Goal: Task Accomplishment & Management: Manage account settings

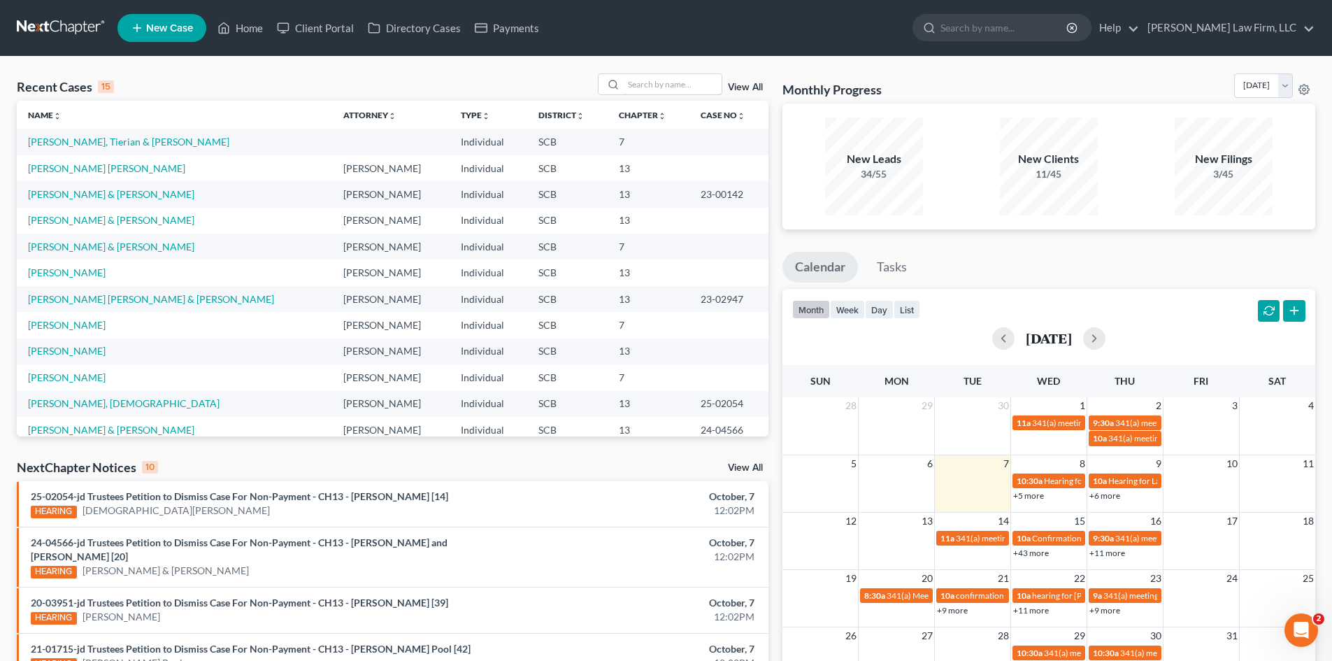
click at [643, 87] on input "search" at bounding box center [673, 84] width 98 height 20
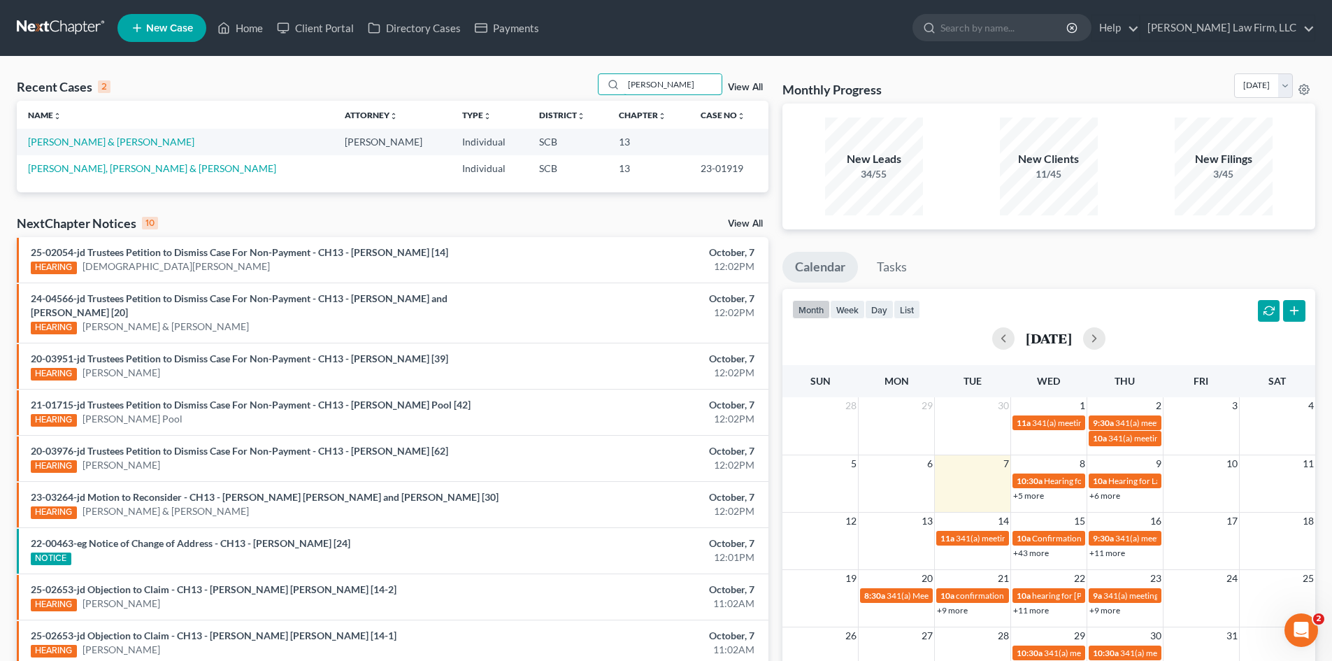
type input "gilliard"
click at [93, 145] on link "[PERSON_NAME] & [PERSON_NAME]" at bounding box center [111, 142] width 166 height 12
select select "3"
select select "0"
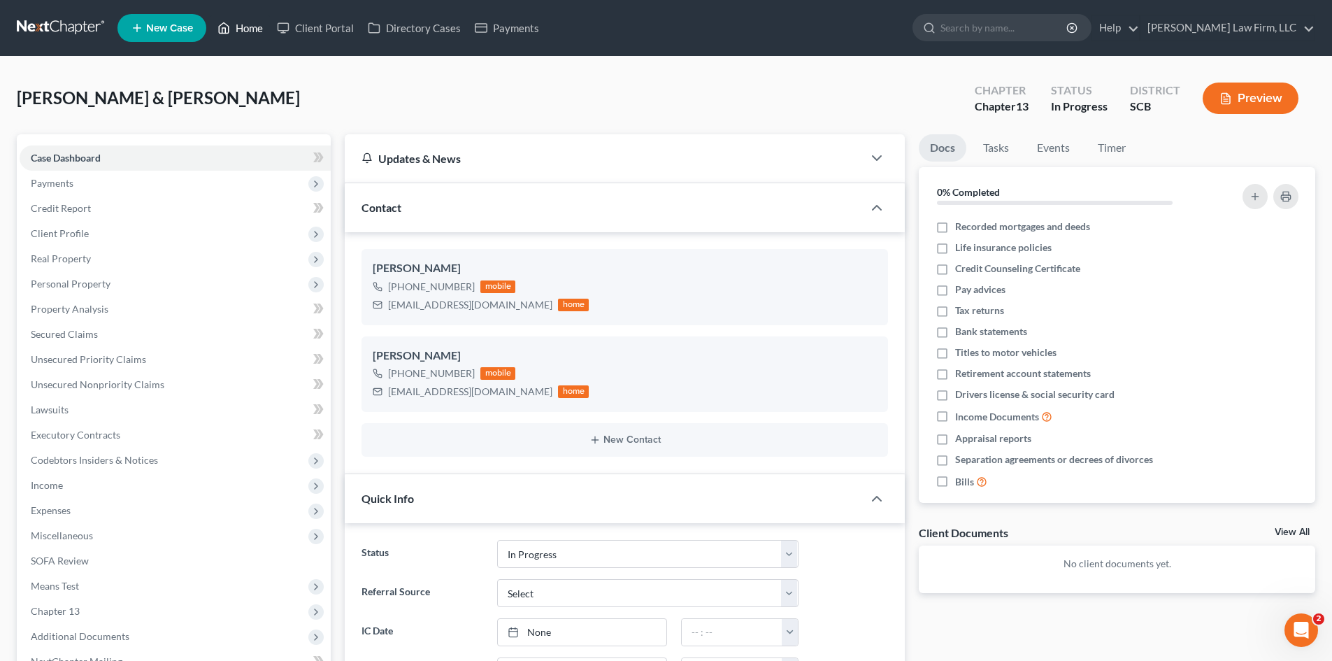
click at [243, 31] on link "Home" at bounding box center [240, 27] width 59 height 25
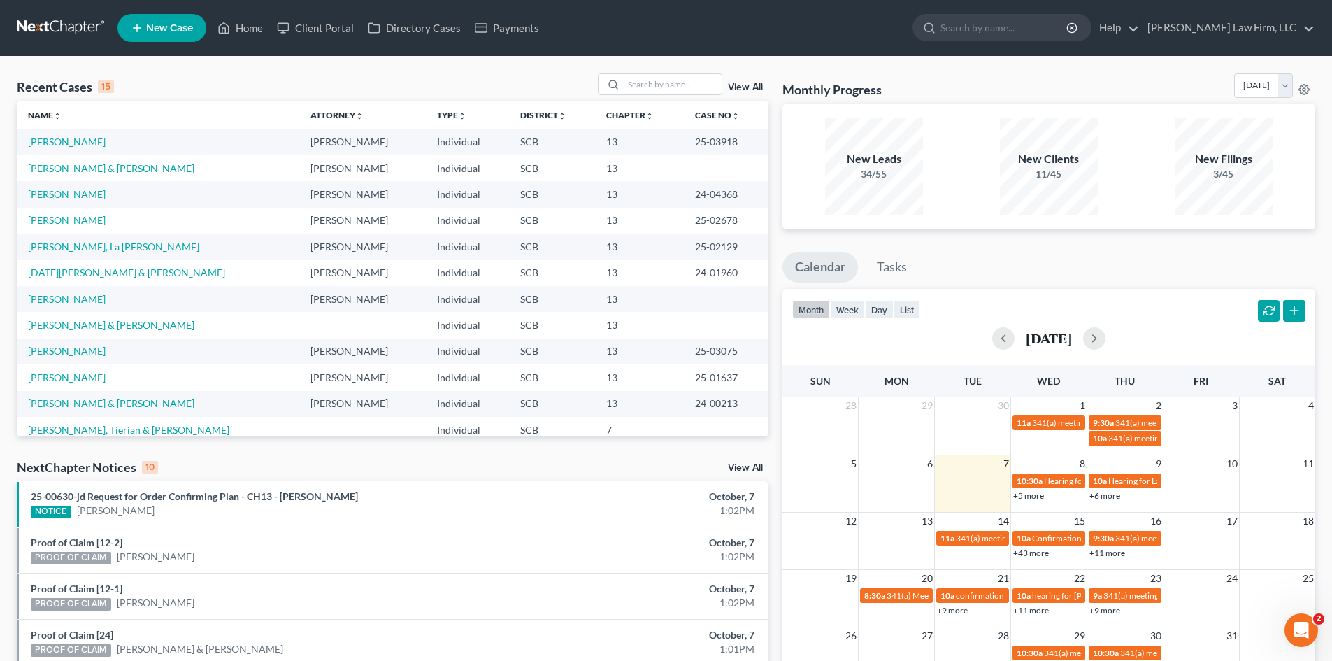
click at [657, 82] on input "search" at bounding box center [673, 84] width 98 height 20
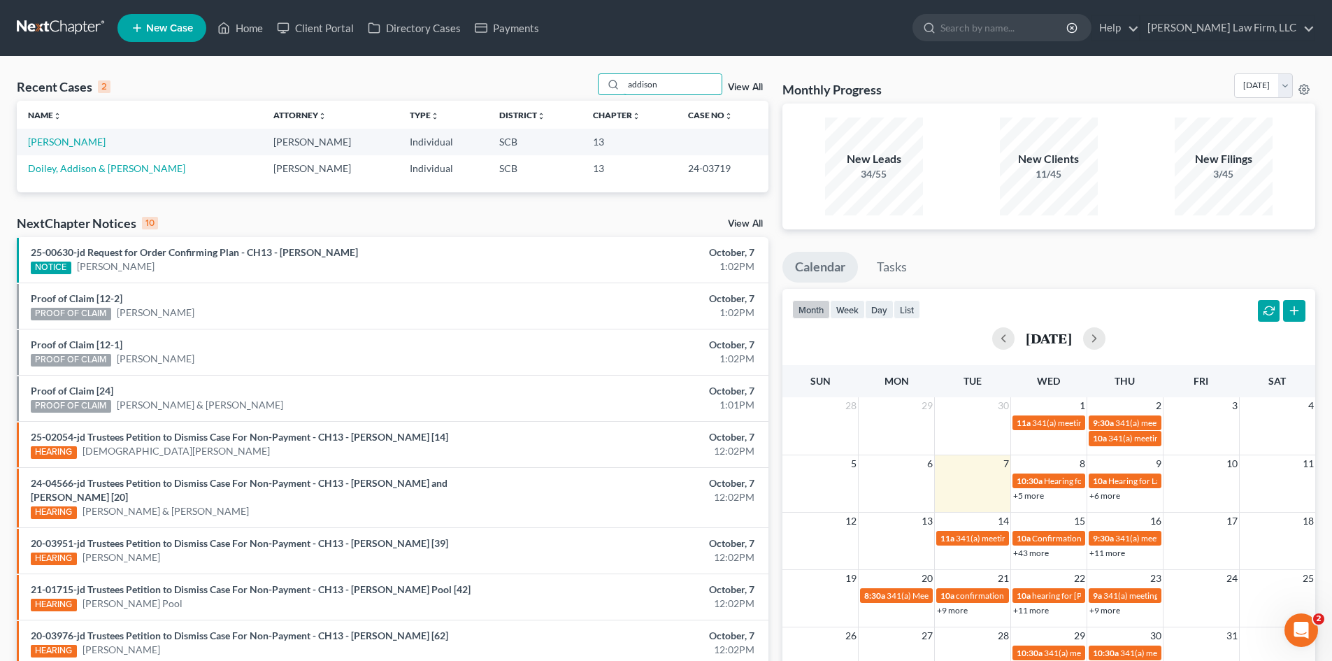
type input "addison"
click at [76, 142] on link "[PERSON_NAME]" at bounding box center [67, 142] width 78 height 12
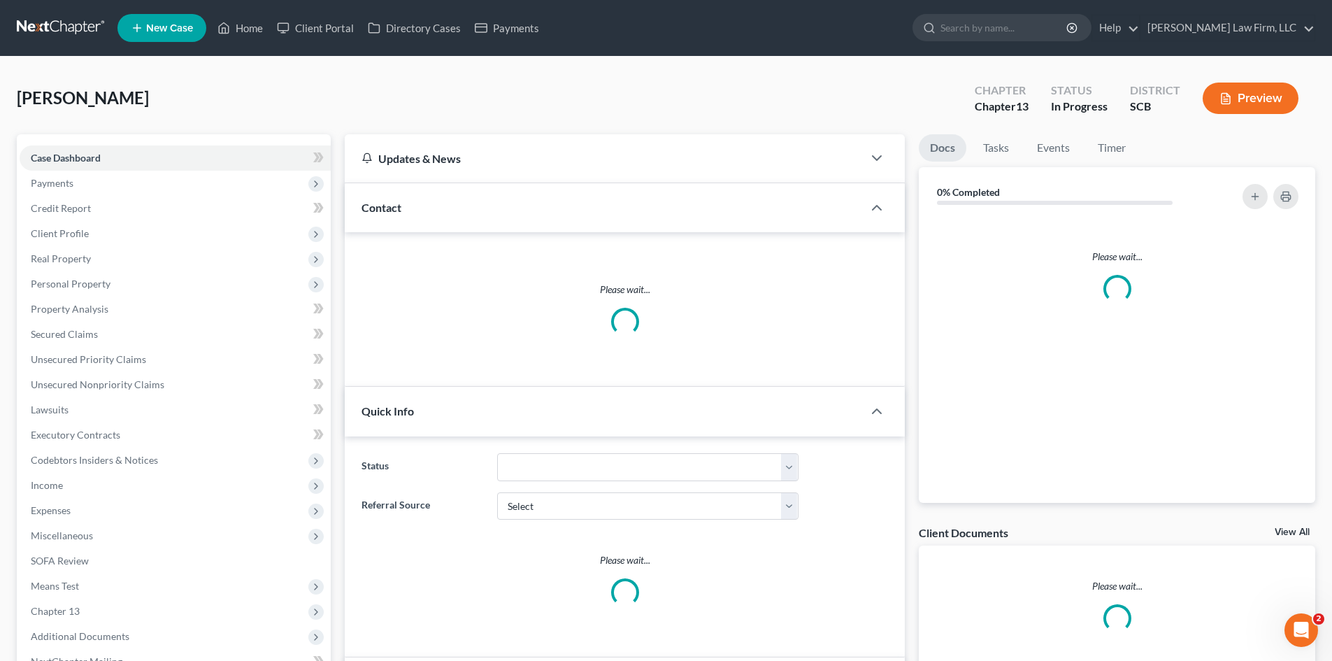
click at [88, 276] on span "Personal Property" at bounding box center [175, 283] width 311 height 25
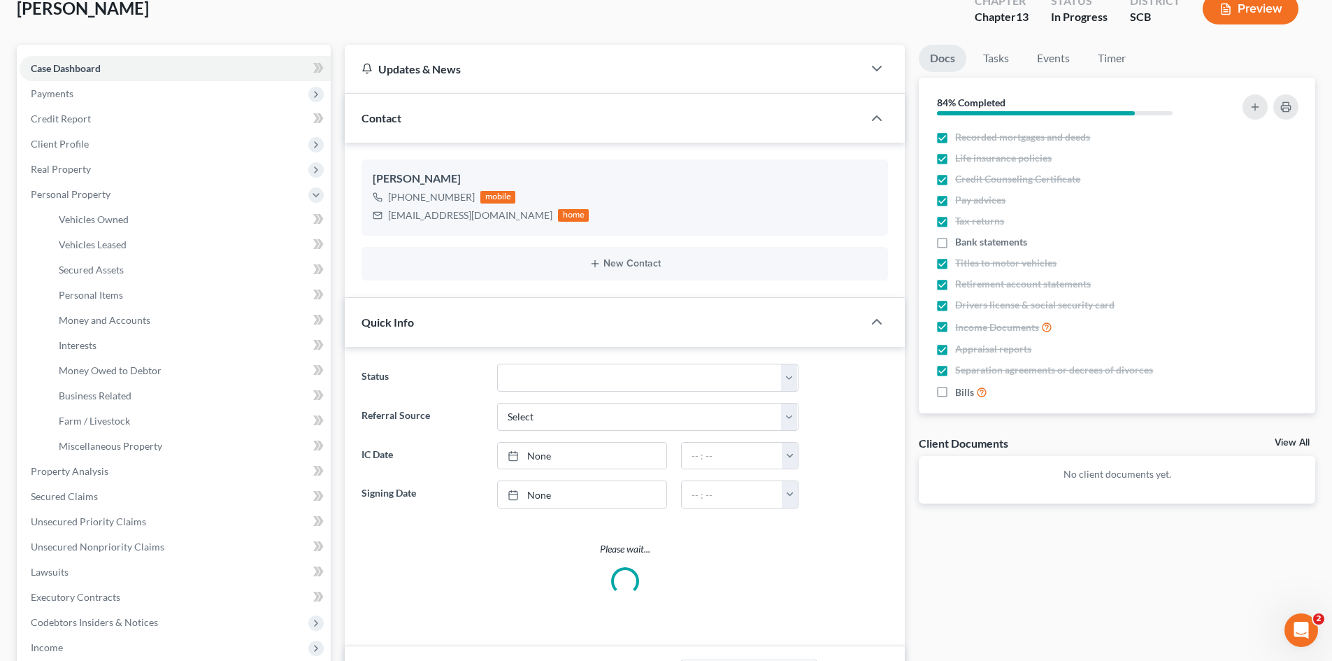
scroll to position [350, 0]
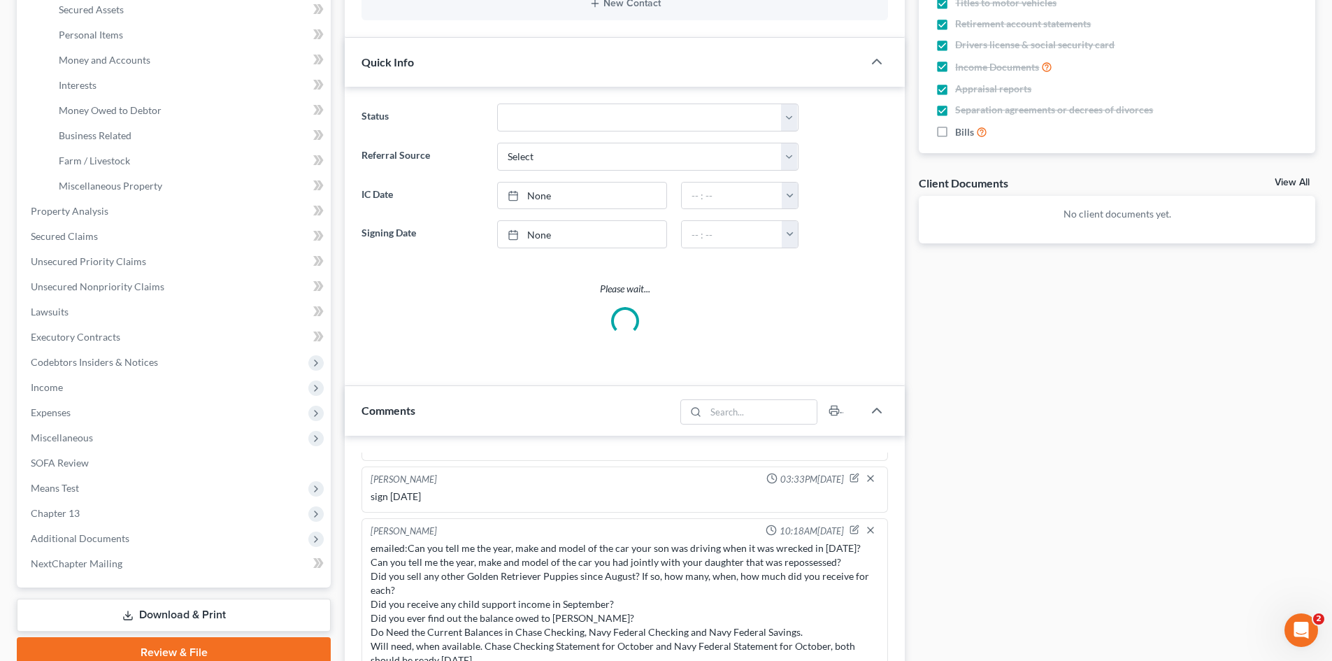
select select "0"
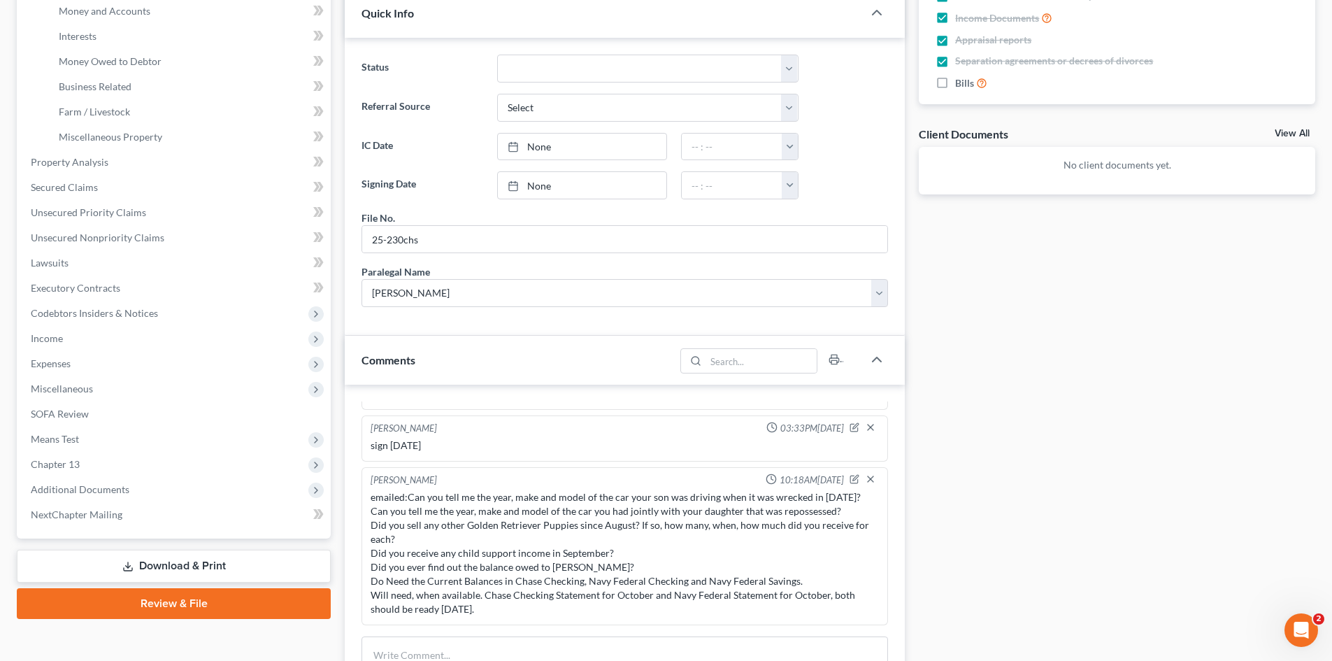
scroll to position [210, 0]
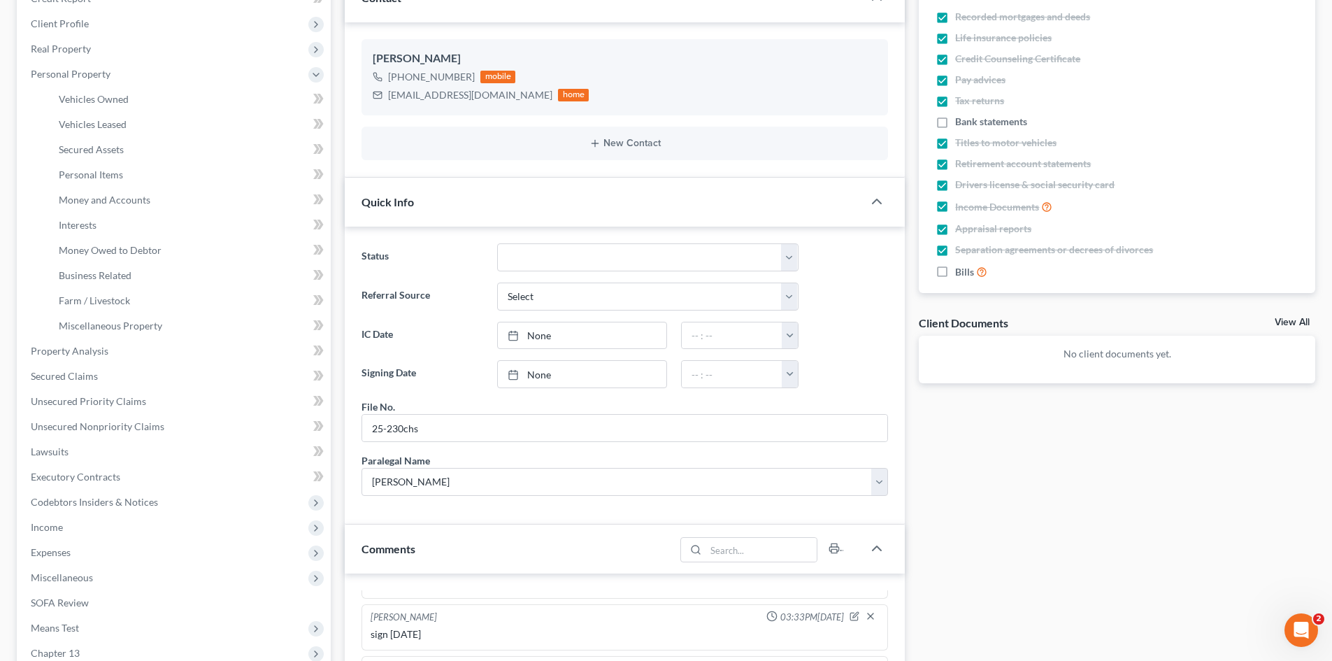
click at [50, 577] on span "Miscellaneous" at bounding box center [62, 577] width 62 height 12
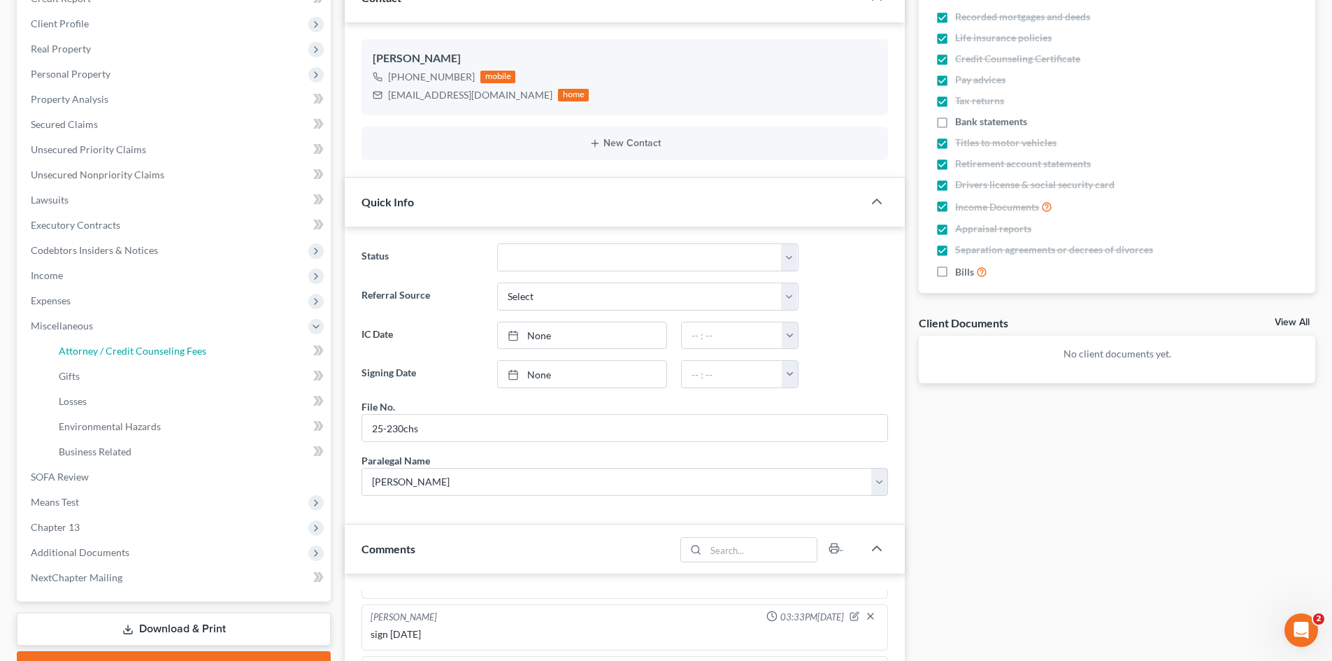
click at [92, 352] on span "Attorney / Credit Counseling Fees" at bounding box center [133, 351] width 148 height 12
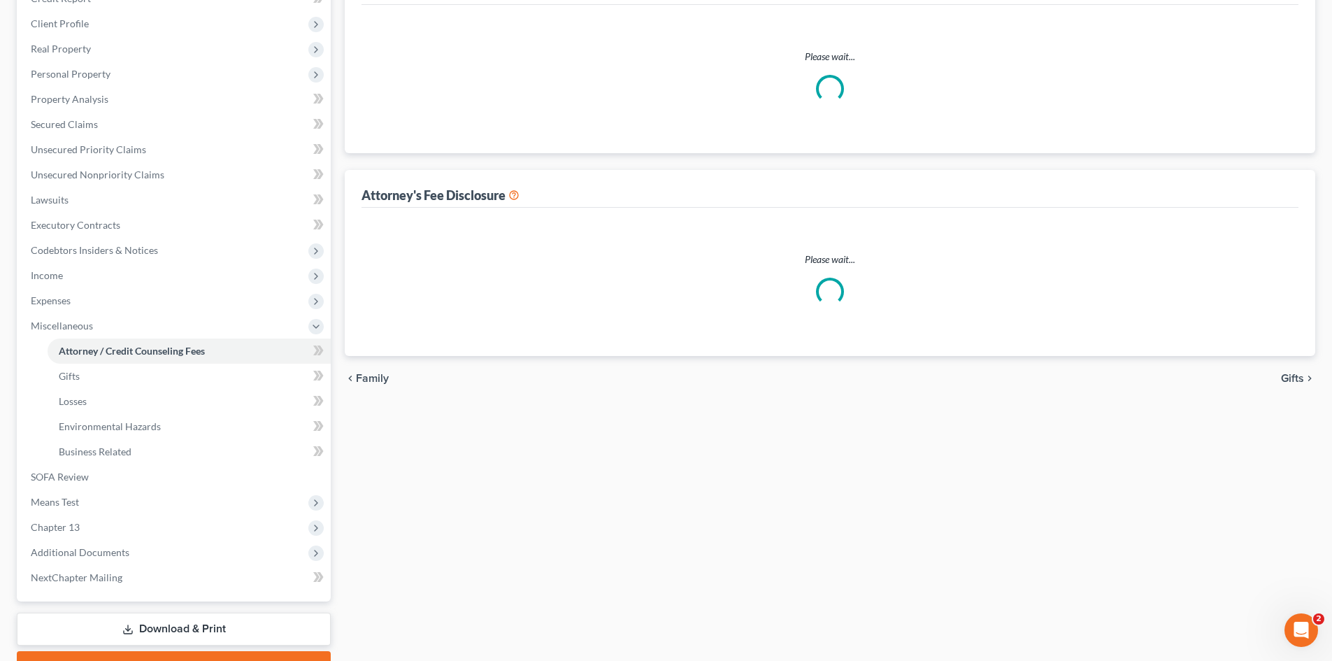
scroll to position [6, 0]
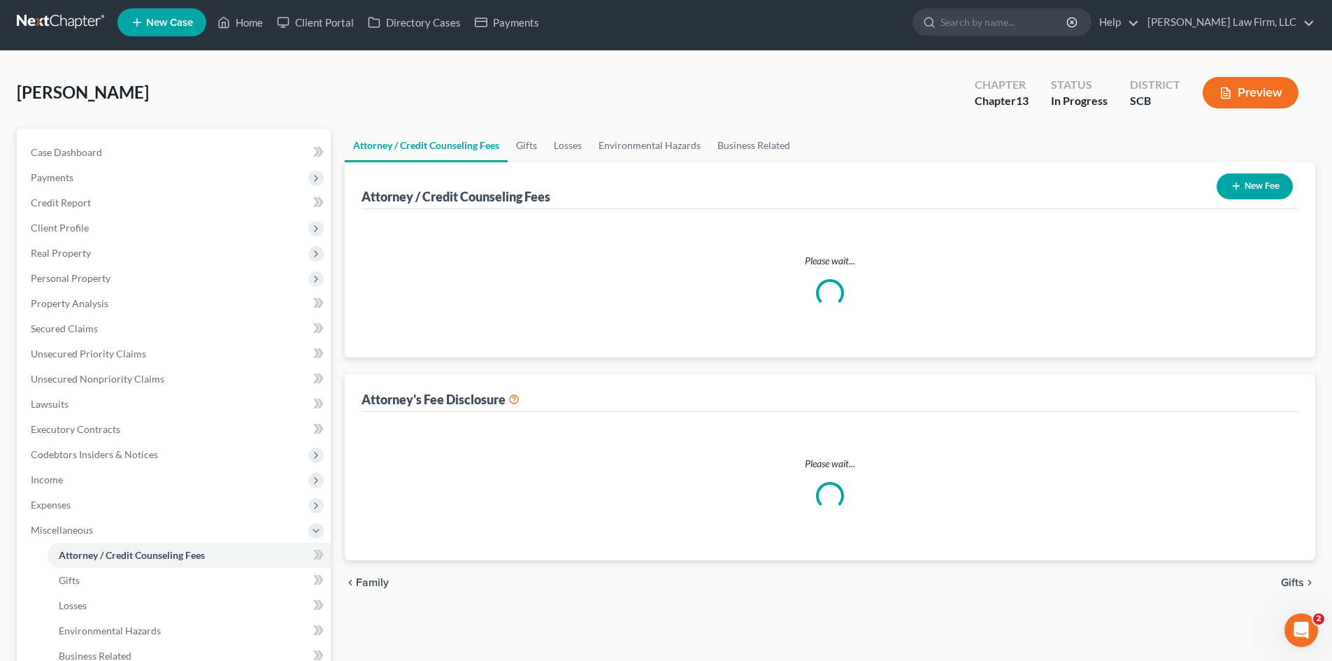
select select "0"
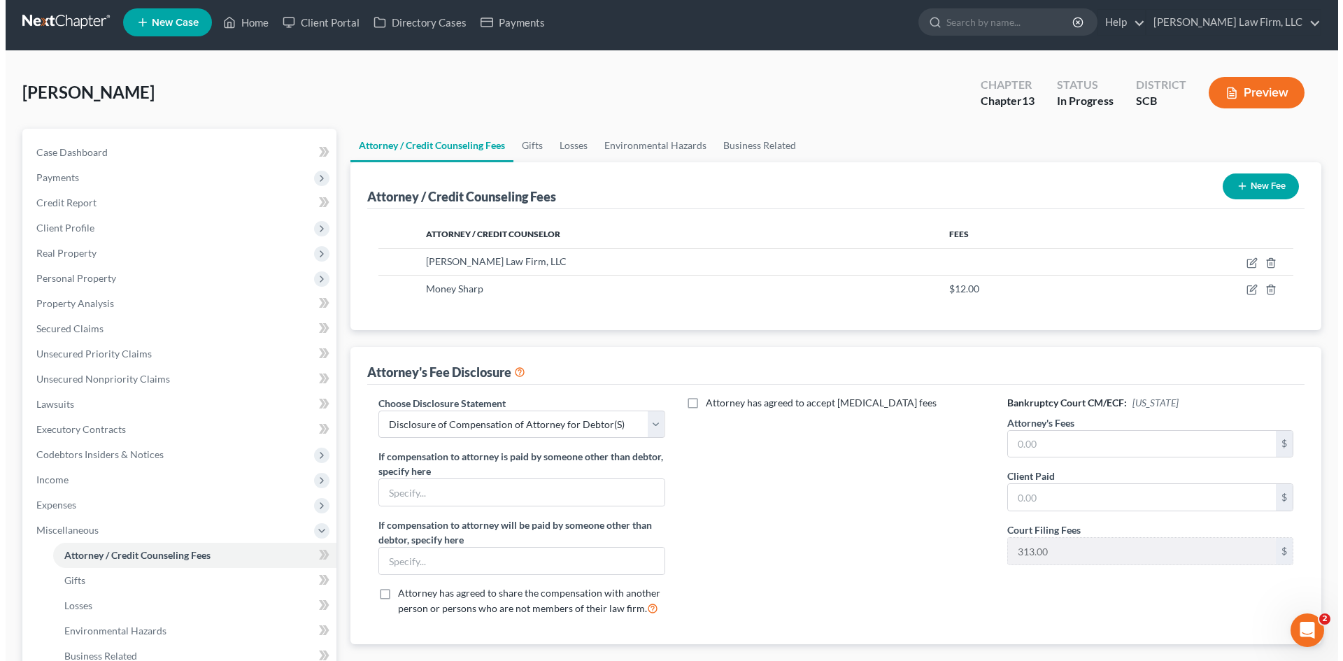
scroll to position [0, 0]
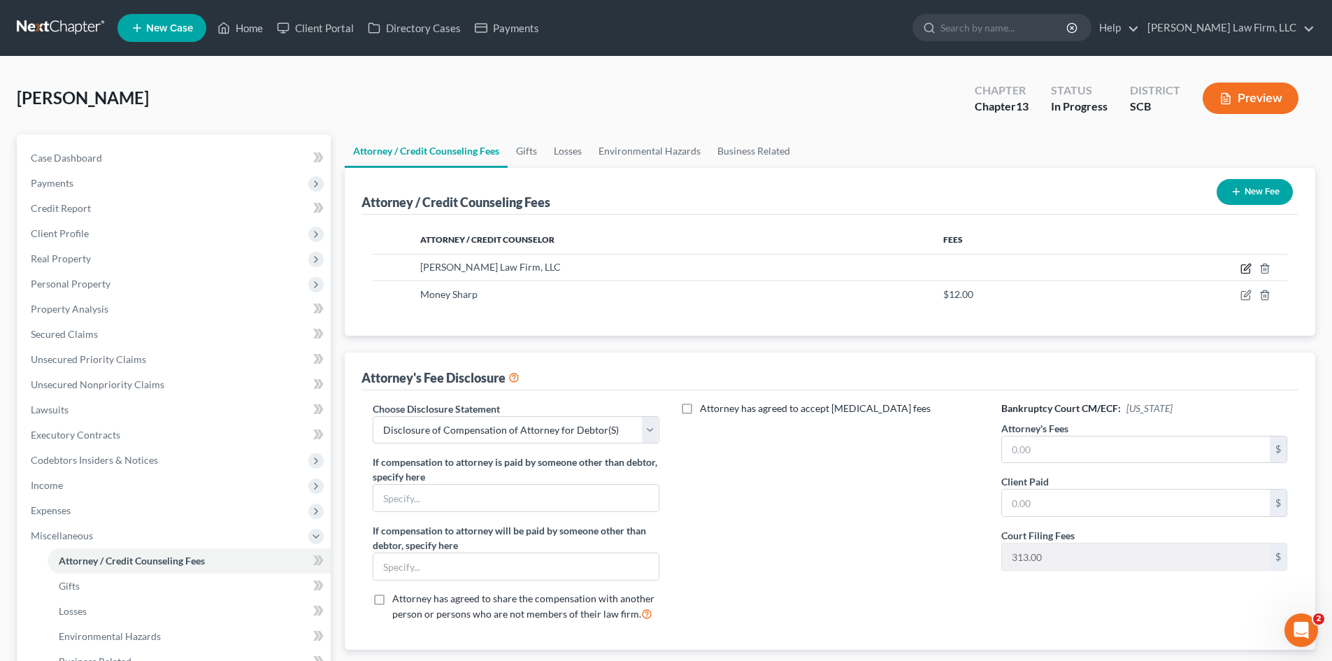
click at [1244, 266] on icon "button" at bounding box center [1246, 268] width 11 height 11
select select "42"
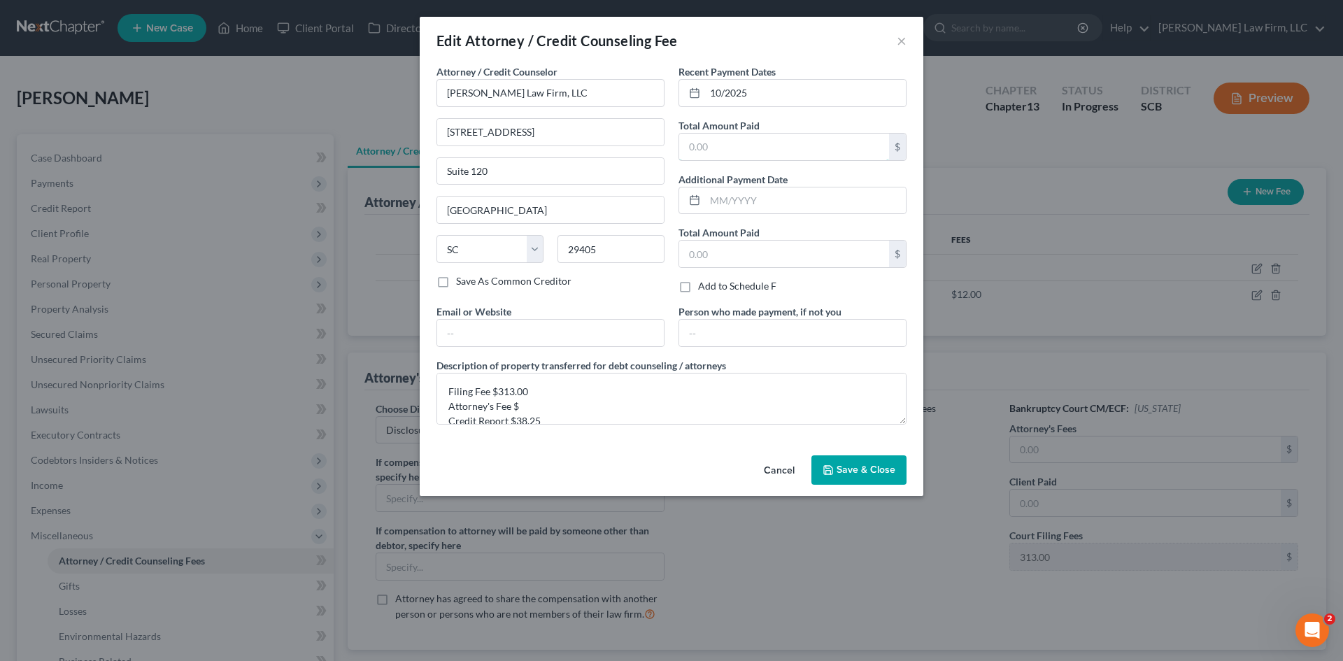
click at [744, 151] on input "text" at bounding box center [784, 147] width 210 height 27
type input "1,500"
click at [578, 394] on textarea "Filing Fee $313.00 Attorney's Fee $ Credit Report $38.25" at bounding box center [671, 399] width 470 height 52
click at [569, 399] on textarea "Filing Fee $313.00 Attorney's Fee $ Credit Report $38.25" at bounding box center [671, 399] width 470 height 52
paste textarea "1148.75"
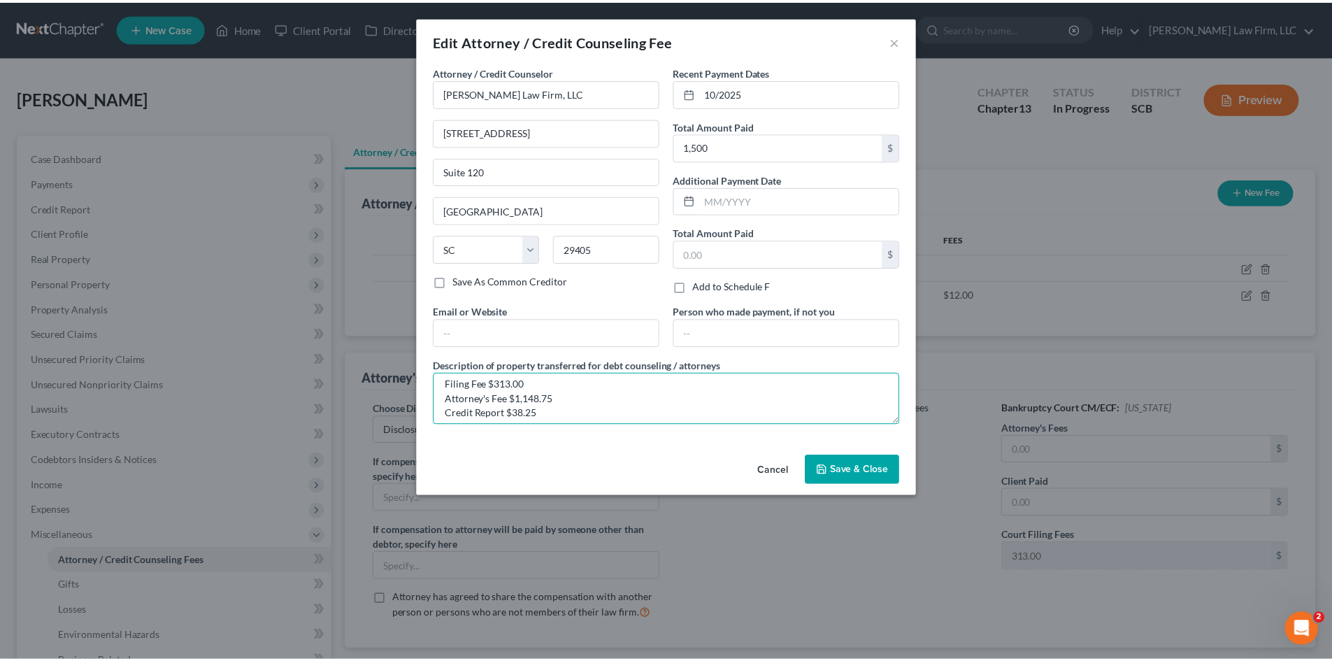
scroll to position [15, 0]
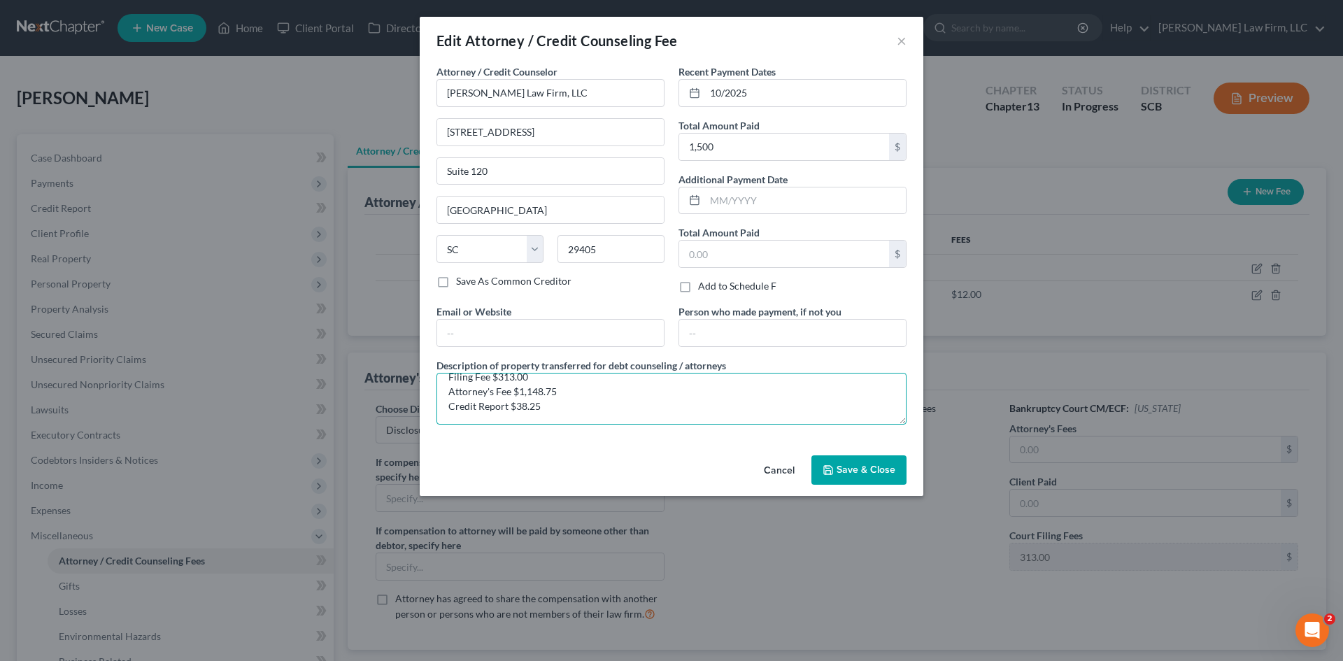
type textarea "Filing Fee $313.00 Attorney's Fee $1,148.75 Credit Report $38.25"
click at [848, 485] on div "Cancel Save & Close" at bounding box center [672, 473] width 504 height 46
click at [850, 479] on button "Save & Close" at bounding box center [858, 469] width 95 height 29
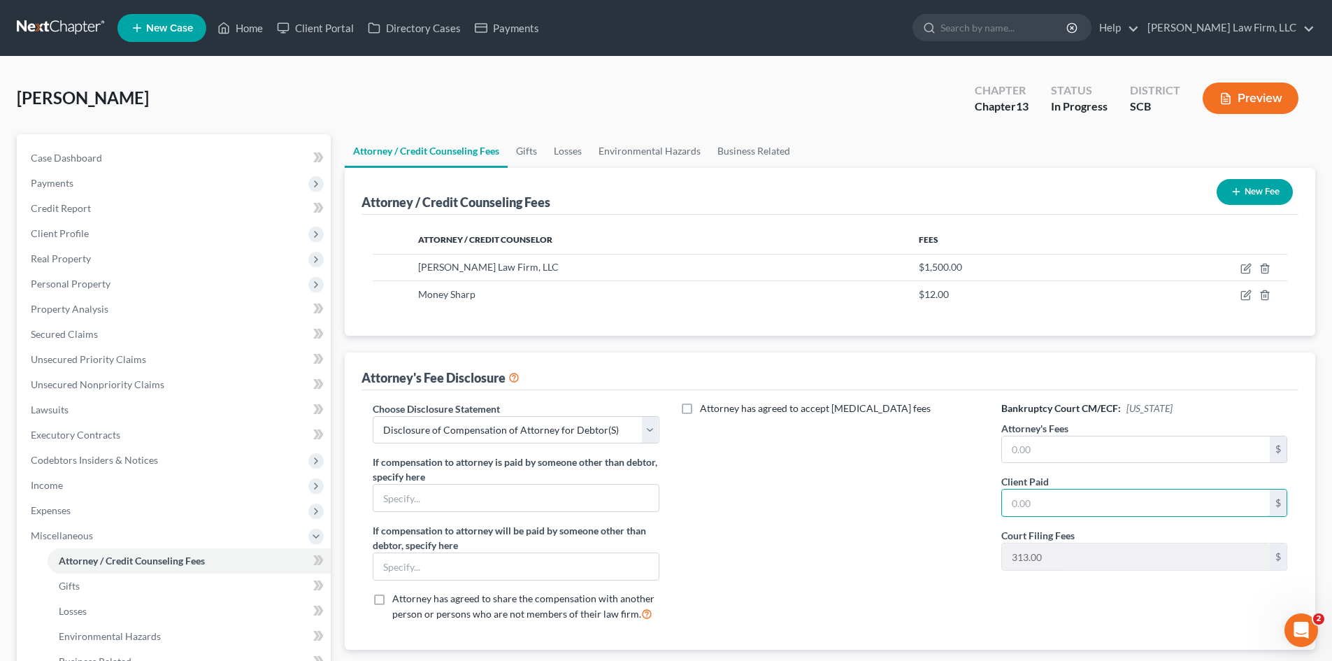
click at [1034, 504] on input "text" at bounding box center [1136, 503] width 268 height 27
paste input "1148.75"
type input "1,148.75"
click at [1045, 443] on input "text" at bounding box center [1136, 449] width 268 height 27
type input "5,000"
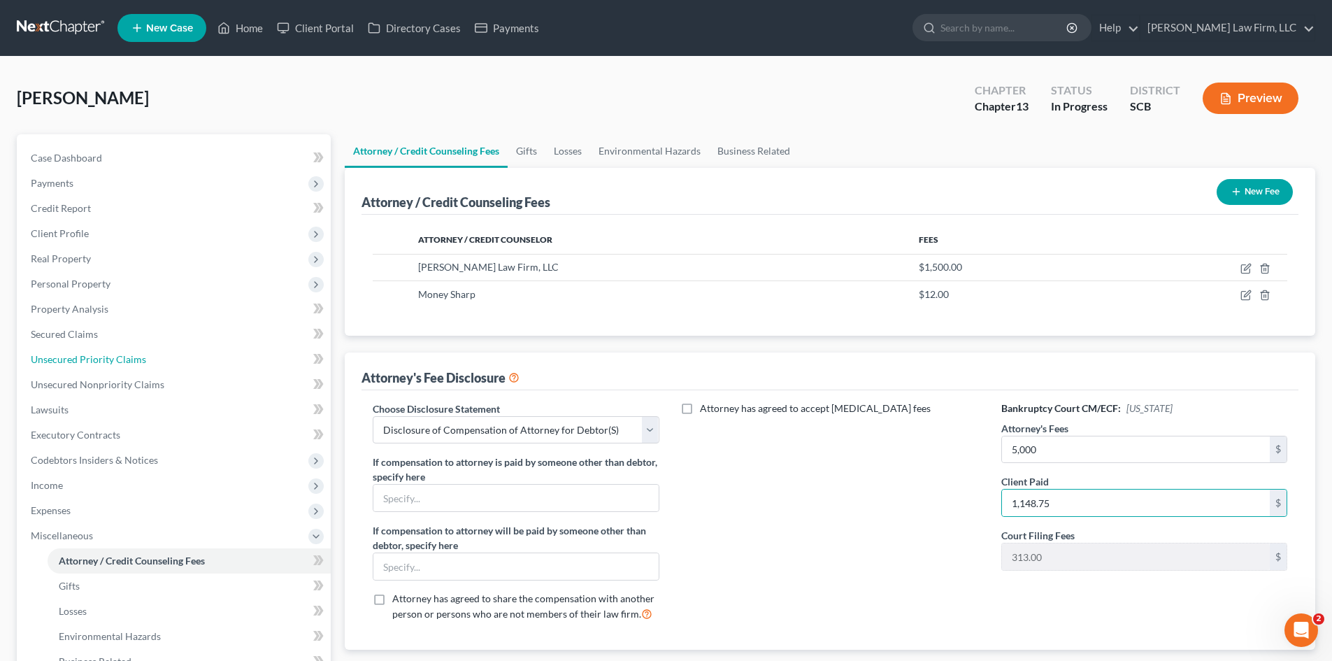
drag, startPoint x: 65, startPoint y: 350, endPoint x: 85, endPoint y: 349, distance: 19.6
click at [65, 351] on link "Unsecured Priority Claims" at bounding box center [175, 359] width 311 height 25
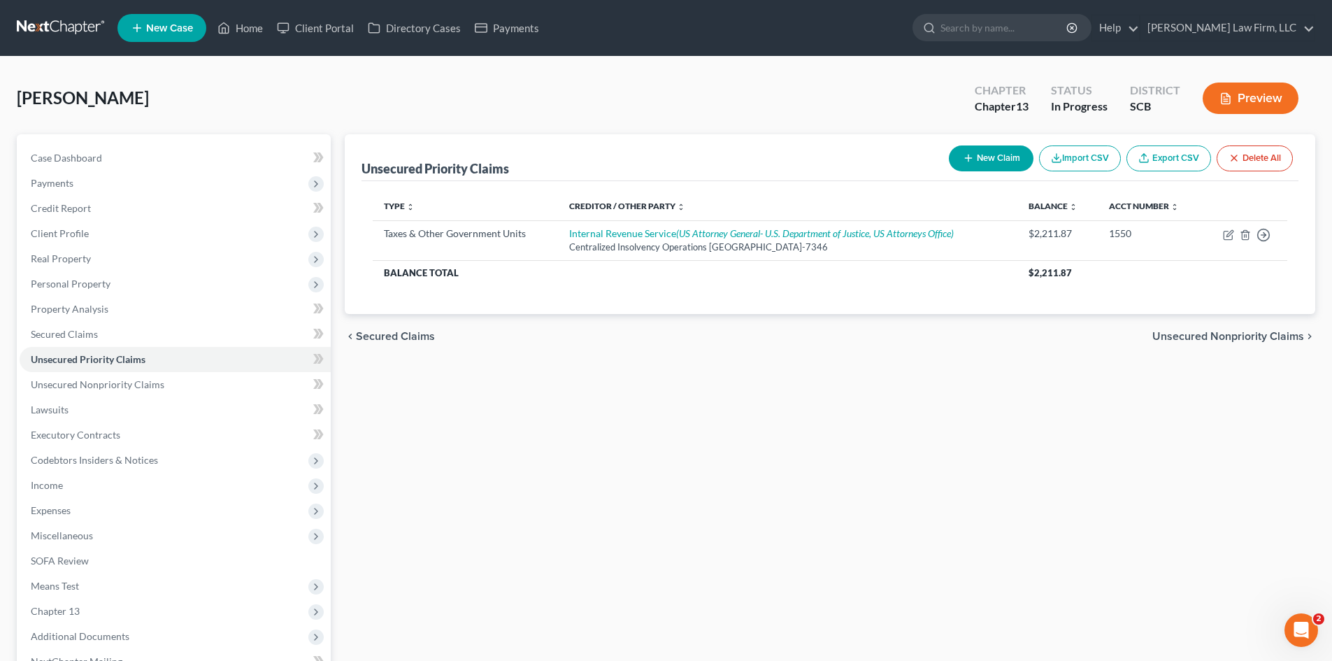
click at [987, 159] on button "New Claim" at bounding box center [991, 158] width 85 height 26
select select "0"
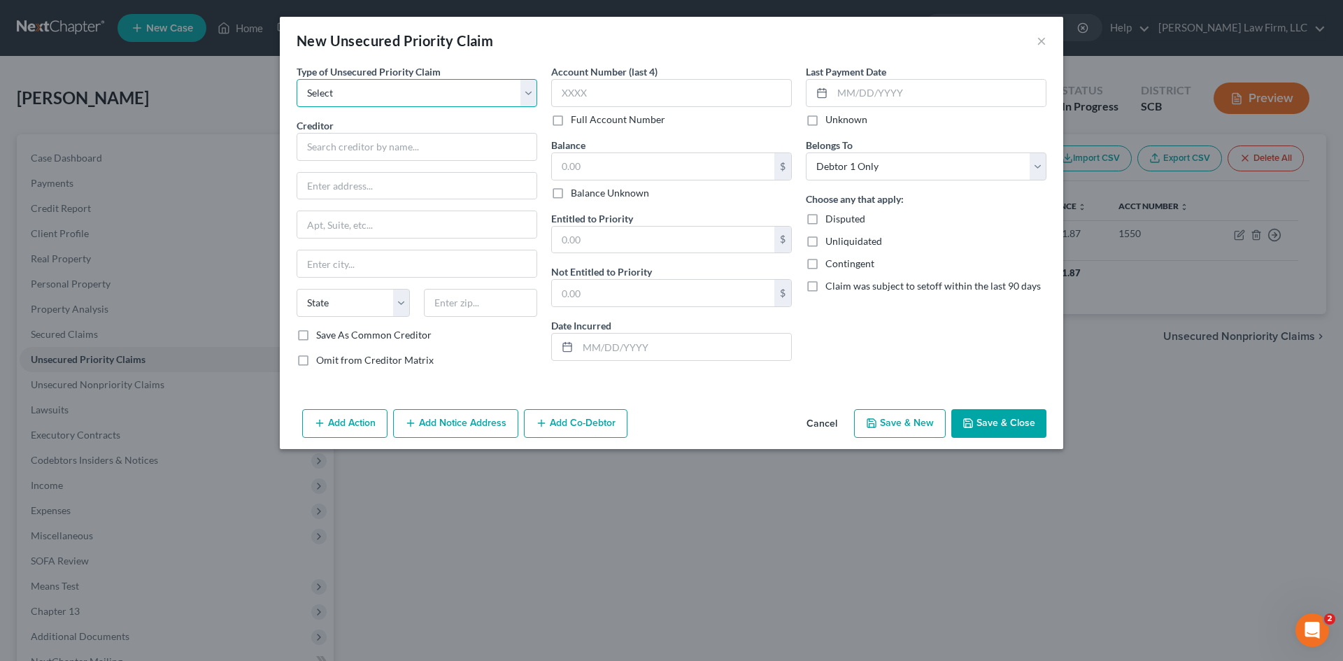
click at [420, 99] on select "Select Taxes & Other Government Units Domestic Support Obligations Extensions o…" at bounding box center [417, 93] width 241 height 28
select select "9"
click at [297, 79] on select "Select Taxes & Other Government Units Domestic Support Obligations Extensions o…" at bounding box center [417, 93] width 241 height 28
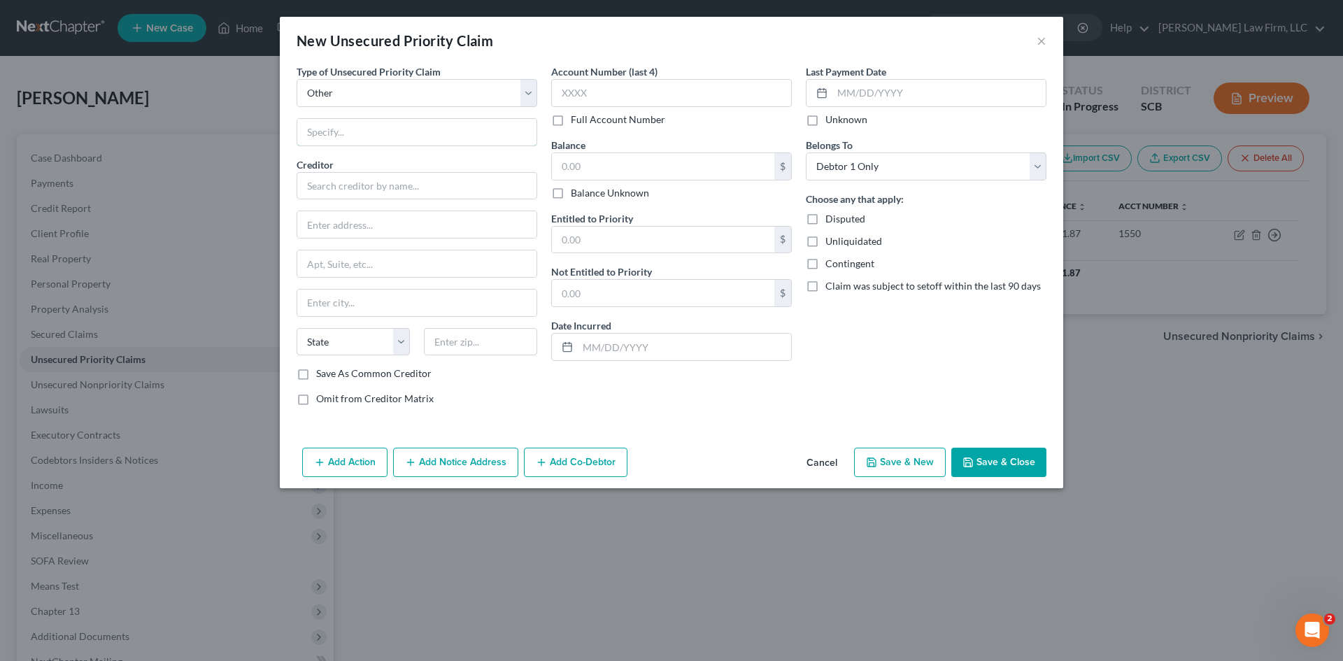
click at [418, 133] on input "text" at bounding box center [416, 132] width 239 height 27
click at [350, 185] on input "text" at bounding box center [417, 186] width 241 height 28
drag, startPoint x: 392, startPoint y: 130, endPoint x: 399, endPoint y: 145, distance: 16.3
click at [392, 130] on input "text" at bounding box center [416, 132] width 239 height 27
type input "Attorneys Fee"
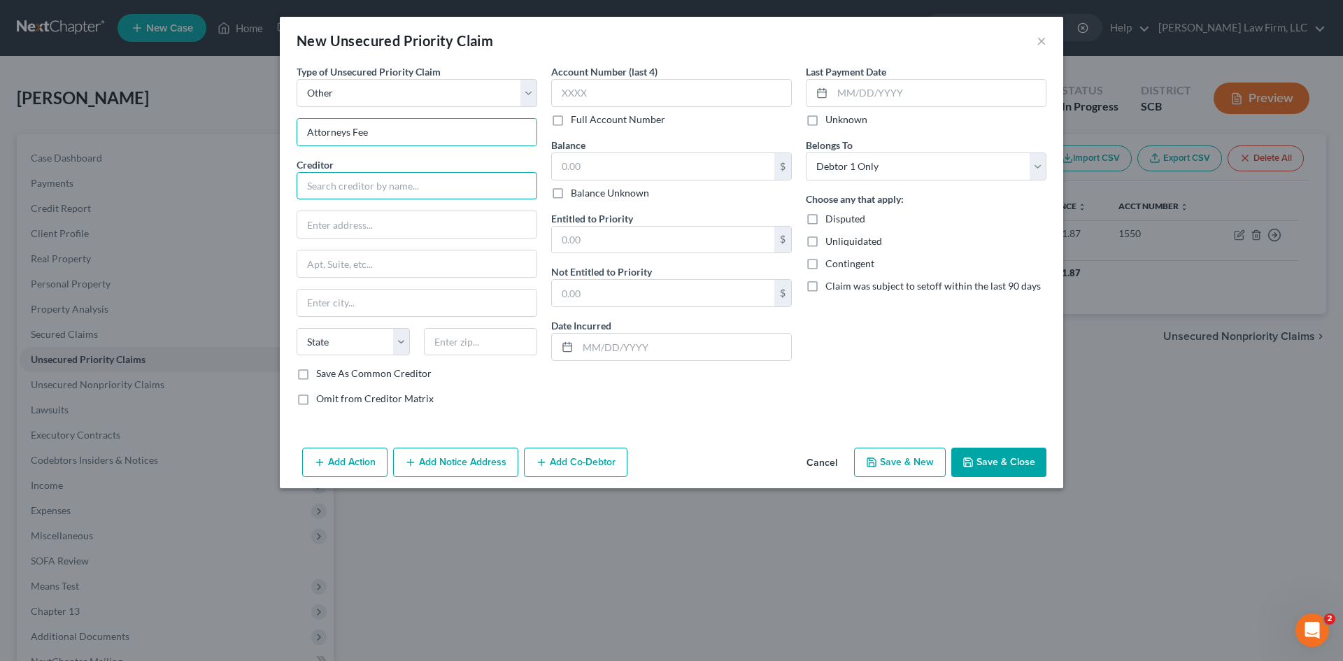
click at [385, 187] on input "text" at bounding box center [417, 186] width 241 height 28
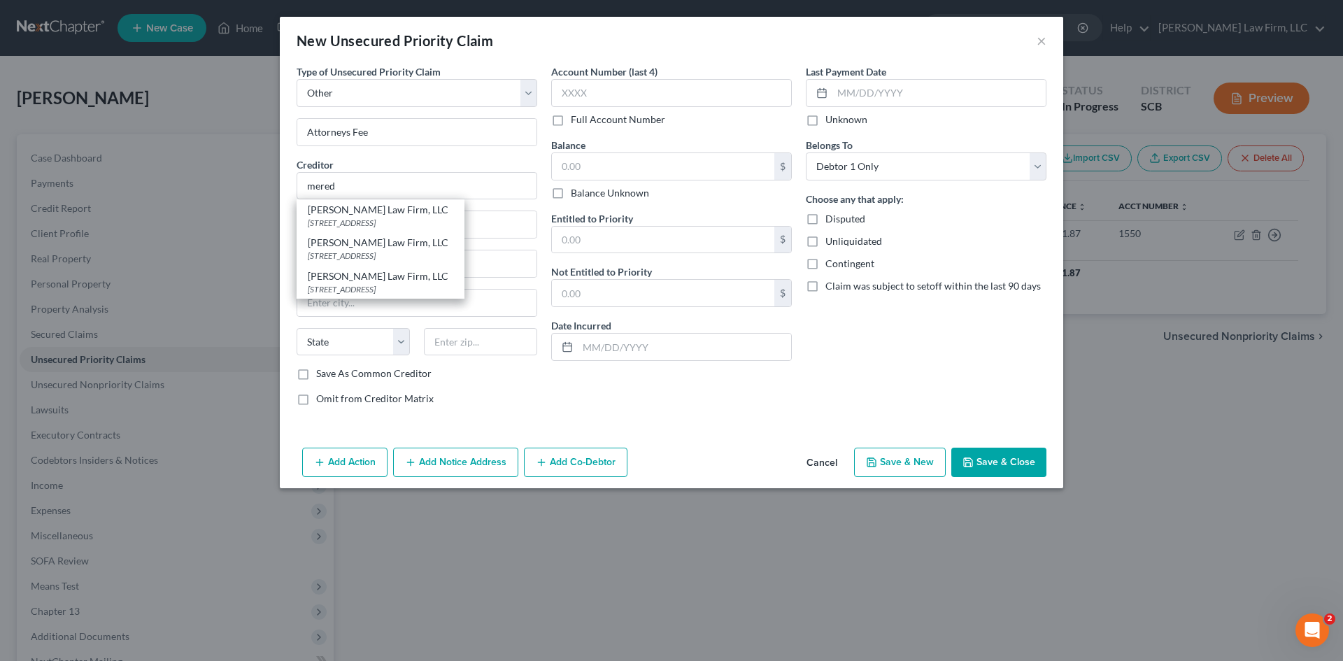
click at [326, 243] on div "[PERSON_NAME] Law Firm, LLC" at bounding box center [380, 243] width 145 height 14
type input "[PERSON_NAME] Law Firm, LLC"
type input "4000 Faber Place Drive"
type input "Suite 120"
type input "North Charleston"
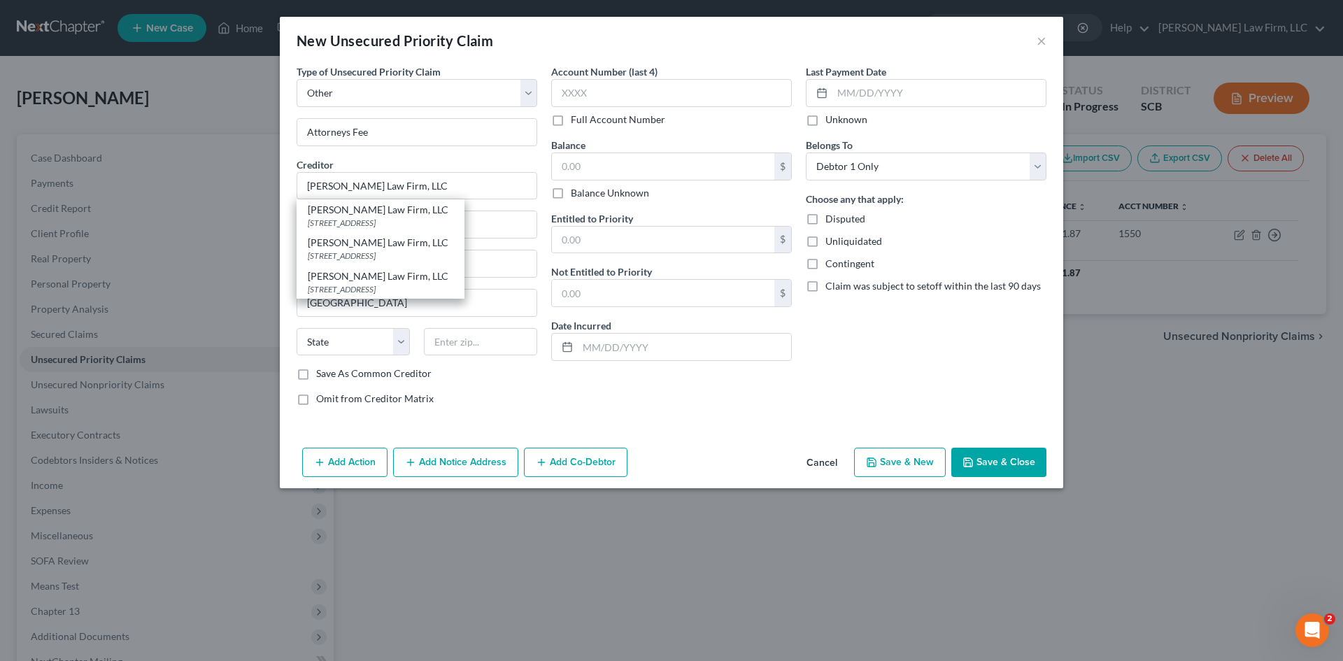
select select "42"
type input "29405"
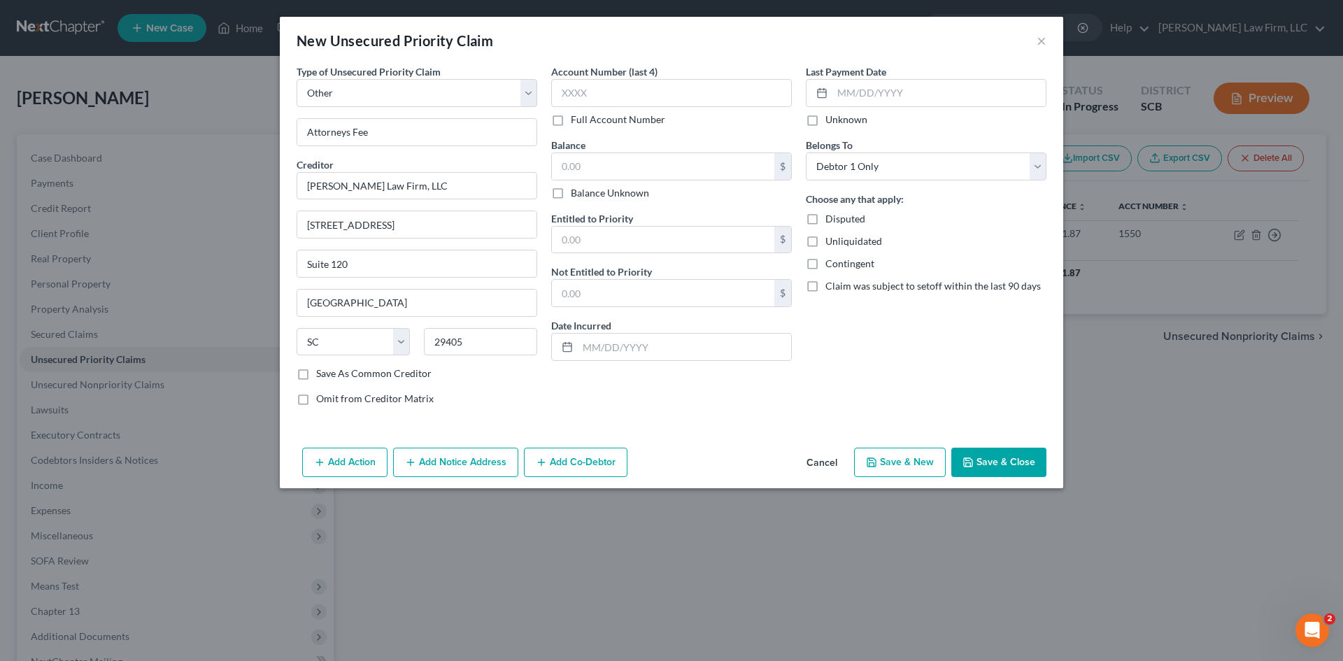
click at [316, 401] on label "Omit from Creditor Matrix" at bounding box center [374, 399] width 117 height 14
click at [322, 401] on input "Omit from Creditor Matrix" at bounding box center [326, 396] width 9 height 9
checkbox input "true"
click at [615, 165] on input "text" at bounding box center [663, 166] width 222 height 27
paste input "-3851.25"
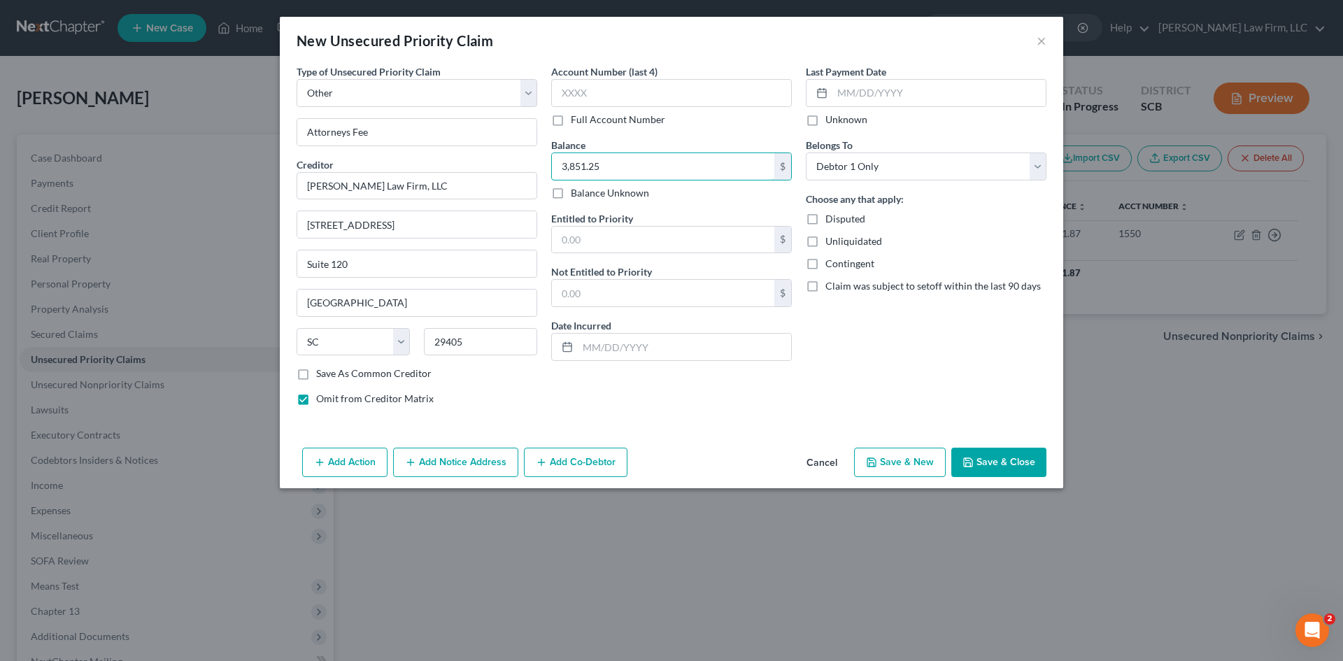
type input "3,851.25"
click at [647, 233] on input "text" at bounding box center [663, 240] width 222 height 27
paste input "-3851.25"
type input "3,851.25"
click at [1016, 459] on button "Save & Close" at bounding box center [998, 462] width 95 height 29
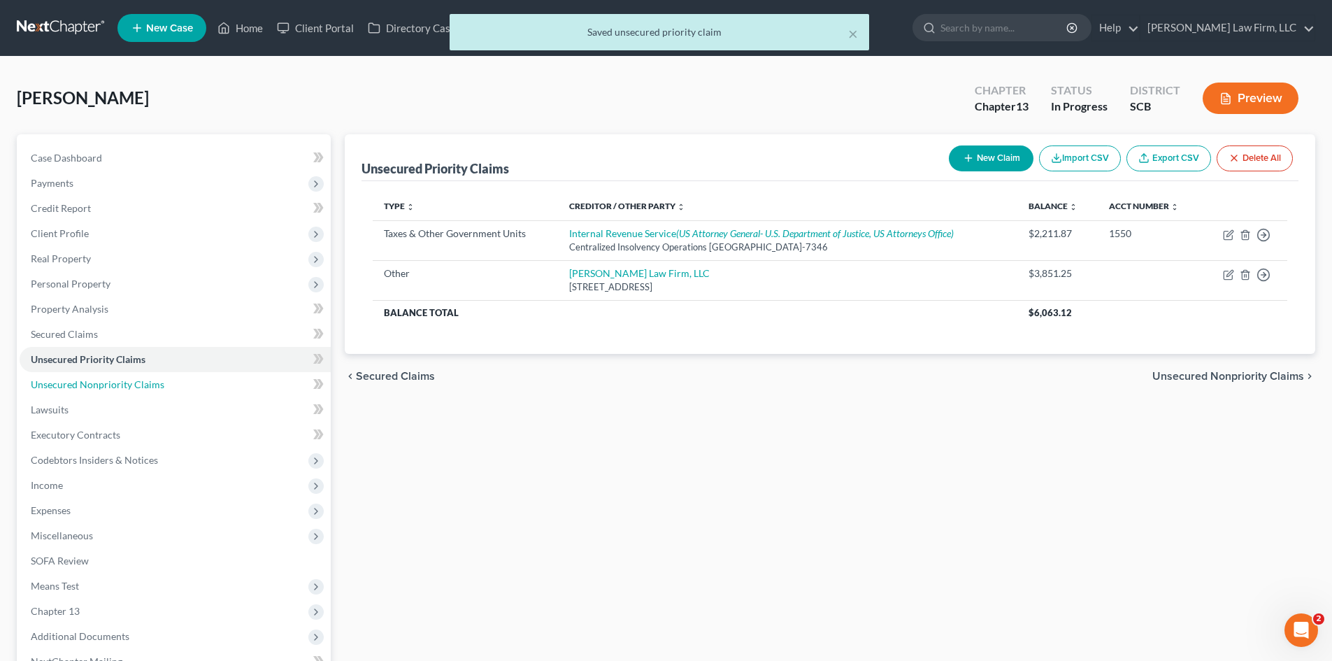
click at [133, 380] on span "Unsecured Nonpriority Claims" at bounding box center [98, 384] width 134 height 12
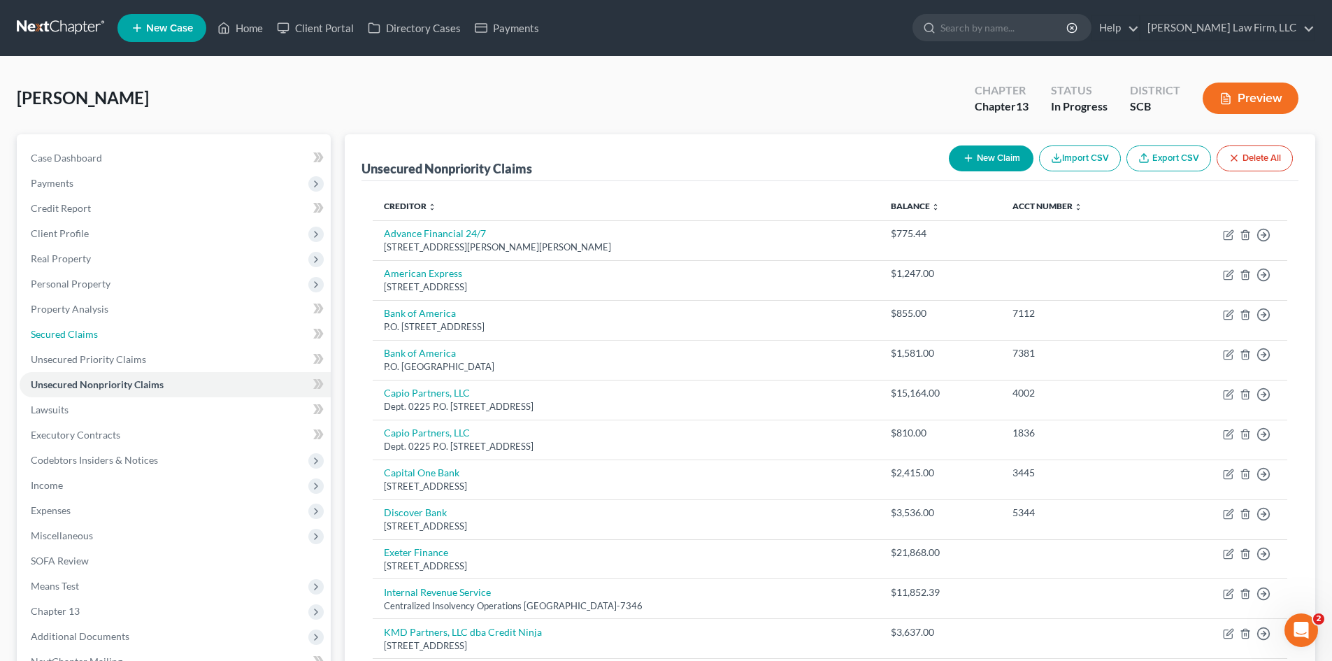
click at [95, 337] on span "Secured Claims" at bounding box center [64, 334] width 67 height 12
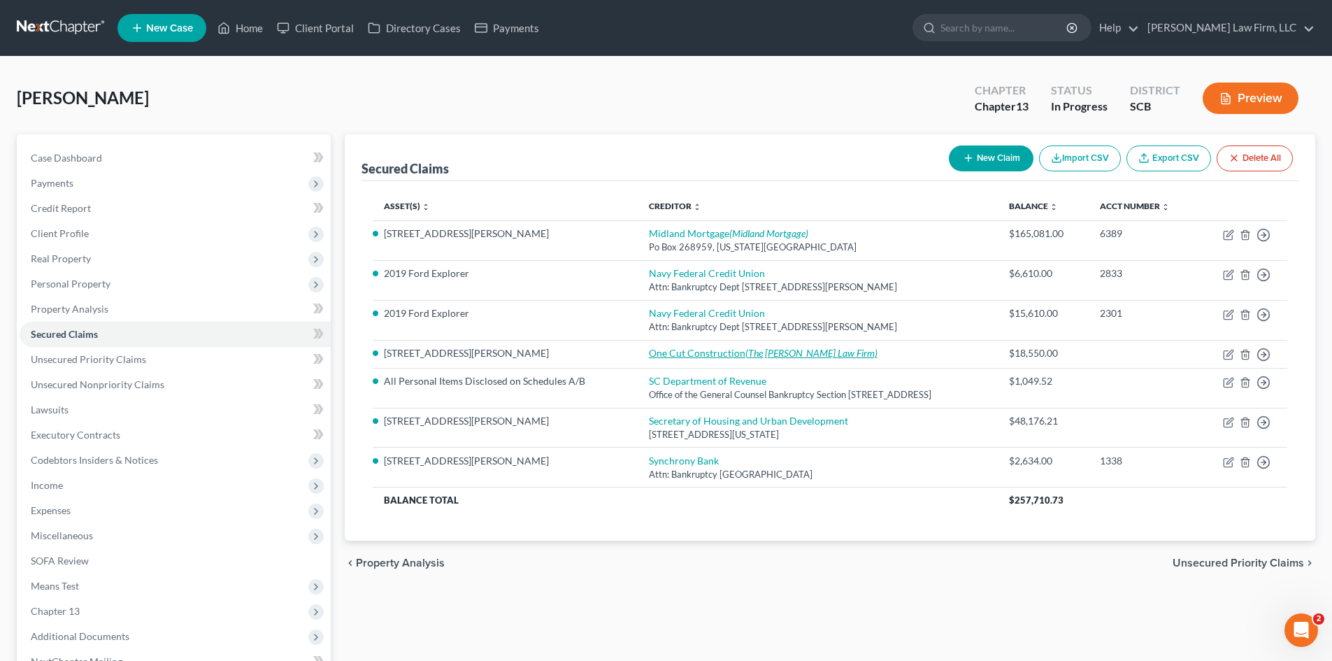
click at [669, 348] on link "One Cut Construction (The Mason Law Firm)" at bounding box center [763, 353] width 229 height 12
select select "0"
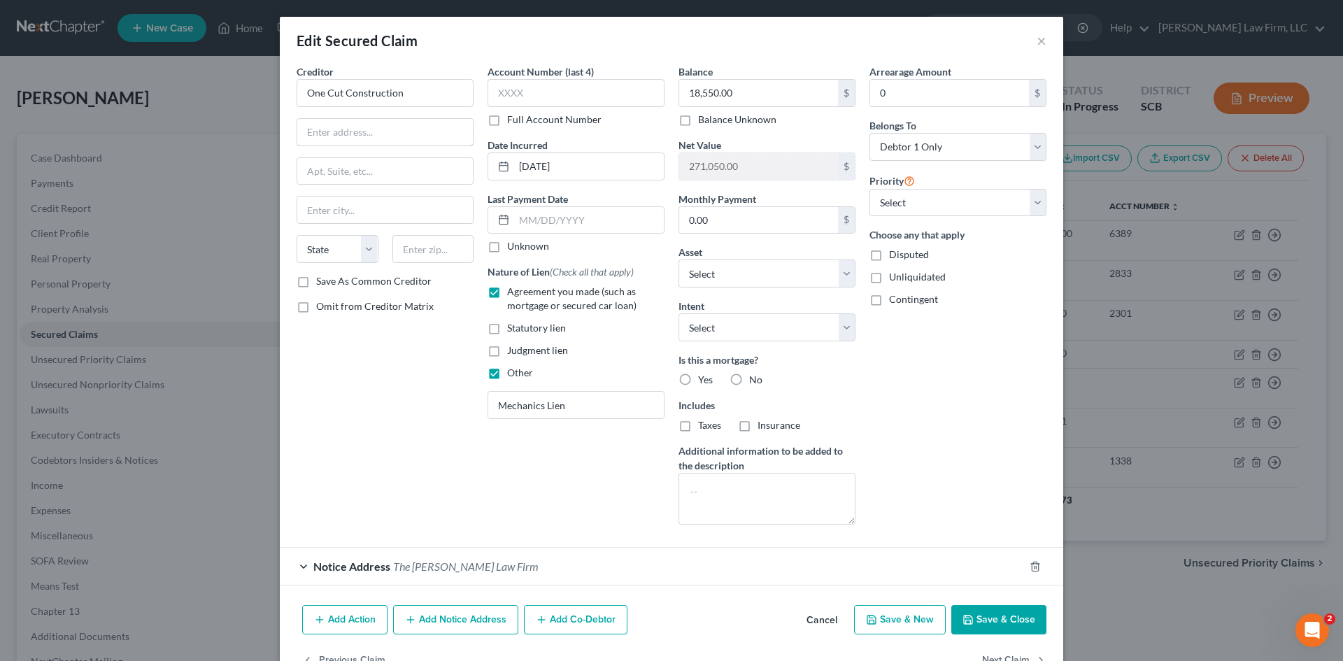
drag, startPoint x: 397, startPoint y: 138, endPoint x: 392, endPoint y: 132, distance: 8.0
click at [397, 138] on input "text" at bounding box center [385, 132] width 176 height 27
type input "409 Watershed Drive"
type input "29445"
type input "Goose Creek"
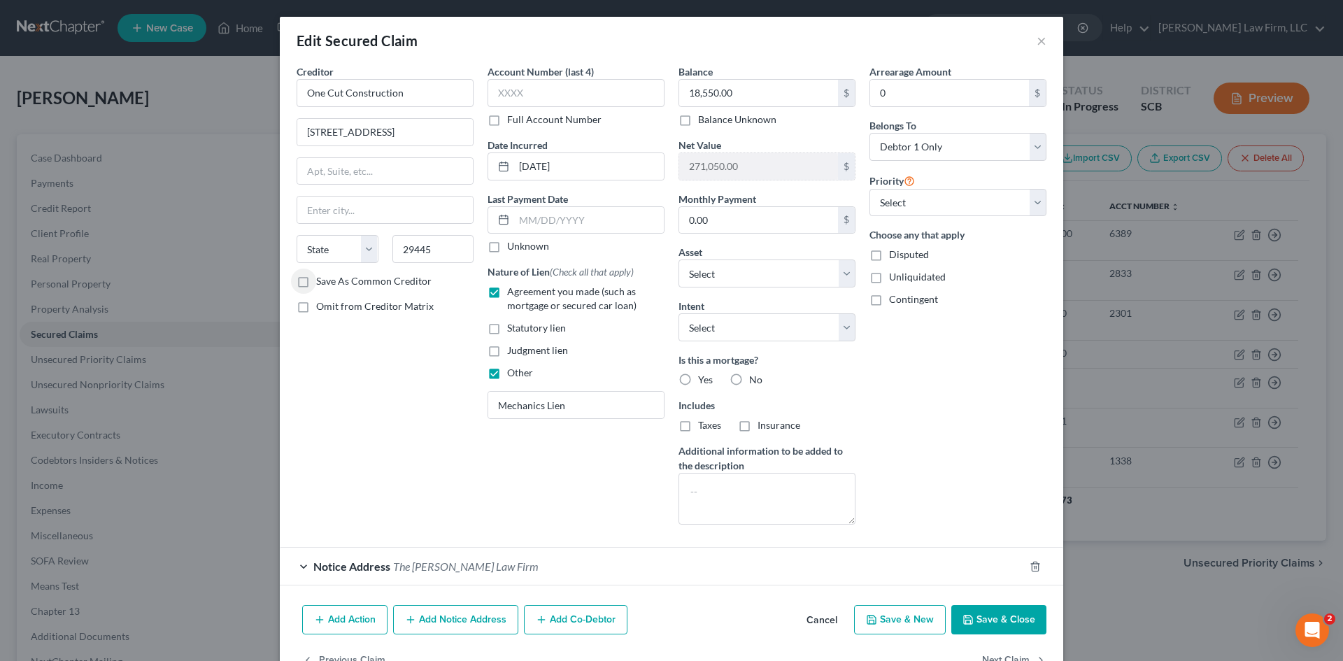
select select "42"
click at [1006, 620] on button "Save & Close" at bounding box center [998, 619] width 95 height 29
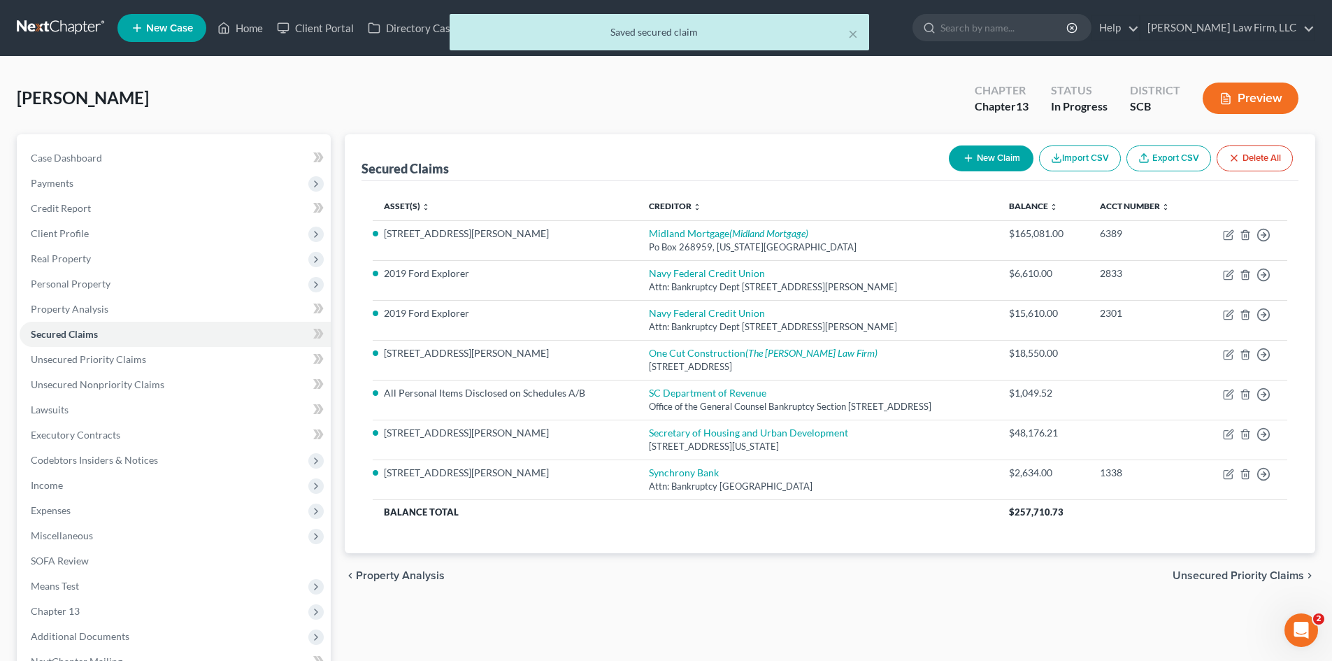
click at [66, 236] on span "Client Profile" at bounding box center [60, 233] width 58 height 12
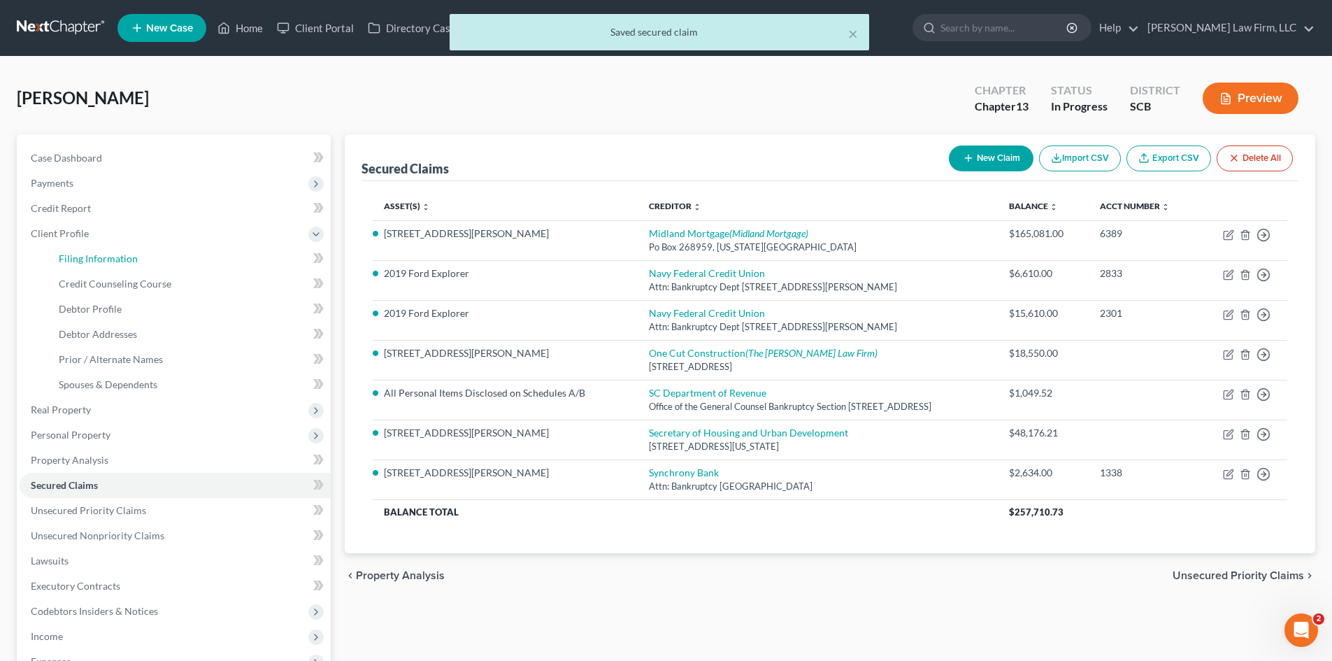
click at [83, 266] on link "Filing Information" at bounding box center [189, 258] width 283 height 25
select select "1"
select select "0"
select select "3"
select select "42"
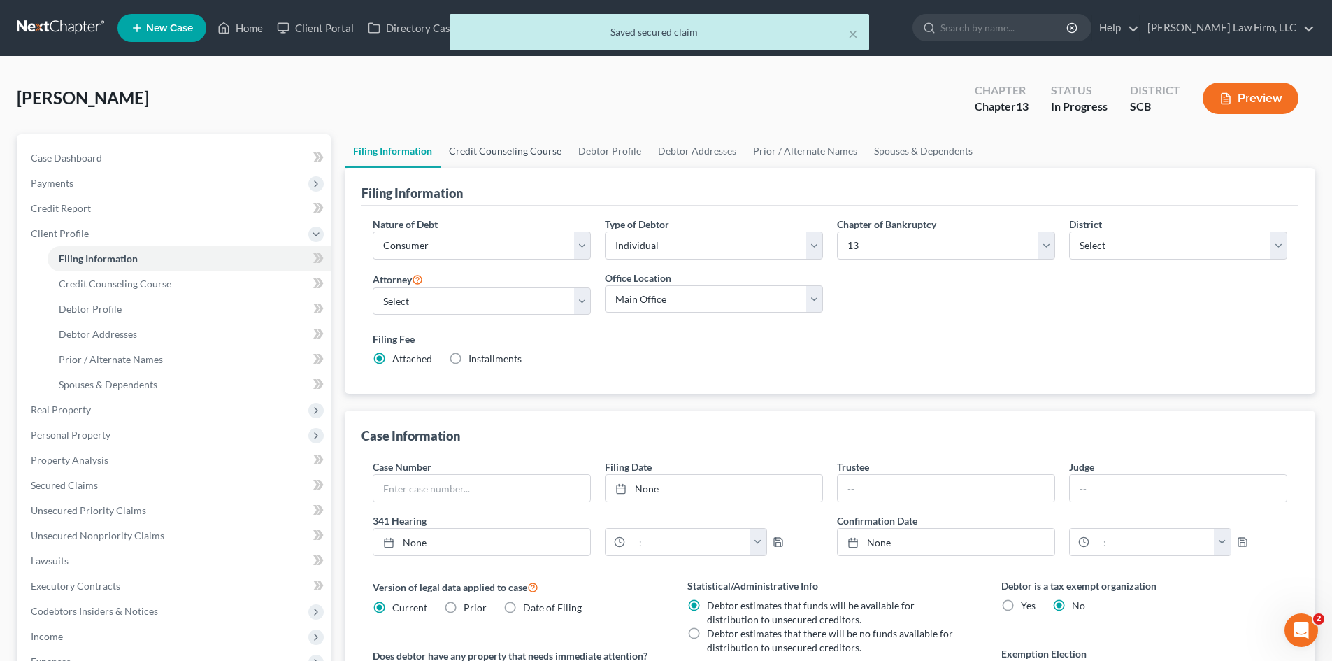
click at [511, 142] on link "Credit Counseling Course" at bounding box center [505, 151] width 129 height 34
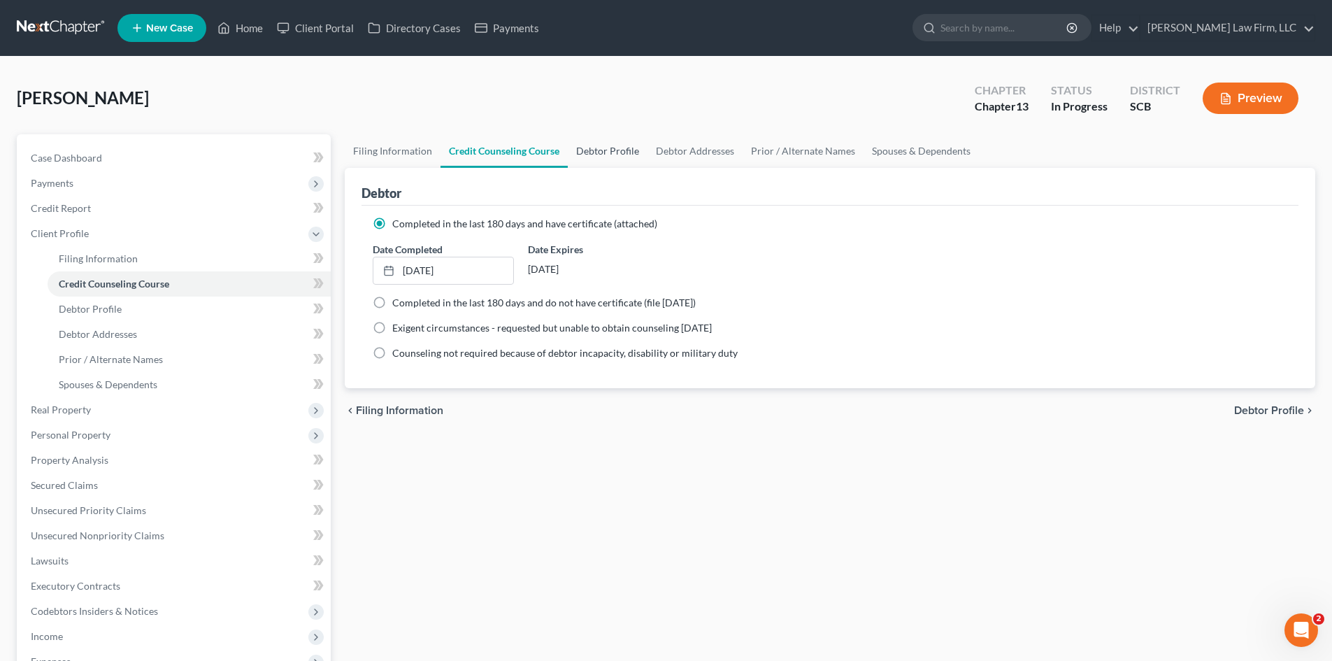
click at [611, 152] on link "Debtor Profile" at bounding box center [608, 151] width 80 height 34
select select "3"
select select "1"
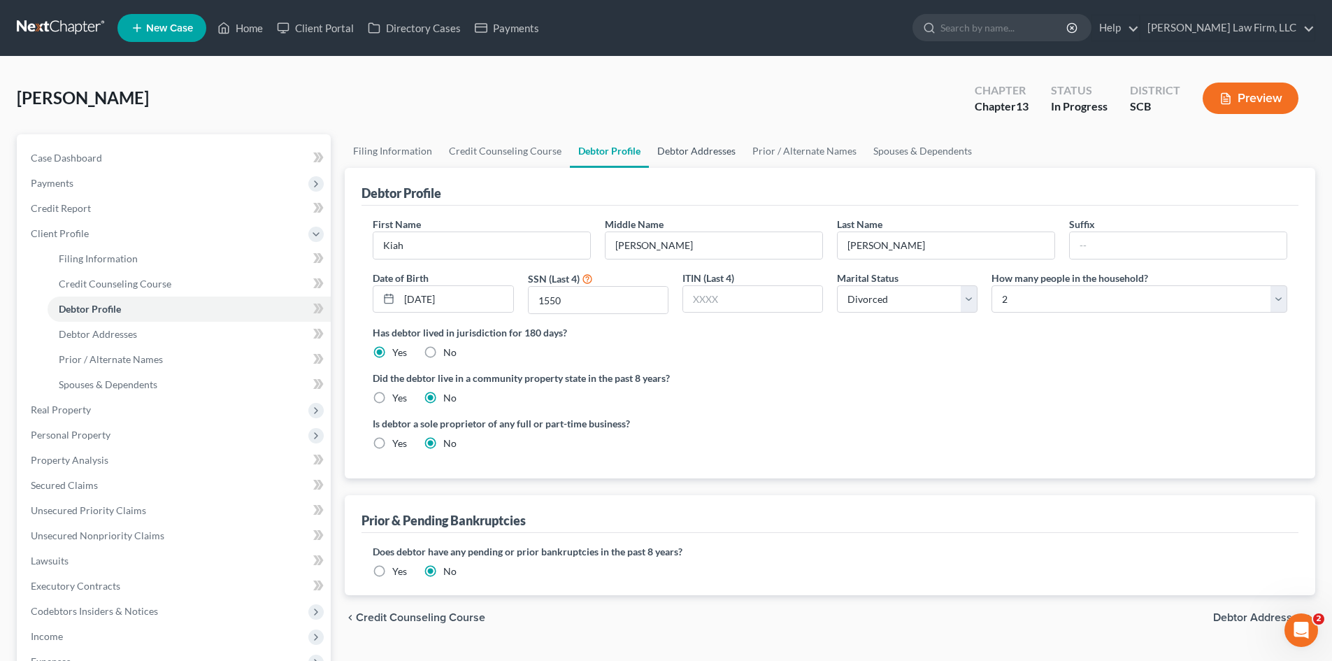
click at [717, 152] on link "Debtor Addresses" at bounding box center [696, 151] width 95 height 34
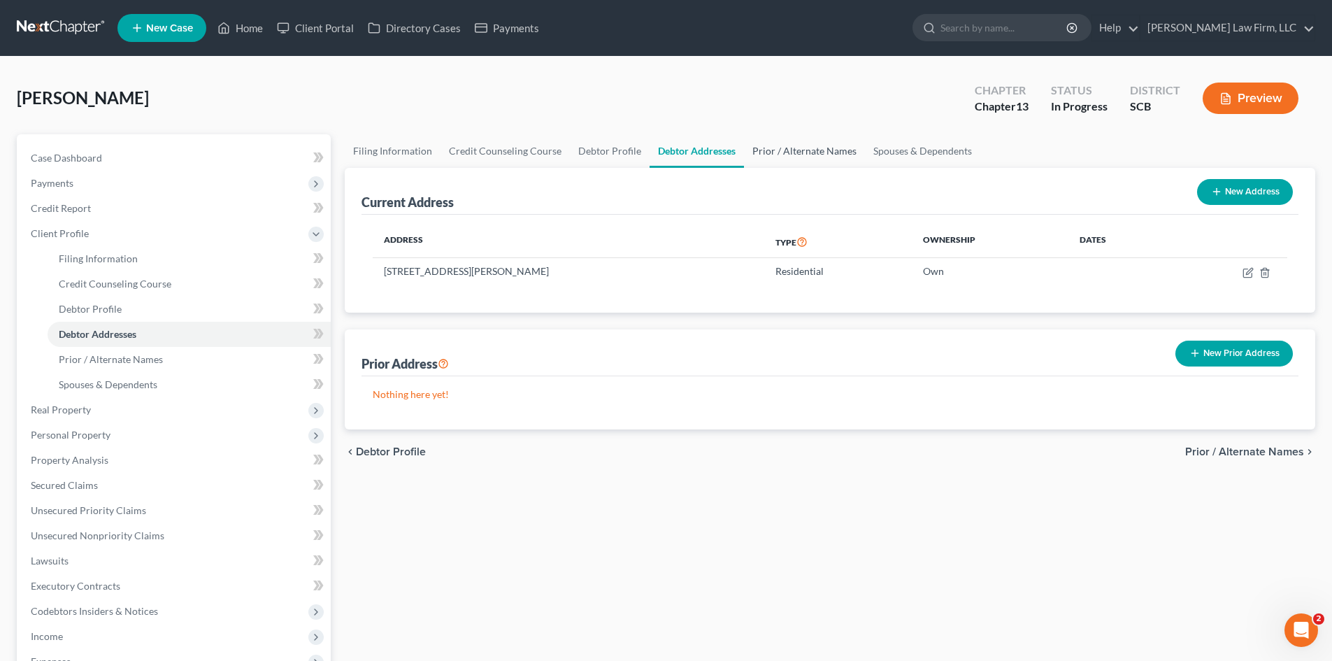
click at [768, 150] on link "Prior / Alternate Names" at bounding box center [804, 151] width 121 height 34
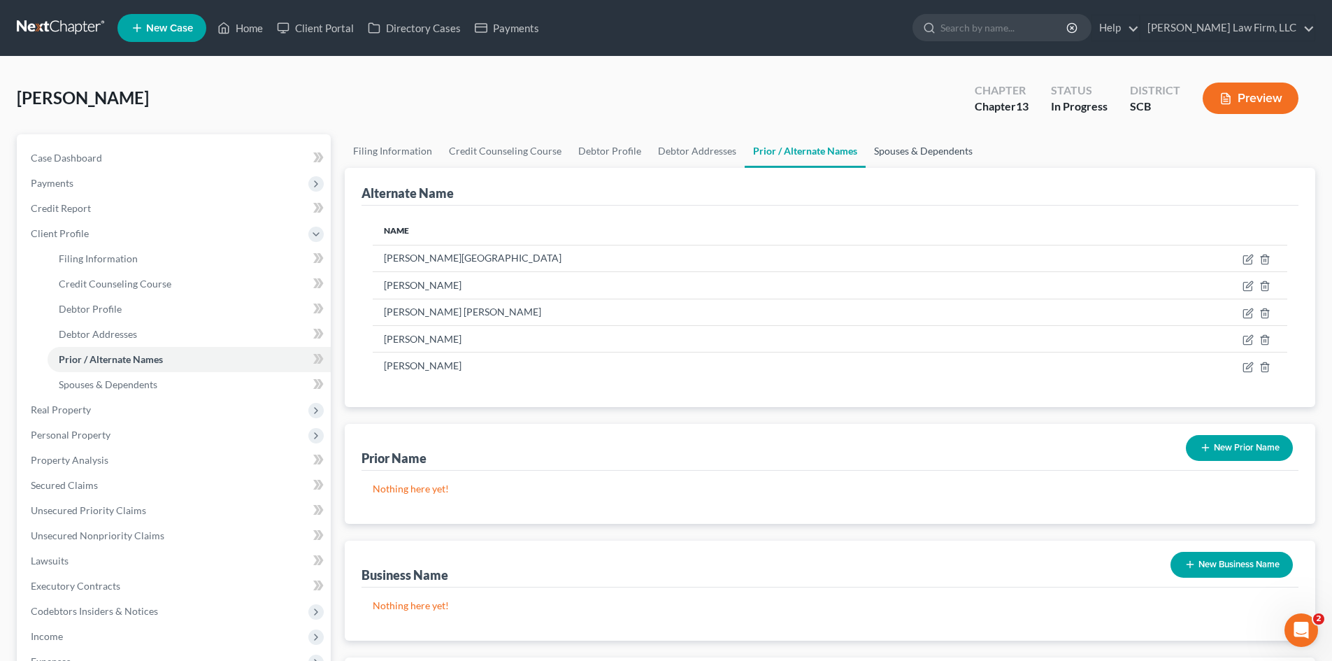
click at [896, 148] on link "Spouses & Dependents" at bounding box center [923, 151] width 115 height 34
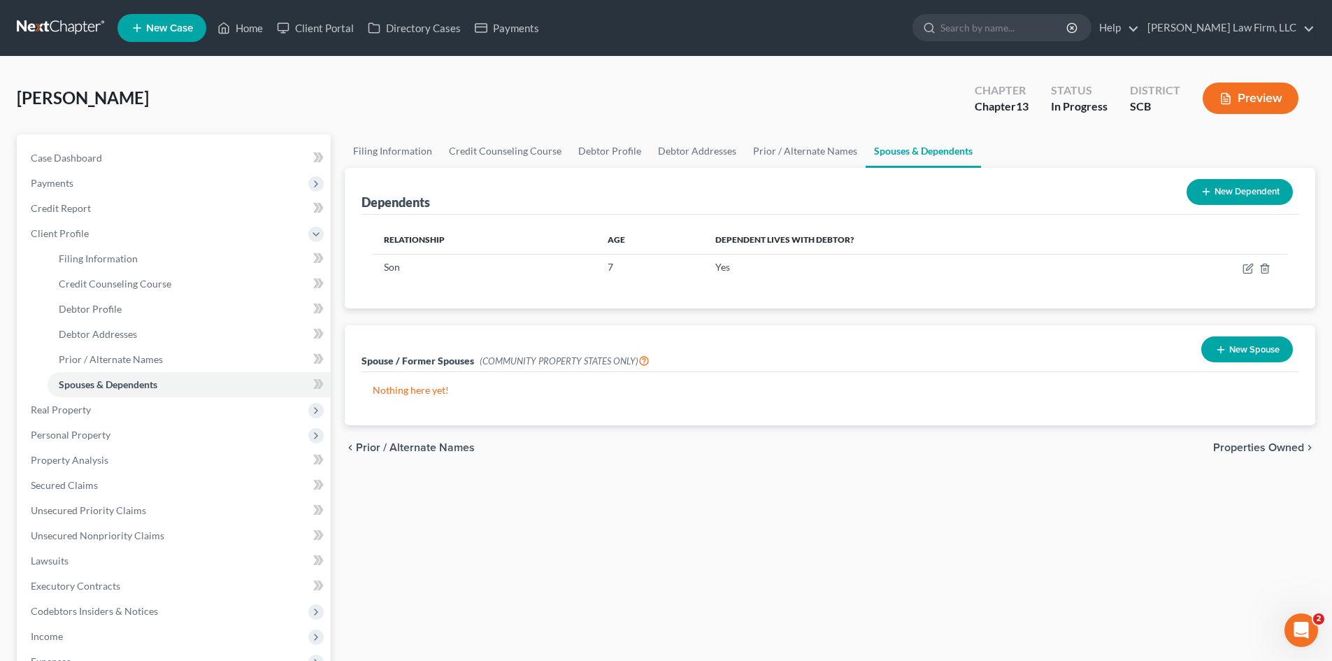
click at [72, 411] on span "Real Property" at bounding box center [61, 410] width 60 height 12
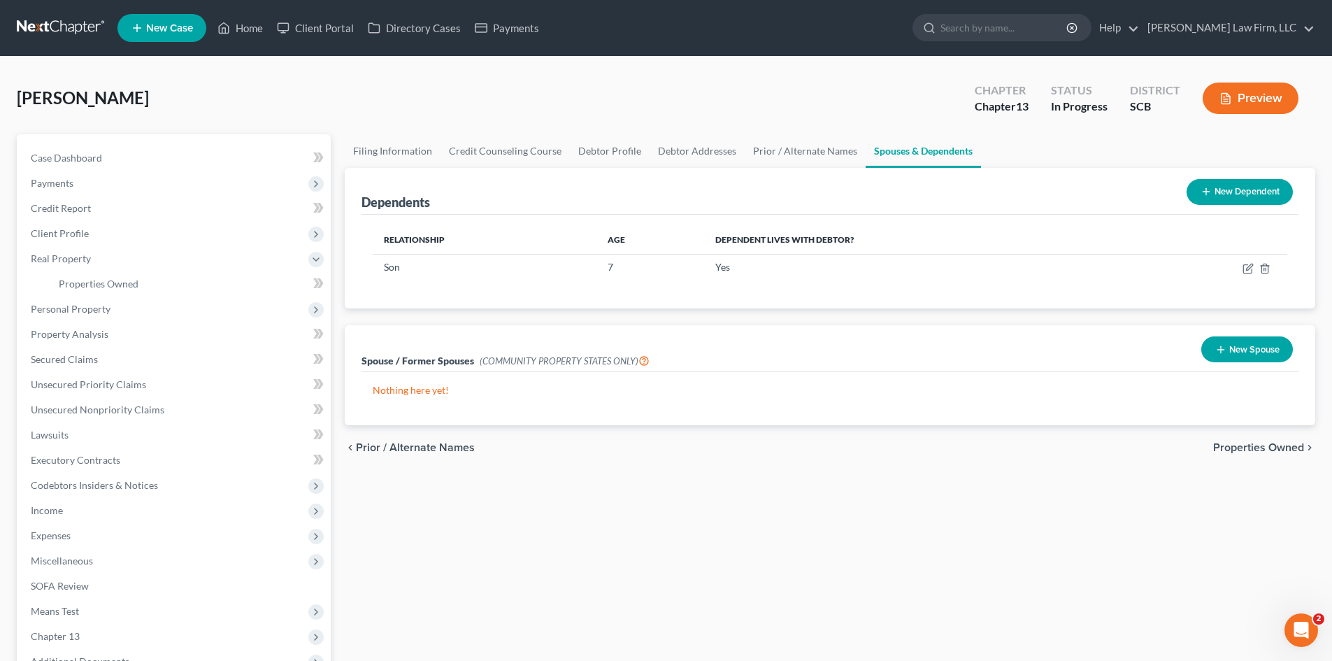
click at [76, 312] on span "Personal Property" at bounding box center [71, 309] width 80 height 12
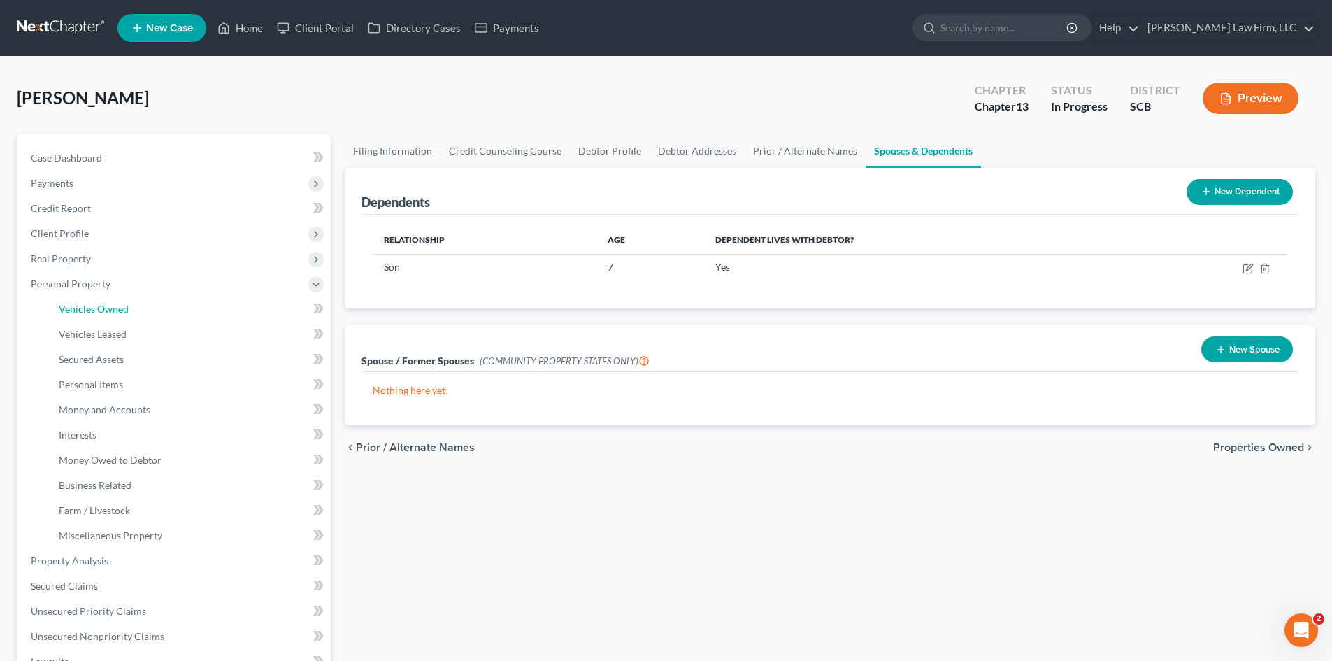
click at [101, 306] on span "Vehicles Owned" at bounding box center [94, 309] width 70 height 12
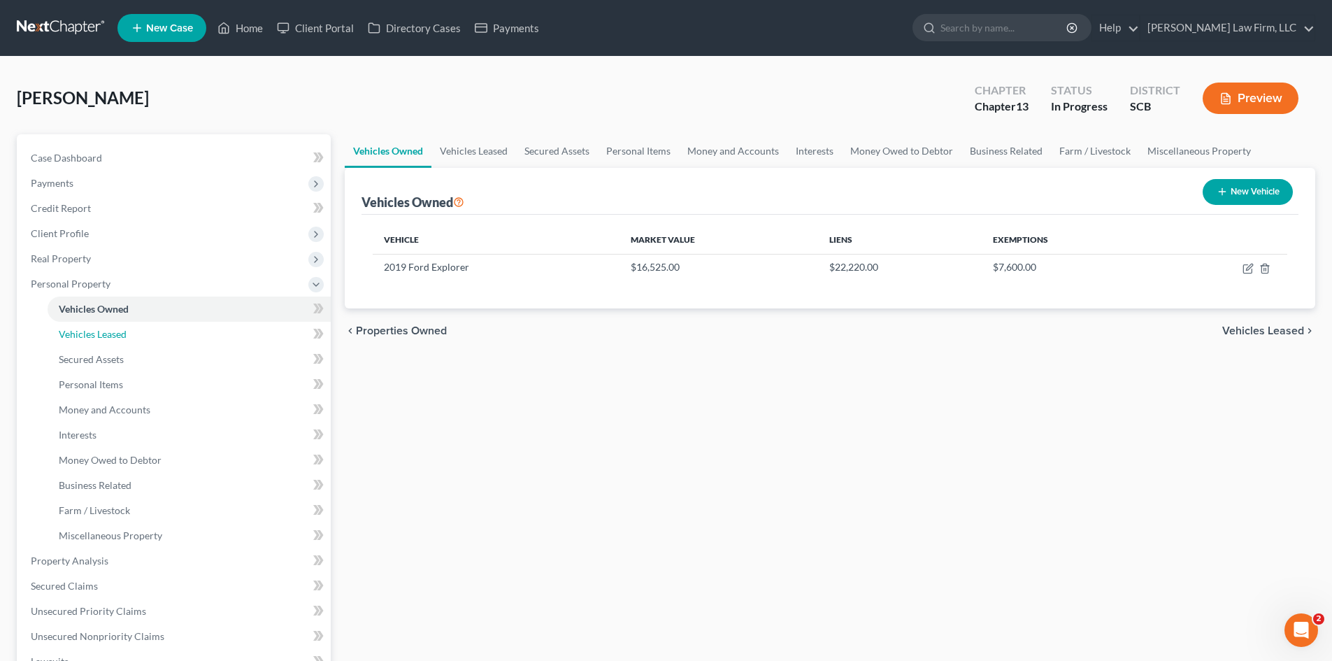
click at [99, 336] on span "Vehicles Leased" at bounding box center [93, 334] width 68 height 12
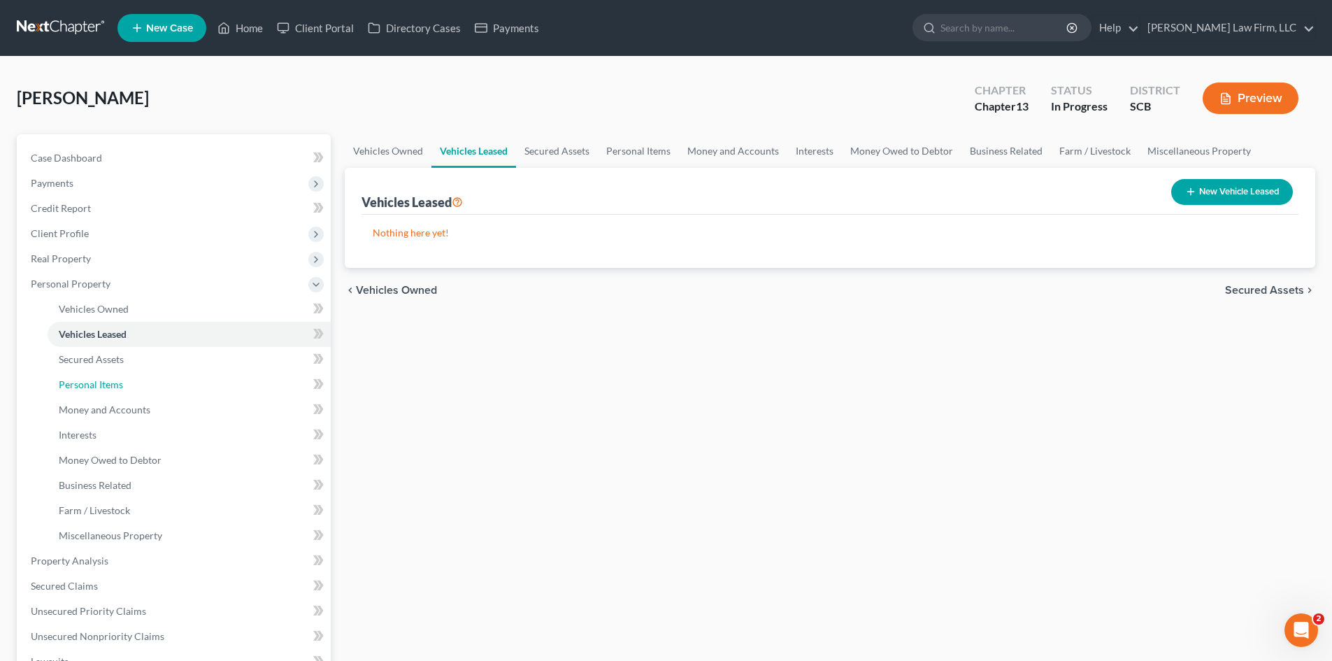
click at [83, 387] on span "Personal Items" at bounding box center [91, 384] width 64 height 12
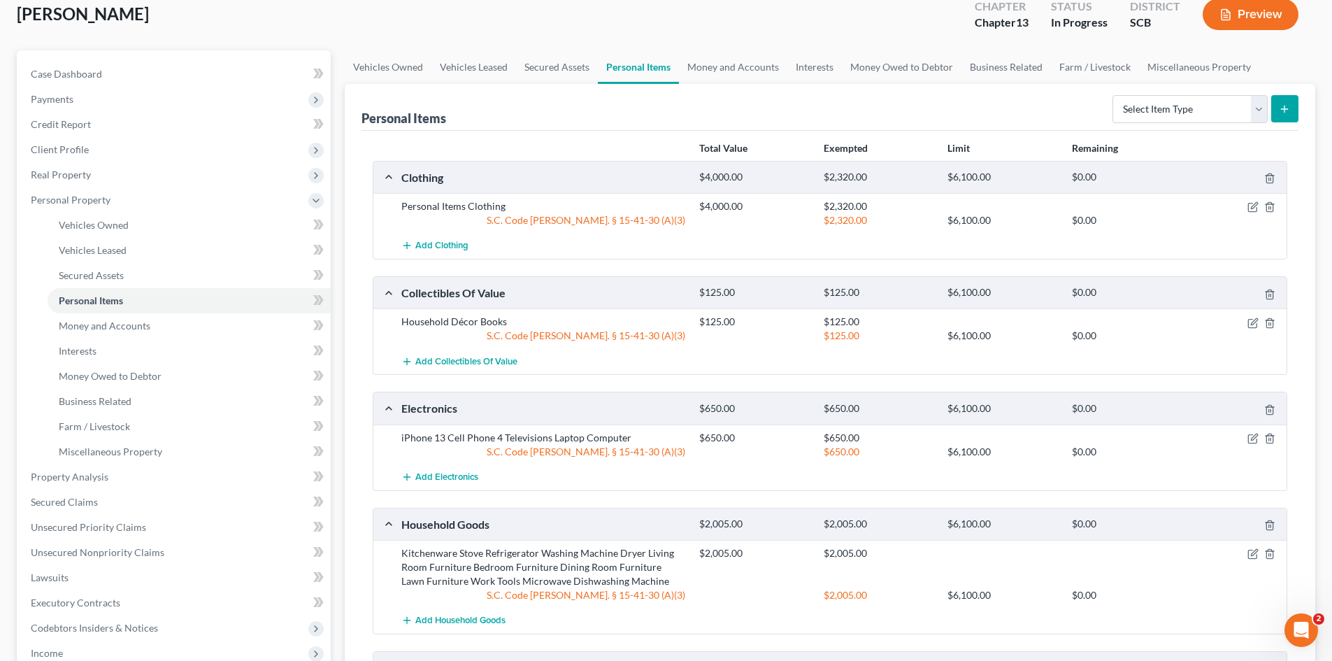
scroll to position [70, 0]
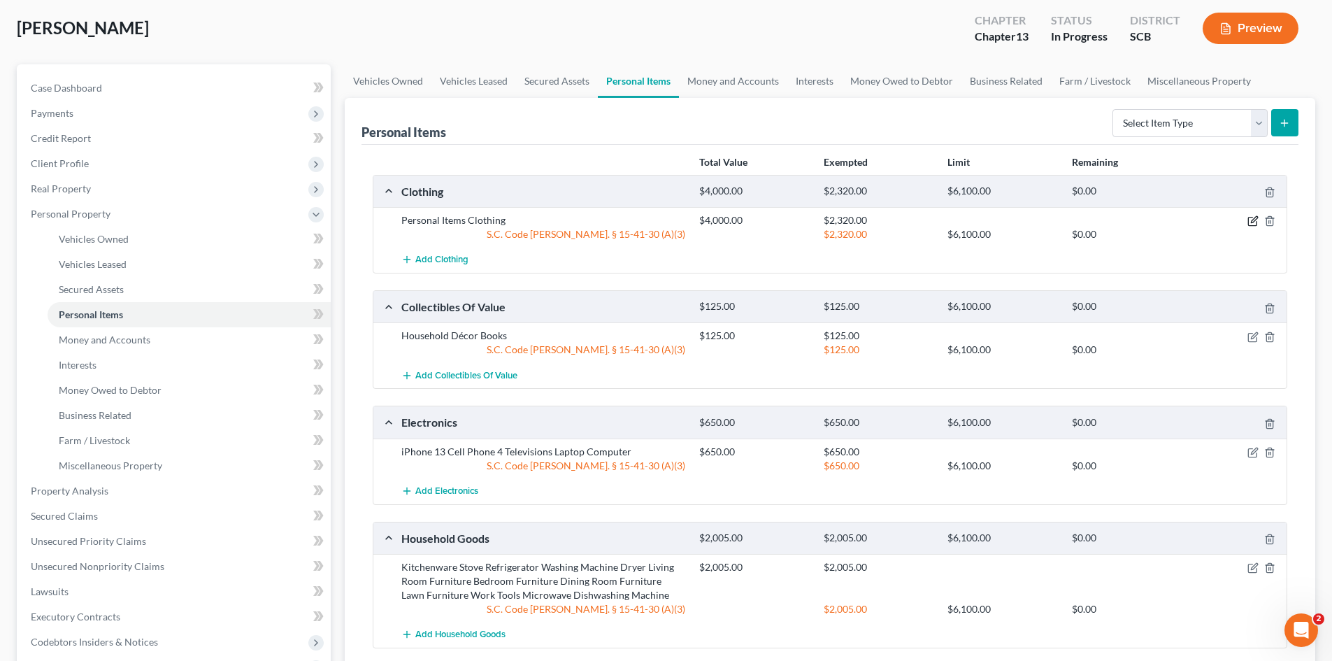
click at [1253, 224] on icon "button" at bounding box center [1253, 220] width 11 height 11
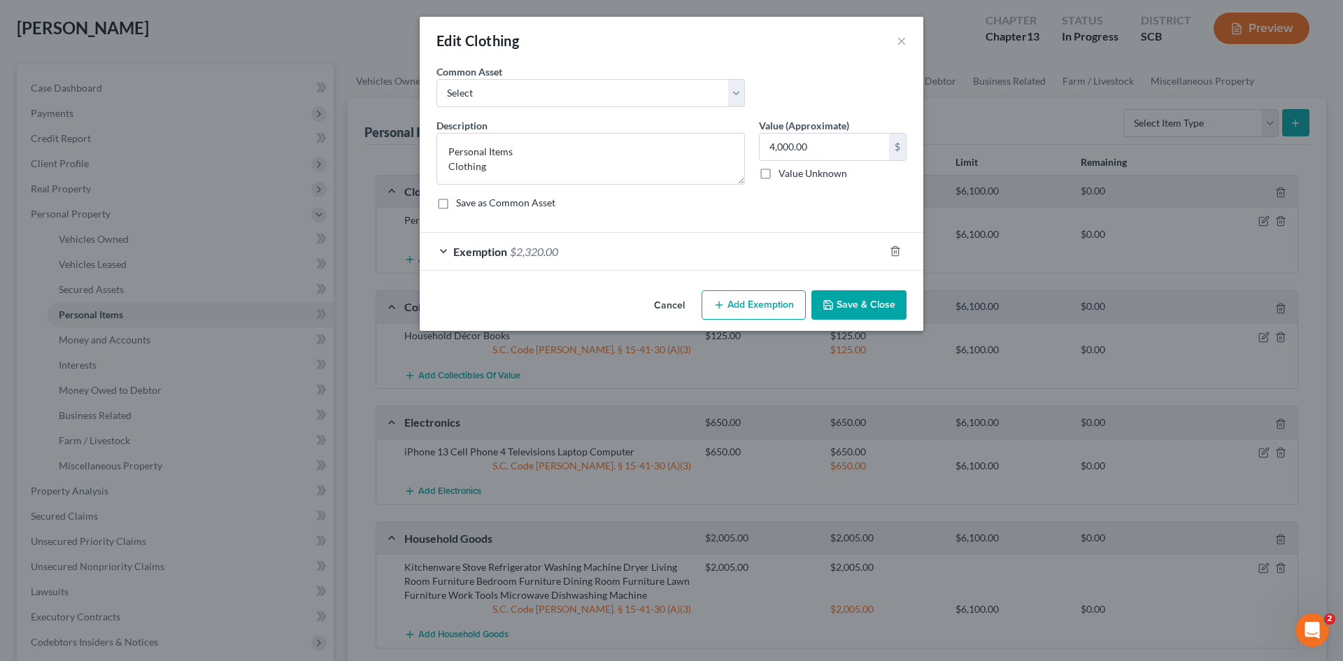
drag, startPoint x: 736, startPoint y: 311, endPoint x: 702, endPoint y: 328, distance: 38.2
click at [736, 311] on button "Add Exemption" at bounding box center [753, 304] width 104 height 29
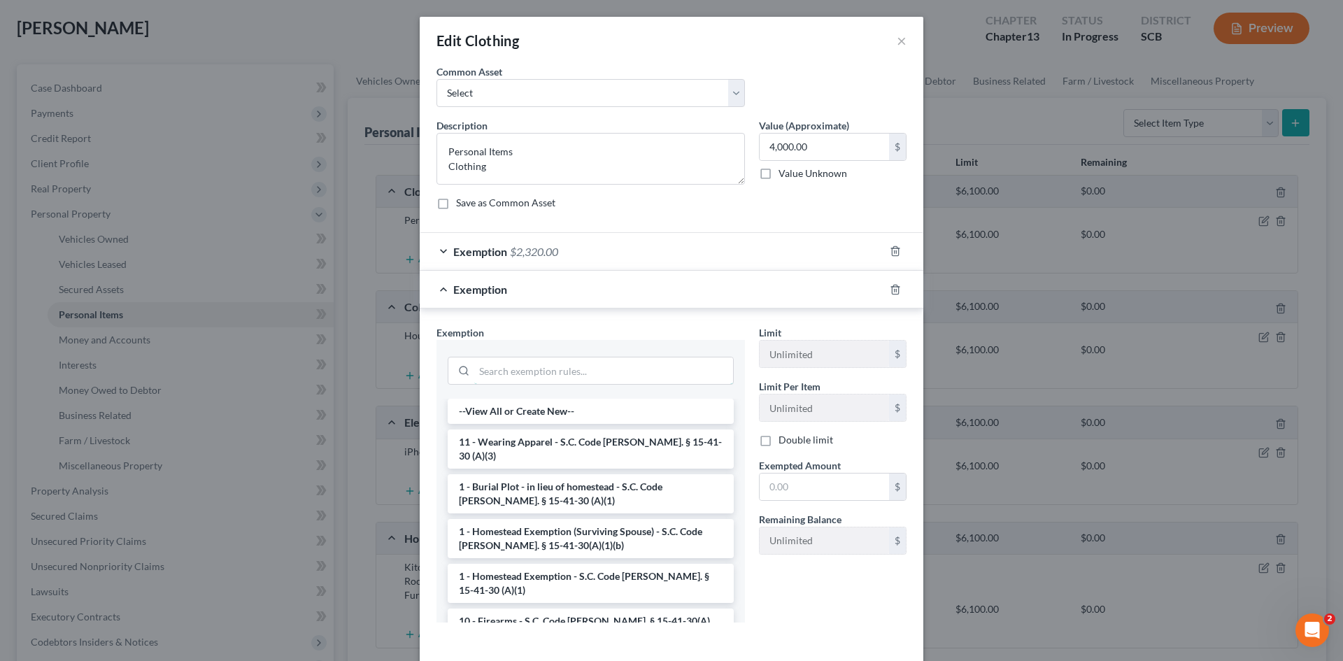
click at [591, 375] on input "search" at bounding box center [603, 370] width 259 height 27
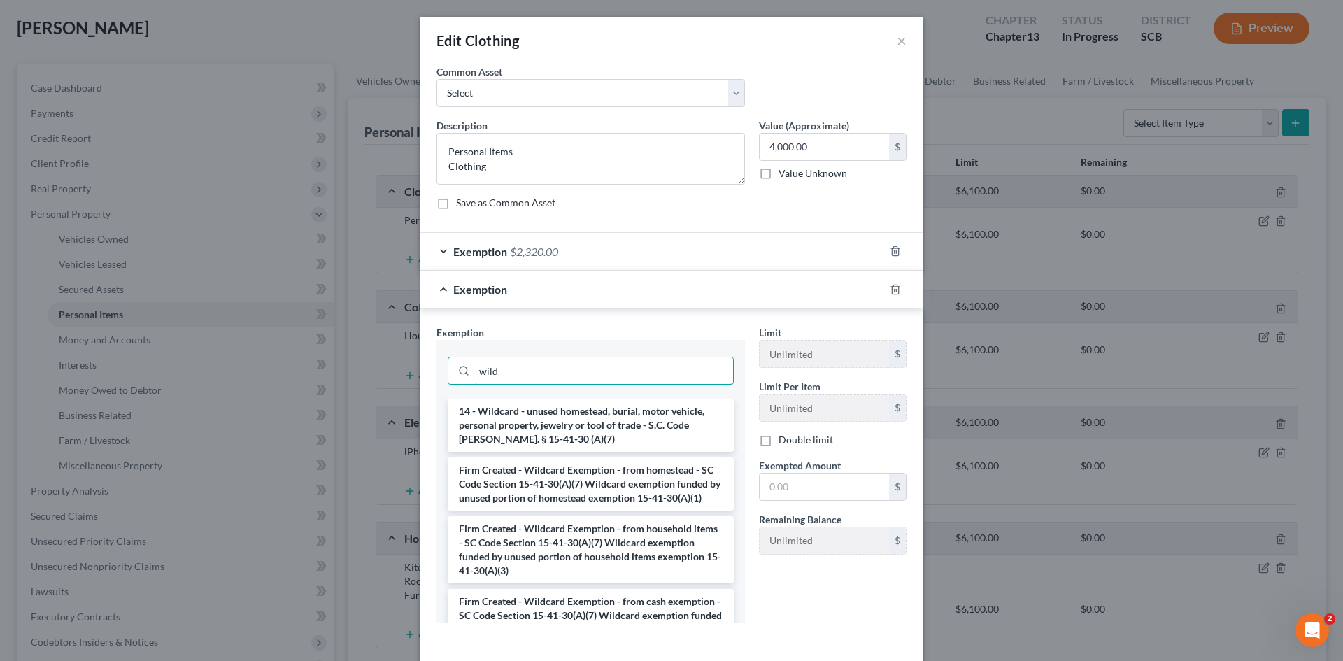
type input "wild"
click at [589, 425] on li "14 - Wildcard - unused homestead, burial, motor vehicle, personal property, jew…" at bounding box center [591, 425] width 286 height 53
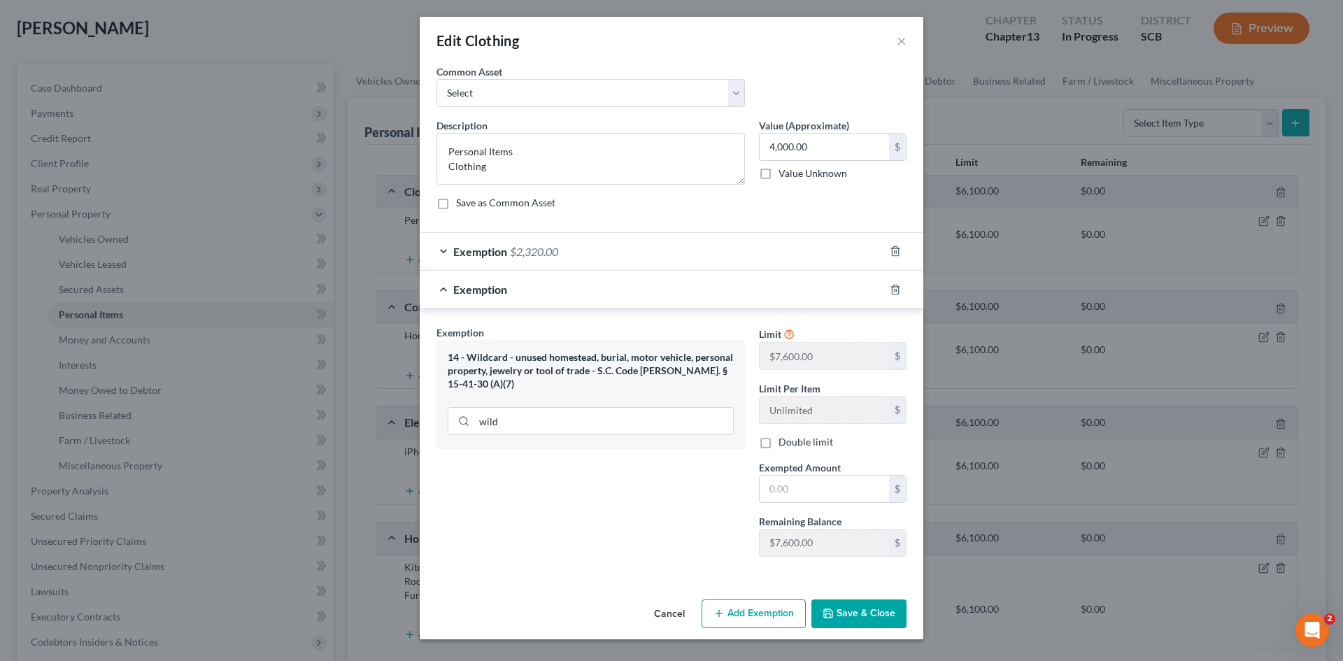
drag, startPoint x: 767, startPoint y: 494, endPoint x: 790, endPoint y: 490, distance: 22.8
click at [767, 494] on input "text" at bounding box center [823, 489] width 129 height 27
type input "1,425"
click at [877, 625] on button "Save & Close" at bounding box center [858, 613] width 95 height 29
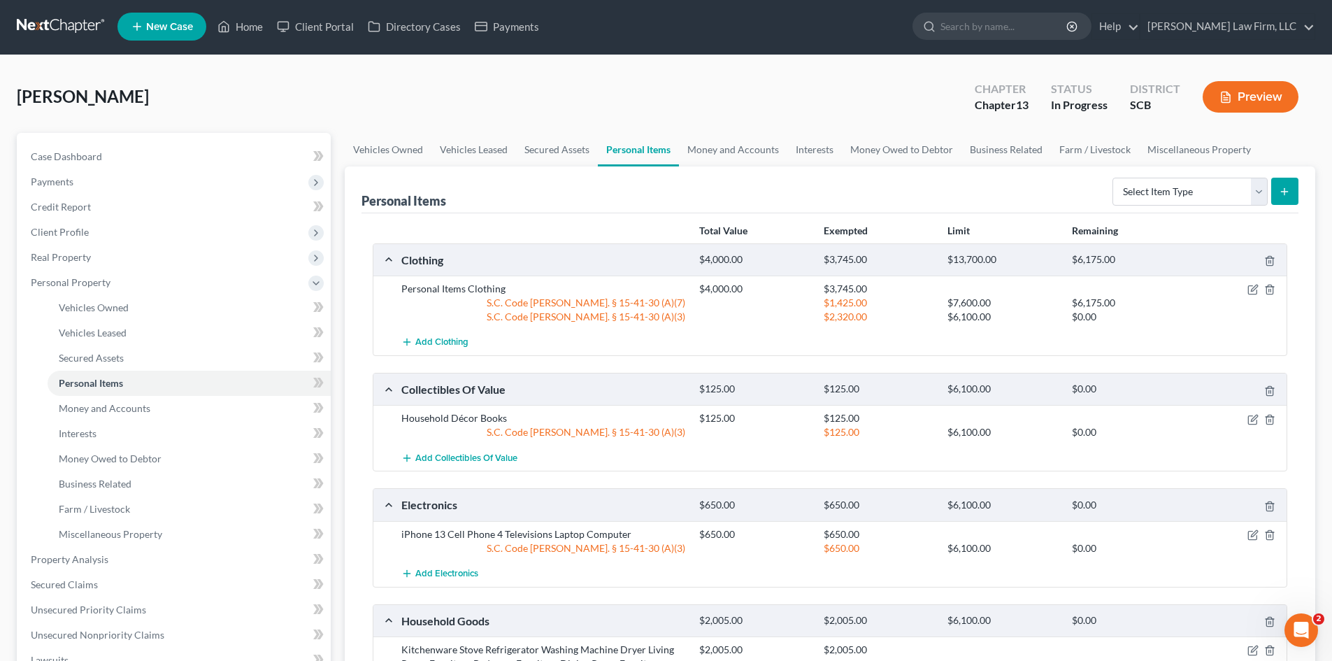
scroll to position [0, 0]
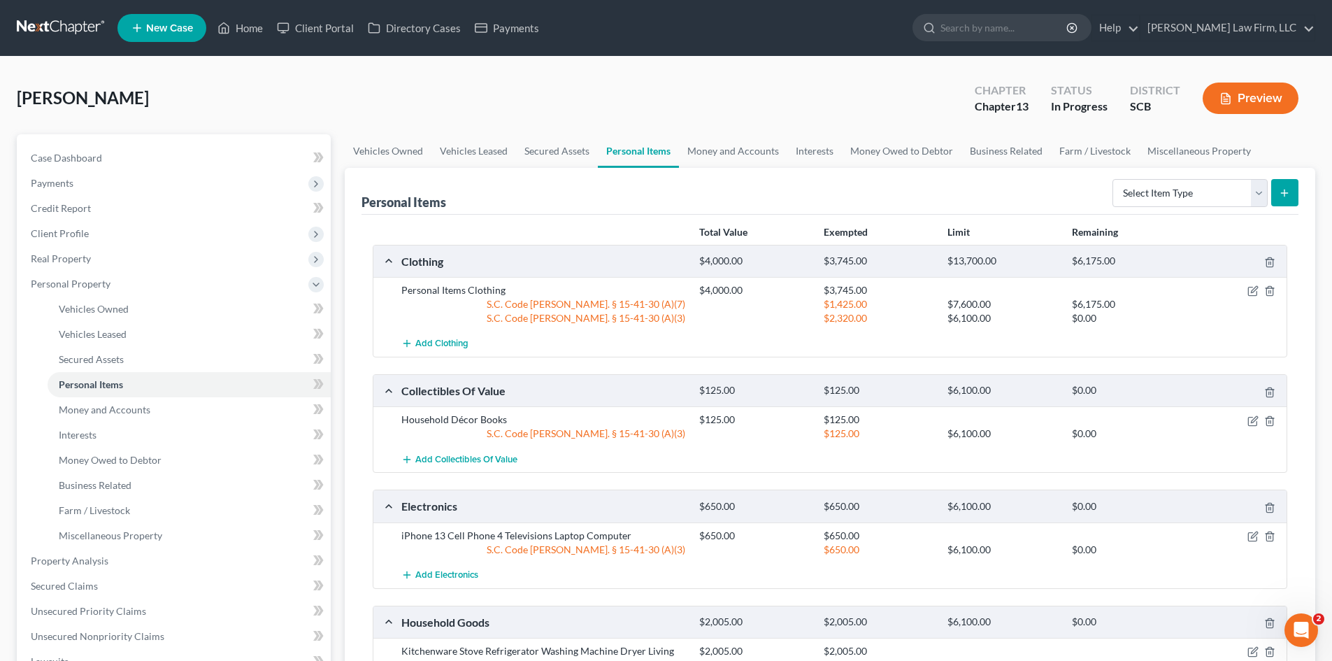
click at [105, 261] on span "Real Property" at bounding box center [175, 258] width 311 height 25
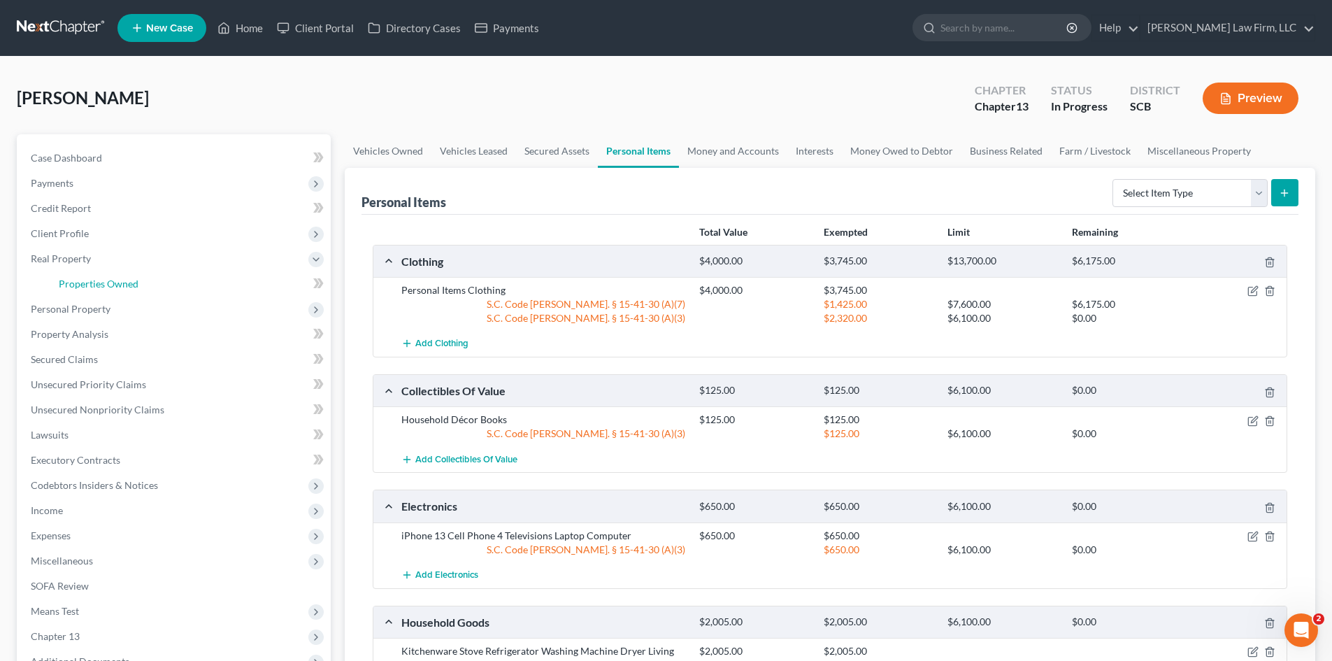
click at [99, 274] on link "Properties Owned" at bounding box center [189, 283] width 283 height 25
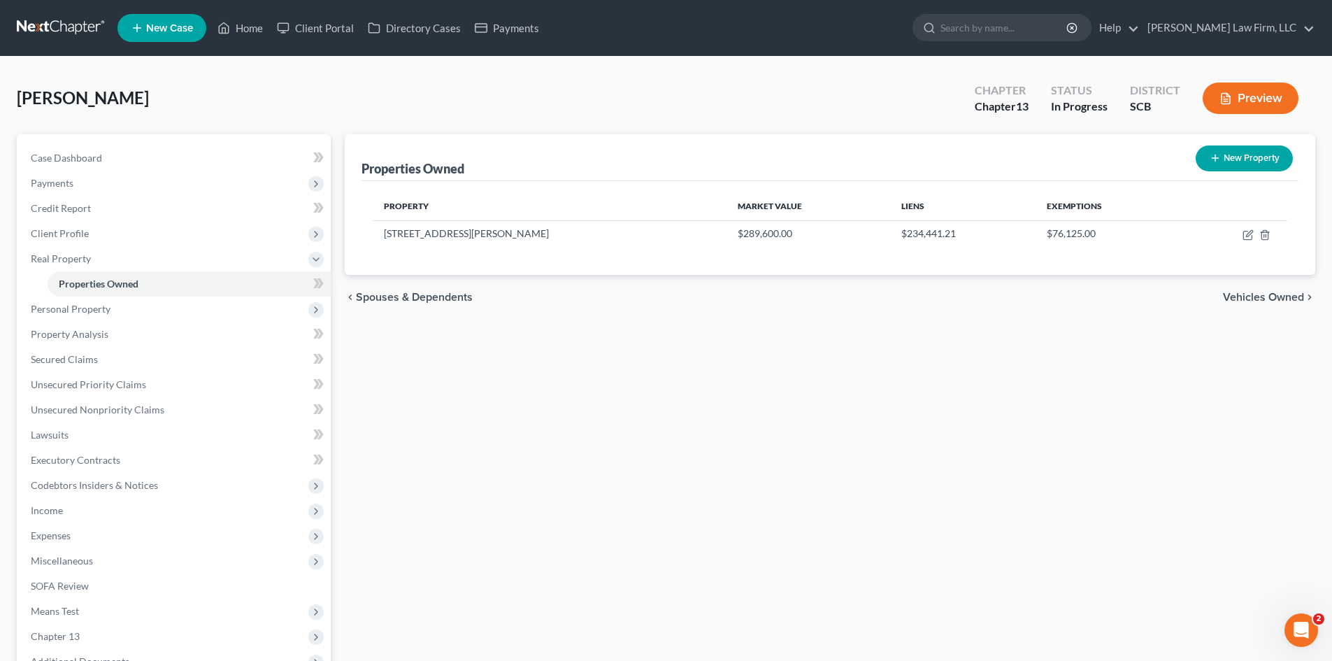
click at [114, 307] on span "Personal Property" at bounding box center [175, 309] width 311 height 25
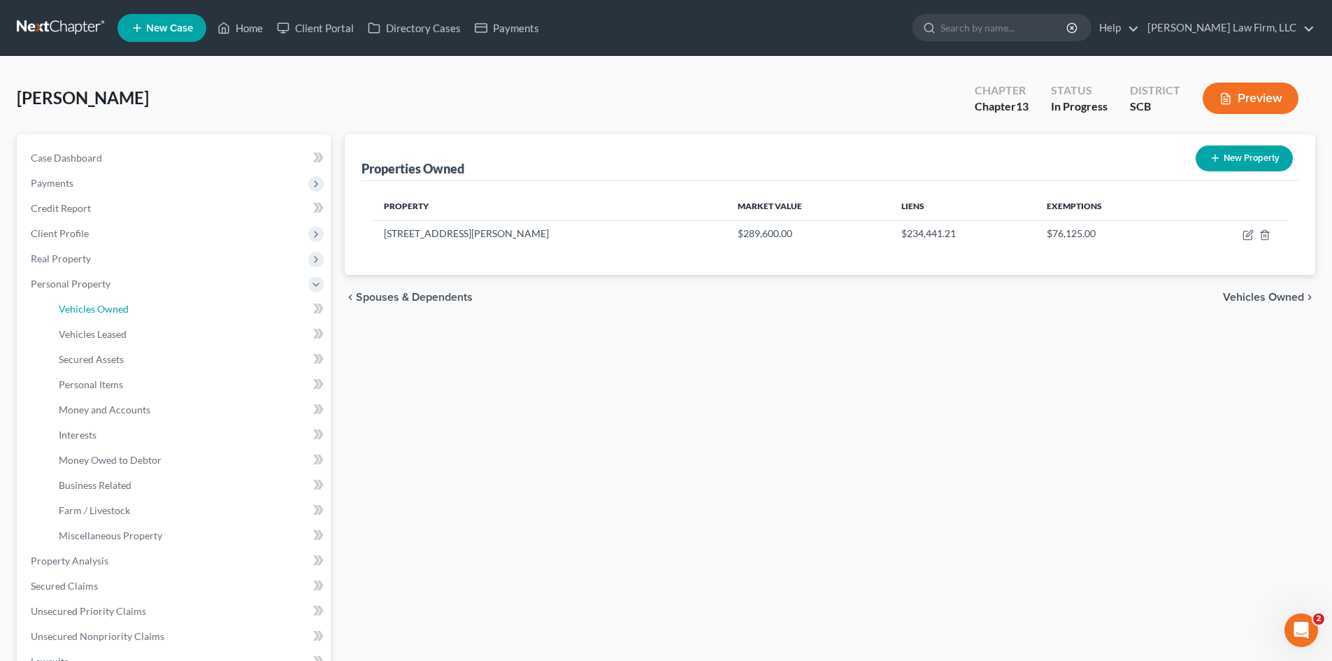
click at [113, 310] on span "Vehicles Owned" at bounding box center [94, 309] width 70 height 12
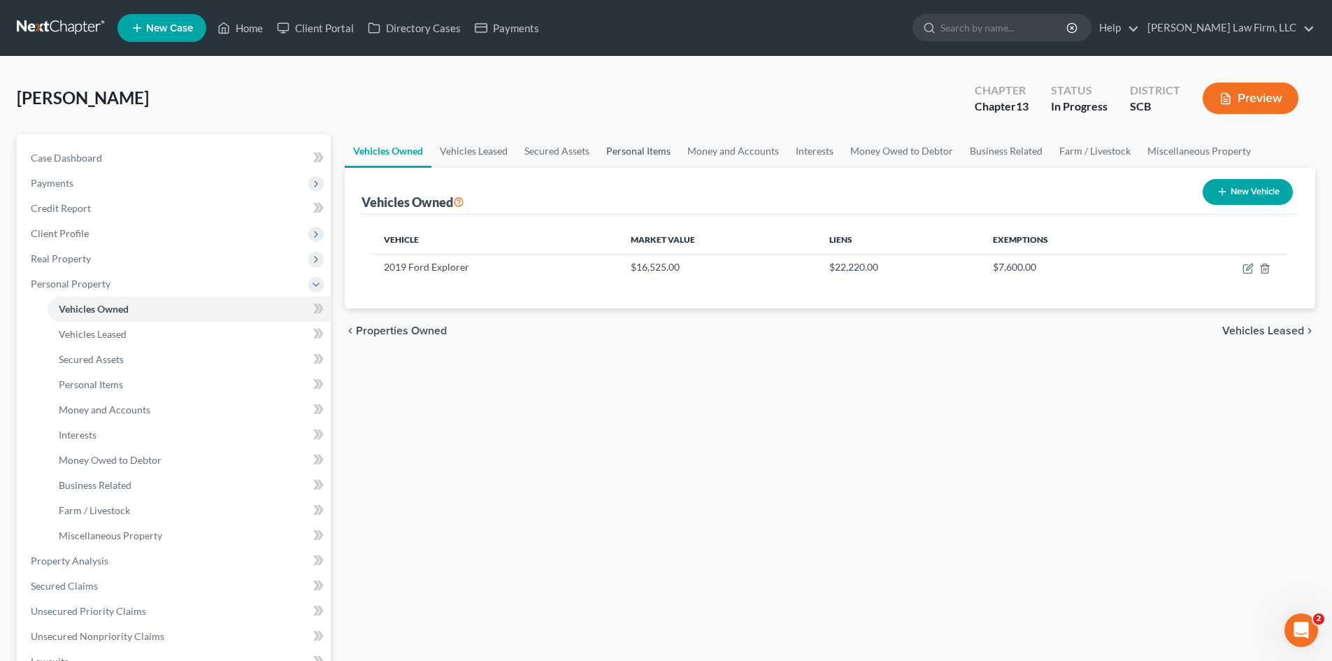
click at [646, 155] on link "Personal Items" at bounding box center [638, 151] width 81 height 34
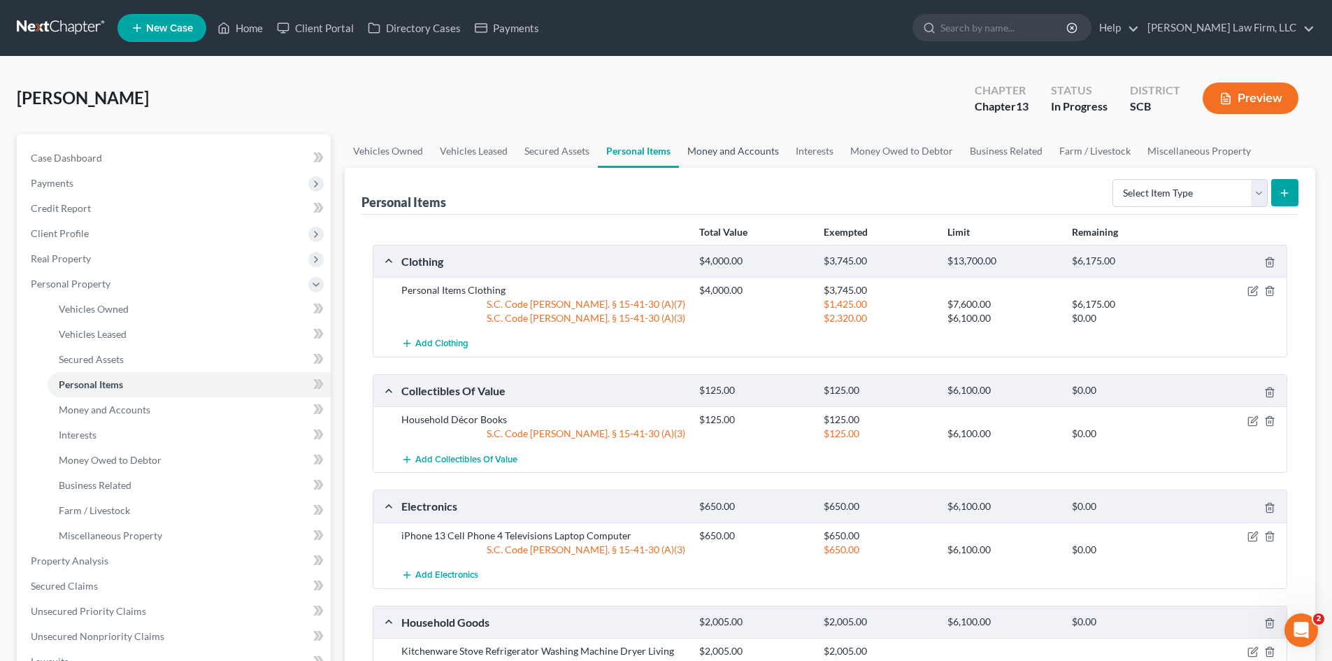
click at [739, 150] on link "Money and Accounts" at bounding box center [733, 151] width 108 height 34
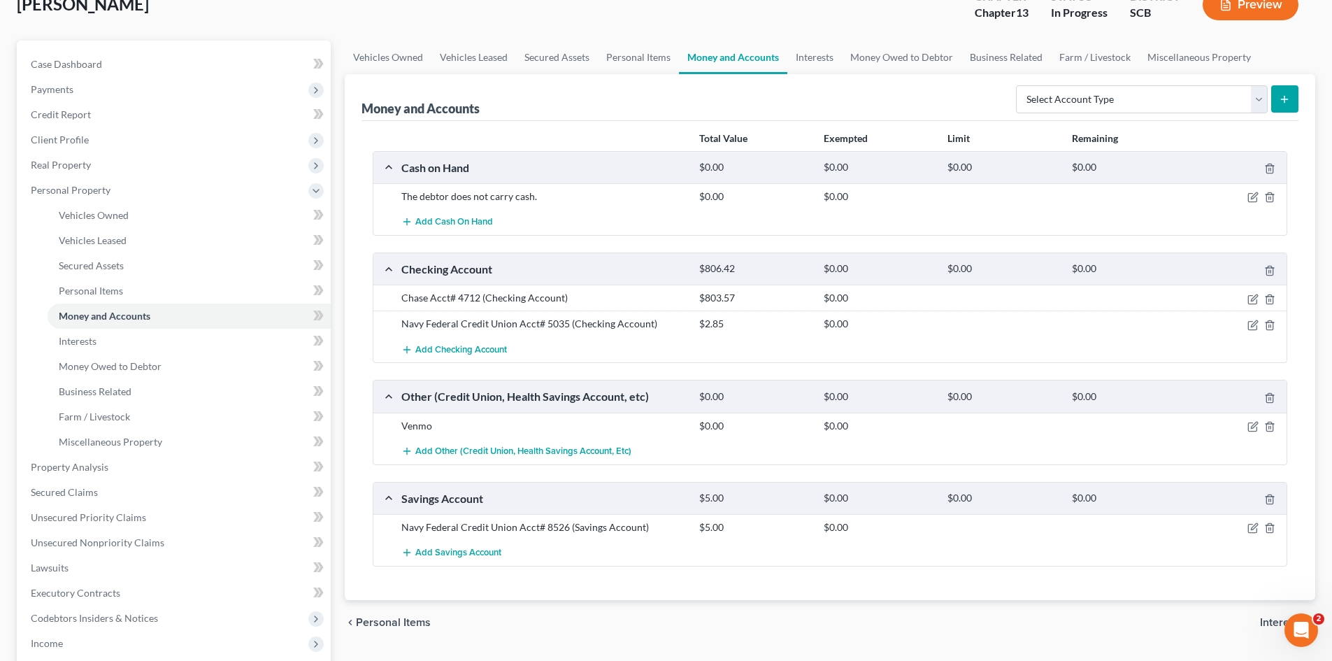
scroll to position [140, 0]
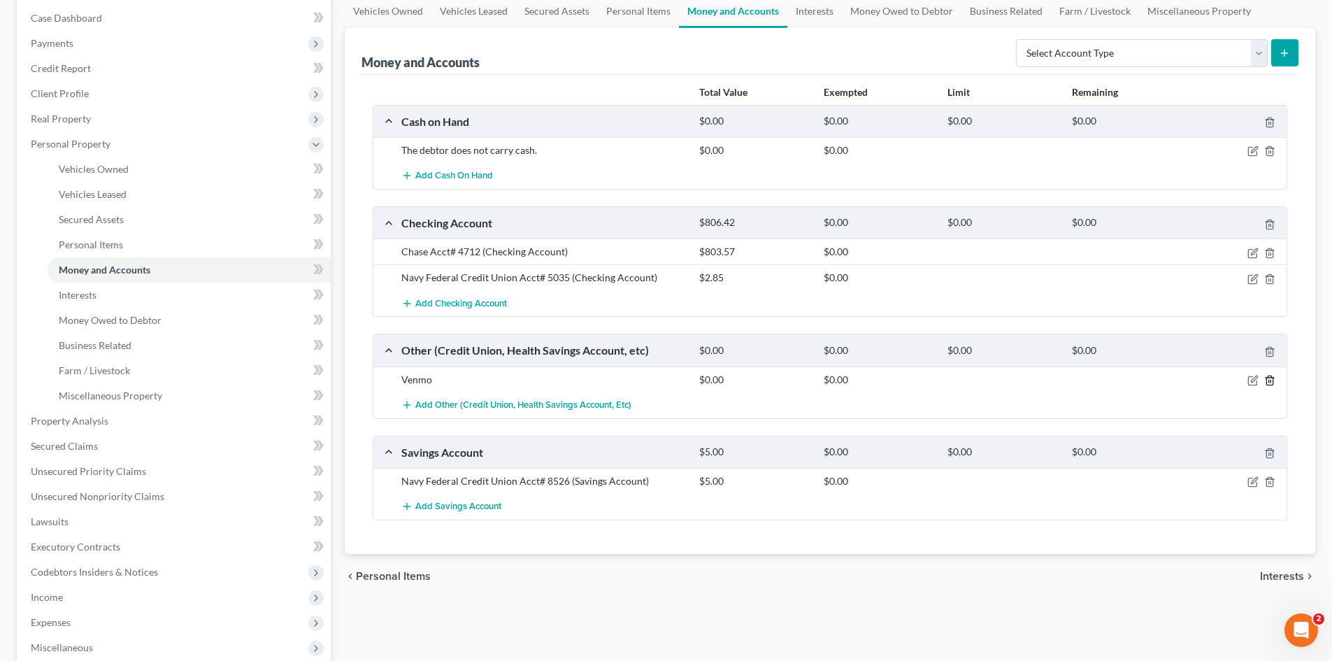
click at [1270, 385] on icon "button" at bounding box center [1270, 380] width 6 height 9
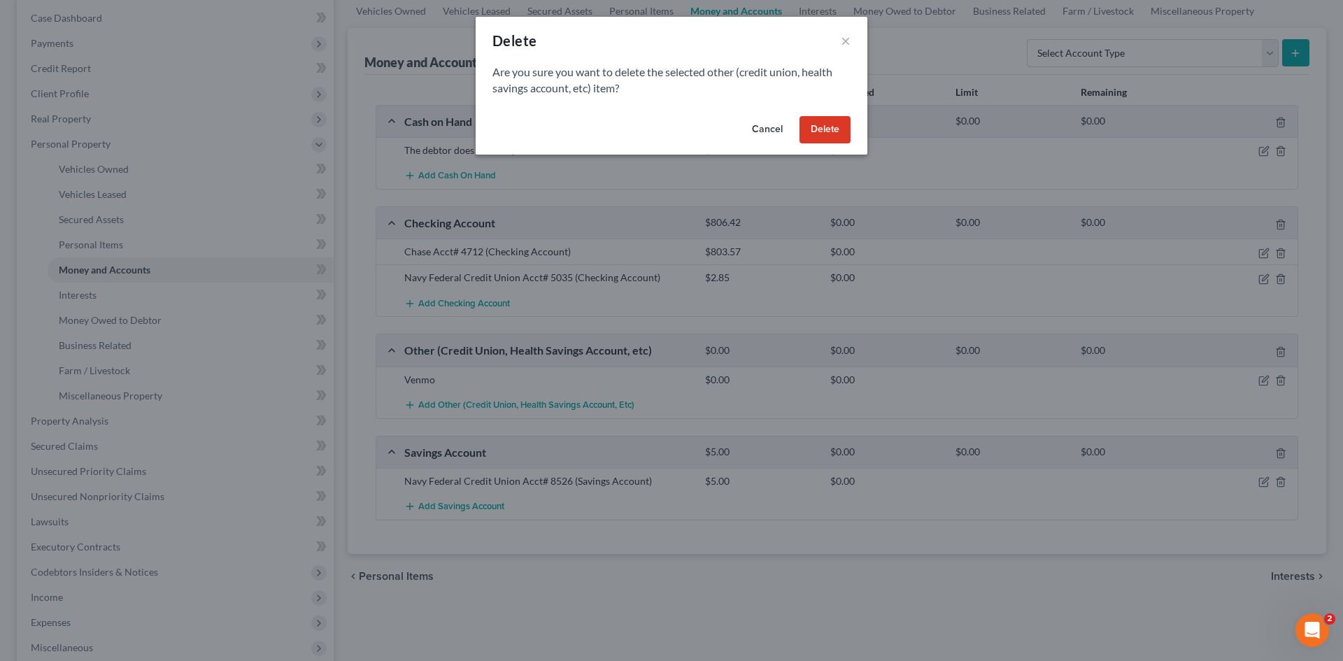
click at [828, 130] on button "Delete" at bounding box center [824, 130] width 51 height 28
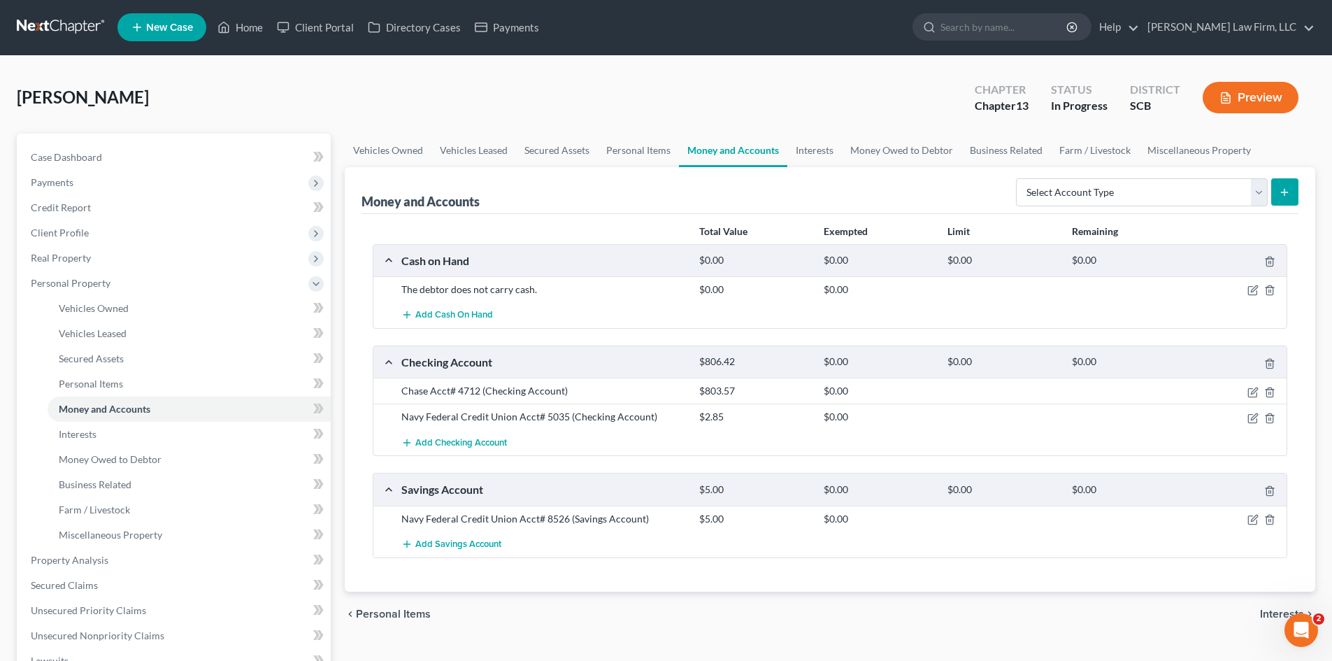
scroll to position [0, 0]
click at [820, 158] on link "Interests" at bounding box center [814, 151] width 55 height 34
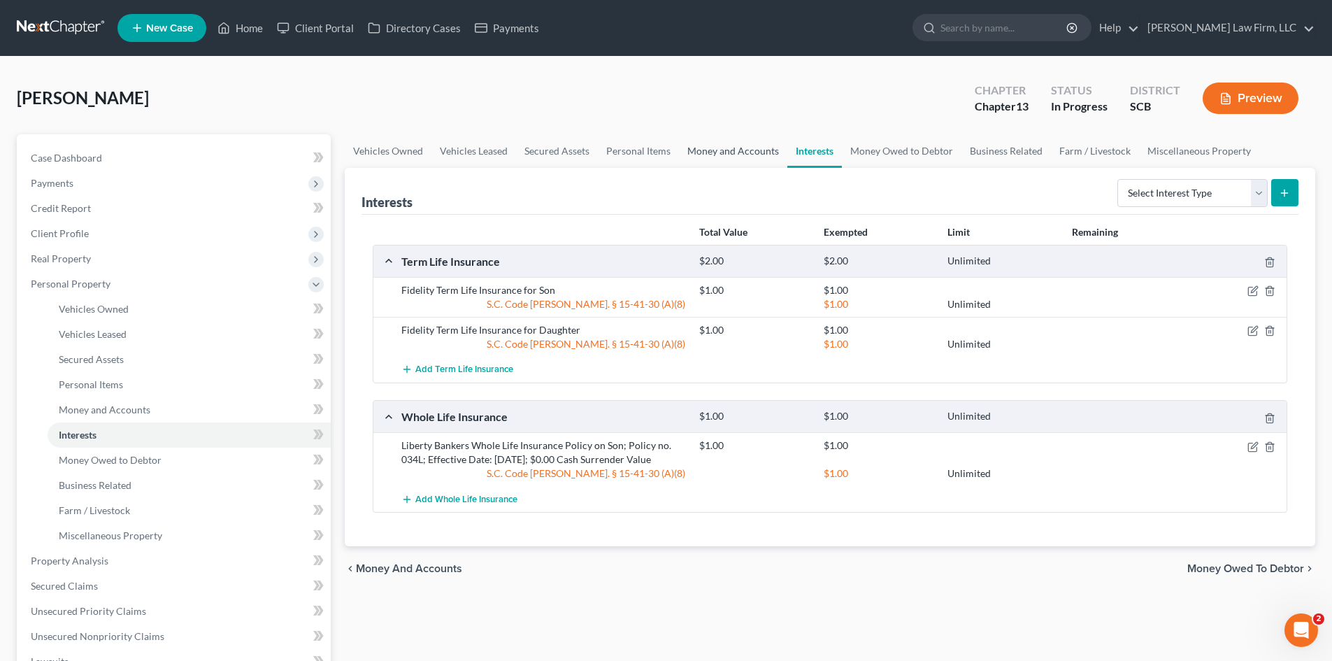
click at [751, 152] on link "Money and Accounts" at bounding box center [733, 151] width 108 height 34
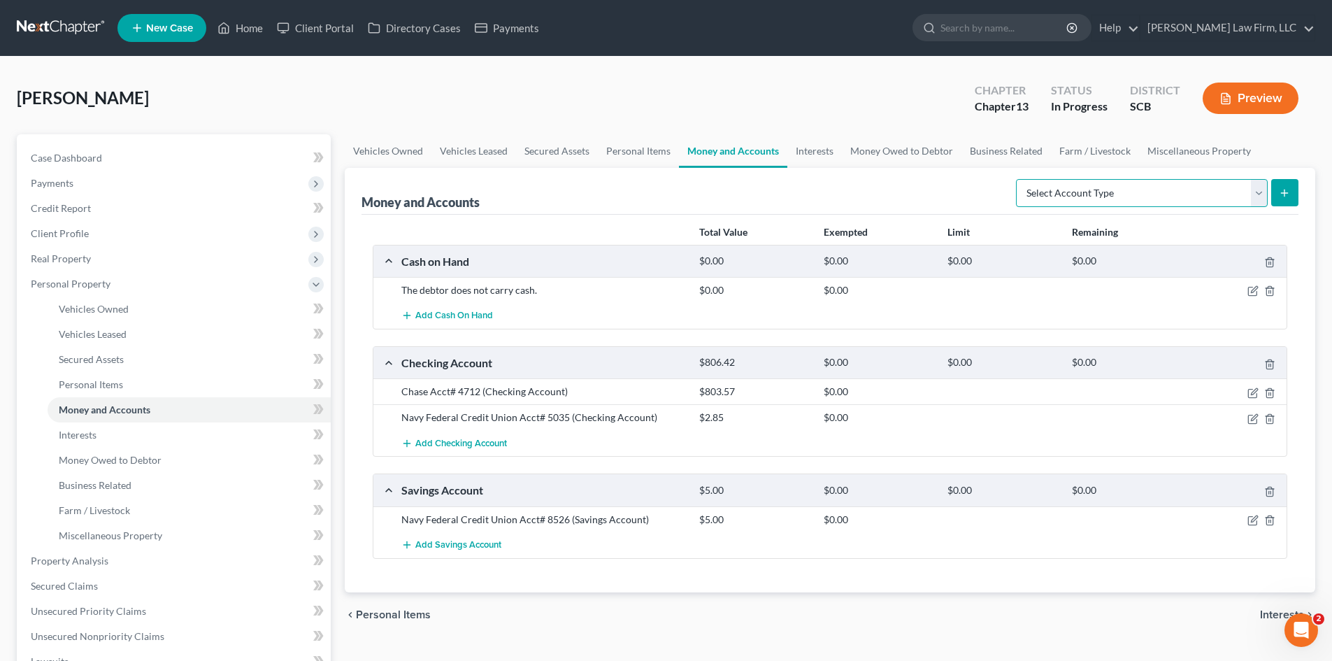
drag, startPoint x: 1225, startPoint y: 198, endPoint x: 1218, endPoint y: 201, distance: 7.5
click at [1224, 199] on select "Select Account Type Brokerage Cash on Hand Certificates of Deposit Checking Acc…" at bounding box center [1142, 193] width 252 height 28
select select "other"
click at [1019, 179] on select "Select Account Type Brokerage Cash on Hand Certificates of Deposit Checking Acc…" at bounding box center [1142, 193] width 252 height 28
click at [1276, 192] on button "submit" at bounding box center [1284, 192] width 27 height 27
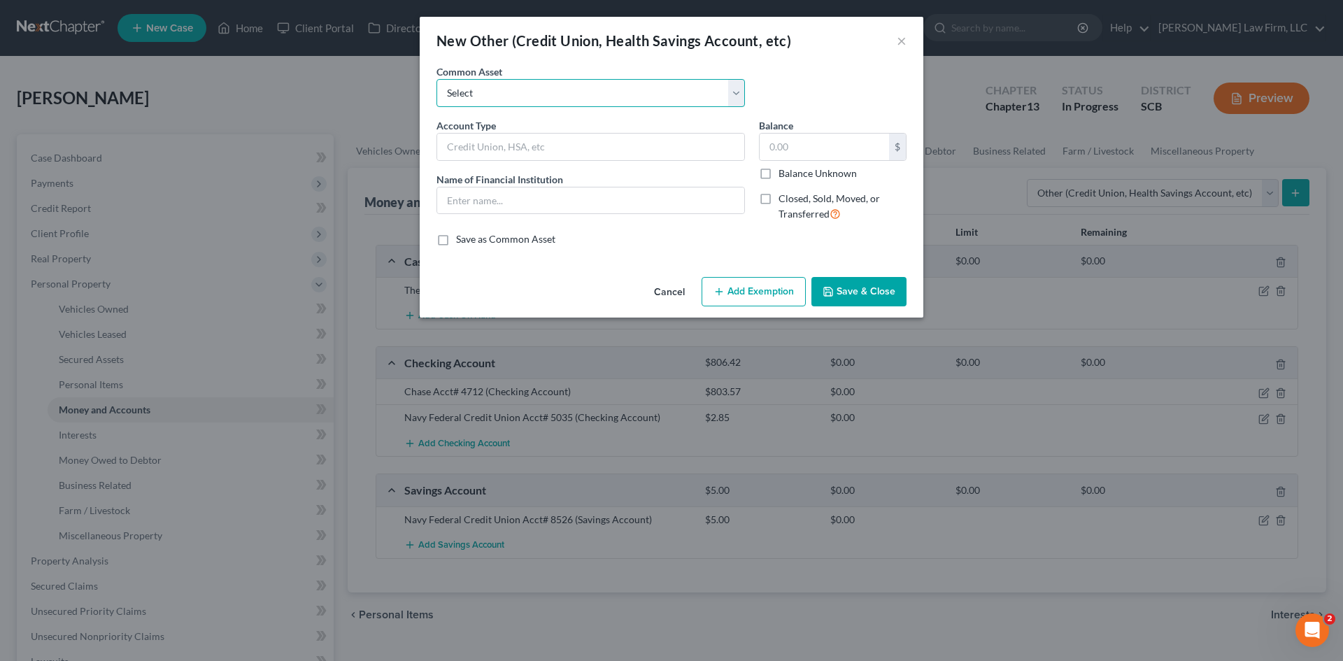
click at [523, 101] on select "Select (Mrs.) Venmo (Mr.) Cash App (Mrs.) Cash App Cash App Venmo Current Pre P…" at bounding box center [590, 93] width 308 height 28
select select "13"
click at [436, 79] on select "Select (Mrs.) Venmo (Mr.) Cash App (Mrs.) Cash App Cash App Venmo Current Pre P…" at bounding box center [590, 93] width 308 height 28
type input "Venmo"
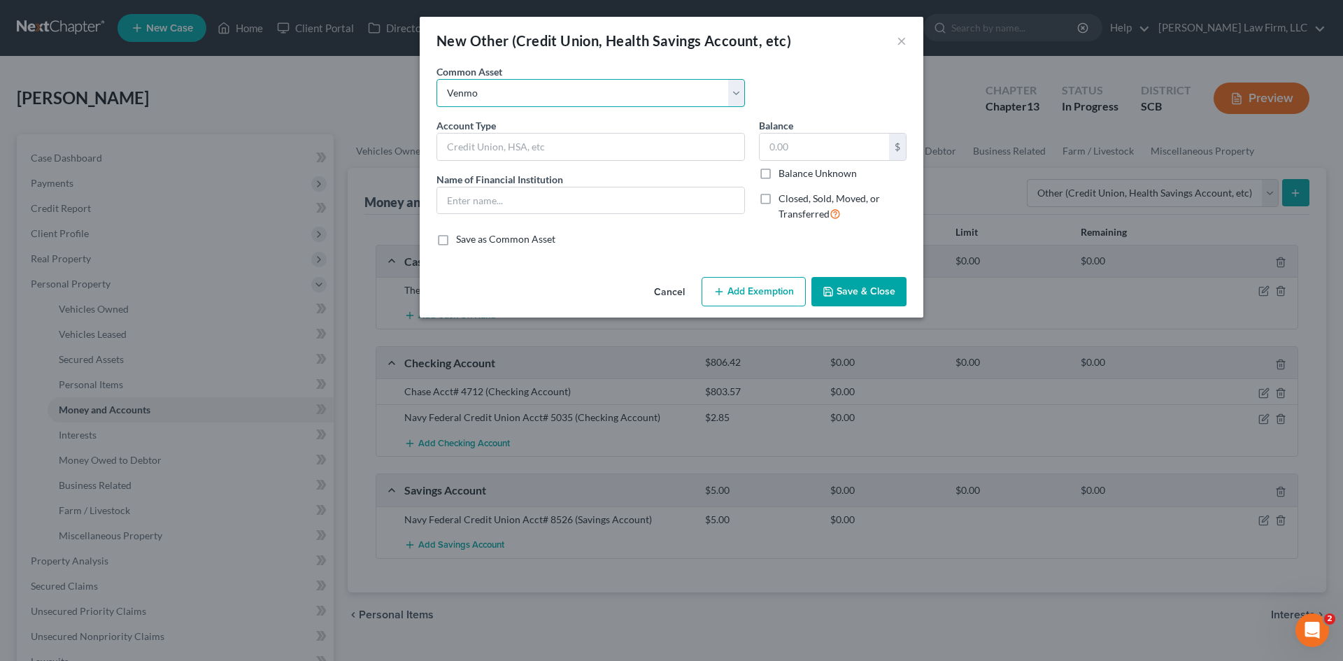
type input "0"
click at [621, 155] on input "Venmo" at bounding box center [590, 147] width 307 height 27
type input "Venmo (This account has a zero balance.)"
click at [828, 287] on icon "button" at bounding box center [828, 291] width 8 height 8
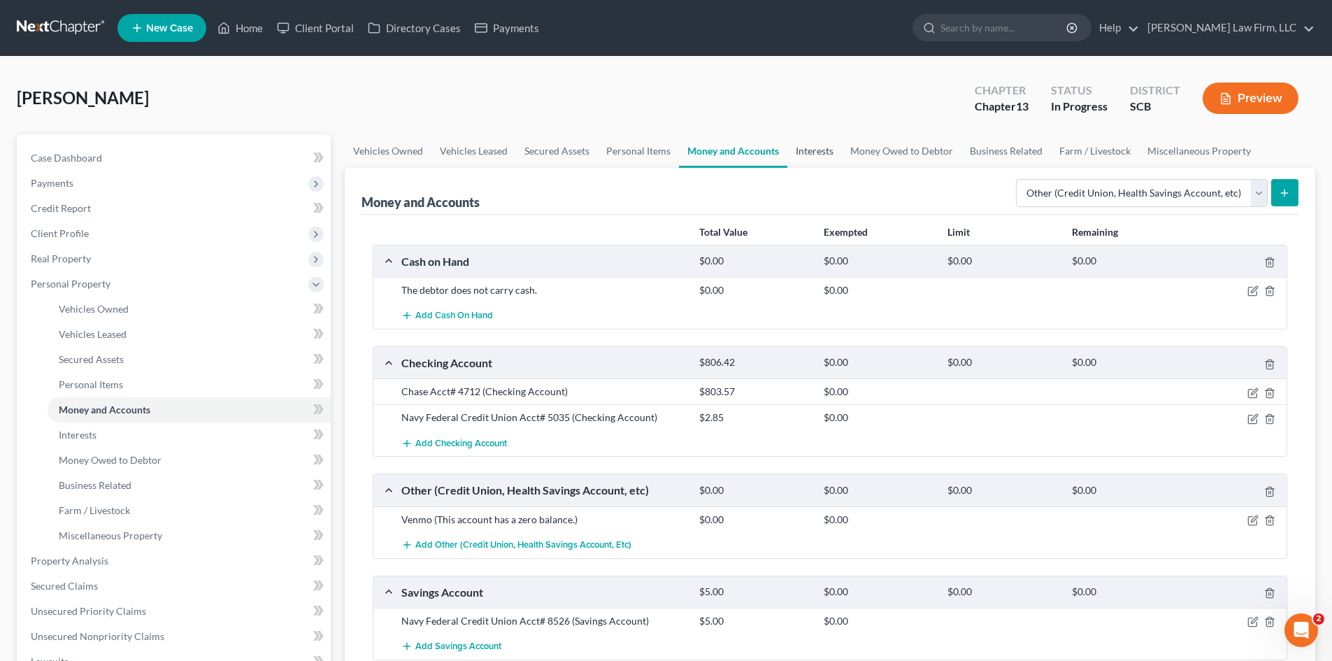
click at [805, 148] on link "Interests" at bounding box center [814, 151] width 55 height 34
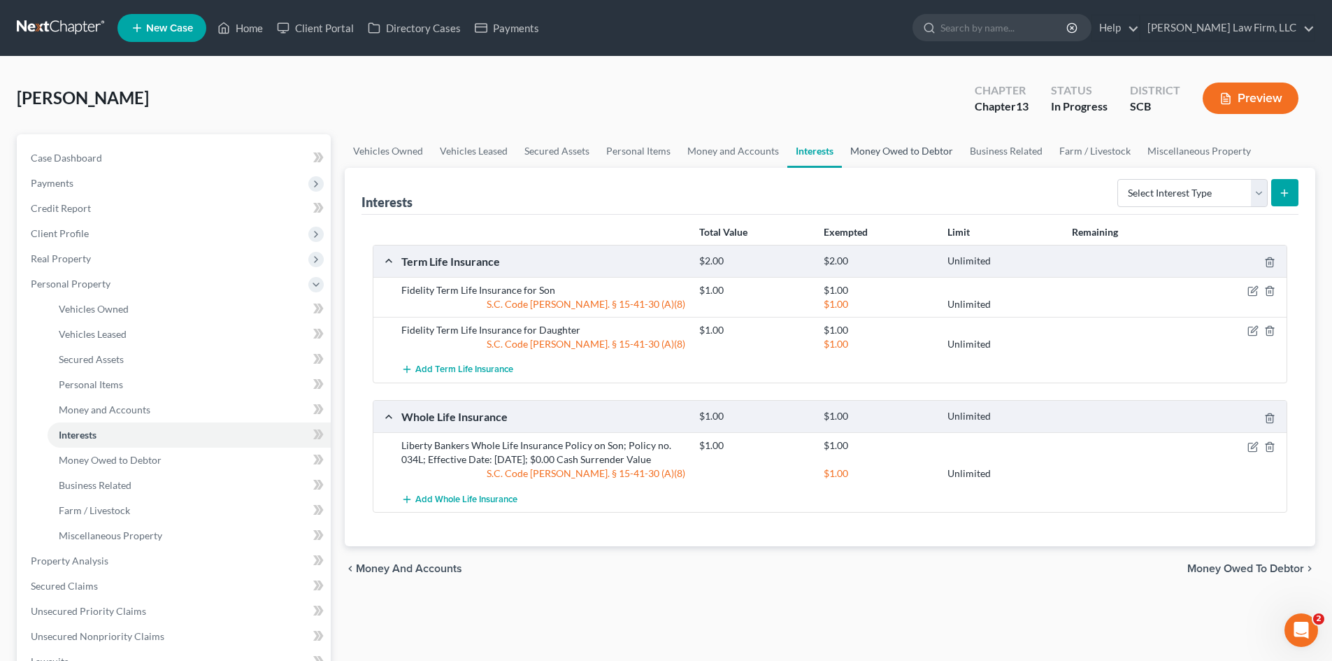
click at [871, 152] on link "Money Owed to Debtor" at bounding box center [902, 151] width 120 height 34
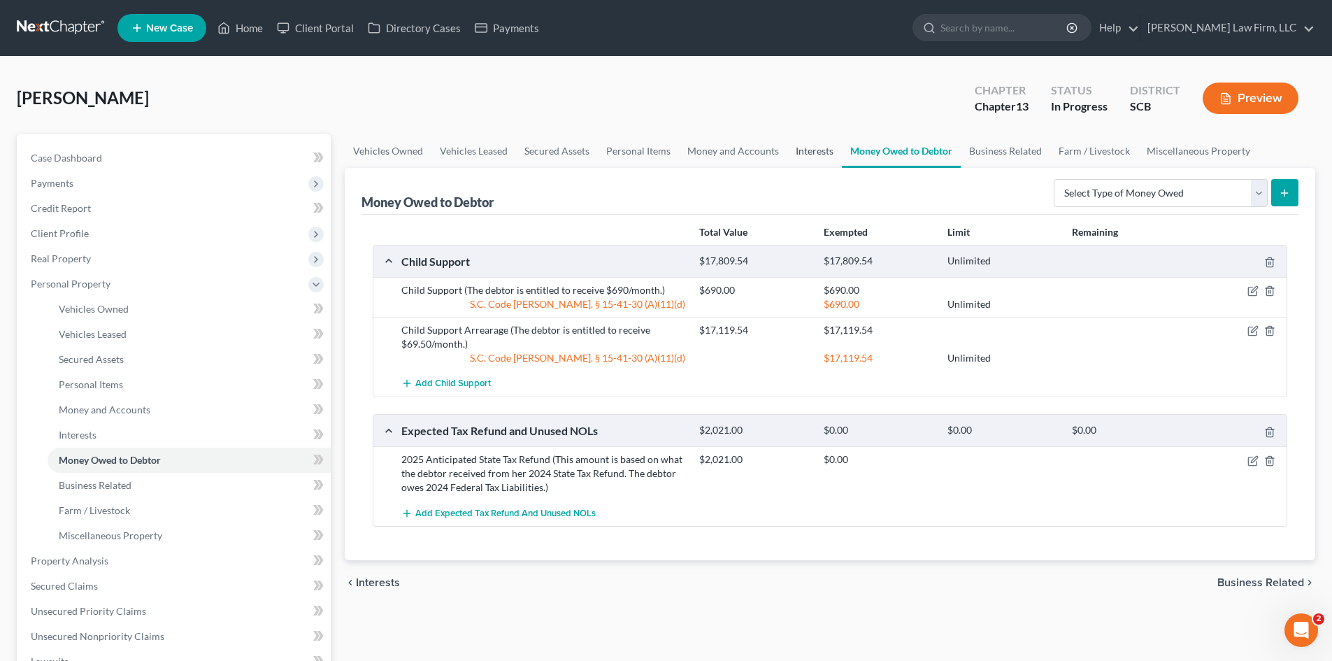
click at [818, 156] on link "Interests" at bounding box center [814, 151] width 55 height 34
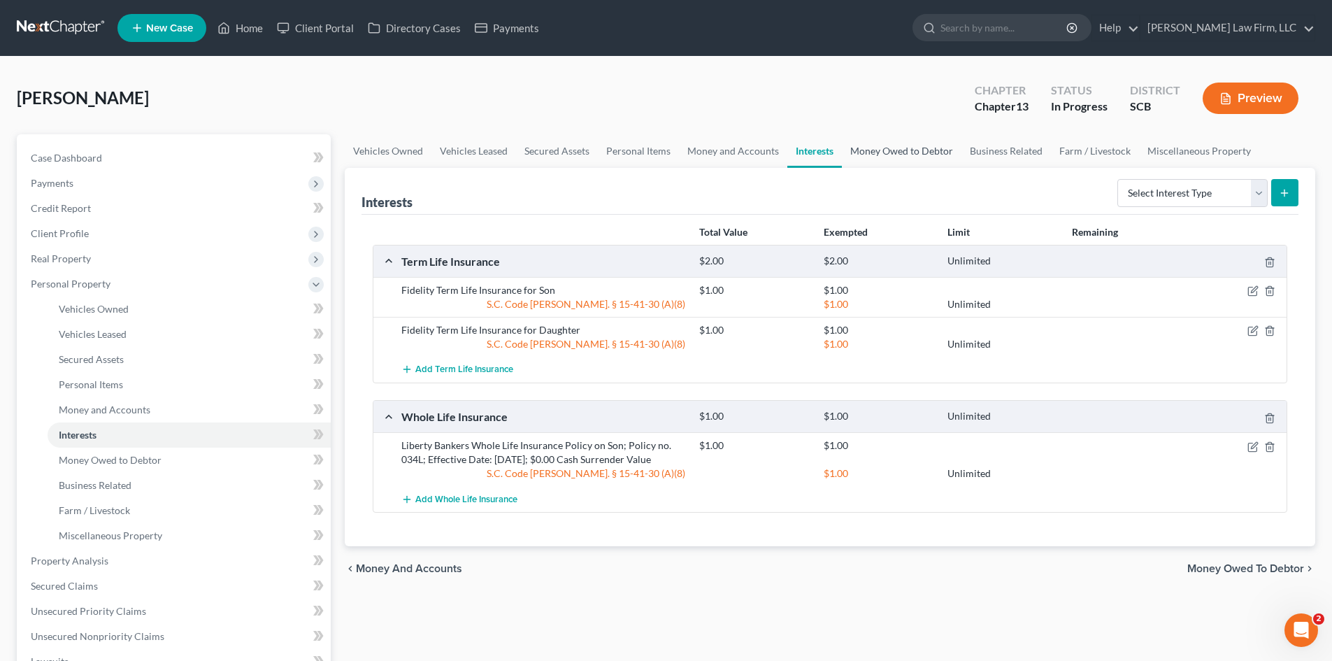
click at [900, 160] on link "Money Owed to Debtor" at bounding box center [902, 151] width 120 height 34
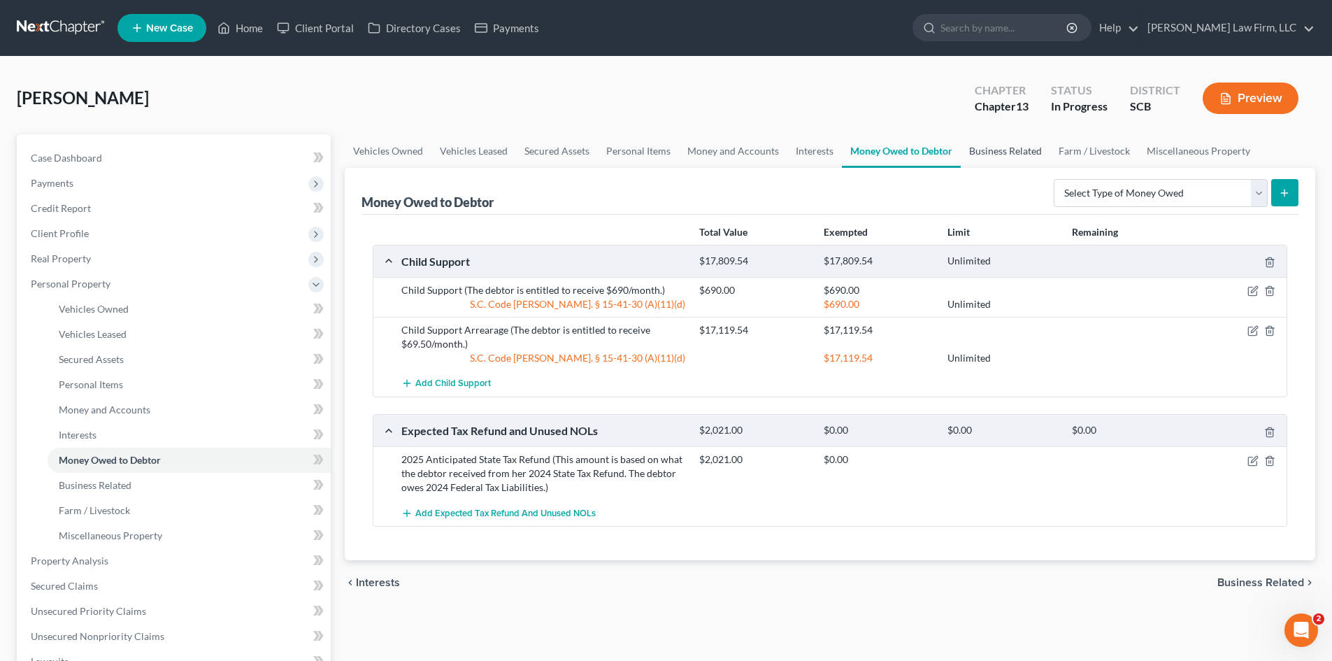
click at [997, 162] on link "Business Related" at bounding box center [1006, 151] width 90 height 34
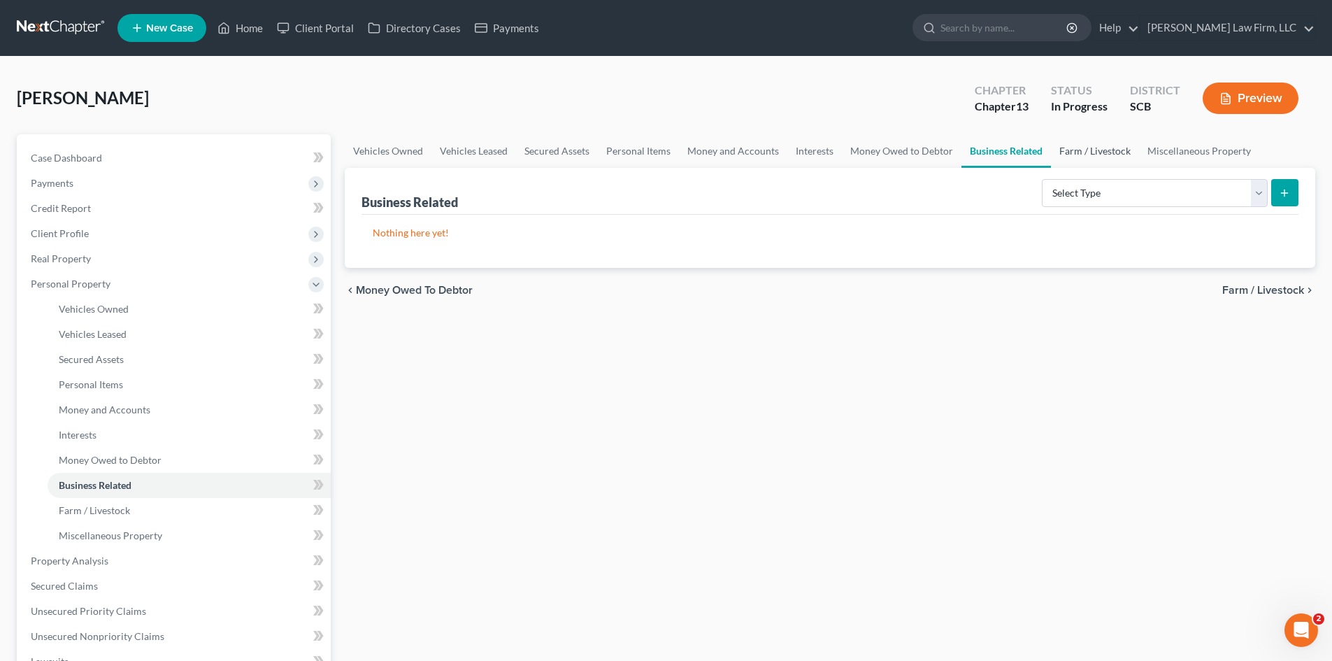
click at [1080, 146] on link "Farm / Livestock" at bounding box center [1095, 151] width 88 height 34
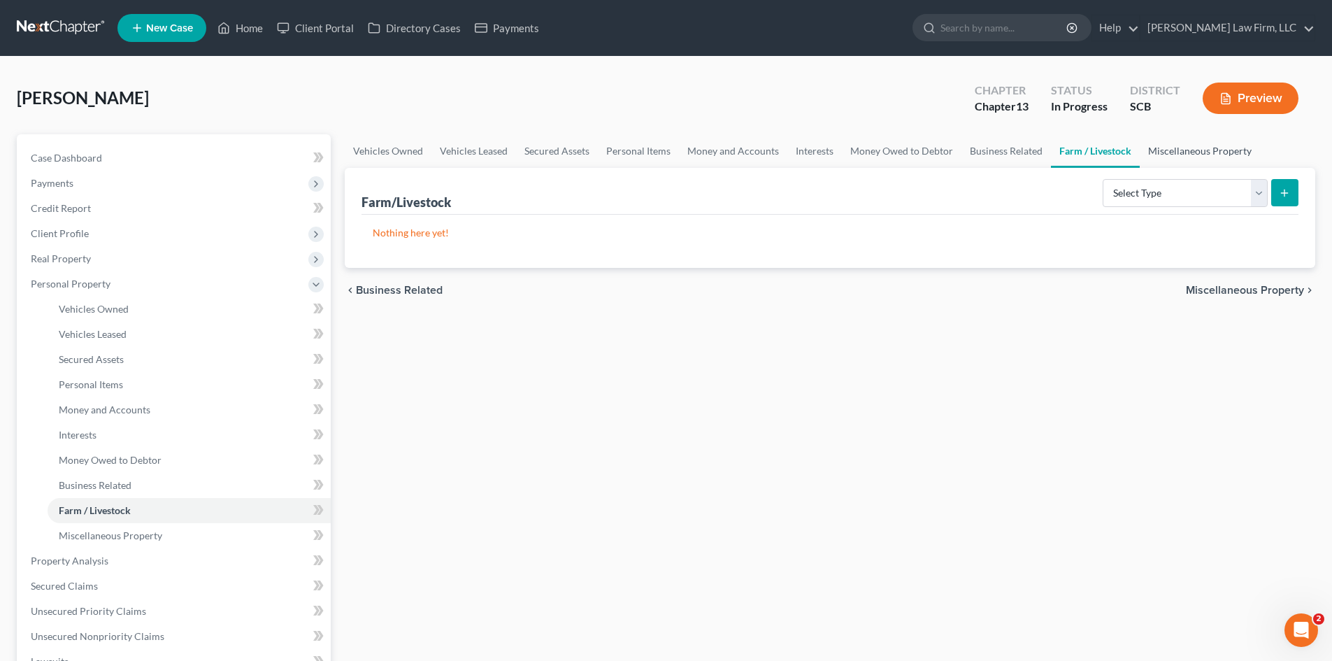
click at [1174, 148] on link "Miscellaneous Property" at bounding box center [1200, 151] width 120 height 34
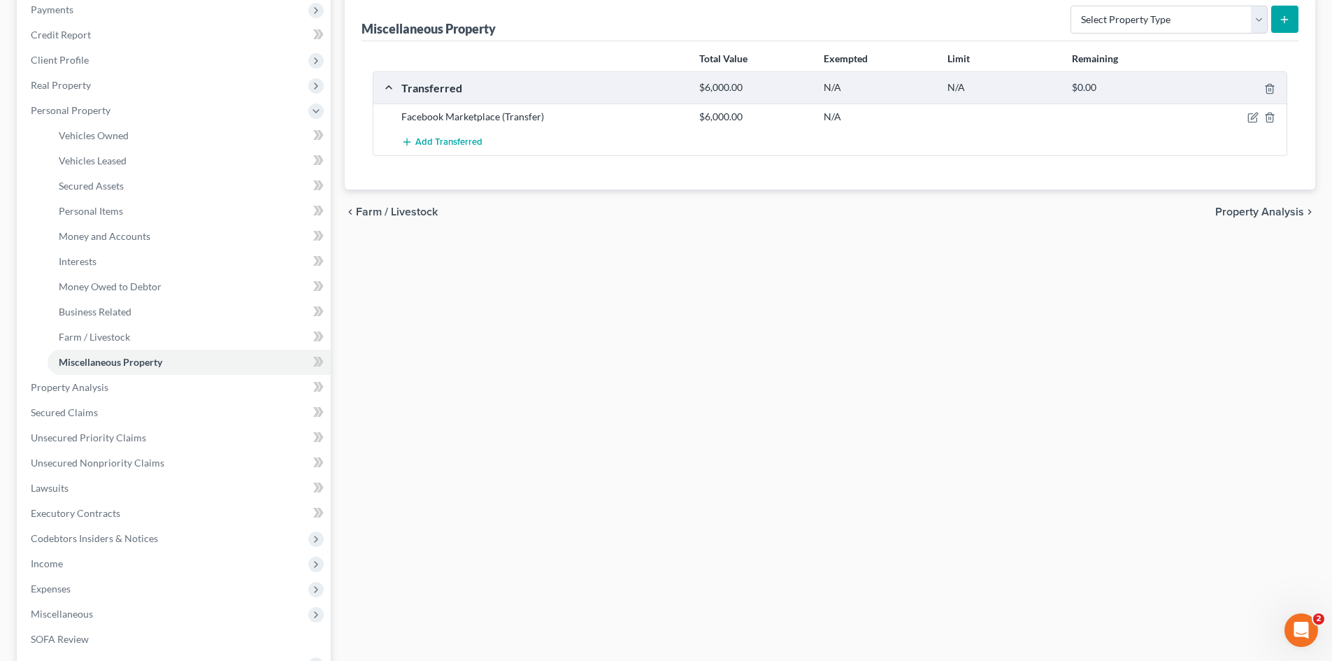
scroll to position [210, 0]
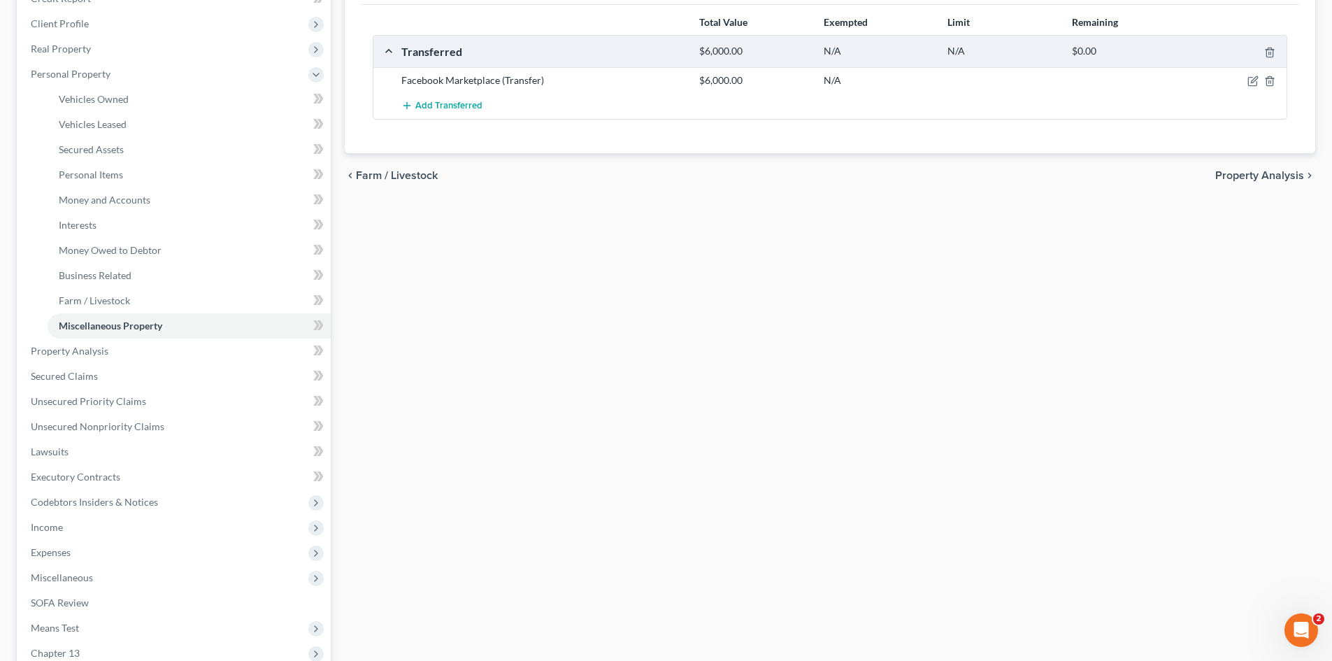
click at [51, 529] on span "Income" at bounding box center [47, 527] width 32 height 12
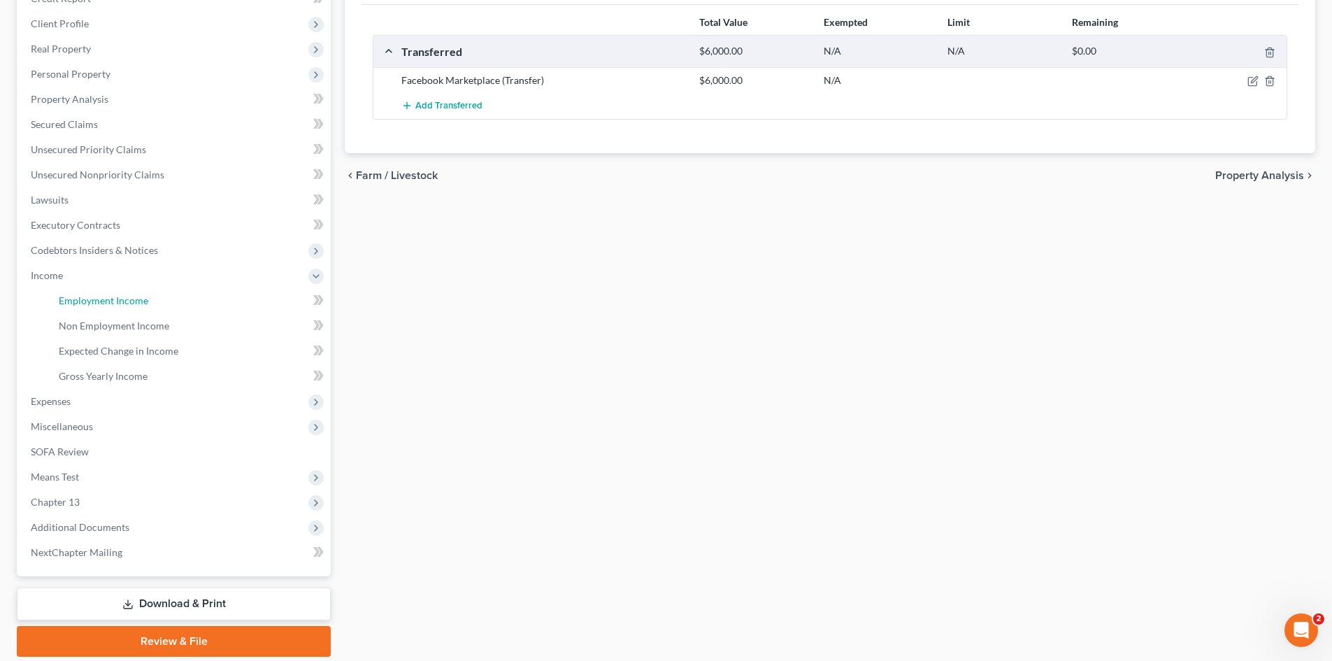
click at [91, 297] on span "Employment Income" at bounding box center [104, 300] width 90 height 12
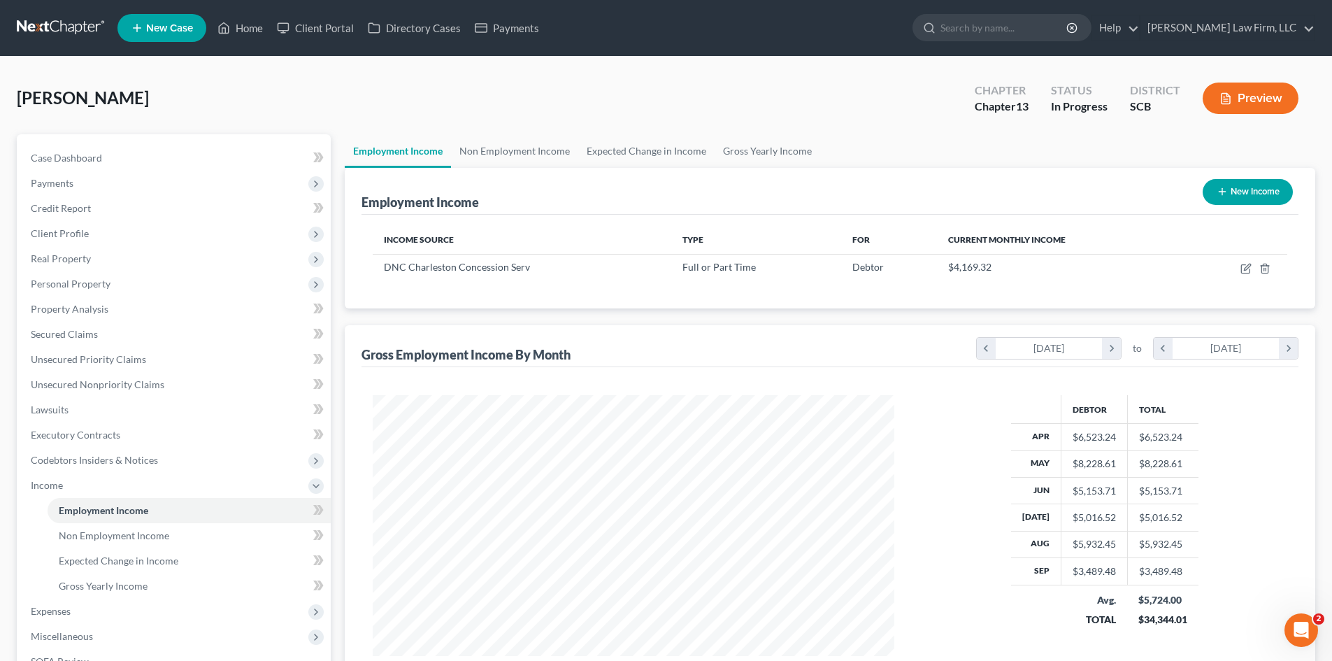
scroll to position [261, 550]
click at [499, 157] on link "Non Employment Income" at bounding box center [514, 151] width 127 height 34
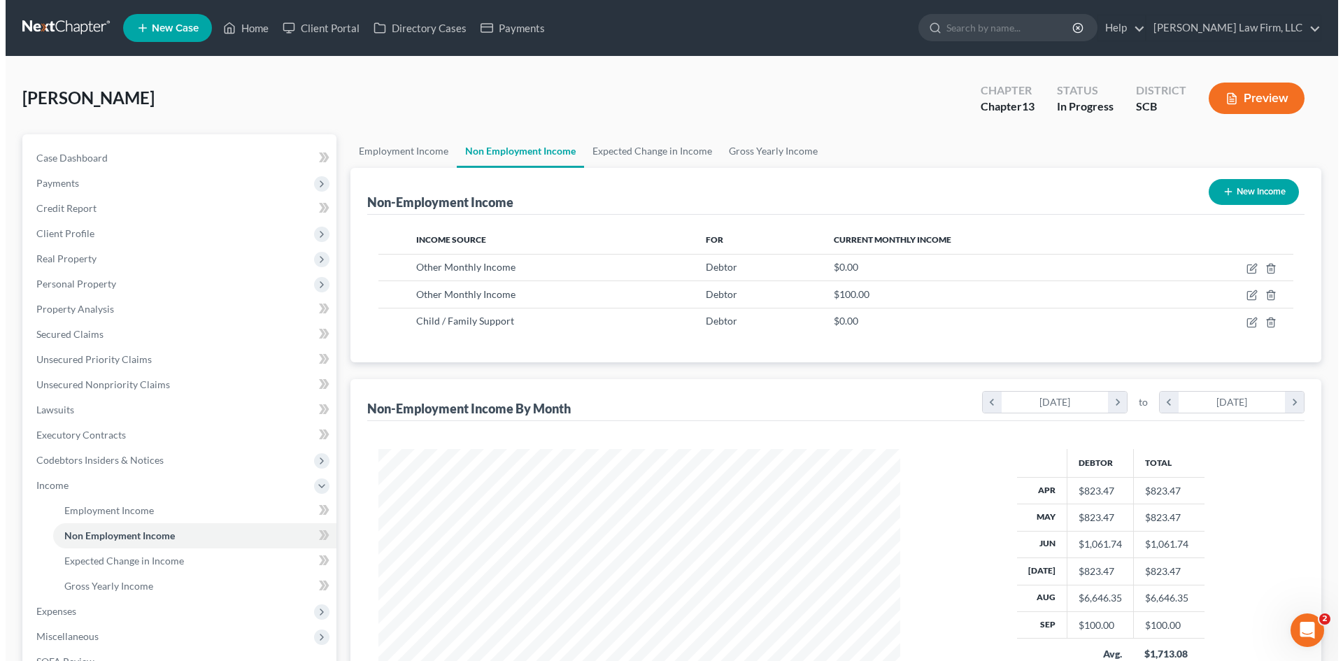
scroll to position [261, 550]
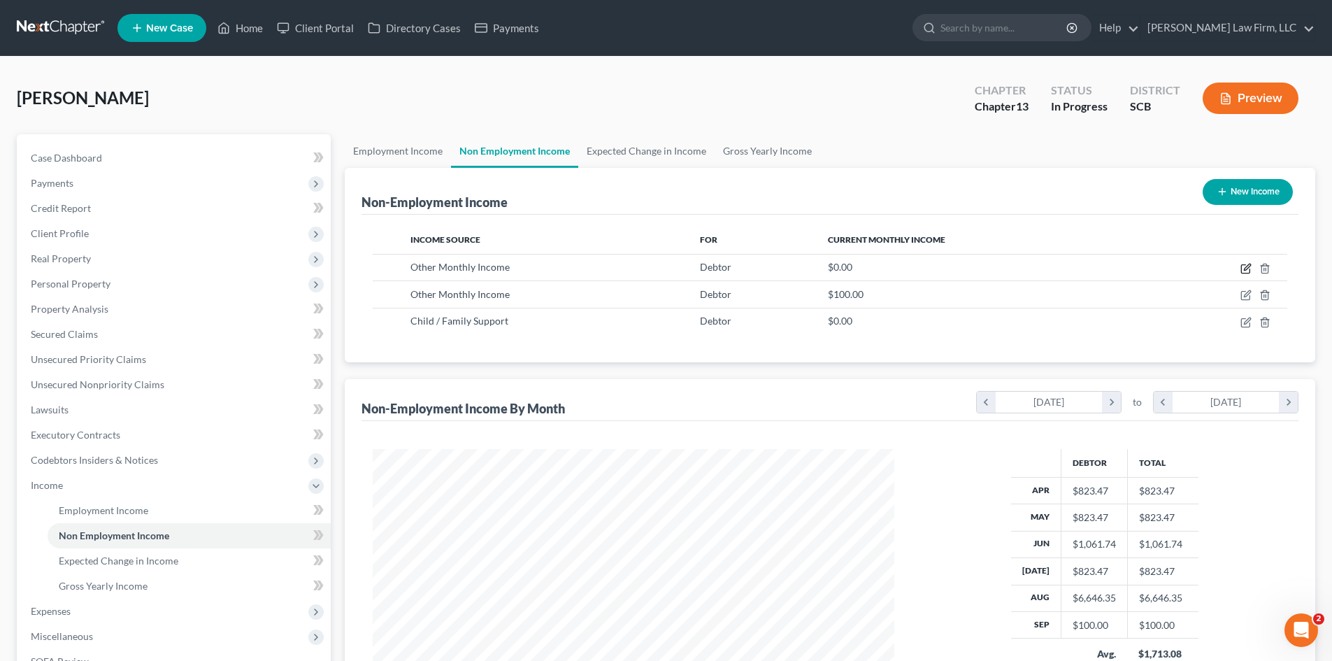
click at [1246, 269] on icon "button" at bounding box center [1246, 268] width 11 height 11
select select "13"
select select "0"
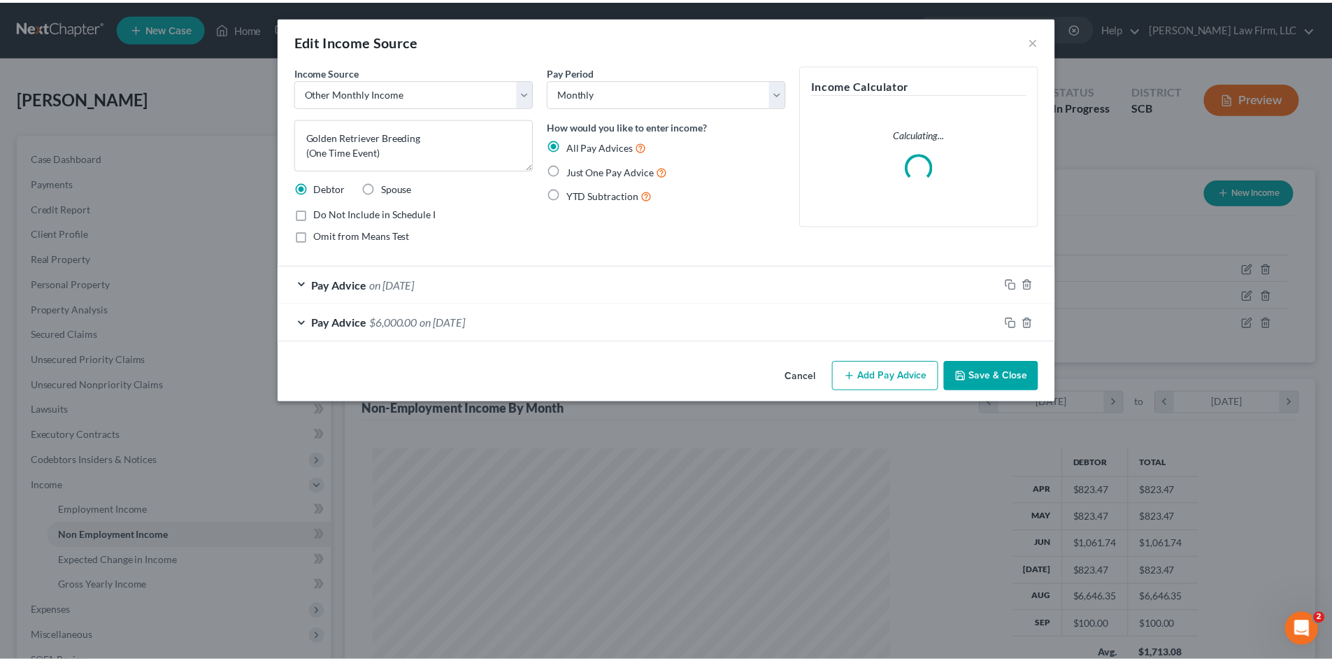
scroll to position [263, 555]
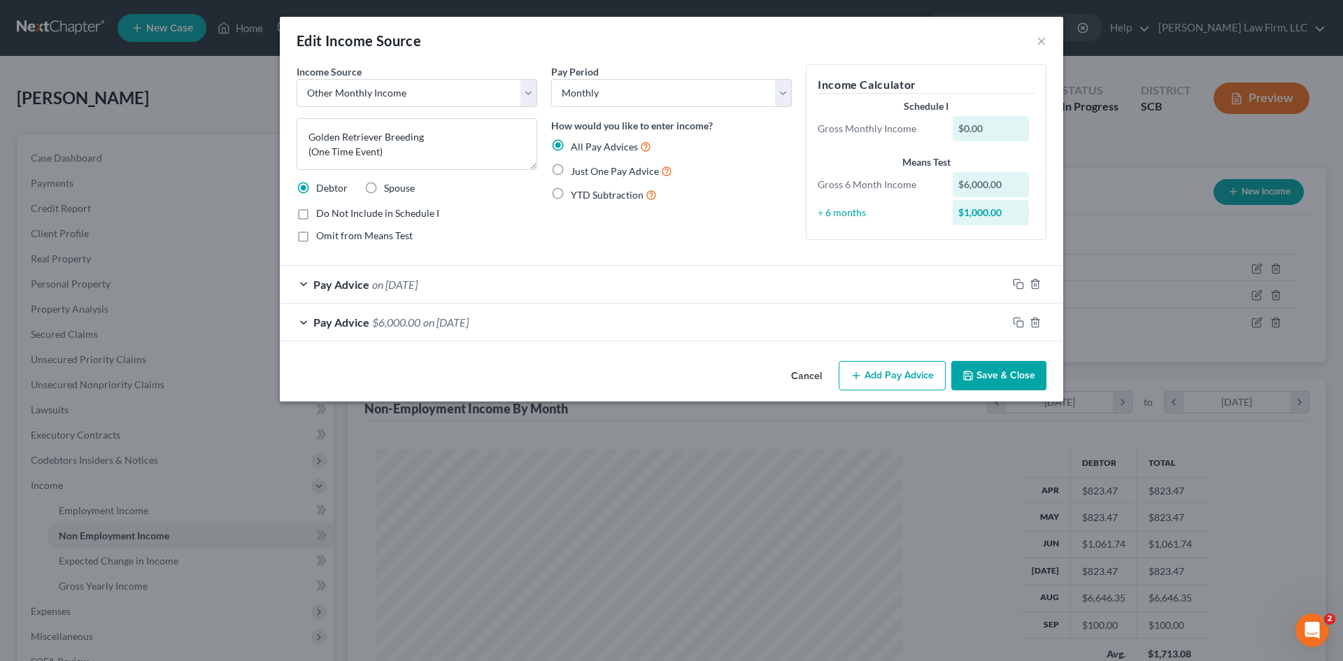
click at [316, 211] on label "Do Not Include in Schedule I" at bounding box center [377, 213] width 123 height 14
click at [322, 211] on input "Do Not Include in Schedule I" at bounding box center [326, 210] width 9 height 9
checkbox input "true"
click at [1002, 373] on button "Save & Close" at bounding box center [998, 375] width 95 height 29
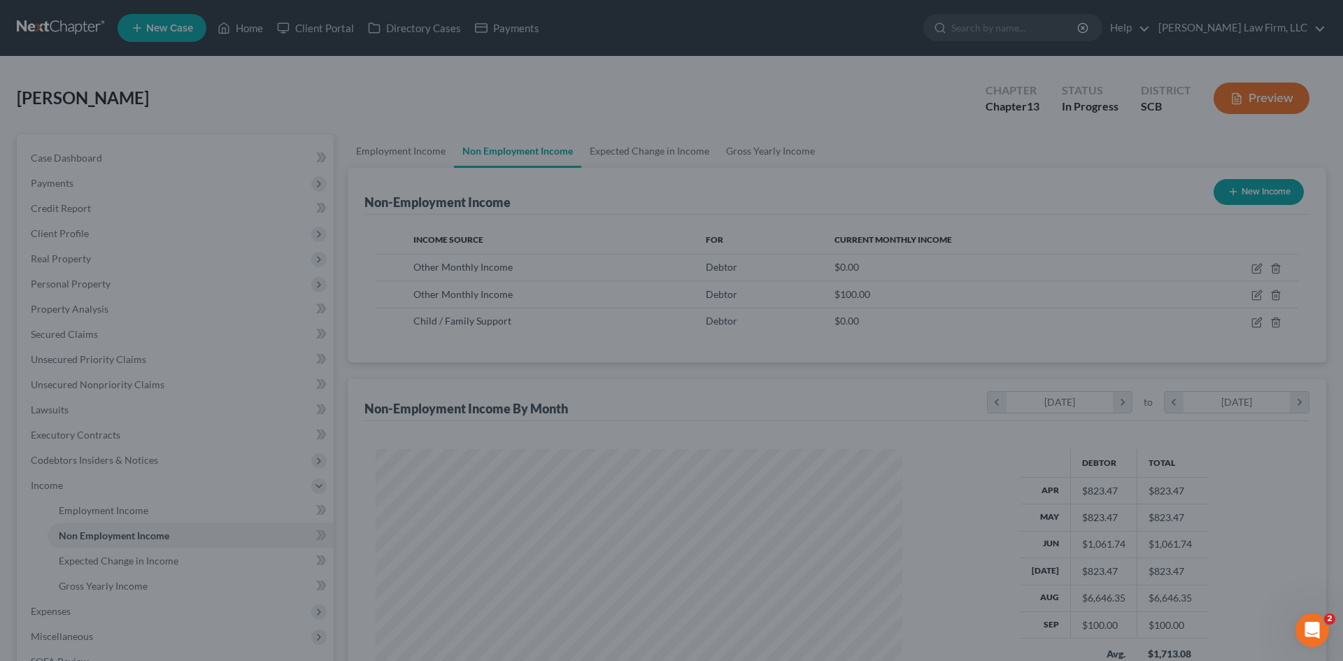
scroll to position [699085, 698796]
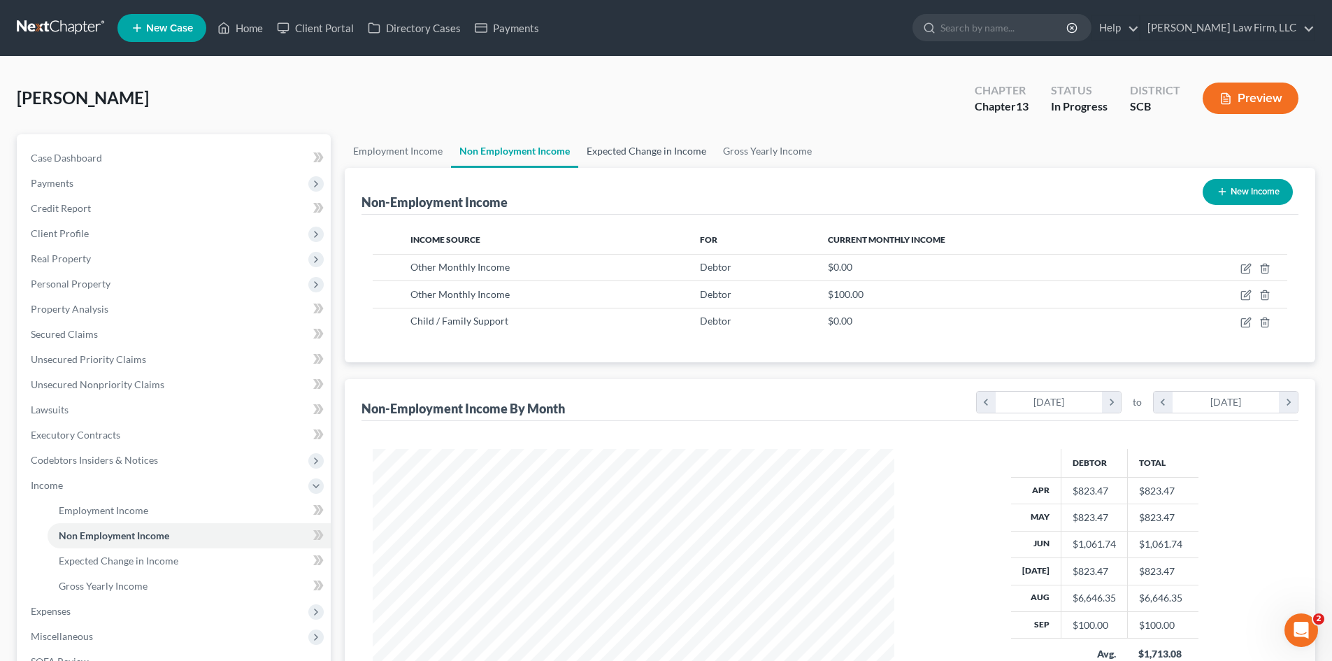
click at [627, 155] on link "Expected Change in Income" at bounding box center [646, 151] width 136 height 34
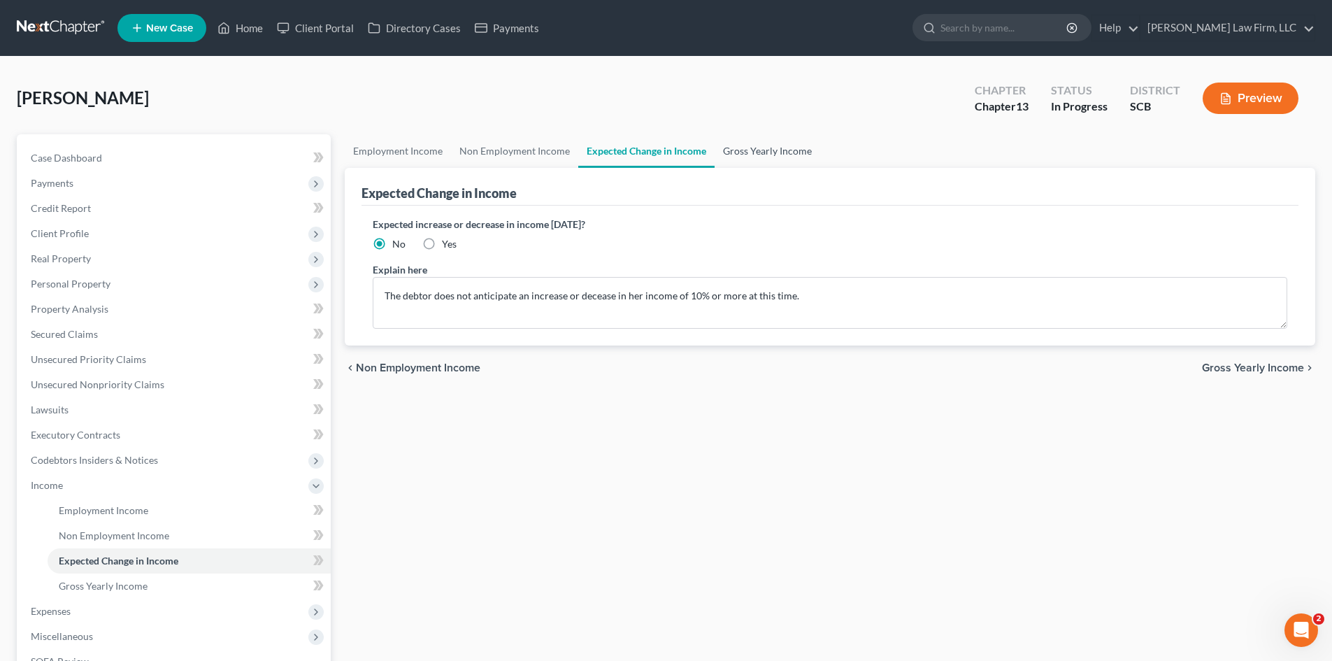
click at [715, 148] on link "Gross Yearly Income" at bounding box center [768, 151] width 106 height 34
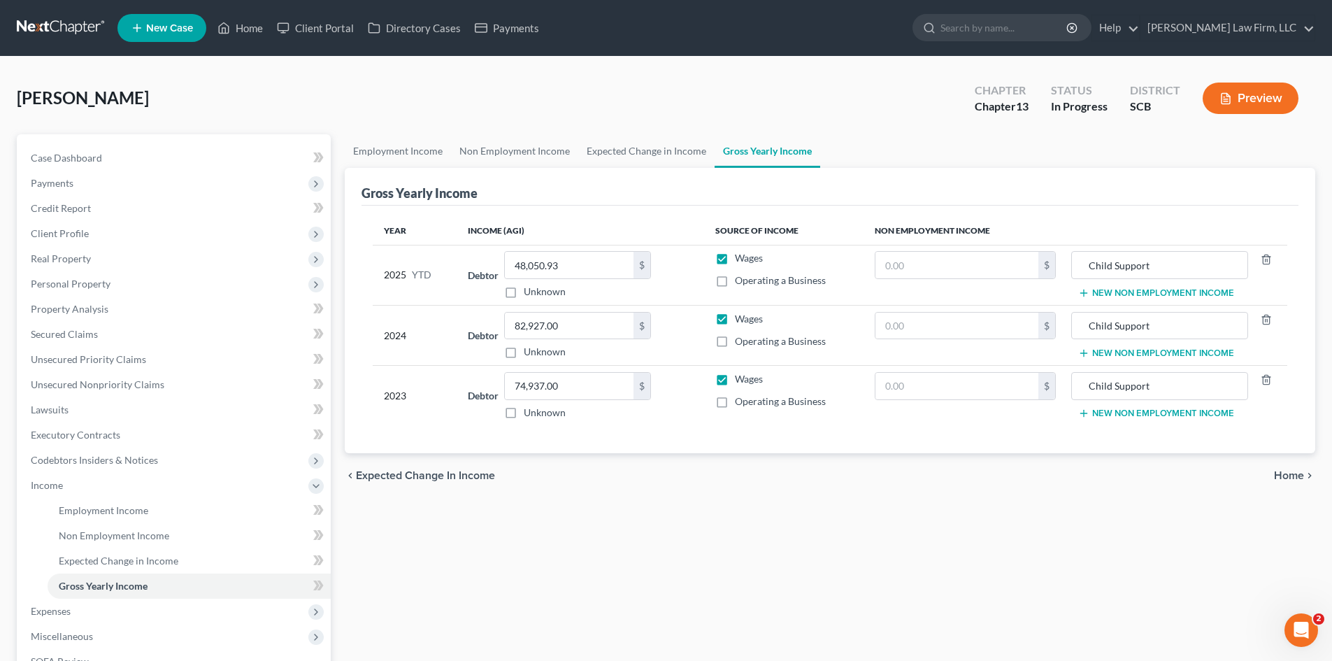
click at [1116, 295] on button "New Non Employment Income" at bounding box center [1156, 292] width 156 height 11
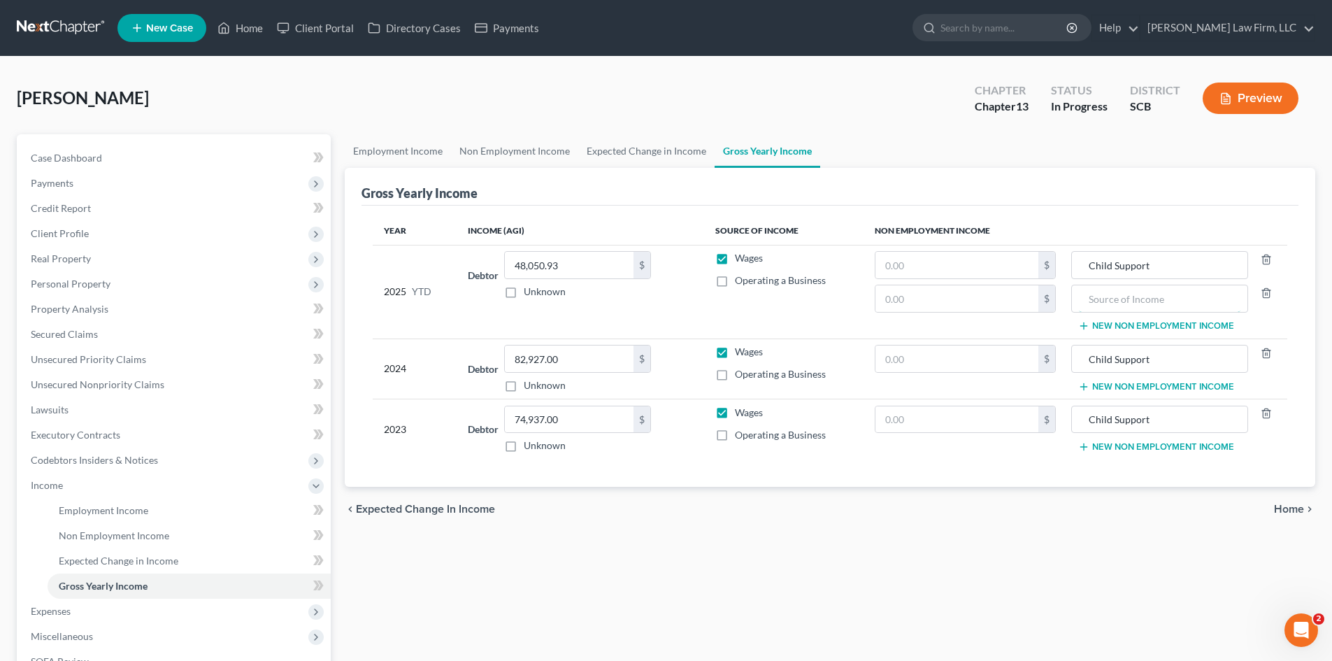
click at [1118, 302] on input "text" at bounding box center [1159, 298] width 161 height 27
type input "Income from Dog Breeding"
click at [1005, 298] on input "text" at bounding box center [957, 298] width 163 height 27
type input "6,000"
drag, startPoint x: 1219, startPoint y: 294, endPoint x: 1069, endPoint y: 313, distance: 151.6
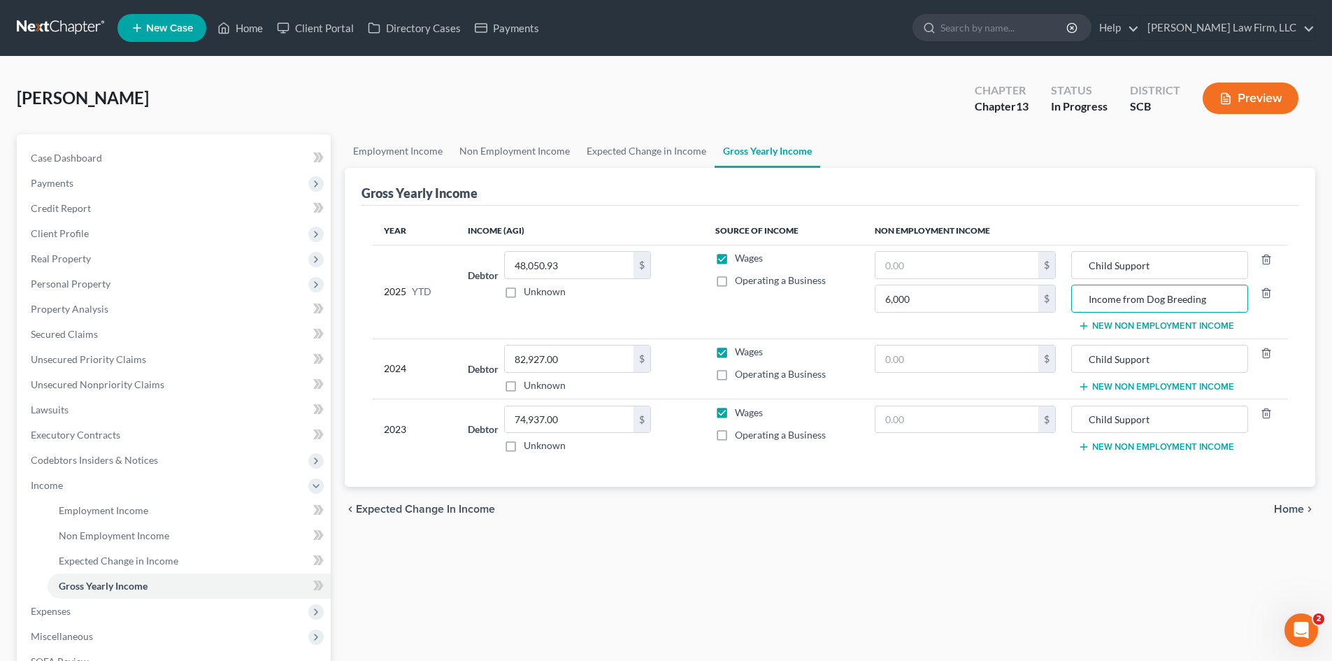
click at [1069, 313] on td "Child Support Income from Dog Breeding New Non Employment Income" at bounding box center [1177, 292] width 220 height 94
click at [1167, 385] on button "New Non Employment Income" at bounding box center [1156, 386] width 156 height 11
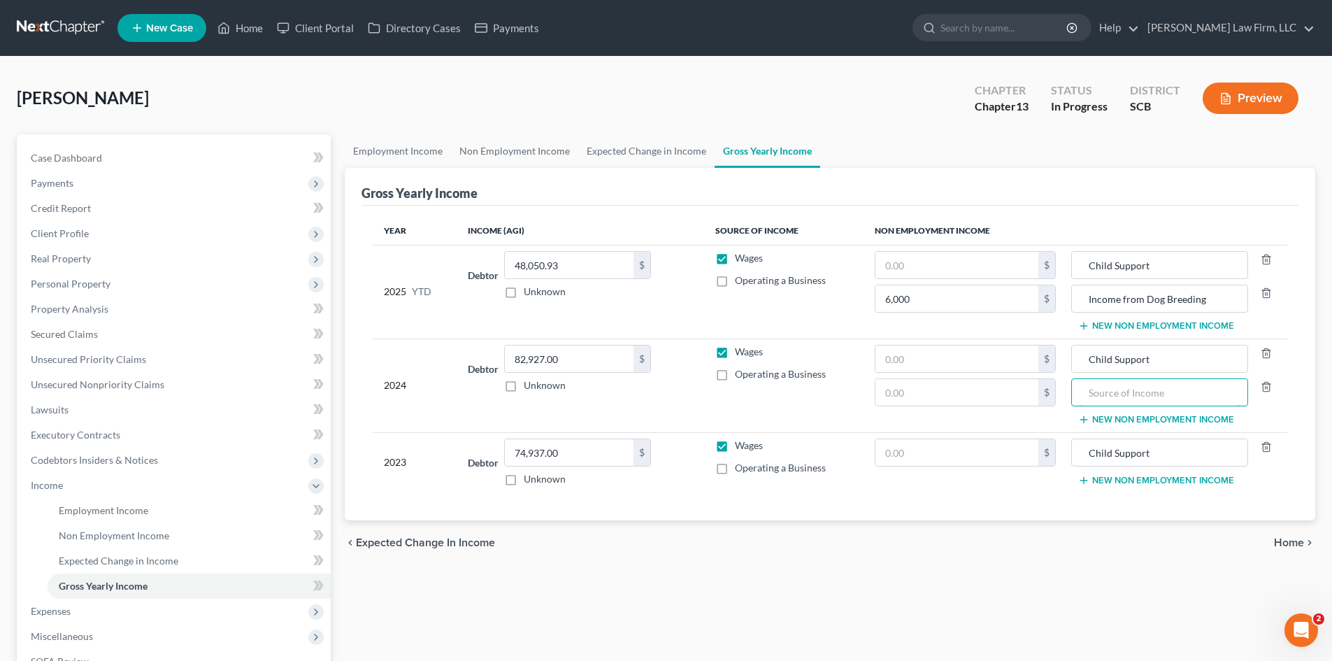
click at [1126, 396] on input "text" at bounding box center [1159, 392] width 161 height 27
paste input "Income from Dog Breeding"
type input "No Income from Dog Breeding"
click at [1168, 480] on button "New Non Employment Income" at bounding box center [1156, 480] width 156 height 11
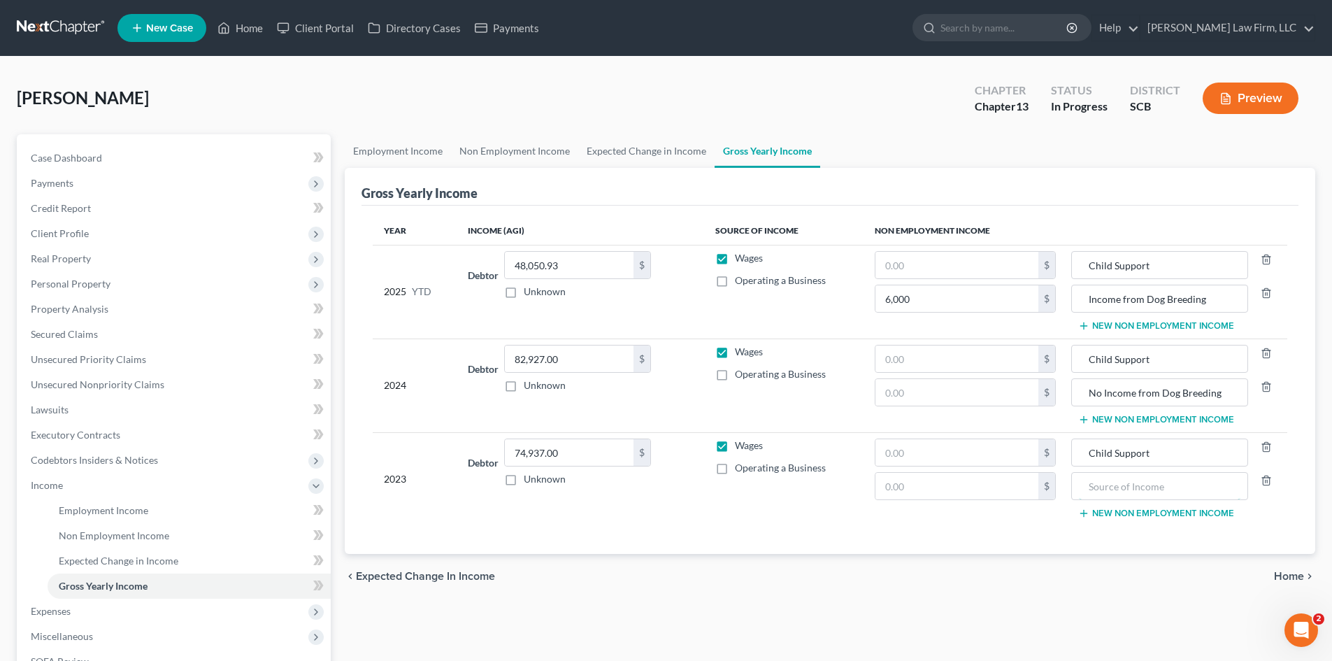
click at [1158, 489] on input "text" at bounding box center [1159, 486] width 161 height 27
click at [1105, 484] on input "text" at bounding box center [1159, 486] width 161 height 27
paste input "Income from Dog Breeding"
type input "No Income from Dog Breeding"
click at [973, 485] on input "text" at bounding box center [957, 486] width 163 height 27
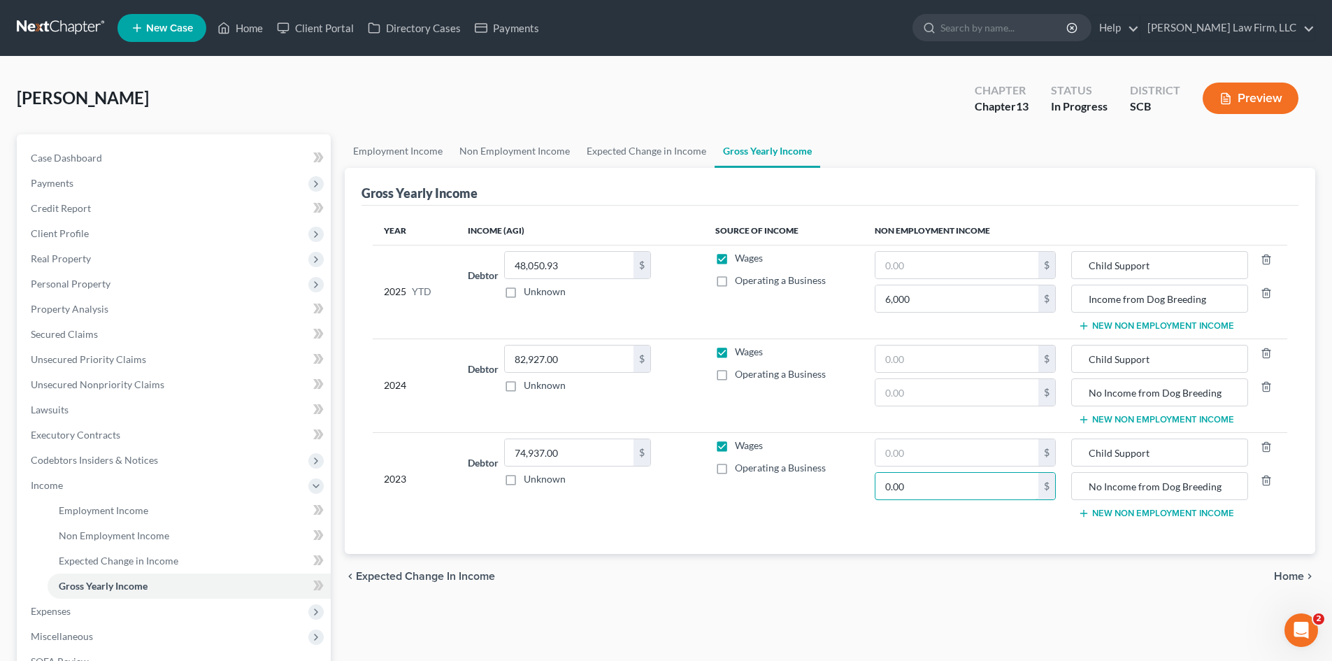
type input "0.00"
click at [957, 388] on input "text" at bounding box center [957, 392] width 163 height 27
type input "0.00"
drag, startPoint x: 989, startPoint y: 453, endPoint x: 996, endPoint y: 435, distance: 19.5
click at [989, 453] on input "text" at bounding box center [957, 452] width 163 height 27
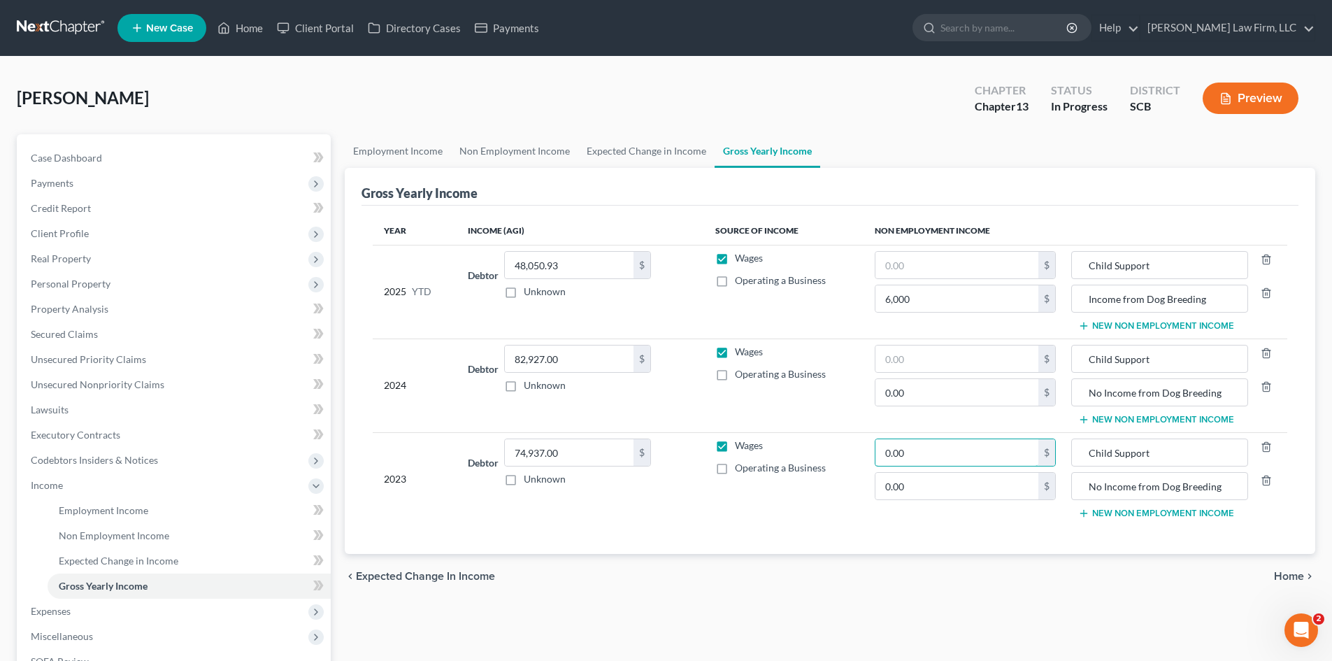
type input "0.00"
drag, startPoint x: 1073, startPoint y: 452, endPoint x: 1082, endPoint y: 451, distance: 8.4
click at [1081, 452] on div "Child Support" at bounding box center [1159, 452] width 176 height 28
click at [1082, 451] on input "Child Support" at bounding box center [1159, 452] width 161 height 27
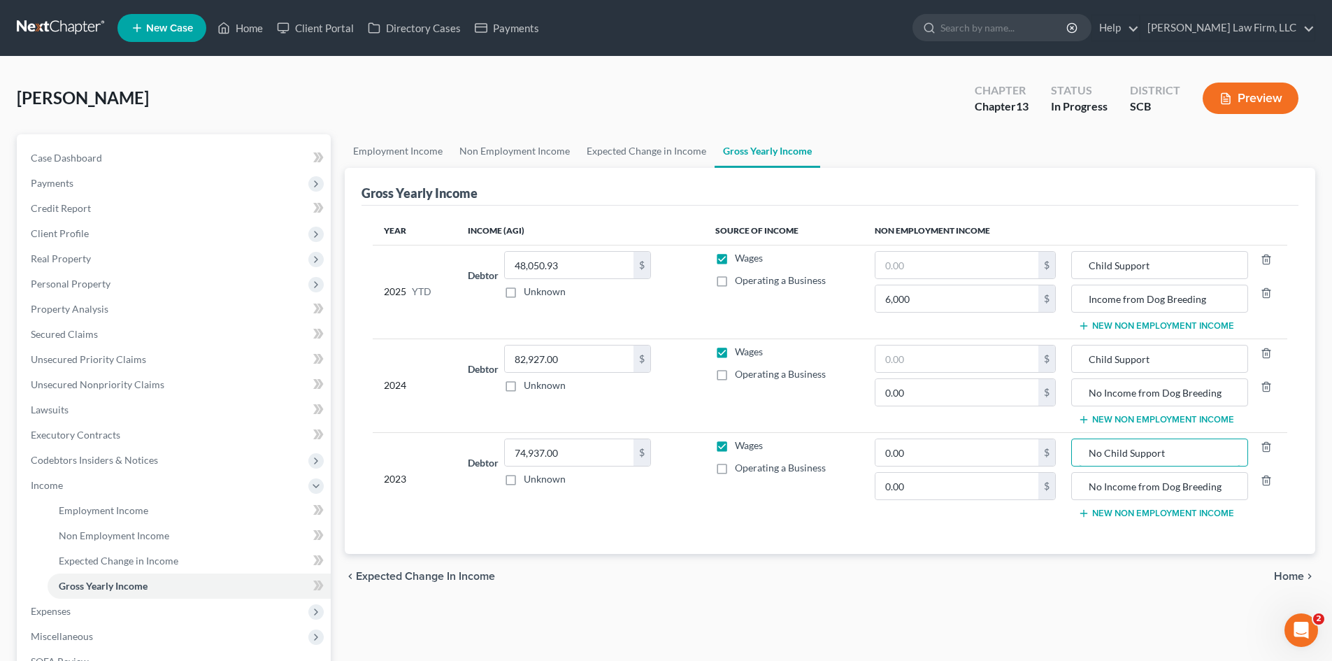
type input "No Child Support"
drag, startPoint x: 613, startPoint y: 159, endPoint x: 569, endPoint y: 163, distance: 43.5
click at [613, 159] on link "Expected Change in Income" at bounding box center [646, 151] width 136 height 34
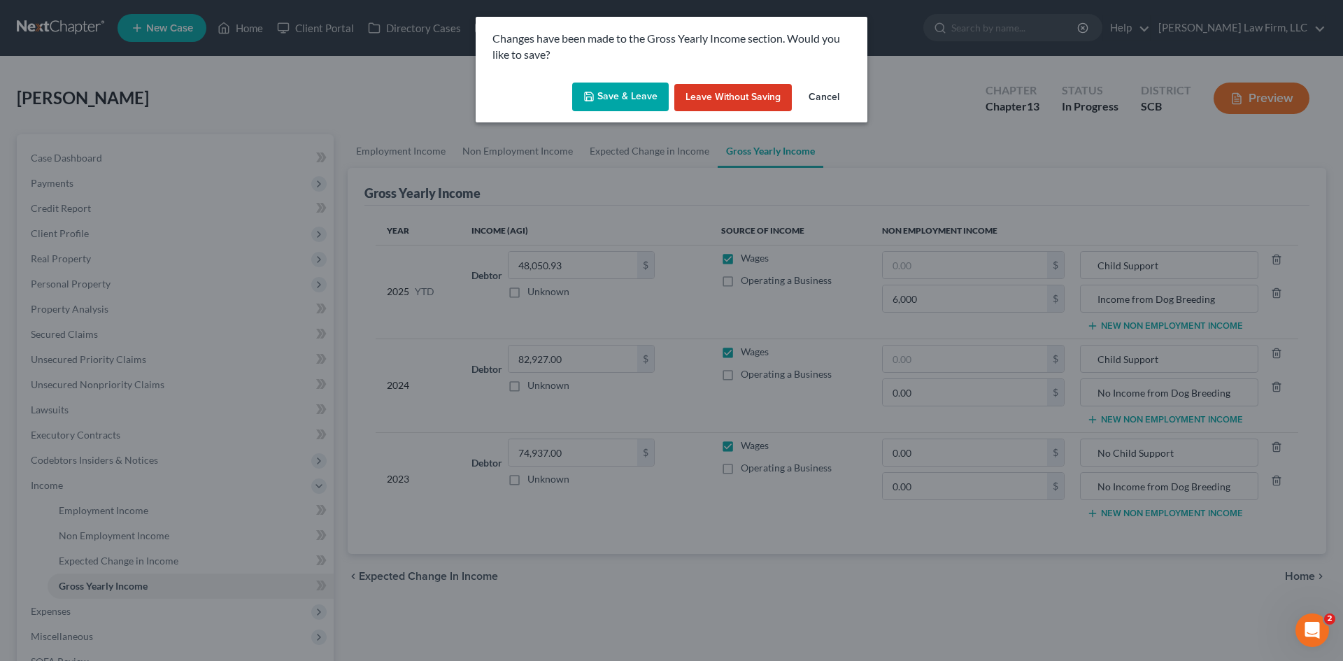
click at [621, 101] on button "Save & Leave" at bounding box center [620, 97] width 97 height 29
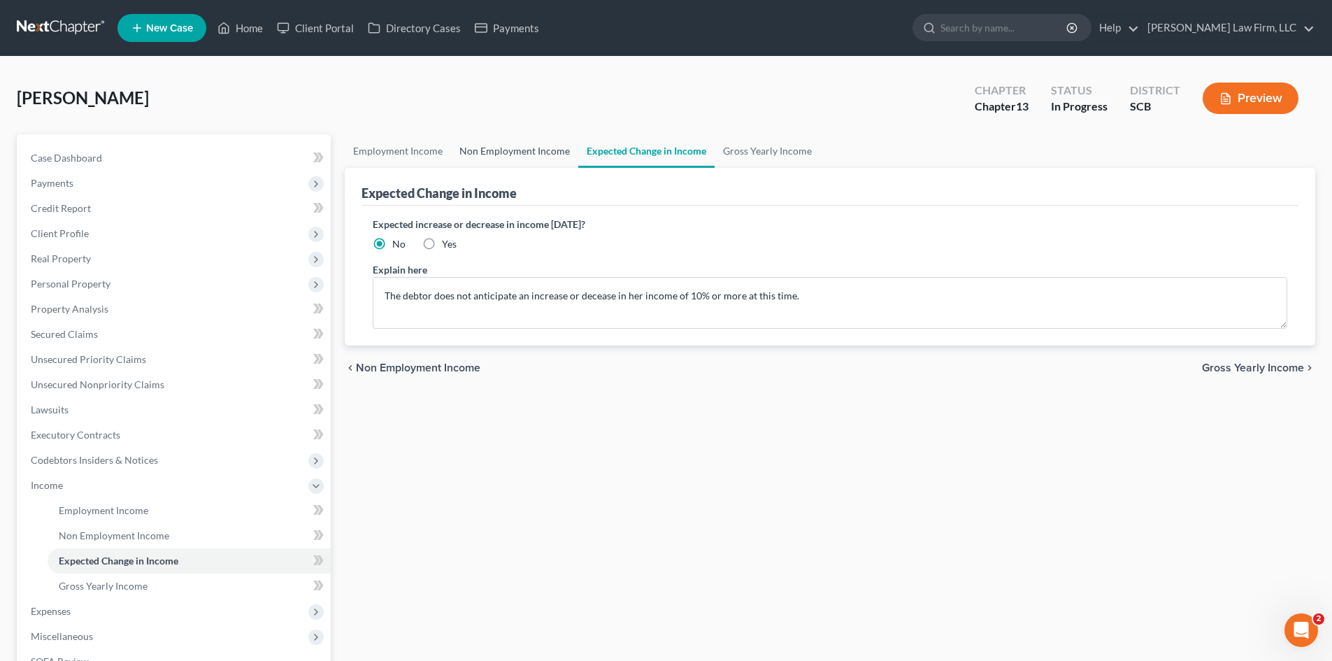
click at [497, 150] on link "Non Employment Income" at bounding box center [514, 151] width 127 height 34
click at [538, 159] on link "Non Employment Income" at bounding box center [514, 151] width 127 height 34
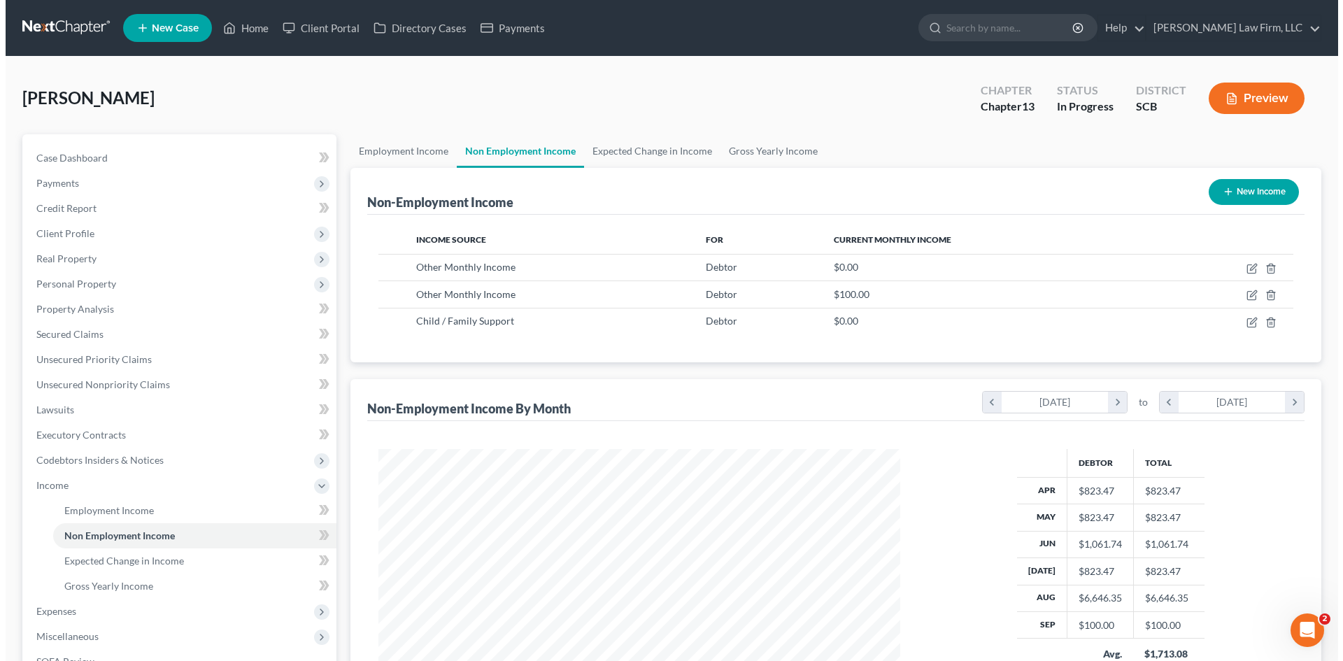
scroll to position [261, 550]
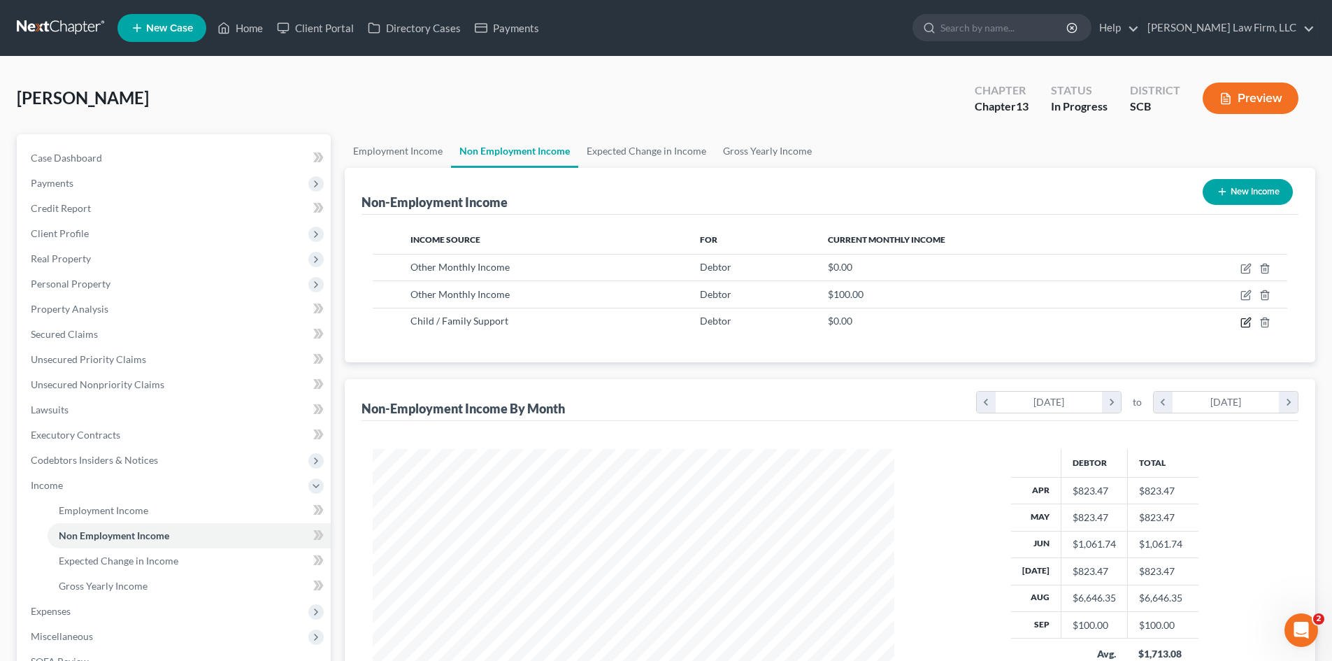
click at [1241, 321] on icon "button" at bounding box center [1246, 322] width 11 height 11
select select "7"
select select "0"
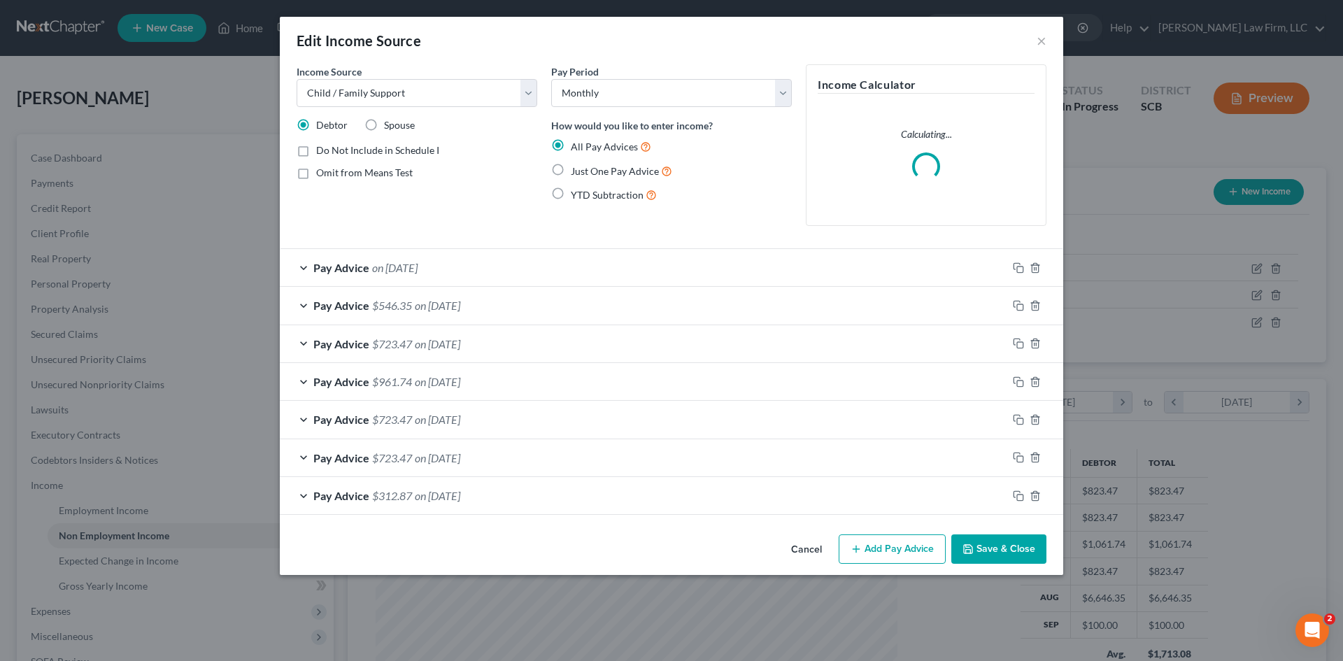
scroll to position [263, 555]
click at [1017, 266] on rect "button" at bounding box center [1020, 269] width 6 height 6
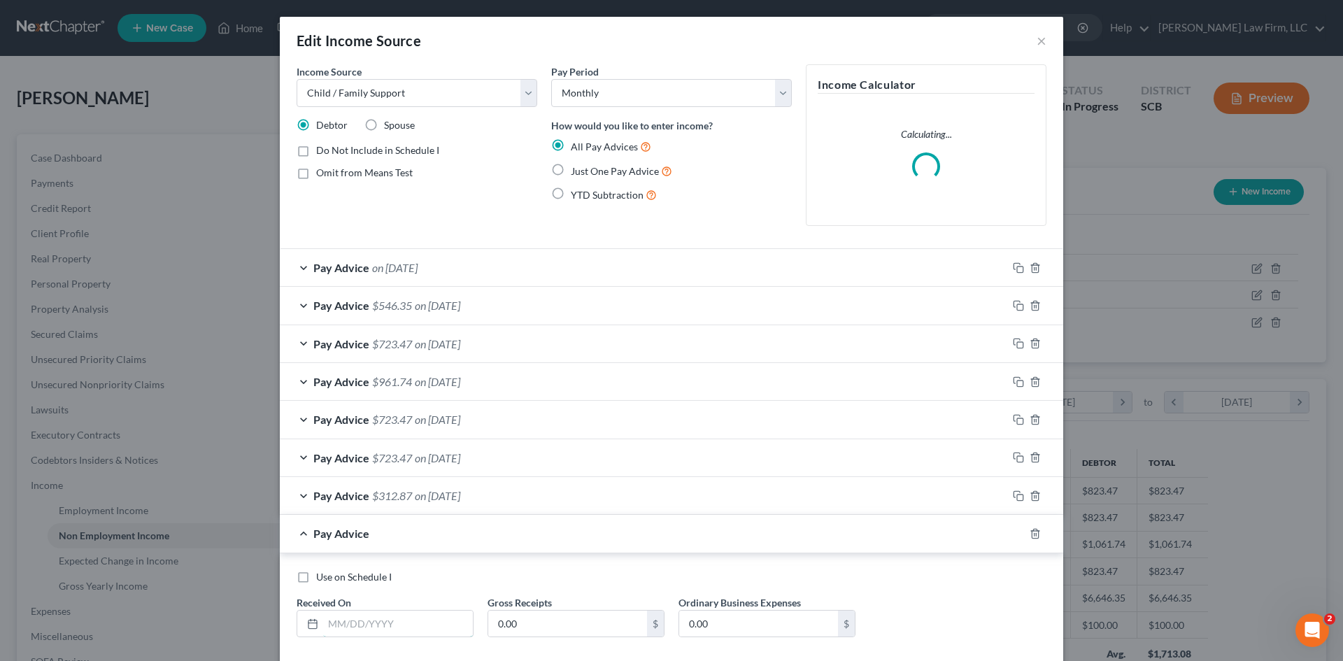
click at [416, 618] on input "text" at bounding box center [398, 624] width 150 height 27
click at [485, 266] on div "Pay Advice on 09/30/2025" at bounding box center [643, 267] width 727 height 37
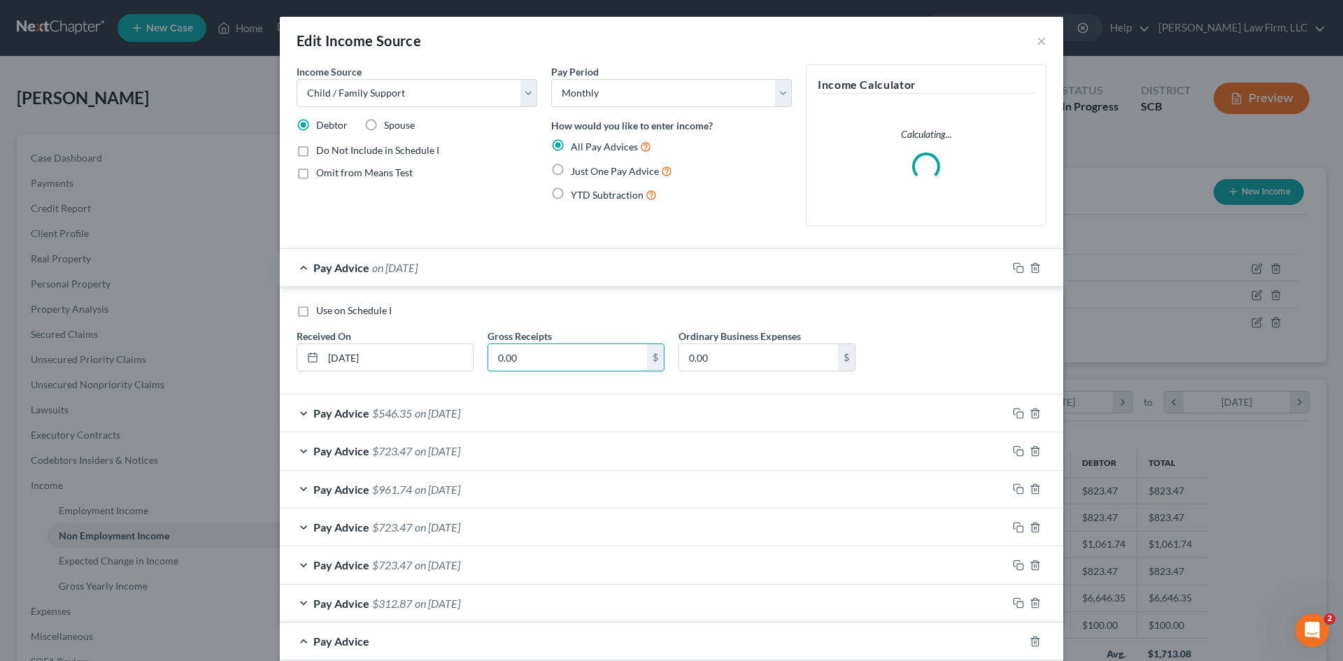
click at [540, 368] on input "0.00" at bounding box center [567, 357] width 159 height 27
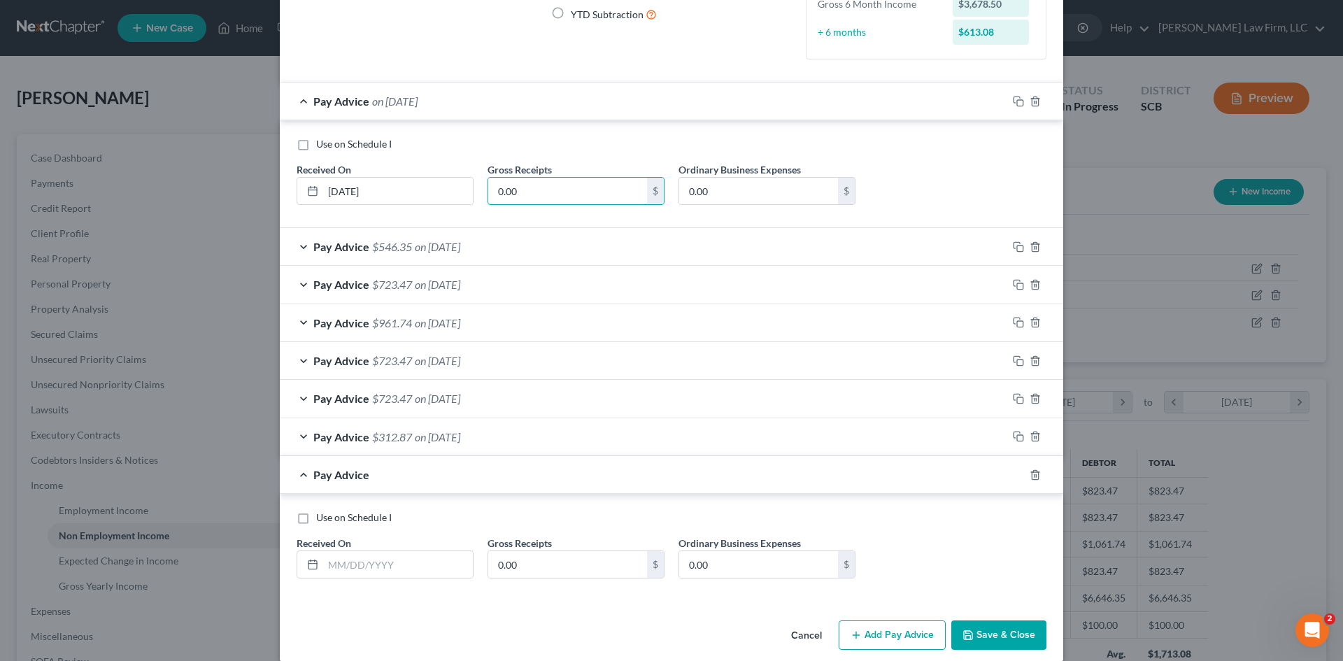
scroll to position [197, 0]
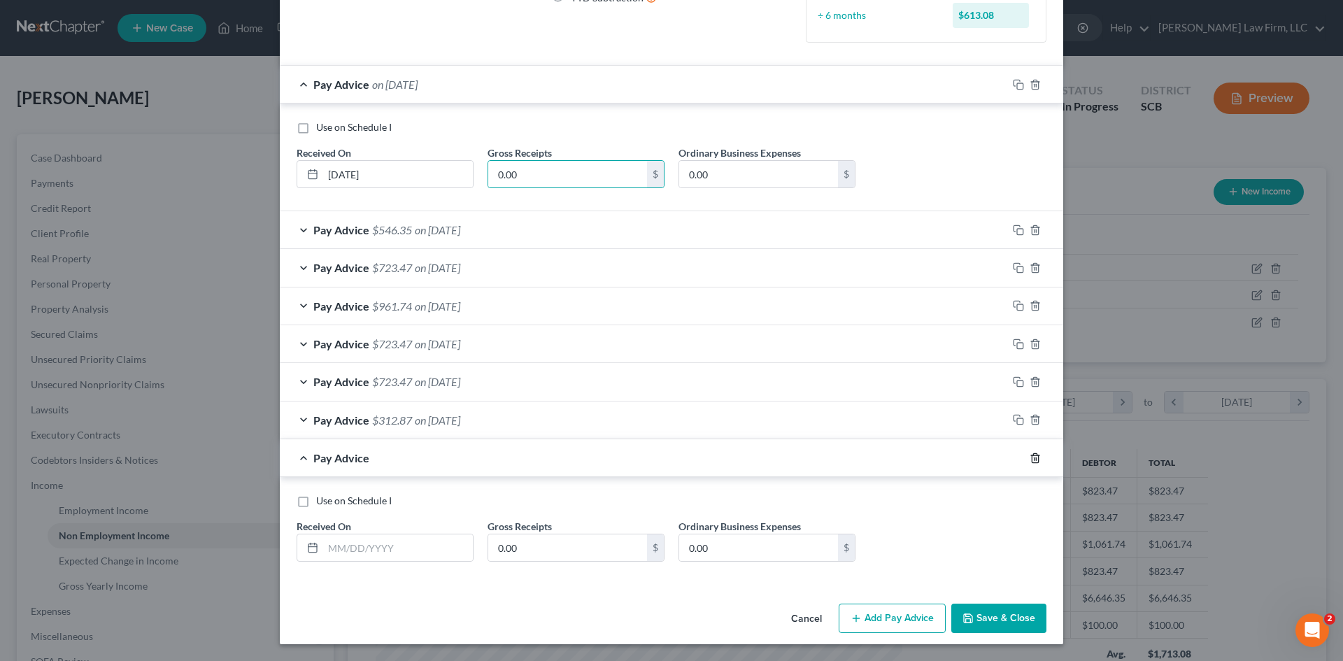
click at [1032, 462] on icon "button" at bounding box center [1035, 457] width 6 height 9
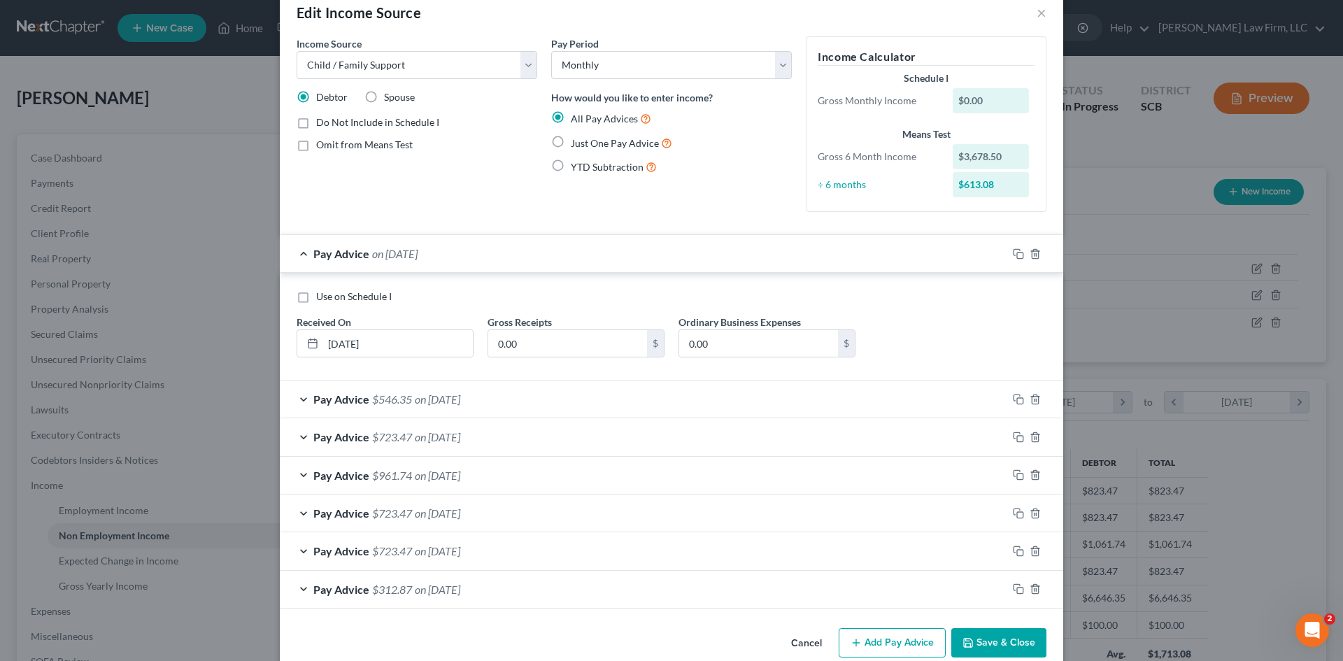
scroll to position [52, 0]
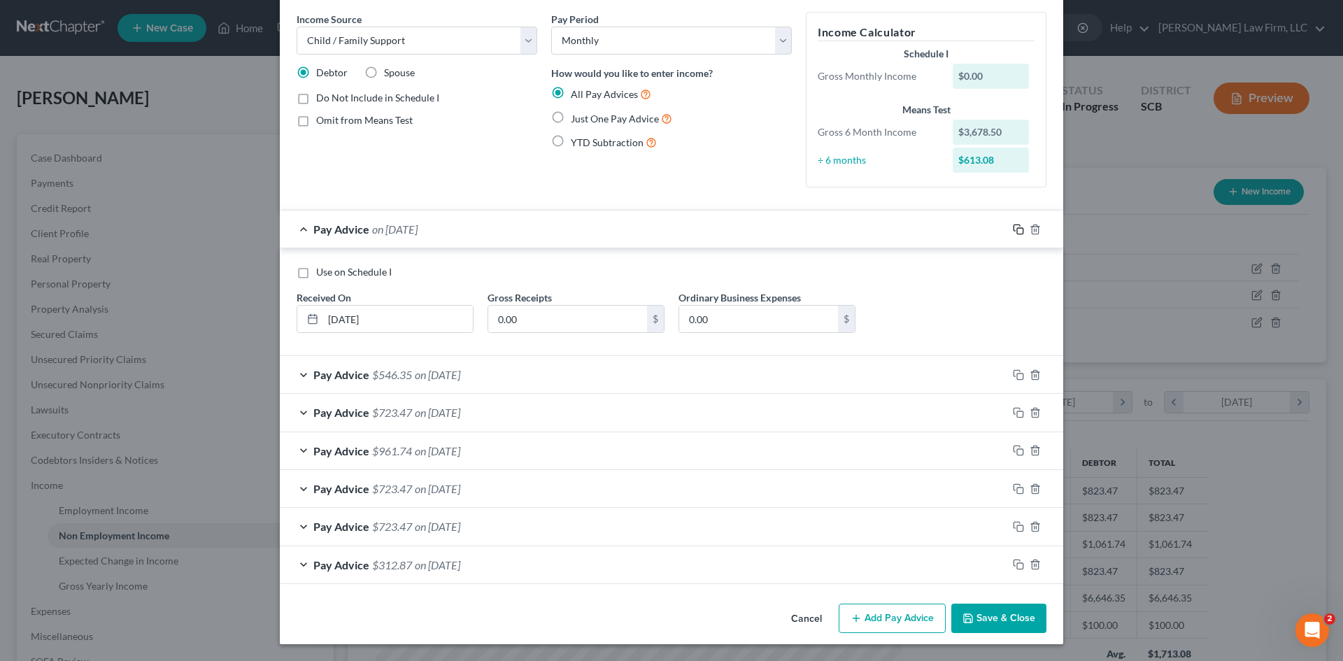
click at [1013, 232] on icon "button" at bounding box center [1018, 229] width 11 height 11
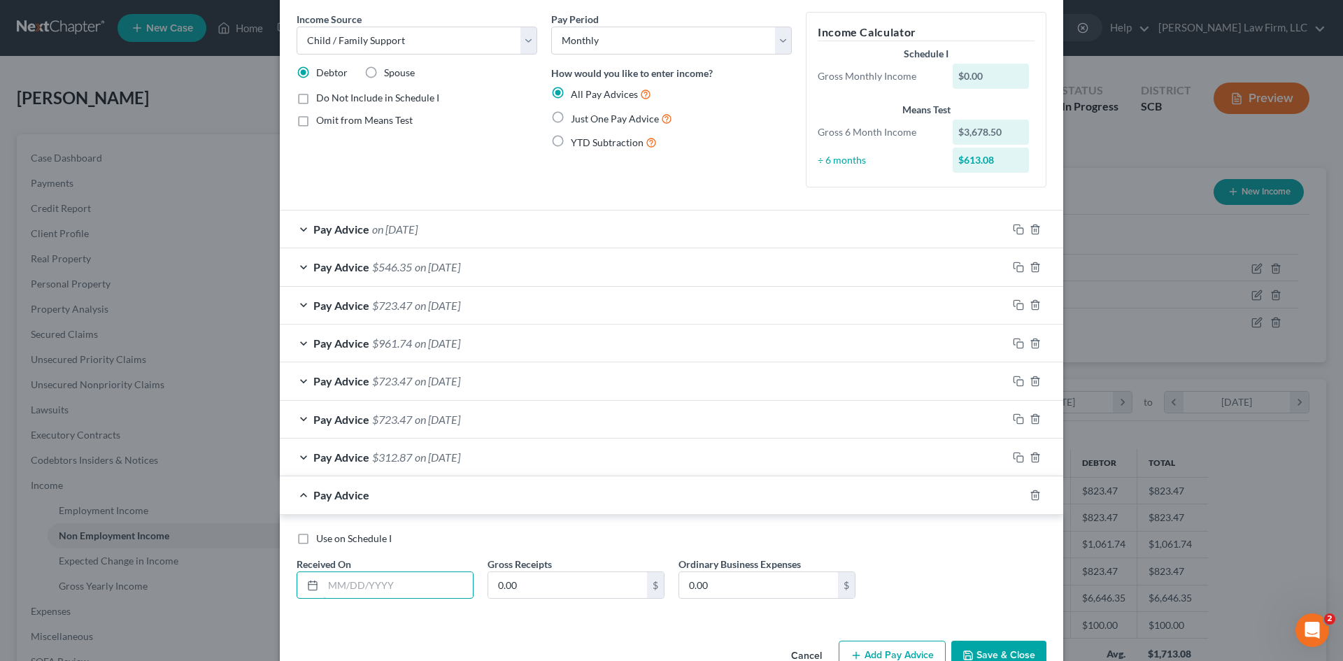
drag, startPoint x: 385, startPoint y: 574, endPoint x: 392, endPoint y: 571, distance: 7.8
click at [385, 574] on input "text" at bounding box center [398, 585] width 150 height 27
type input "[DATE]"
click at [647, 587] on div "$" at bounding box center [655, 585] width 17 height 27
click at [594, 585] on input "0.00" at bounding box center [567, 585] width 159 height 27
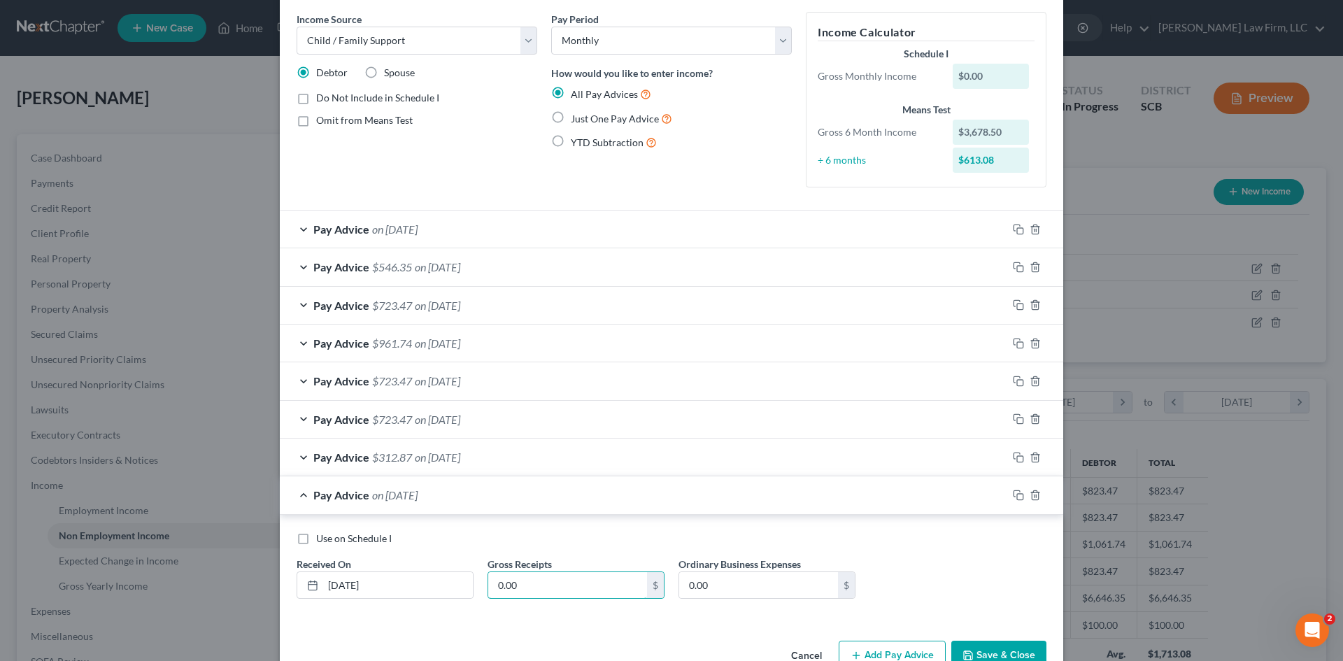
paste input "Income from Dog Breeding"
click at [608, 594] on input "0" at bounding box center [567, 585] width 159 height 27
type input "613"
drag, startPoint x: 297, startPoint y: 536, endPoint x: 306, endPoint y: 538, distance: 10.2
click at [316, 536] on label "Use on Schedule I" at bounding box center [354, 539] width 76 height 14
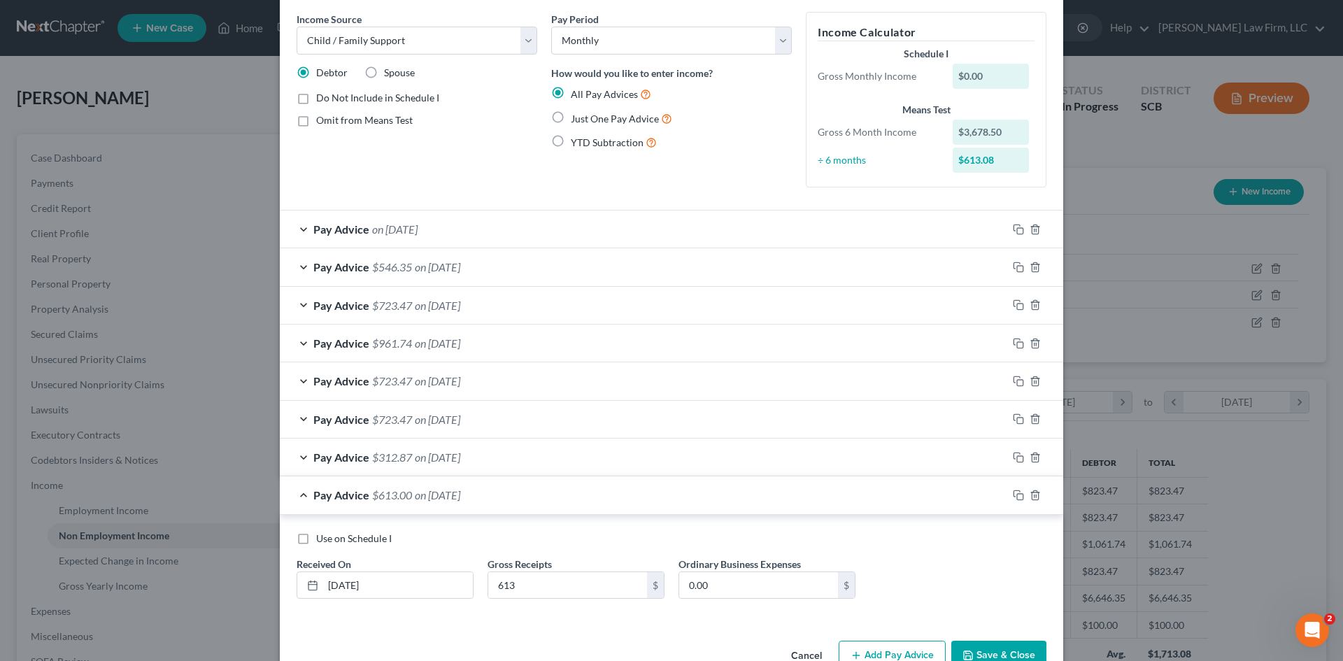
click at [322, 536] on input "Use on Schedule I" at bounding box center [326, 536] width 9 height 9
checkbox input "true"
click at [1003, 657] on button "Save & Close" at bounding box center [998, 655] width 95 height 29
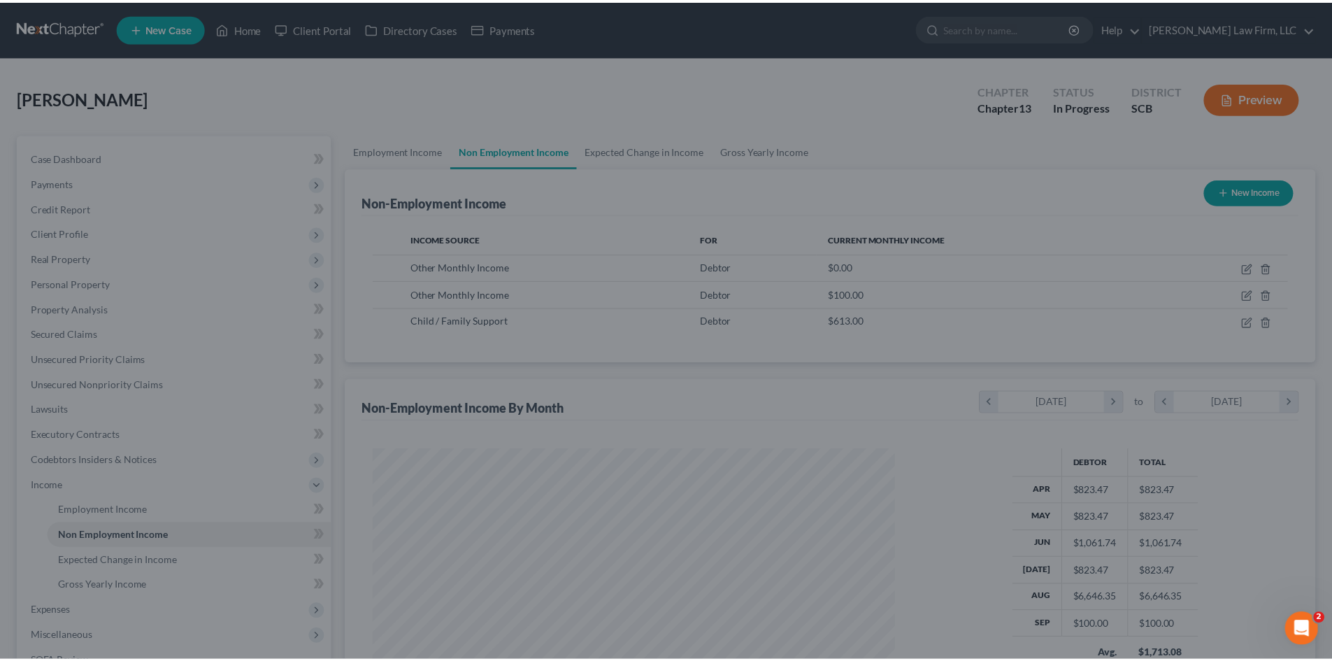
scroll to position [699085, 698796]
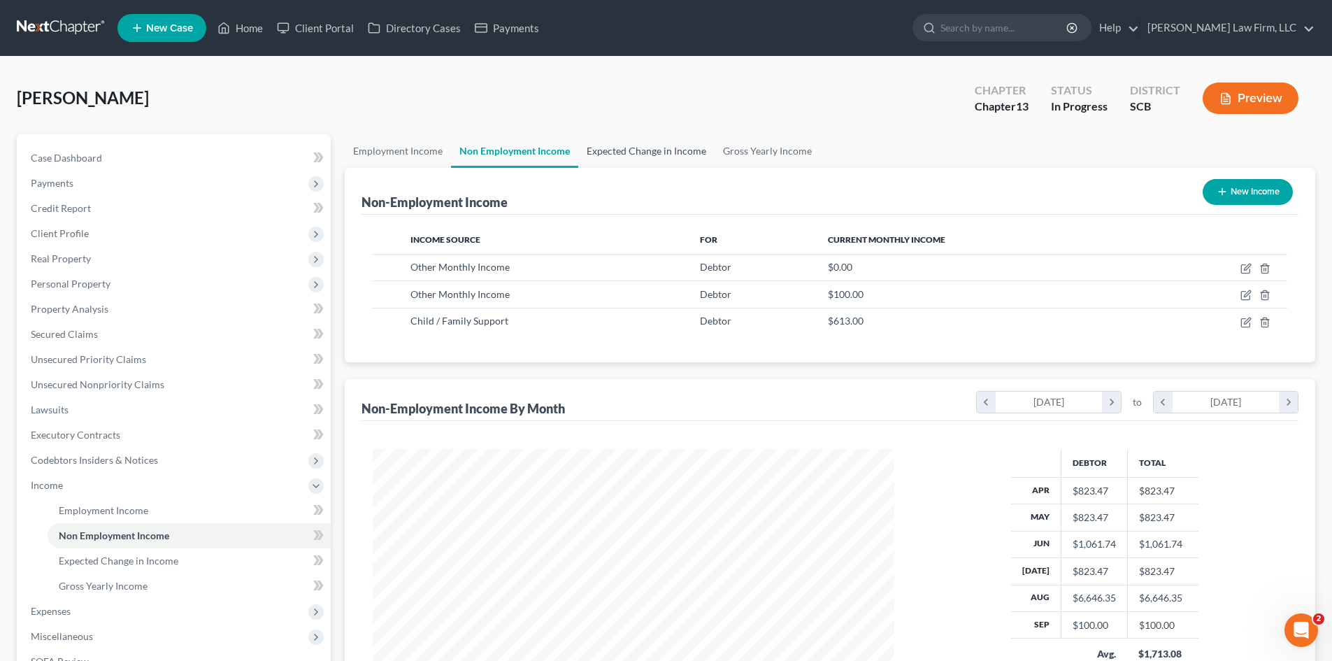
click at [632, 146] on link "Expected Change in Income" at bounding box center [646, 151] width 136 height 34
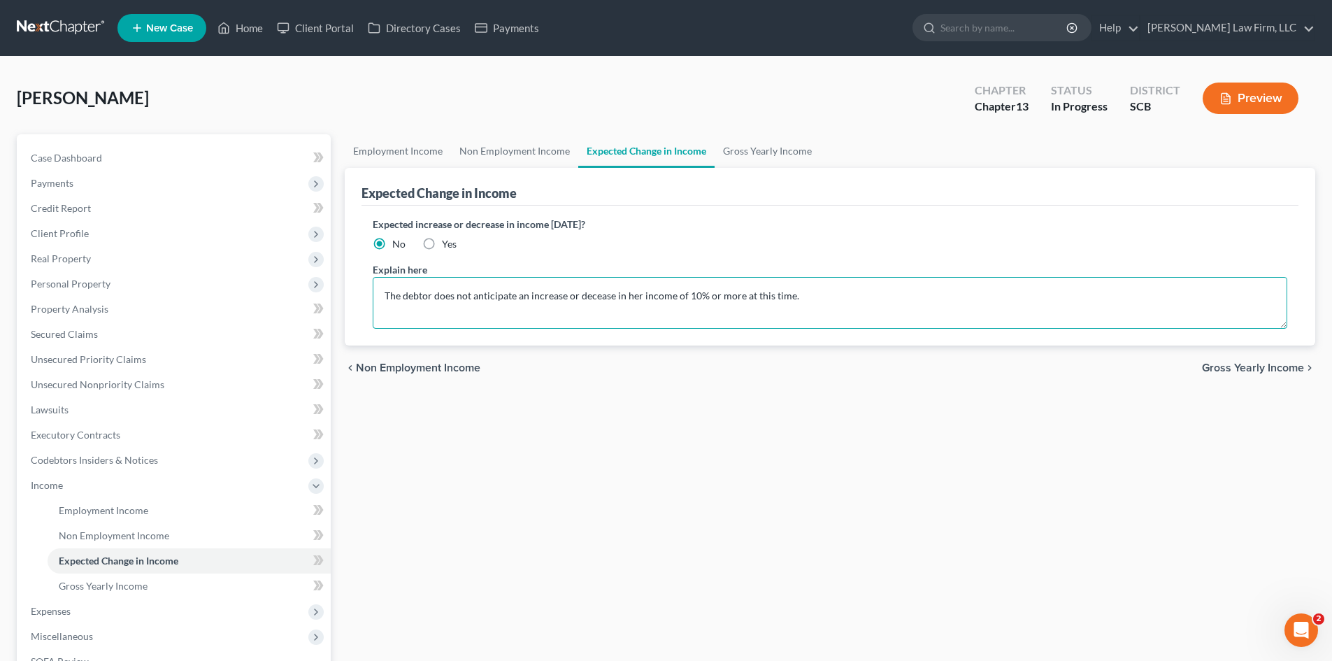
click at [380, 299] on textarea "The debtor does not anticipate an increase or decease in her income of 10% or m…" at bounding box center [830, 303] width 915 height 52
type textarea "The amount shown for child support is the average of child support the debtor h…"
click at [388, 144] on link "Employment Income" at bounding box center [398, 151] width 106 height 34
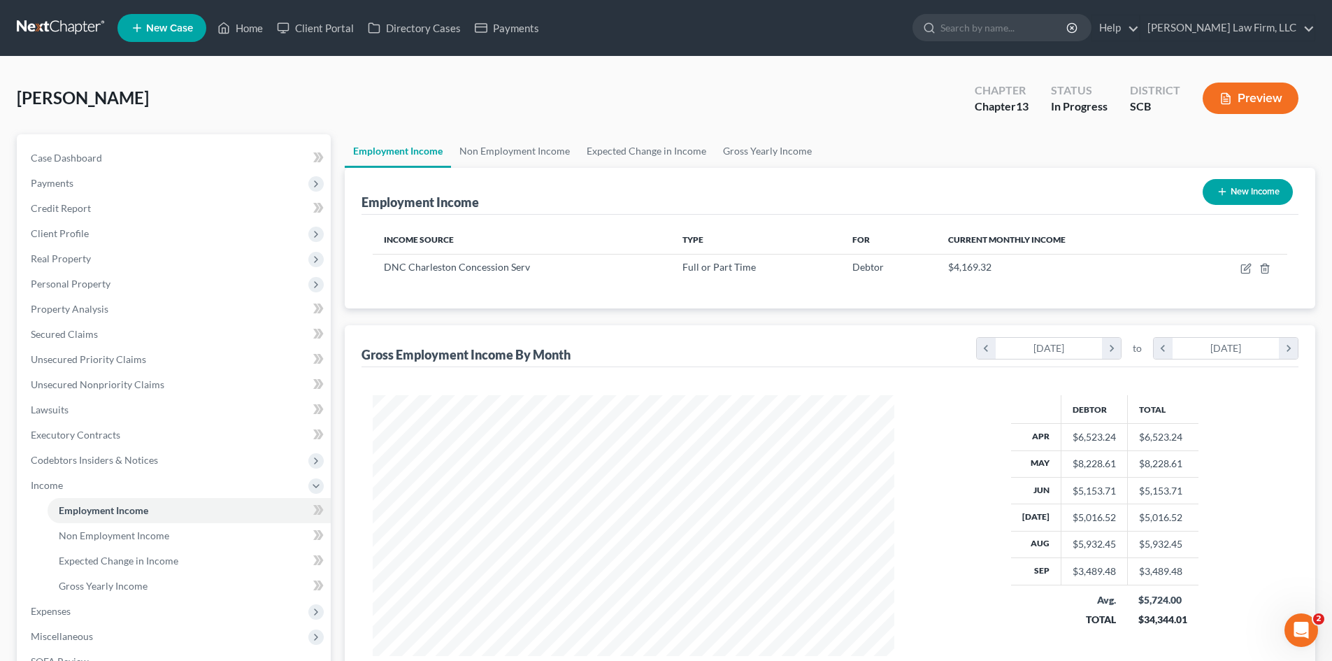
scroll to position [261, 550]
click at [527, 146] on link "Non Employment Income" at bounding box center [514, 151] width 127 height 34
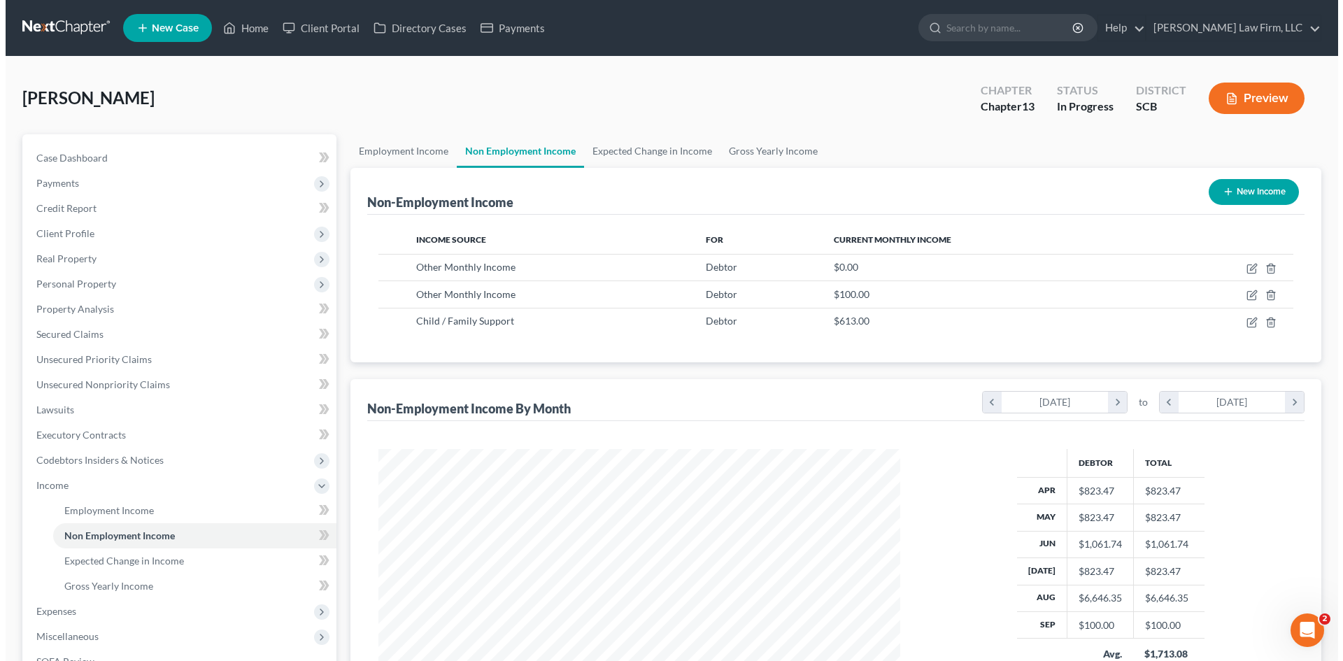
scroll to position [261, 550]
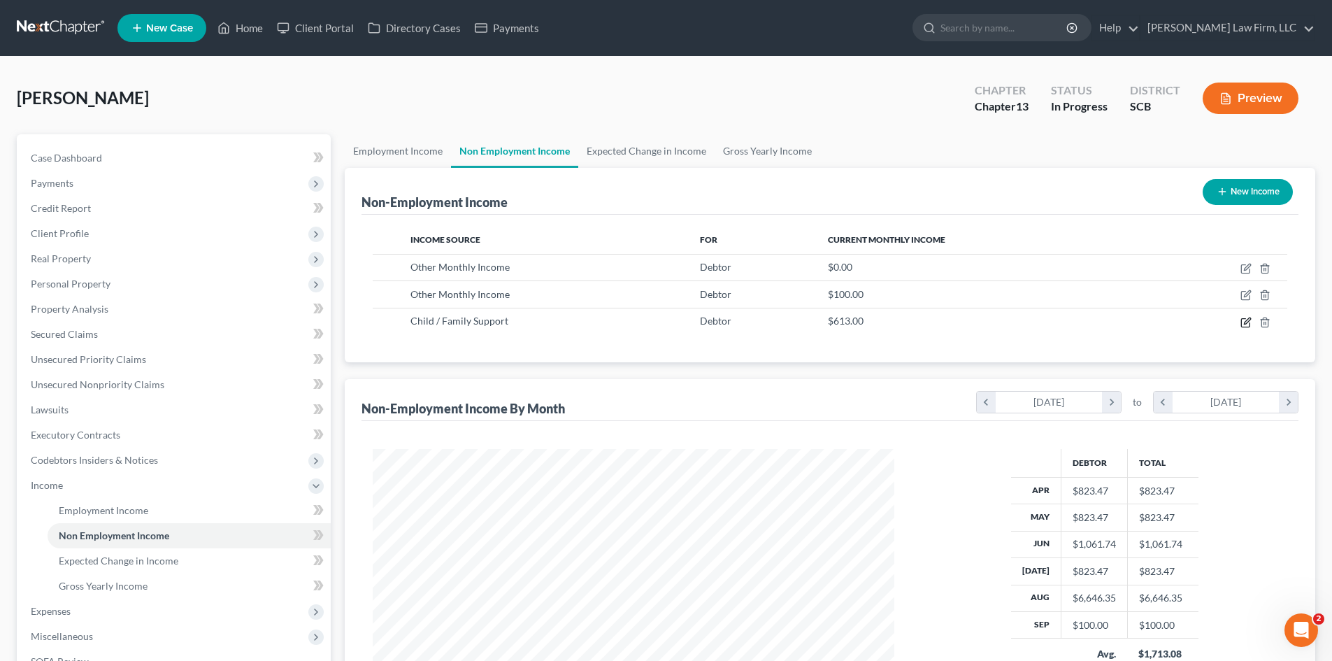
click at [1244, 327] on icon "button" at bounding box center [1245, 322] width 8 height 8
select select "7"
select select "0"
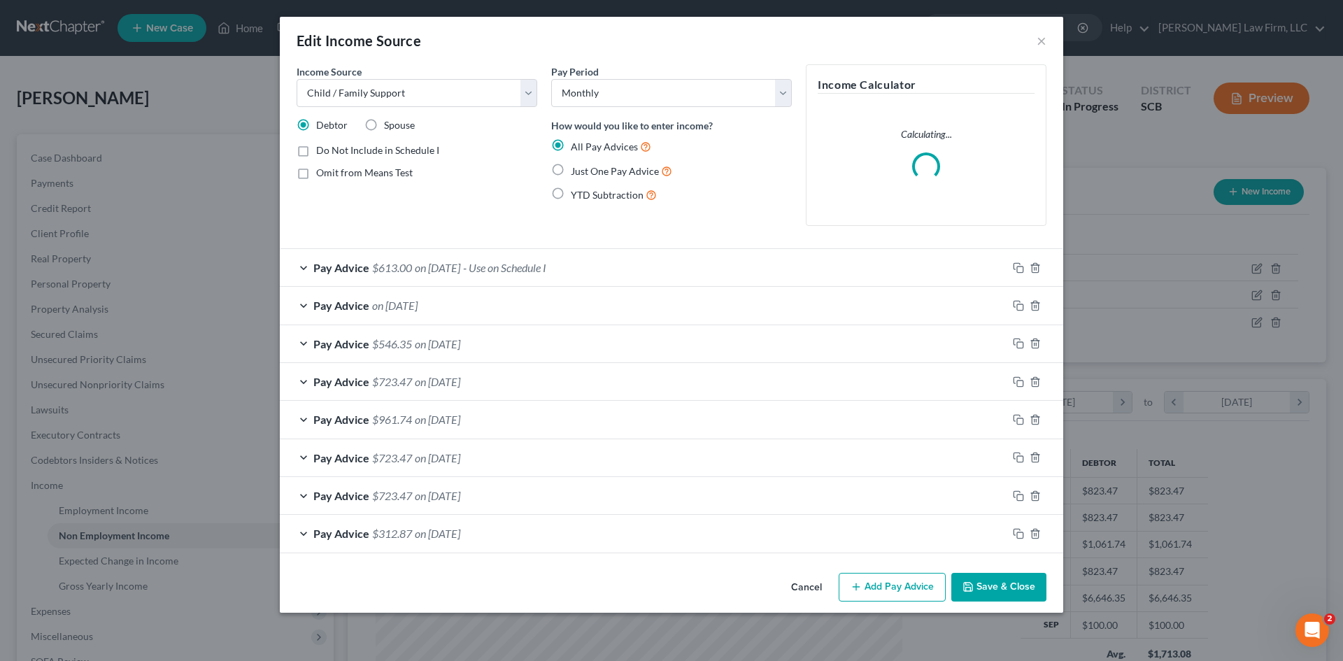
scroll to position [263, 555]
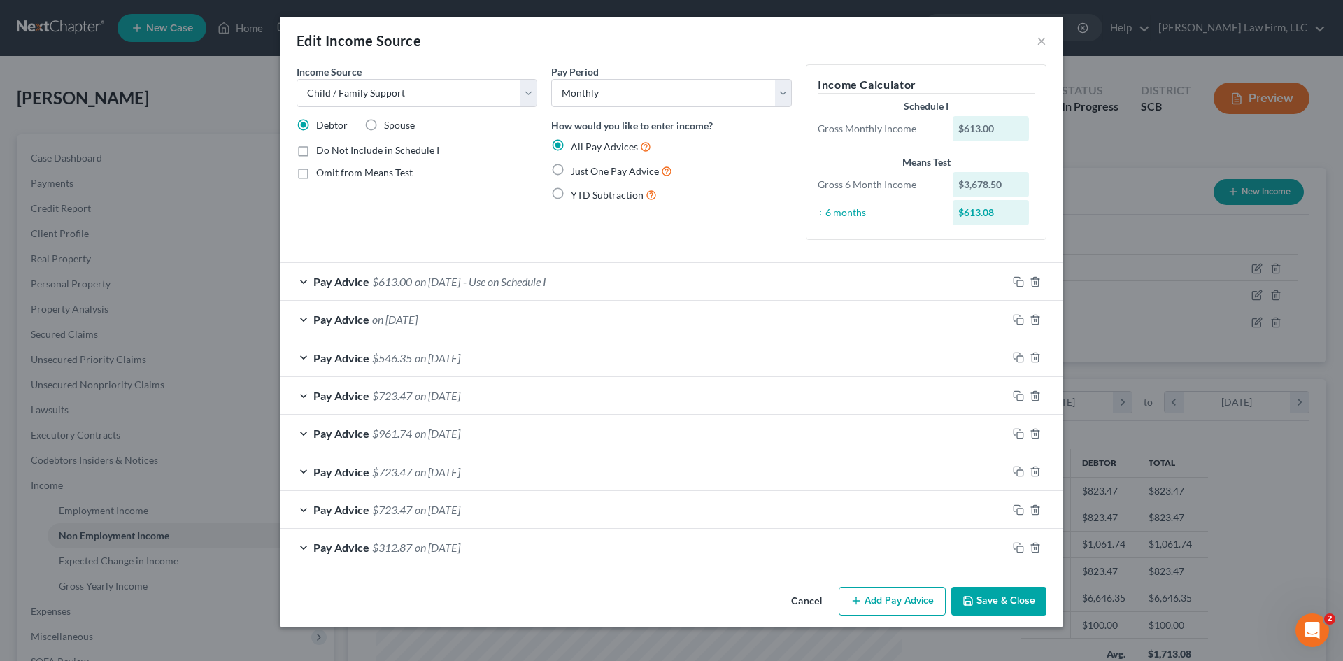
click at [482, 292] on div "Pay Advice $613.00 on 10/31/2025 - Use on Schedule I" at bounding box center [643, 281] width 727 height 37
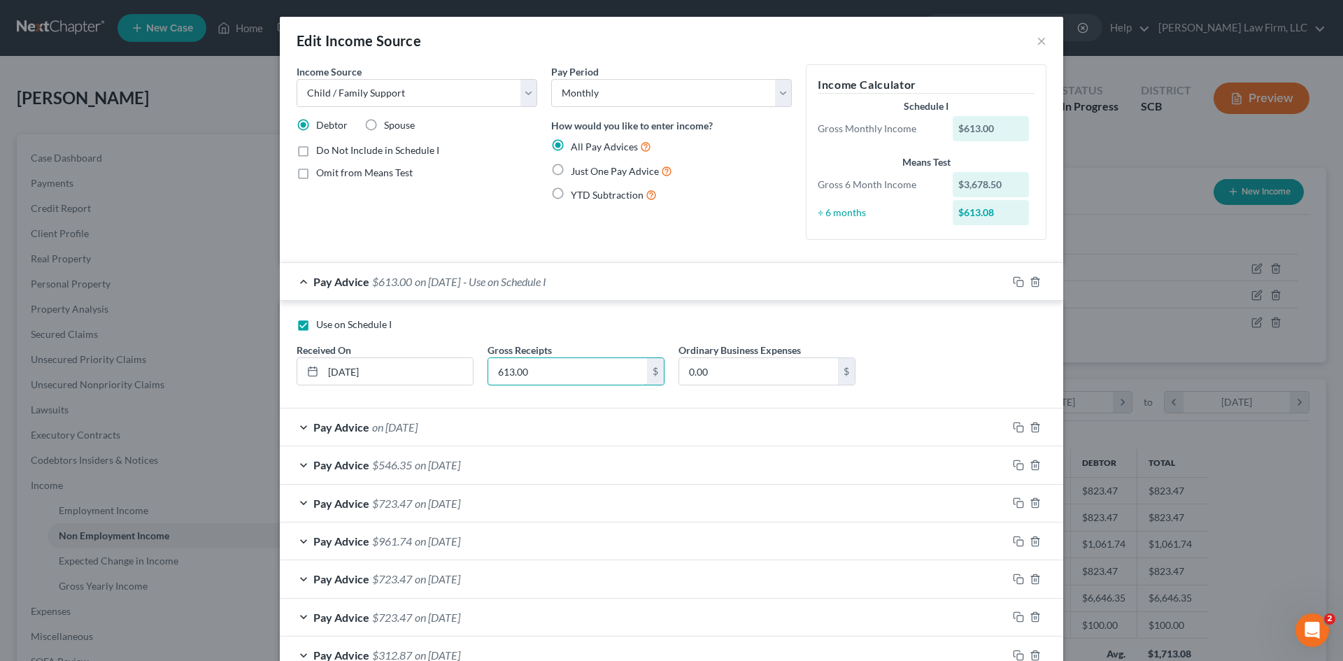
click at [566, 367] on input "613.00" at bounding box center [567, 371] width 159 height 27
click at [546, 366] on input "443.45" at bounding box center [567, 371] width 159 height 27
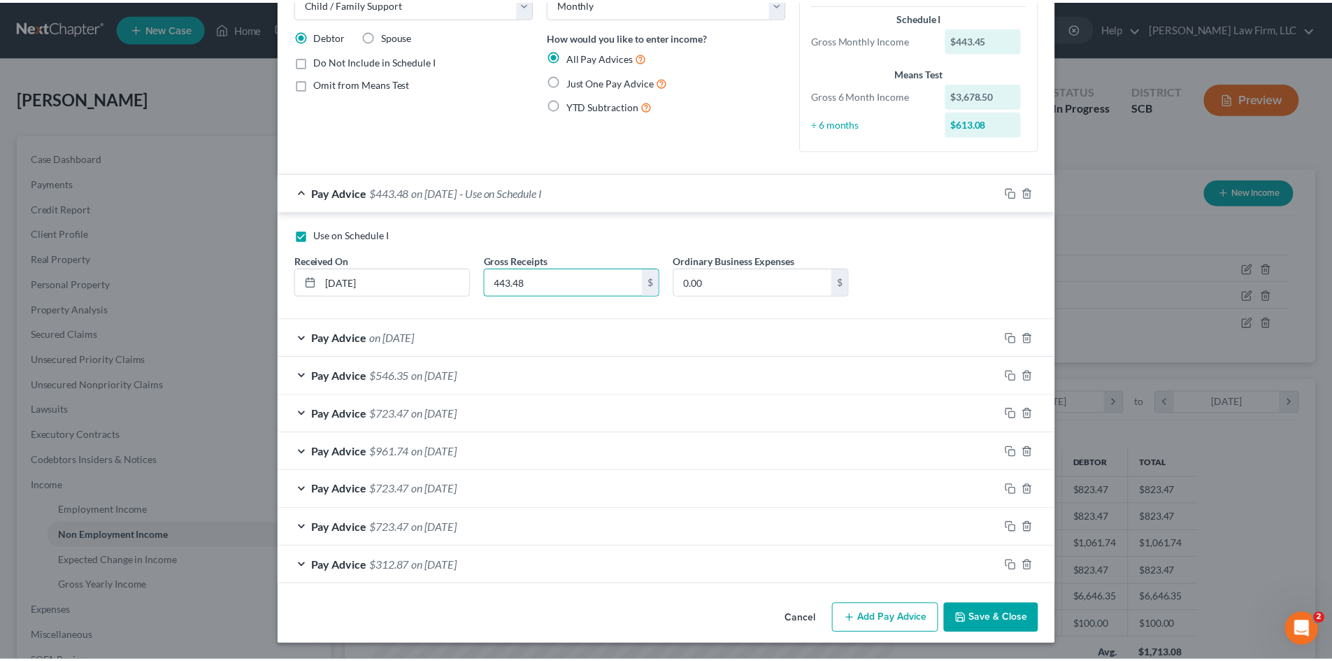
scroll to position [90, 0]
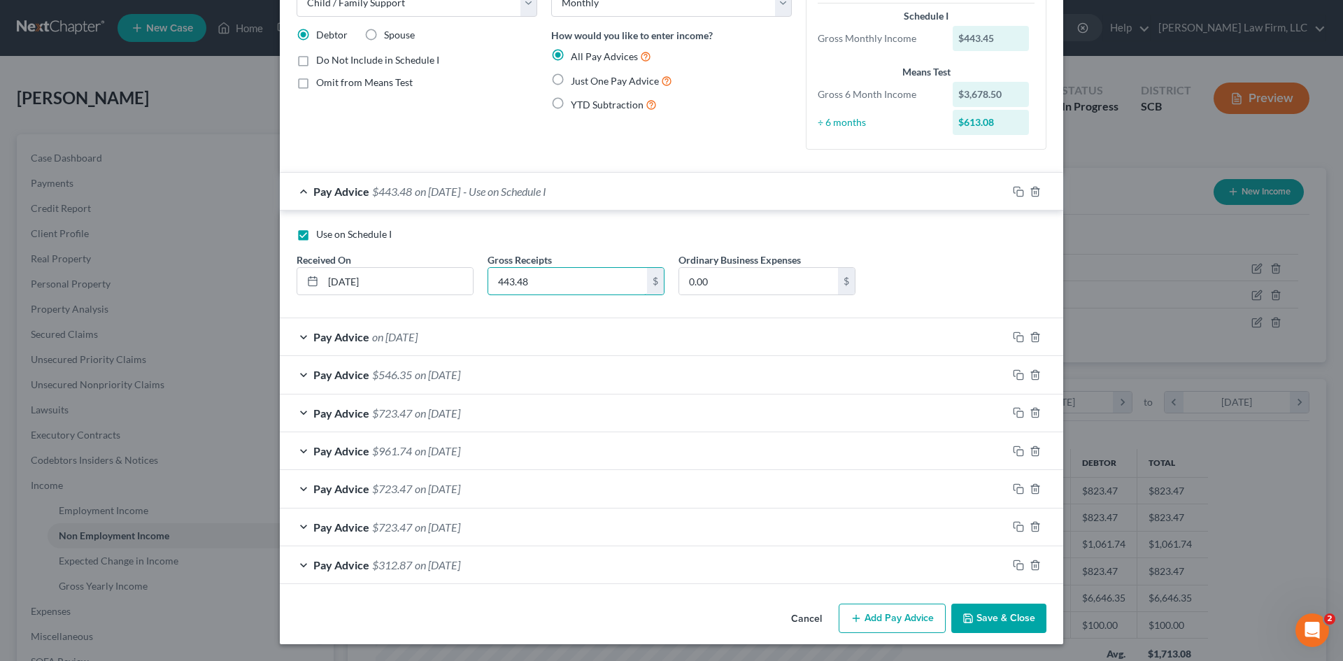
type input "443.48"
click at [996, 618] on button "Save & Close" at bounding box center [998, 618] width 95 height 29
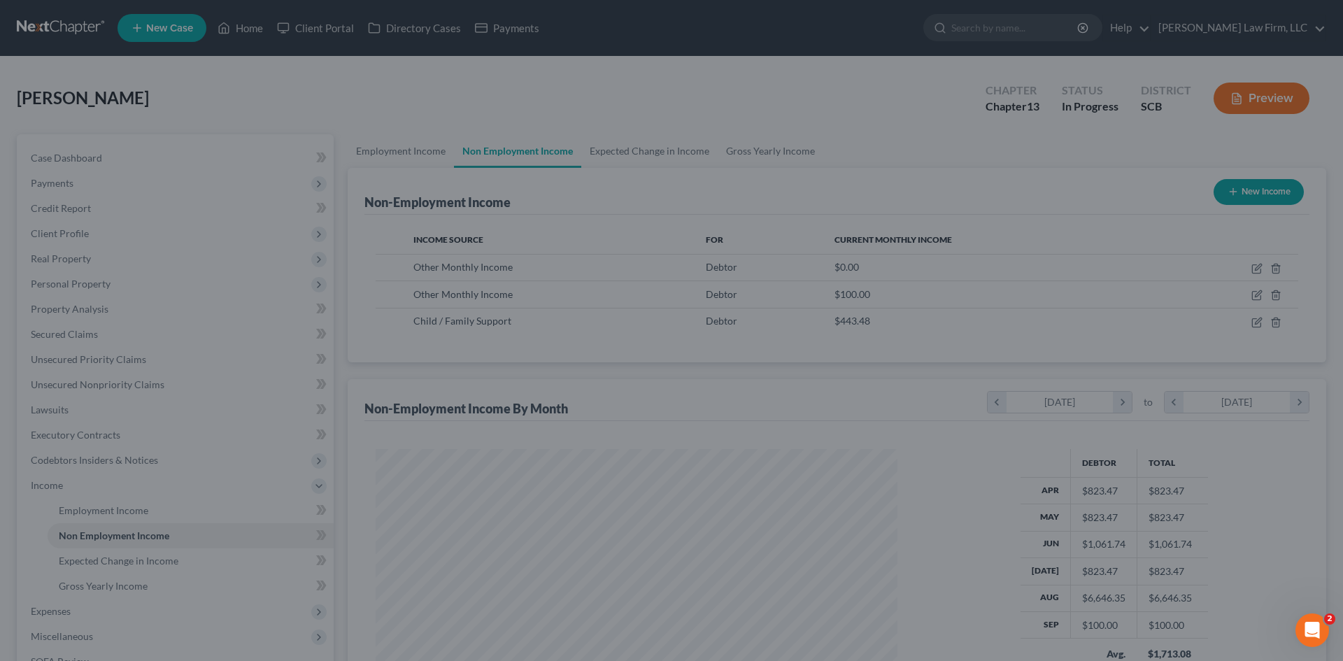
scroll to position [699085, 698796]
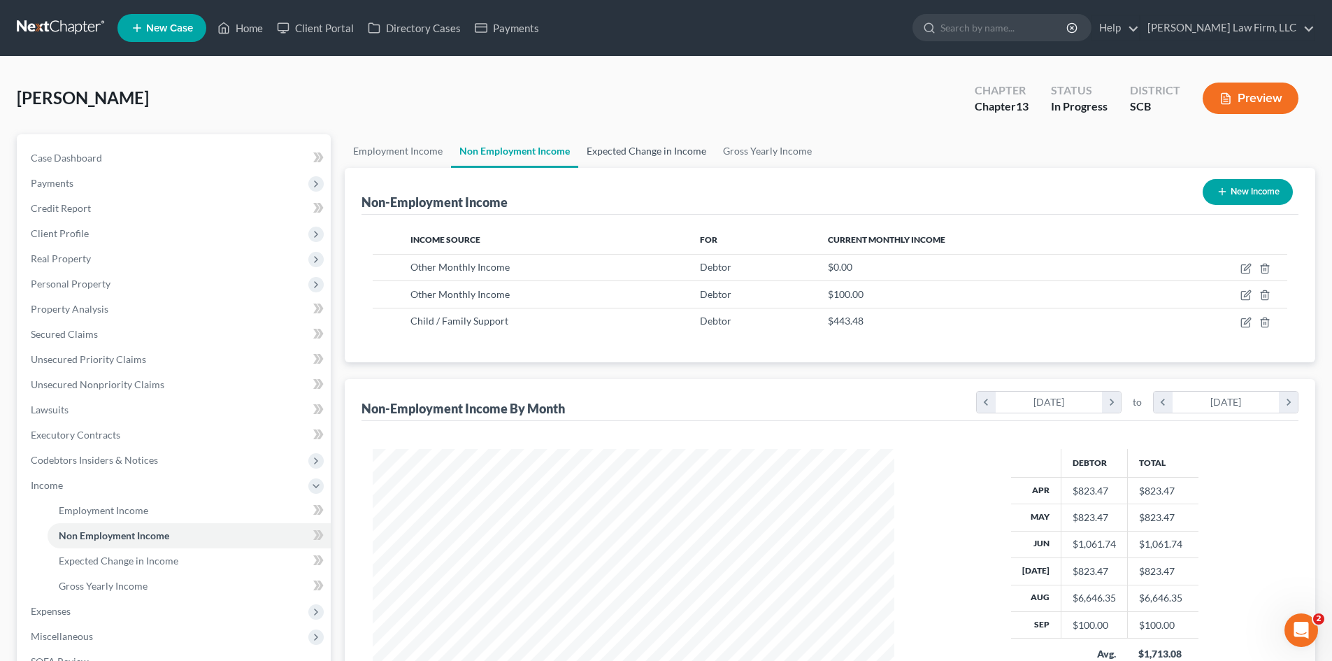
click at [667, 155] on link "Expected Change in Income" at bounding box center [646, 151] width 136 height 34
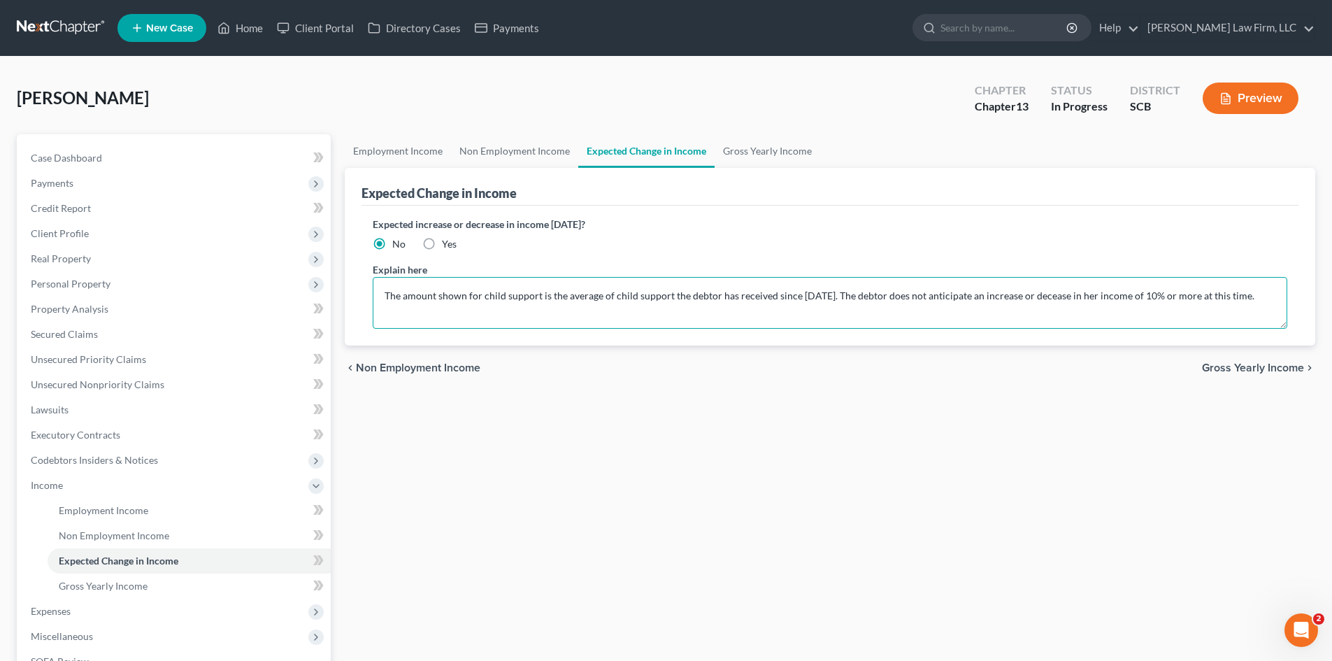
click at [598, 298] on textarea "The amount shown for child support is the average of child support the debtor h…" at bounding box center [830, 303] width 915 height 52
click at [1071, 298] on textarea "The amount shown for child support is the average monthly amount of child suppo…" at bounding box center [830, 303] width 915 height 52
type textarea "The amount shown for child support is the average monthly amount of child suppo…"
click at [769, 158] on link "Gross Yearly Income" at bounding box center [768, 151] width 106 height 34
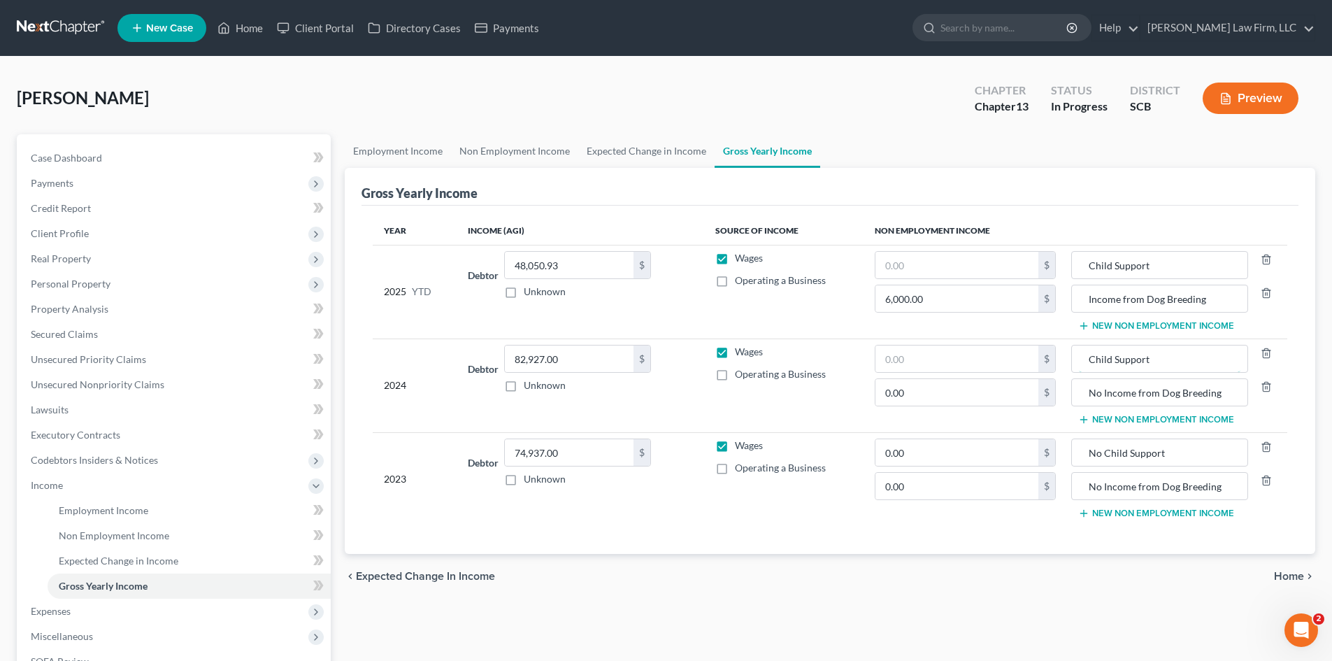
click at [1092, 360] on input "Child Support" at bounding box center [1159, 358] width 161 height 27
type input "No Child Support"
click at [936, 267] on input "text" at bounding box center [957, 265] width 163 height 27
type input "3,991.37"
click at [611, 145] on link "Expected Change in Income" at bounding box center [646, 151] width 136 height 34
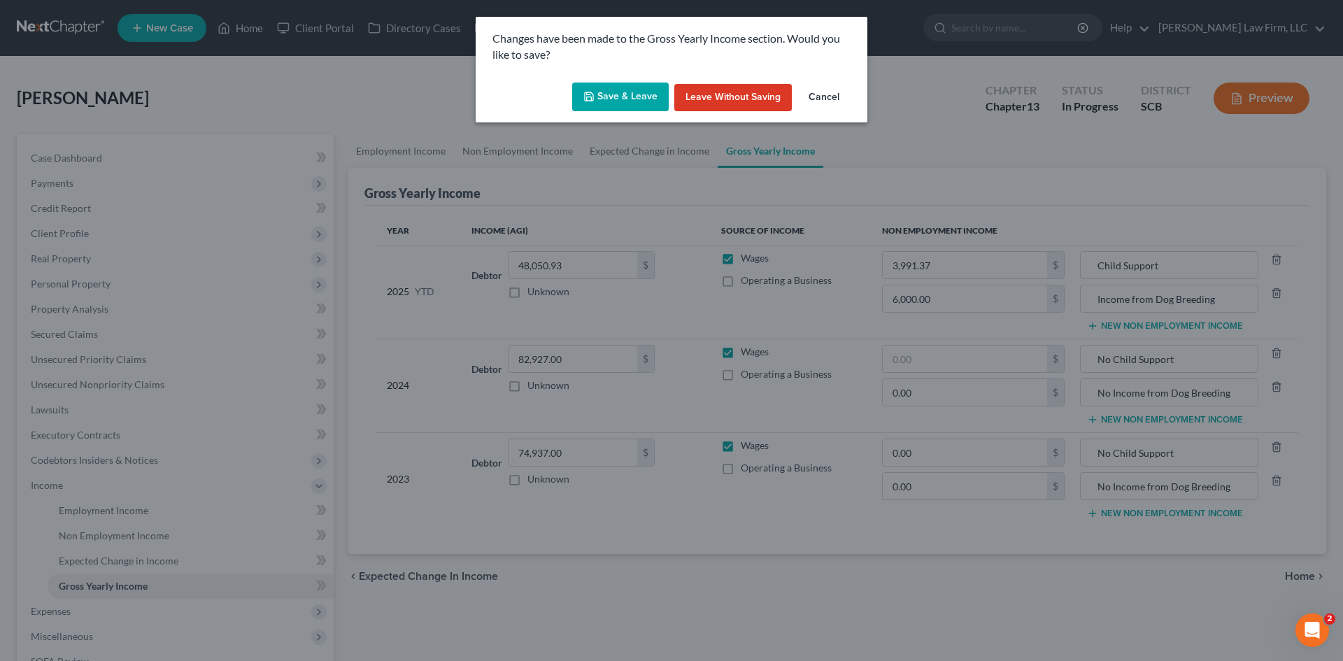
click at [648, 100] on button "Save & Leave" at bounding box center [620, 97] width 97 height 29
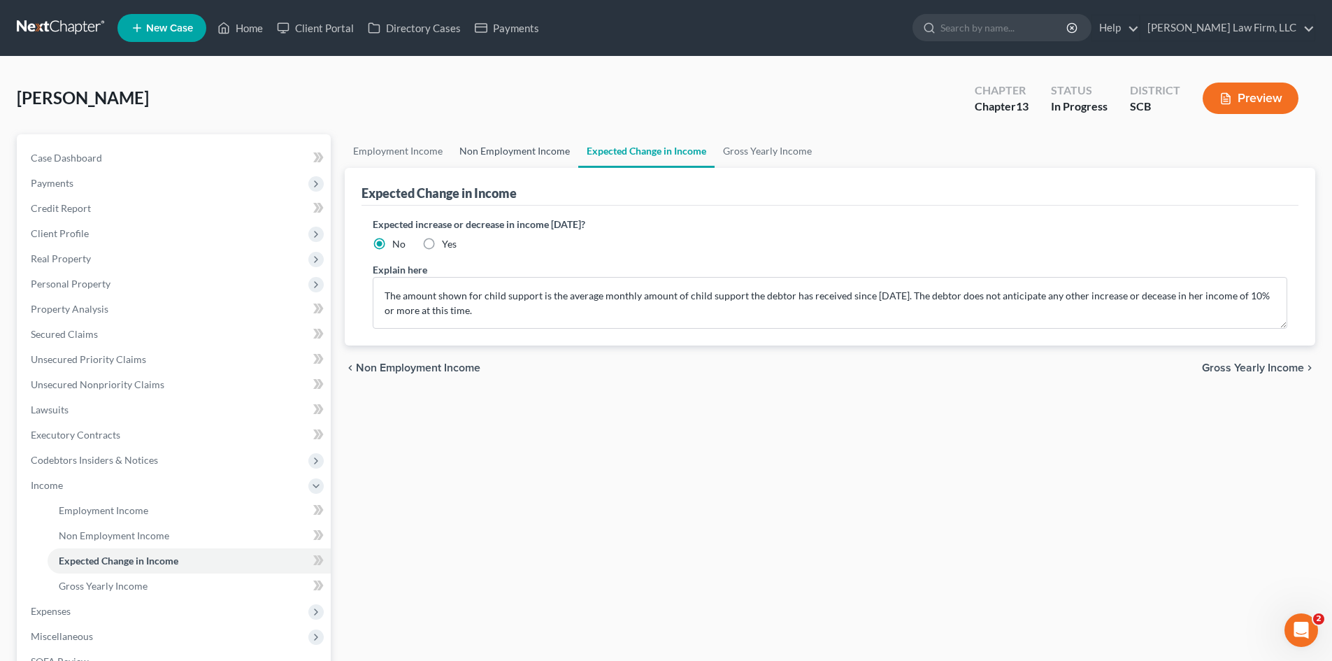
click at [555, 144] on link "Non Employment Income" at bounding box center [514, 151] width 127 height 34
click at [537, 142] on link "Non Employment Income" at bounding box center [514, 151] width 127 height 34
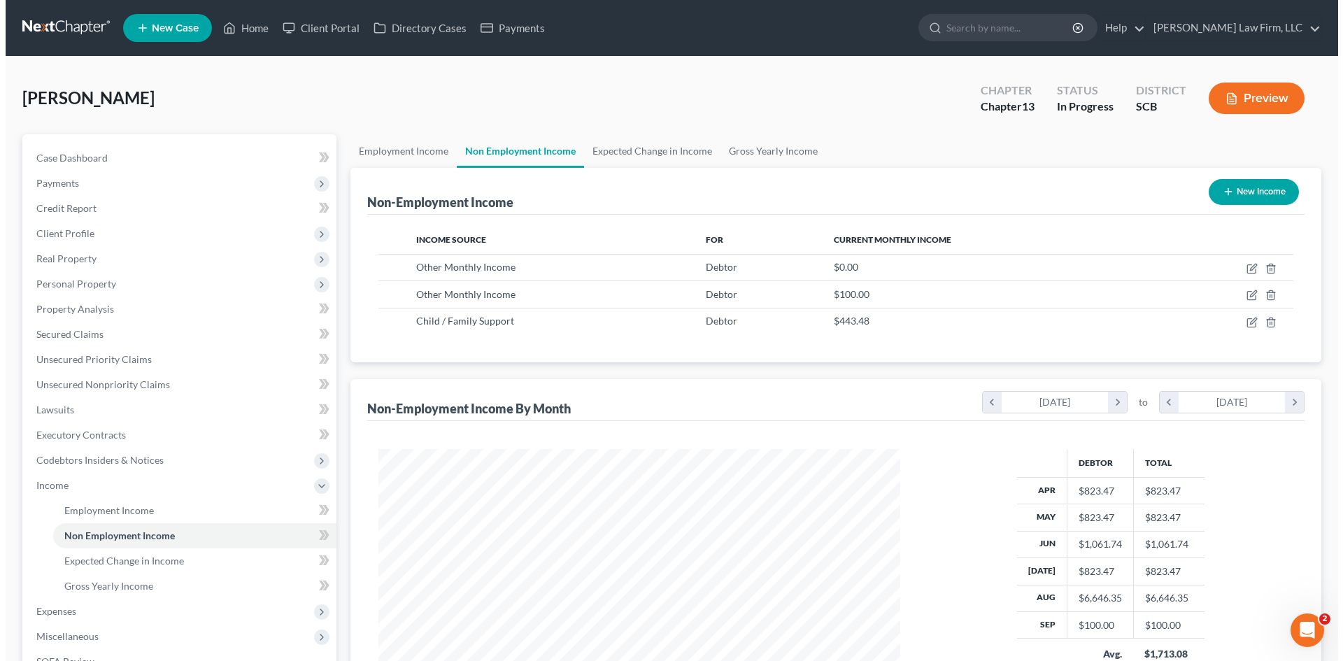
scroll to position [261, 550]
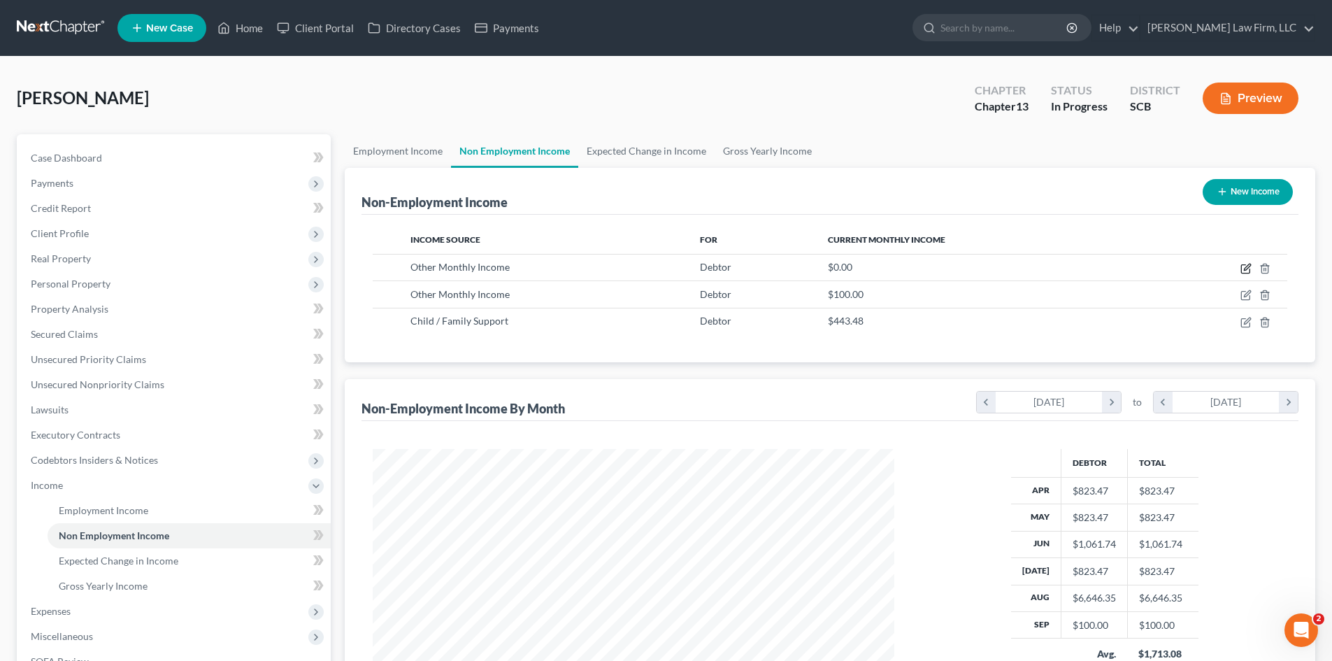
click at [1248, 269] on icon "button" at bounding box center [1247, 267] width 6 height 6
select select "13"
select select "0"
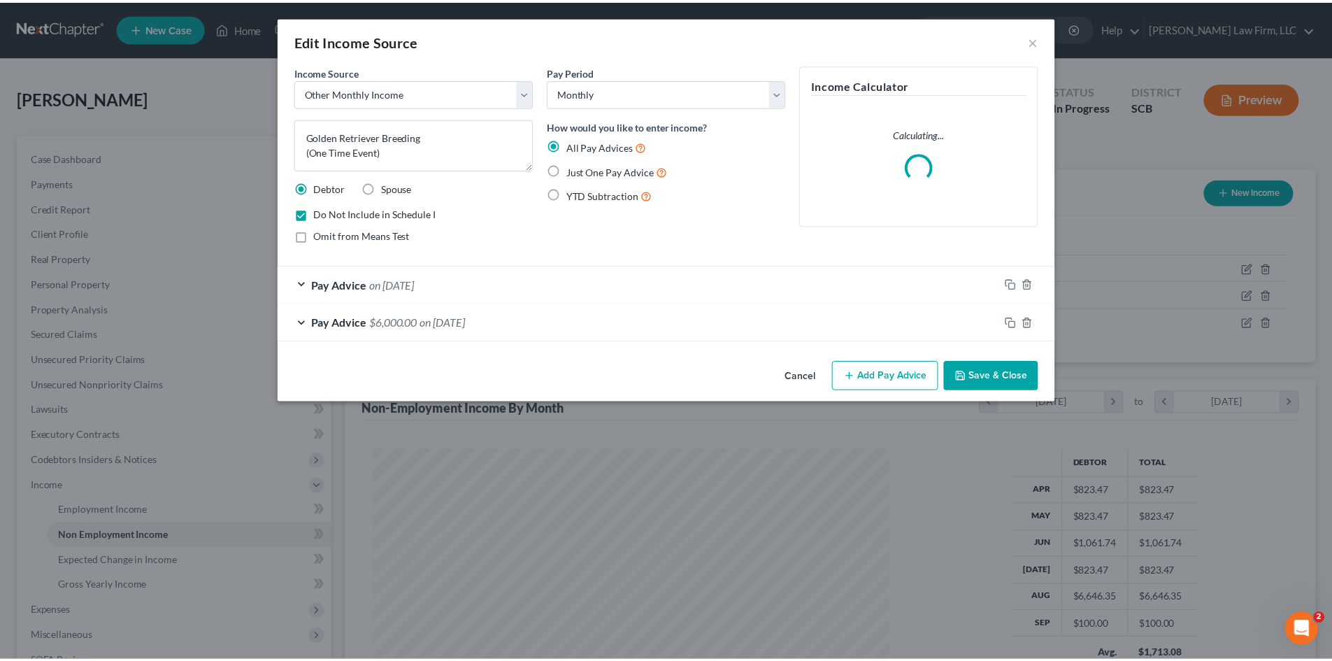
scroll to position [263, 555]
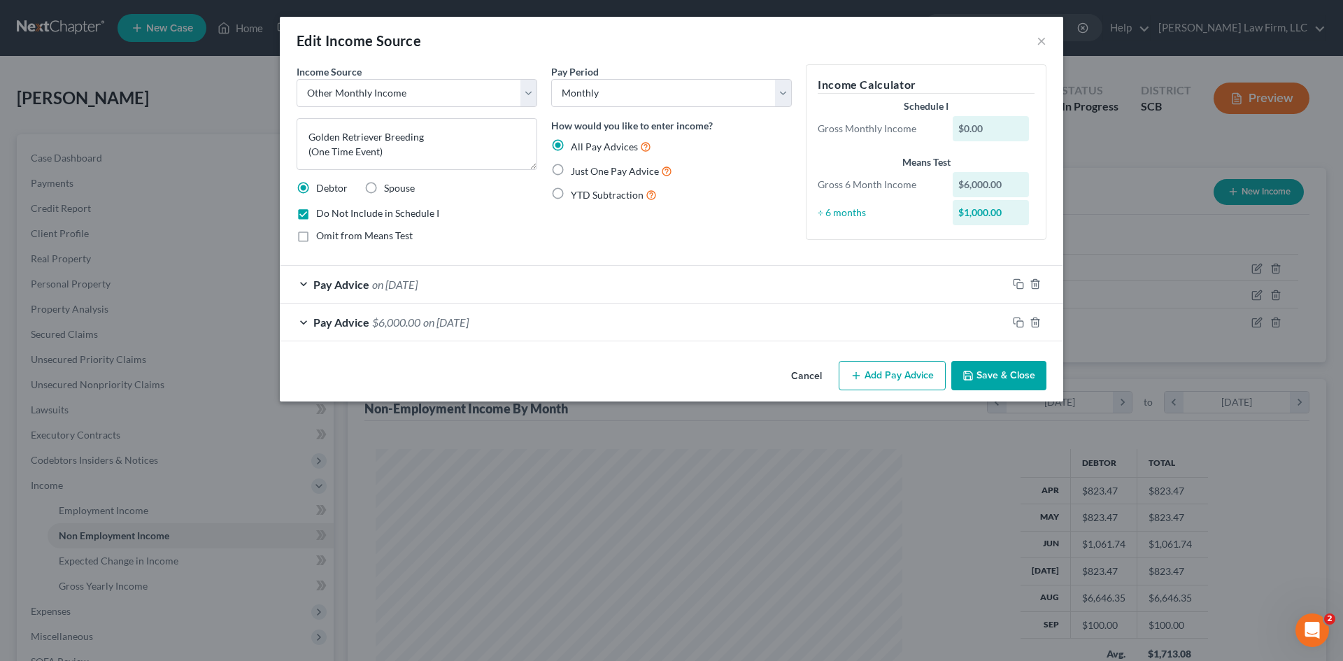
click at [1004, 385] on button "Save & Close" at bounding box center [998, 375] width 95 height 29
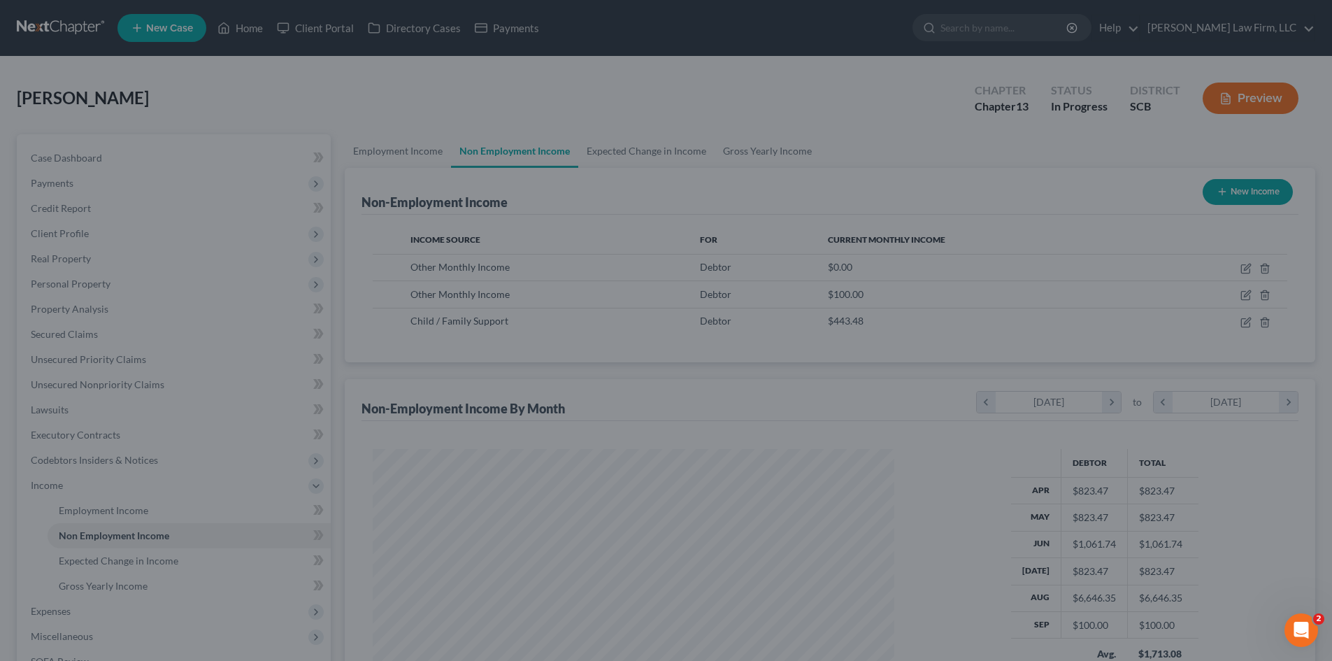
scroll to position [699085, 698796]
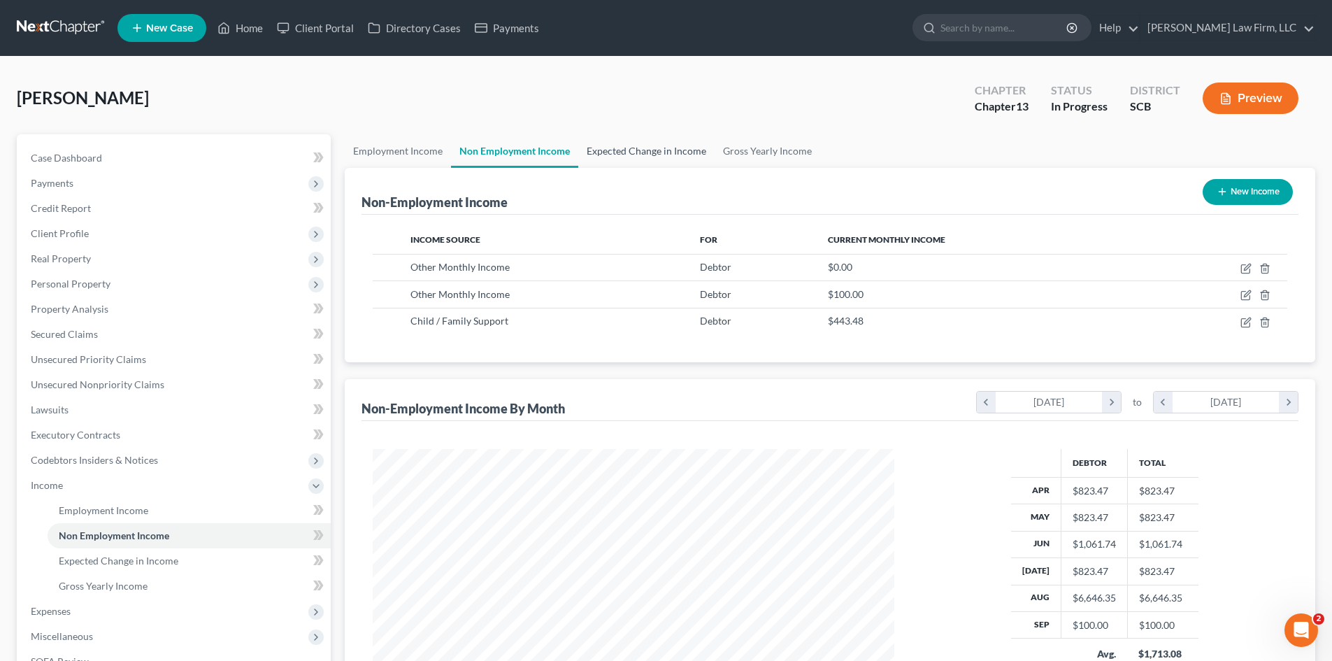
click at [588, 157] on link "Expected Change in Income" at bounding box center [646, 151] width 136 height 34
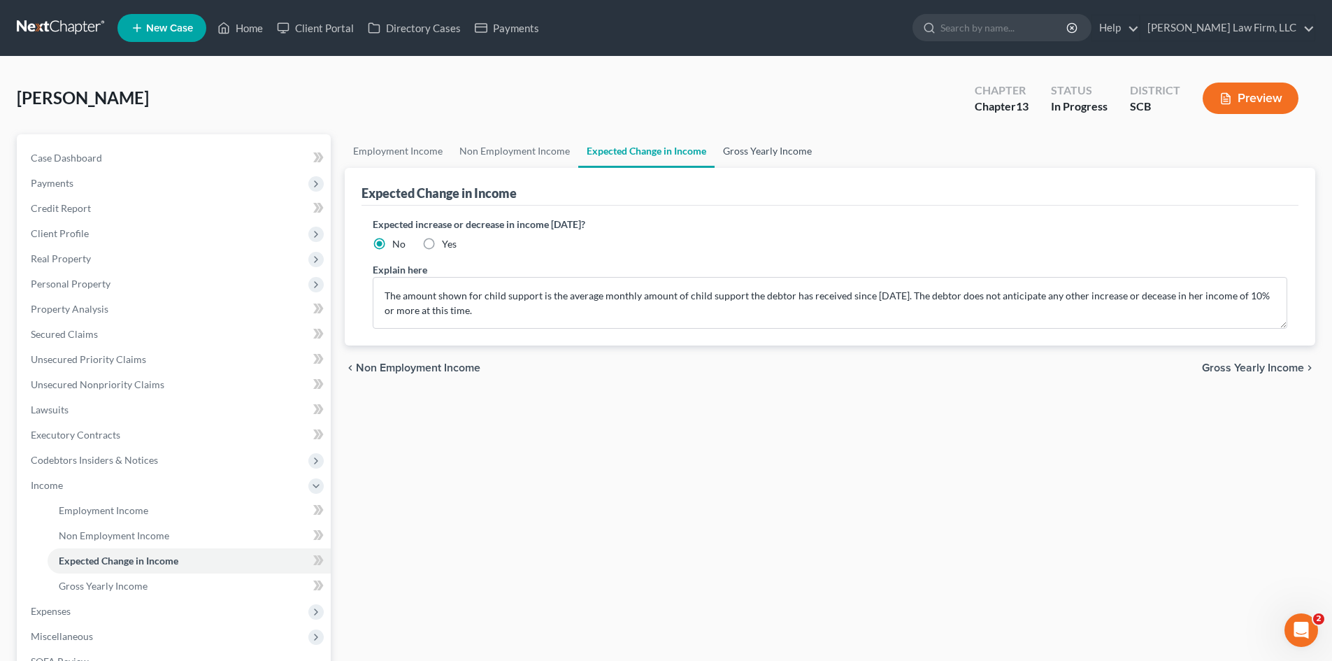
click at [747, 152] on link "Gross Yearly Income" at bounding box center [768, 151] width 106 height 34
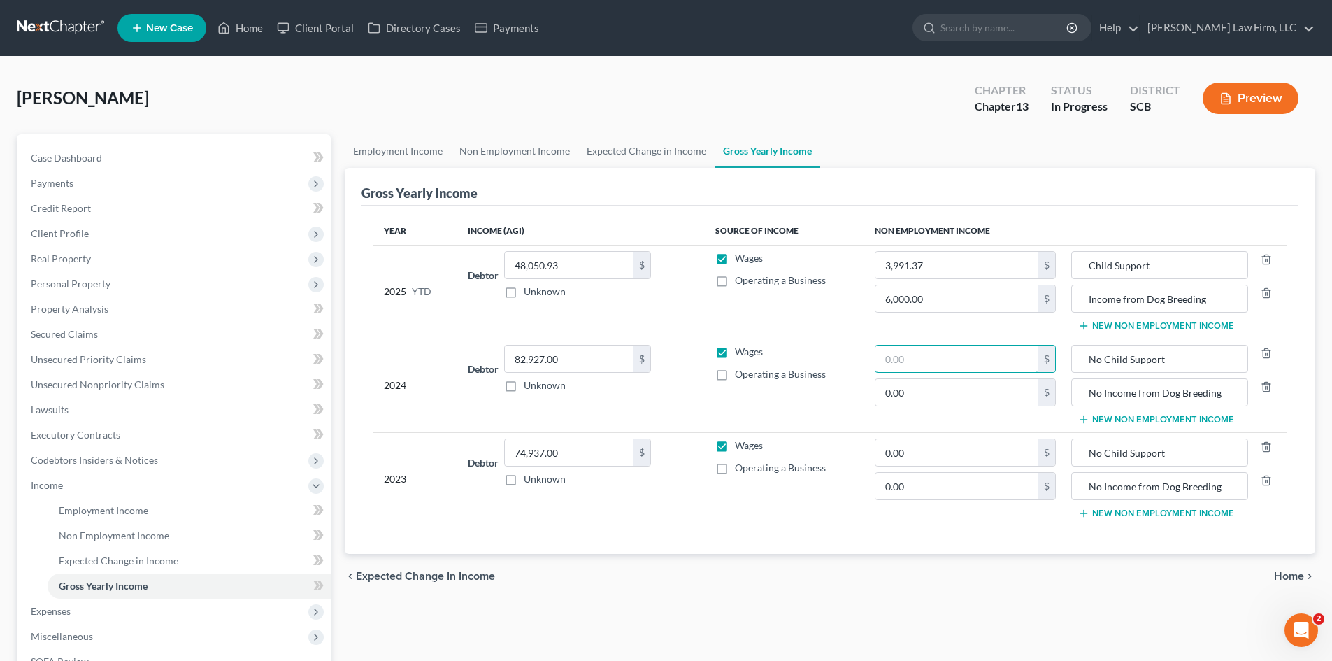
click at [975, 366] on input "text" at bounding box center [957, 358] width 163 height 27
type input "0.00"
click at [632, 148] on link "Expected Change in Income" at bounding box center [646, 151] width 136 height 34
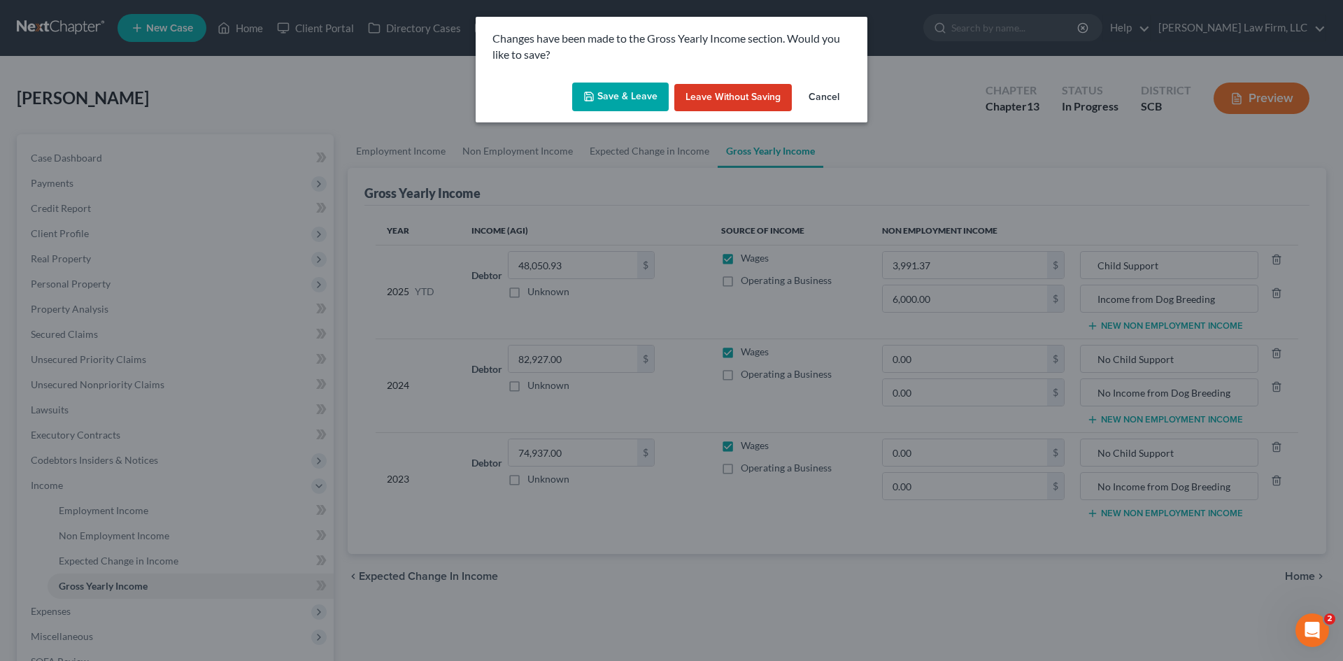
click at [625, 108] on button "Save & Leave" at bounding box center [620, 97] width 97 height 29
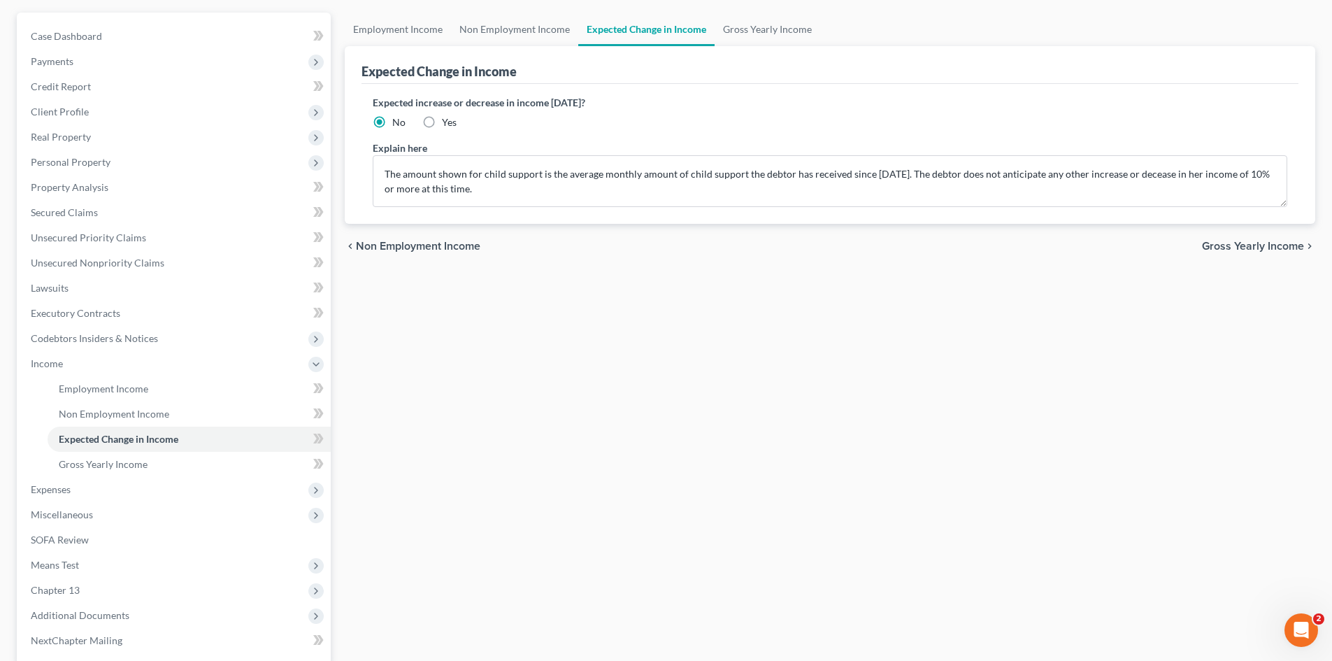
scroll to position [140, 0]
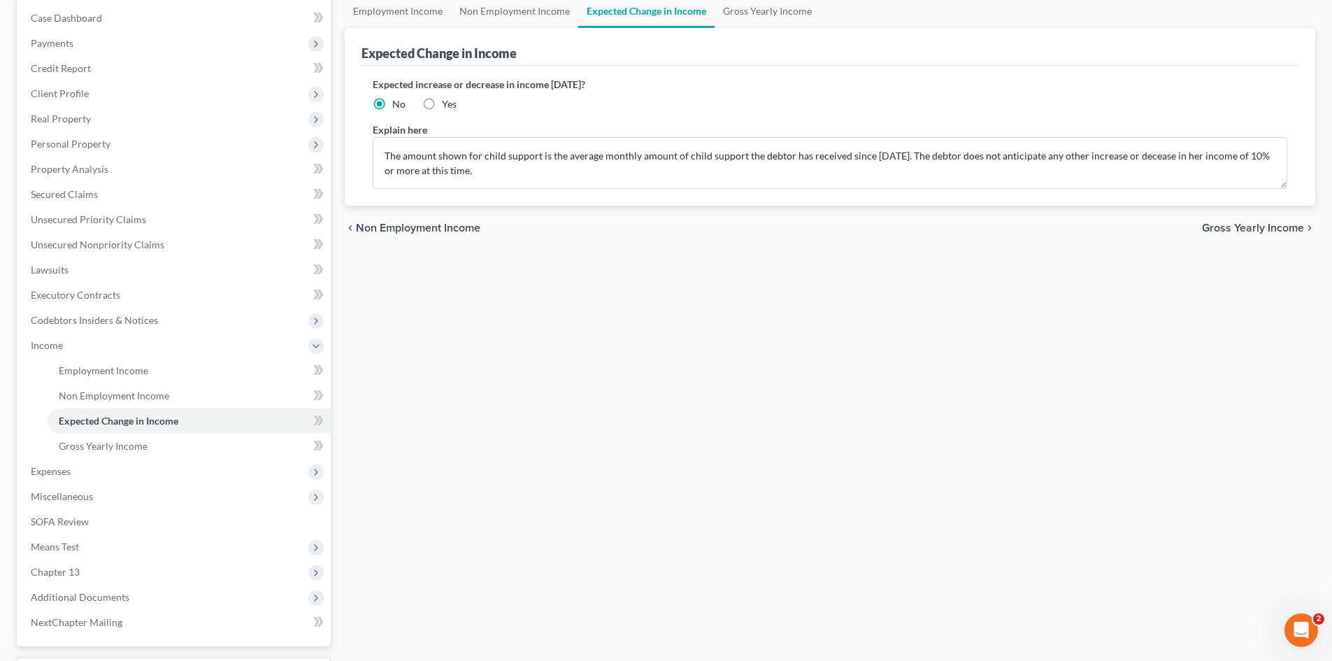
click at [60, 462] on span "Expenses" at bounding box center [175, 471] width 311 height 25
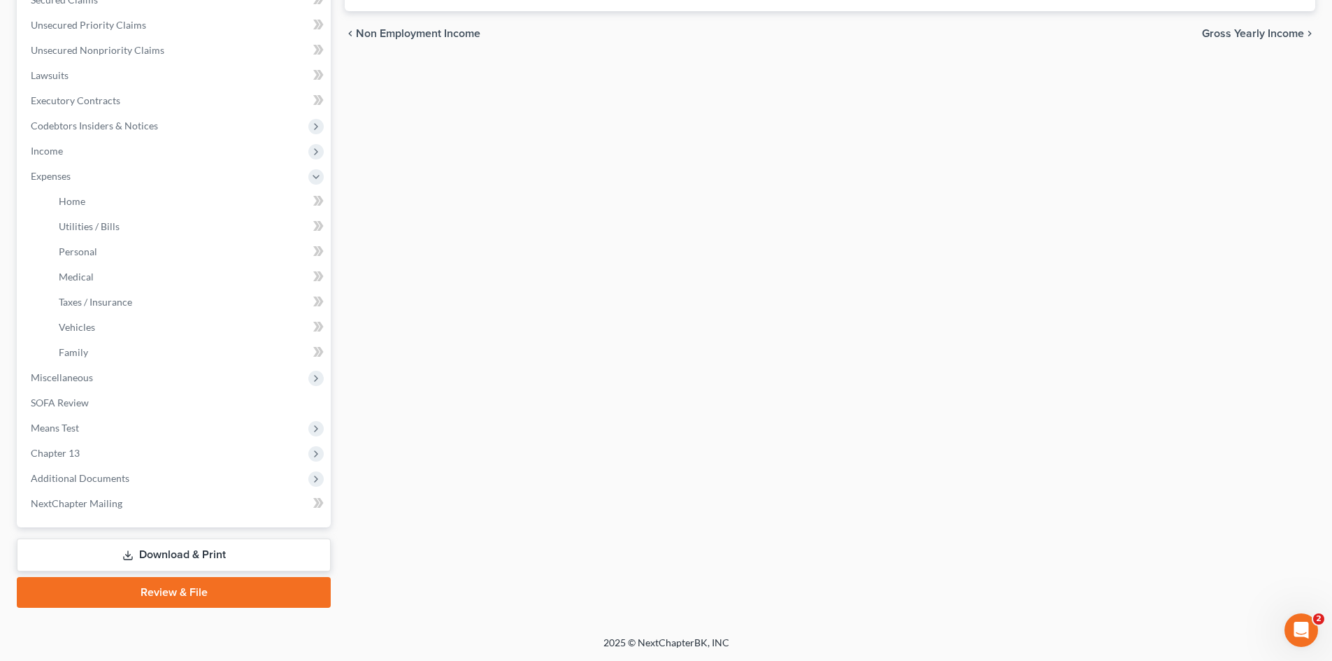
click at [58, 418] on span "Means Test" at bounding box center [175, 427] width 311 height 25
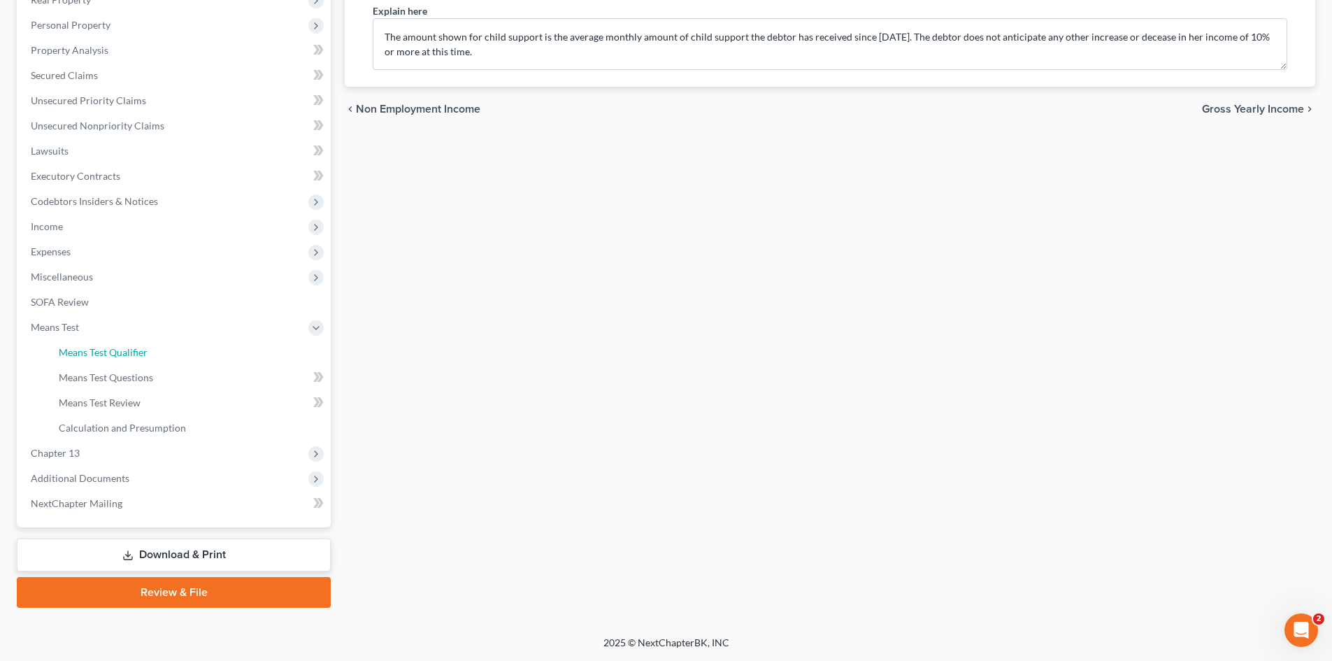
click at [68, 354] on span "Means Test Qualifier" at bounding box center [103, 352] width 89 height 12
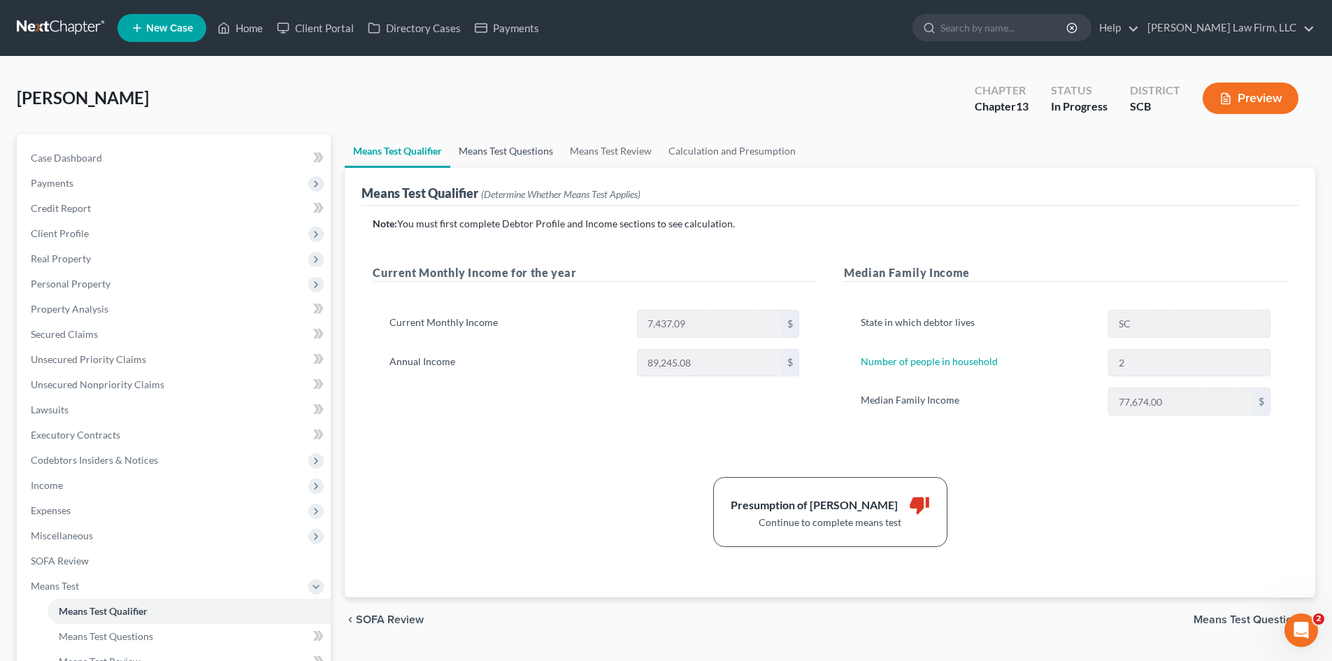
click at [538, 159] on link "Means Test Questions" at bounding box center [505, 151] width 111 height 34
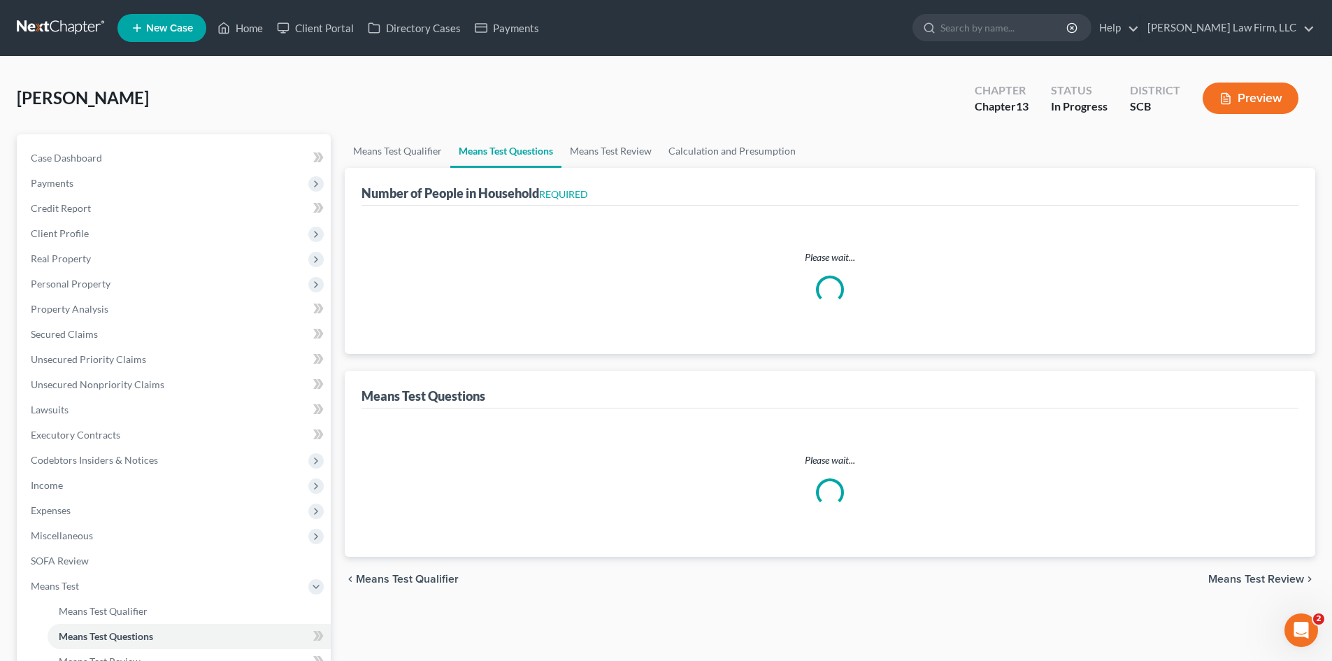
select select "0"
select select "60"
select select "1"
select select "60"
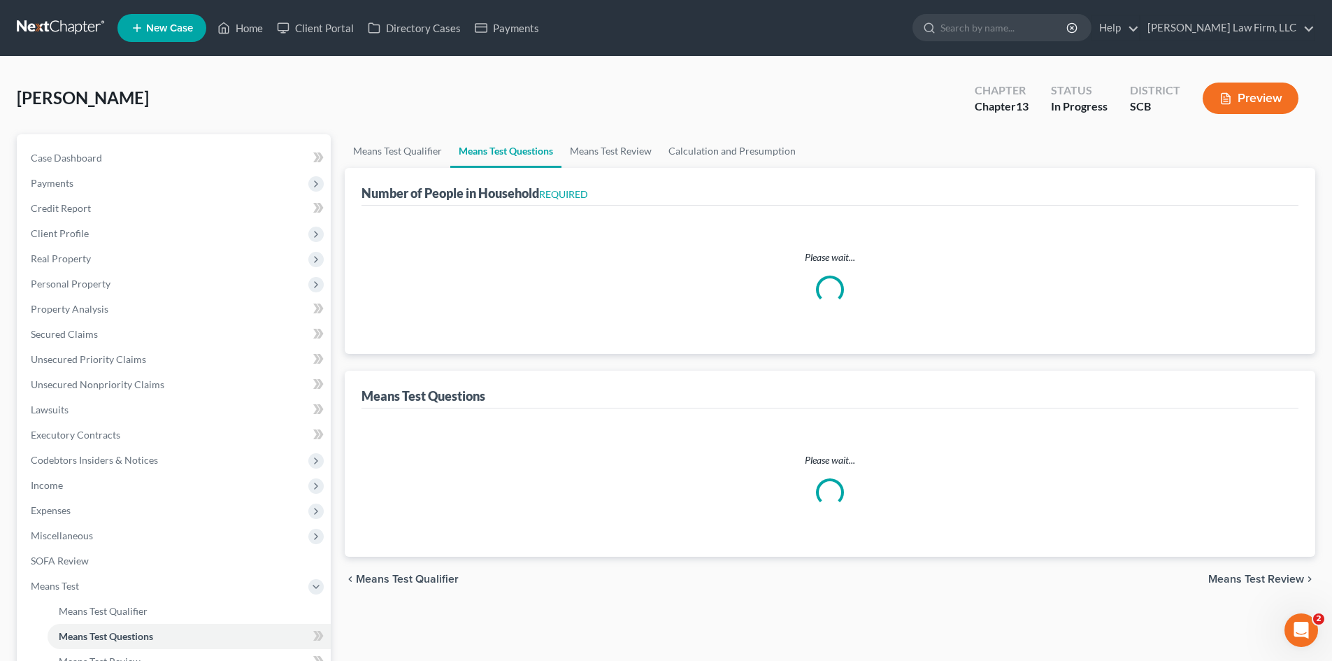
select select "1"
select select "60"
select select "0"
select select "60"
select select "0"
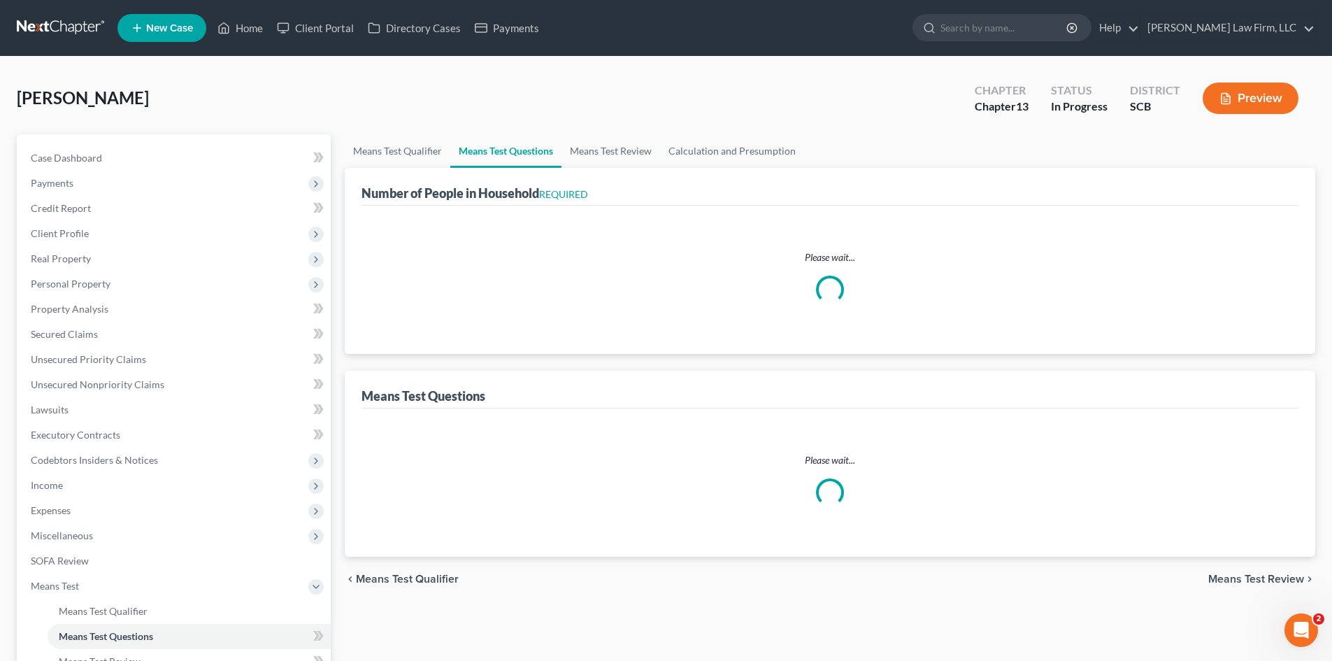
select select "60"
select select "0"
select select "60"
select select "1"
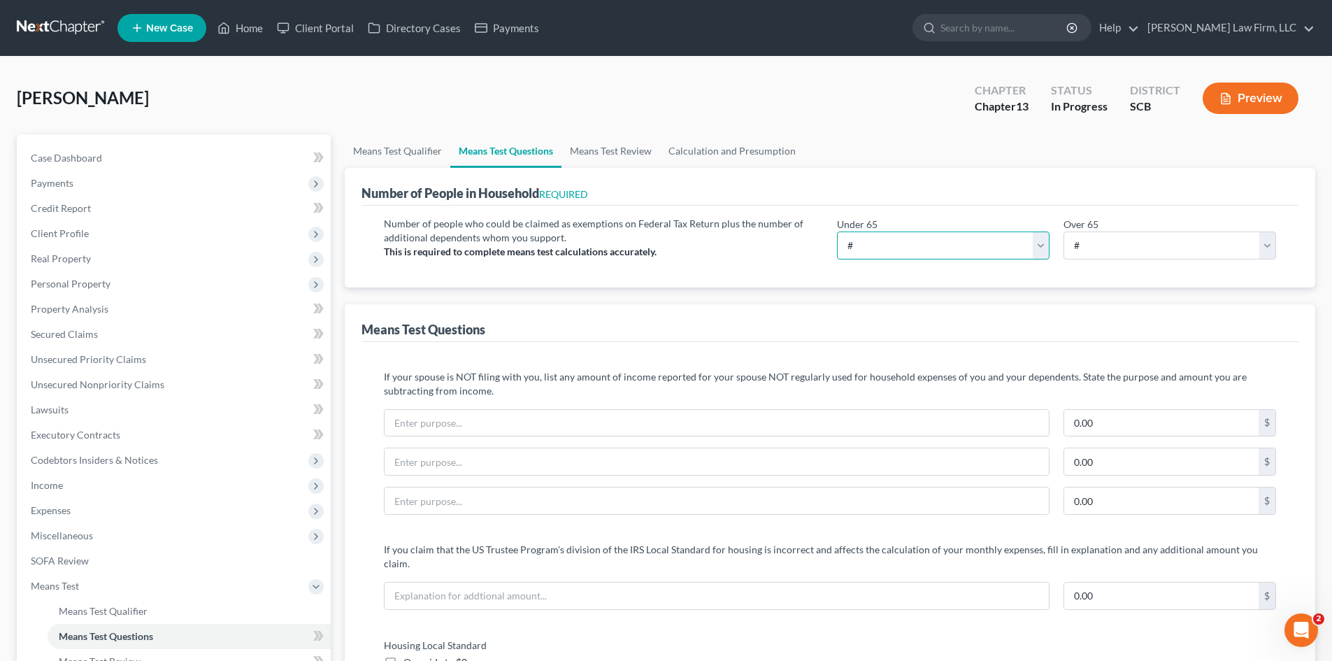
click at [888, 238] on select "# 0 1 2 3 4 5 6 7 8 9 10" at bounding box center [943, 245] width 213 height 28
select select "2"
click at [837, 231] on select "# 0 1 2 3 4 5 6 7 8 9 10" at bounding box center [943, 245] width 213 height 28
click at [763, 155] on link "Calculation and Presumption" at bounding box center [732, 151] width 144 height 34
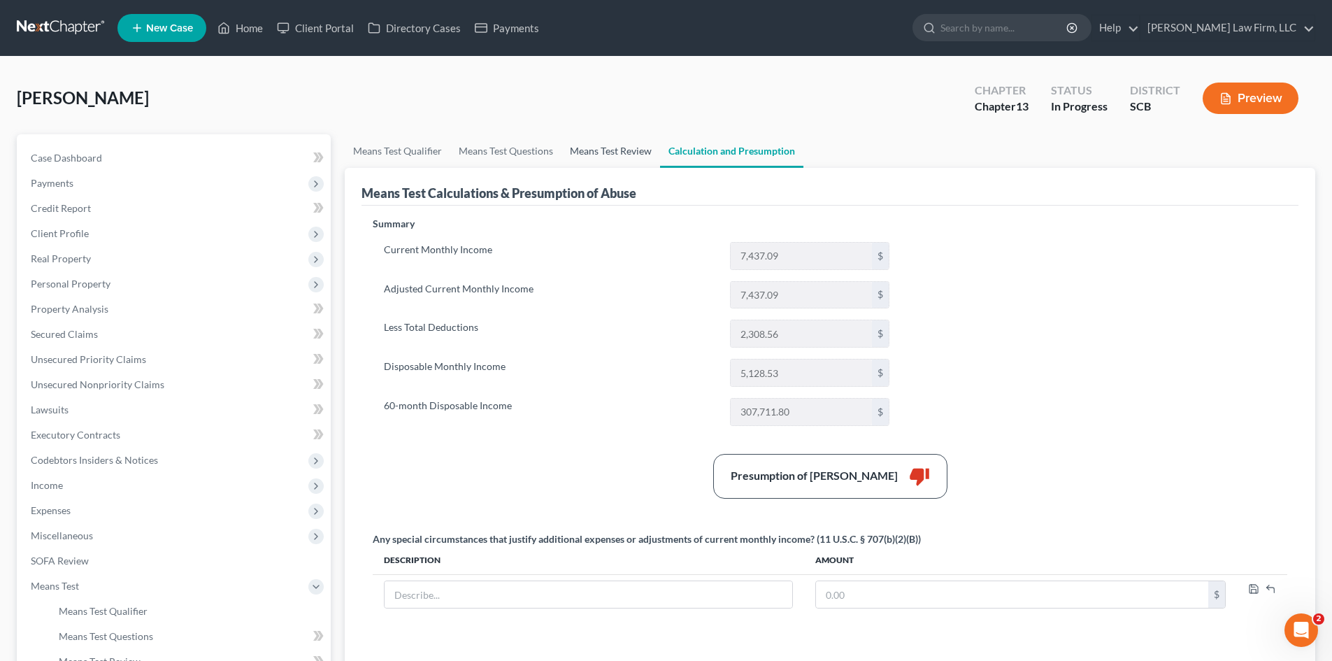
click at [629, 162] on link "Means Test Review" at bounding box center [611, 151] width 99 height 34
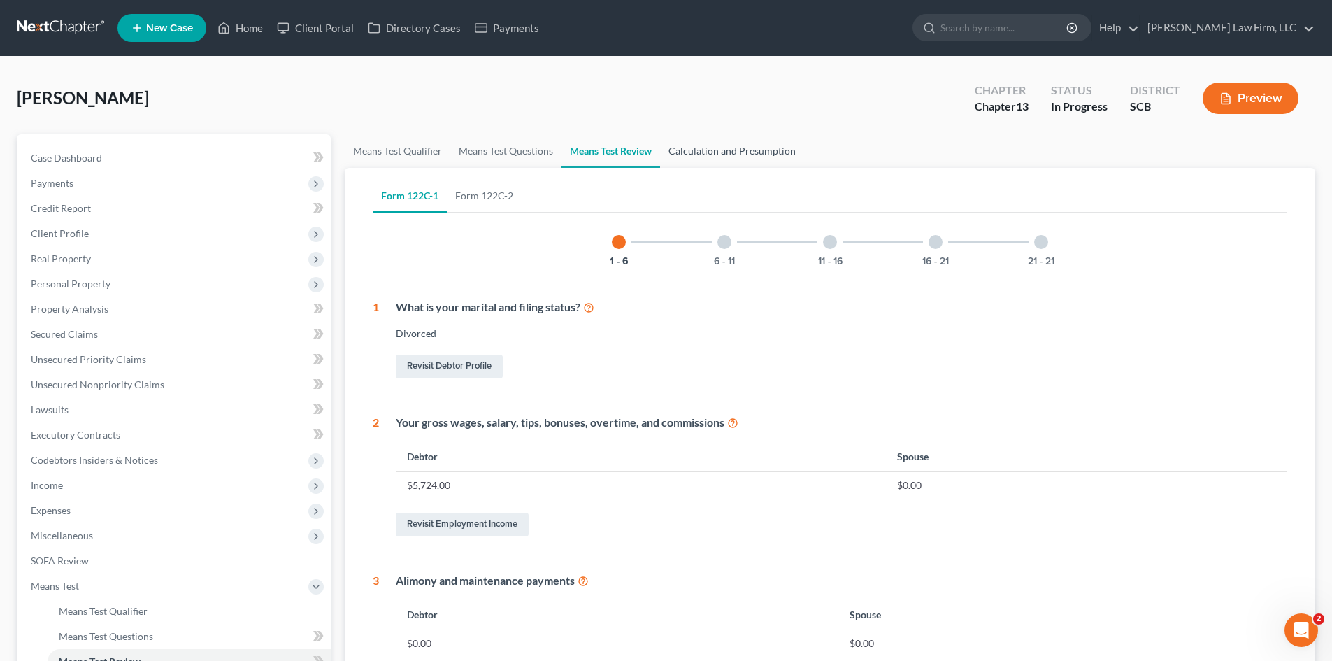
click at [717, 148] on link "Calculation and Presumption" at bounding box center [732, 151] width 144 height 34
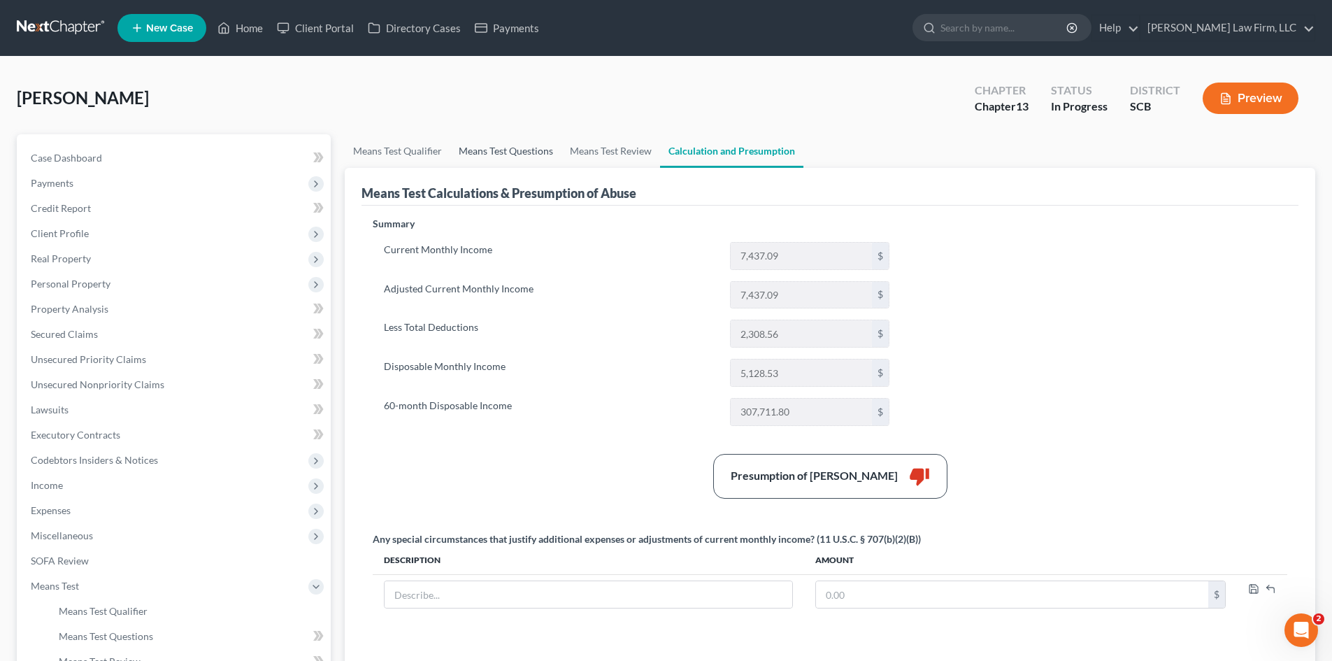
click at [462, 157] on link "Means Test Questions" at bounding box center [505, 151] width 111 height 34
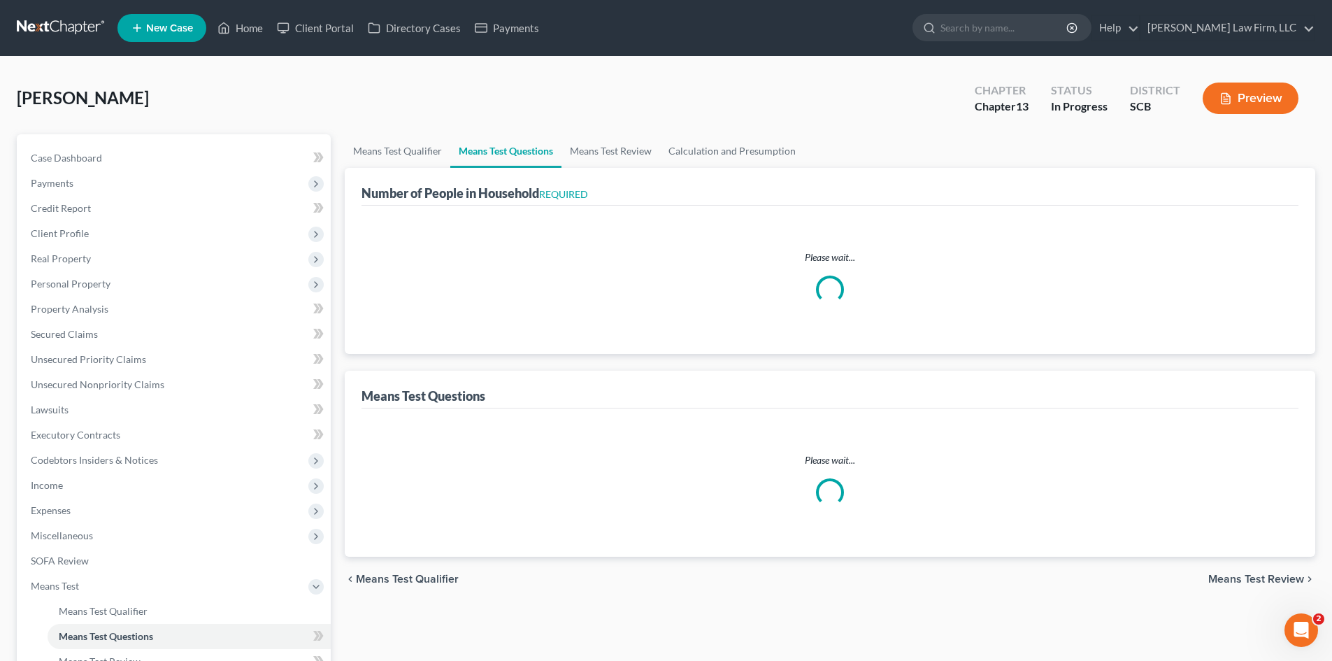
select select "0"
select select "60"
select select "1"
select select "60"
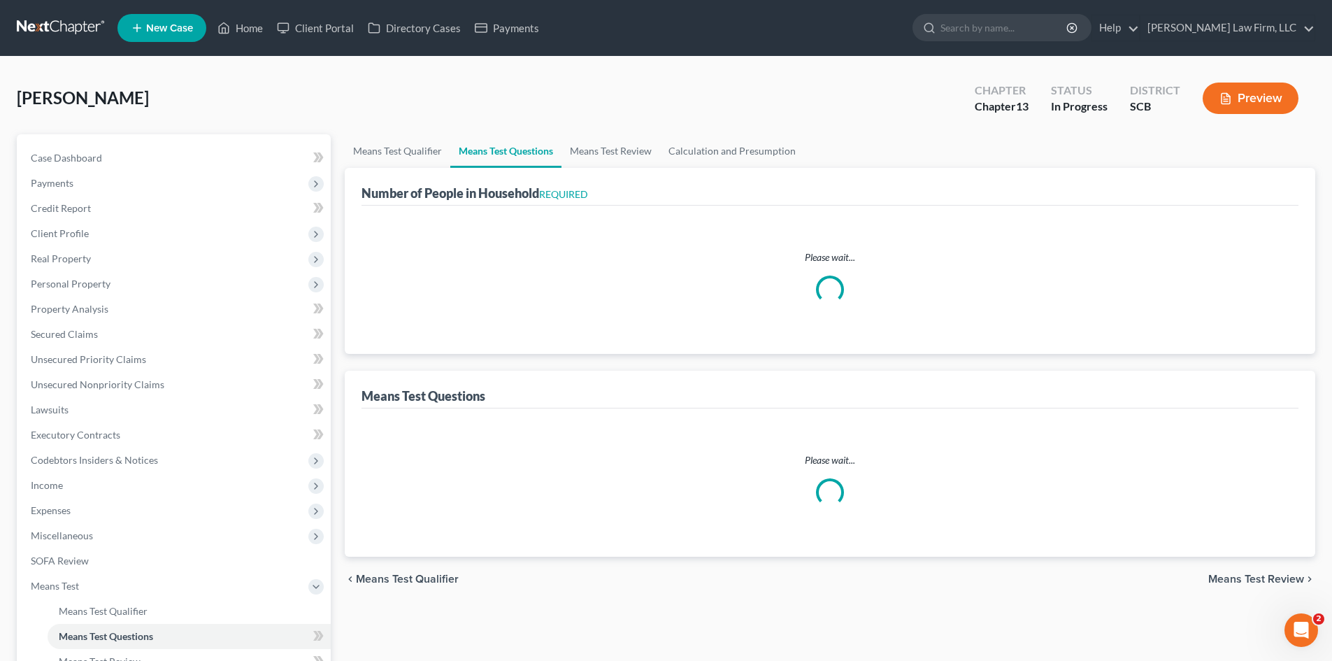
select select "1"
select select "60"
select select "0"
select select "60"
select select "0"
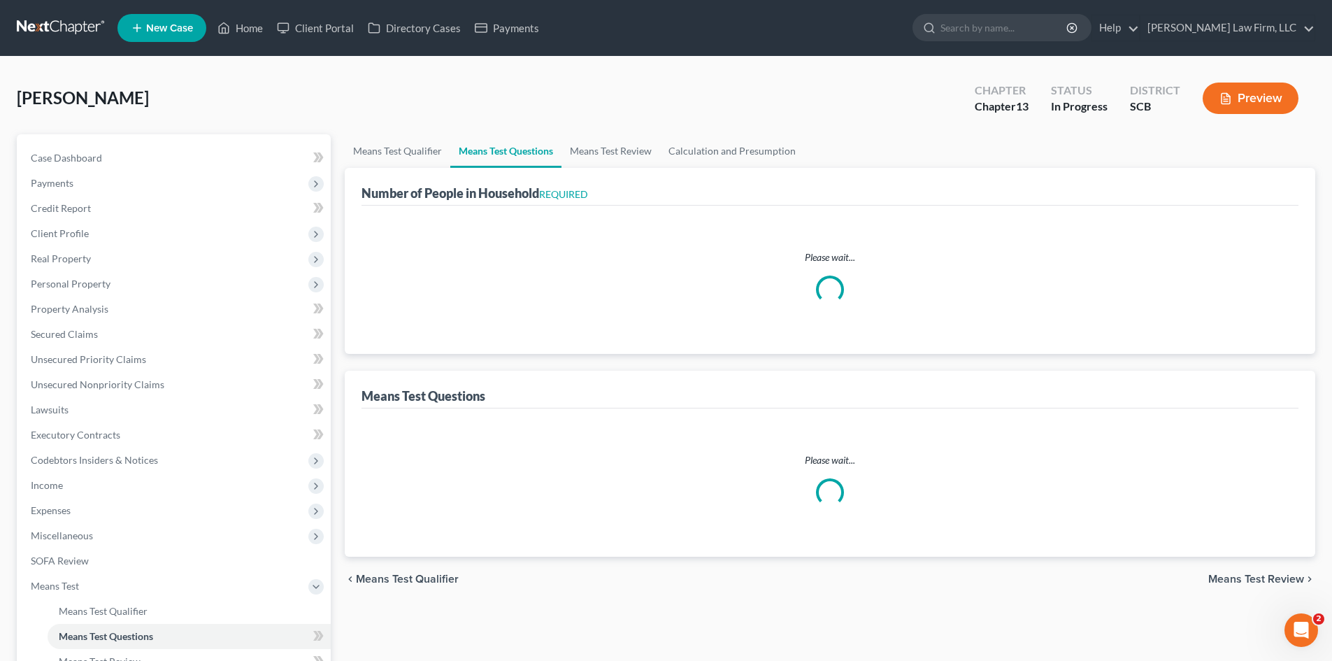
select select "60"
select select "0"
select select "60"
select select "2"
select select "1"
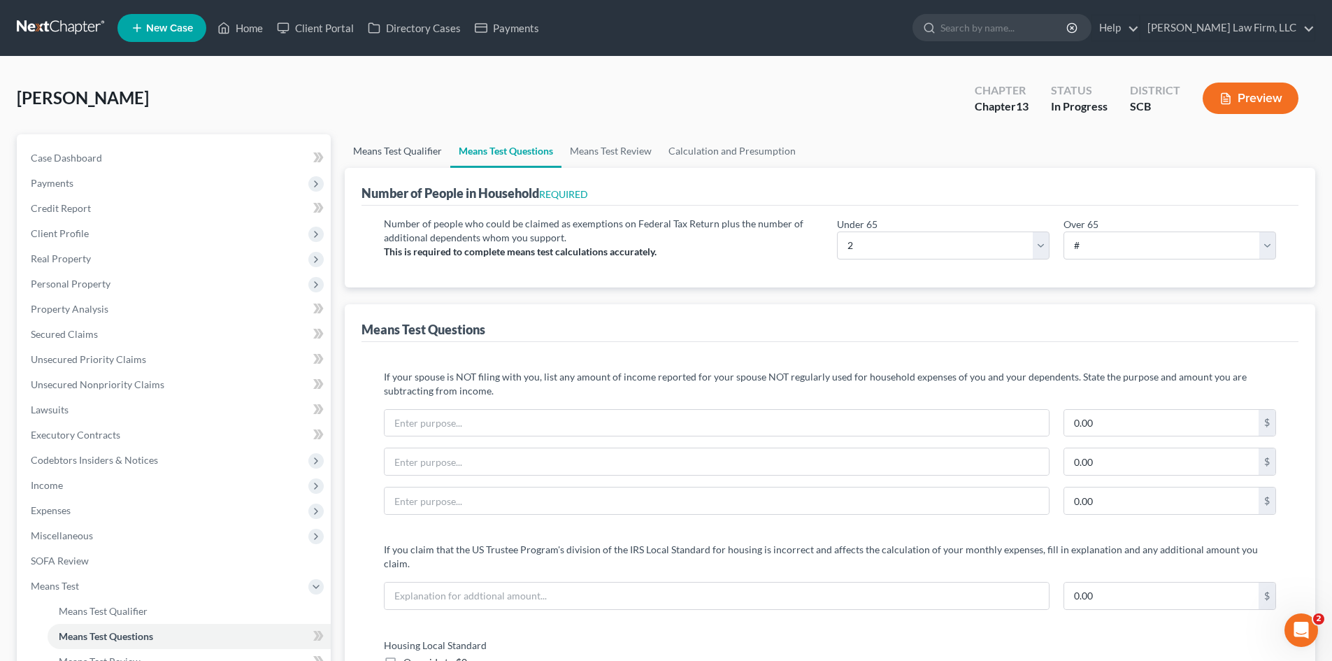
click at [393, 159] on link "Means Test Qualifier" at bounding box center [398, 151] width 106 height 34
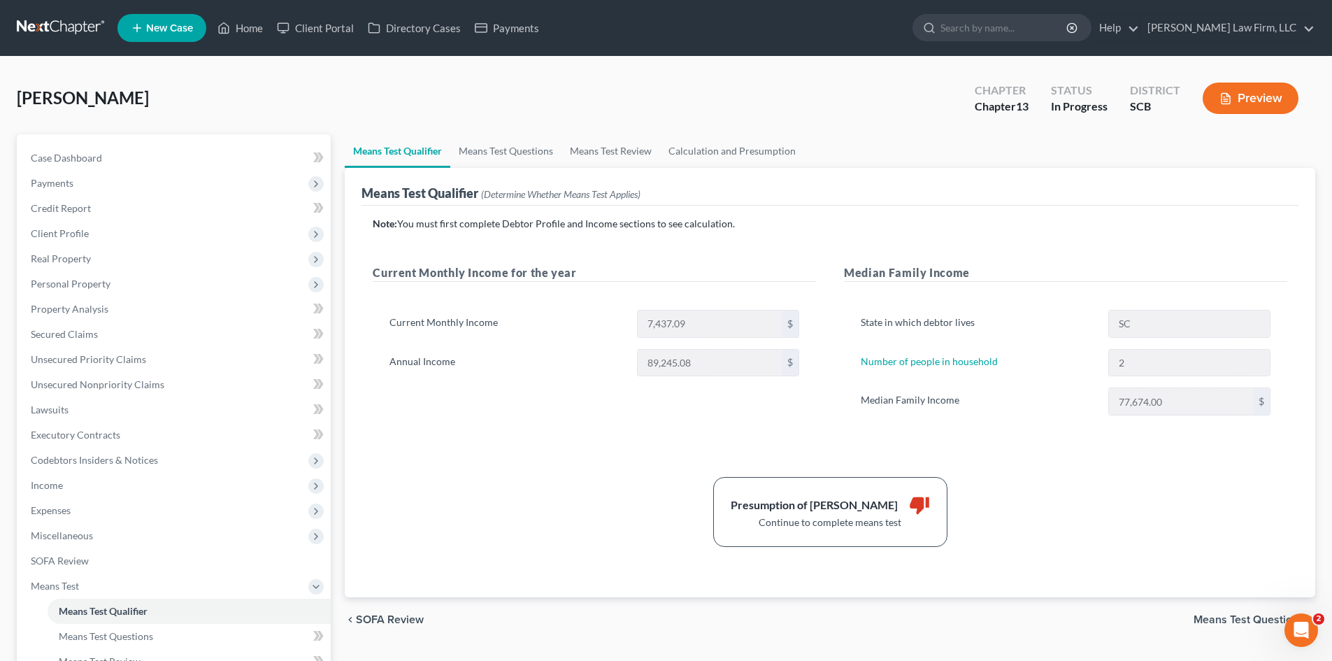
scroll to position [70, 0]
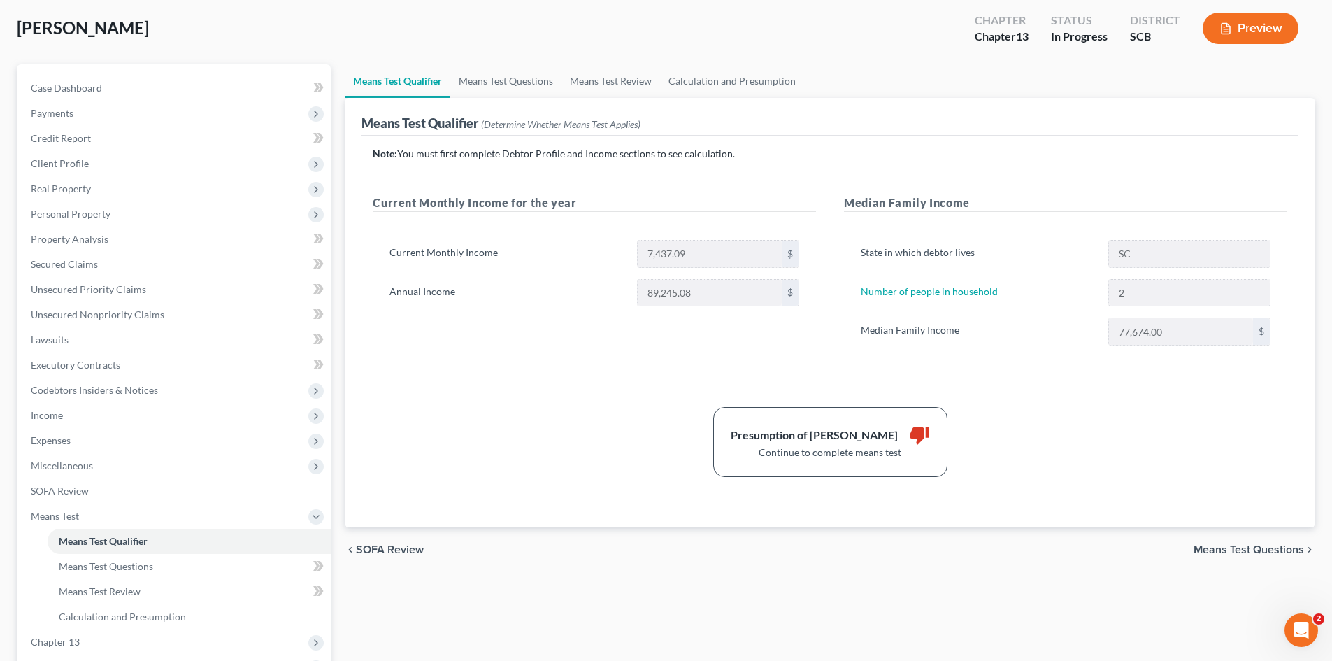
click at [82, 412] on span "Income" at bounding box center [175, 415] width 311 height 25
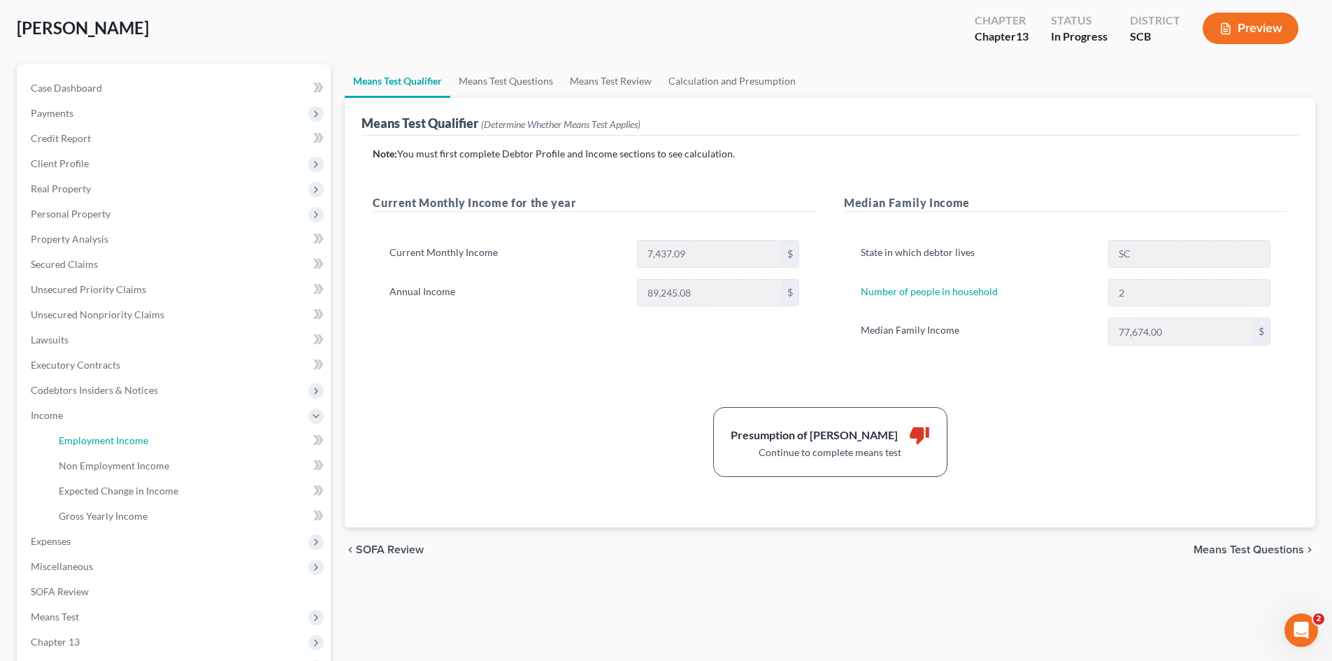
click at [66, 437] on span "Employment Income" at bounding box center [104, 440] width 90 height 12
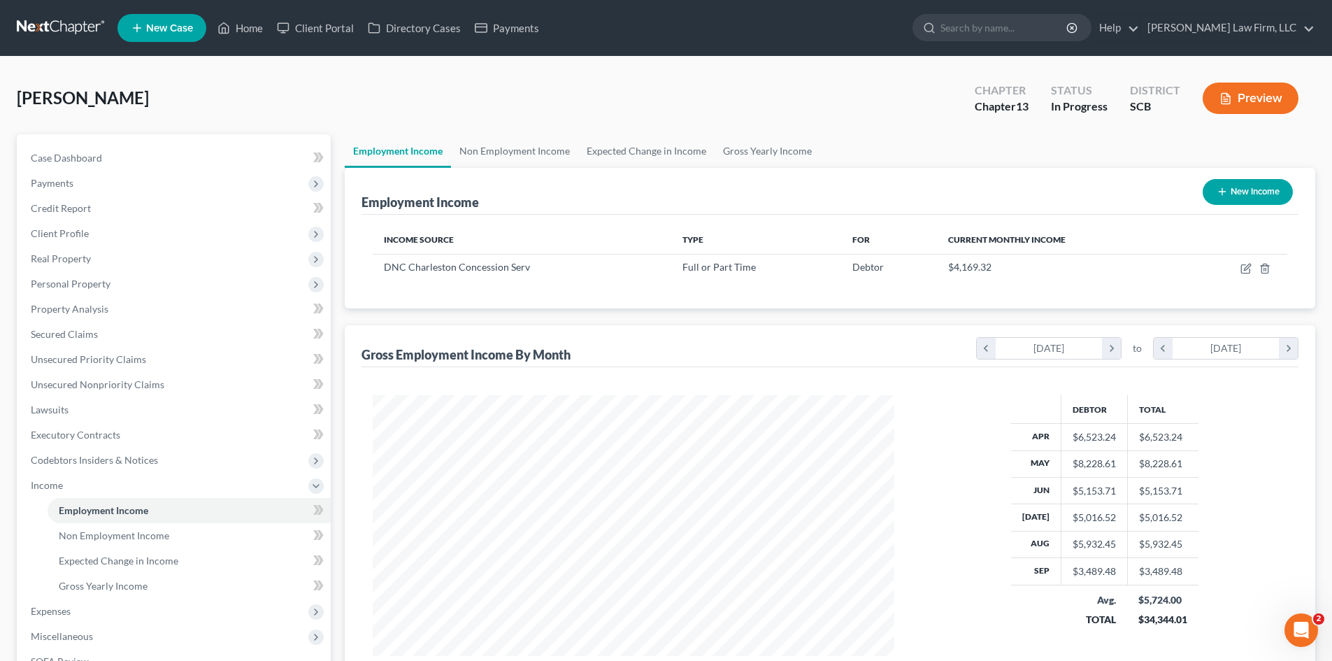
scroll to position [261, 550]
click at [548, 157] on link "Non Employment Income" at bounding box center [514, 151] width 127 height 34
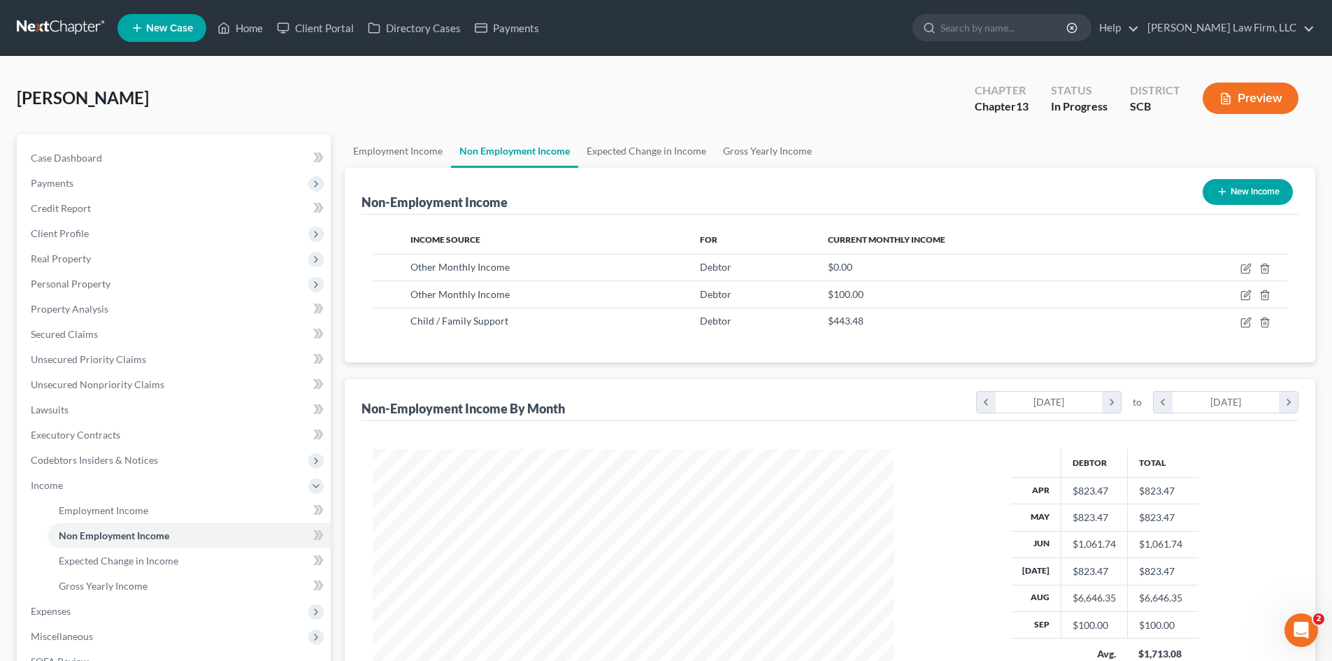
scroll to position [261, 550]
click at [648, 152] on link "Expected Change in Income" at bounding box center [646, 151] width 136 height 34
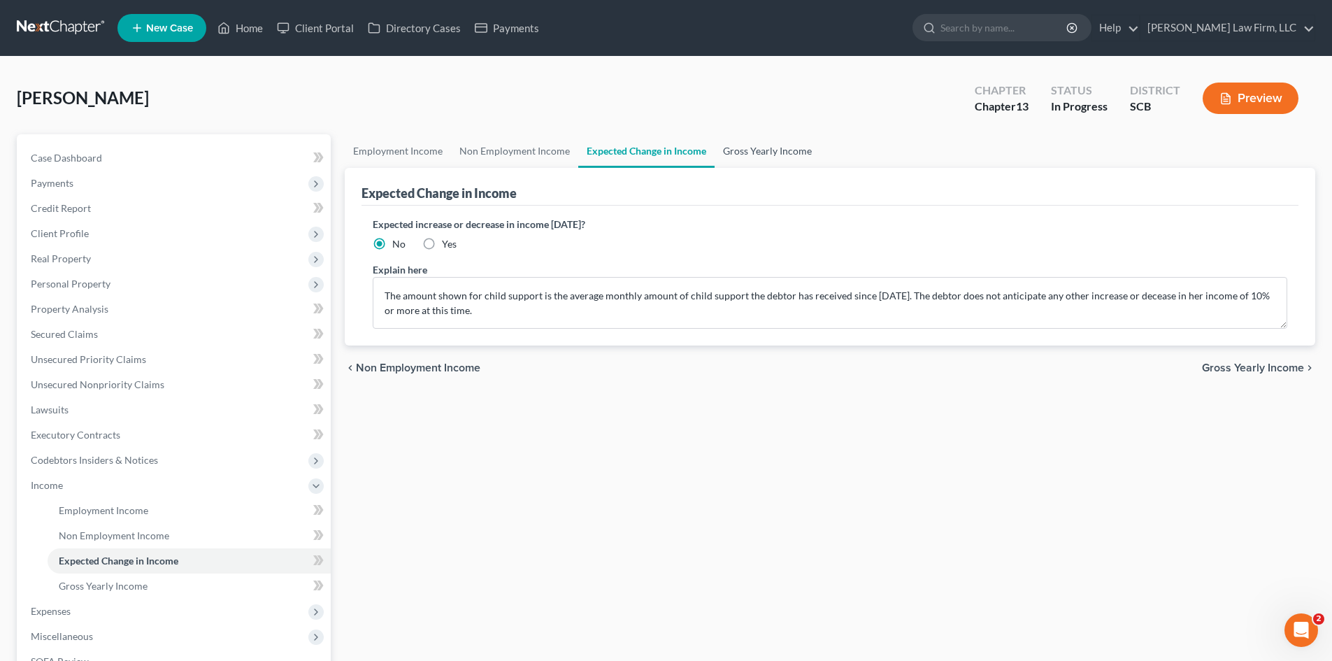
click at [764, 148] on link "Gross Yearly Income" at bounding box center [768, 151] width 106 height 34
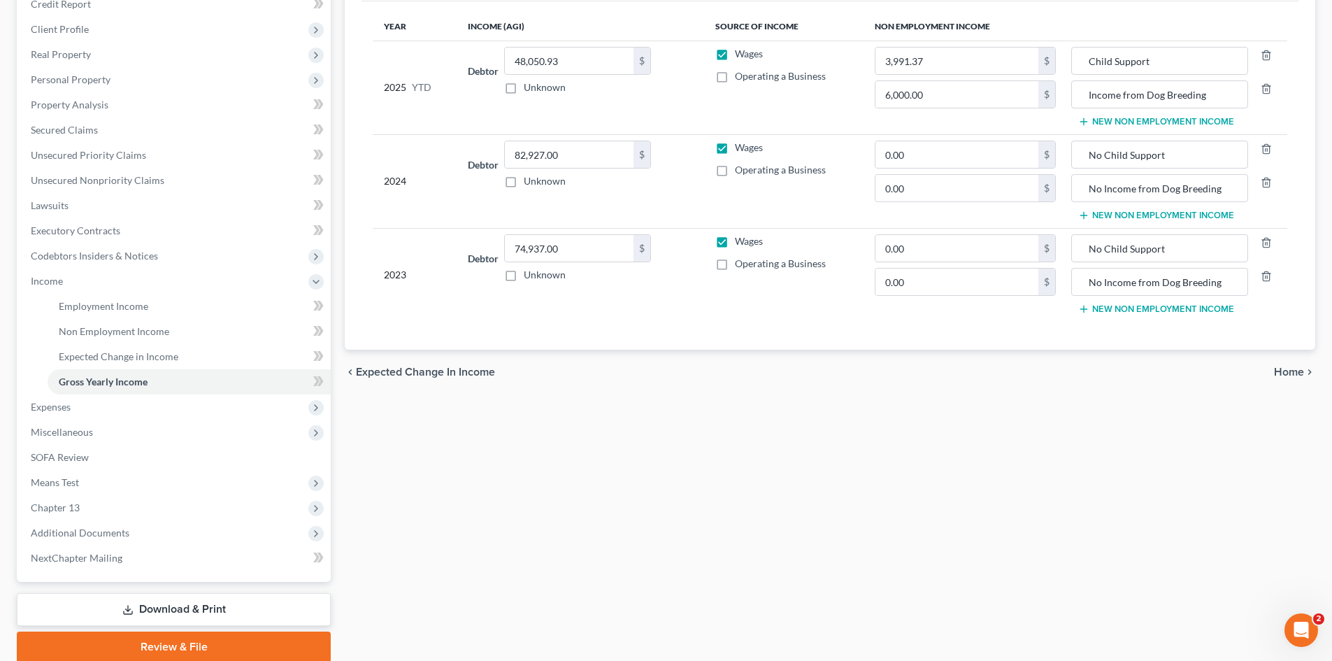
scroll to position [210, 0]
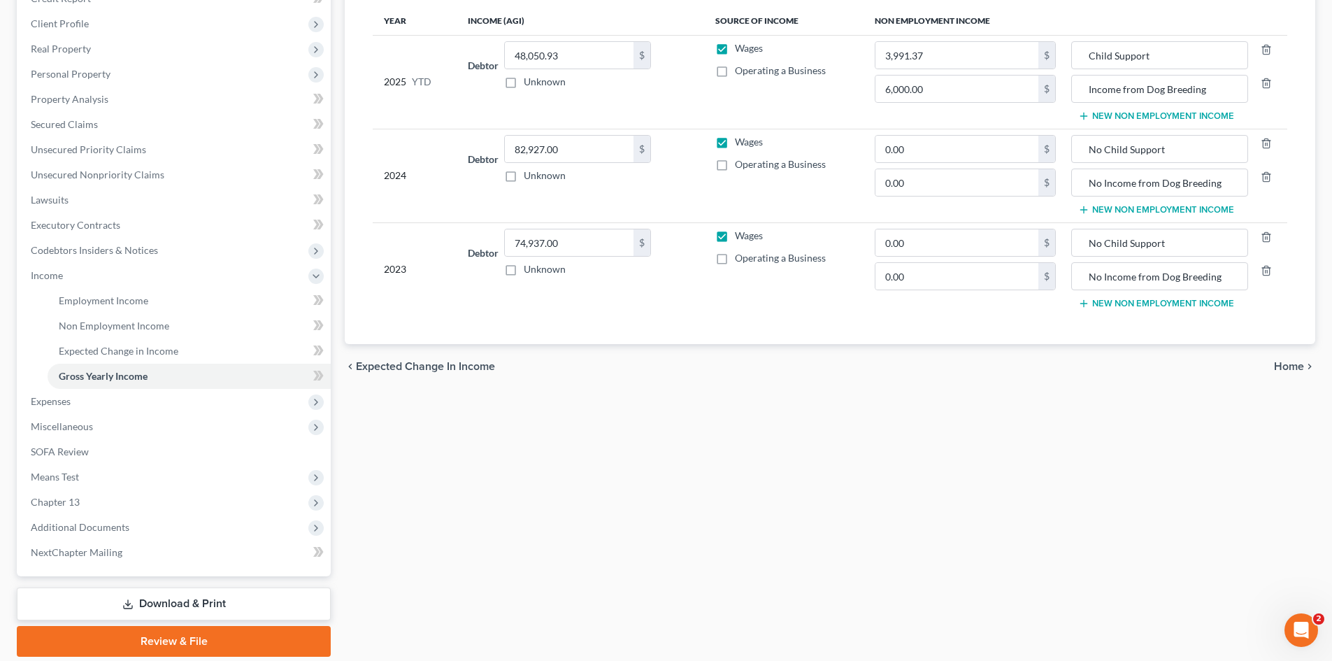
click at [65, 408] on span "Expenses" at bounding box center [175, 401] width 311 height 25
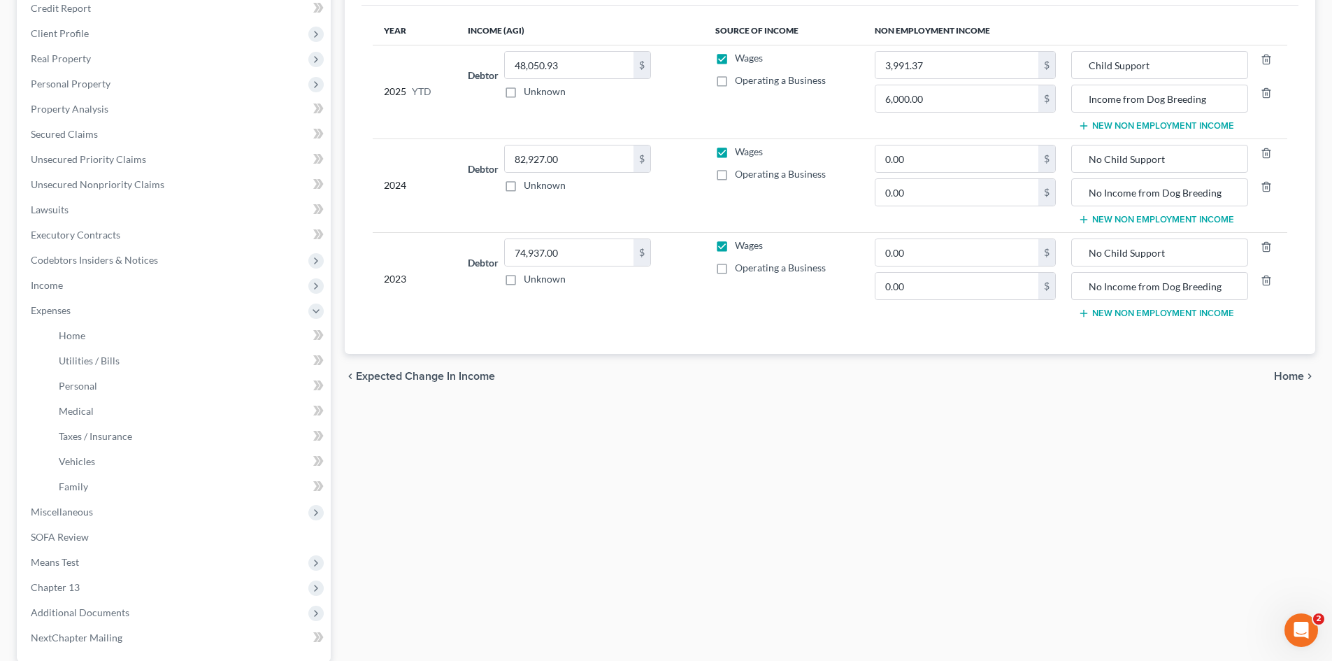
scroll to position [194, 0]
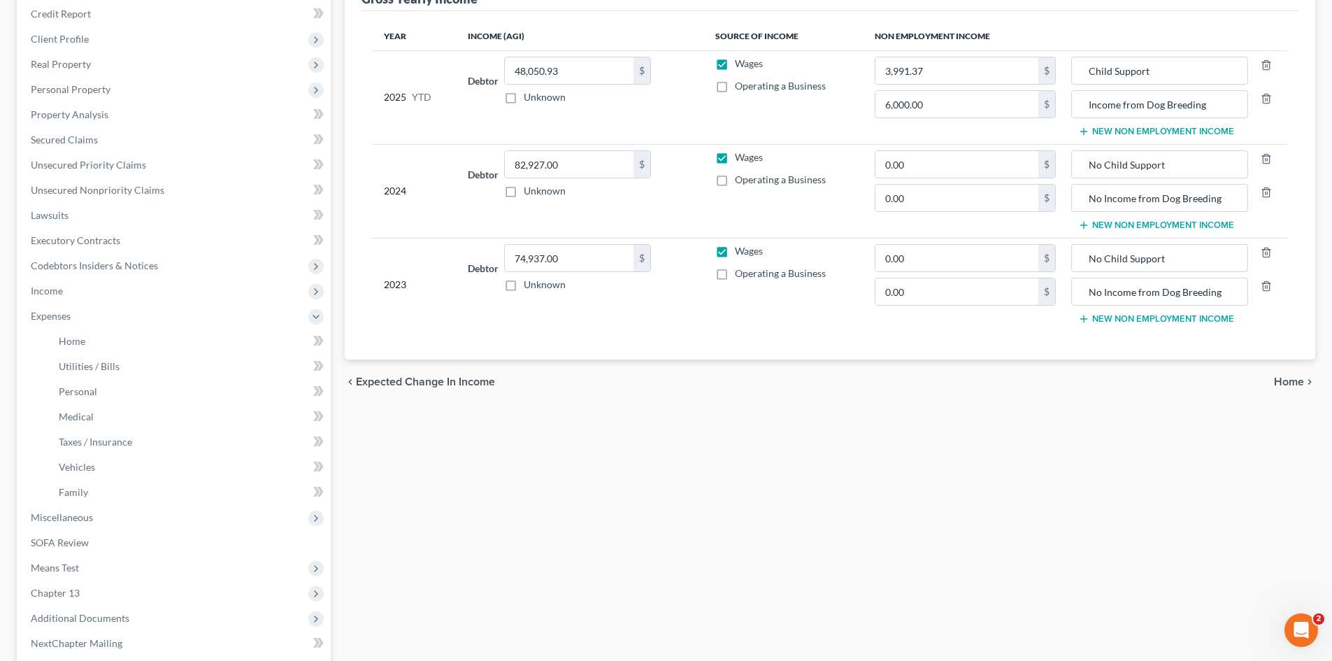
click at [61, 297] on span "Income" at bounding box center [175, 290] width 311 height 25
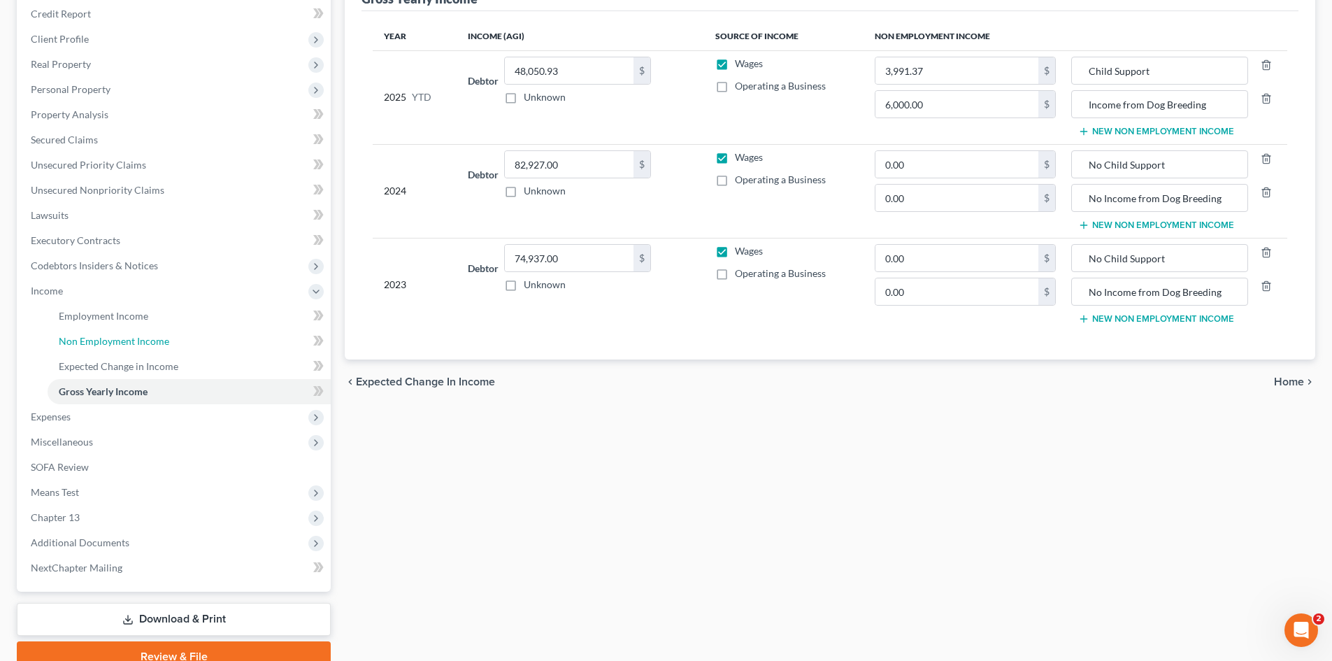
click at [103, 339] on span "Non Employment Income" at bounding box center [114, 341] width 110 height 12
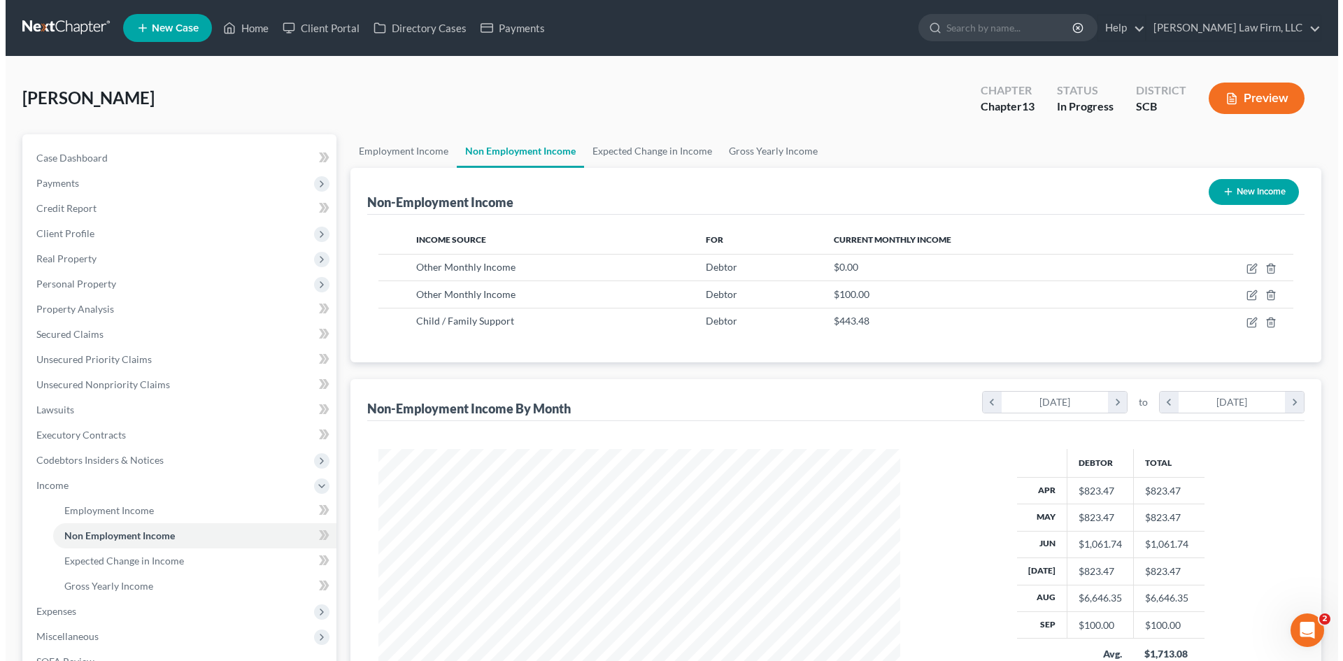
scroll to position [261, 550]
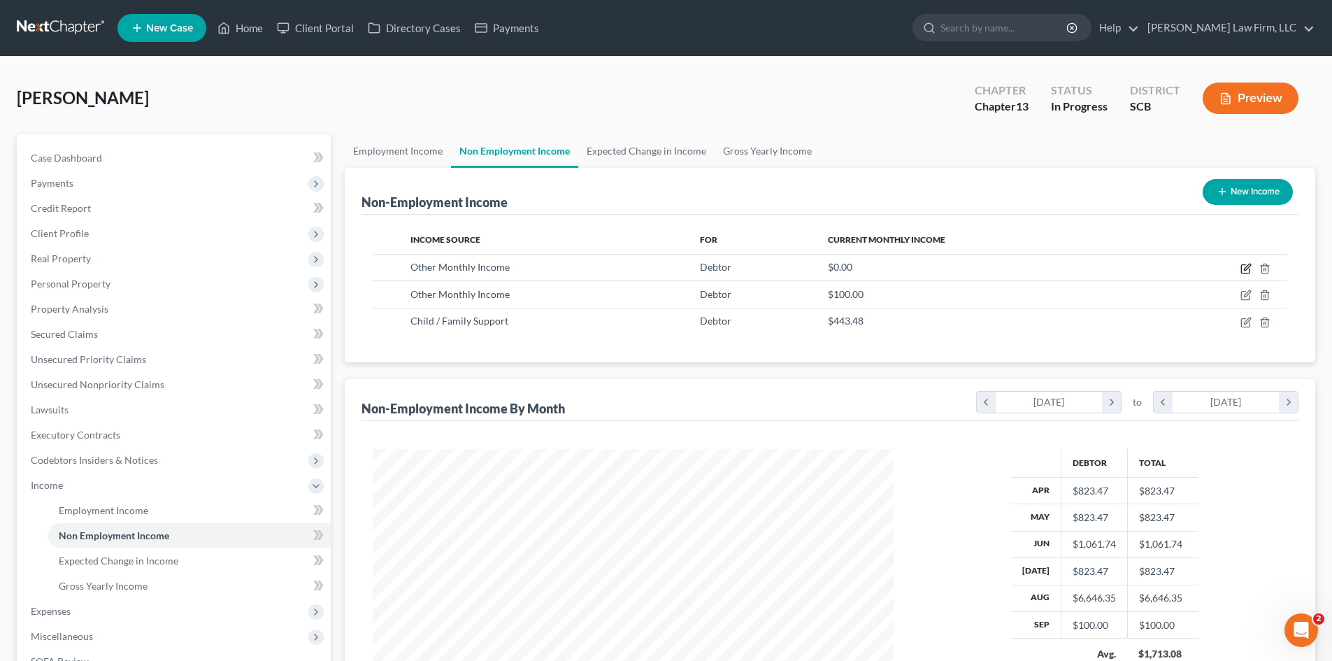
click at [1246, 271] on icon "button" at bounding box center [1246, 268] width 11 height 11
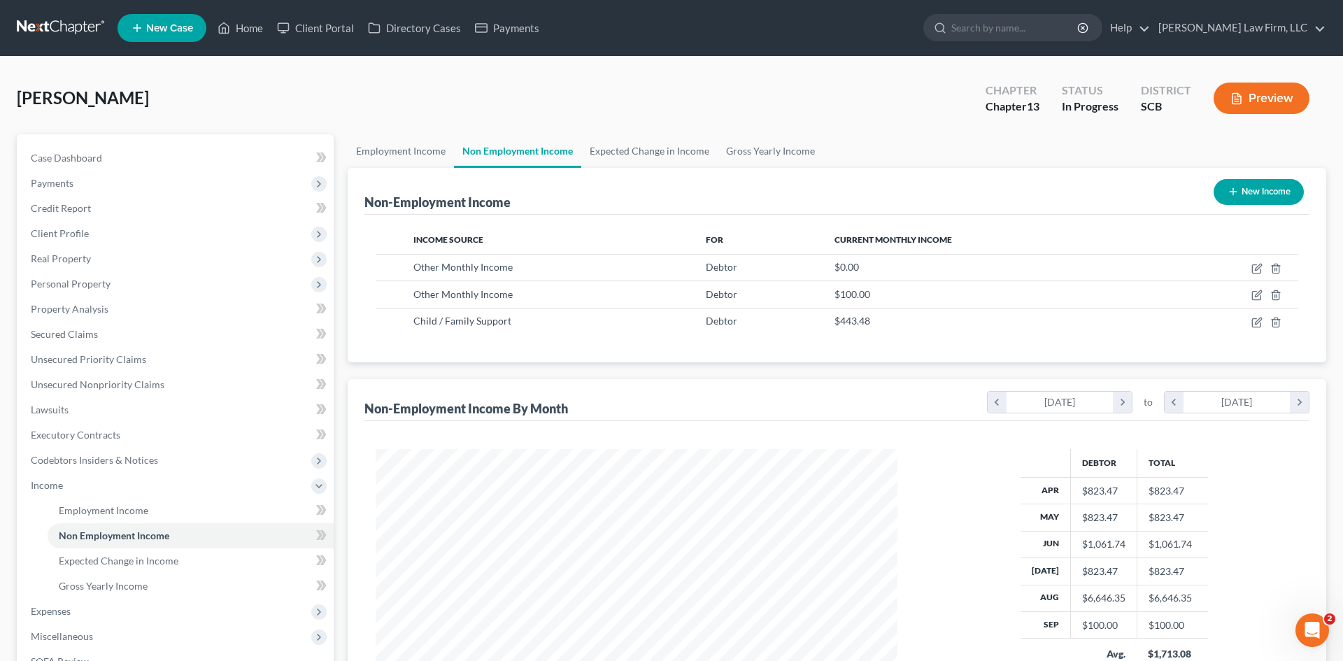
select select "13"
select select "0"
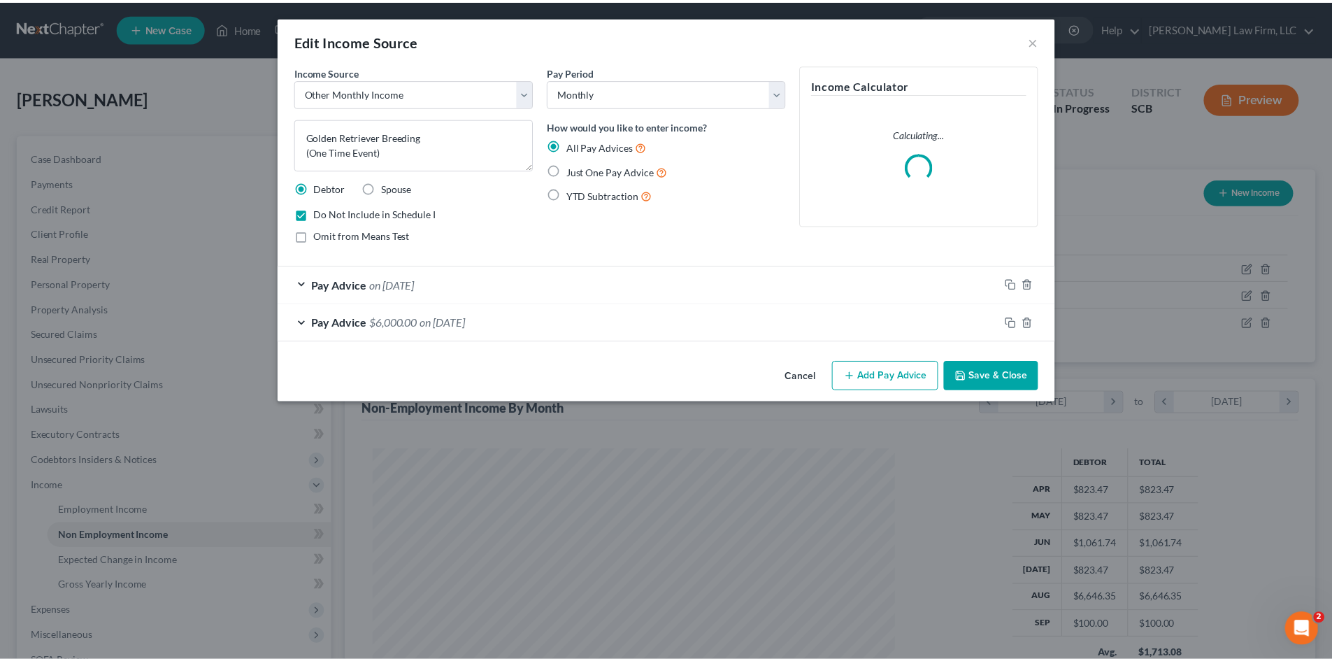
scroll to position [263, 555]
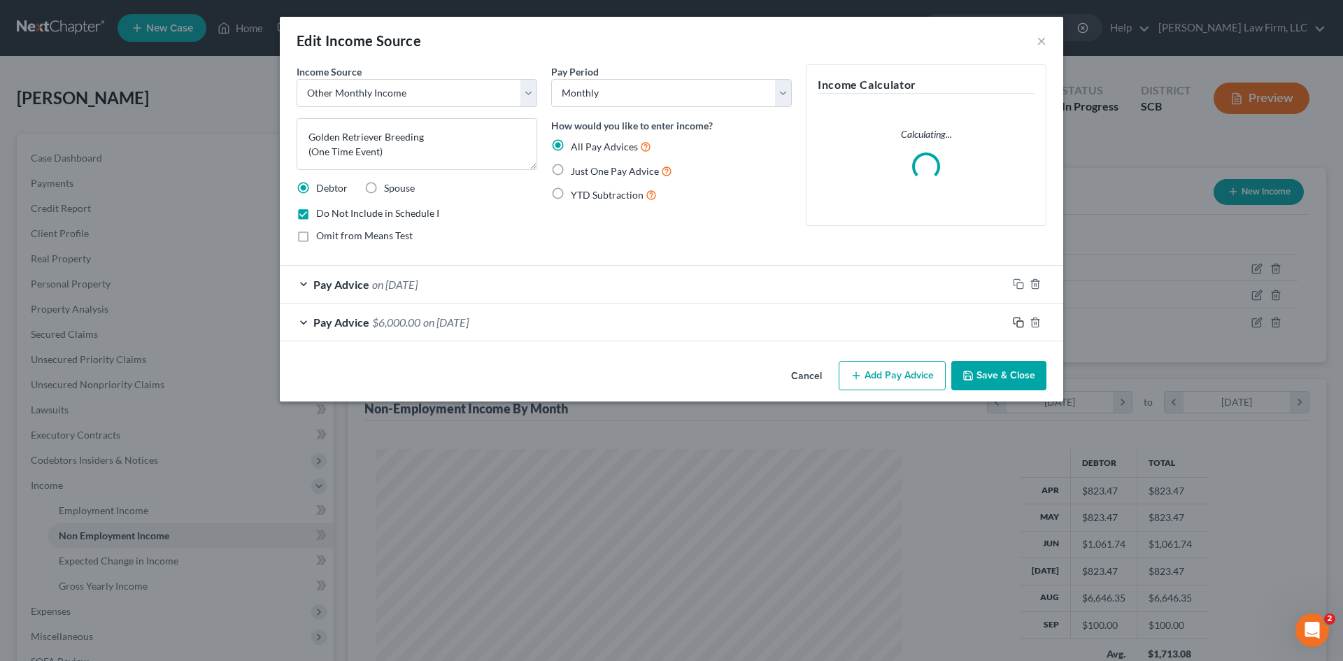
click at [1018, 324] on icon "button" at bounding box center [1018, 322] width 11 height 11
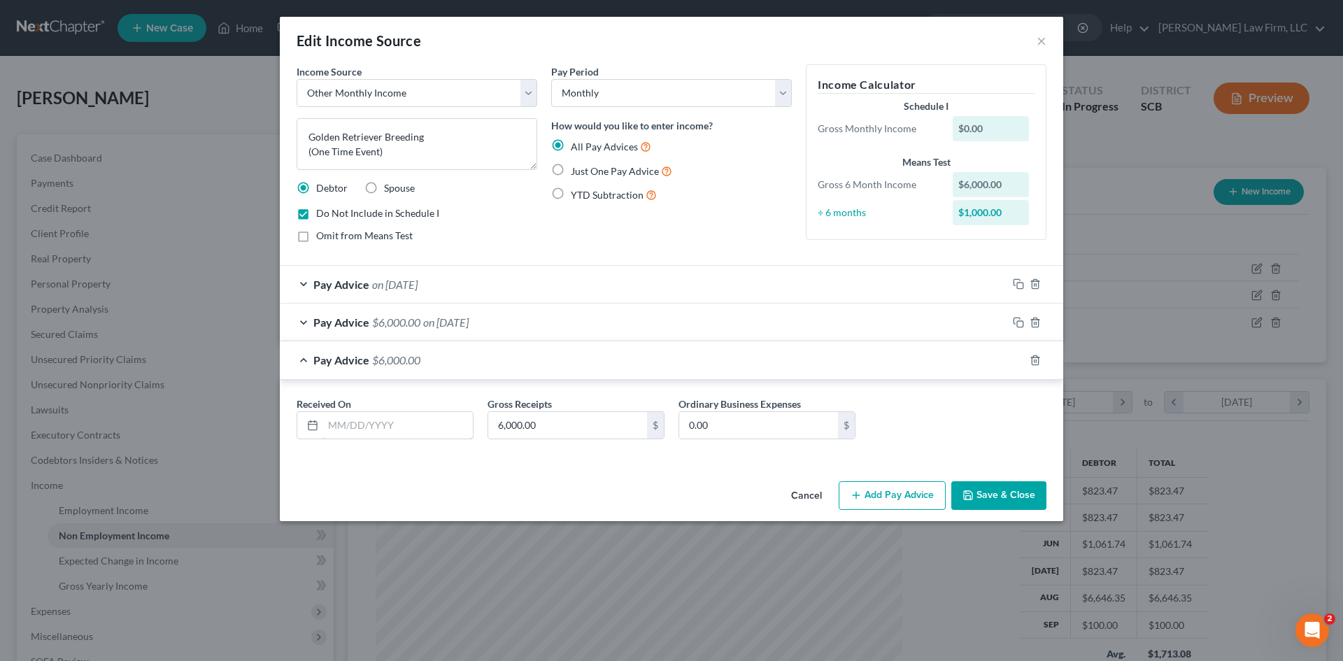
click at [352, 424] on input "text" at bounding box center [398, 425] width 150 height 27
type input "7/31/25"
click at [594, 429] on input "6,000.00" at bounding box center [567, 425] width 159 height 27
click at [750, 427] on input "0.00" at bounding box center [758, 425] width 159 height 27
type input "209.60"
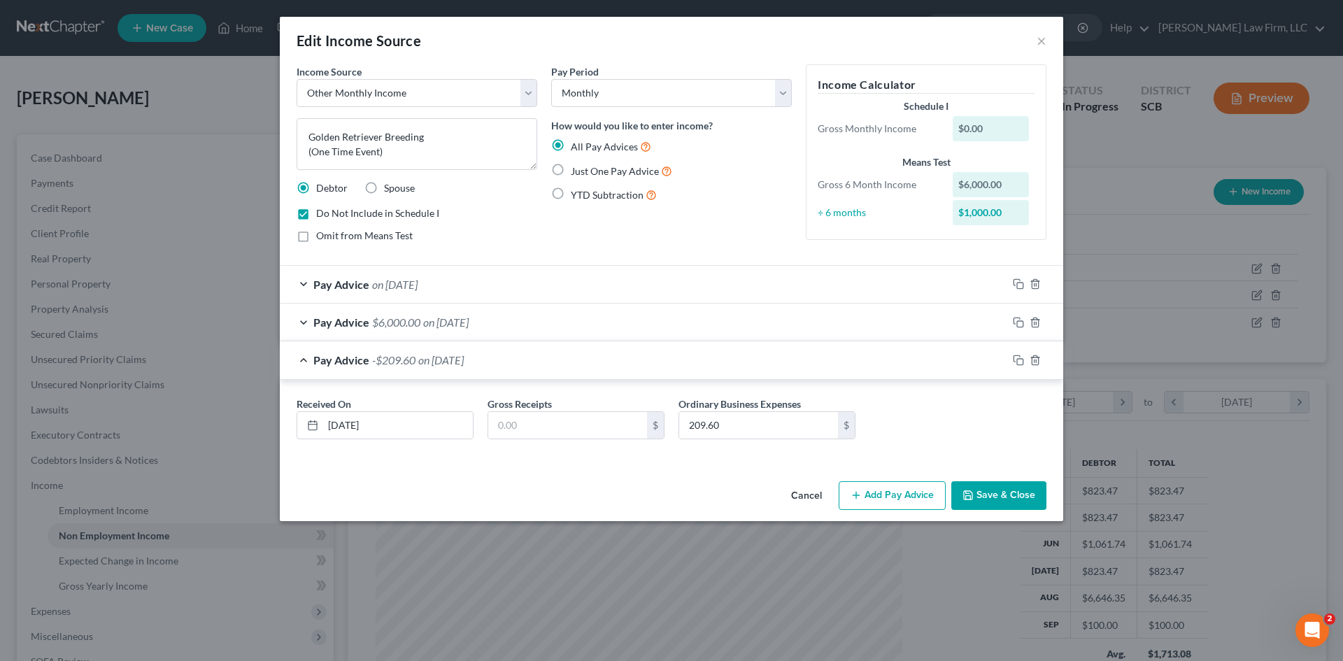
drag, startPoint x: 471, startPoint y: 323, endPoint x: 491, endPoint y: 330, distance: 20.8
click at [469, 323] on span "on 08/30/2025" at bounding box center [445, 321] width 45 height 13
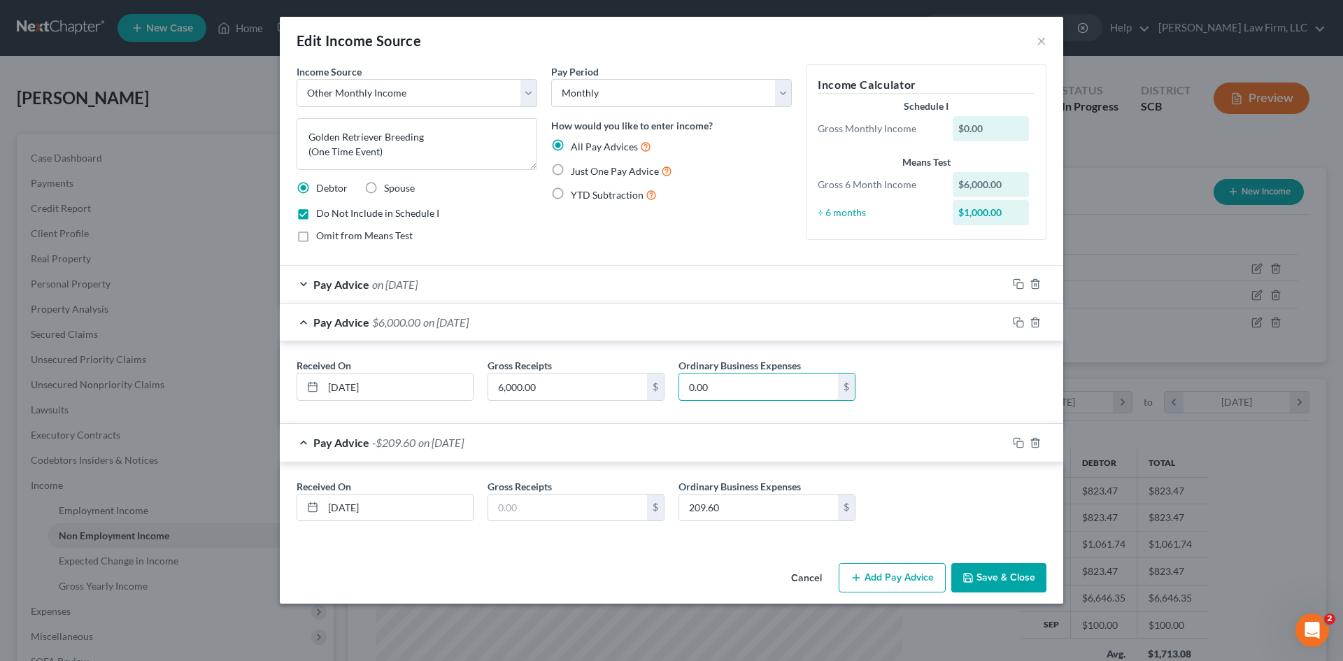
click at [721, 394] on input "0.00" at bounding box center [758, 386] width 159 height 27
type input "65"
click at [755, 385] on input "65" at bounding box center [758, 386] width 159 height 27
type input "115"
type input "259.60"
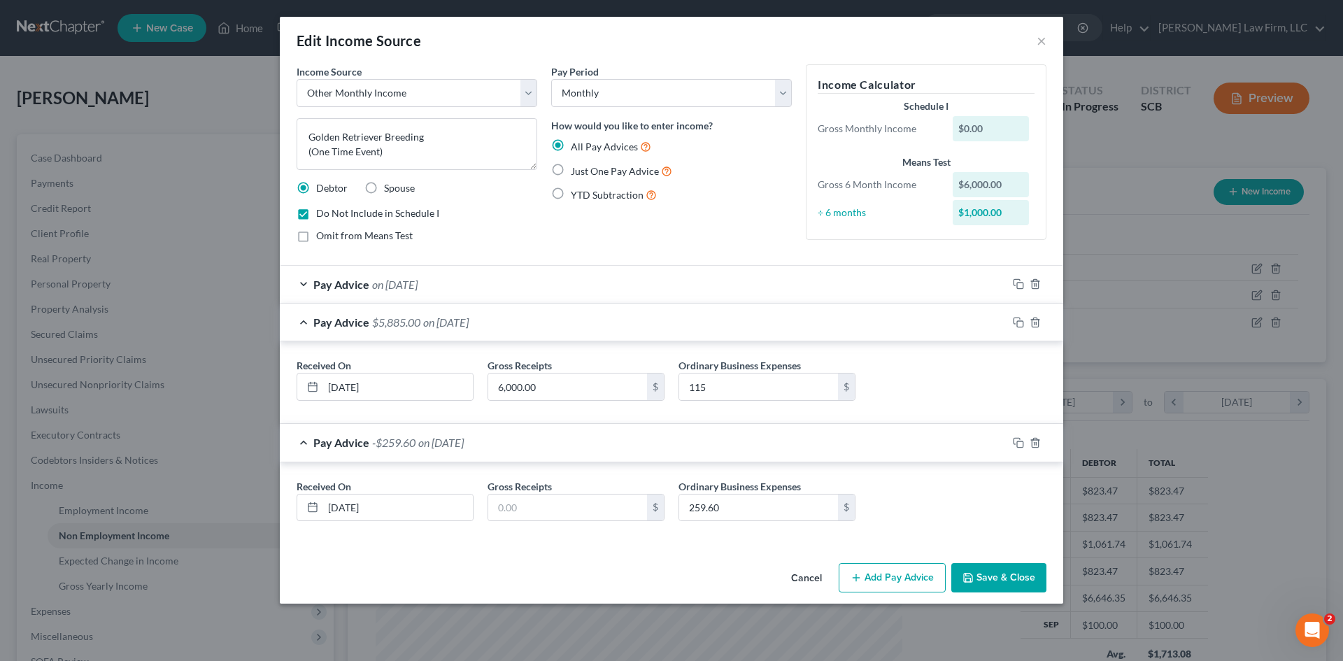
click at [1001, 578] on button "Save & Close" at bounding box center [998, 577] width 95 height 29
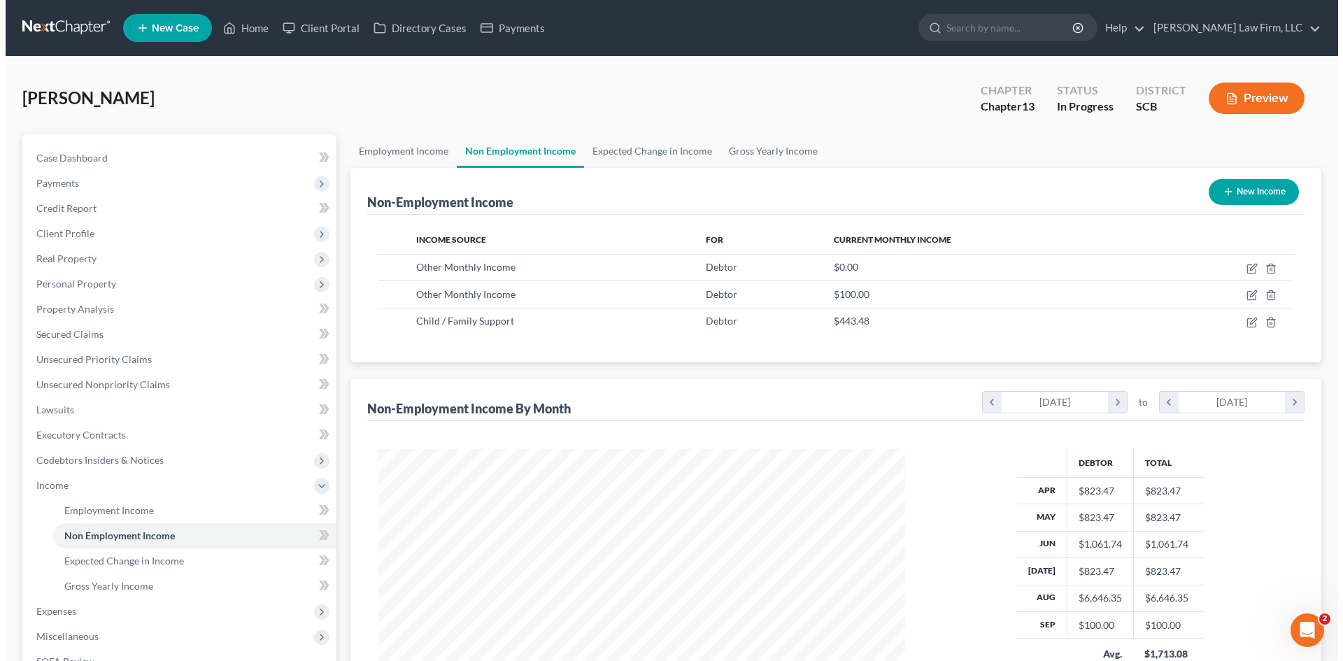
scroll to position [699085, 698796]
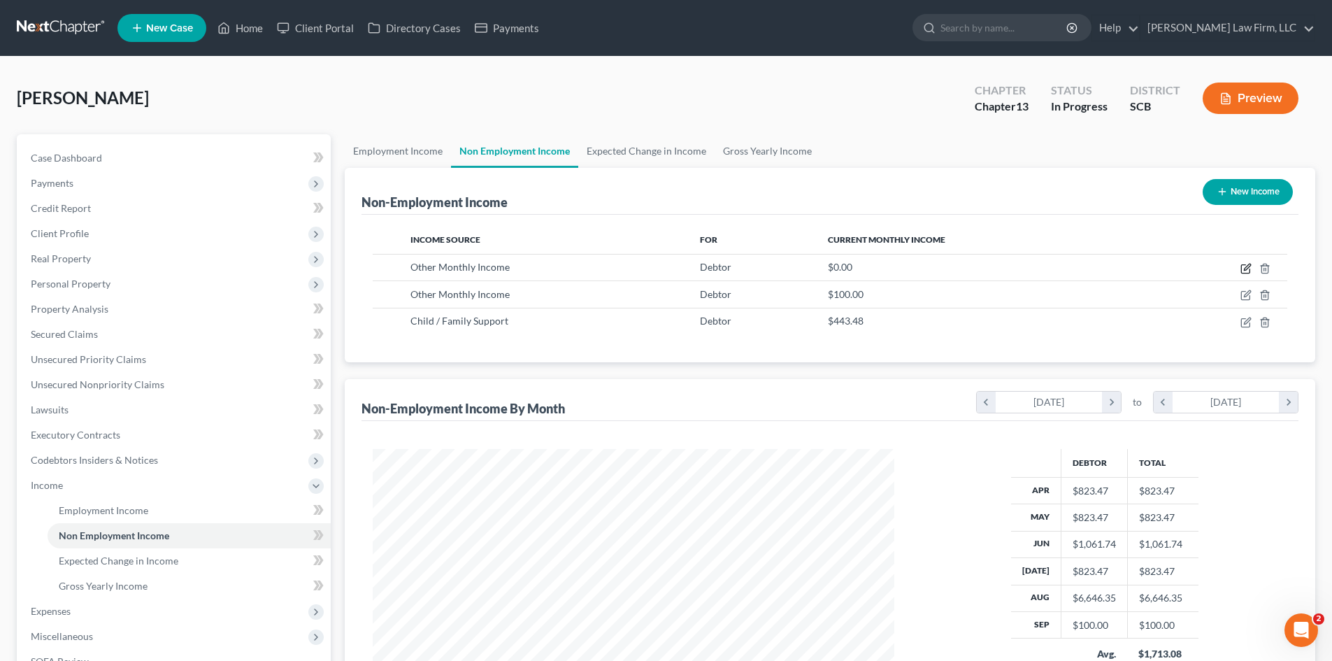
click at [1243, 272] on icon "button" at bounding box center [1246, 268] width 11 height 11
select select "13"
select select "0"
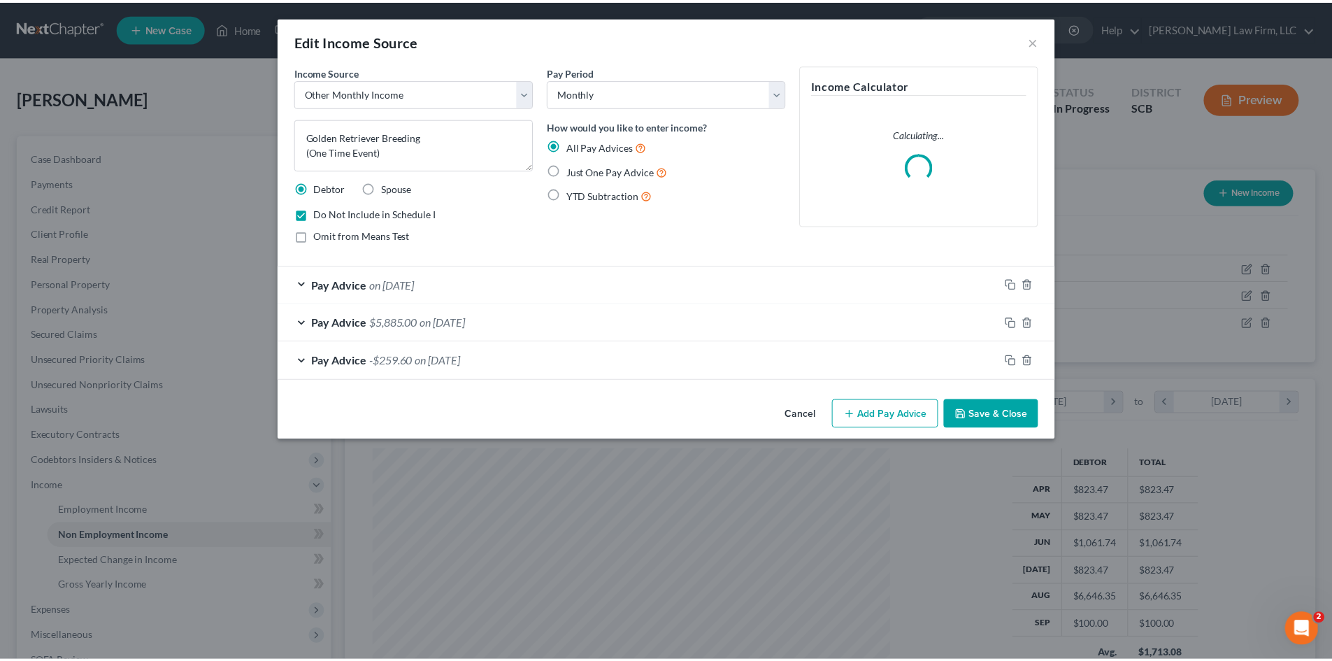
scroll to position [263, 555]
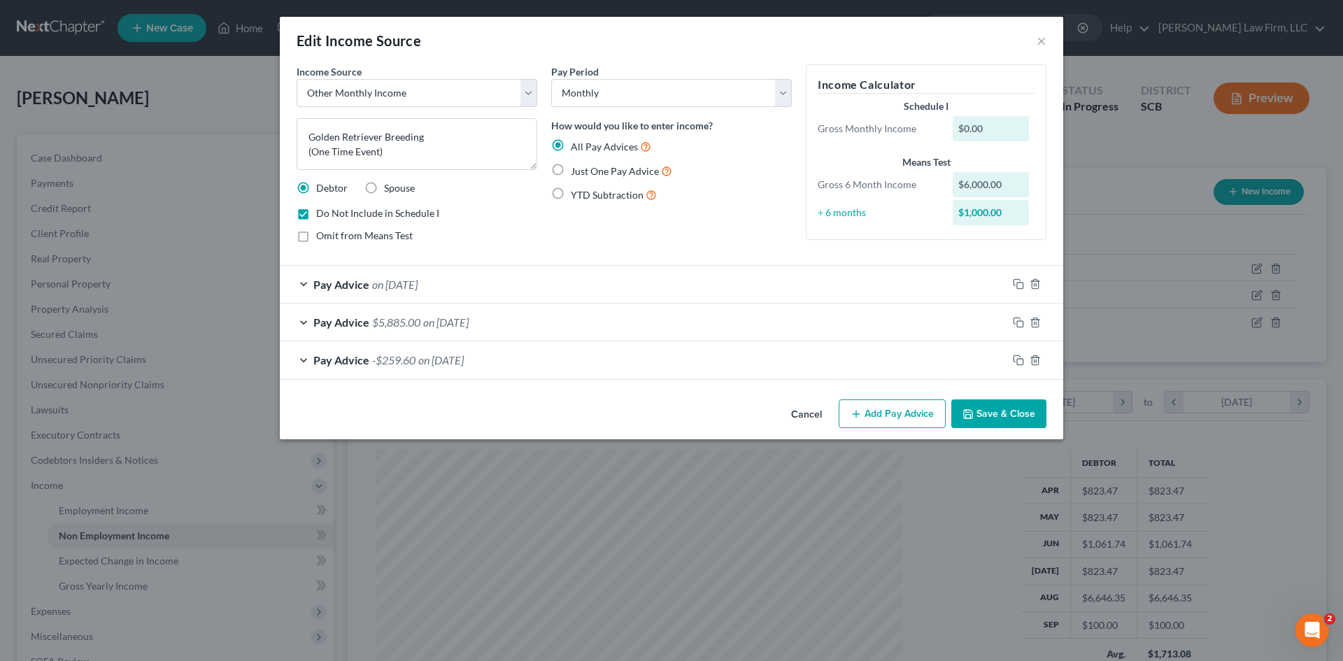
click at [992, 418] on button "Save & Close" at bounding box center [998, 413] width 95 height 29
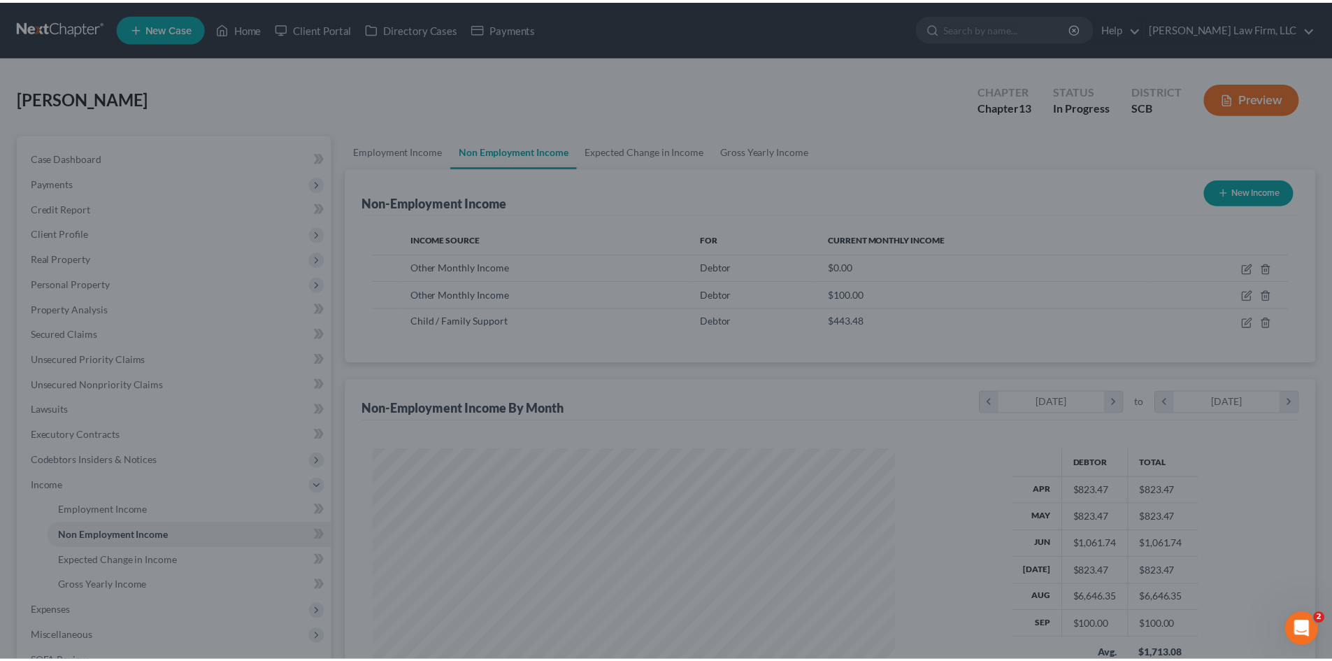
scroll to position [699085, 698796]
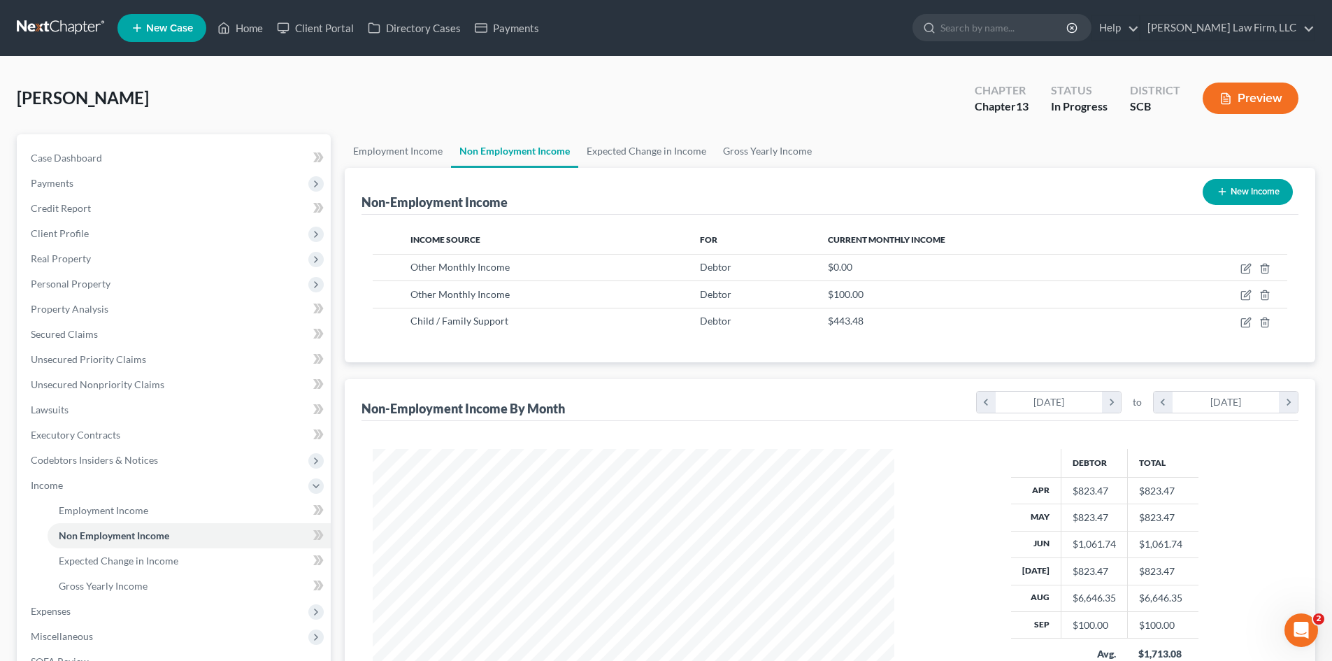
click at [92, 533] on span "Non Employment Income" at bounding box center [114, 535] width 110 height 12
click at [71, 279] on span "Personal Property" at bounding box center [71, 284] width 80 height 12
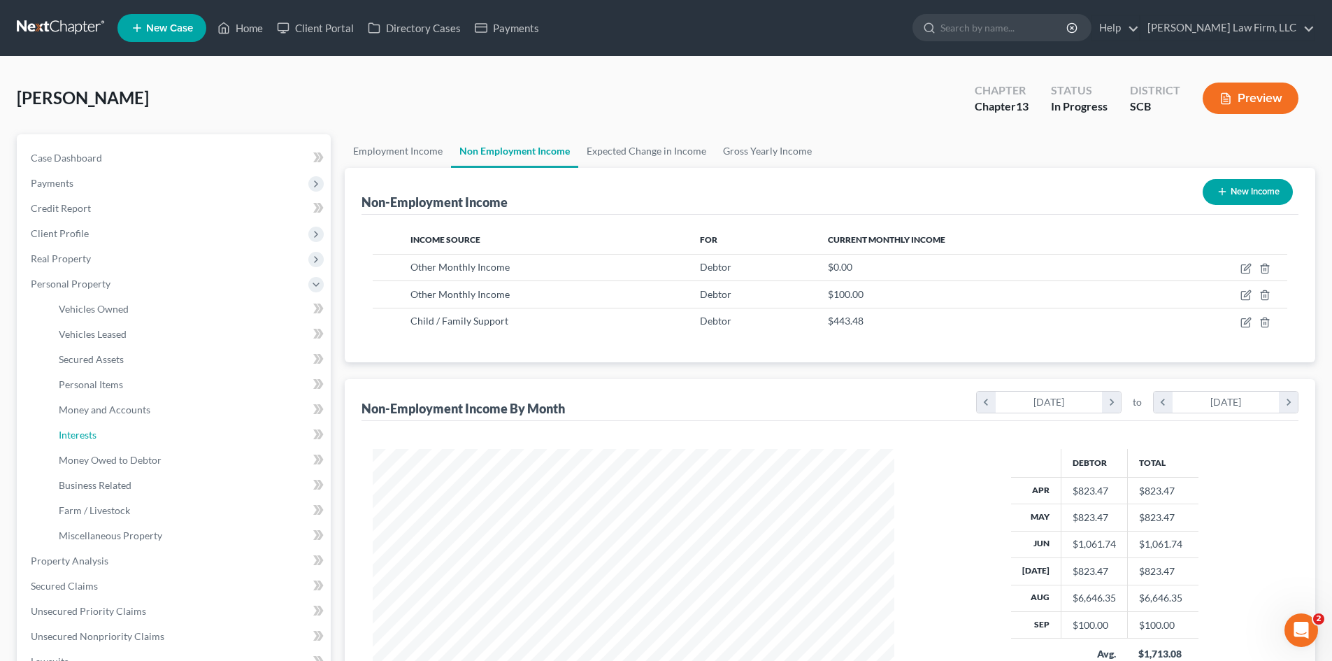
click at [69, 430] on span "Interests" at bounding box center [78, 435] width 38 height 12
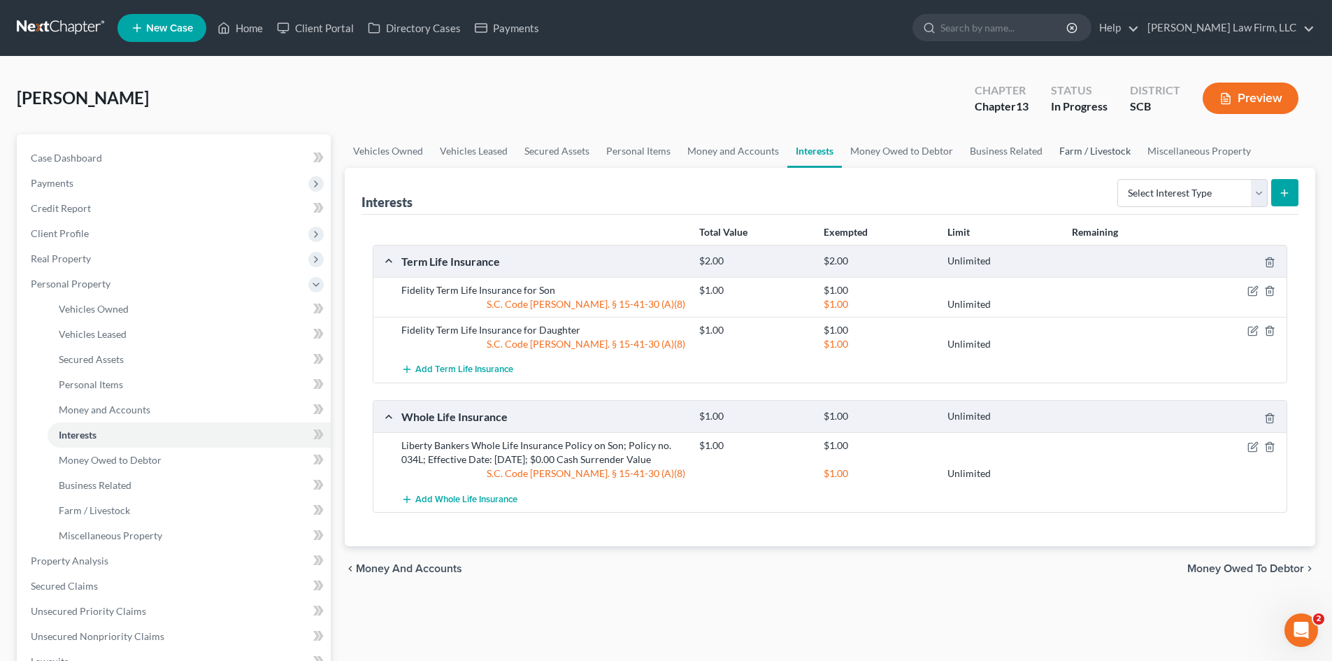
click at [1081, 150] on link "Farm / Livestock" at bounding box center [1095, 151] width 88 height 34
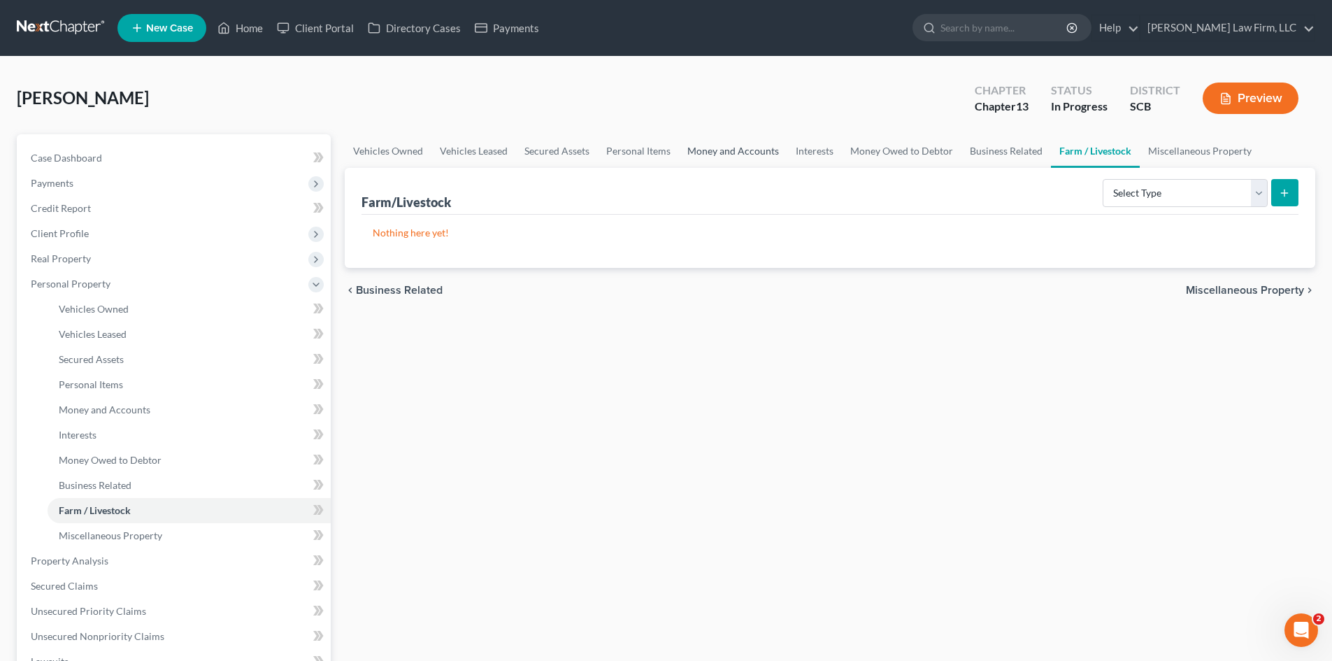
click at [703, 147] on link "Money and Accounts" at bounding box center [733, 151] width 108 height 34
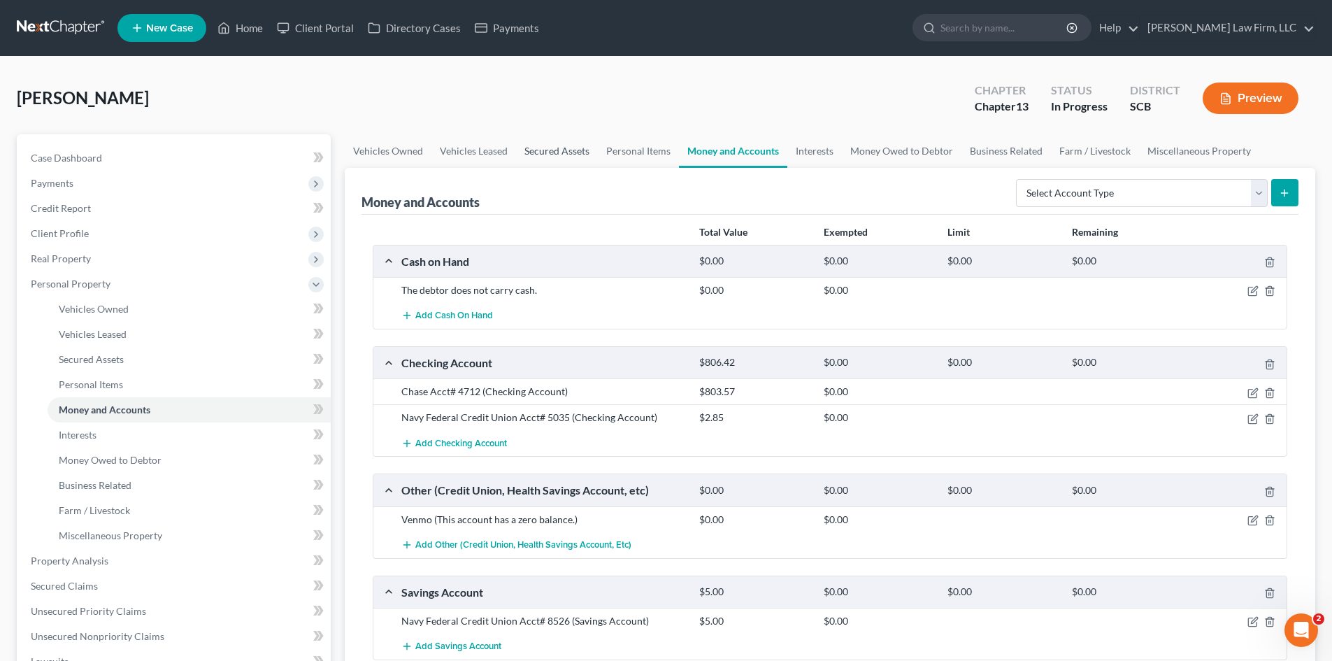
click at [561, 159] on link "Secured Assets" at bounding box center [557, 151] width 82 height 34
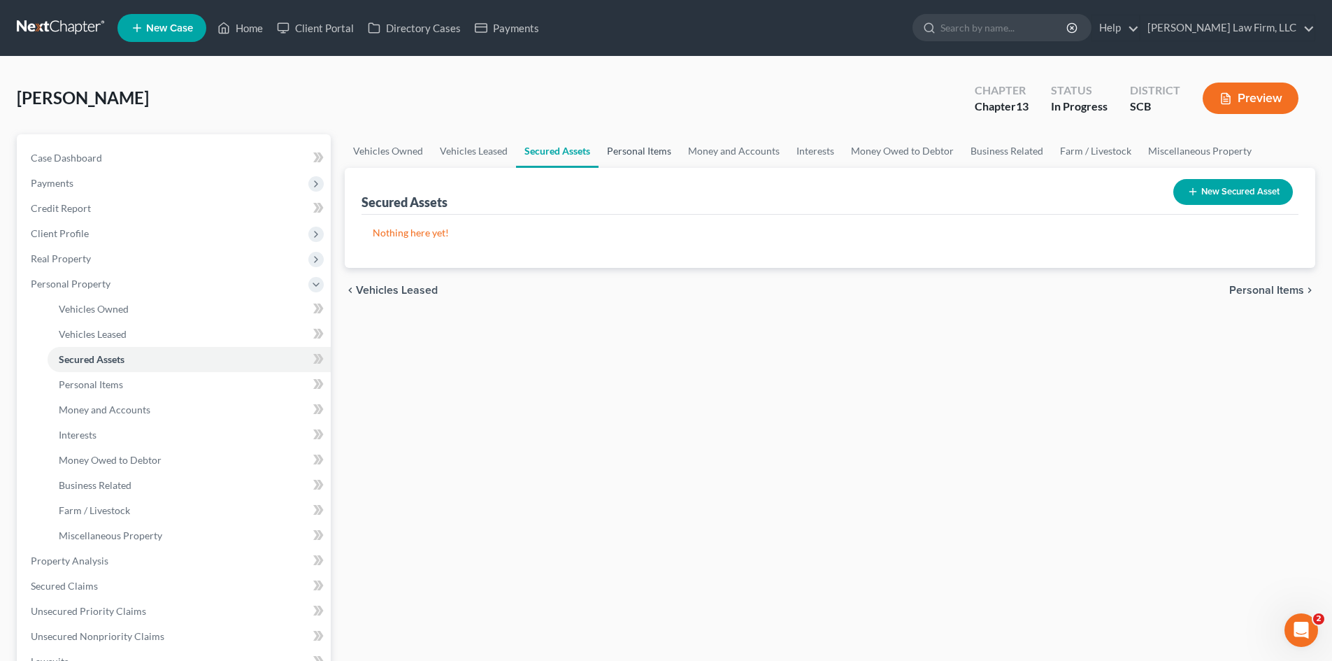
click at [616, 147] on link "Personal Items" at bounding box center [639, 151] width 81 height 34
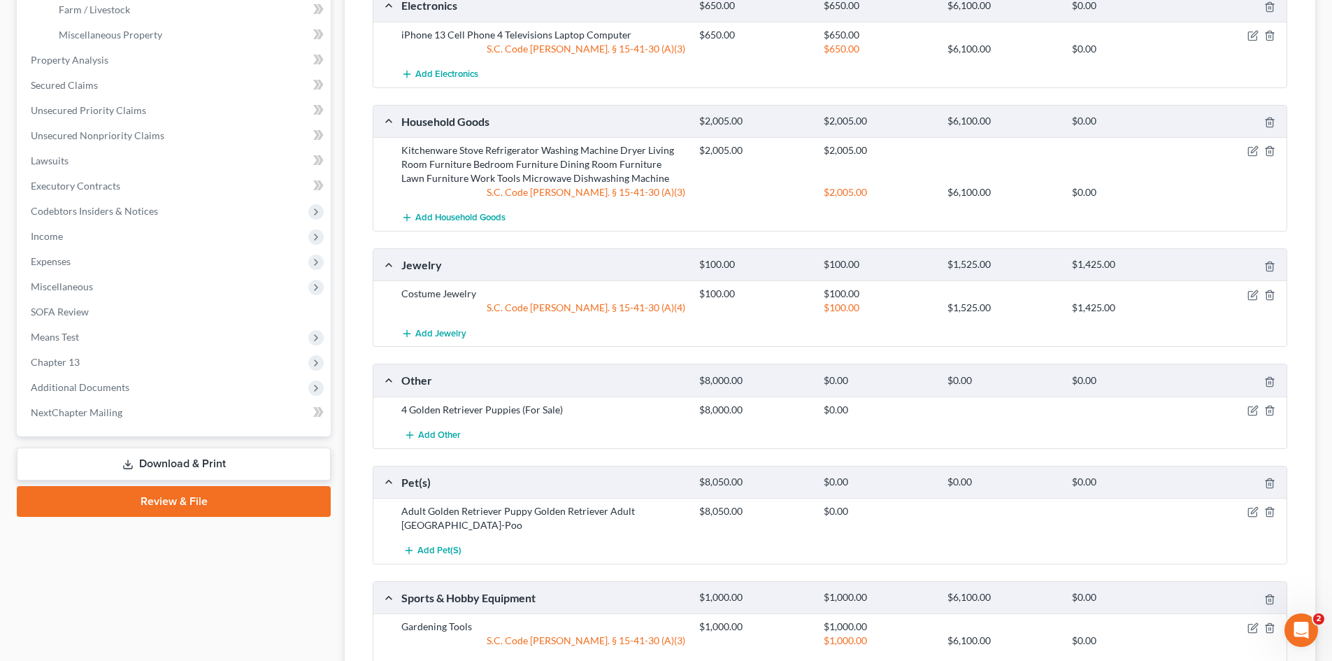
scroll to position [497, 0]
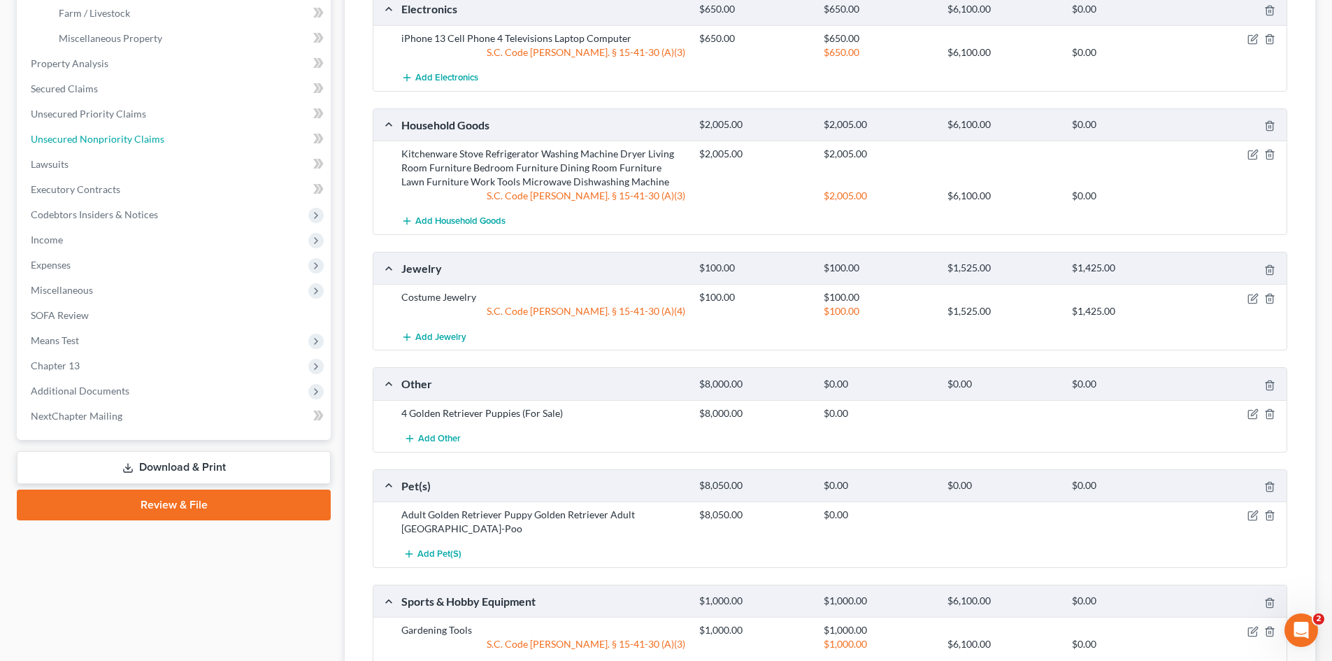
click at [55, 136] on span "Unsecured Nonpriority Claims" at bounding box center [98, 139] width 134 height 12
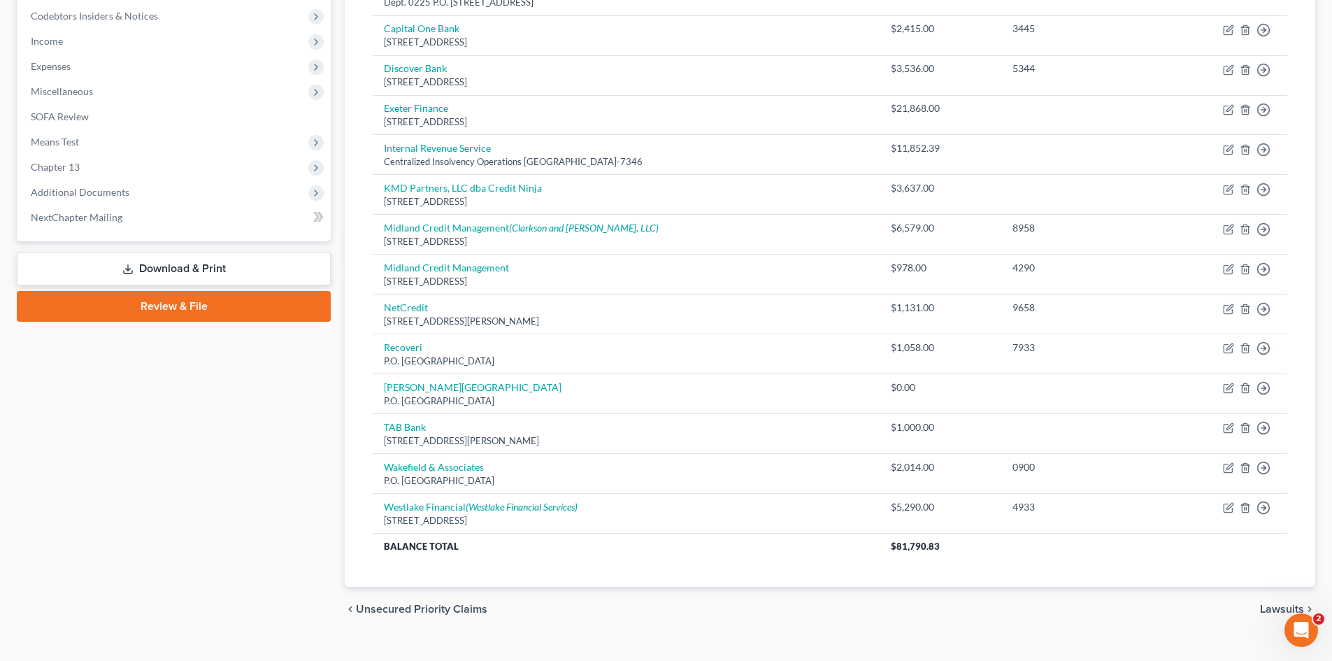
scroll to position [468, 0]
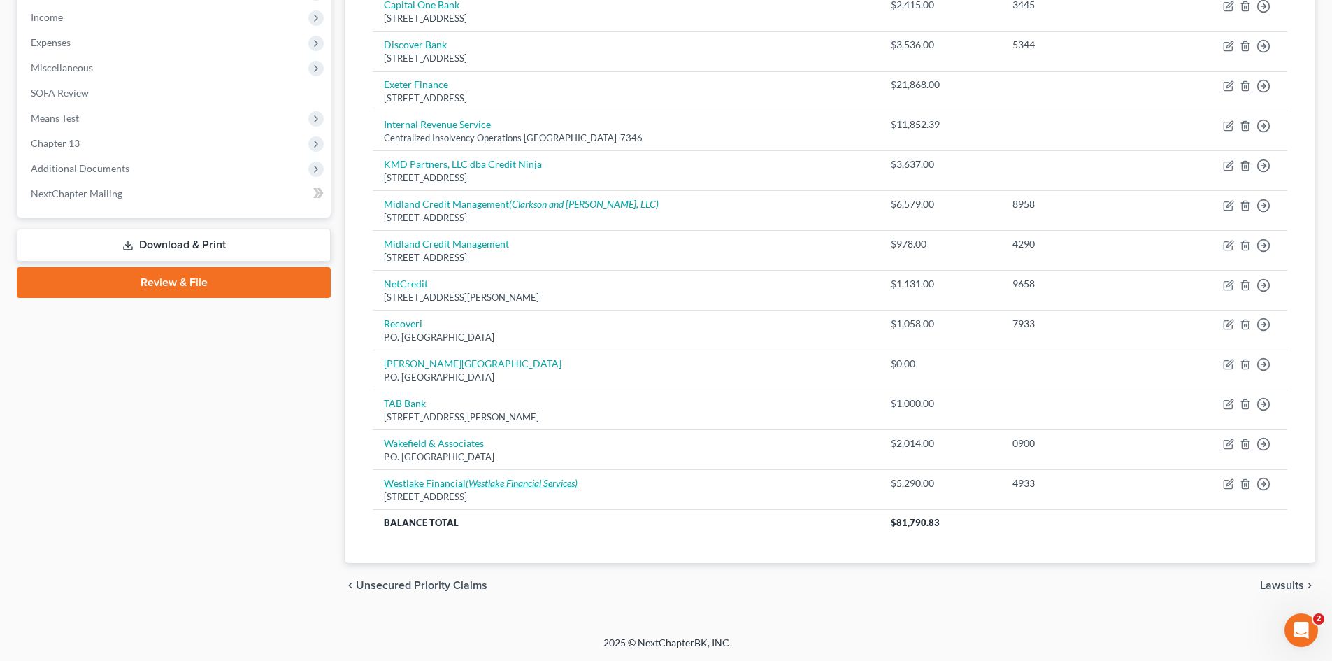
click at [483, 483] on icon "(Westlake Financial Services)" at bounding box center [522, 483] width 112 height 12
select select "4"
select select "14"
select select "0"
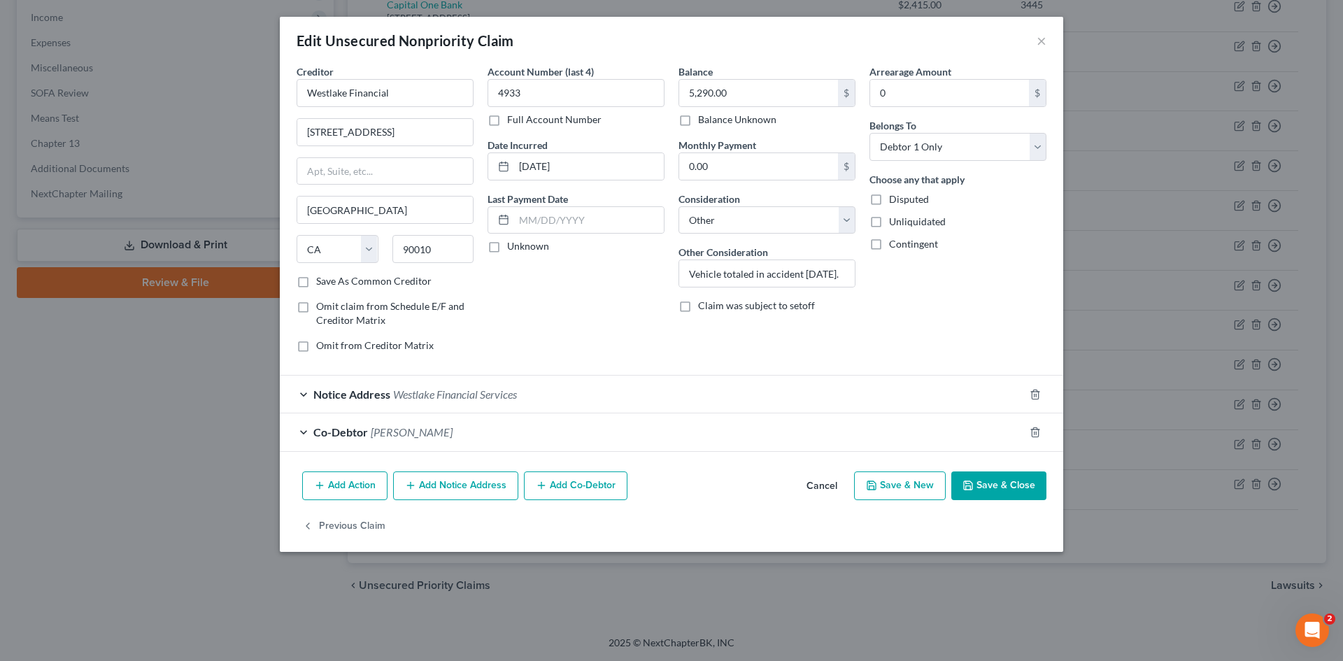
click at [801, 476] on button "Cancel" at bounding box center [821, 487] width 53 height 28
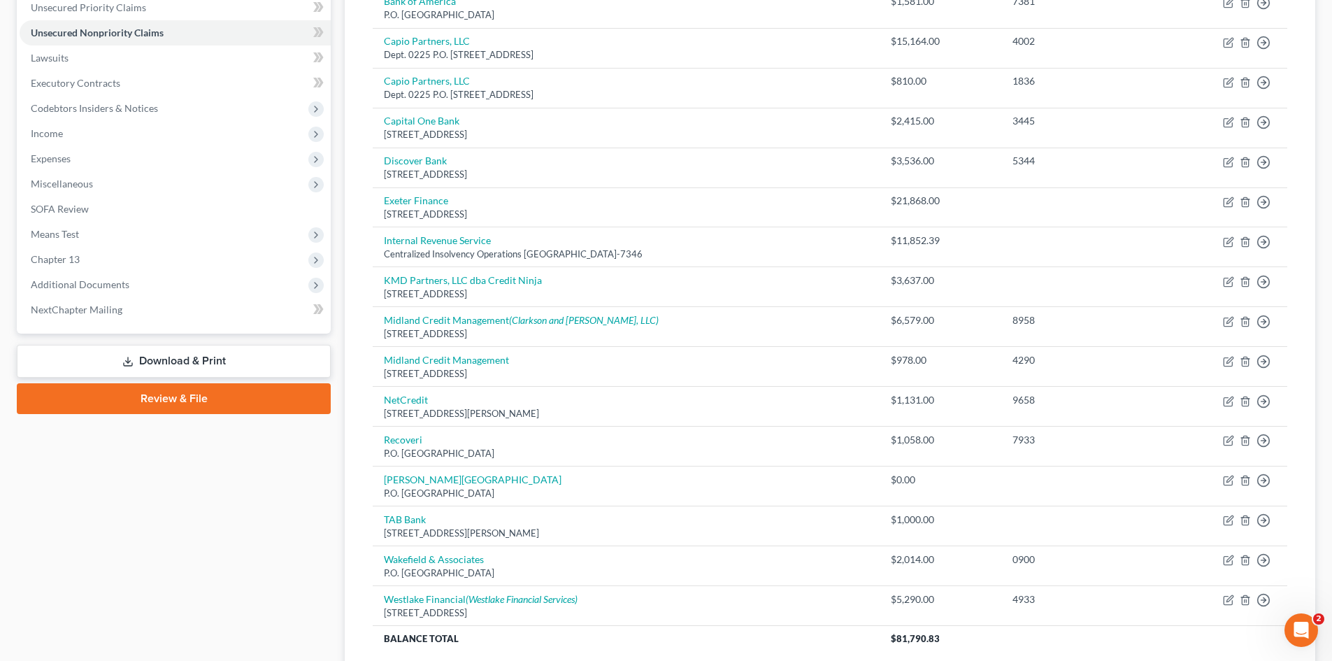
scroll to position [258, 0]
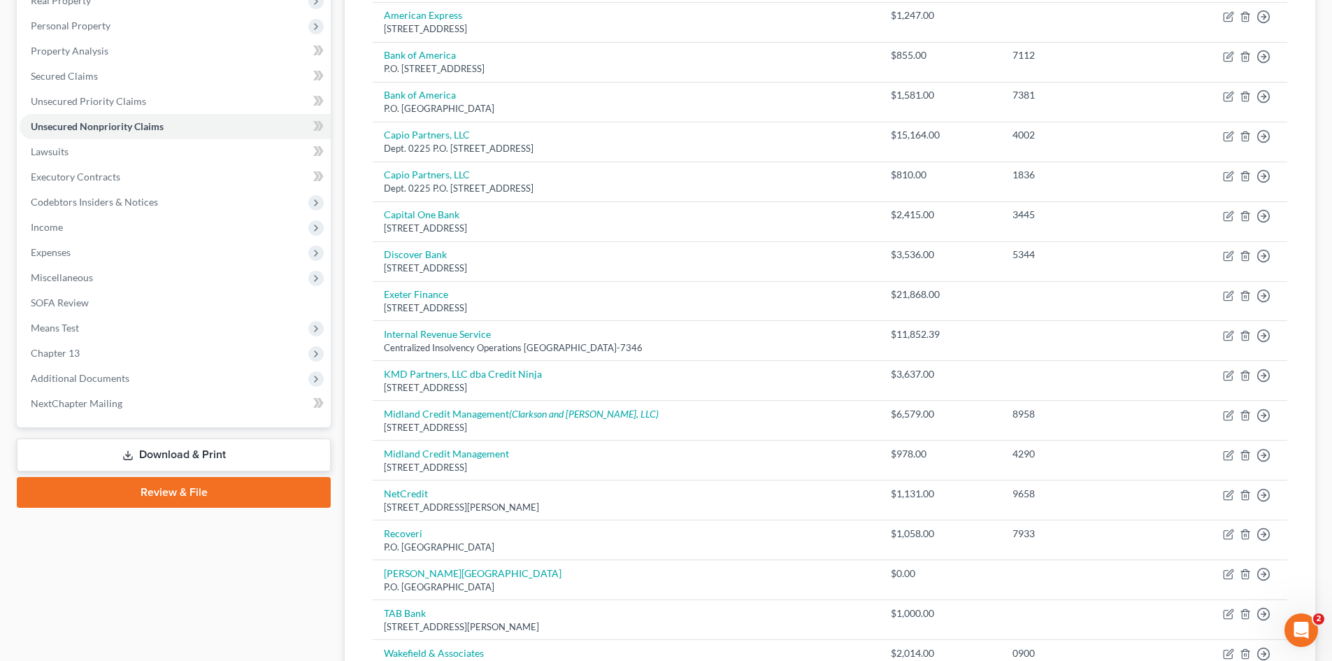
click at [63, 275] on span "Miscellaneous" at bounding box center [62, 277] width 62 height 12
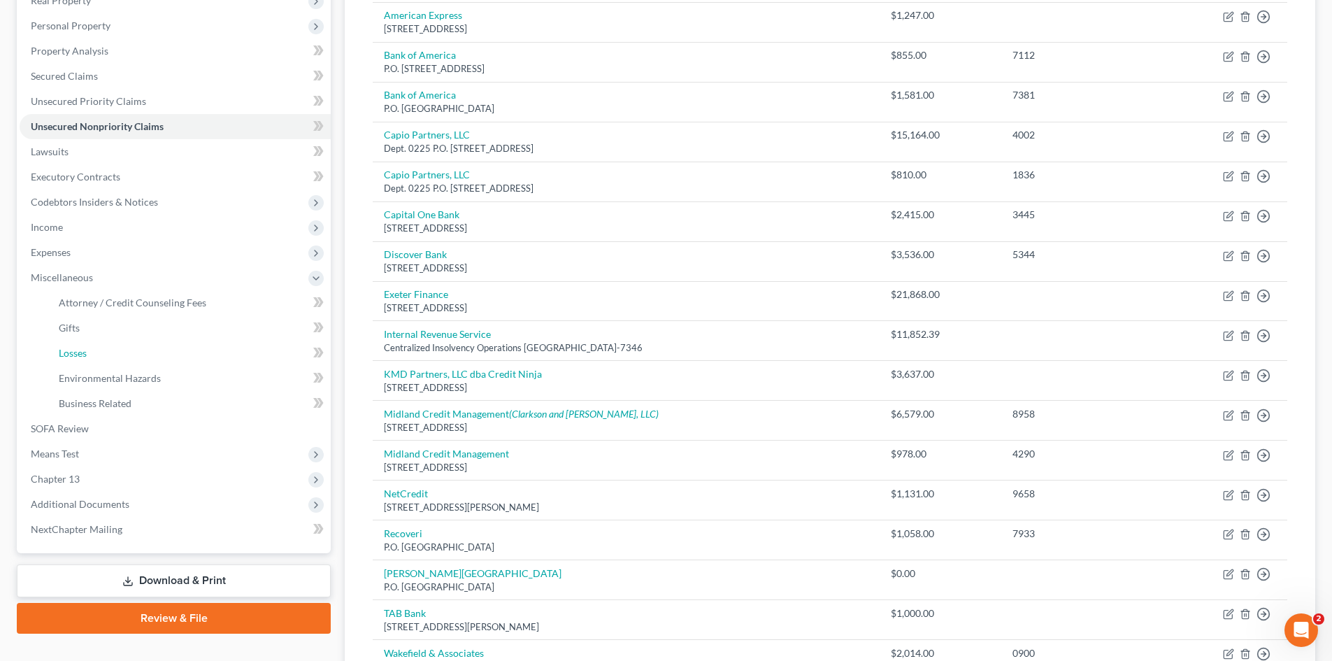
click at [73, 350] on span "Losses" at bounding box center [73, 353] width 28 height 12
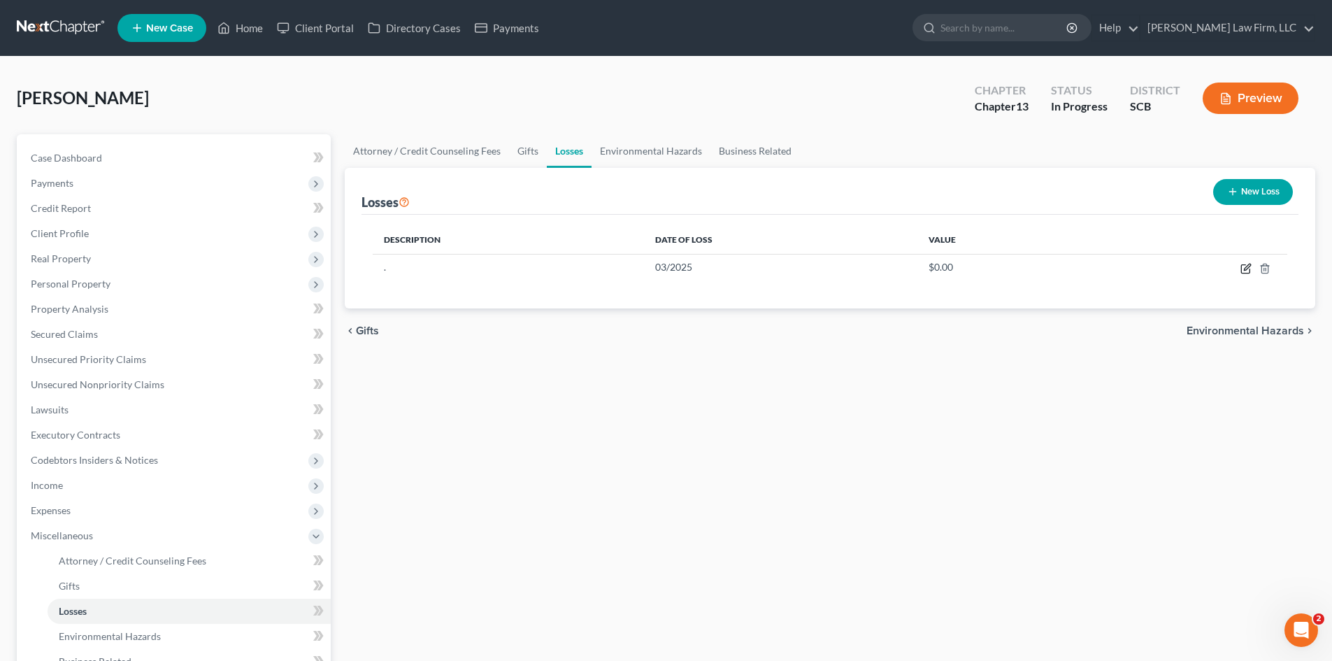
click at [1245, 273] on icon "button" at bounding box center [1246, 268] width 11 height 11
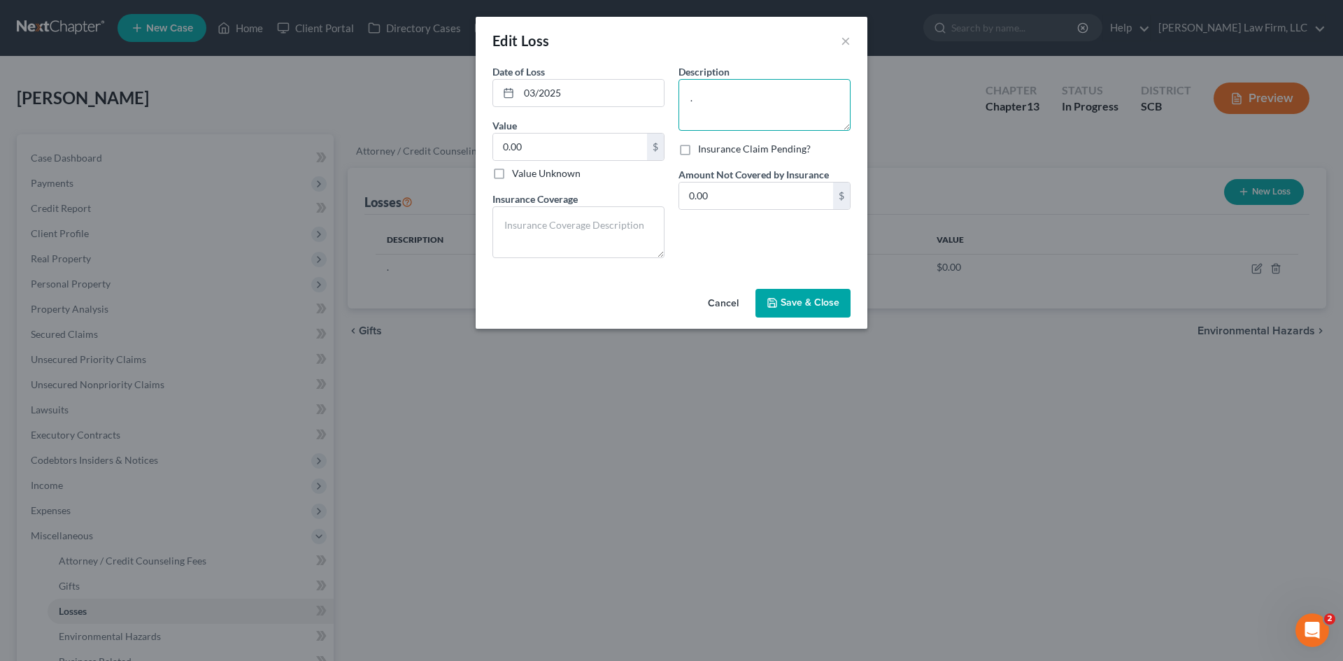
click at [796, 113] on textarea "." at bounding box center [764, 105] width 172 height 52
type textarea "Honda Accord"
click at [548, 239] on textarea at bounding box center [578, 232] width 172 height 52
type textarea "No Insurance Coverage"
click at [815, 304] on span "Save & Close" at bounding box center [809, 303] width 59 height 12
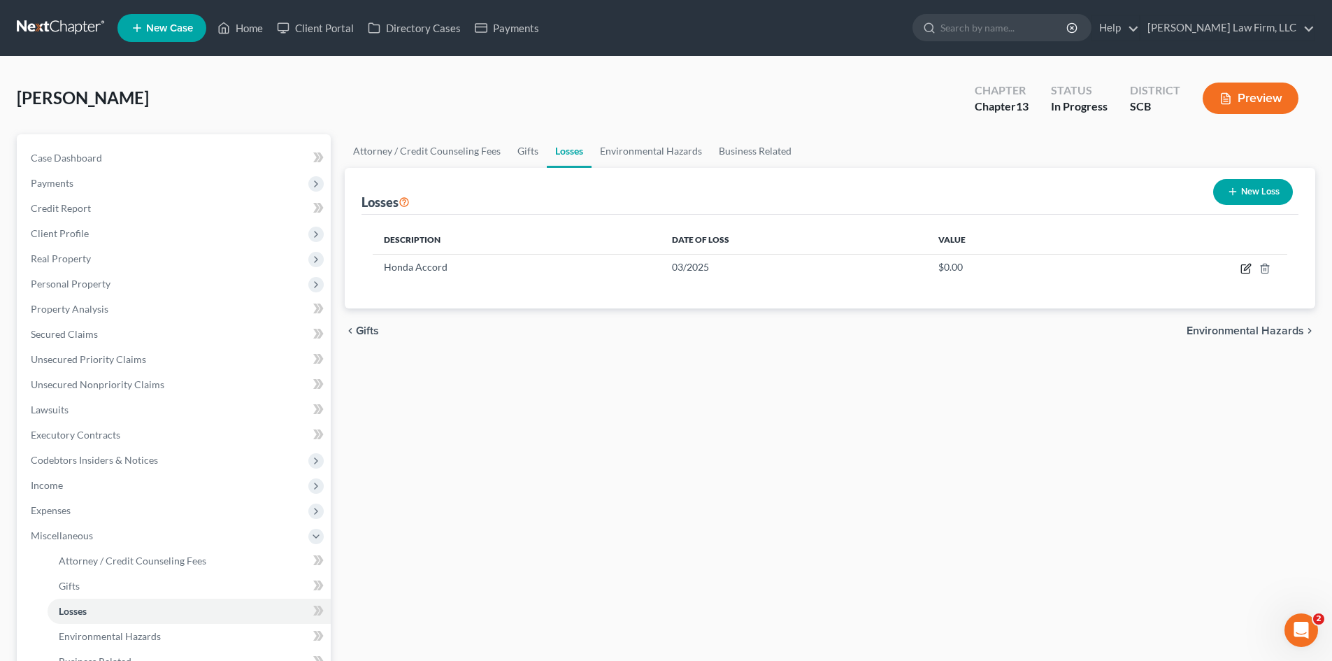
click at [1245, 272] on icon "button" at bounding box center [1246, 268] width 11 height 11
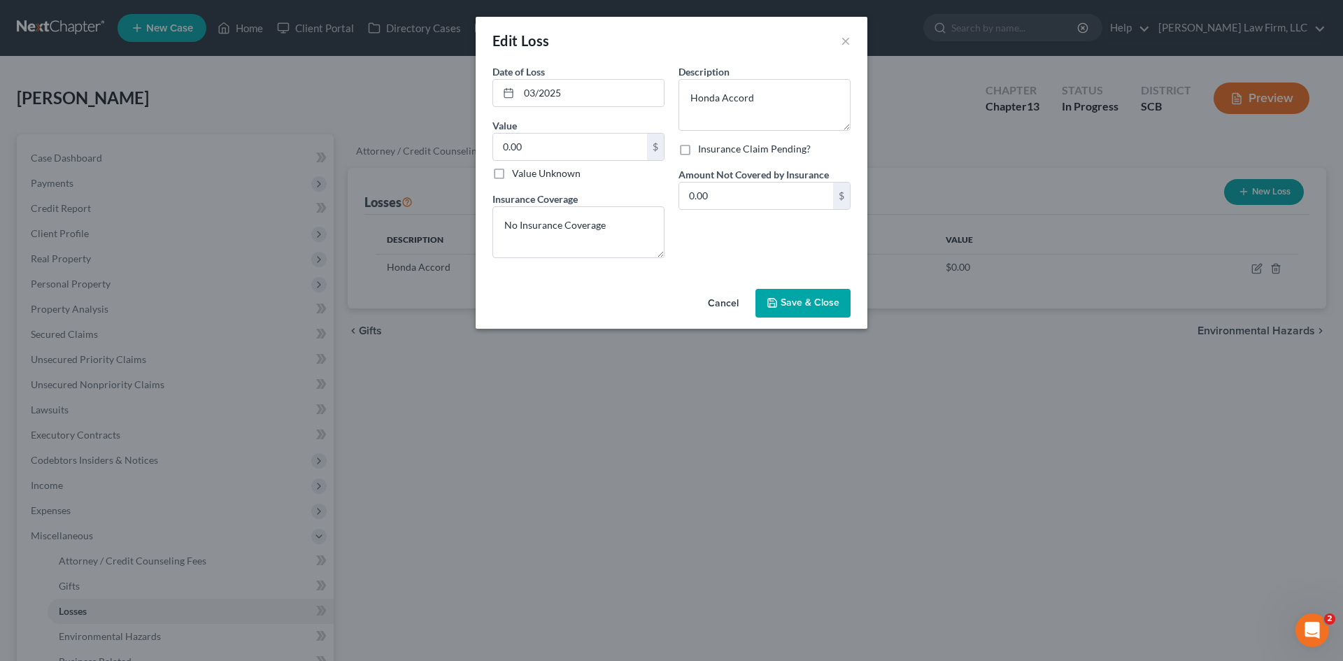
click at [820, 305] on span "Save & Close" at bounding box center [809, 303] width 59 height 12
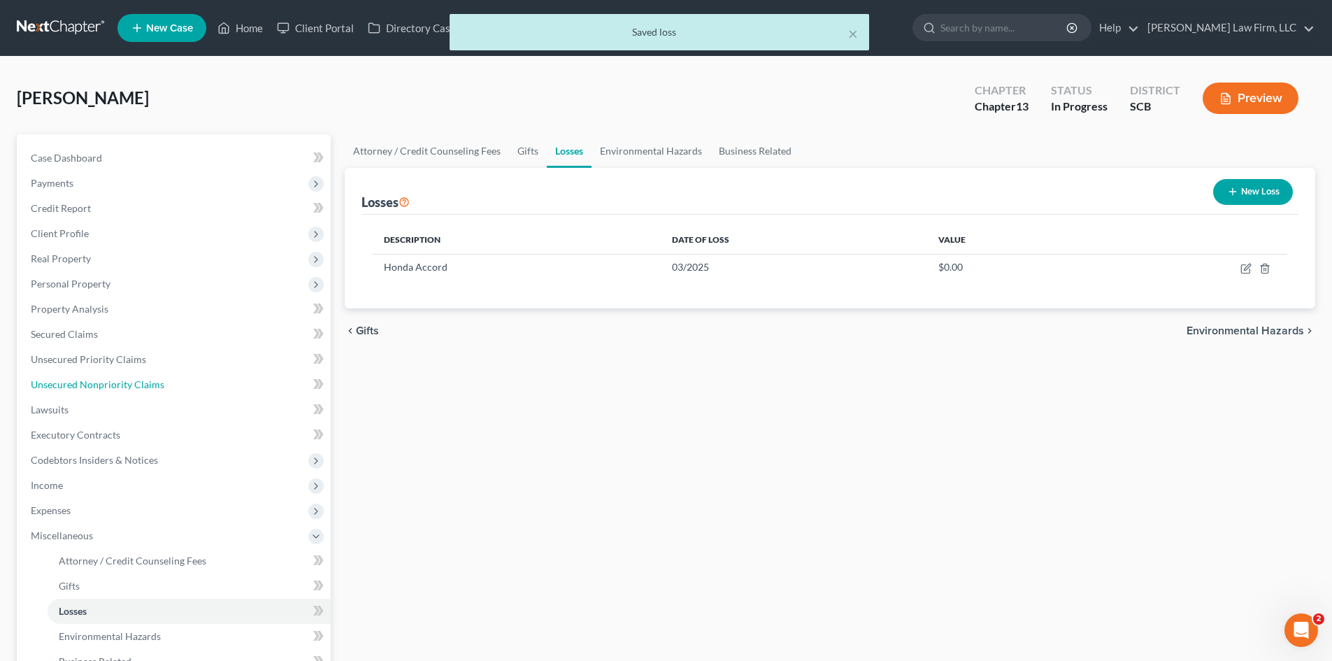
click at [59, 388] on span "Unsecured Nonpriority Claims" at bounding box center [98, 384] width 134 height 12
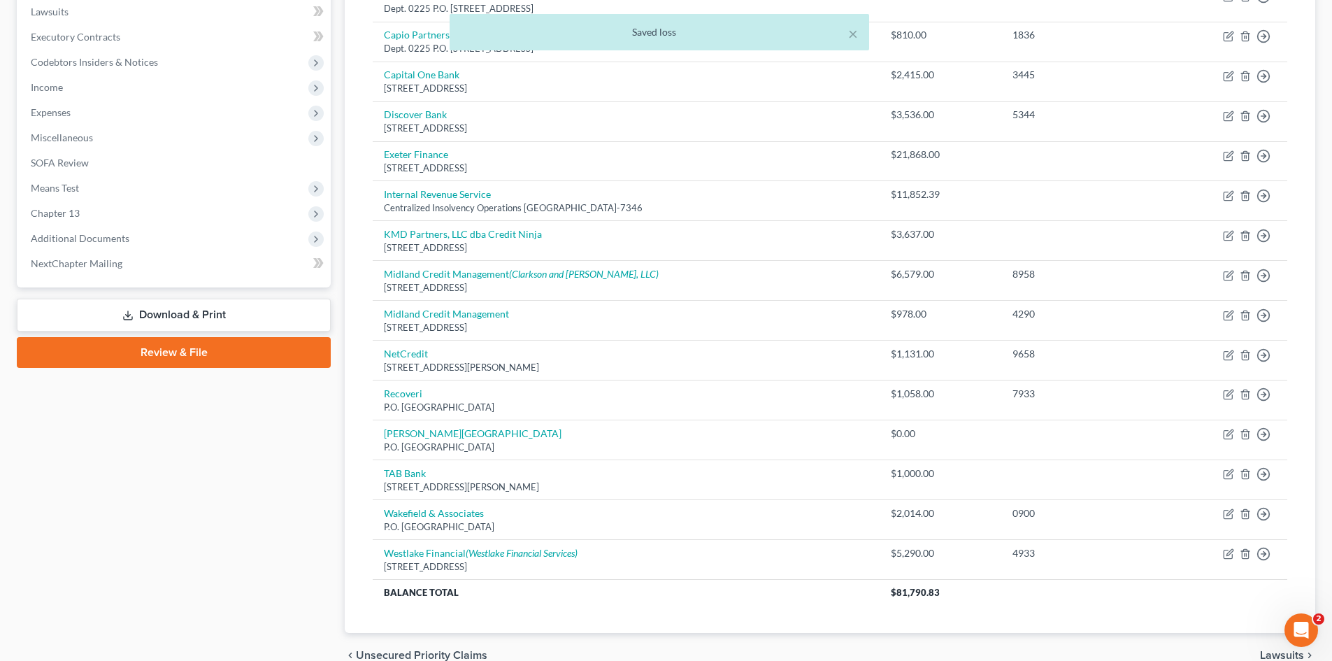
scroll to position [468, 0]
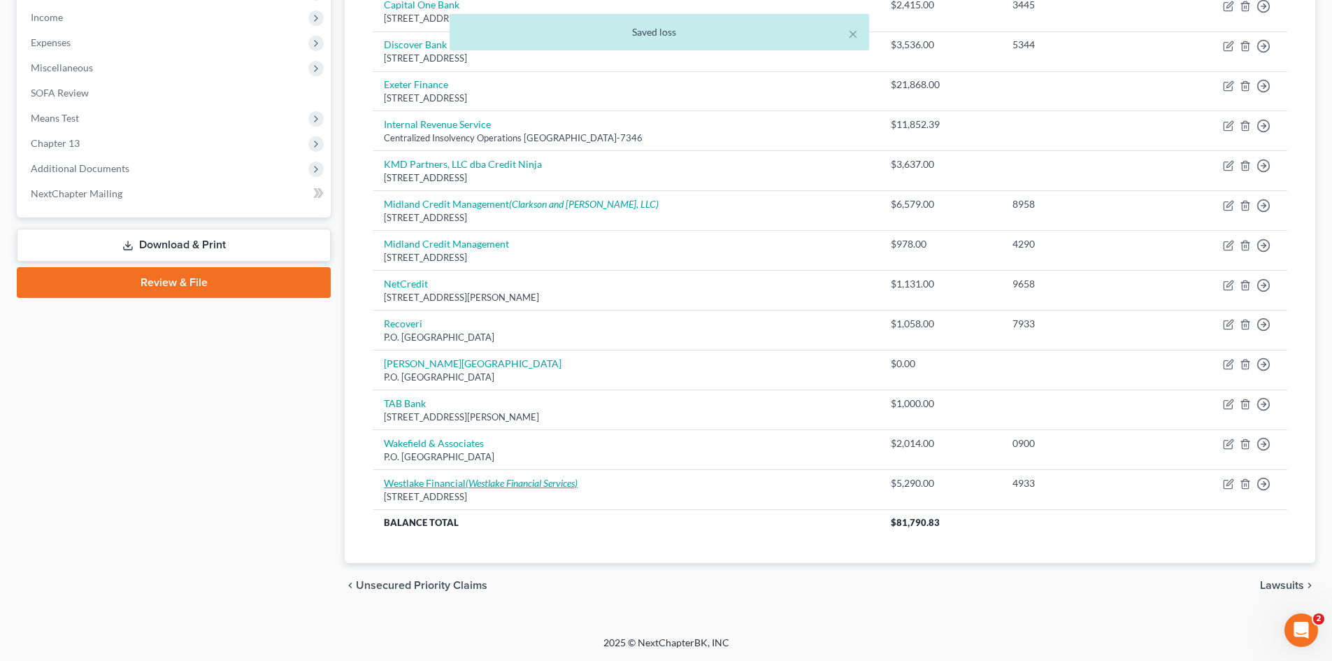
click at [452, 483] on link "Westlake Financial (Westlake Financial Services)" at bounding box center [481, 483] width 194 height 12
select select "4"
select select "14"
select select "0"
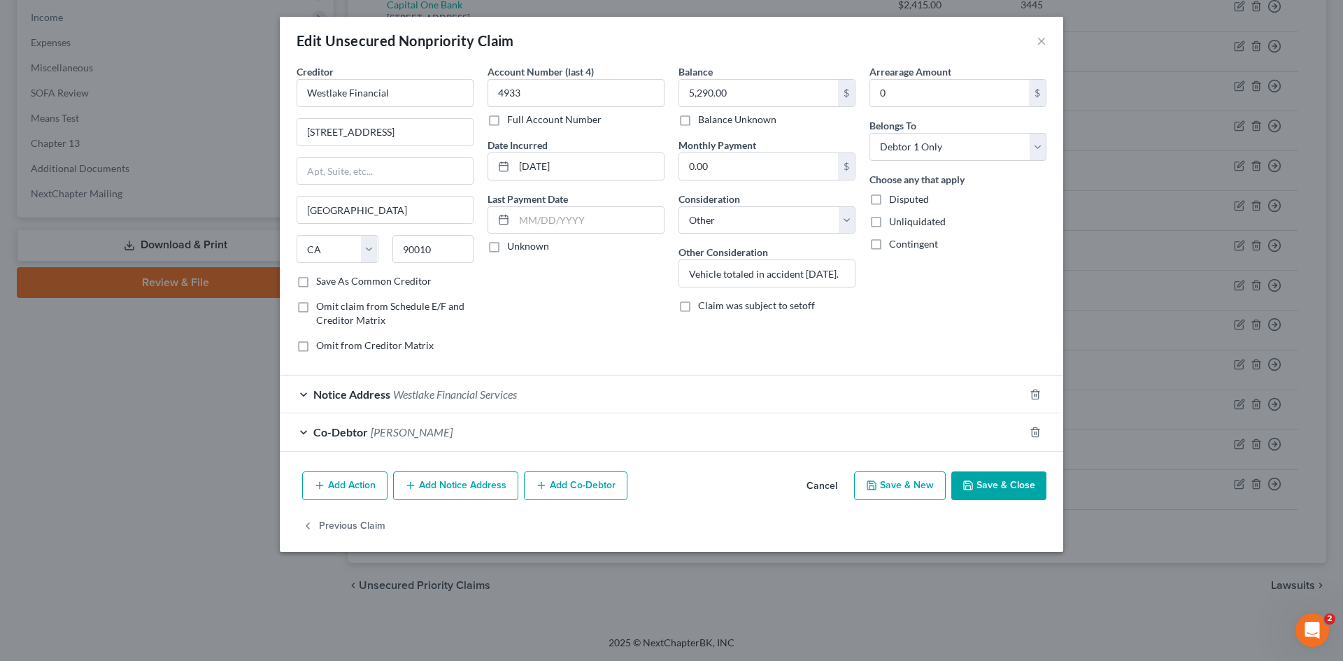
click at [999, 485] on button "Save & Close" at bounding box center [998, 485] width 95 height 29
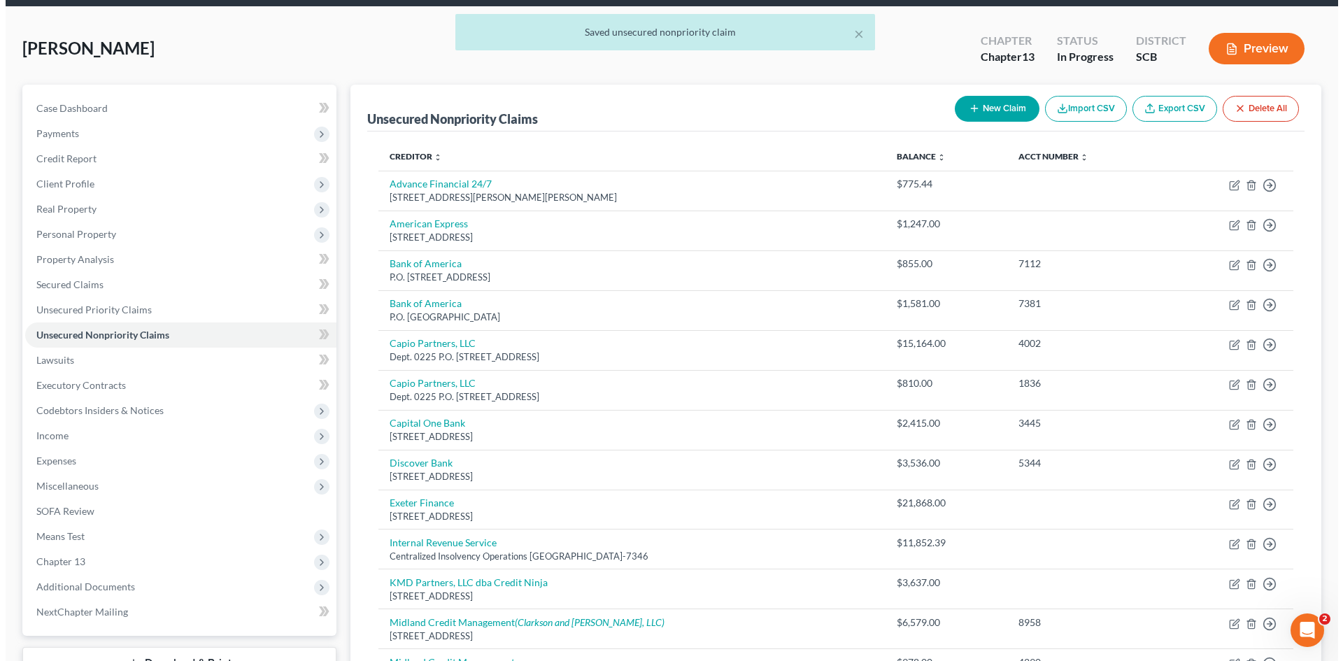
scroll to position [48, 0]
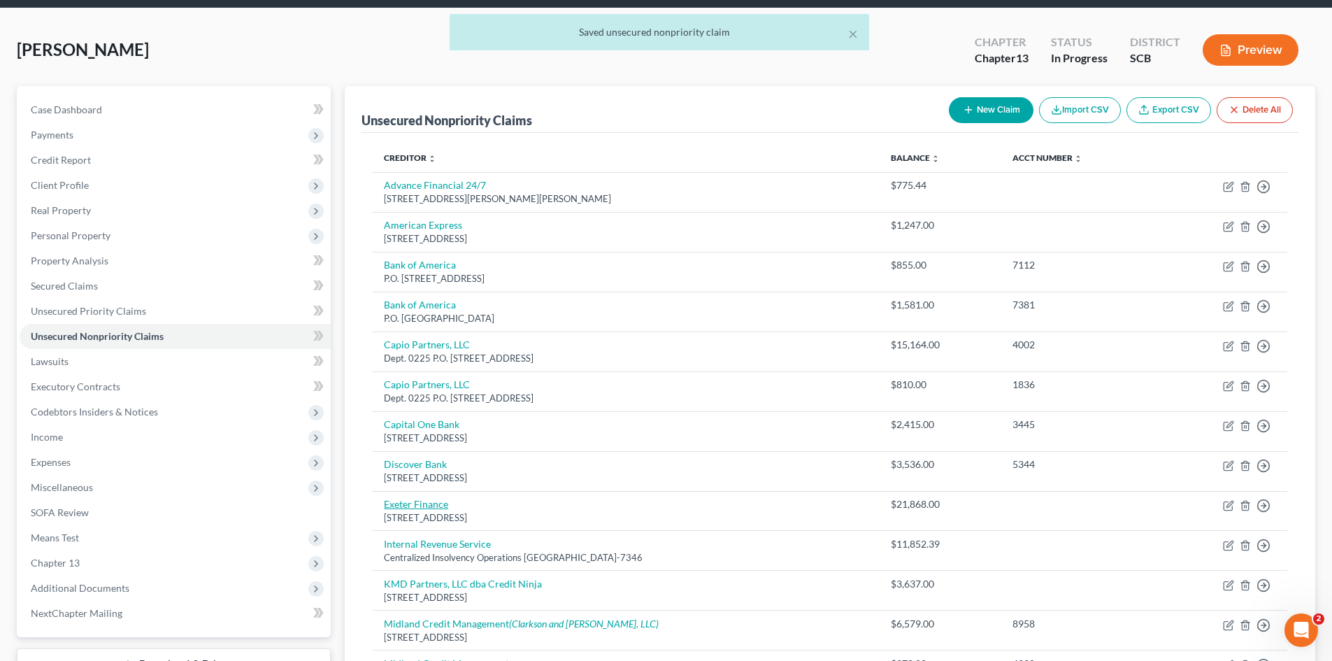
click at [406, 508] on link "Exeter Finance" at bounding box center [416, 504] width 64 height 12
select select "45"
select select "14"
select select "3"
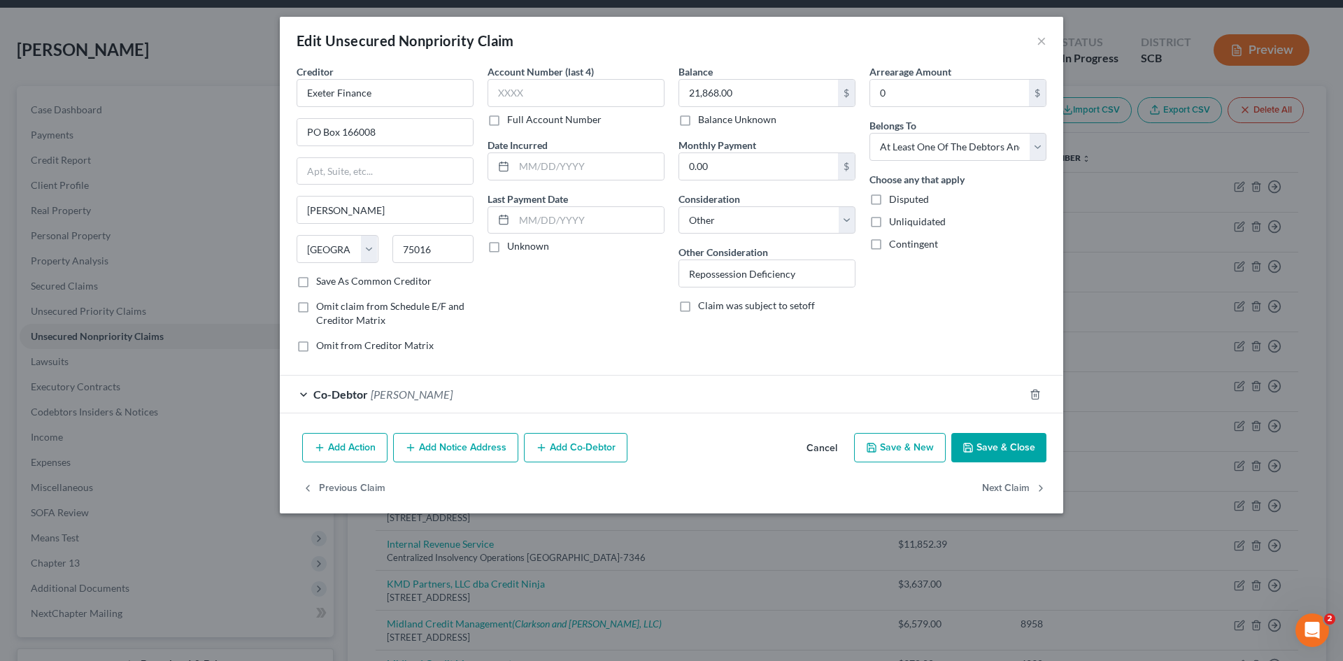
click at [354, 452] on button "Add Action" at bounding box center [344, 447] width 85 height 29
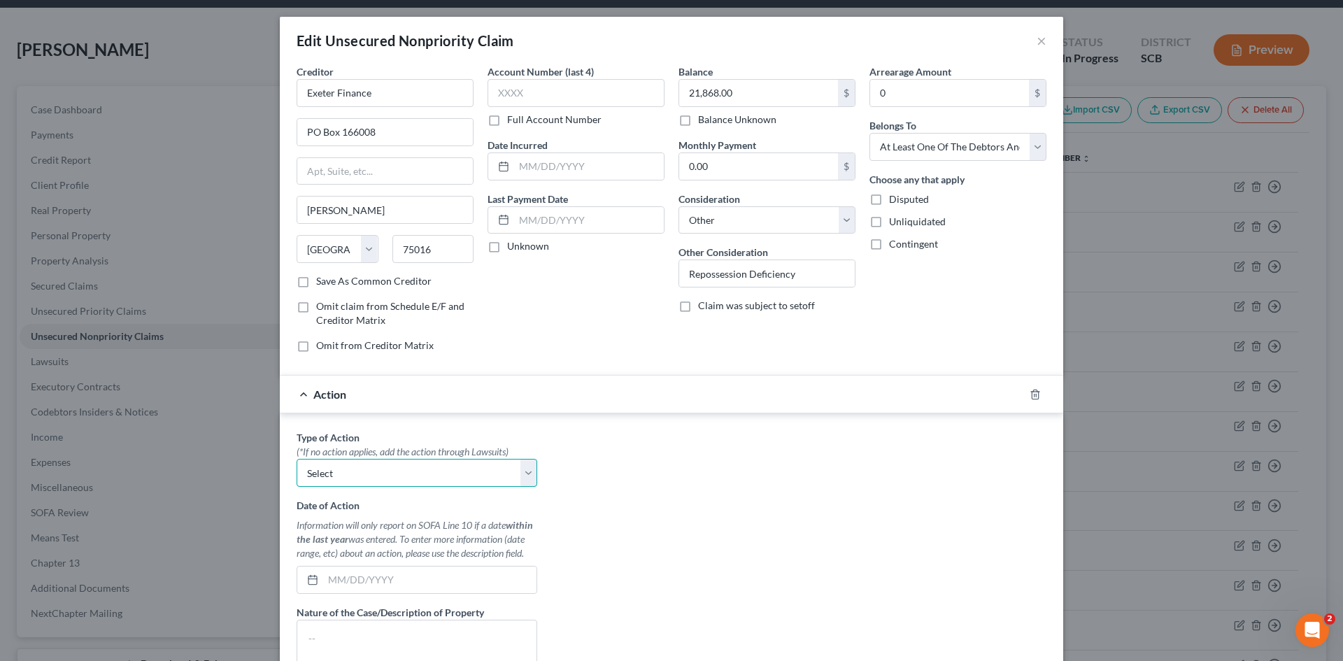
click at [352, 466] on select "Select Repossession Garnishment Foreclosure Personal Injury Attached, Seized, O…" at bounding box center [417, 473] width 241 height 28
select select "0"
click at [297, 459] on select "Select Repossession Garnishment Foreclosure Personal Injury Attached, Seized, O…" at bounding box center [417, 473] width 241 height 28
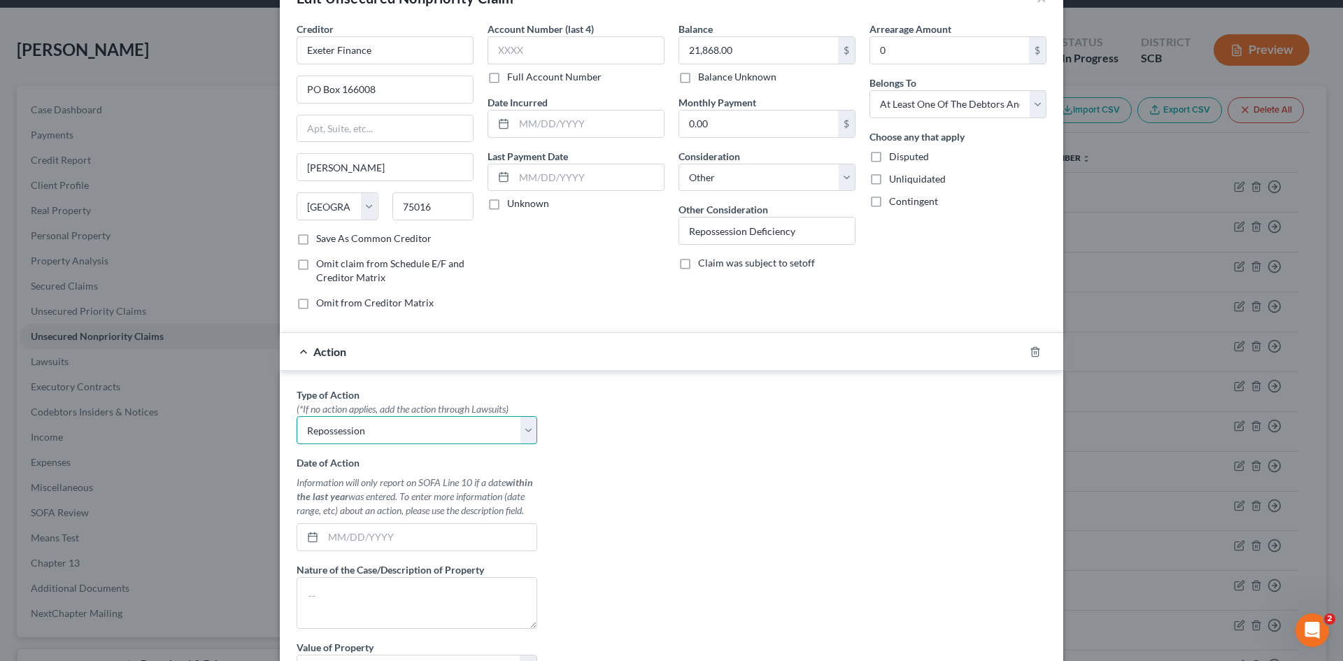
scroll to position [210, 0]
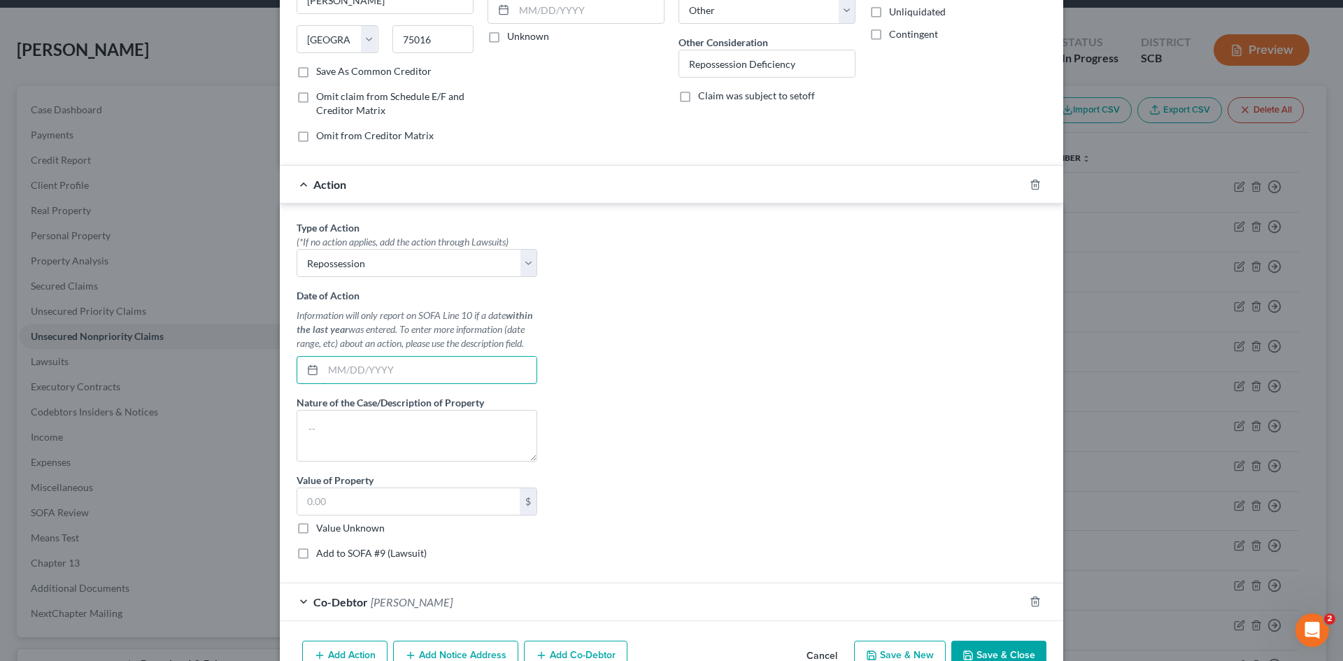
click at [356, 371] on input "text" at bounding box center [429, 370] width 213 height 27
type input "01/15/2025"
click at [456, 438] on textarea at bounding box center [417, 436] width 241 height 52
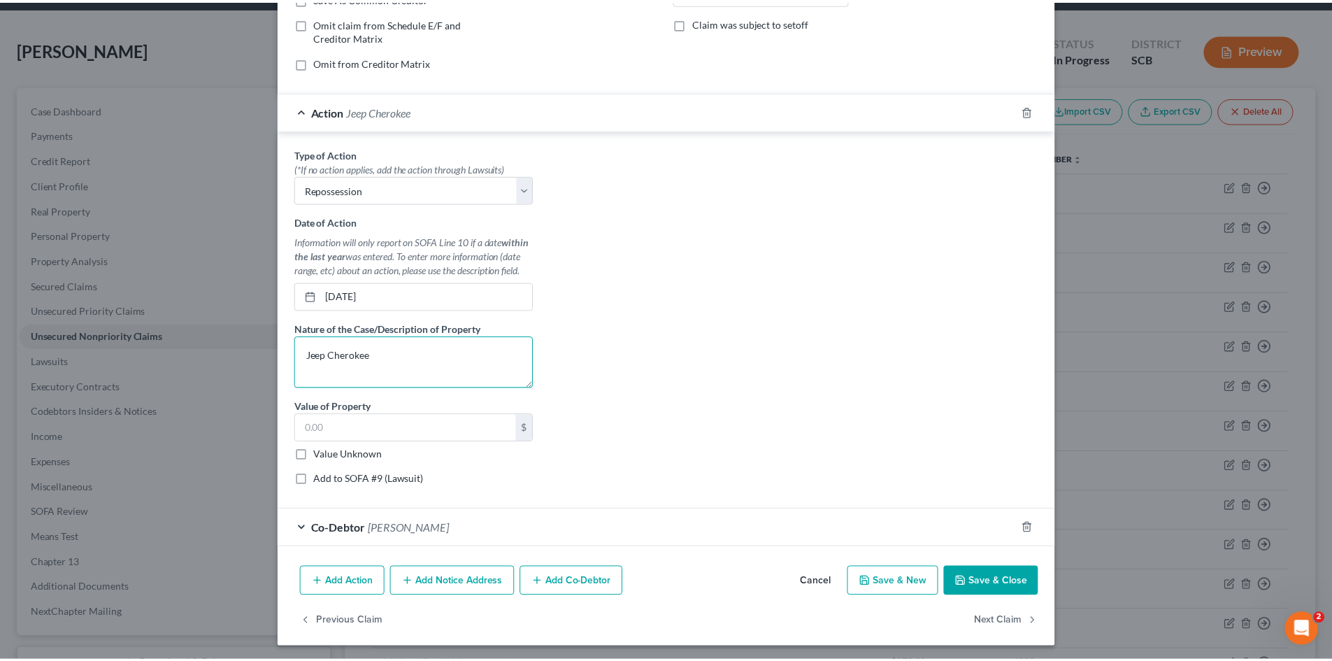
scroll to position [287, 0]
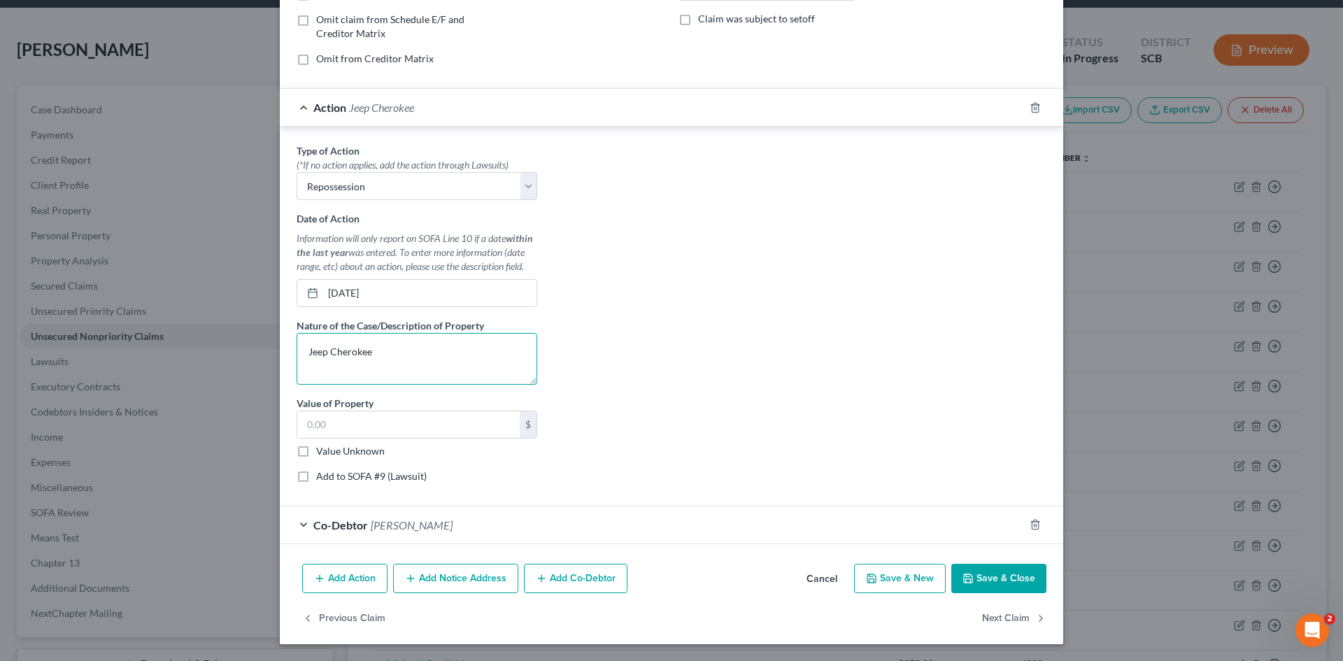
type textarea "Jeep Cherokee"
click at [999, 578] on button "Save & Close" at bounding box center [998, 578] width 95 height 29
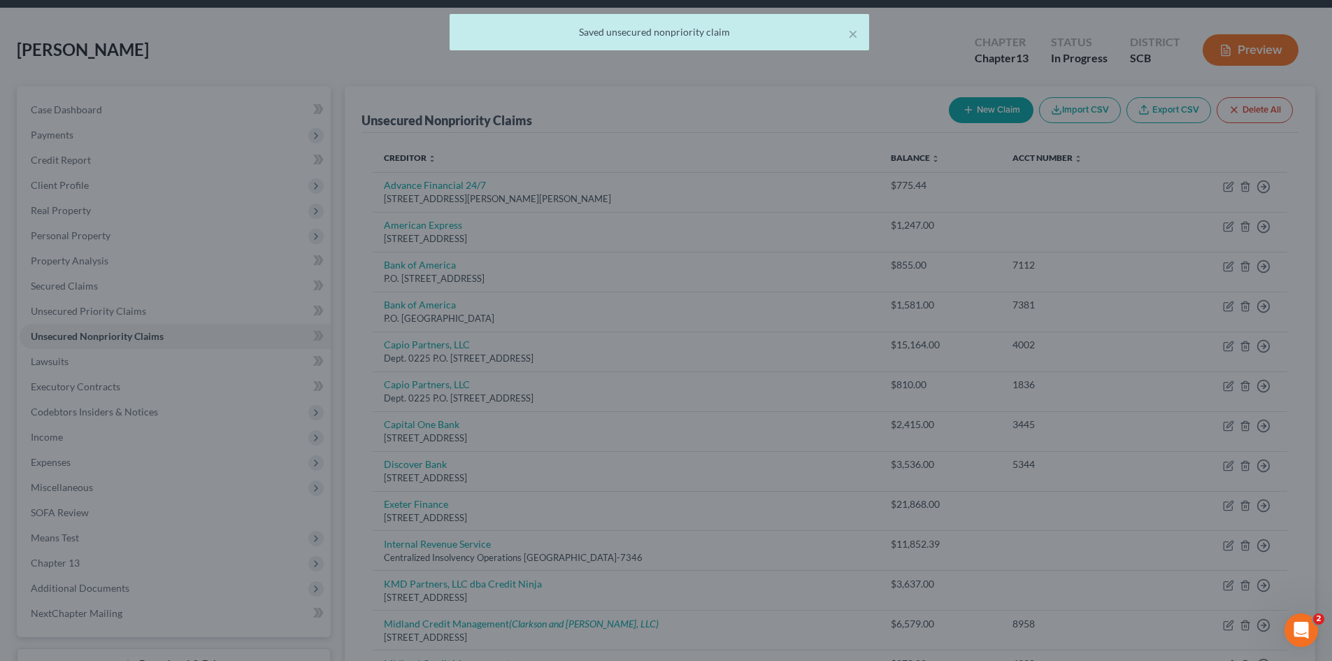
scroll to position [0, 0]
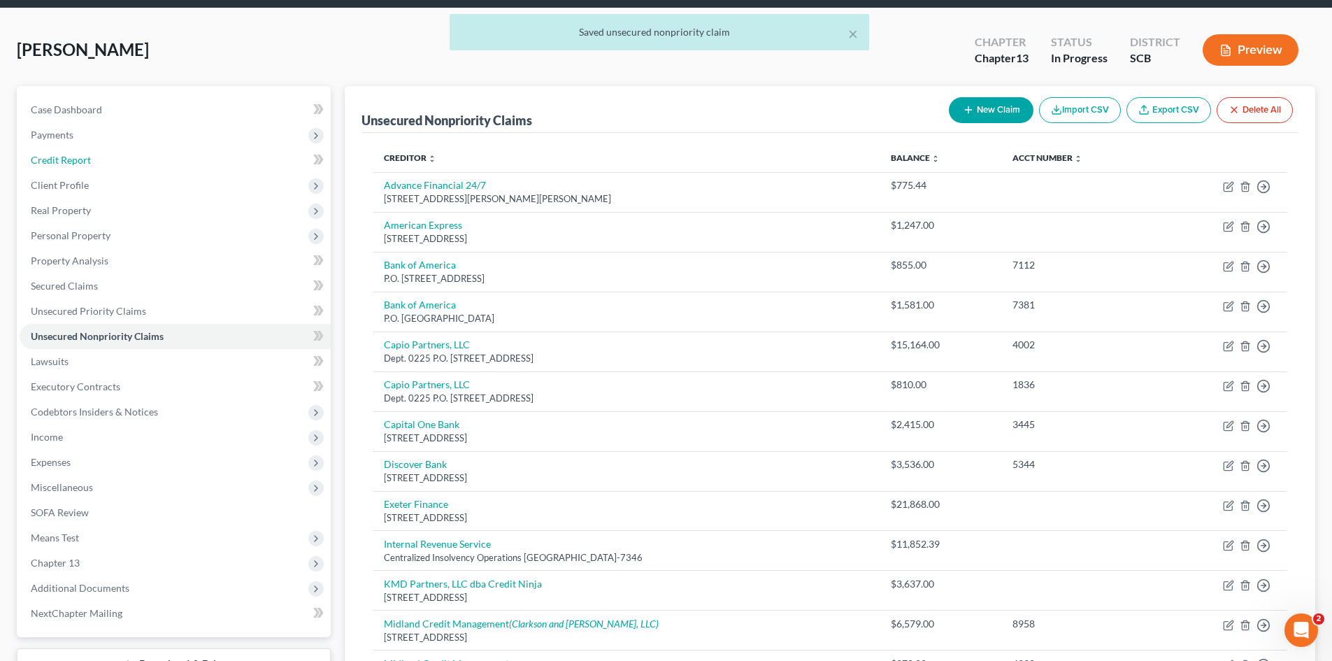
click at [62, 166] on link "Credit Report" at bounding box center [175, 160] width 311 height 25
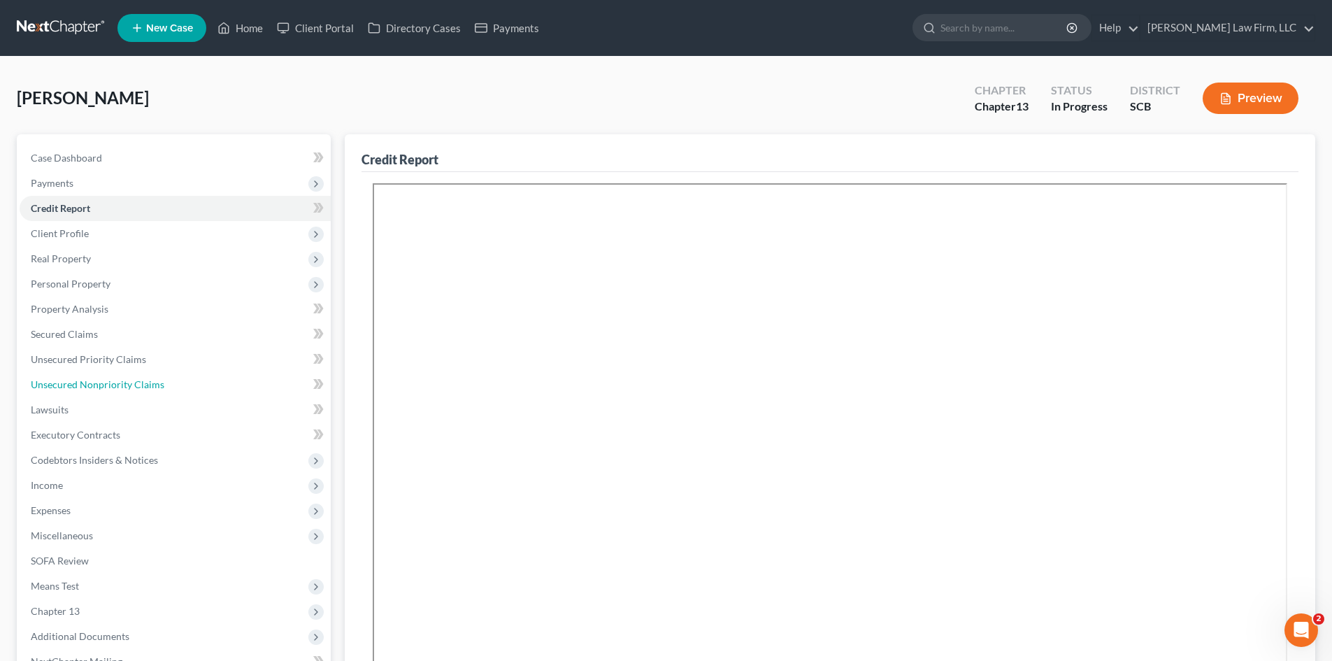
click at [99, 385] on span "Unsecured Nonpriority Claims" at bounding box center [98, 384] width 134 height 12
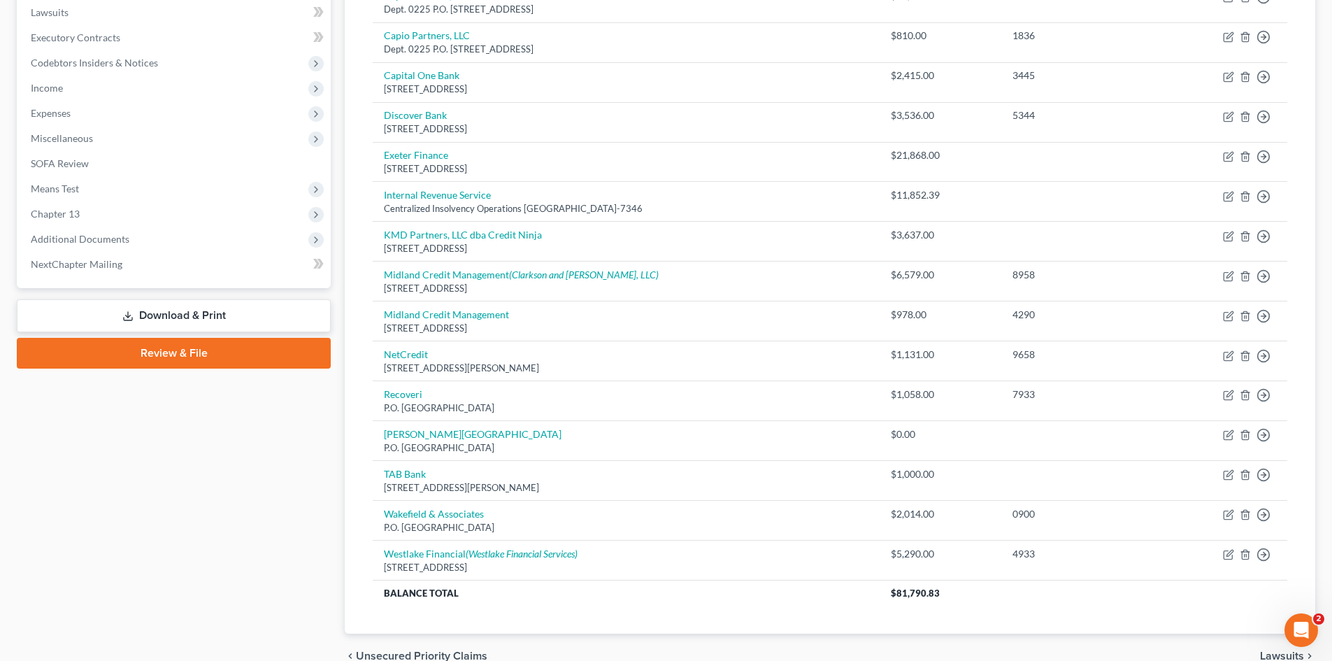
scroll to position [420, 0]
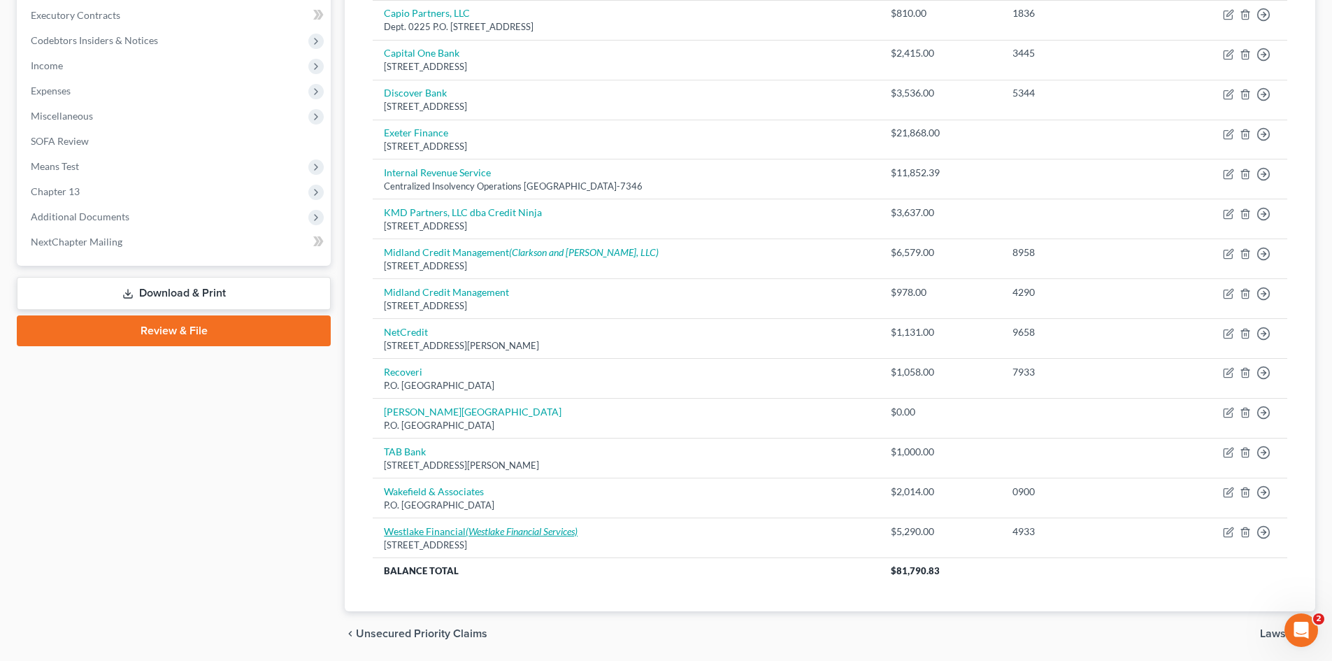
click at [476, 526] on icon "(Westlake Financial Services)" at bounding box center [522, 531] width 112 height 12
select select "4"
select select "14"
select select "0"
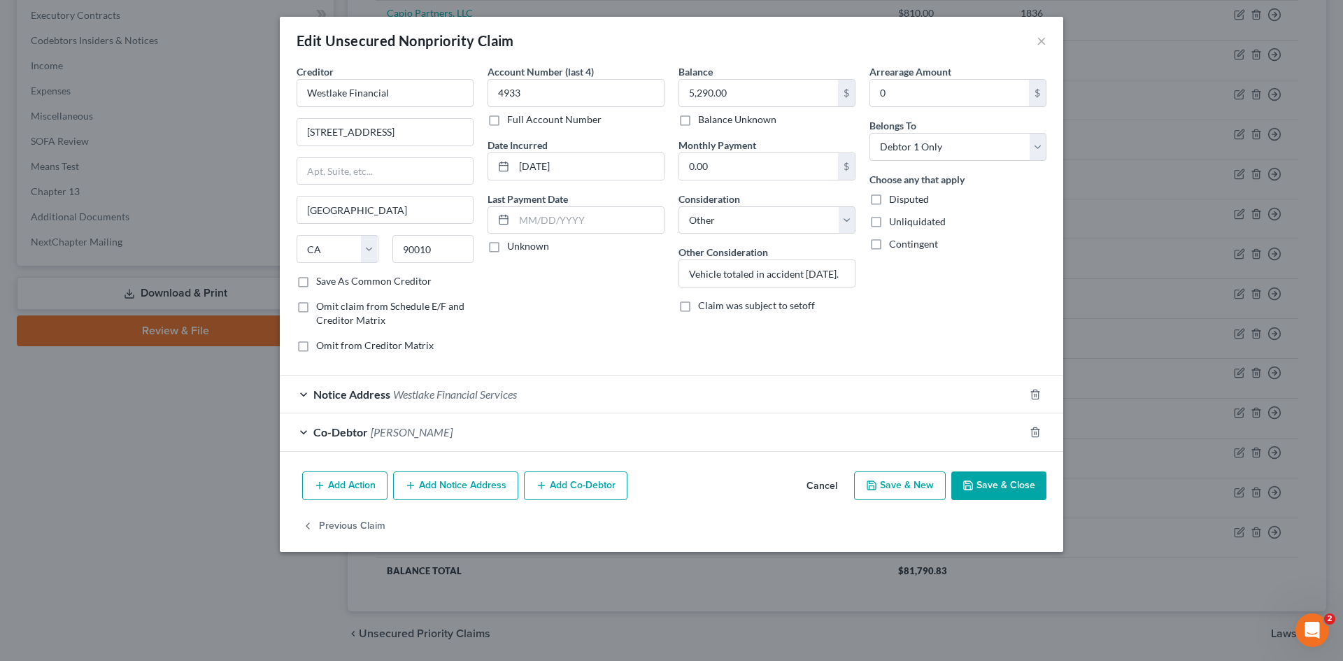
click at [827, 478] on button "Cancel" at bounding box center [821, 487] width 53 height 28
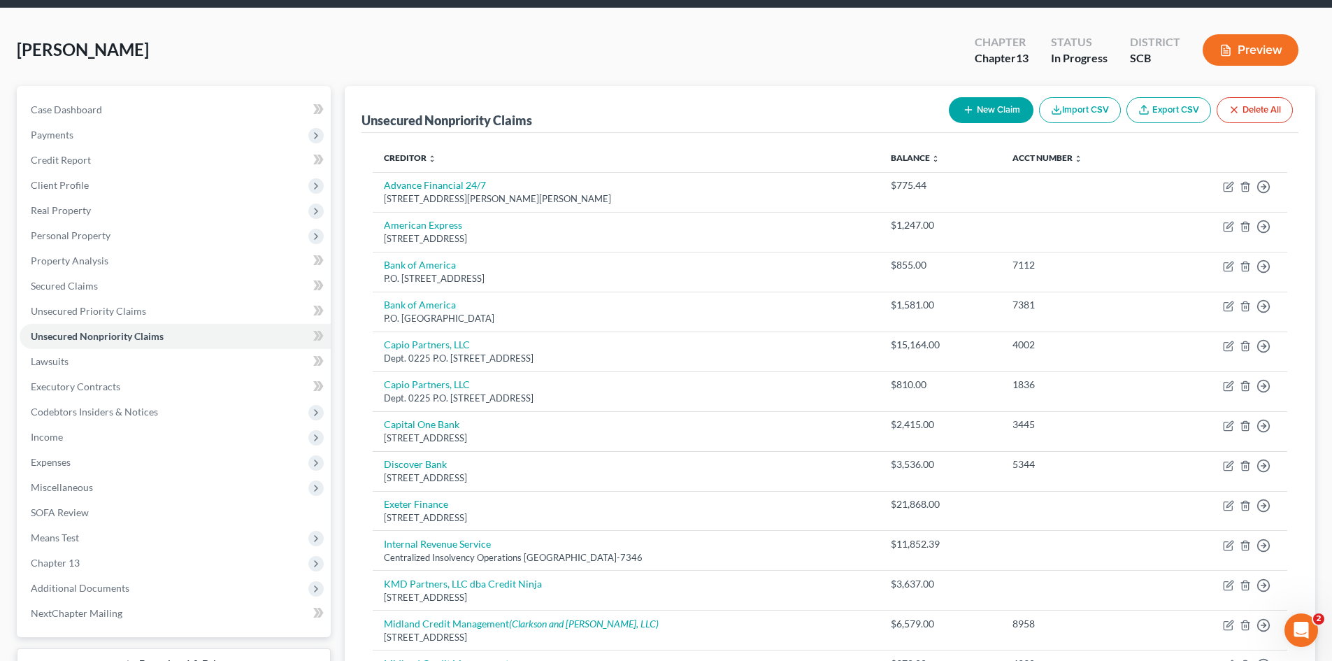
scroll to position [70, 0]
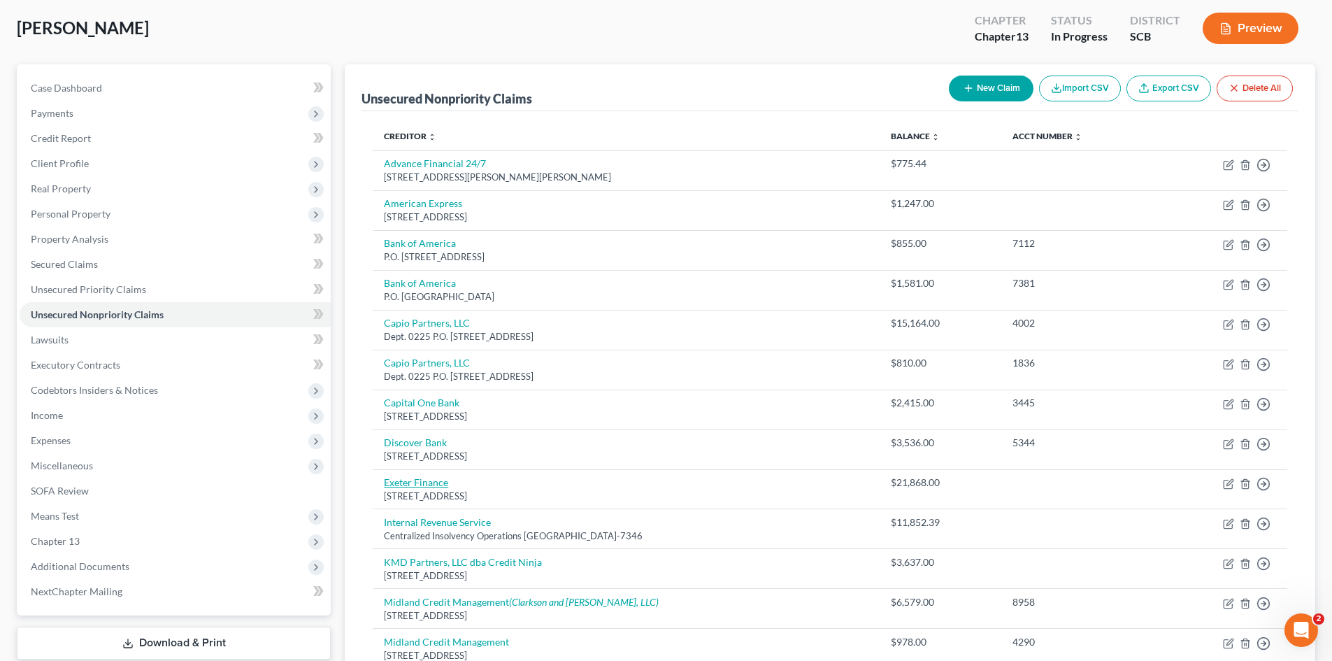
click at [401, 483] on tbody "Advance Financial 24/7 3975 Hixson Pike, Chattanooga, TN 37415 $775.44 Move to …" at bounding box center [830, 541] width 915 height 783
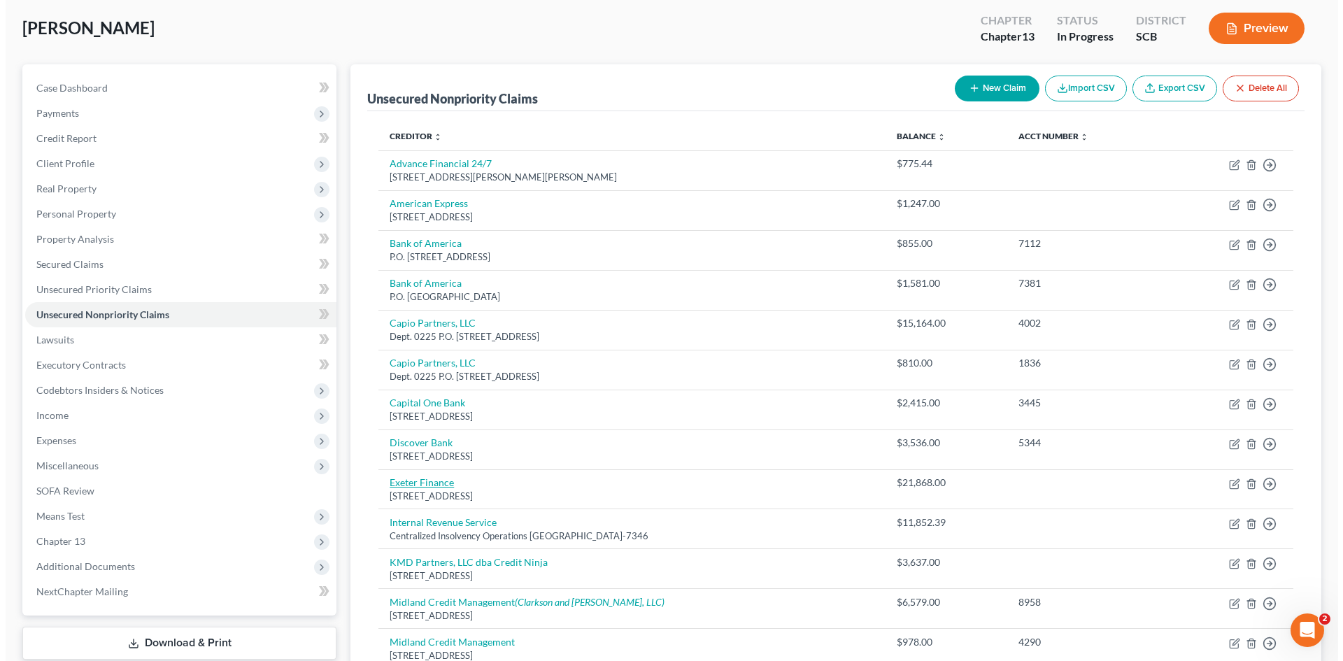
scroll to position [0, 0]
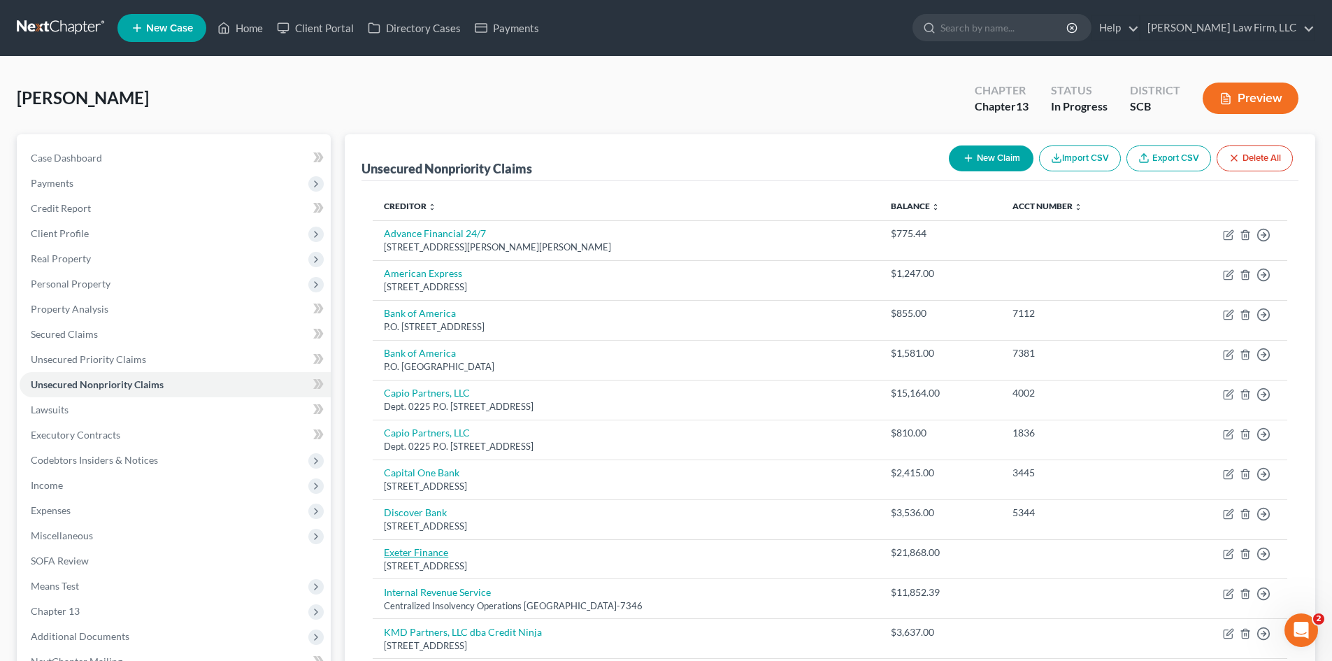
click at [403, 554] on link "Exeter Finance" at bounding box center [416, 552] width 64 height 12
select select "45"
select select "14"
select select "3"
select select "0"
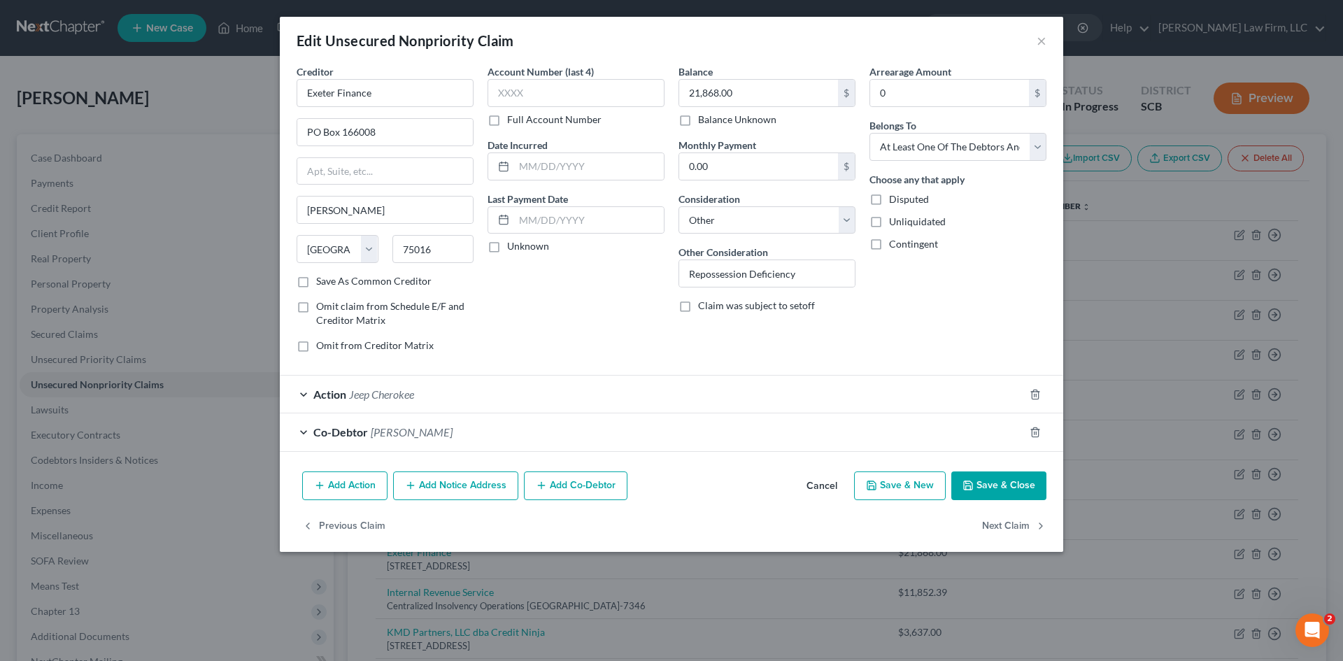
click at [697, 406] on div "Action Jeep Cherokee" at bounding box center [652, 394] width 744 height 37
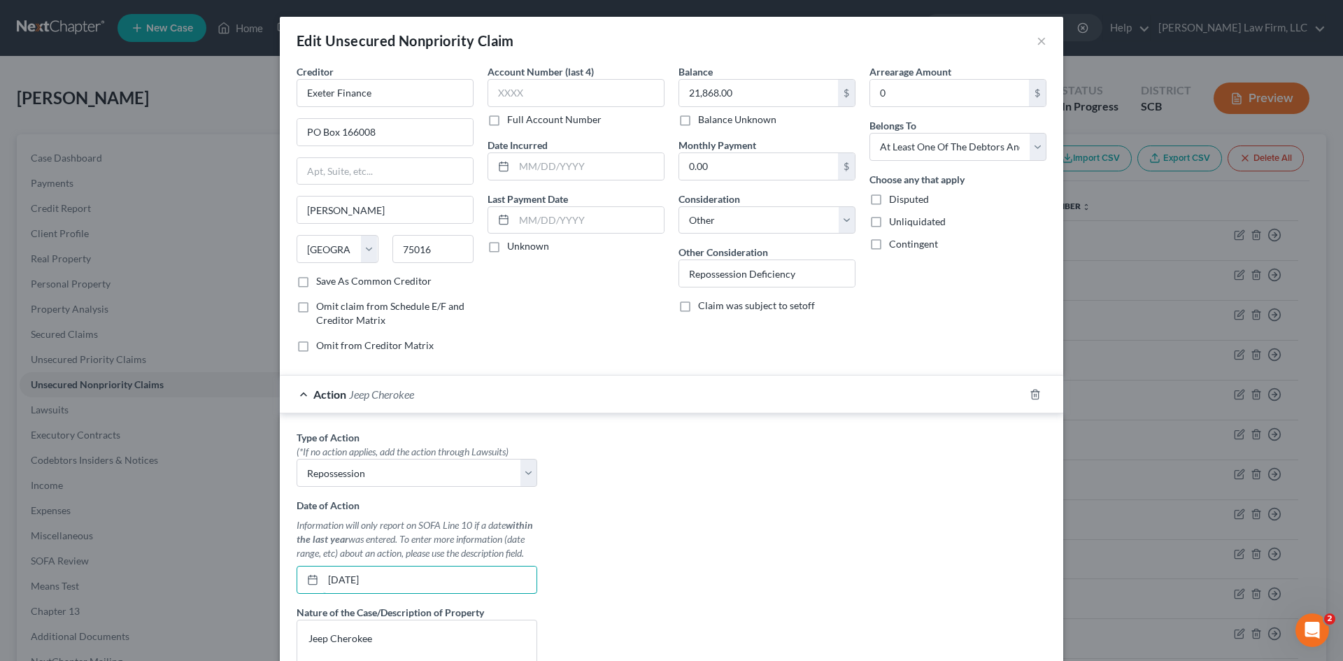
click at [345, 580] on input "01/15/2025" at bounding box center [429, 579] width 213 height 27
drag, startPoint x: 349, startPoint y: 580, endPoint x: 342, endPoint y: 581, distance: 7.0
click at [338, 583] on input "01/15/2025" at bounding box center [429, 579] width 213 height 27
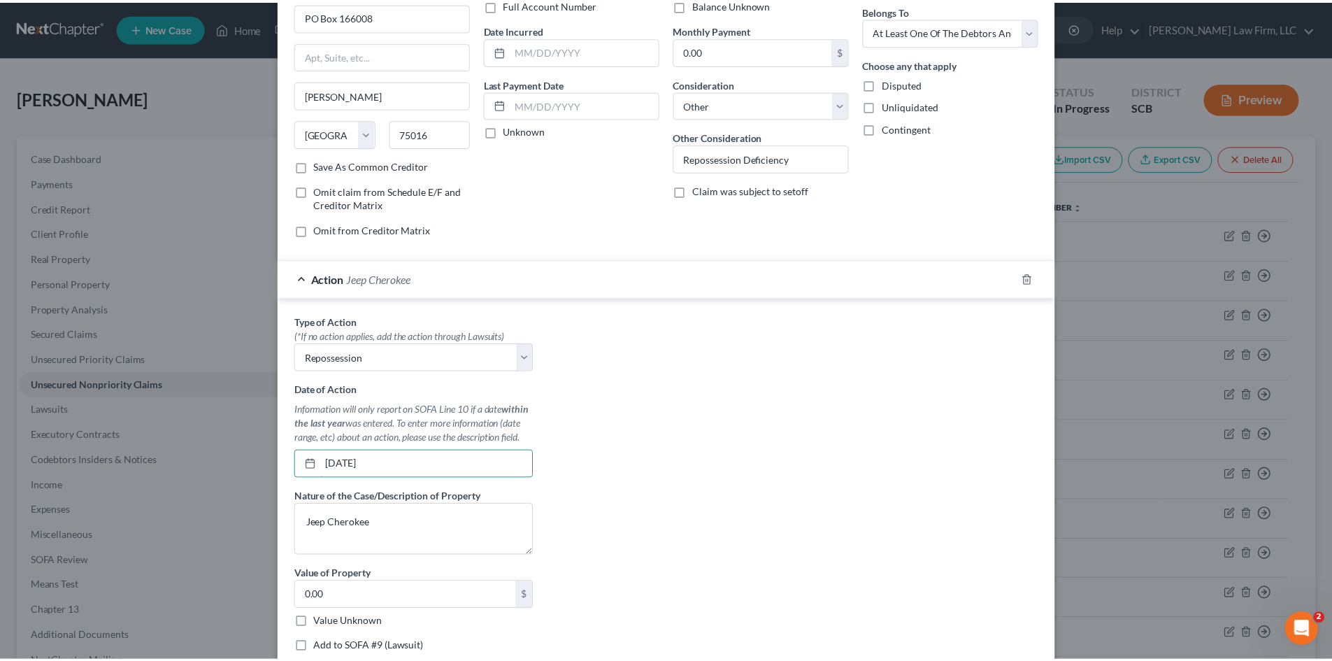
scroll to position [210, 0]
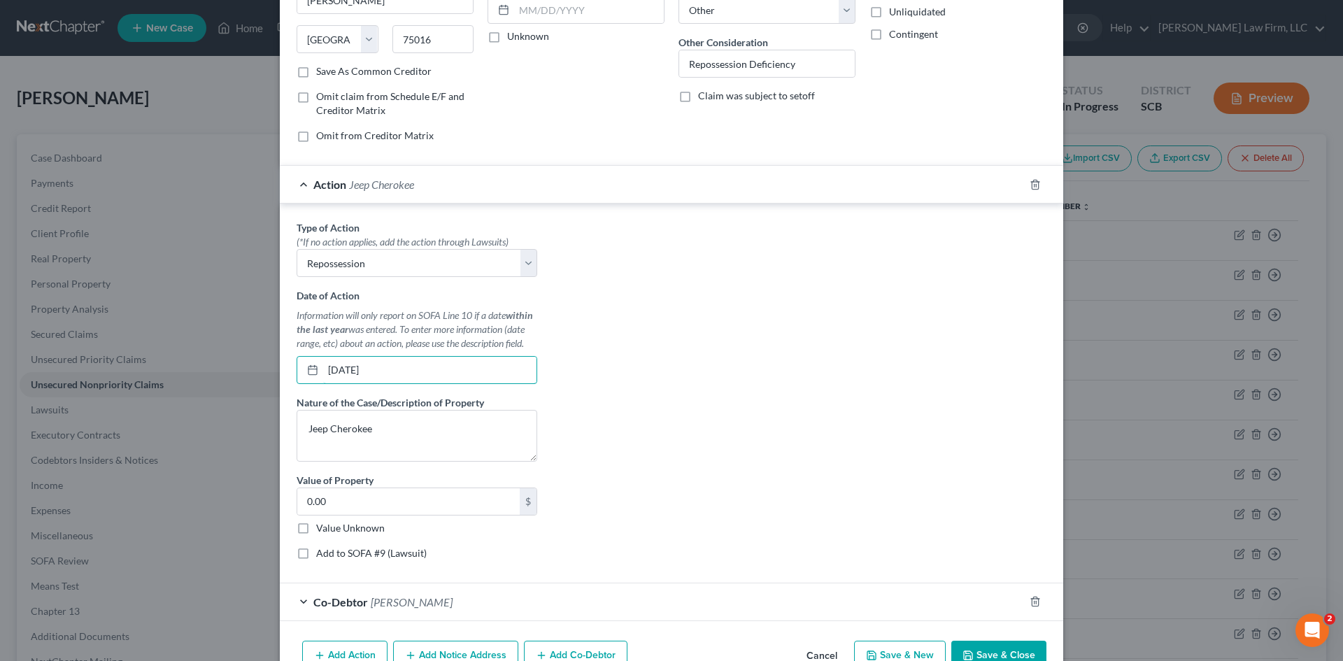
type input "01/01/2025"
click at [985, 657] on button "Save & Close" at bounding box center [998, 655] width 95 height 29
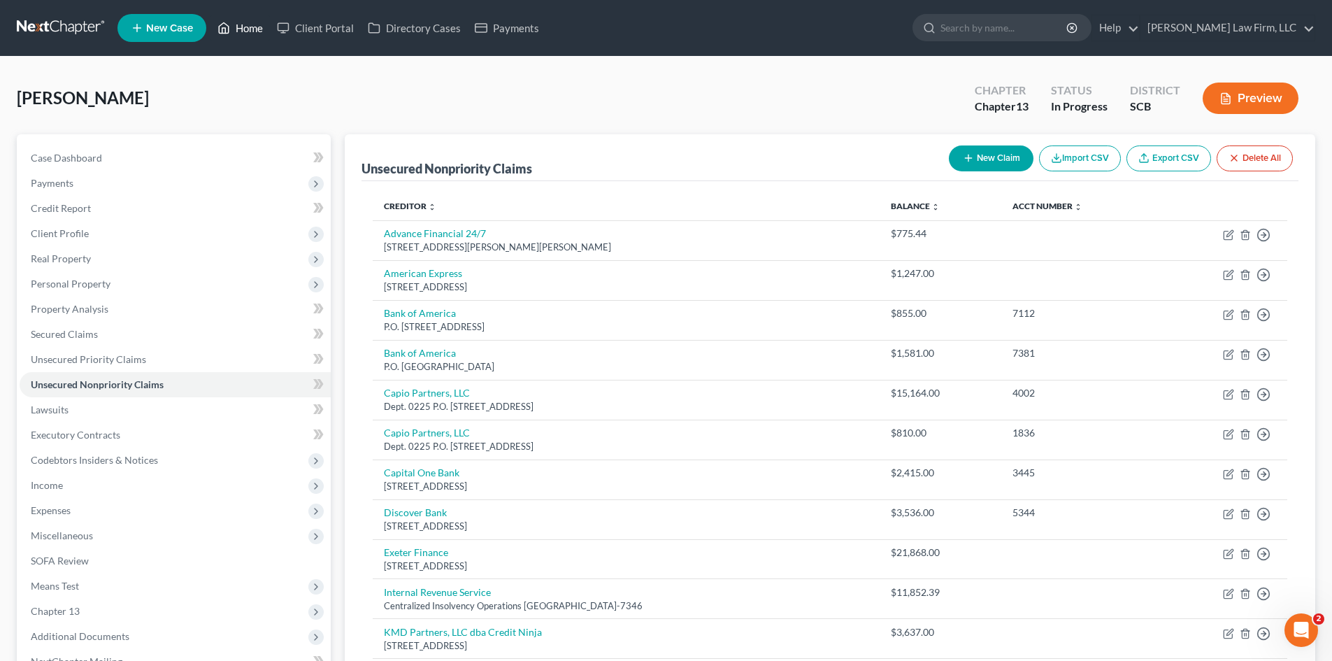
click at [252, 33] on link "Home" at bounding box center [240, 27] width 59 height 25
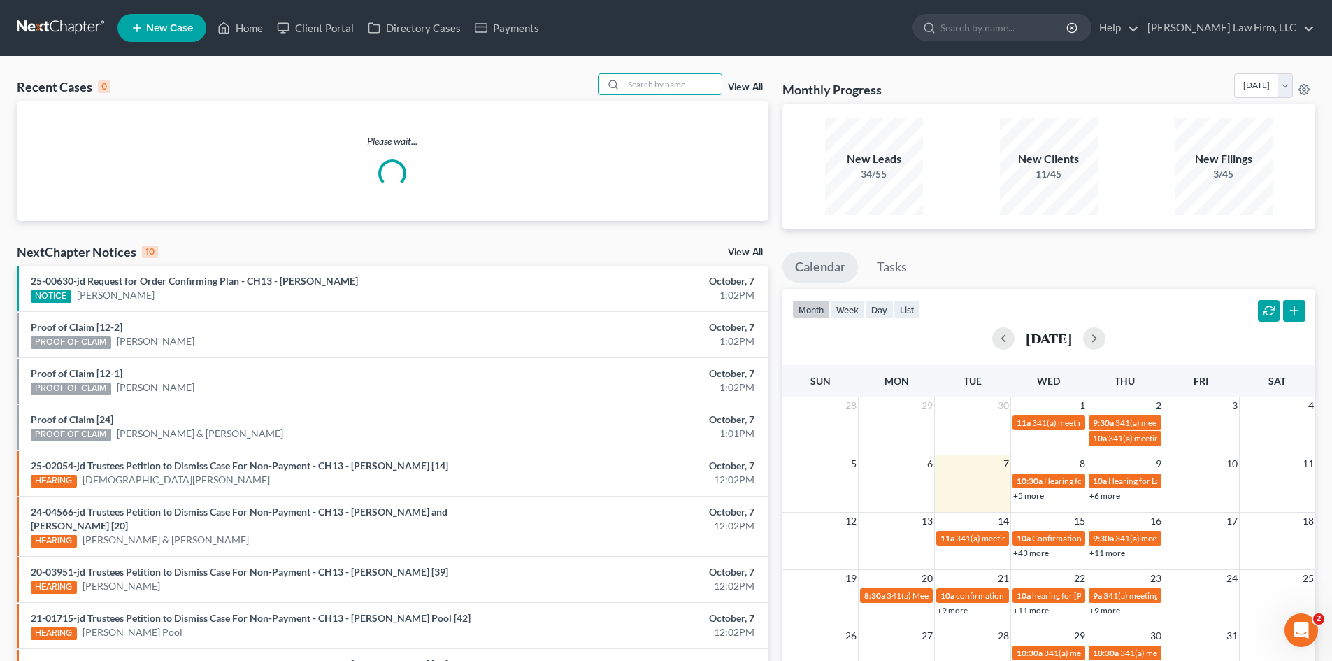
click at [683, 91] on input "search" at bounding box center [673, 84] width 98 height 20
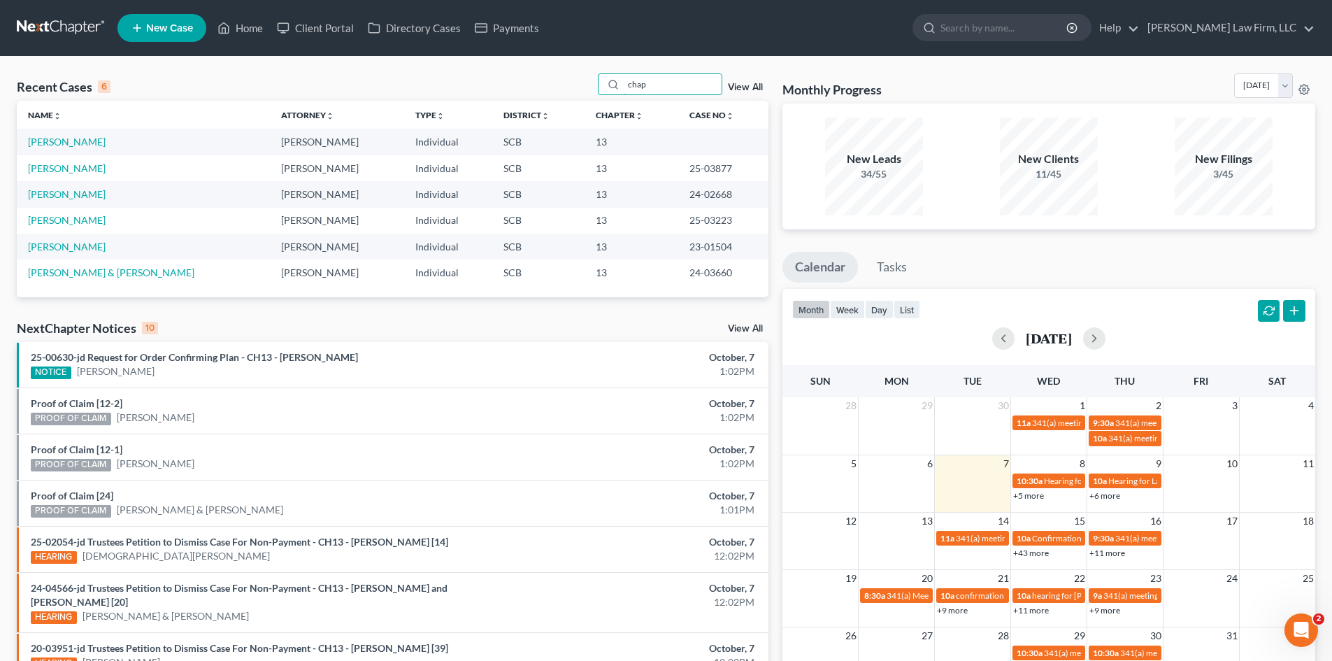
type input "chap"
click at [234, 30] on link "Home" at bounding box center [240, 27] width 59 height 25
drag, startPoint x: 627, startPoint y: 92, endPoint x: 602, endPoint y: 94, distance: 25.3
click at [604, 95] on div "chap" at bounding box center [660, 84] width 124 height 22
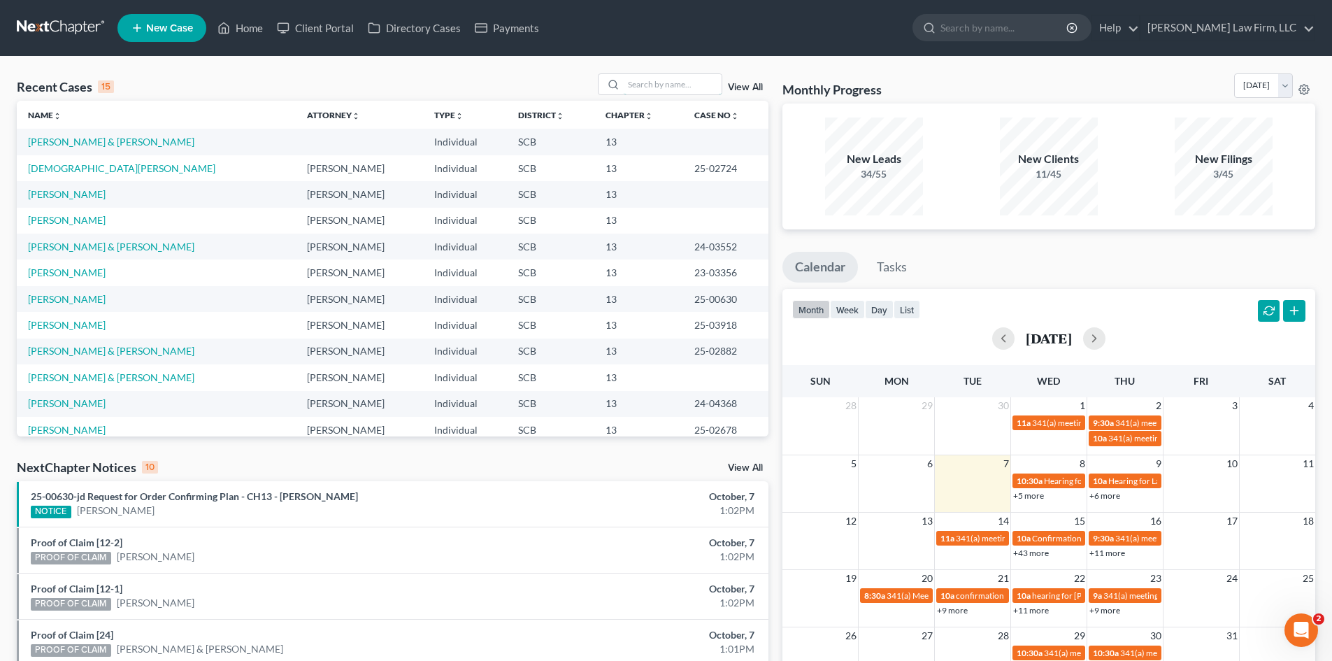
click at [664, 84] on input "search" at bounding box center [673, 84] width 98 height 20
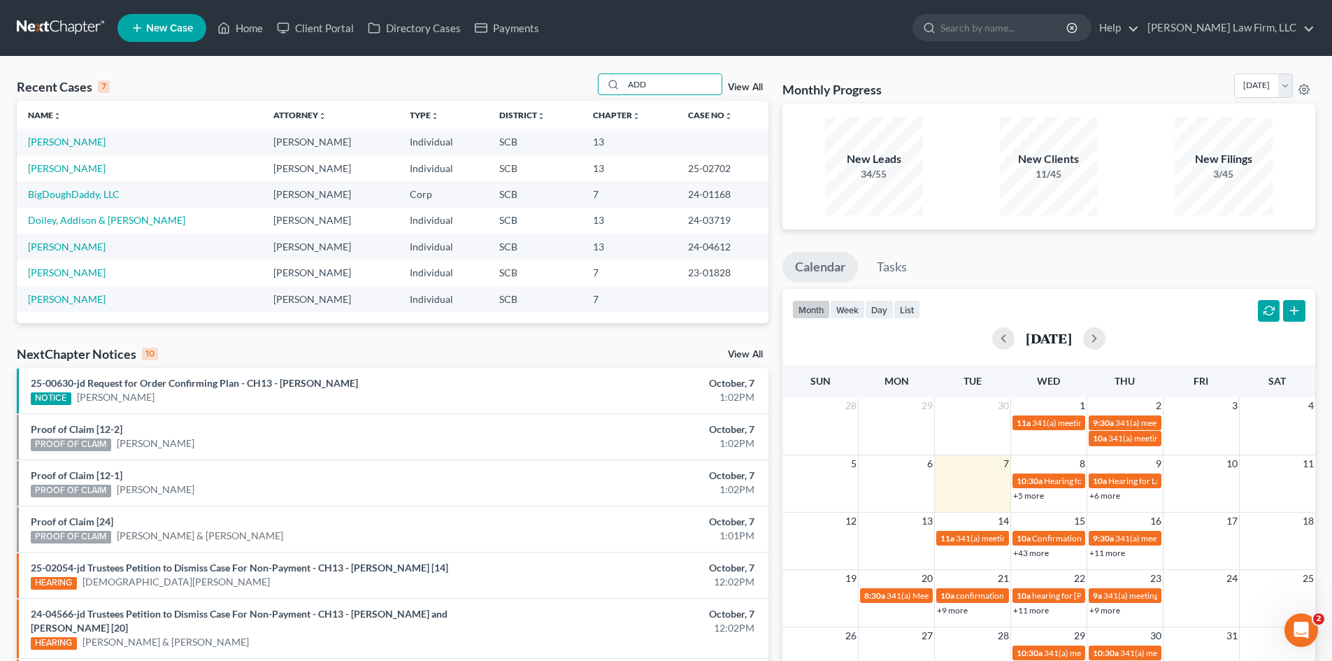
type input "ADD"
click at [73, 146] on link "[PERSON_NAME]" at bounding box center [67, 142] width 78 height 12
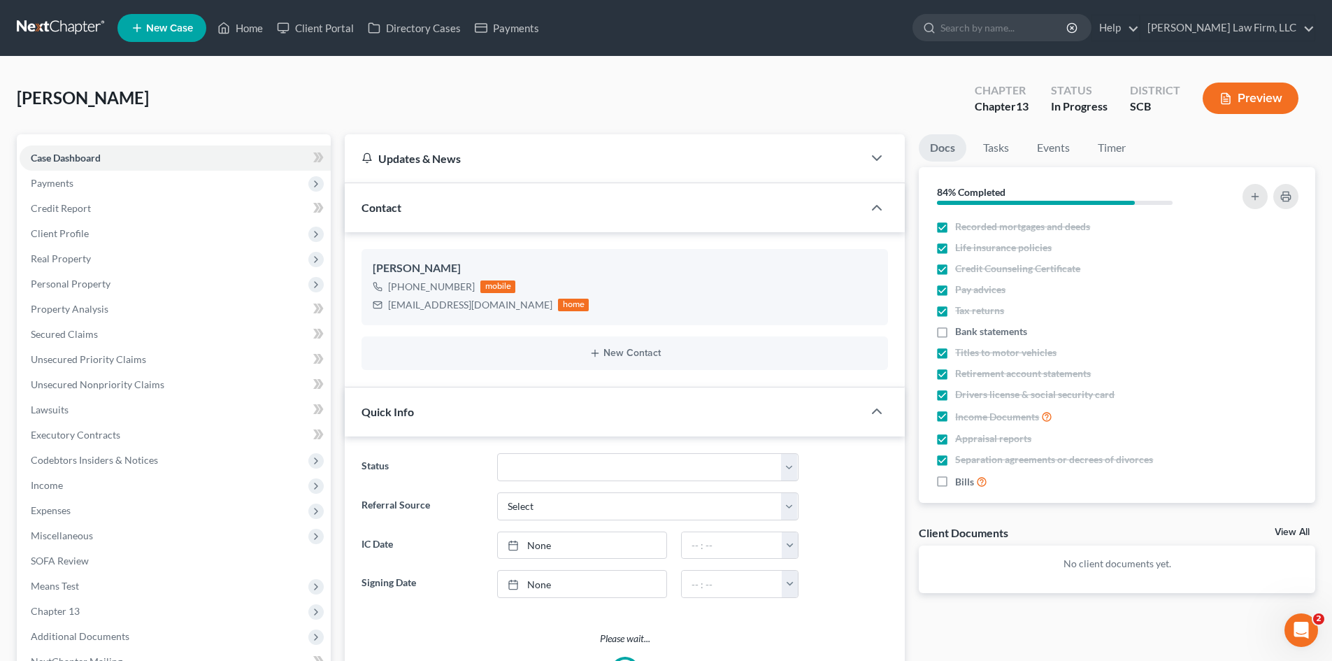
select select "0"
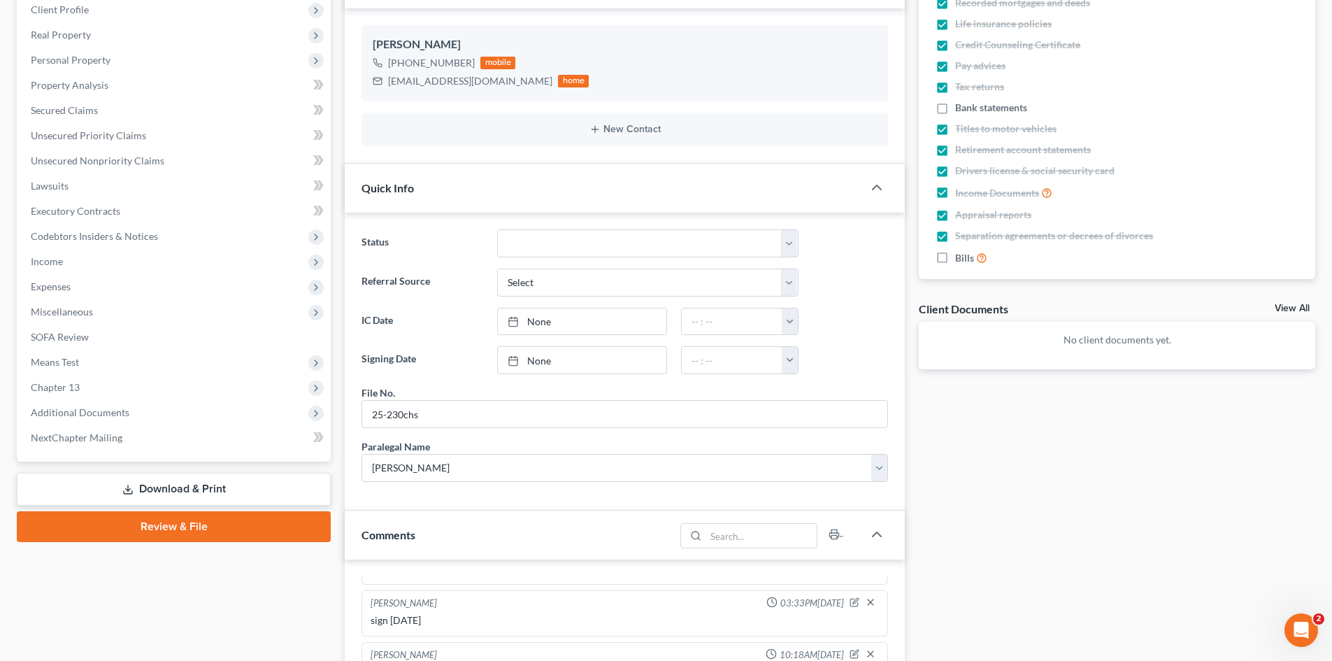
scroll to position [210, 0]
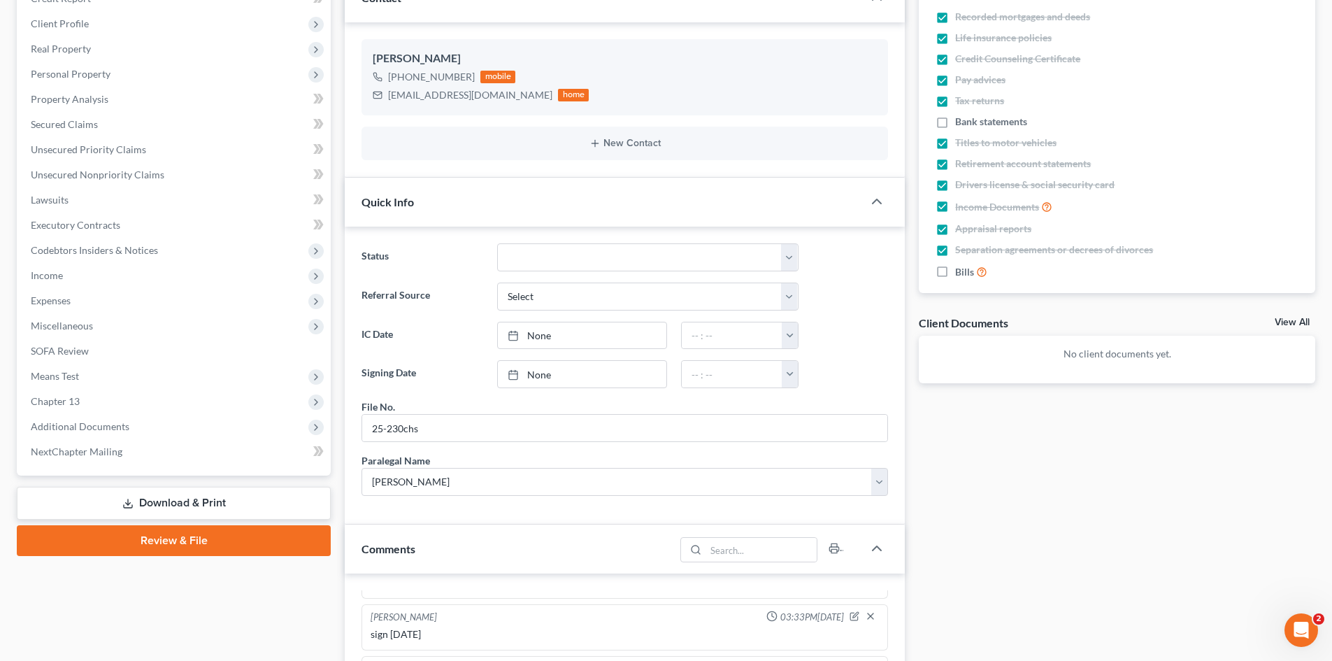
click at [73, 375] on span "Means Test" at bounding box center [55, 376] width 48 height 12
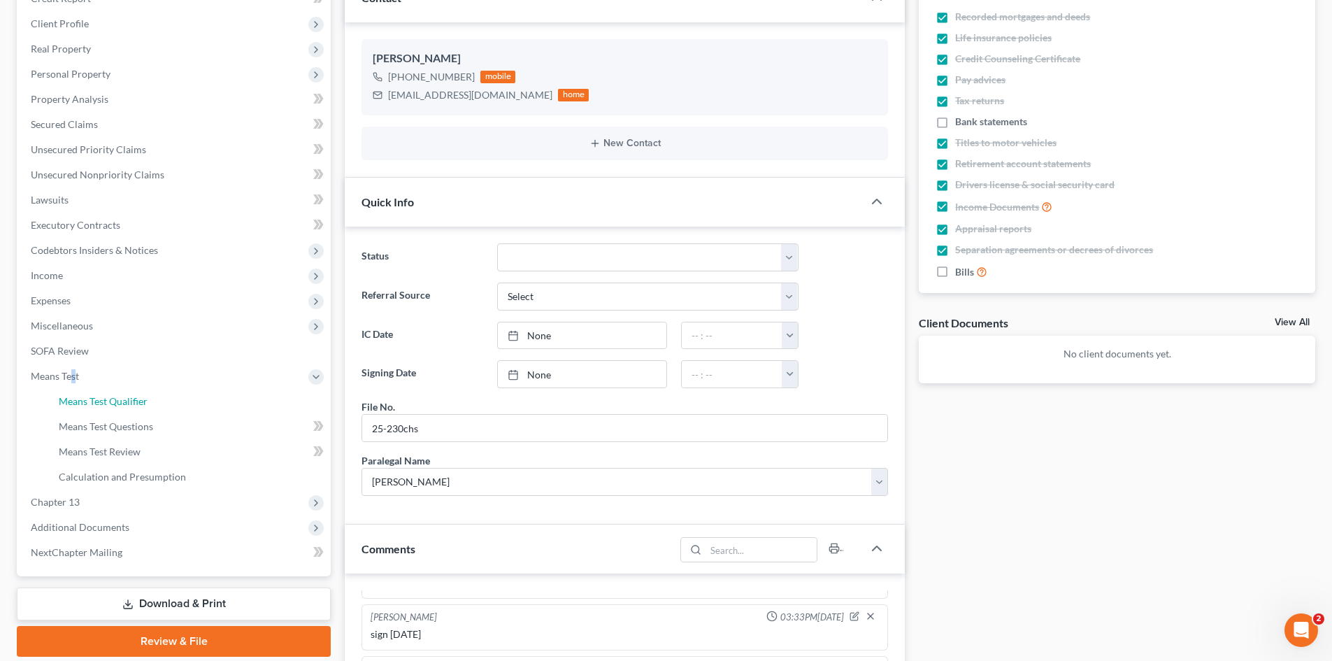
click at [79, 404] on span "Means Test Qualifier" at bounding box center [103, 401] width 89 height 12
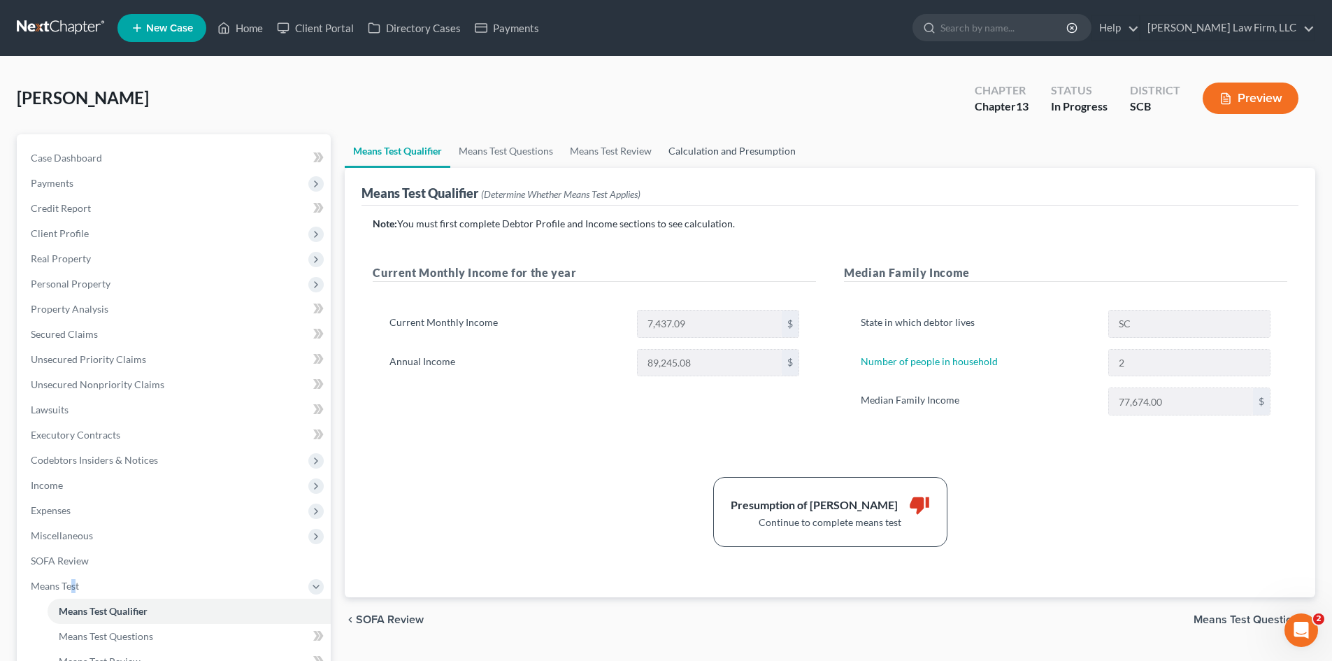
click at [712, 153] on link "Calculation and Presumption" at bounding box center [732, 151] width 144 height 34
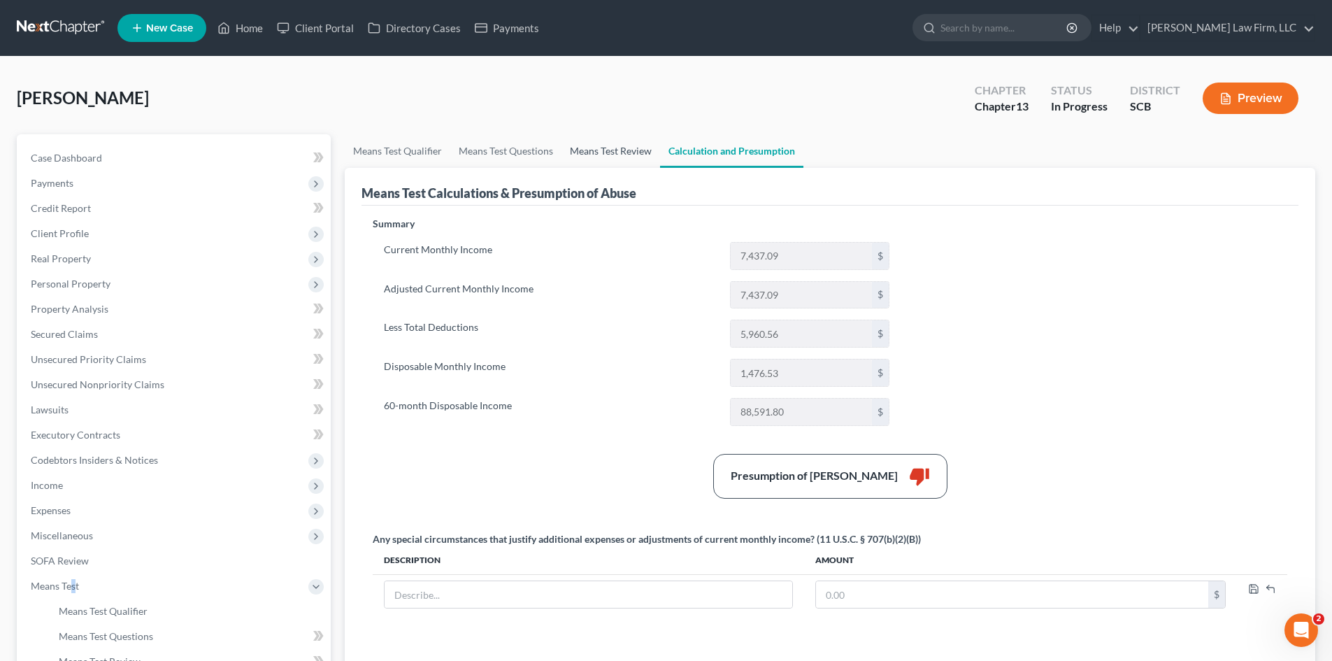
click at [590, 151] on link "Means Test Review" at bounding box center [611, 151] width 99 height 34
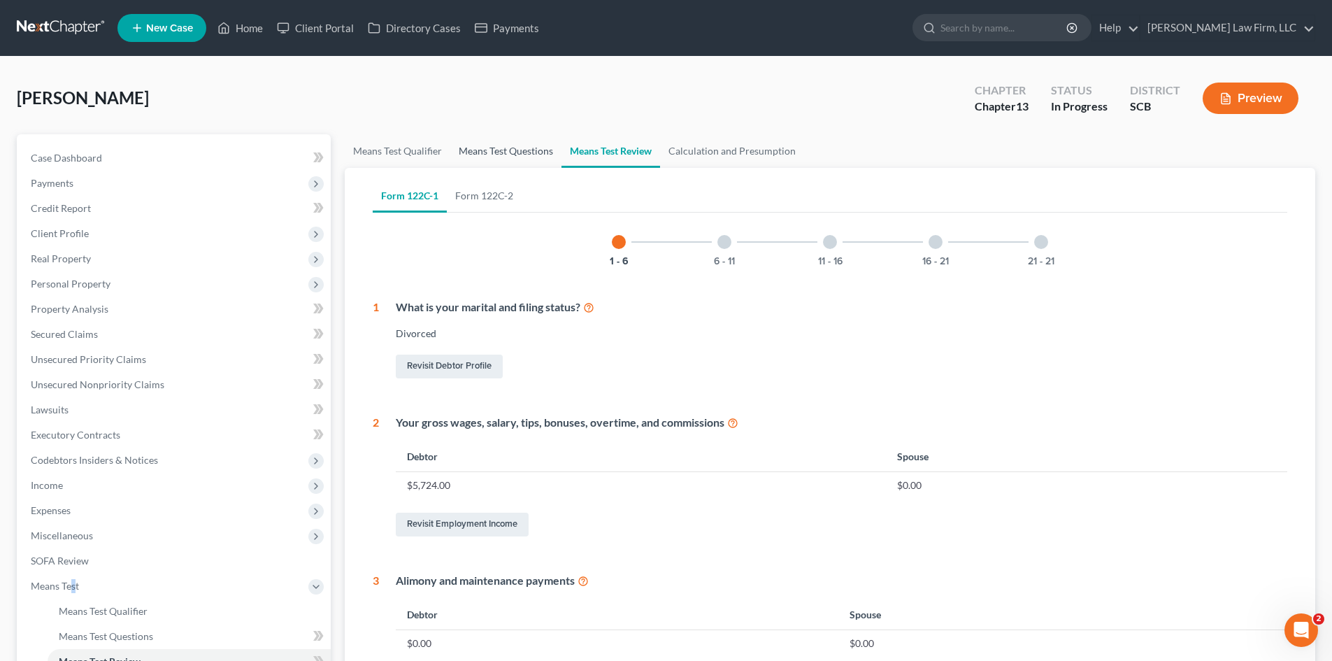
click at [488, 152] on link "Means Test Questions" at bounding box center [505, 151] width 111 height 34
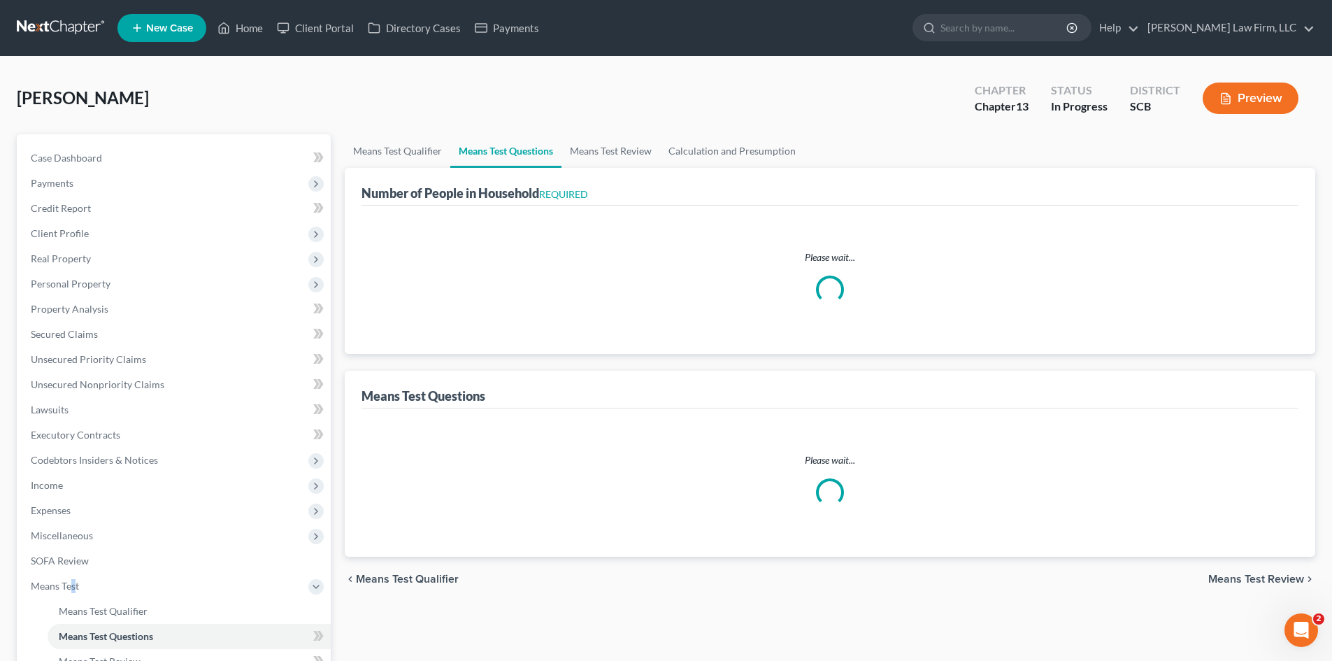
select select "0"
select select "60"
select select "1"
select select "60"
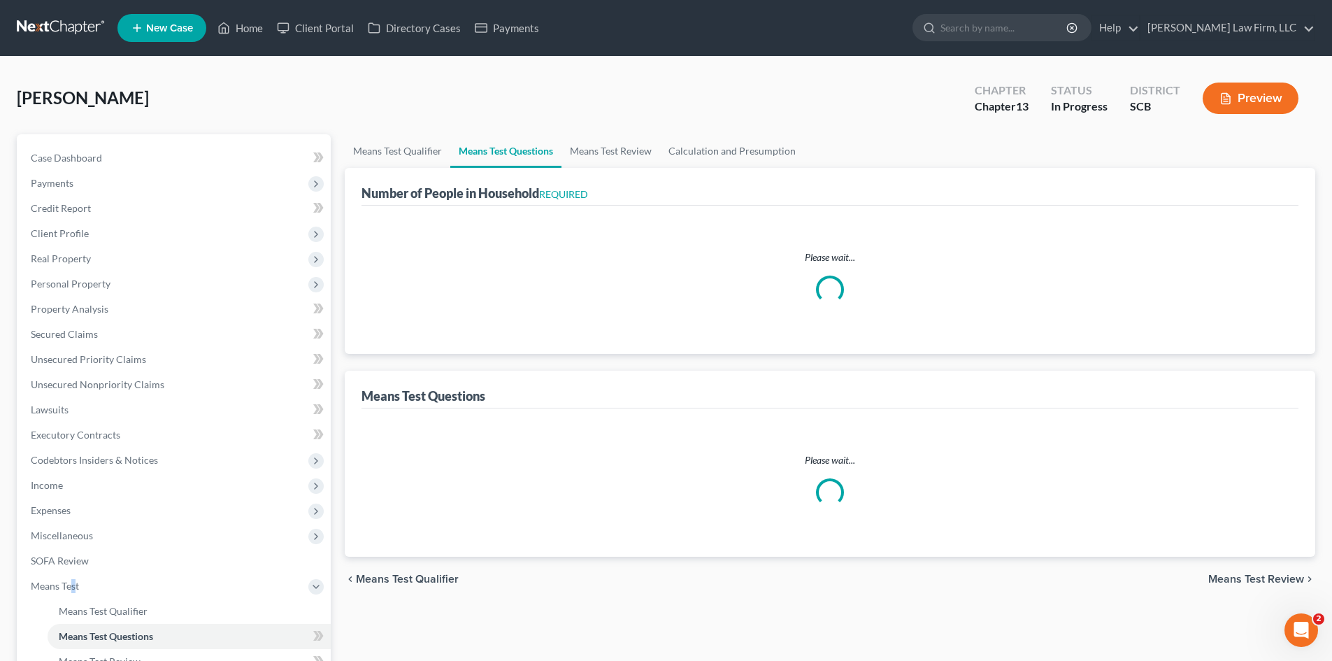
select select "1"
select select "60"
select select "0"
select select "60"
select select "0"
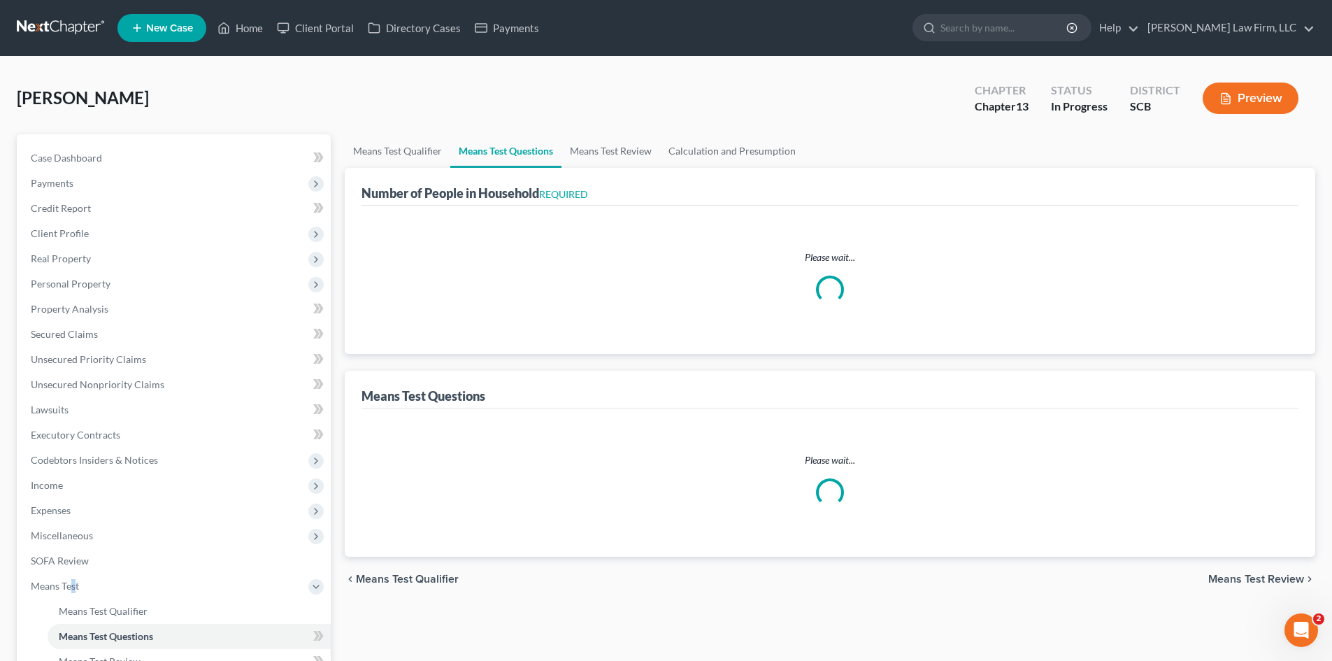
select select "60"
select select "0"
select select "60"
select select "2"
select select "1"
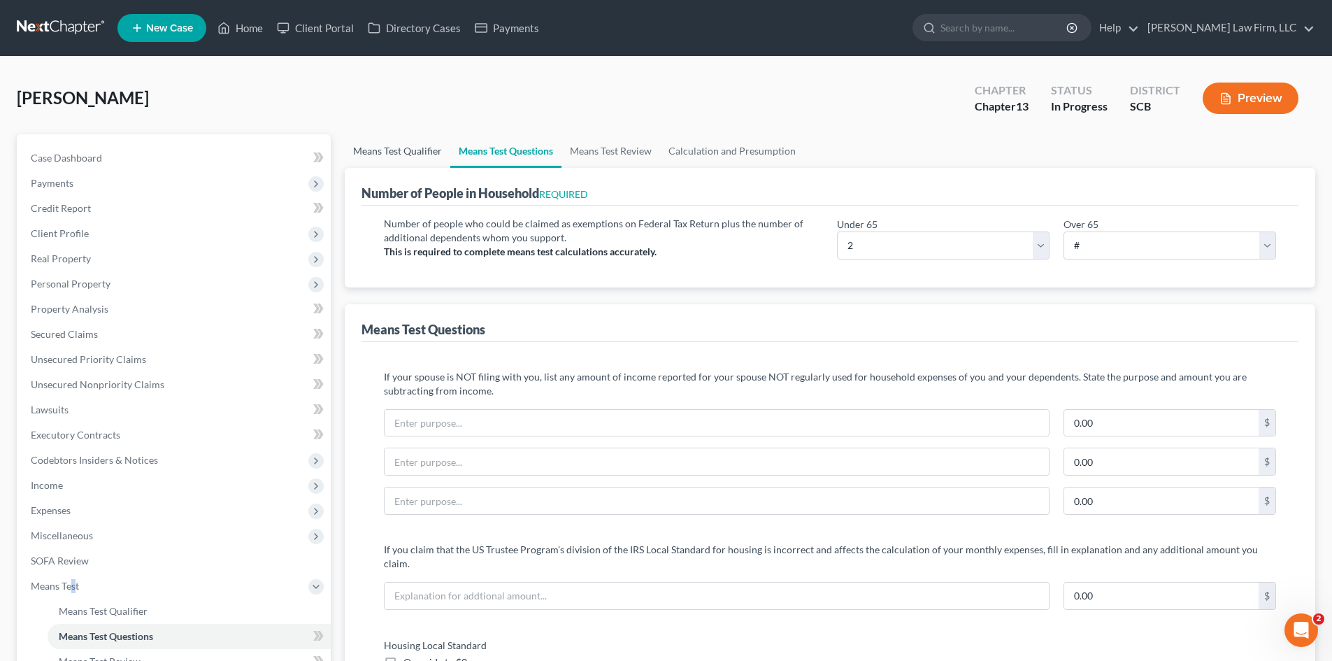
click at [396, 156] on link "Means Test Qualifier" at bounding box center [398, 151] width 106 height 34
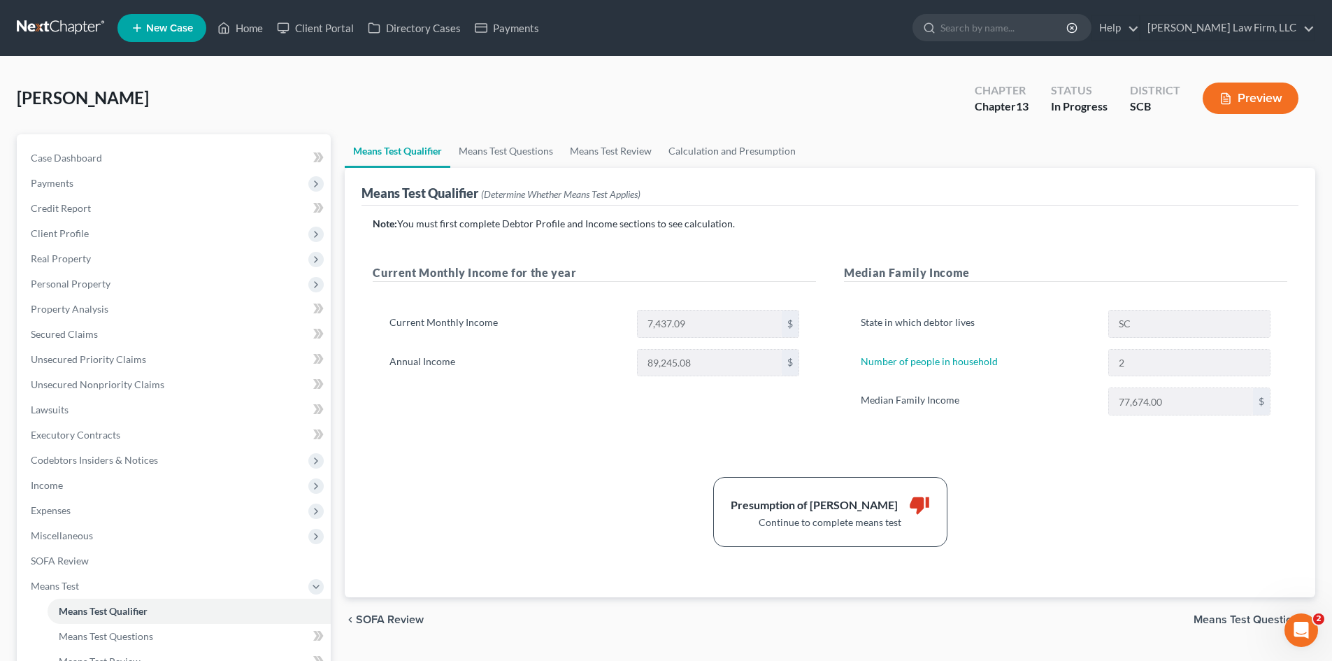
click at [38, 260] on span "Real Property" at bounding box center [61, 258] width 60 height 12
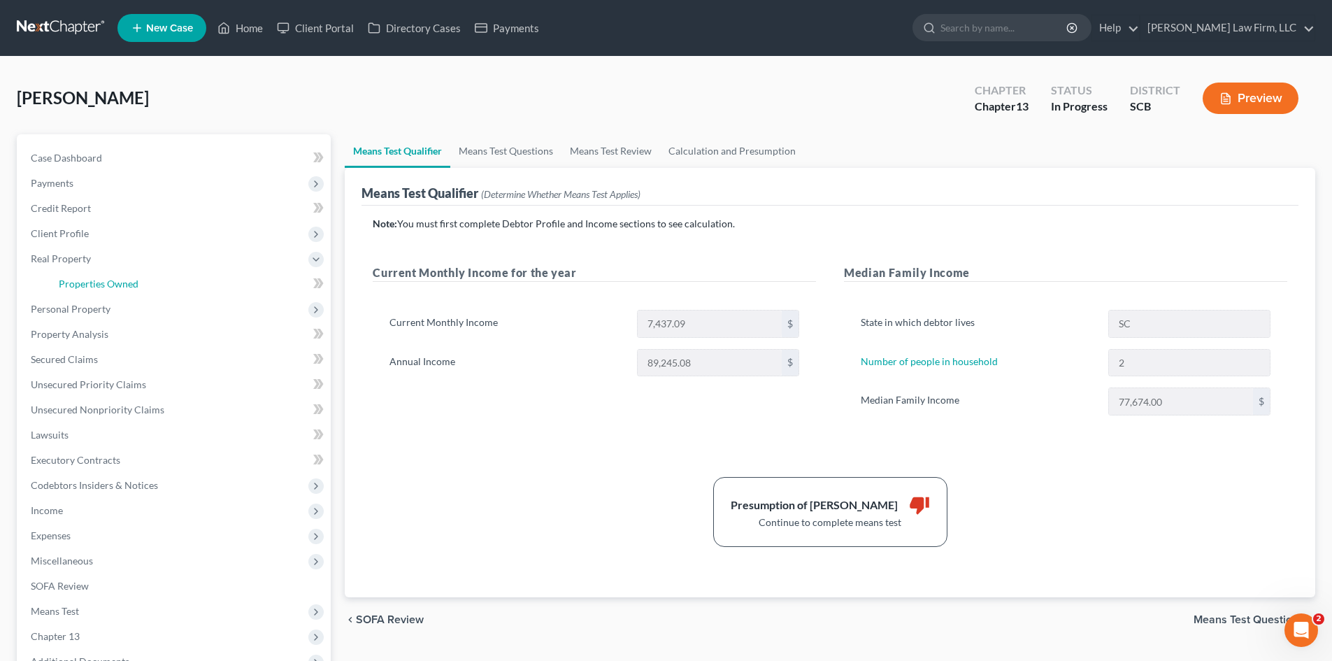
click at [72, 278] on span "Properties Owned" at bounding box center [99, 284] width 80 height 12
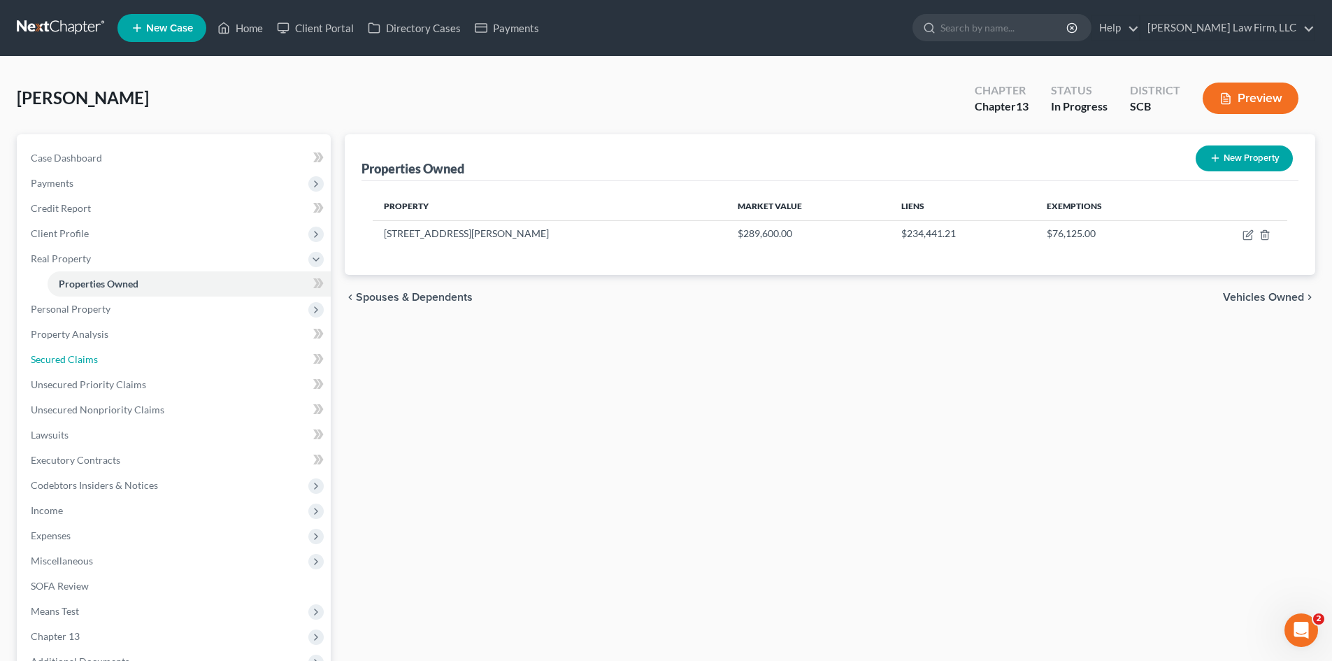
click at [68, 353] on span "Secured Claims" at bounding box center [64, 359] width 67 height 12
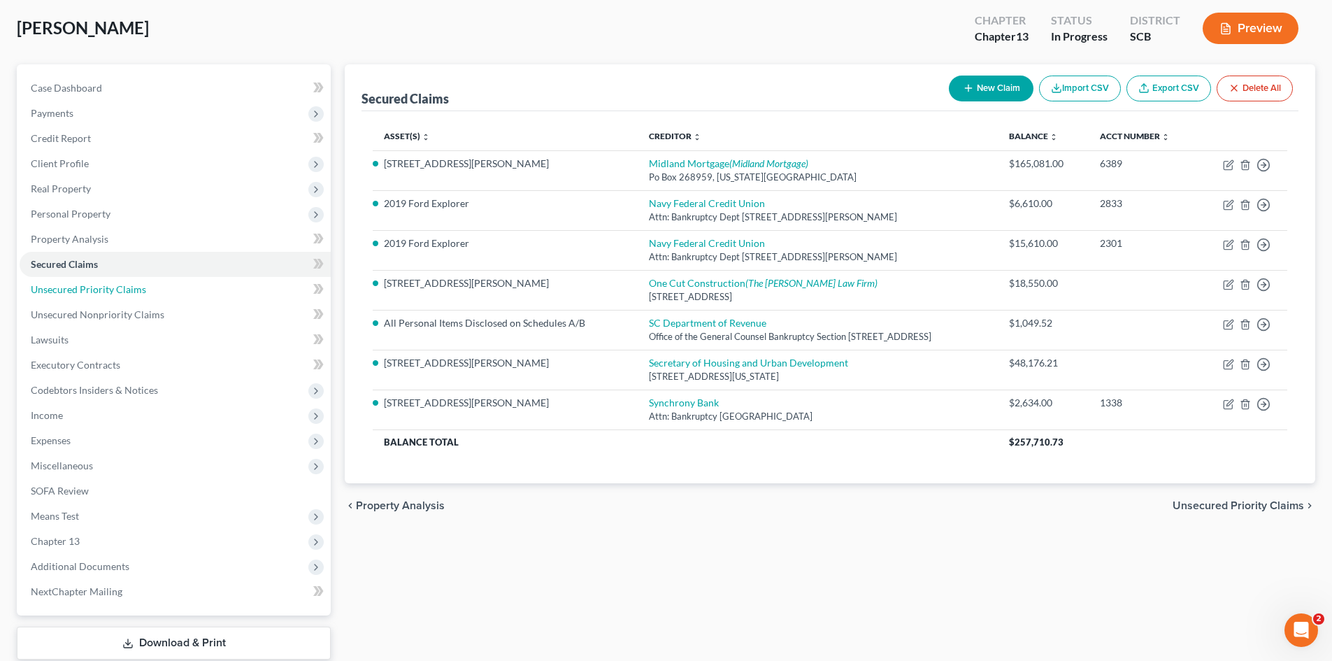
click at [81, 292] on span "Unsecured Priority Claims" at bounding box center [88, 289] width 115 height 12
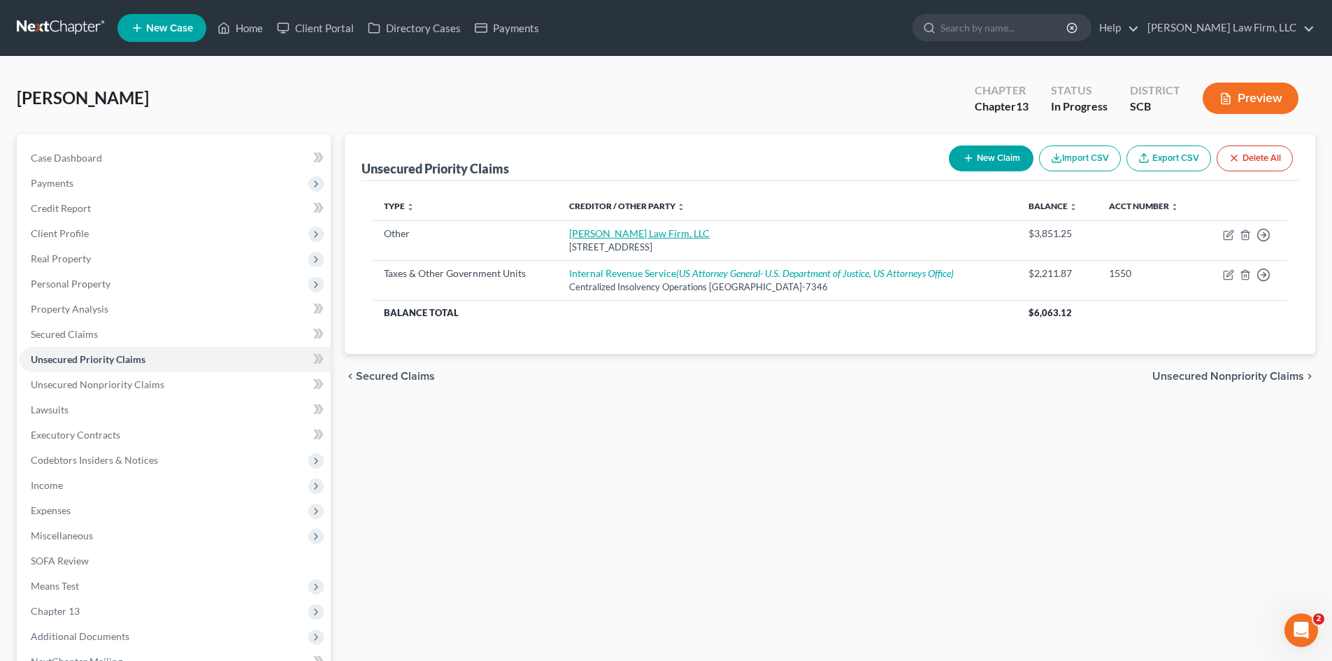
click at [636, 235] on link "[PERSON_NAME] Law Firm, LLC" at bounding box center [639, 233] width 141 height 12
select select "9"
select select "42"
select select "0"
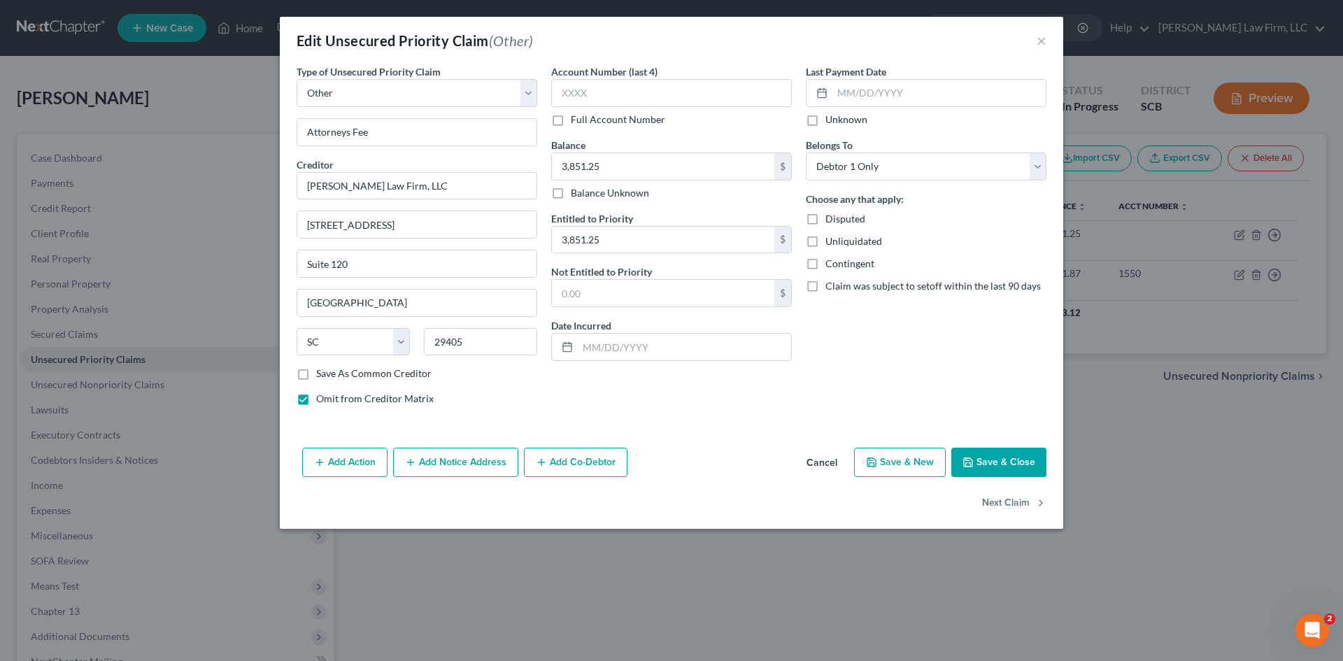
click at [984, 469] on button "Save & Close" at bounding box center [998, 462] width 95 height 29
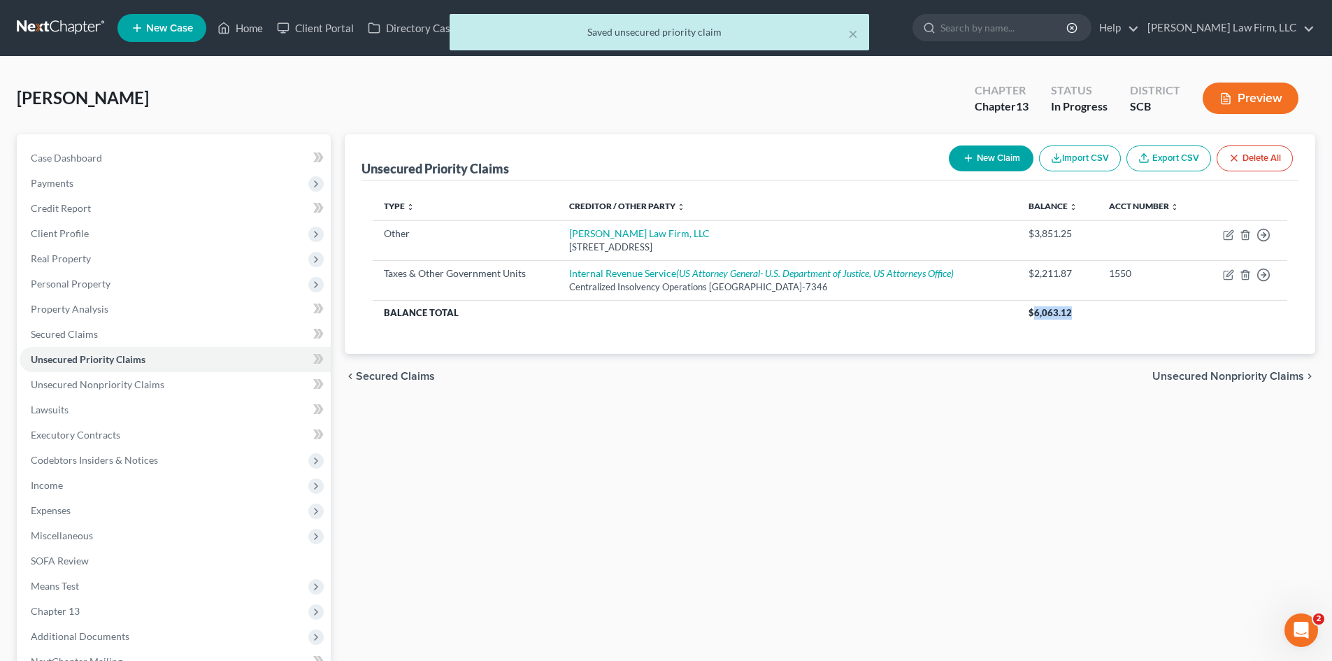
drag, startPoint x: 1076, startPoint y: 316, endPoint x: 1036, endPoint y: 318, distance: 39.2
click at [1036, 318] on th "$6,063.12" at bounding box center [1153, 312] width 270 height 25
copy span "6,063.12"
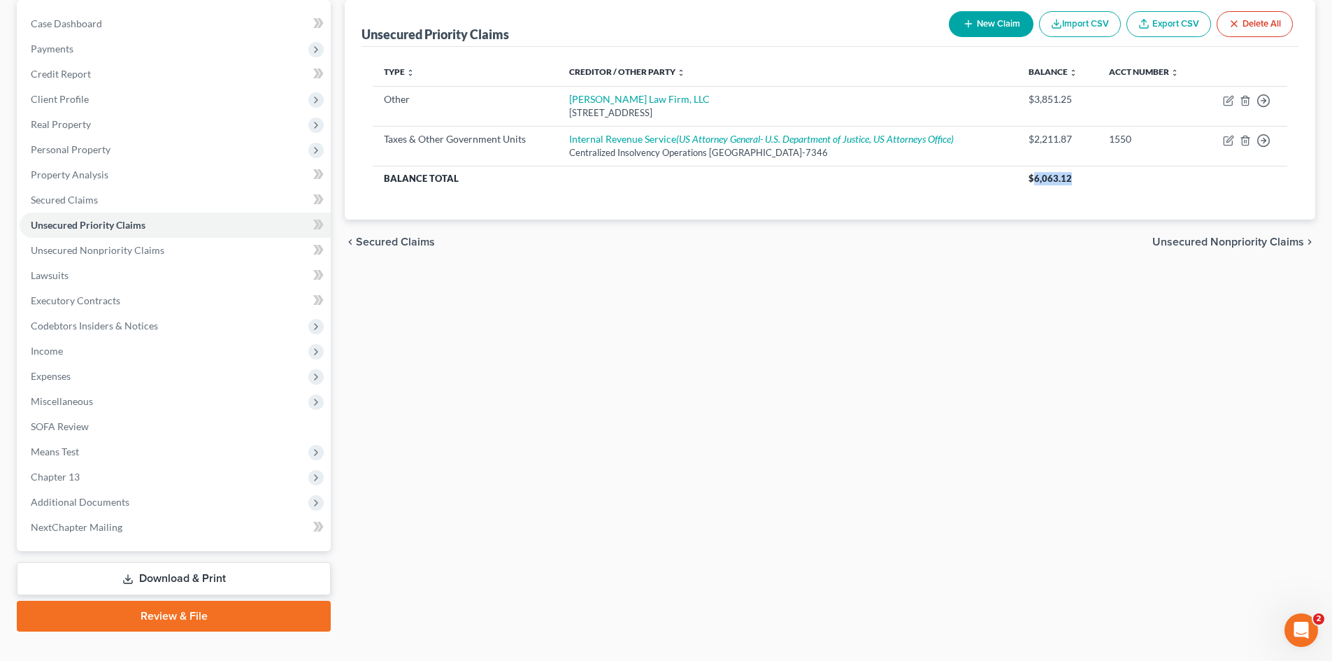
scroll to position [140, 0]
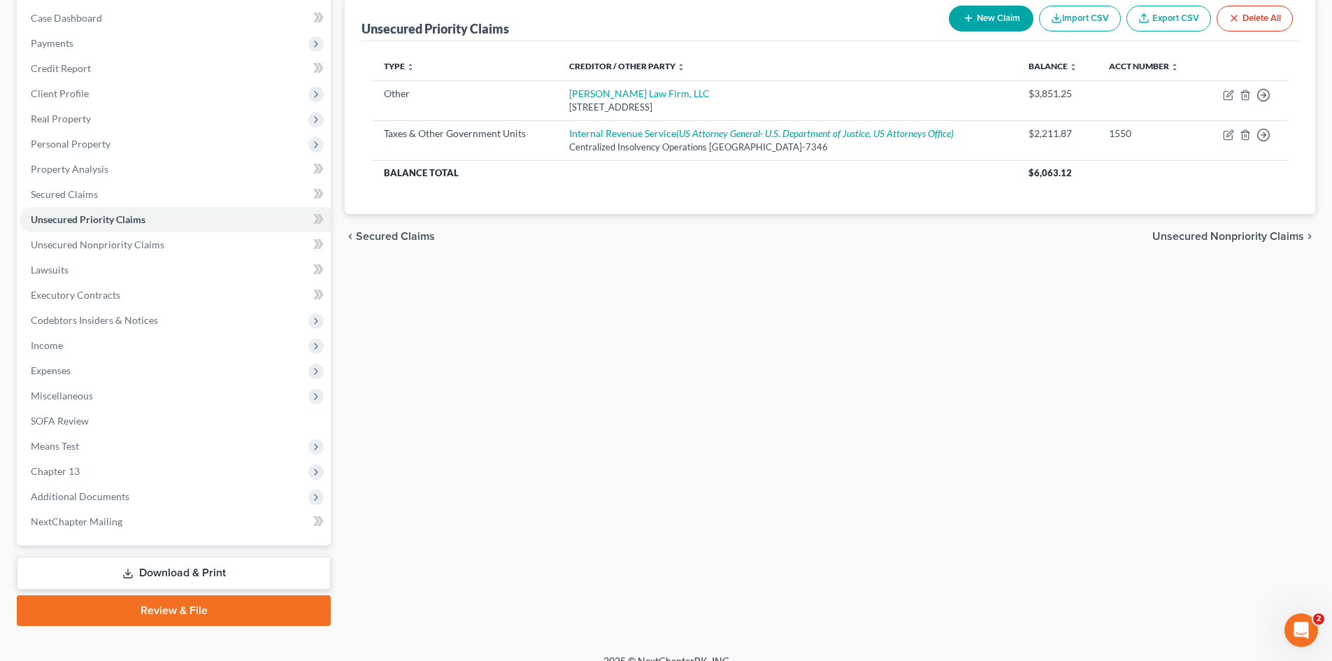
click at [53, 401] on span "Miscellaneous" at bounding box center [62, 396] width 62 height 12
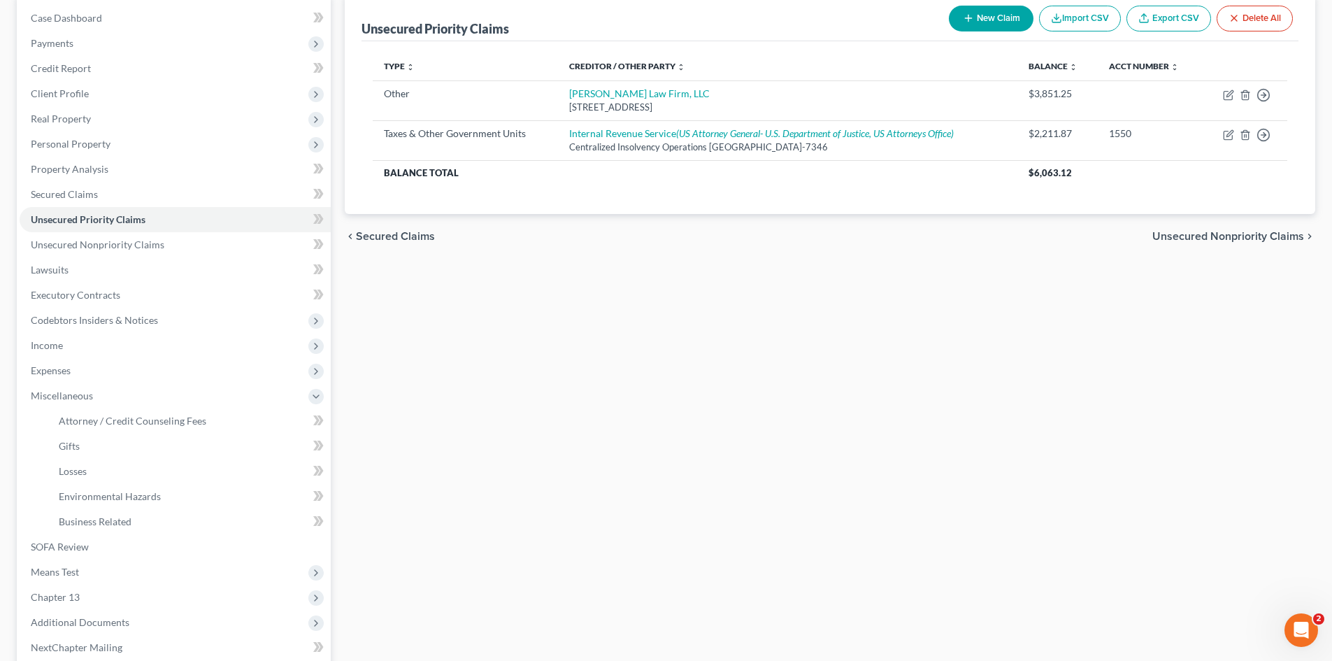
click at [47, 574] on span "Means Test" at bounding box center [55, 572] width 48 height 12
click at [127, 542] on span "Calculation and Presumption" at bounding box center [122, 547] width 127 height 12
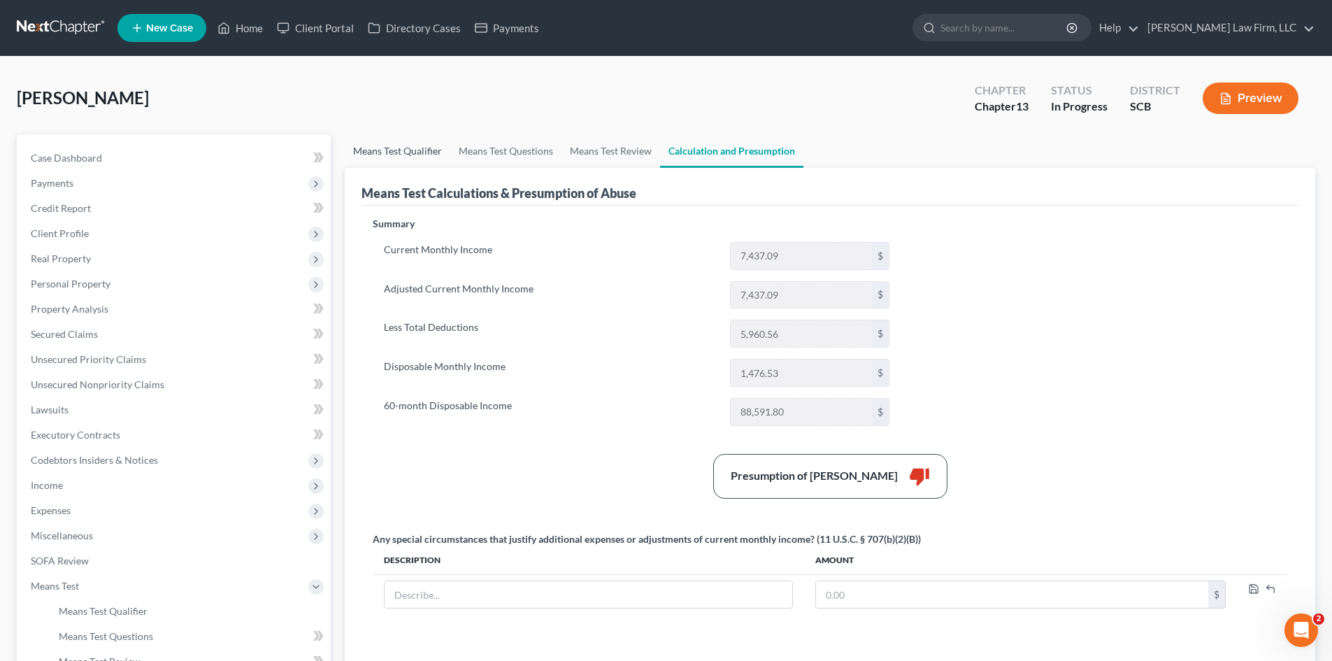
click at [387, 150] on link "Means Test Qualifier" at bounding box center [398, 151] width 106 height 34
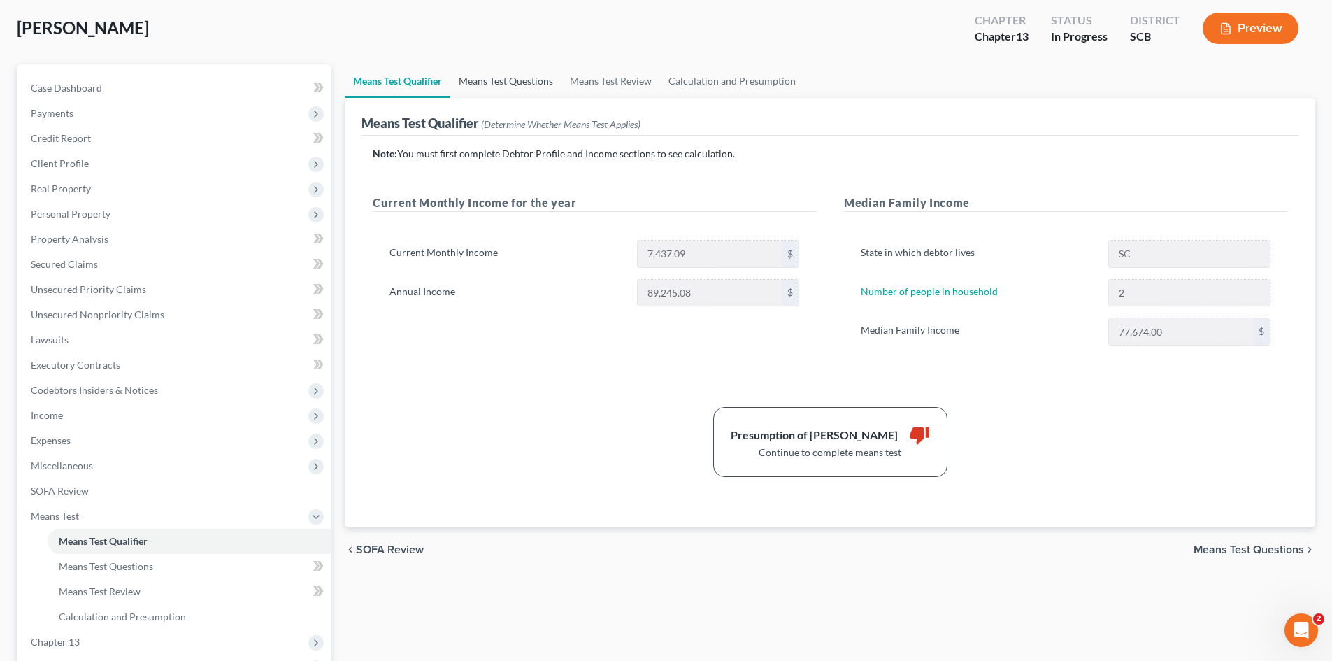
click at [504, 77] on link "Means Test Questions" at bounding box center [505, 81] width 111 height 34
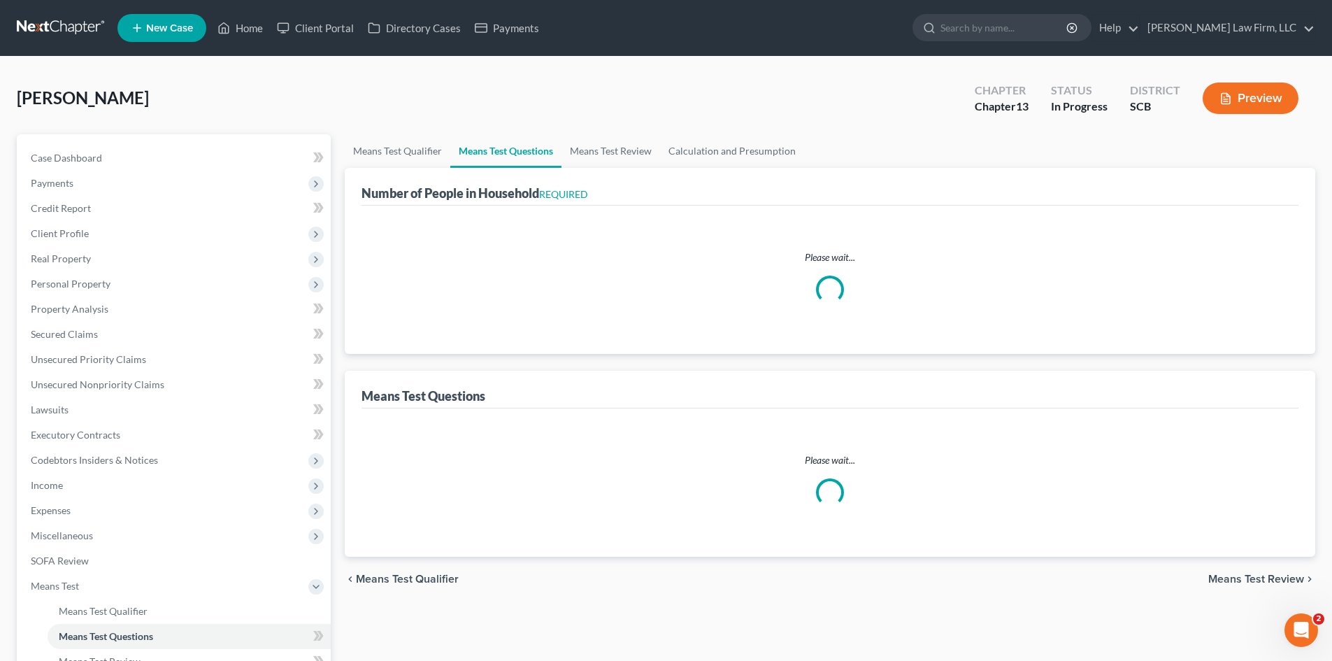
select select "0"
select select "60"
select select "1"
select select "60"
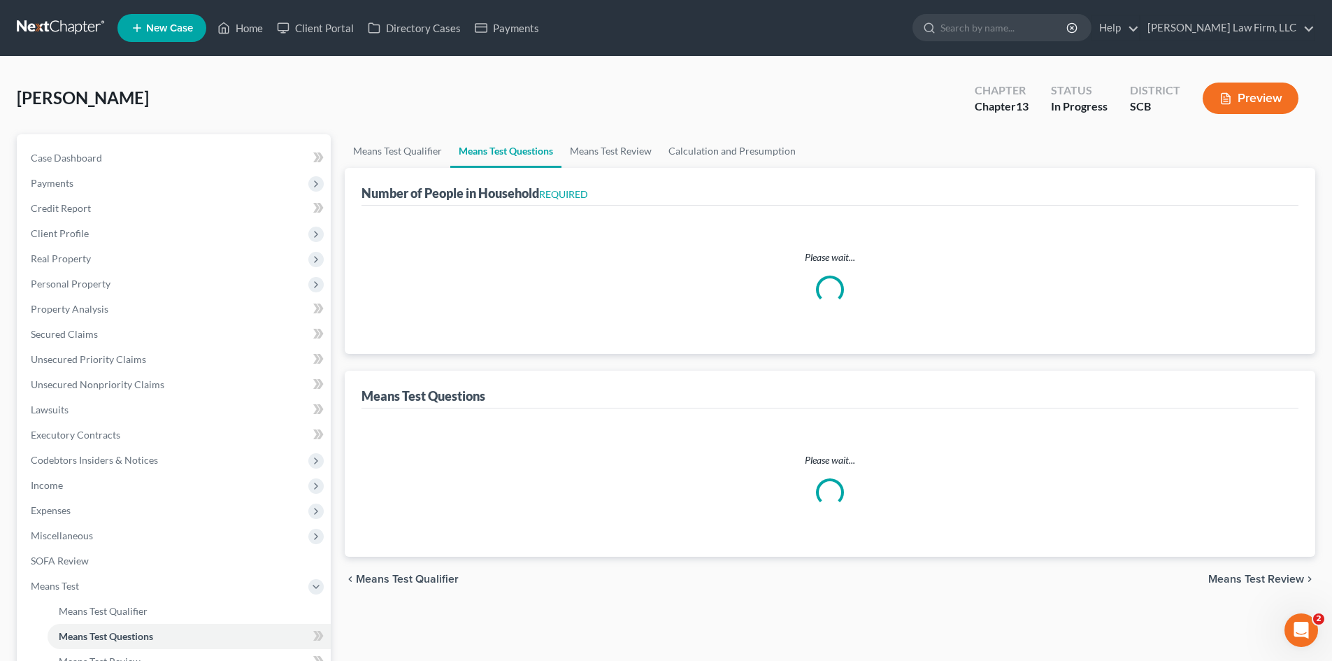
select select "1"
select select "60"
select select "0"
select select "60"
select select "0"
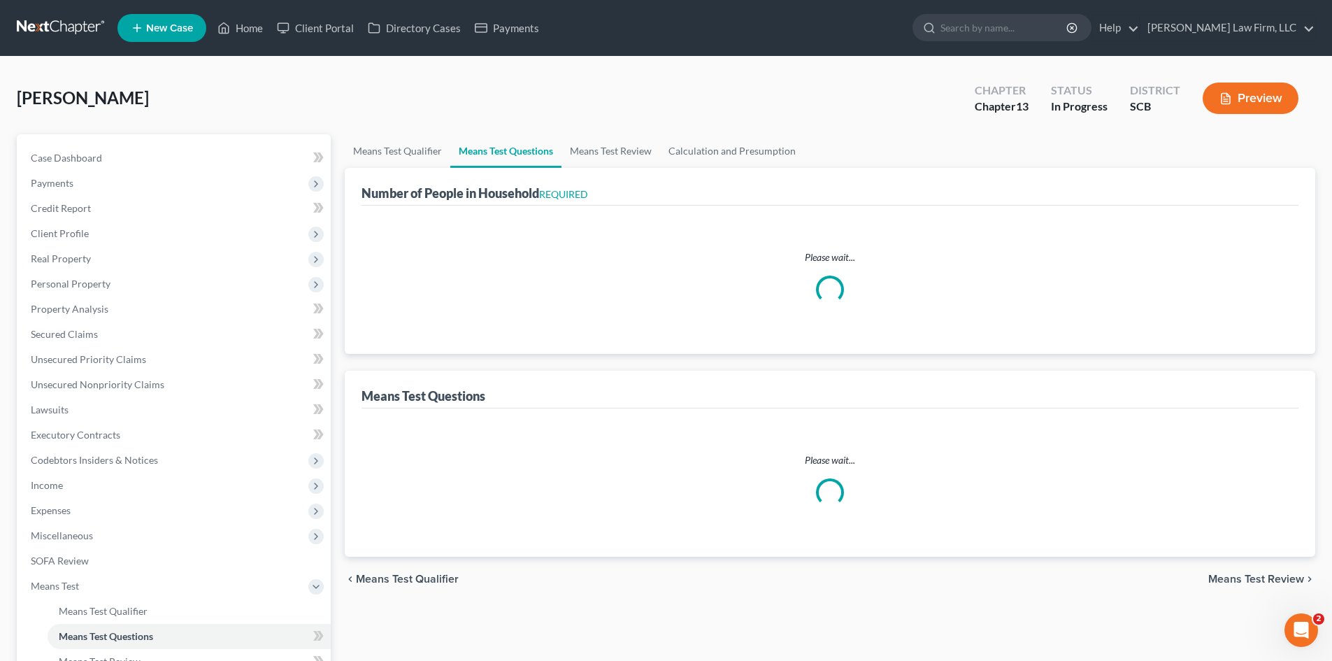
select select "60"
select select "0"
select select "60"
select select "2"
select select "1"
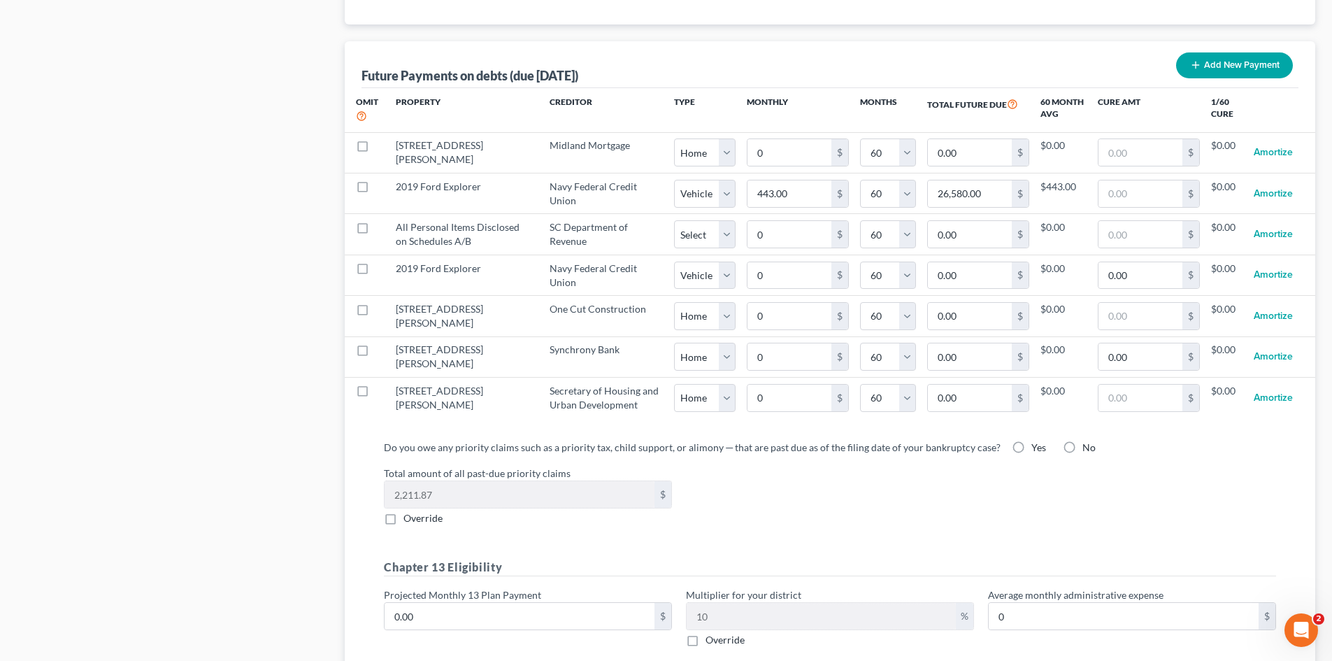
scroll to position [1399, 0]
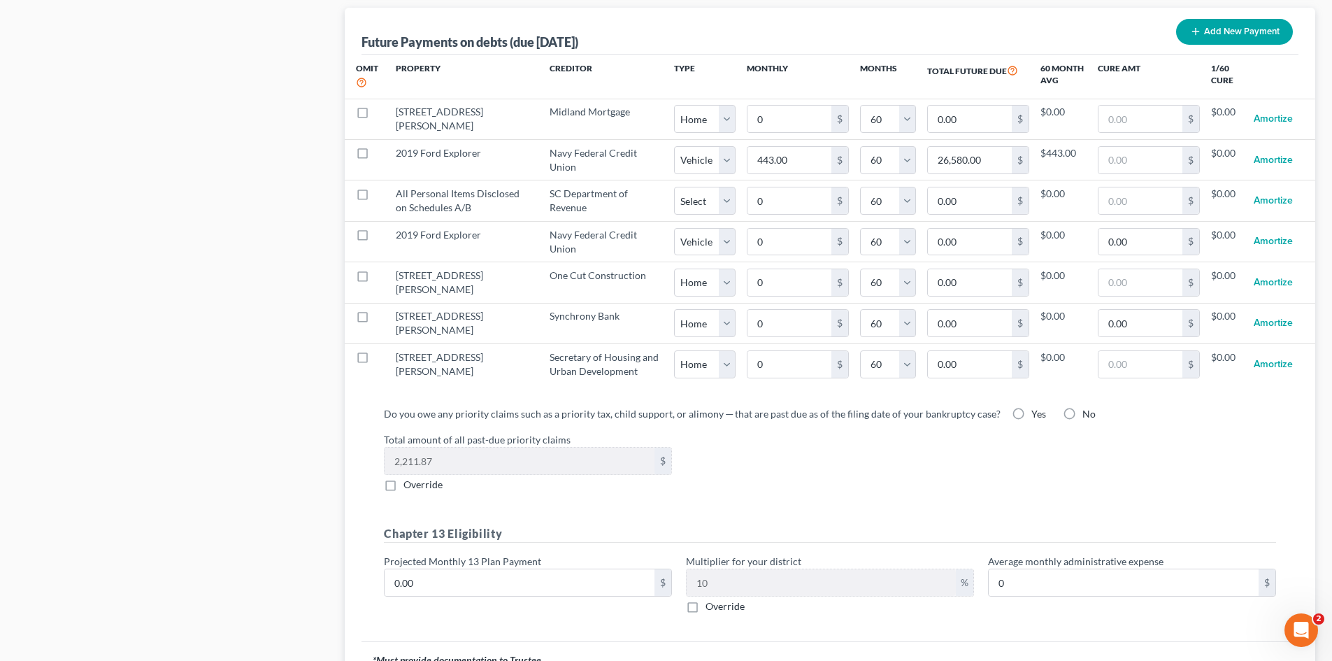
click at [404, 487] on label "Override" at bounding box center [423, 485] width 39 height 14
click at [409, 487] on input "Override" at bounding box center [413, 482] width 9 height 9
checkbox input "true"
paste input "6,063.12"
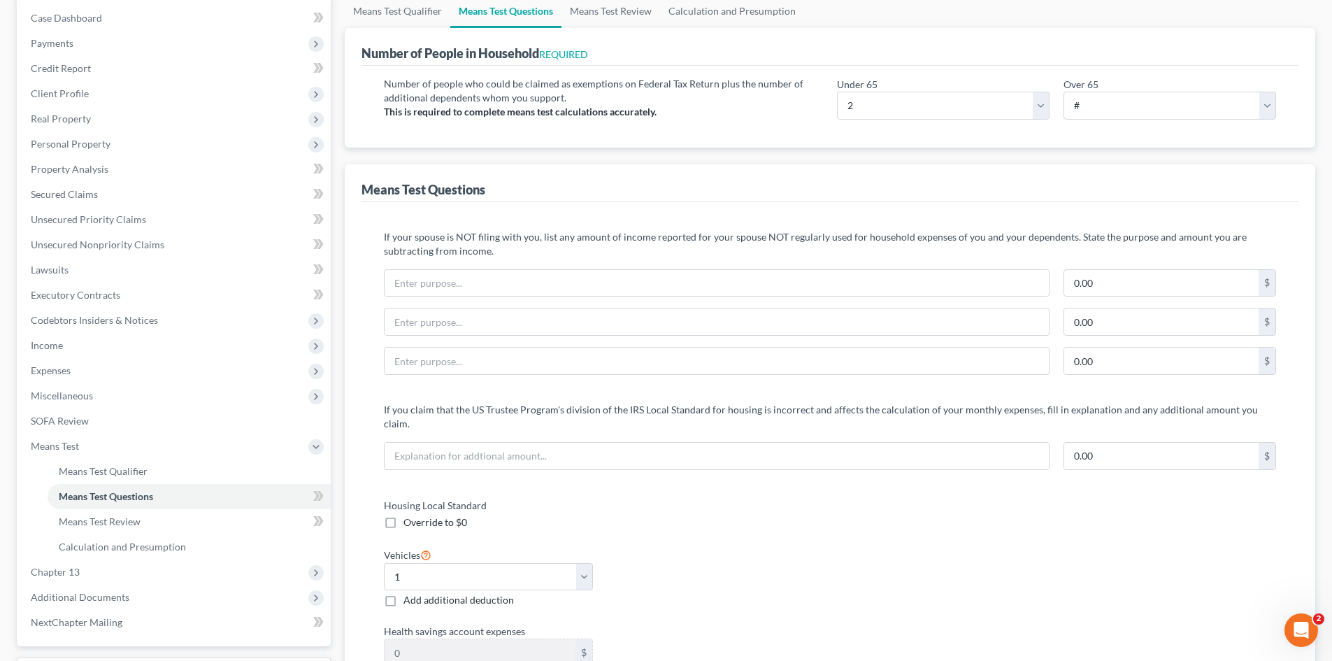
scroll to position [0, 0]
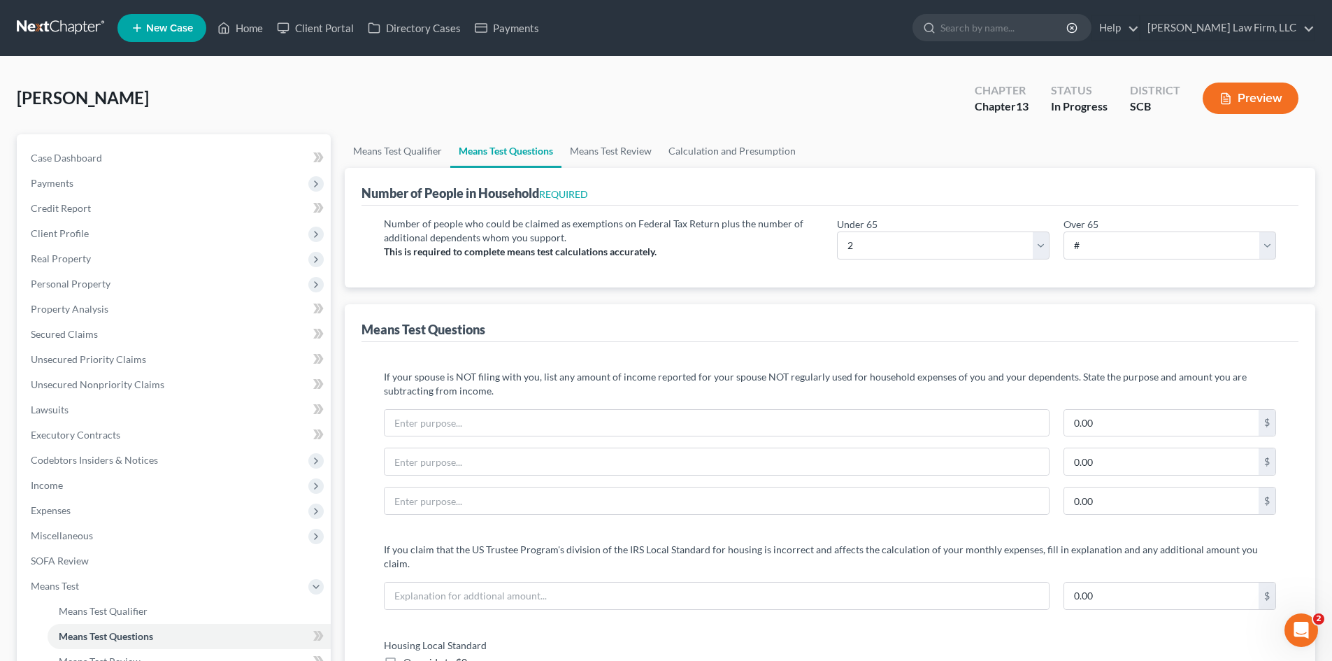
type input "6,063.12"
click at [599, 169] on div "Number of People in Household REQUIRED" at bounding box center [830, 187] width 937 height 38
click at [602, 156] on link "Means Test Review" at bounding box center [611, 151] width 99 height 34
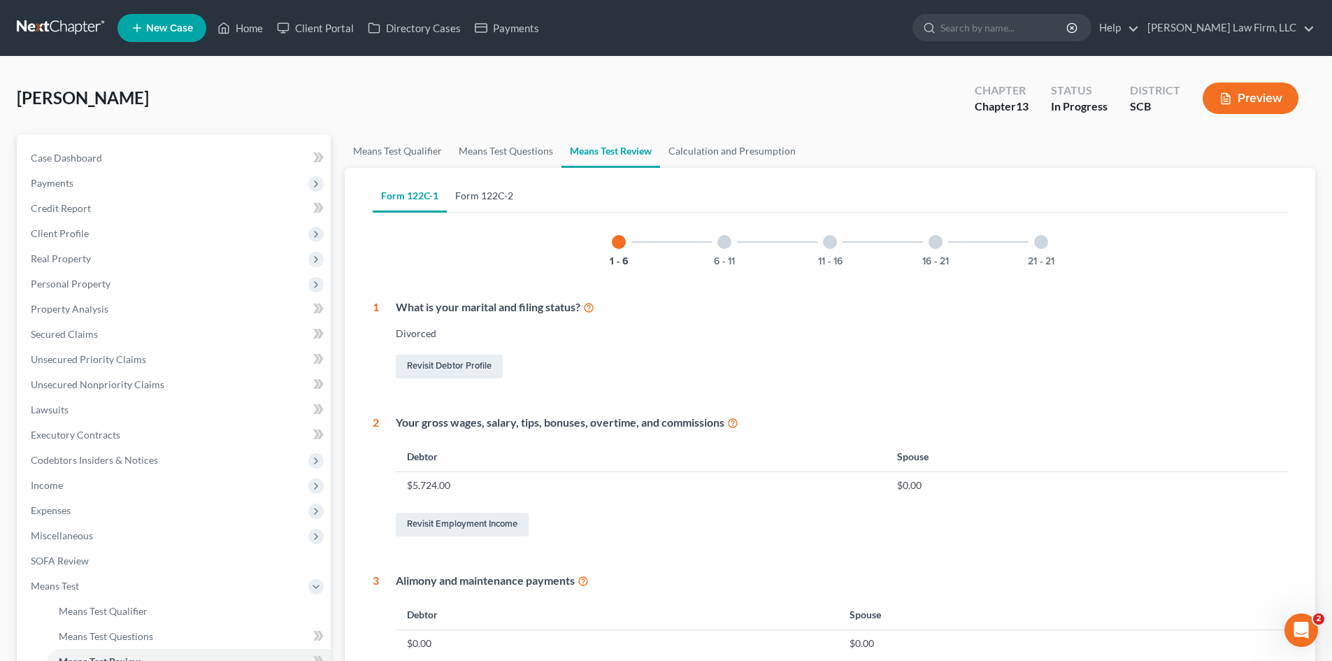
click at [506, 201] on link "Form 122C-2" at bounding box center [484, 196] width 75 height 34
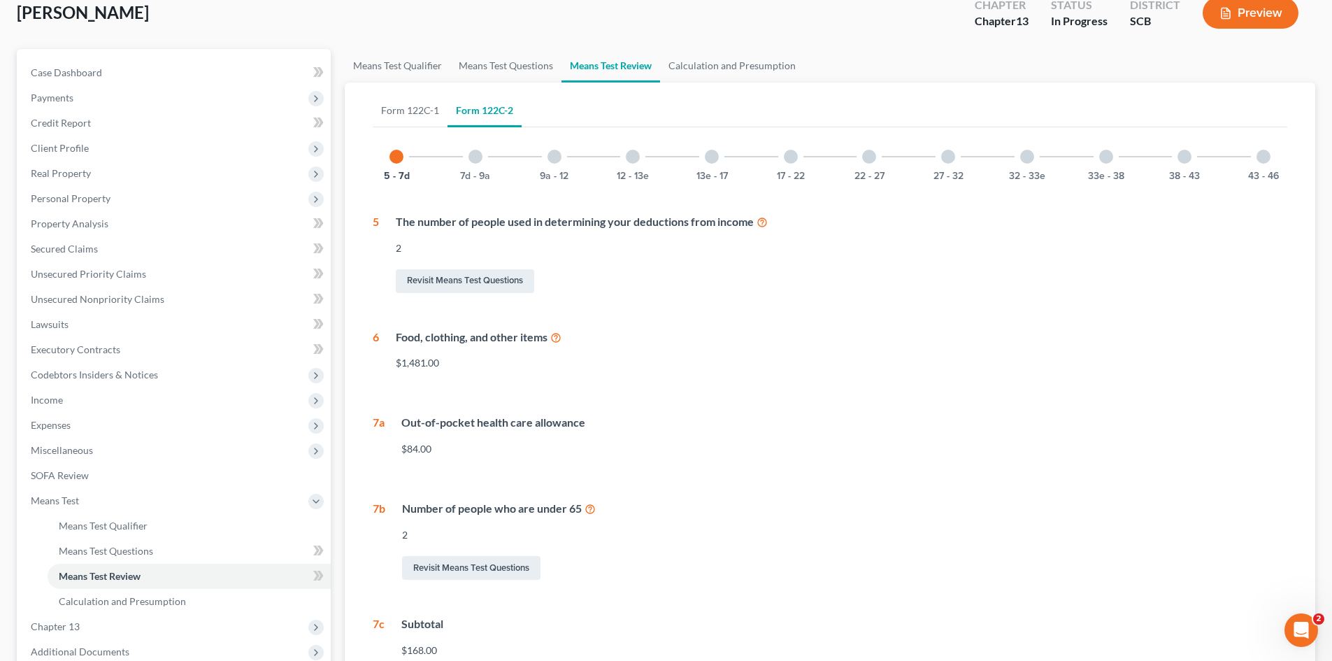
scroll to position [140, 0]
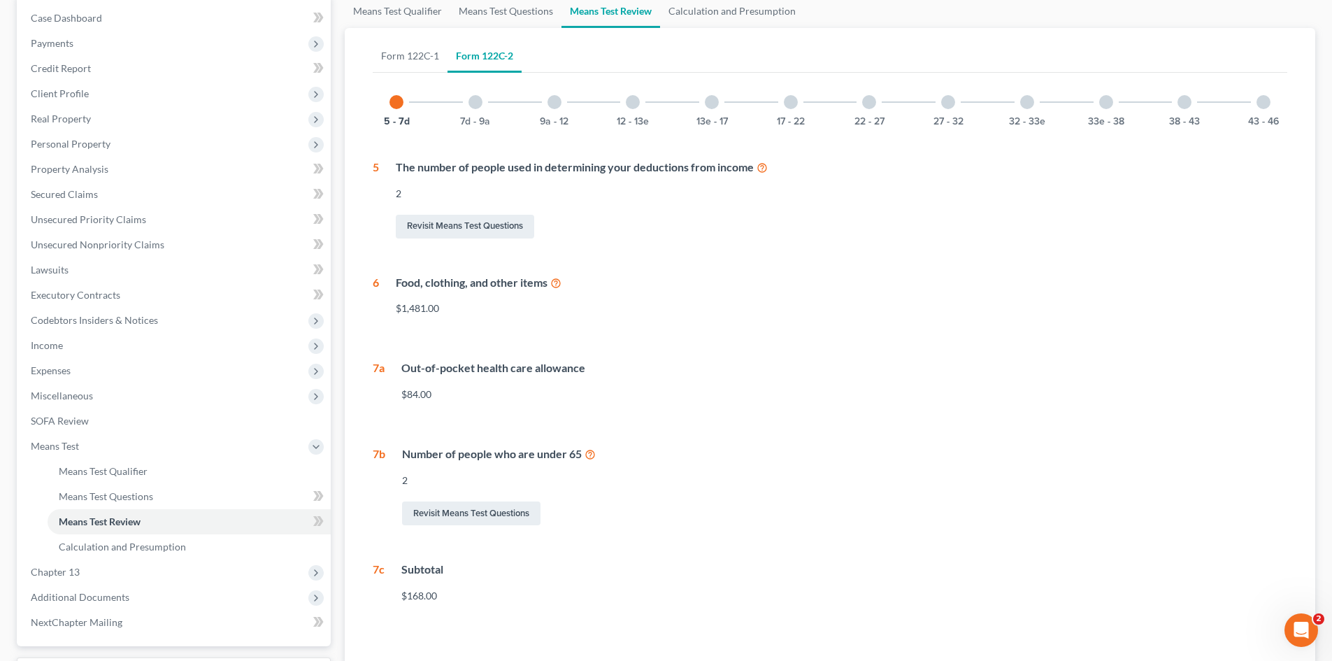
click at [482, 106] on div "7d - 9a" at bounding box center [476, 102] width 48 height 48
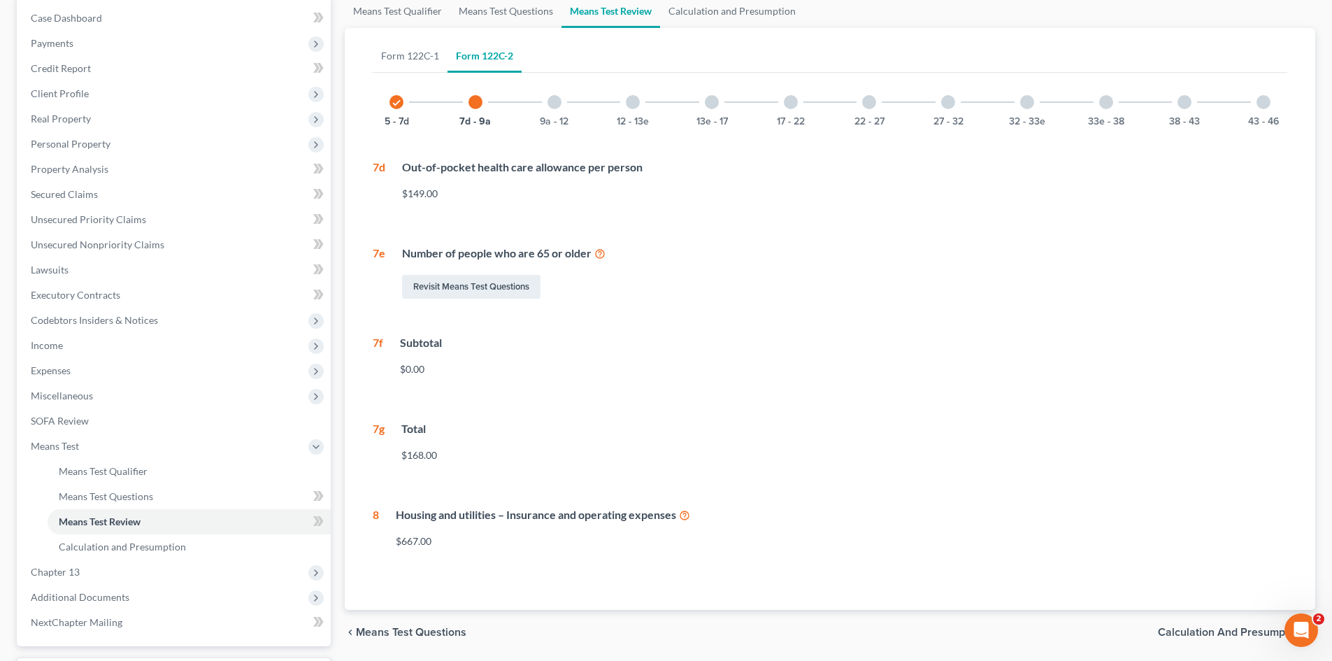
click at [552, 106] on div at bounding box center [555, 102] width 14 height 14
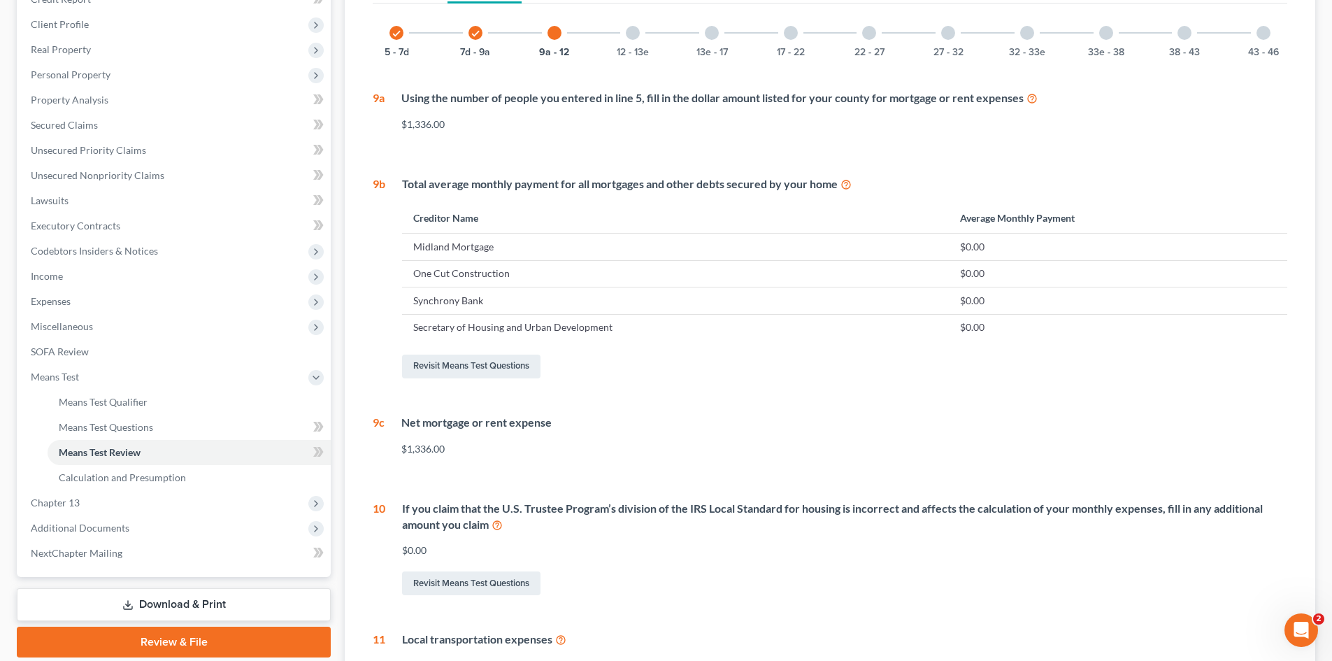
scroll to position [130, 0]
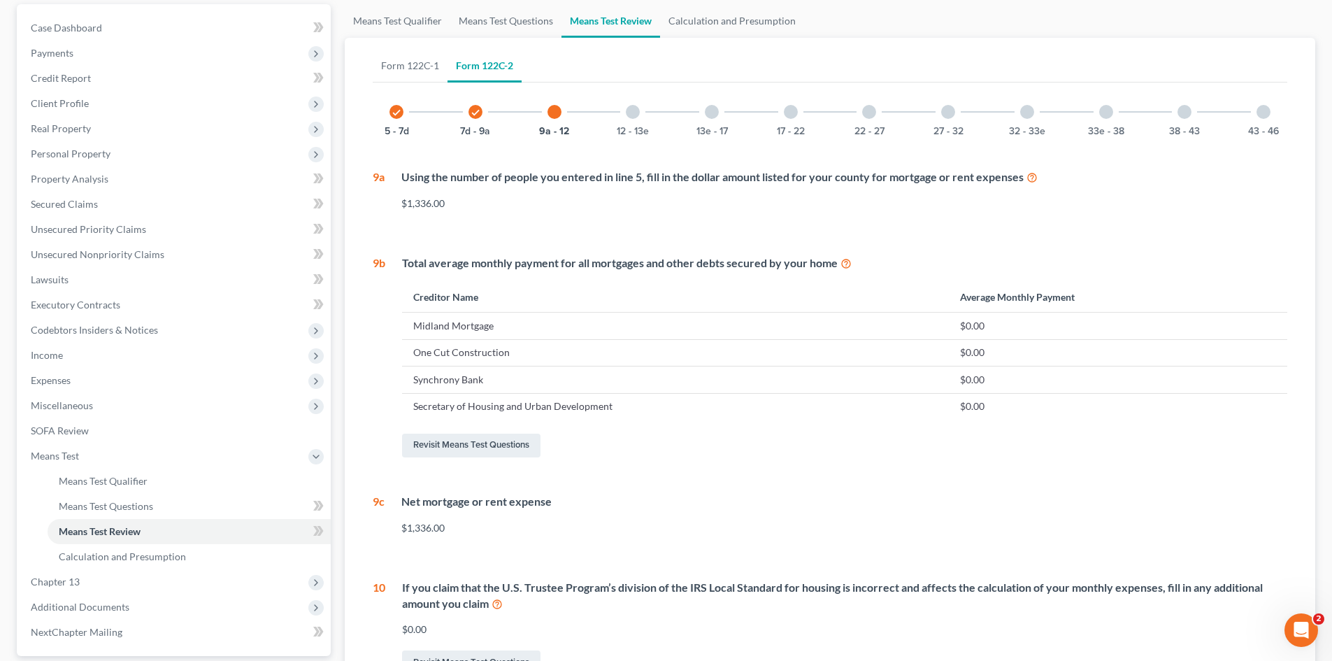
click at [621, 111] on div "12 - 13e" at bounding box center [633, 112] width 48 height 48
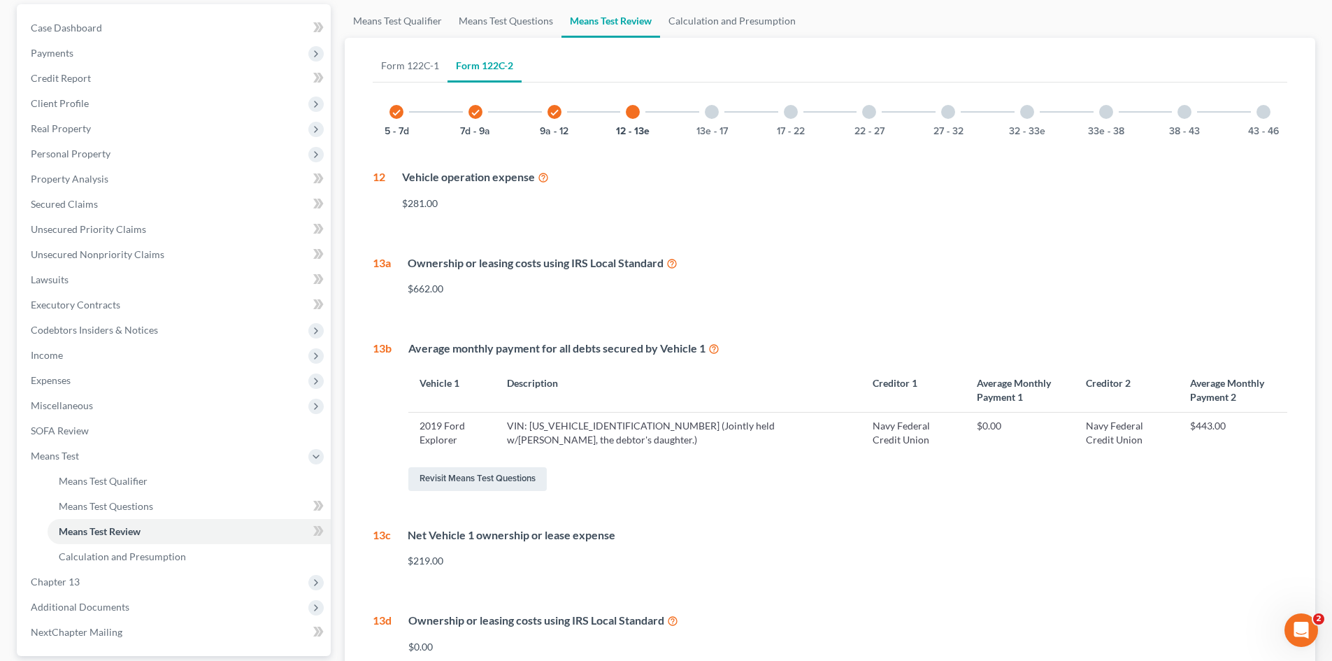
click at [722, 108] on div "13e - 17" at bounding box center [712, 112] width 48 height 48
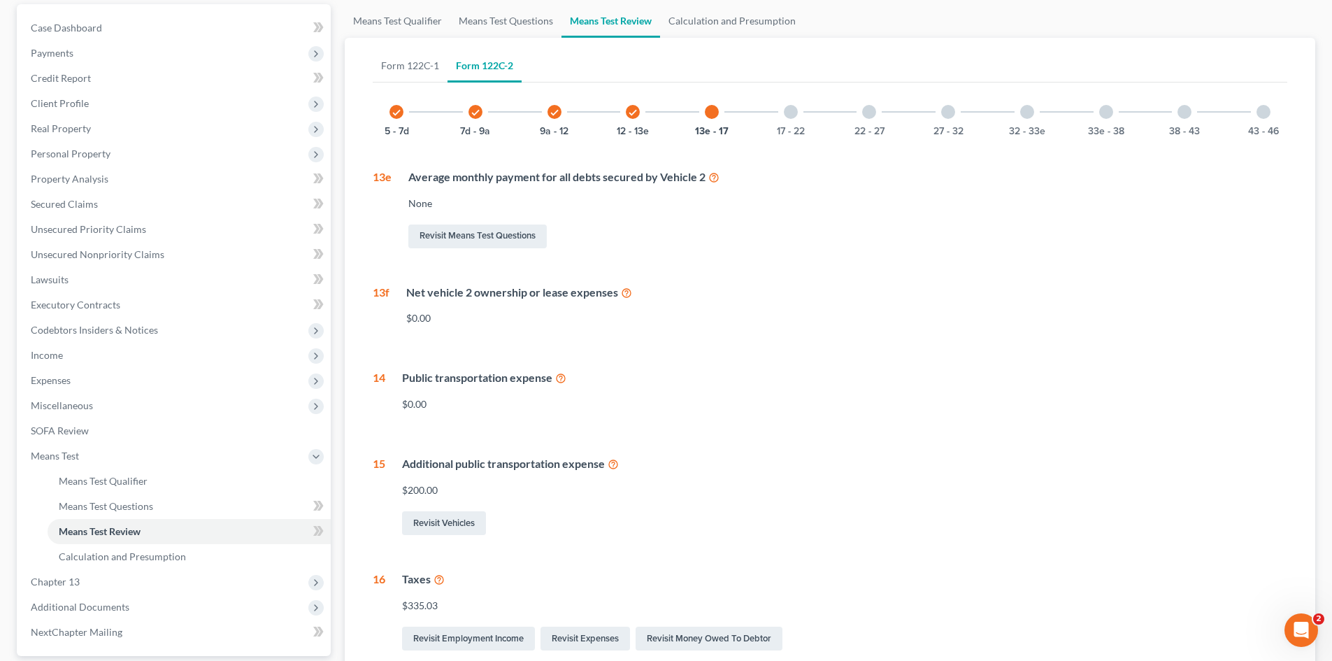
click at [803, 108] on div "17 - 22" at bounding box center [791, 112] width 48 height 48
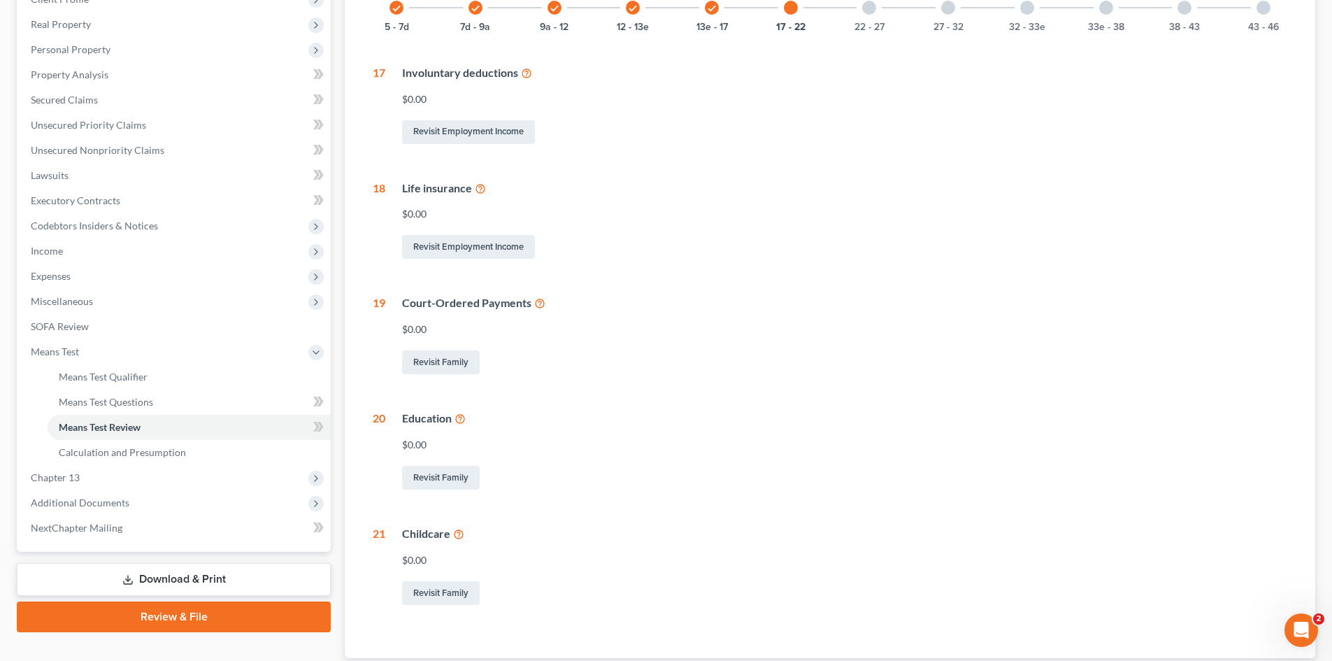
scroll to position [200, 0]
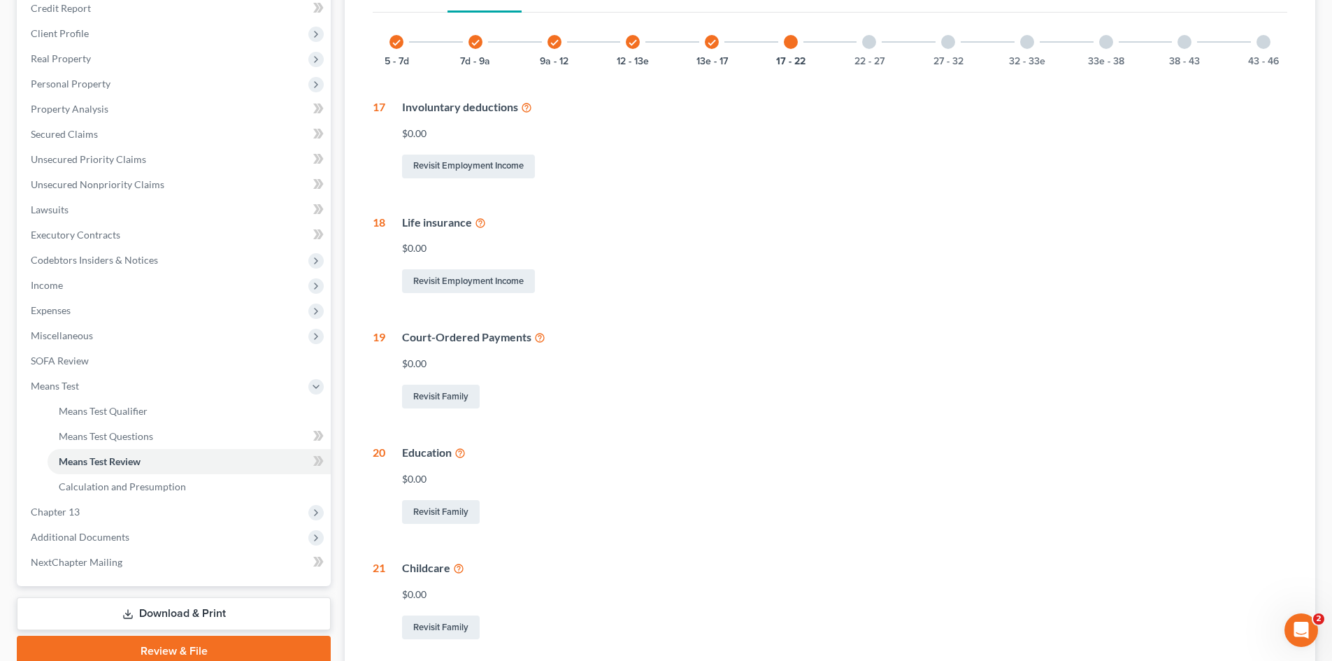
click at [873, 50] on div "22 - 27" at bounding box center [870, 42] width 48 height 48
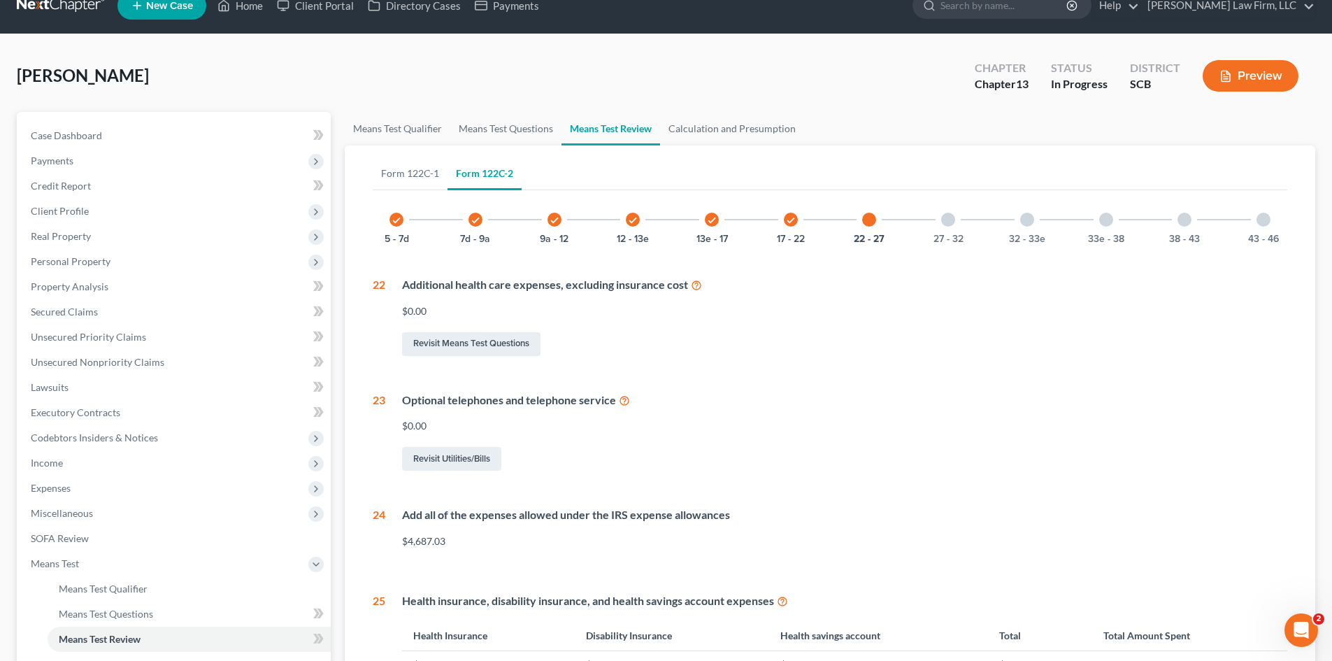
scroll to position [0, 0]
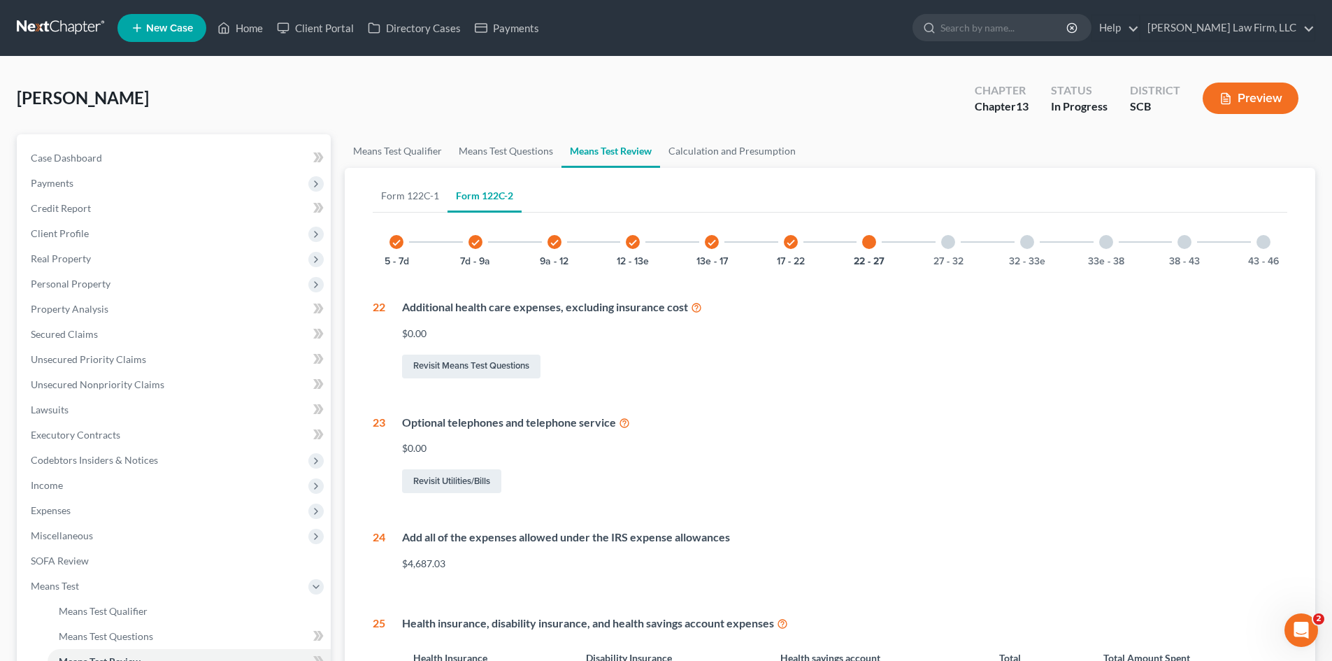
click at [947, 249] on div "27 - 32" at bounding box center [949, 242] width 48 height 48
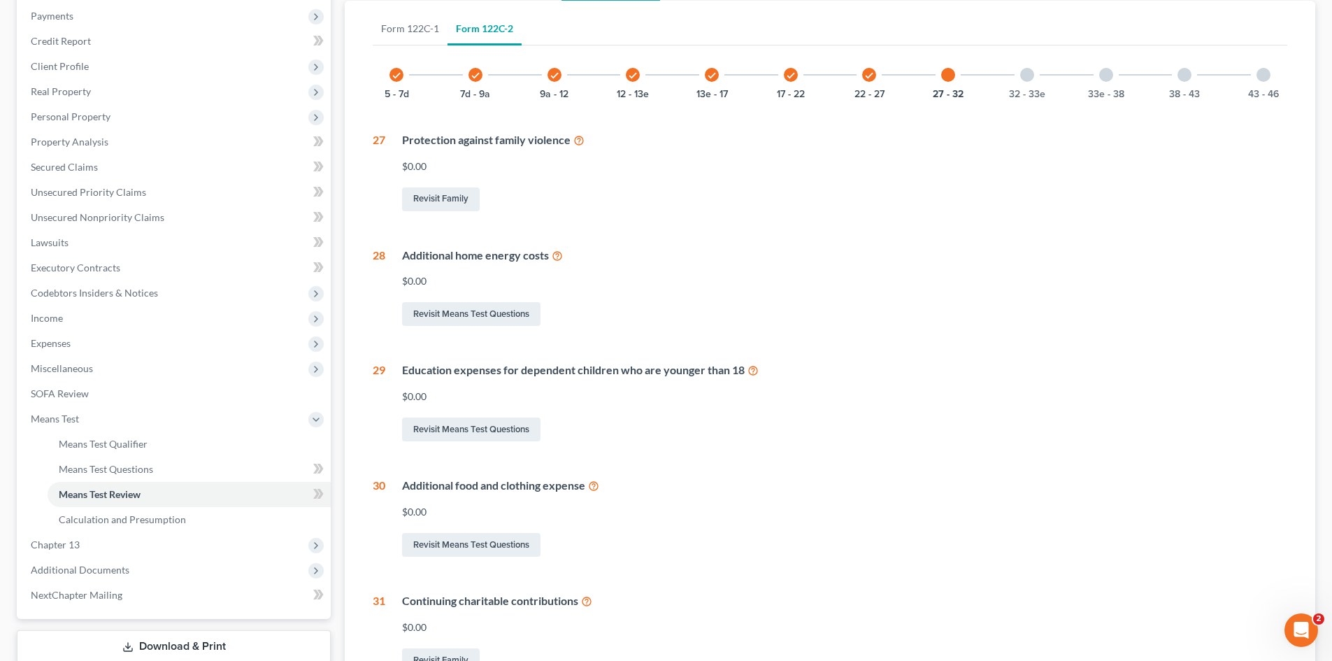
scroll to position [120, 0]
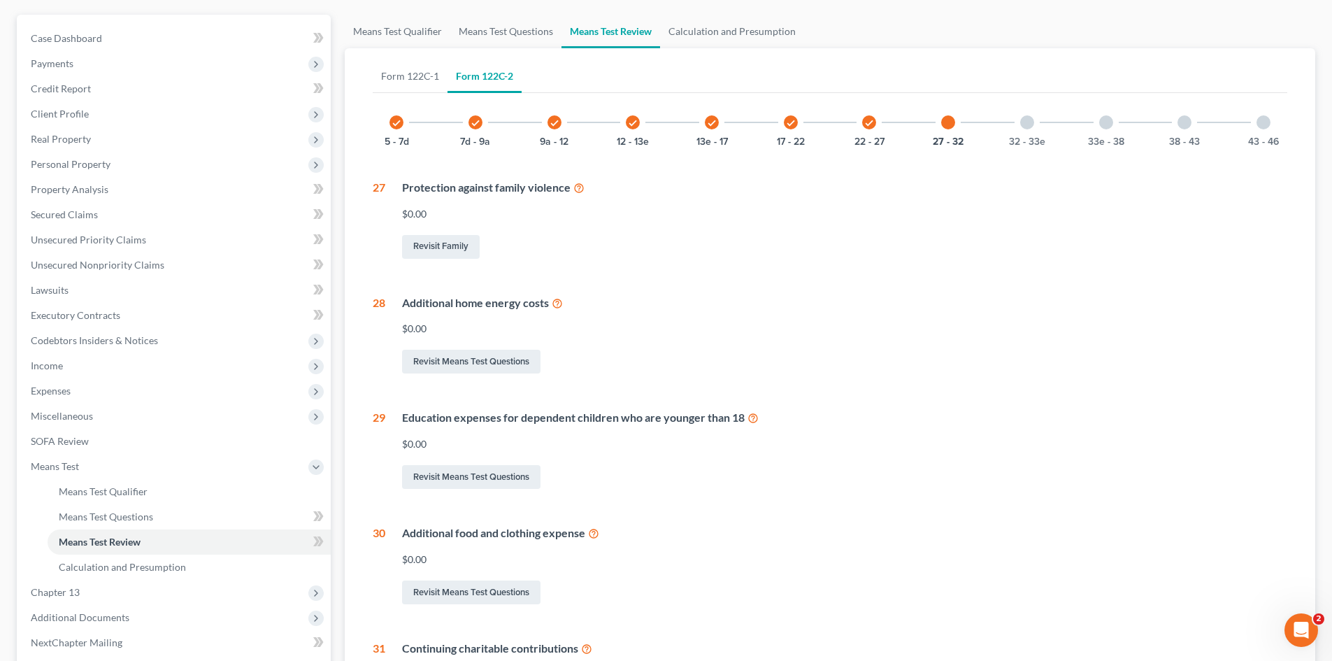
click at [1033, 126] on div at bounding box center [1027, 122] width 14 height 14
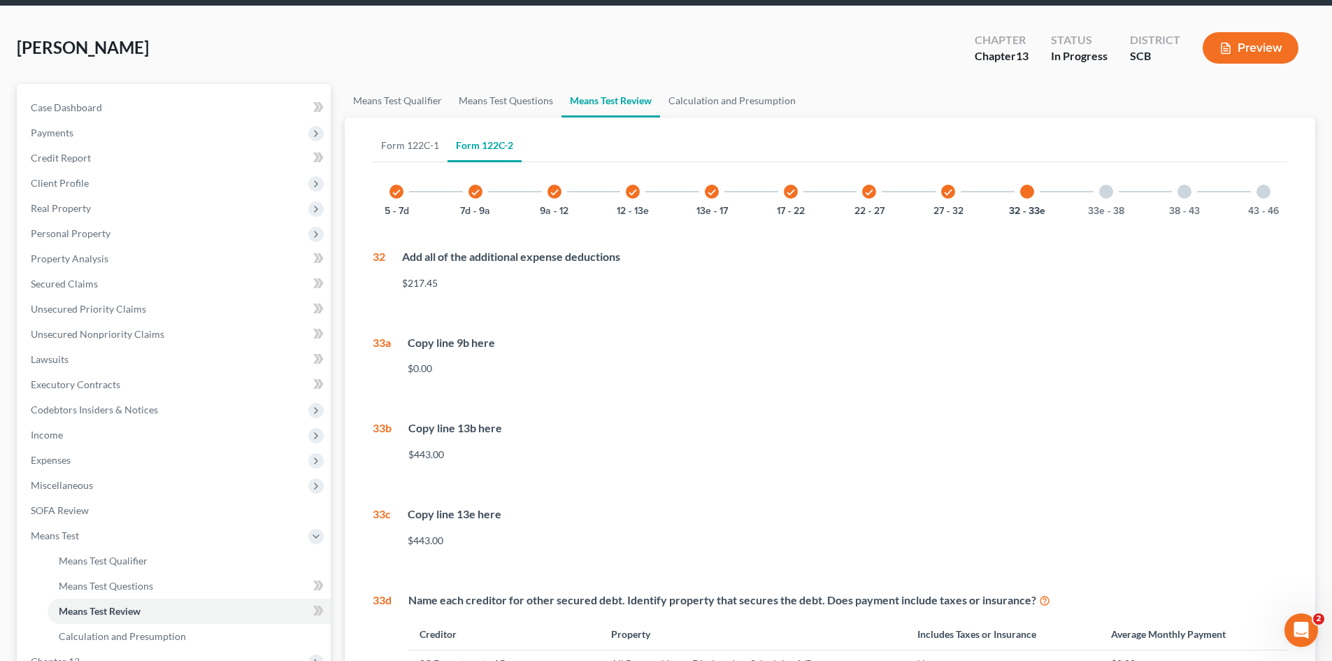
scroll to position [49, 0]
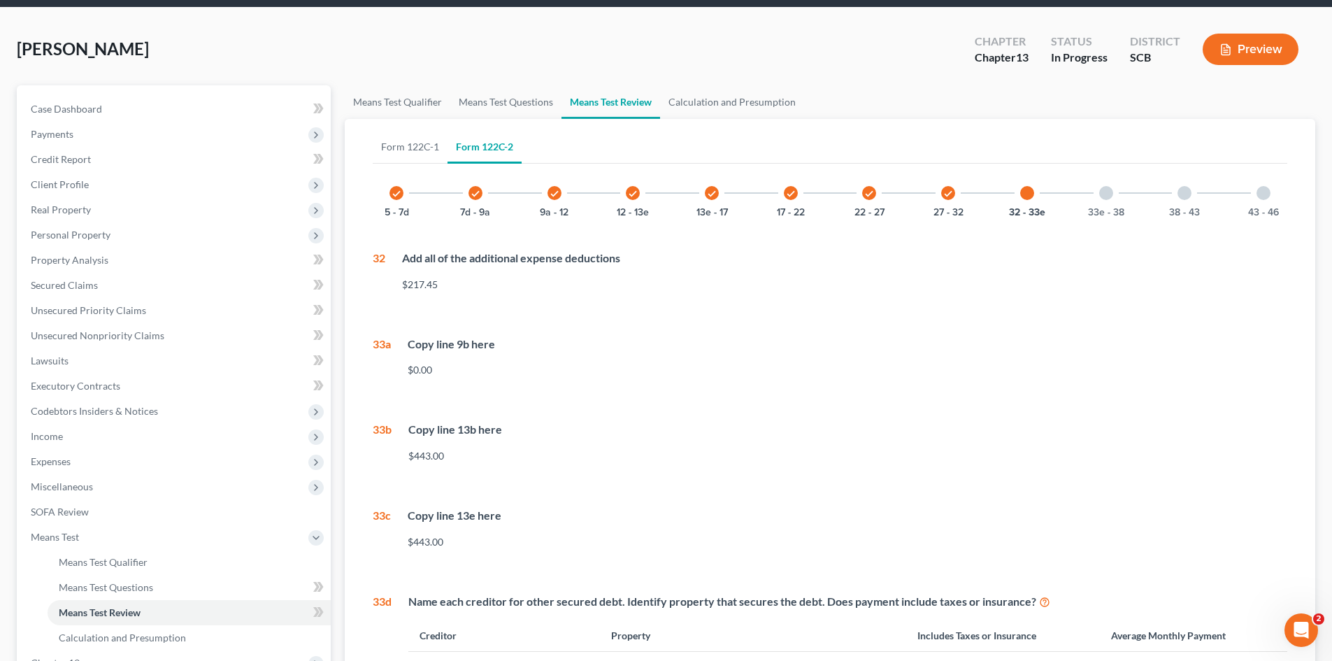
click at [951, 197] on icon "check" at bounding box center [948, 194] width 10 height 10
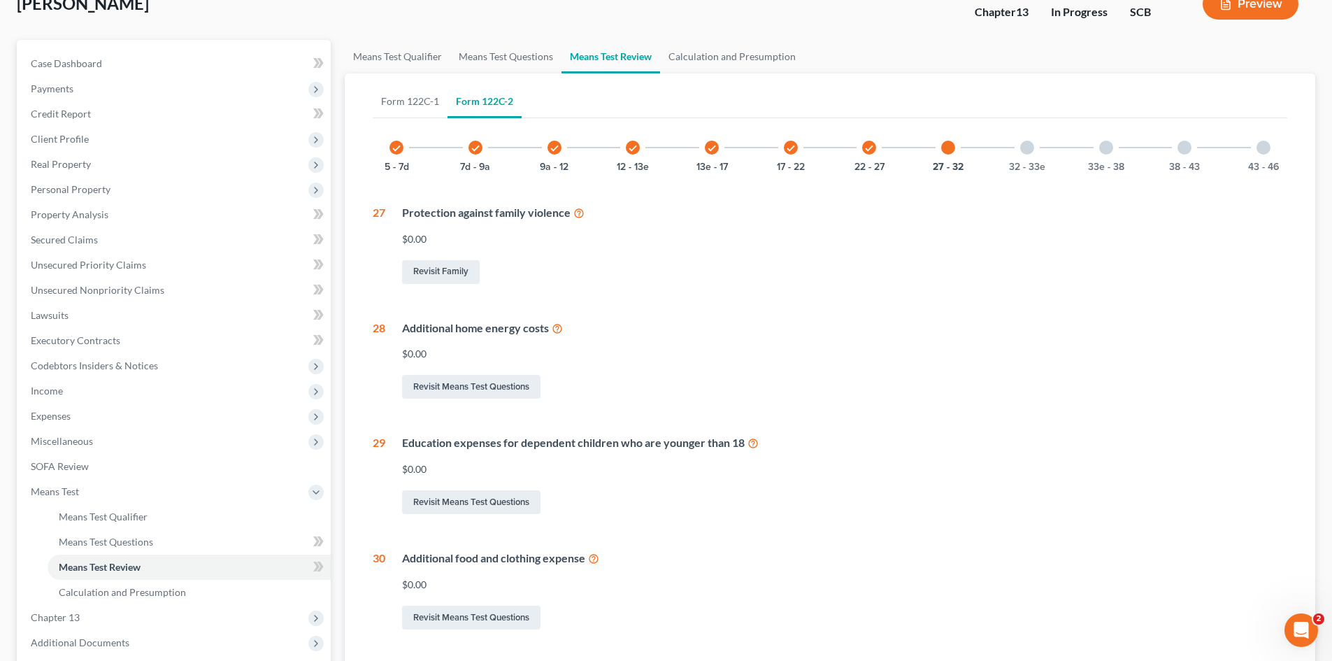
scroll to position [119, 0]
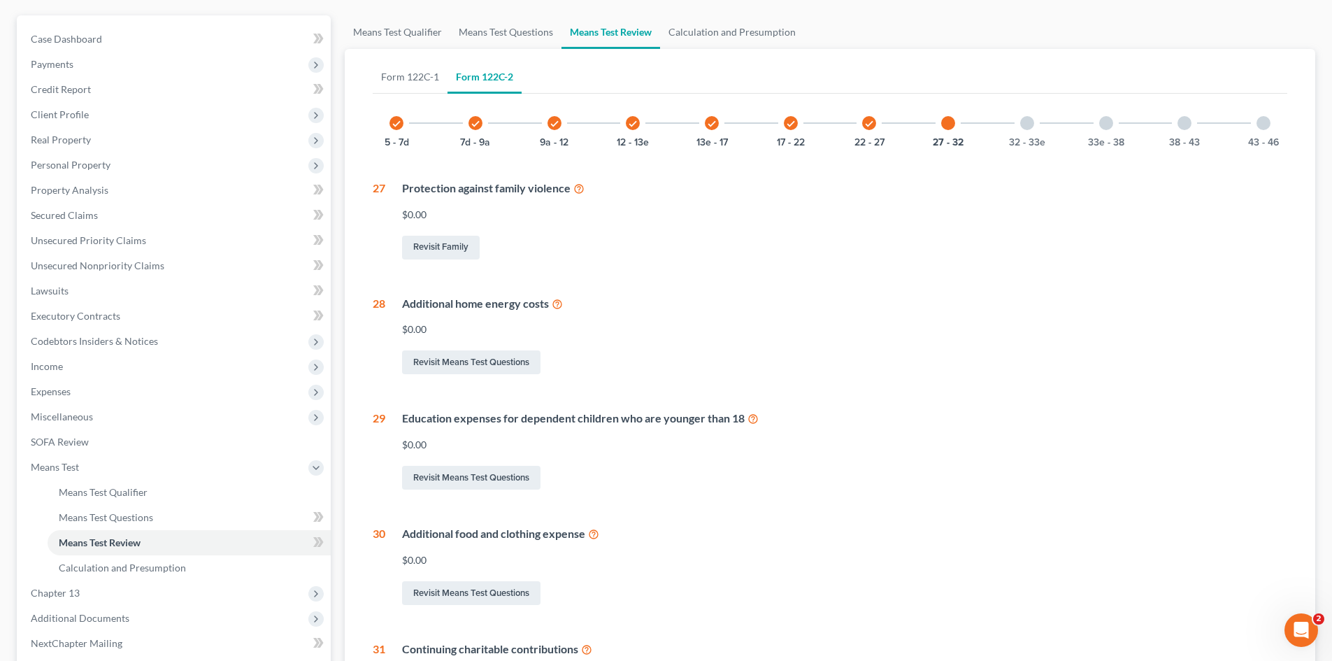
click at [66, 394] on span "Expenses" at bounding box center [51, 391] width 40 height 12
click at [69, 571] on span "Family" at bounding box center [73, 568] width 29 height 12
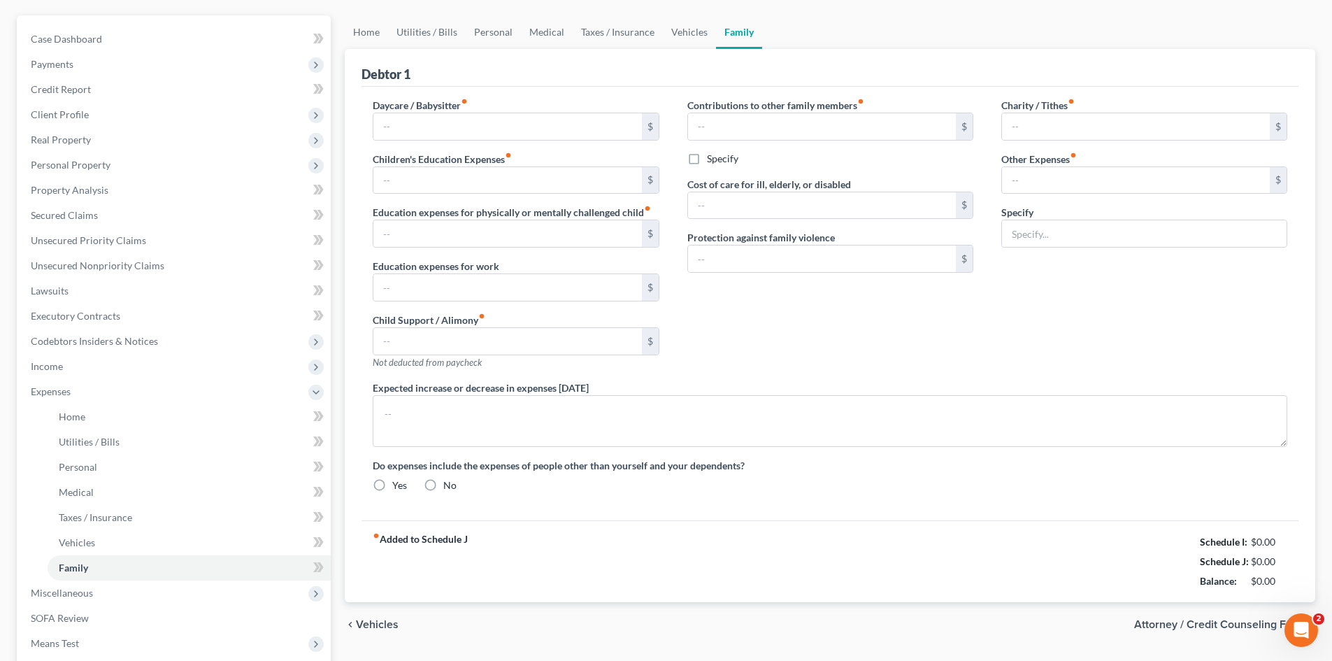
scroll to position [13, 0]
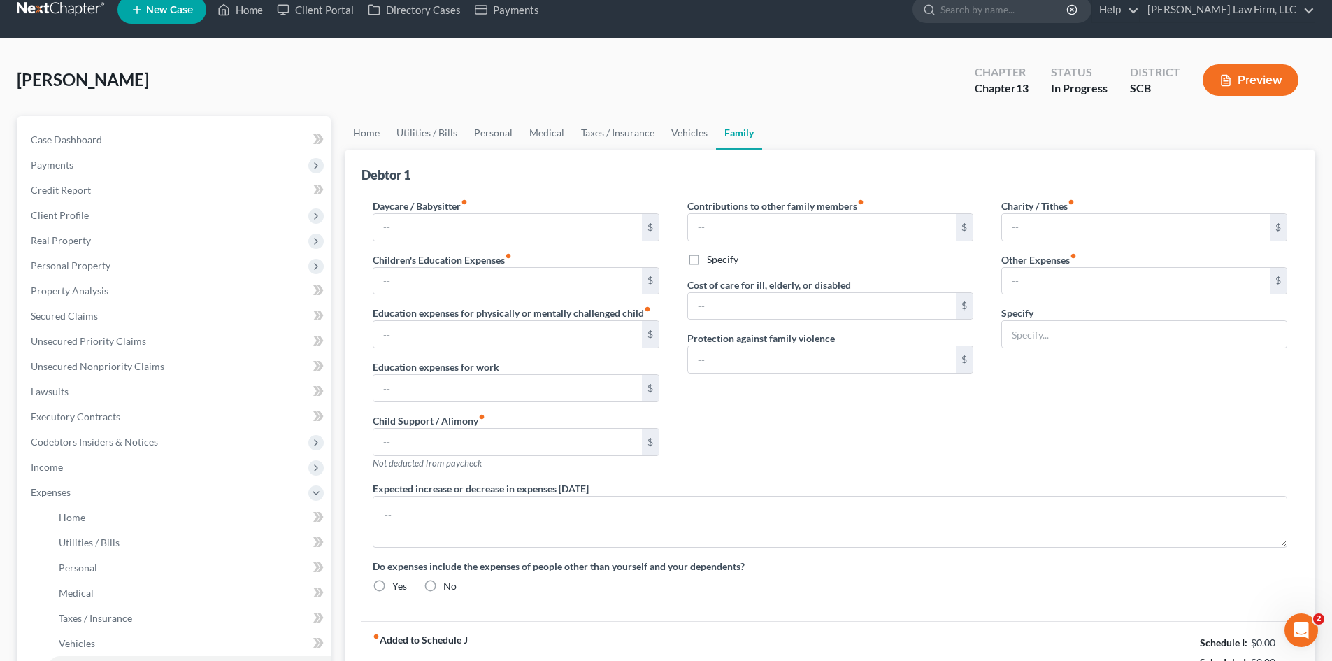
type input "0.00"
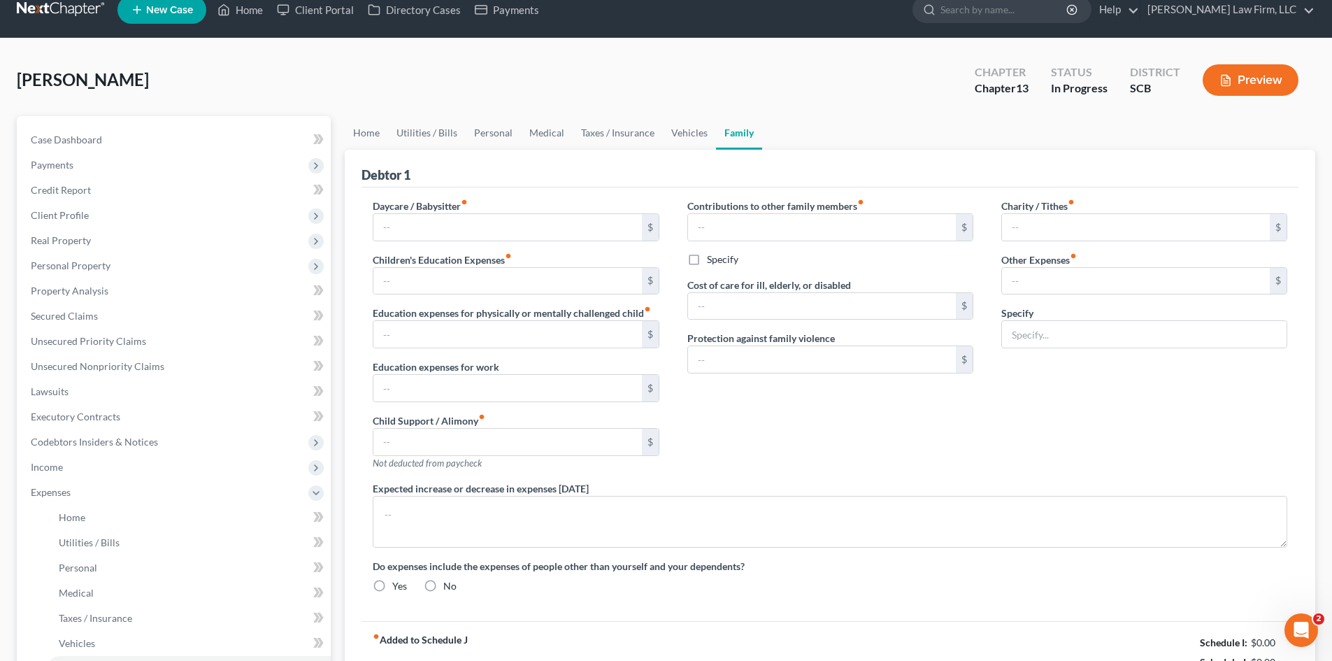
type input "560.00"
type input "0.00"
type input "40.00"
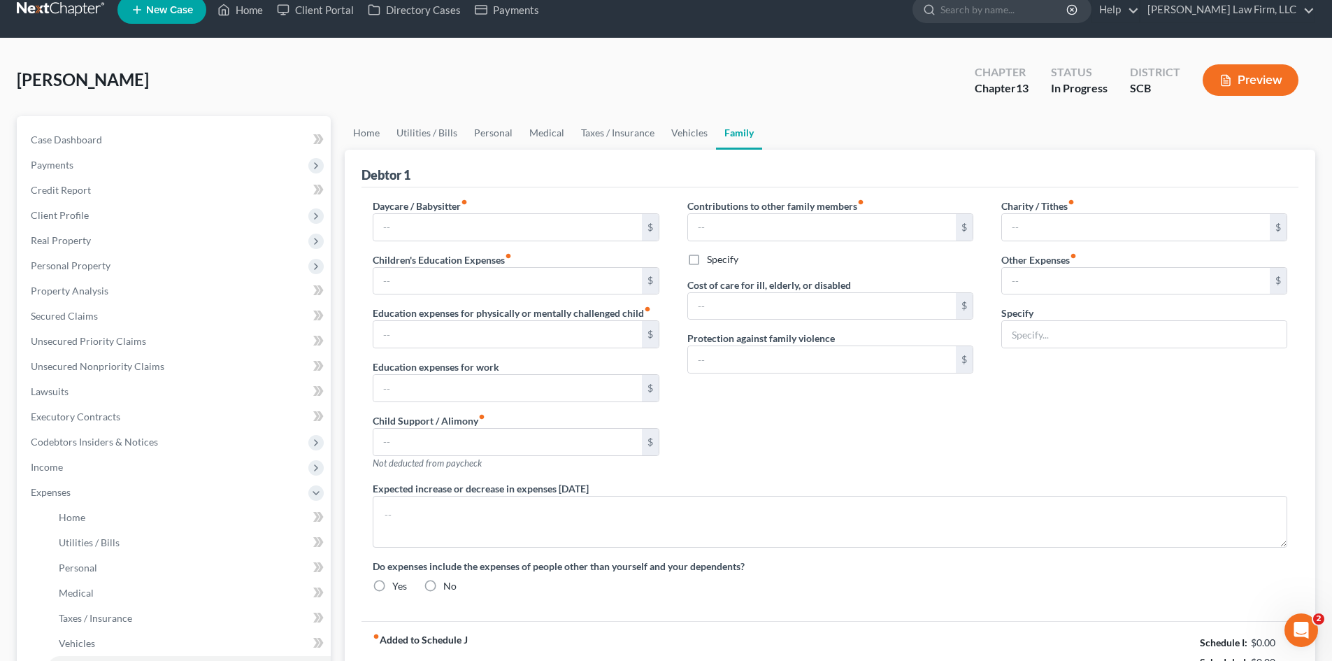
type input "Pet Expenses"
type textarea "The debtor does not anticipate an increase or decease in her expenditures of 10…"
radio input "true"
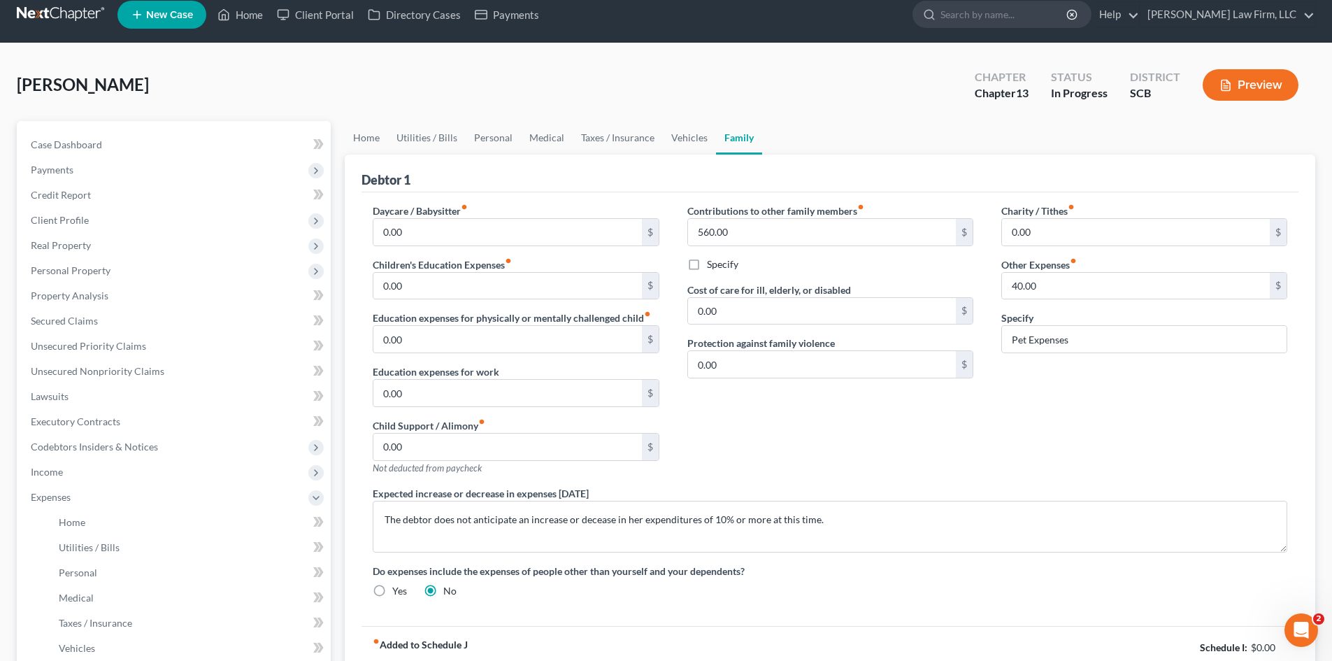
scroll to position [0, 0]
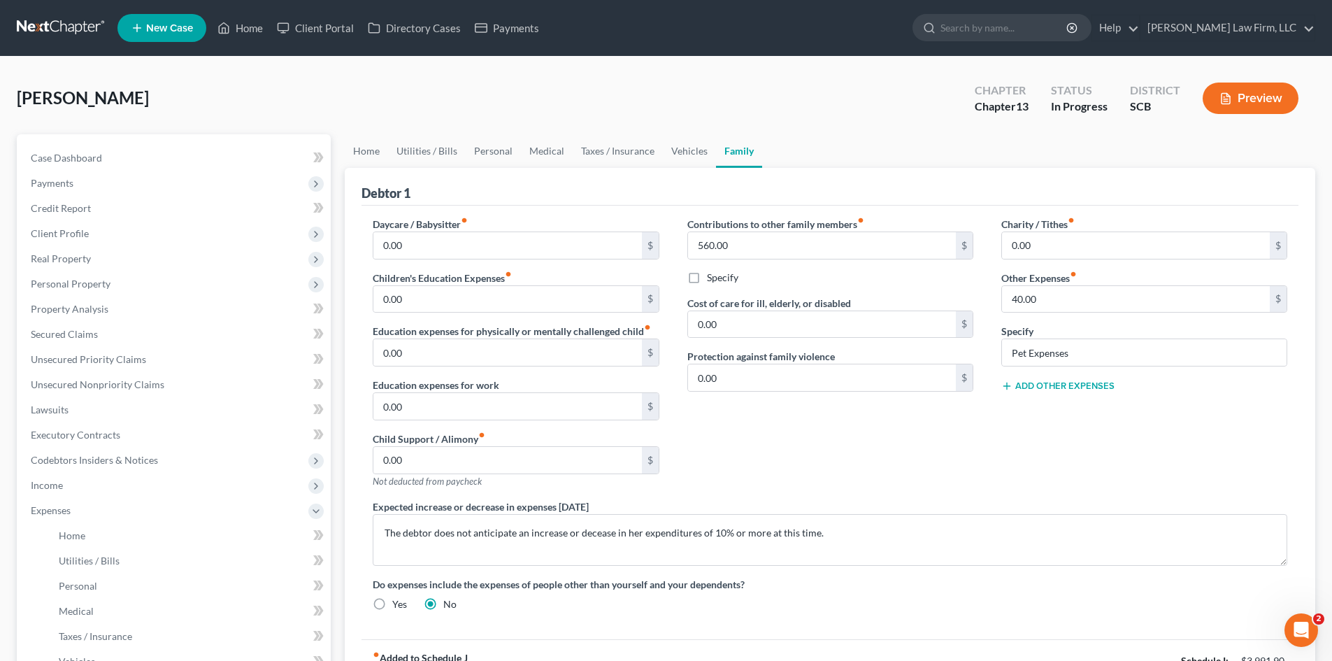
click at [707, 281] on label "Specify" at bounding box center [722, 278] width 31 height 14
click at [713, 280] on input "Specify" at bounding box center [717, 275] width 9 height 9
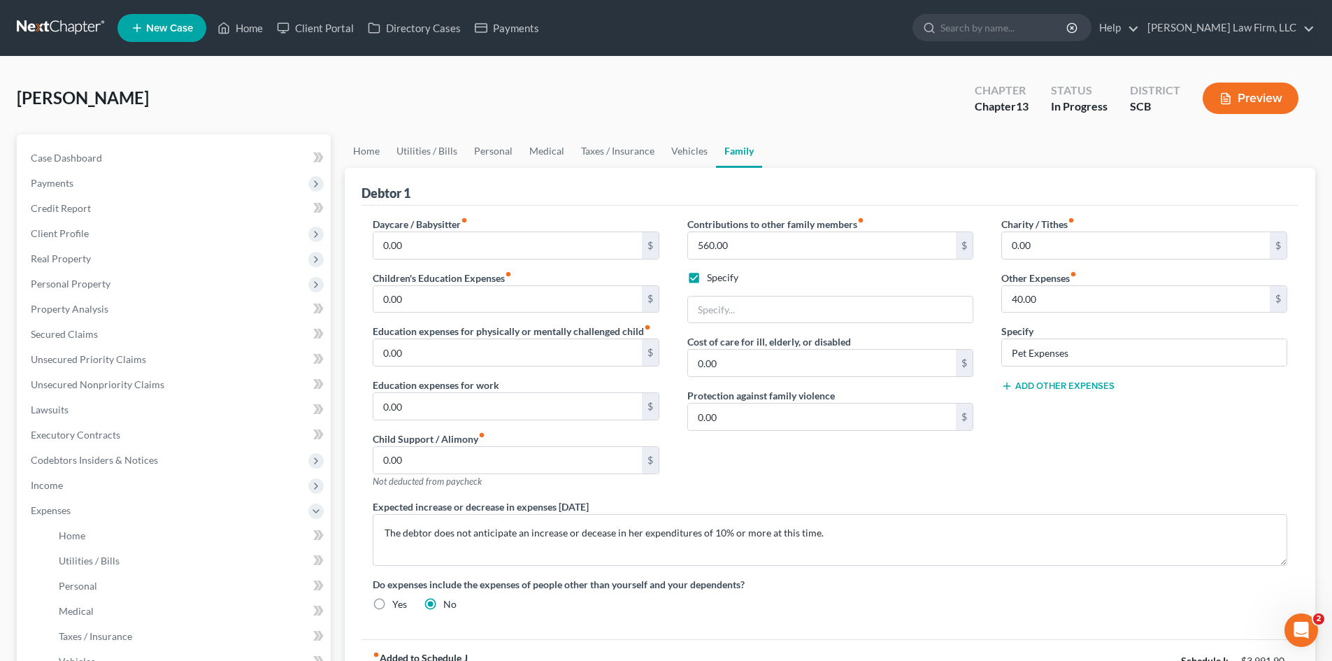
click at [707, 281] on label "Specify" at bounding box center [722, 278] width 31 height 14
click at [713, 280] on input "Specify" at bounding box center [717, 275] width 9 height 9
checkbox input "false"
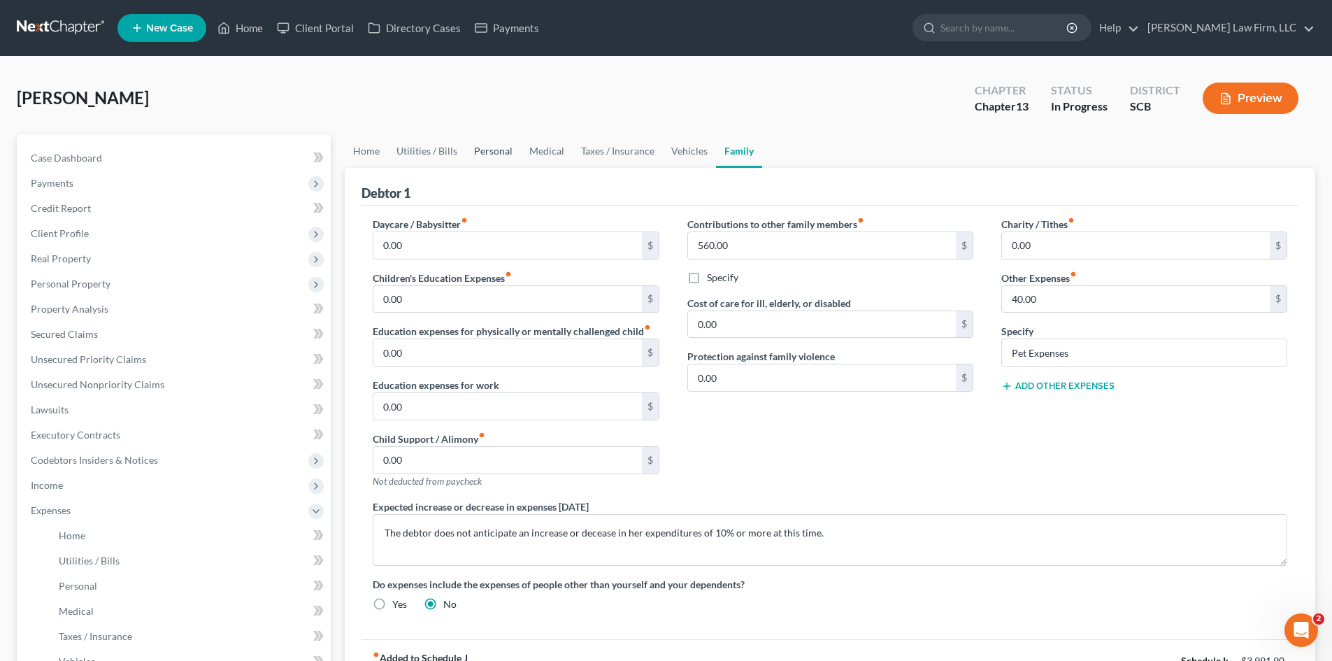
click at [485, 158] on link "Personal" at bounding box center [493, 151] width 55 height 34
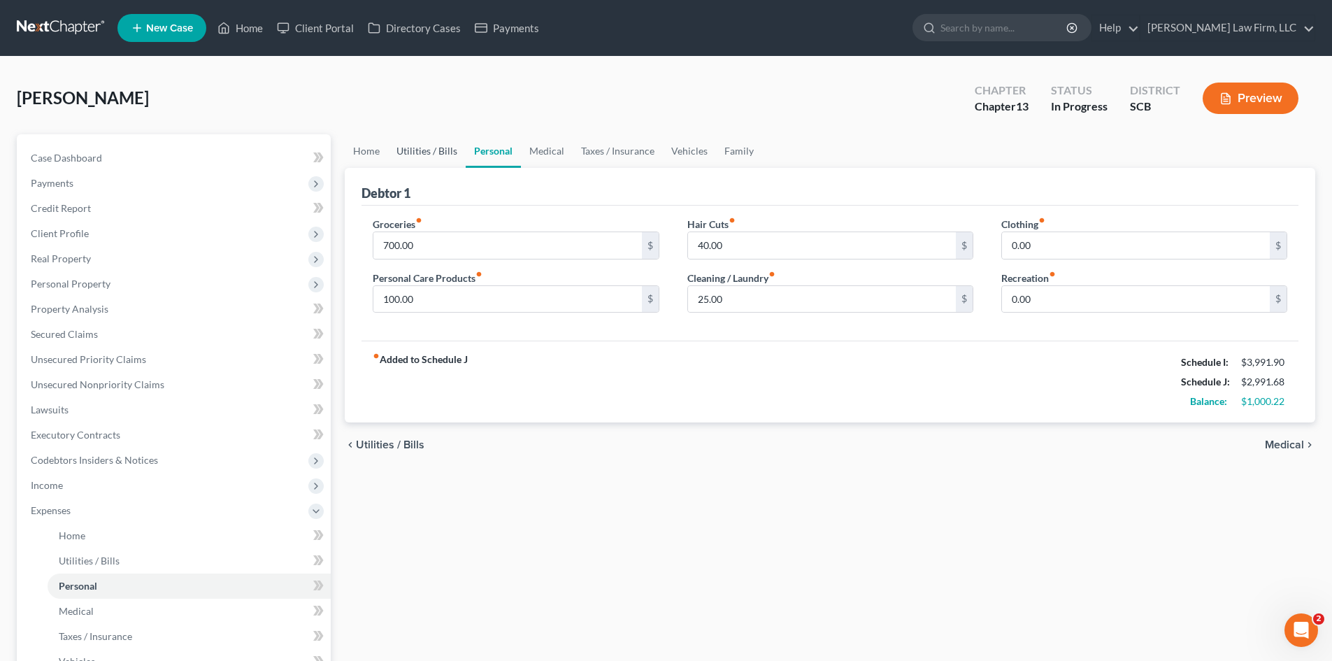
click at [430, 159] on link "Utilities / Bills" at bounding box center [427, 151] width 78 height 34
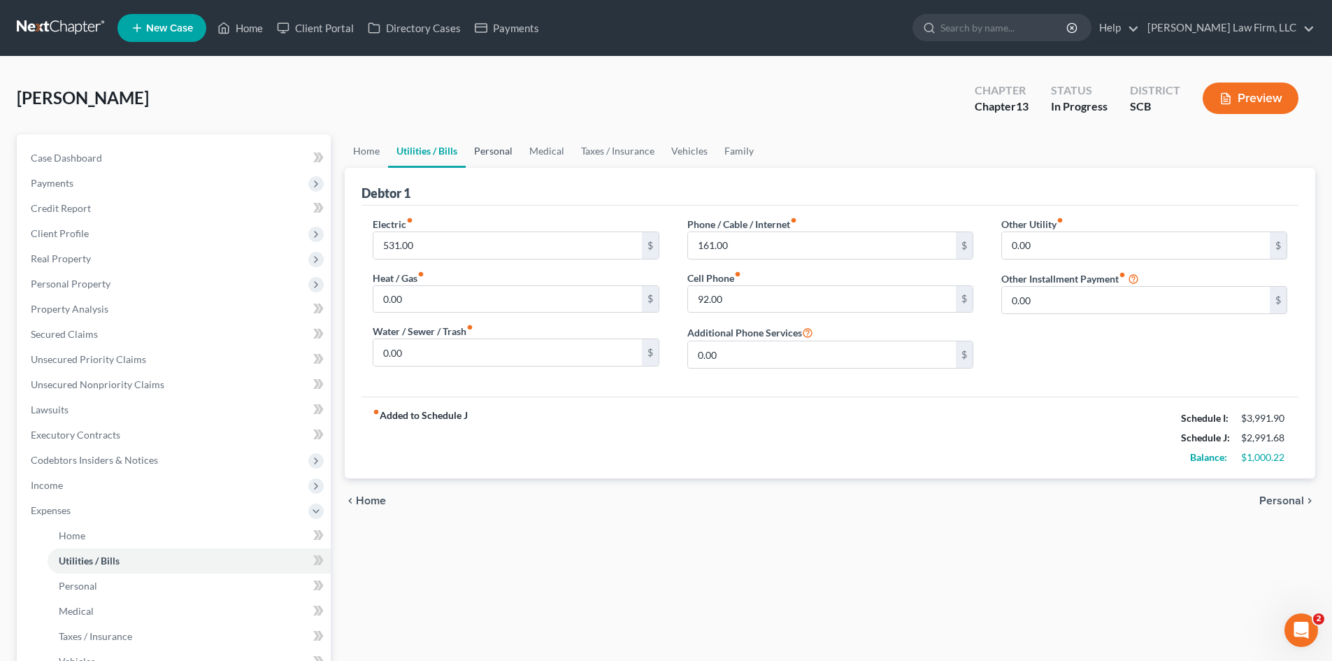
click at [483, 155] on link "Personal" at bounding box center [493, 151] width 55 height 34
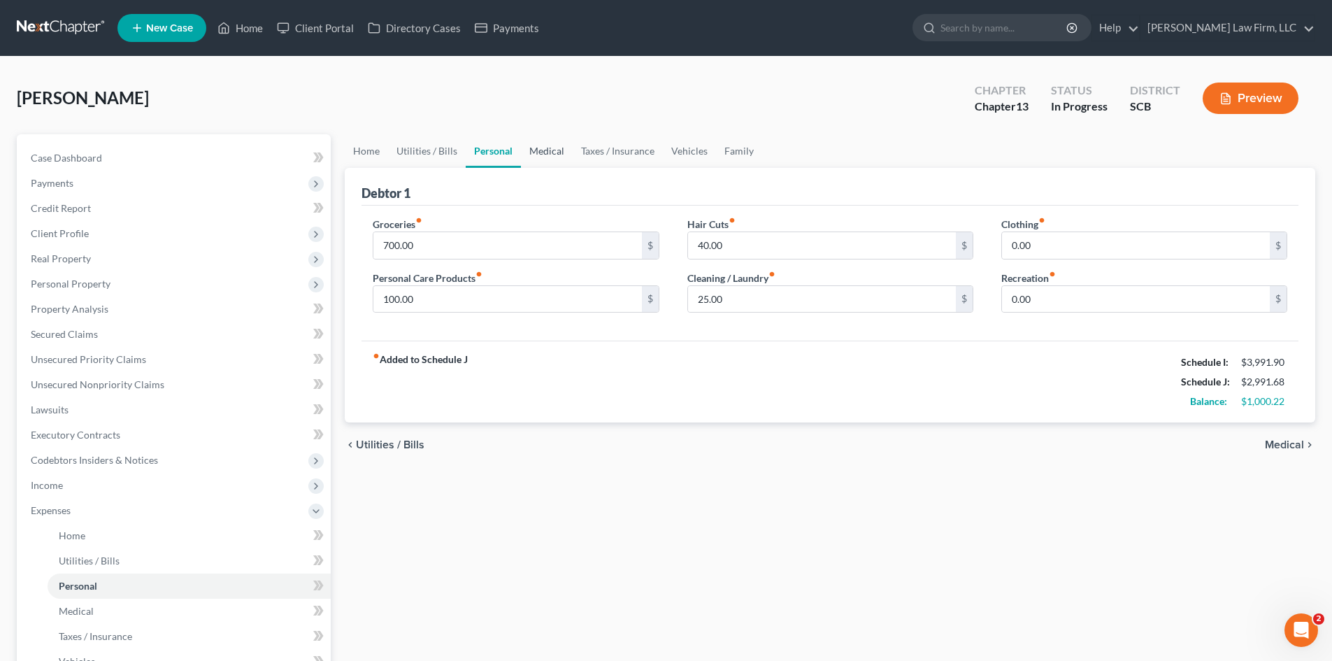
click at [549, 150] on link "Medical" at bounding box center [547, 151] width 52 height 34
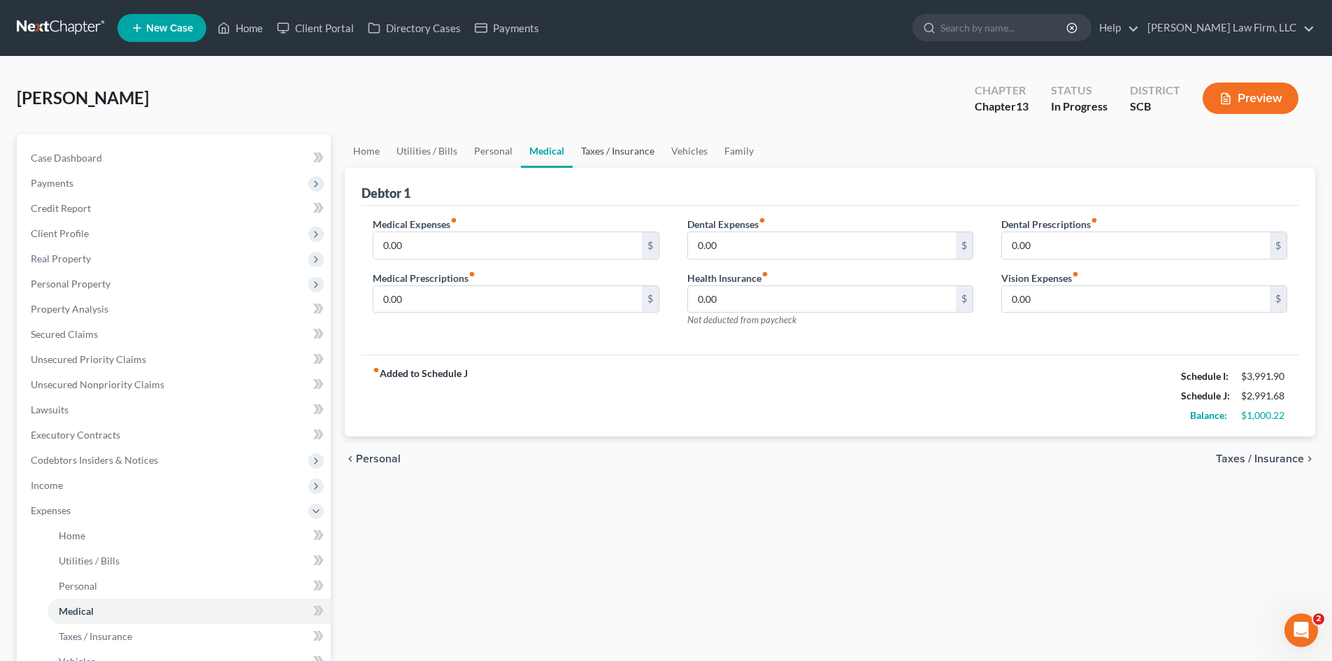
click at [606, 151] on link "Taxes / Insurance" at bounding box center [618, 151] width 90 height 34
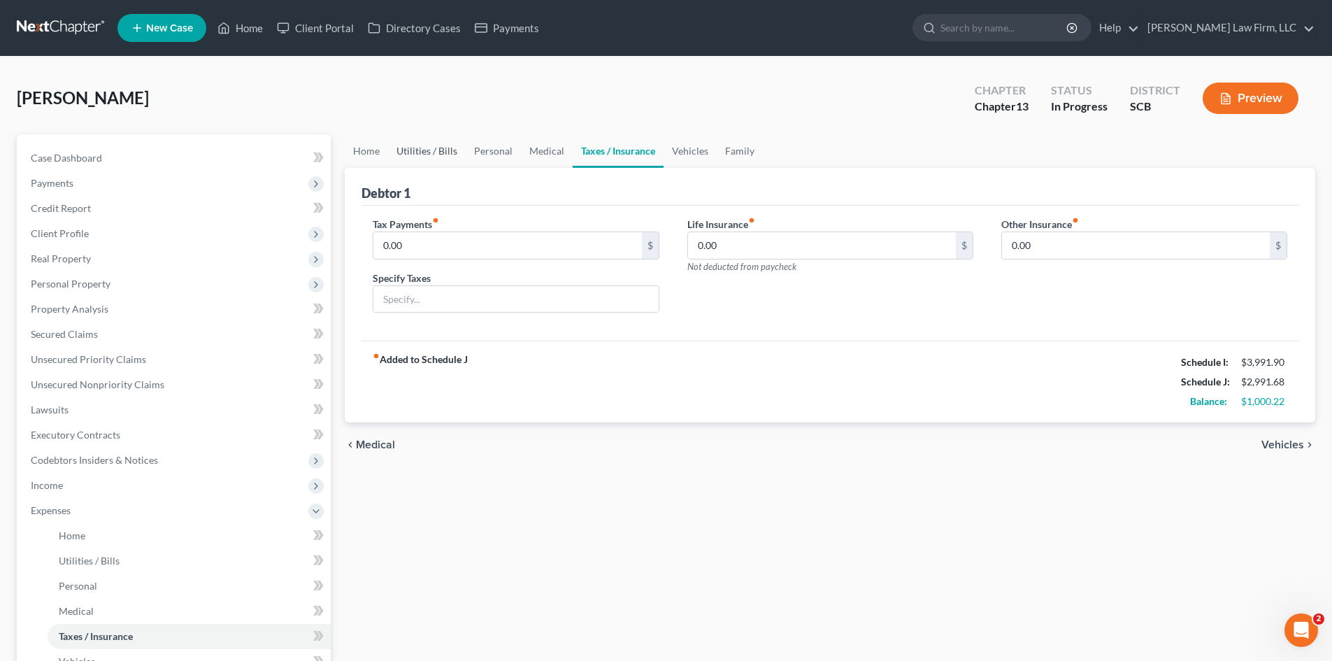
click at [431, 155] on link "Utilities / Bills" at bounding box center [427, 151] width 78 height 34
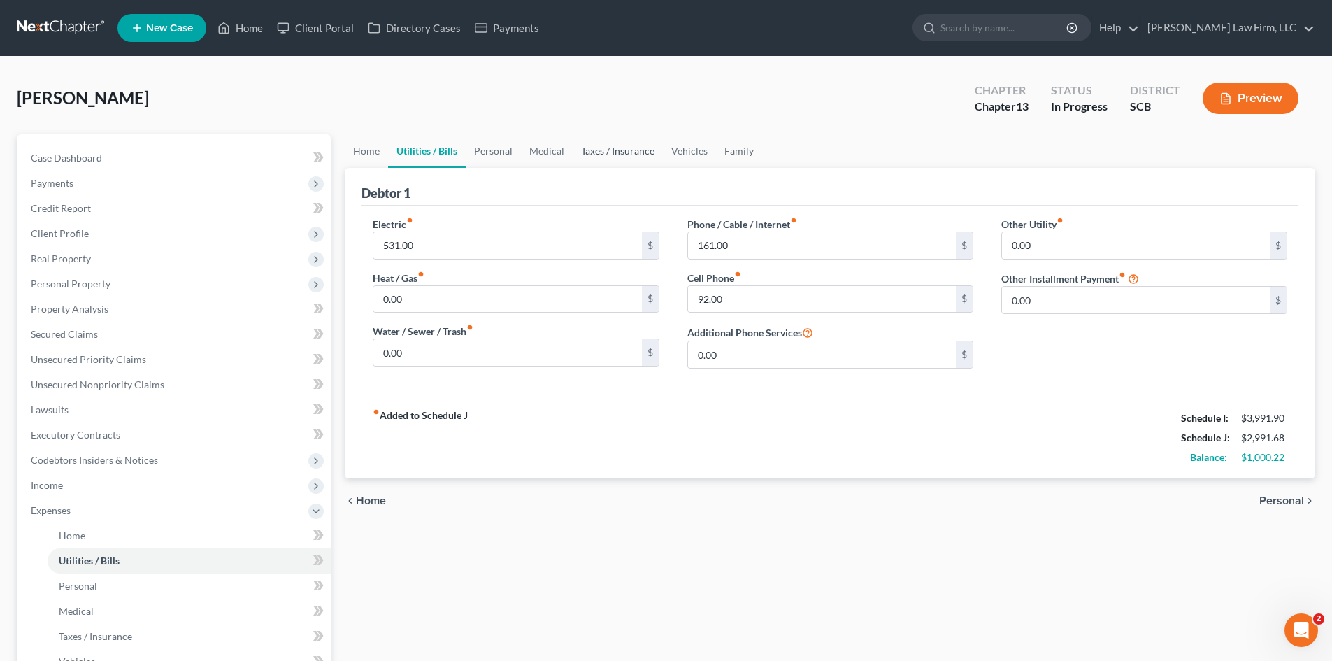
click at [639, 157] on link "Taxes / Insurance" at bounding box center [618, 151] width 90 height 34
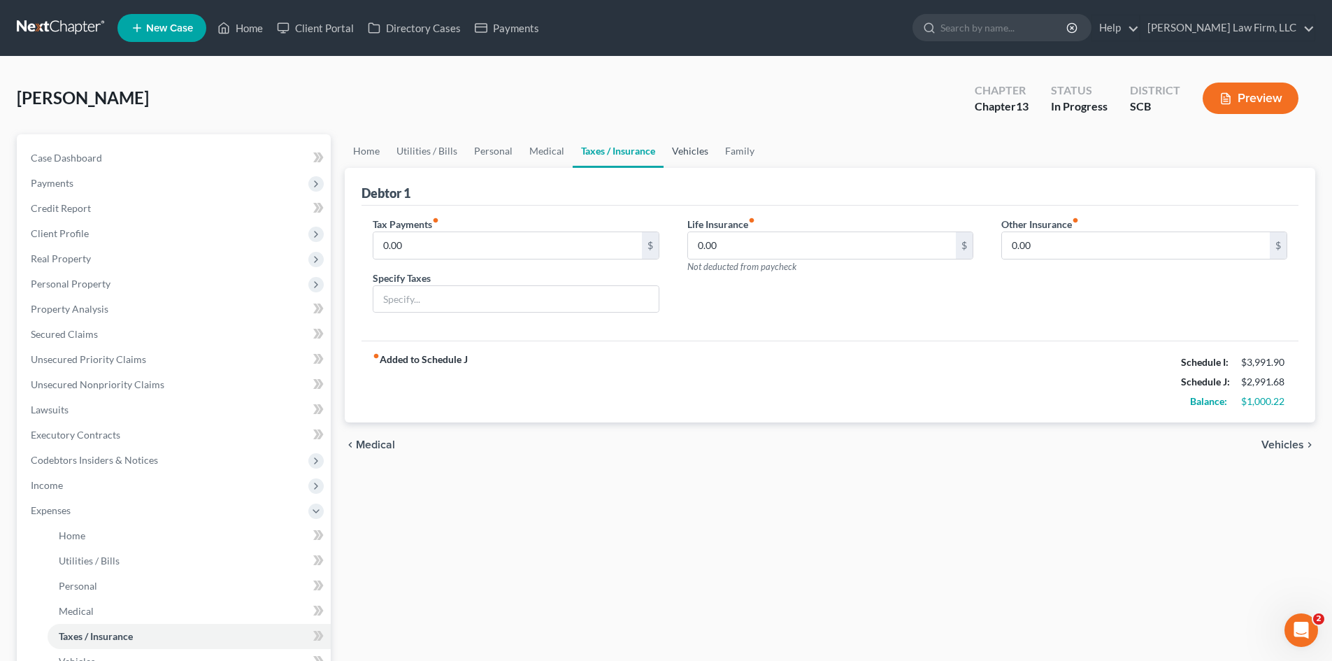
click at [681, 155] on link "Vehicles" at bounding box center [690, 151] width 53 height 34
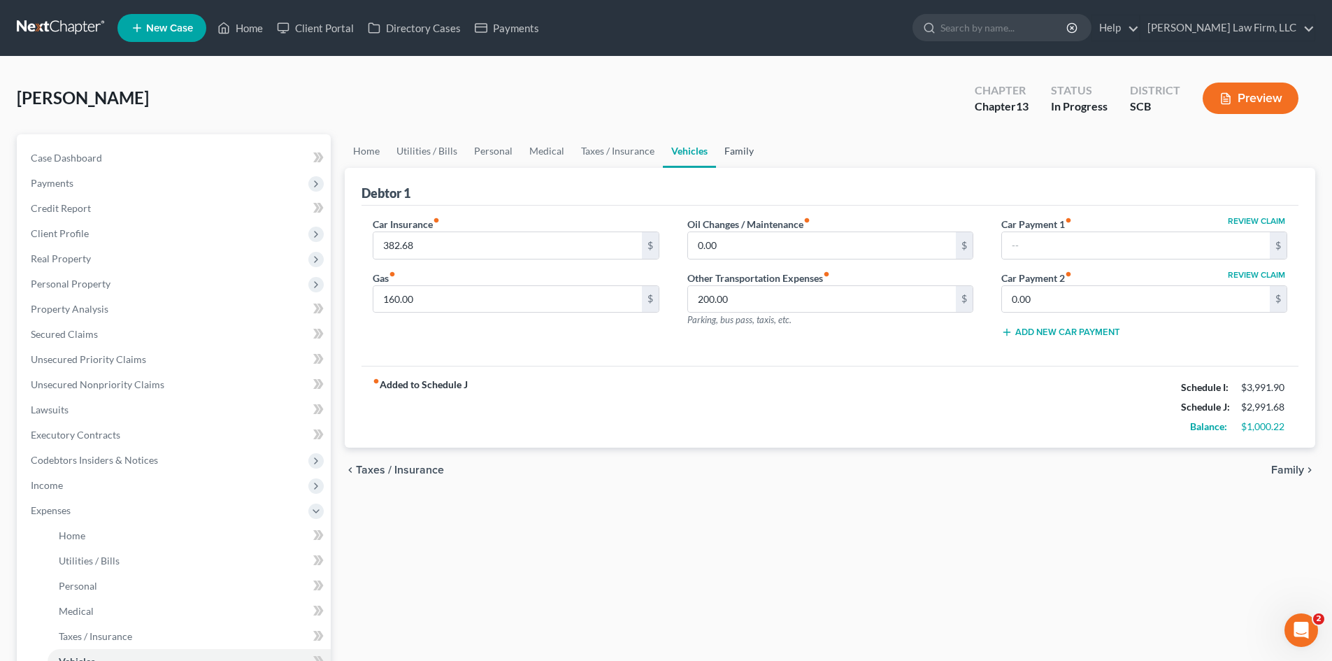
click at [754, 147] on link "Family" at bounding box center [739, 151] width 46 height 34
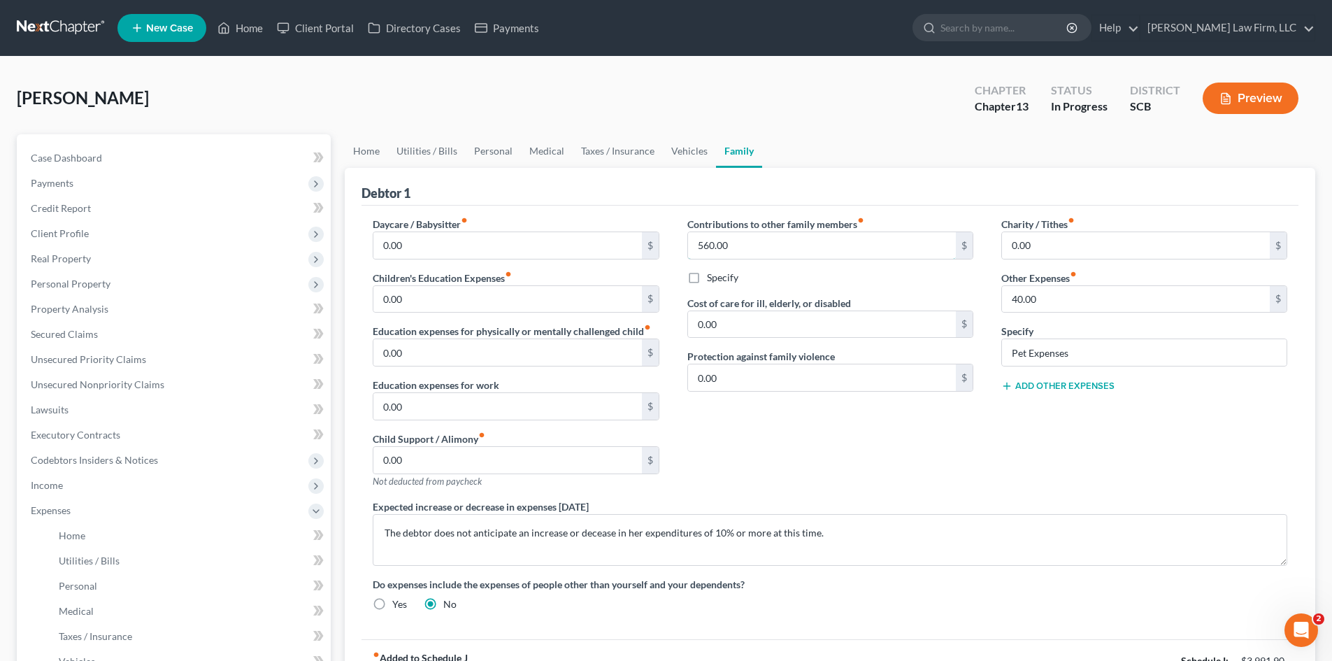
click at [791, 241] on input "560.00" at bounding box center [822, 245] width 268 height 27
click at [750, 319] on input "0.00" at bounding box center [822, 324] width 268 height 27
paste input "56"
type input "560.00"
click at [386, 537] on textarea "The debtor does not anticipate an increase or decease in her expenditures of 10…" at bounding box center [830, 540] width 915 height 52
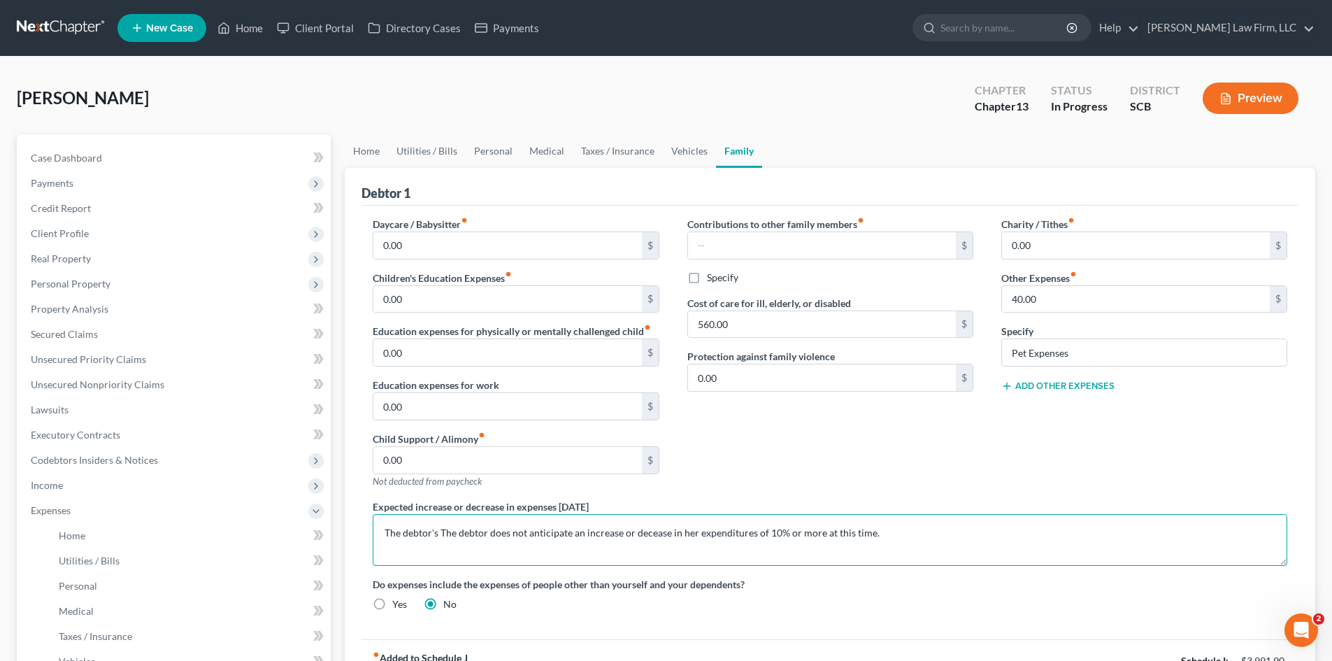
type textarea "The debtor's The debtor does not anticipate an increase or decease in her expen…"
click at [64, 480] on span "Income" at bounding box center [175, 485] width 311 height 25
click at [73, 511] on span "Employment Income" at bounding box center [104, 510] width 90 height 12
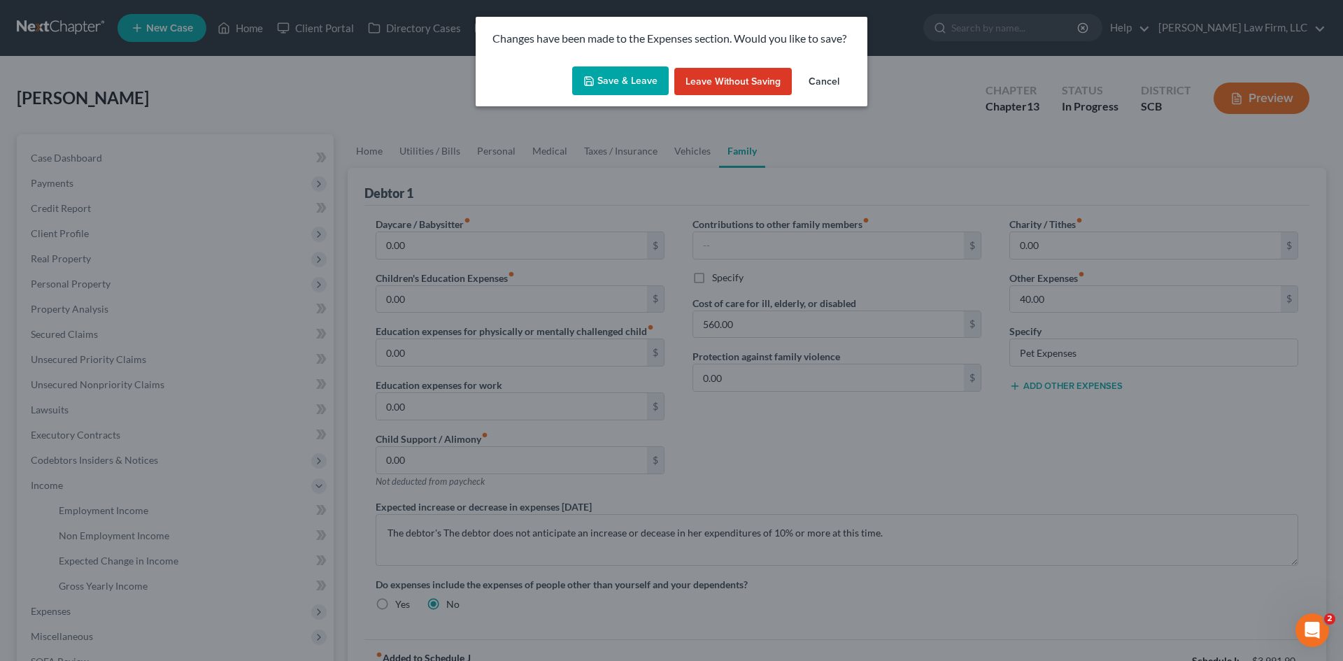
click at [632, 81] on button "Save & Leave" at bounding box center [620, 80] width 97 height 29
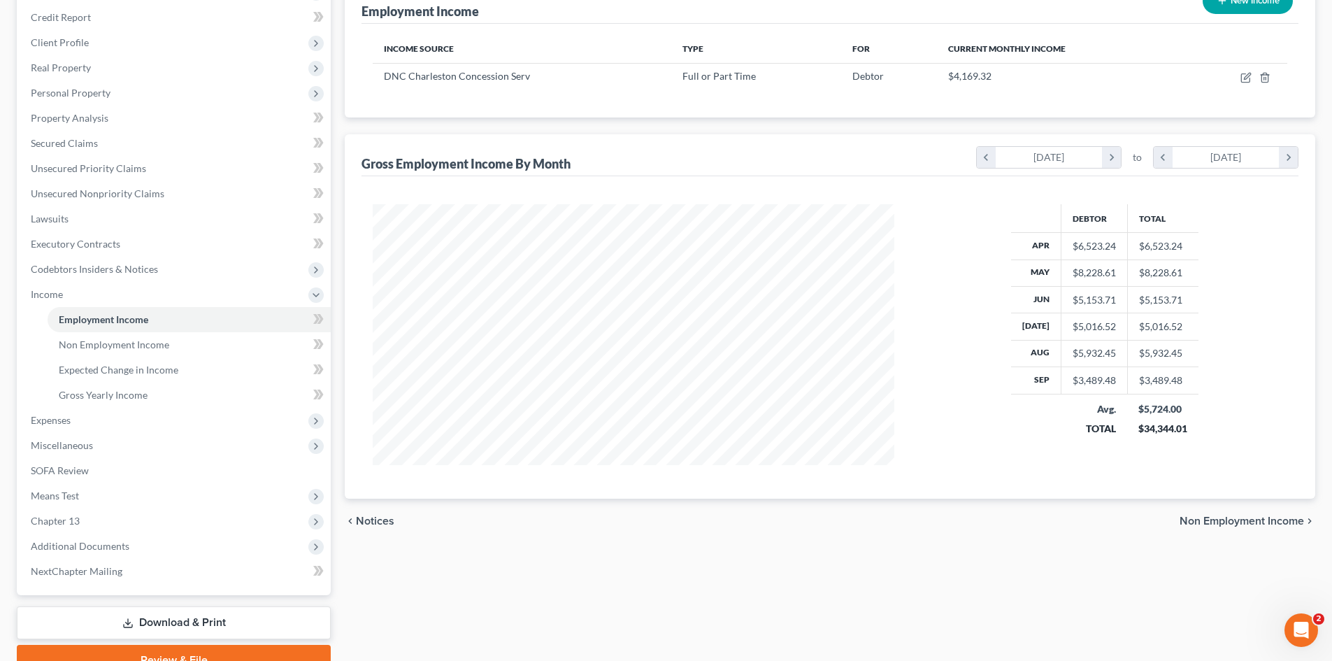
scroll to position [210, 0]
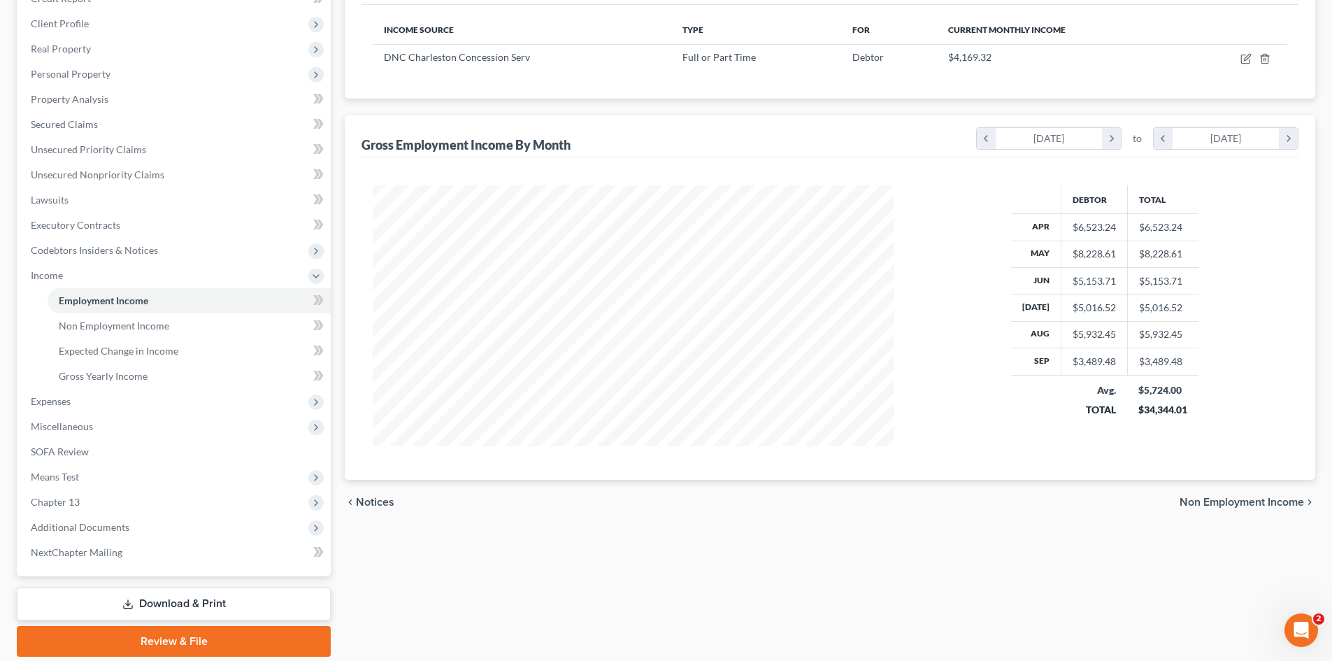
click at [48, 427] on span "Miscellaneous" at bounding box center [62, 426] width 62 height 12
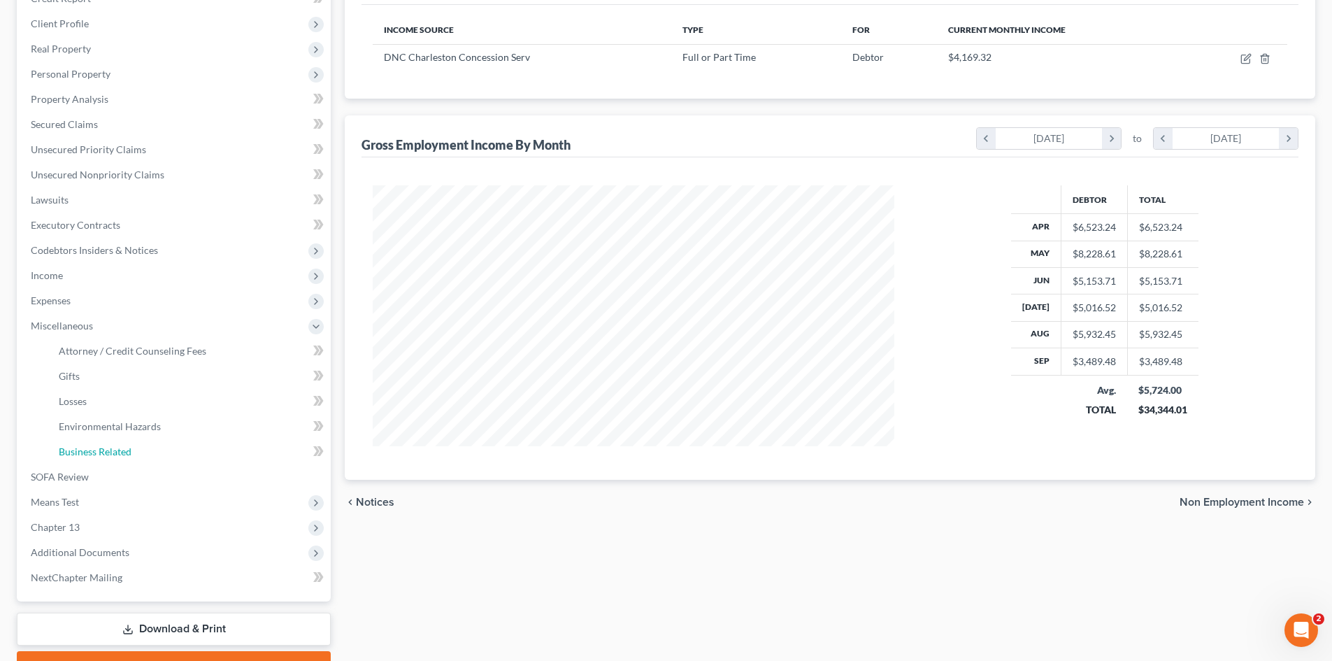
click at [73, 445] on span "Business Related" at bounding box center [95, 451] width 73 height 12
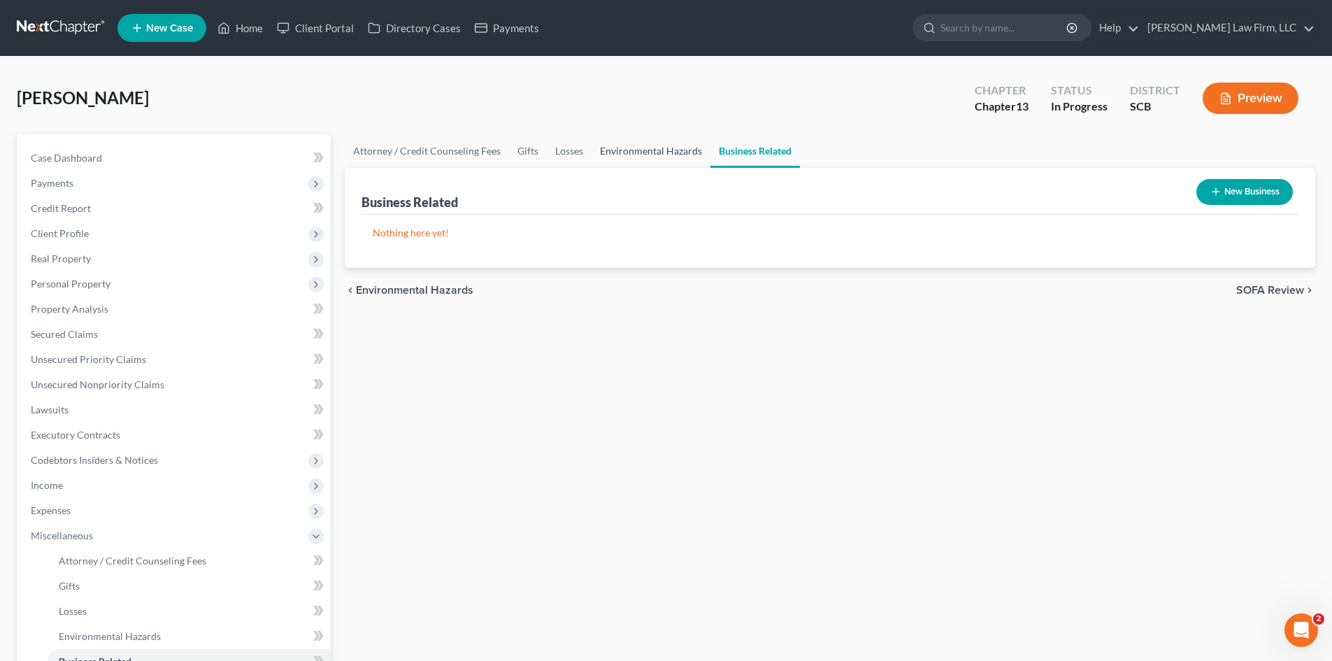
click at [601, 145] on link "Environmental Hazards" at bounding box center [651, 151] width 119 height 34
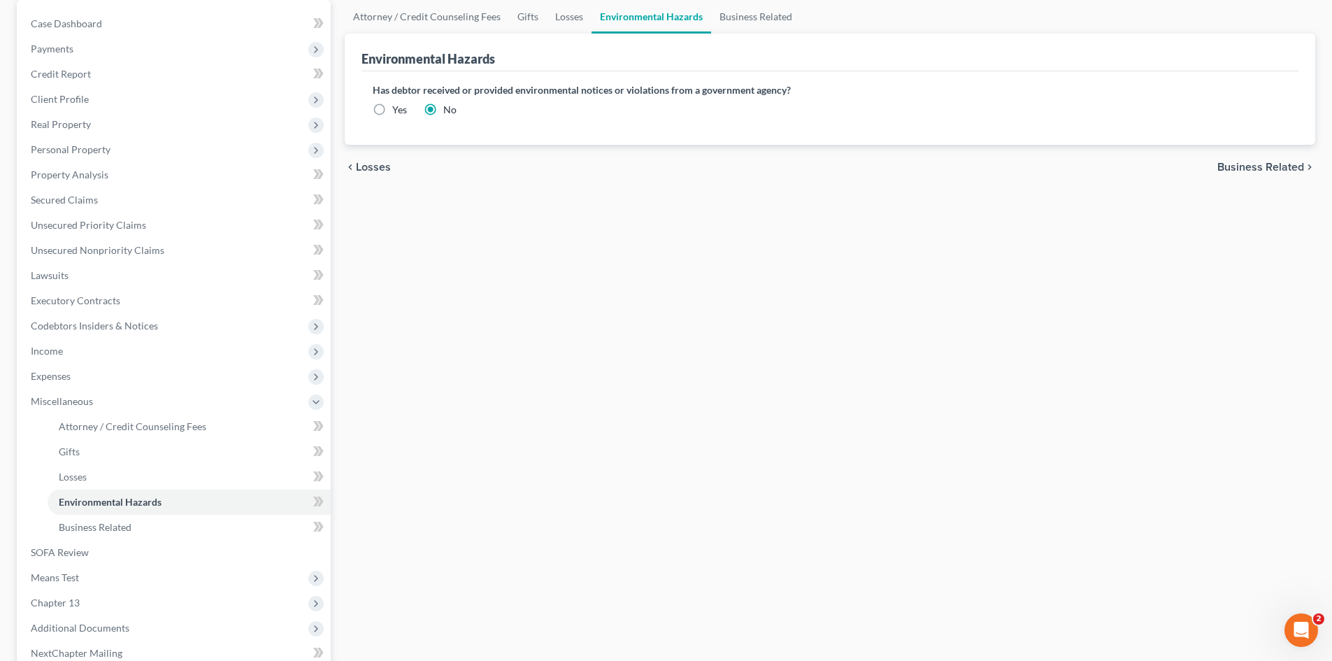
scroll to position [140, 0]
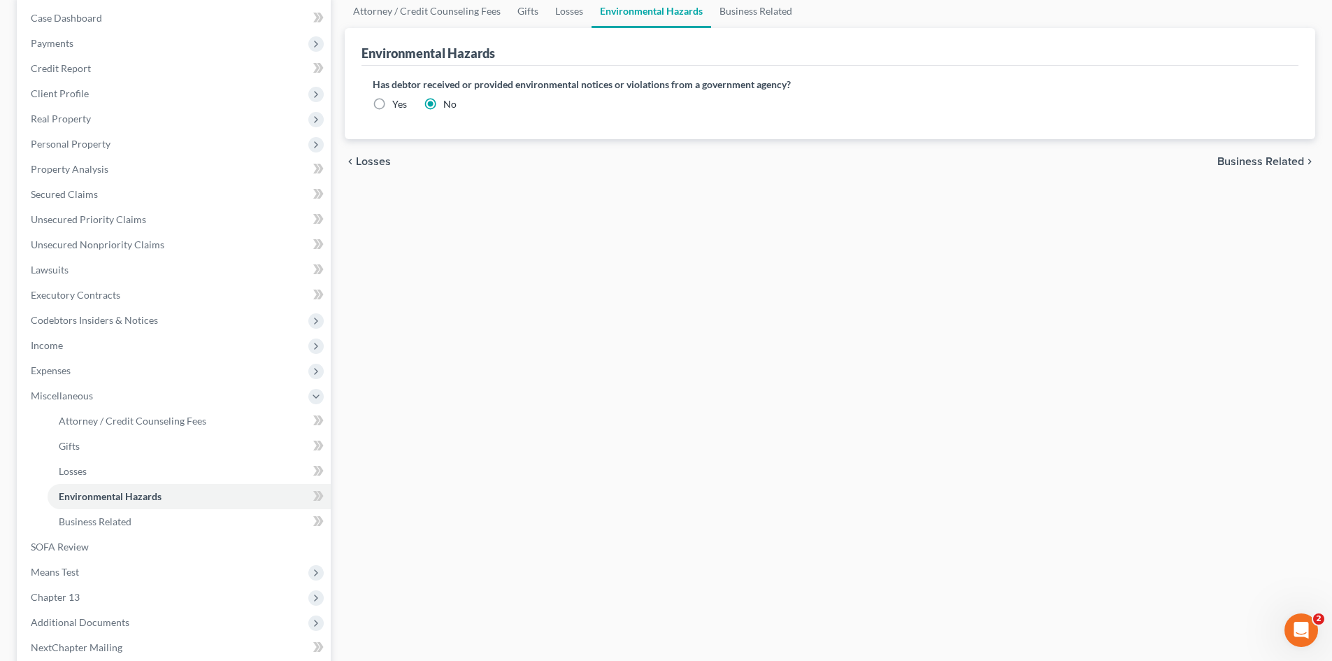
click at [50, 371] on span "Expenses" at bounding box center [51, 370] width 40 height 12
click at [83, 550] on span "Family" at bounding box center [73, 547] width 29 height 12
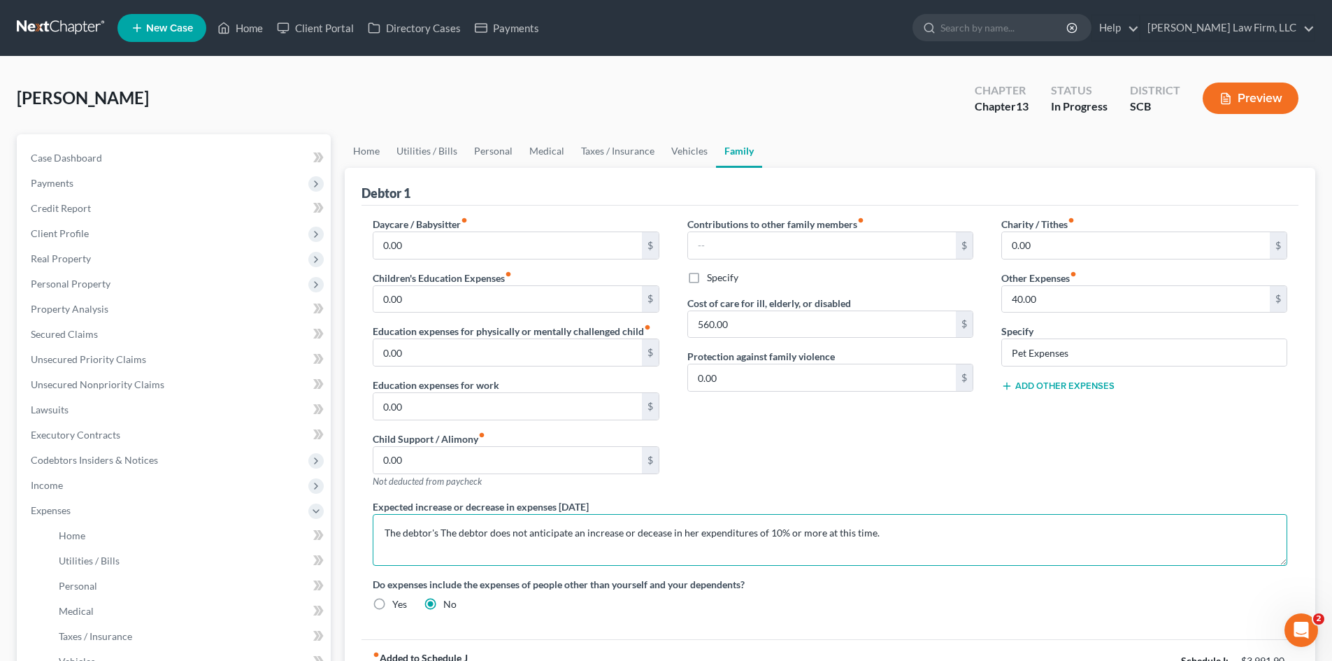
click at [440, 536] on textarea "The debtor's The debtor does not anticipate an increase or decease in her expen…" at bounding box center [830, 540] width 915 height 52
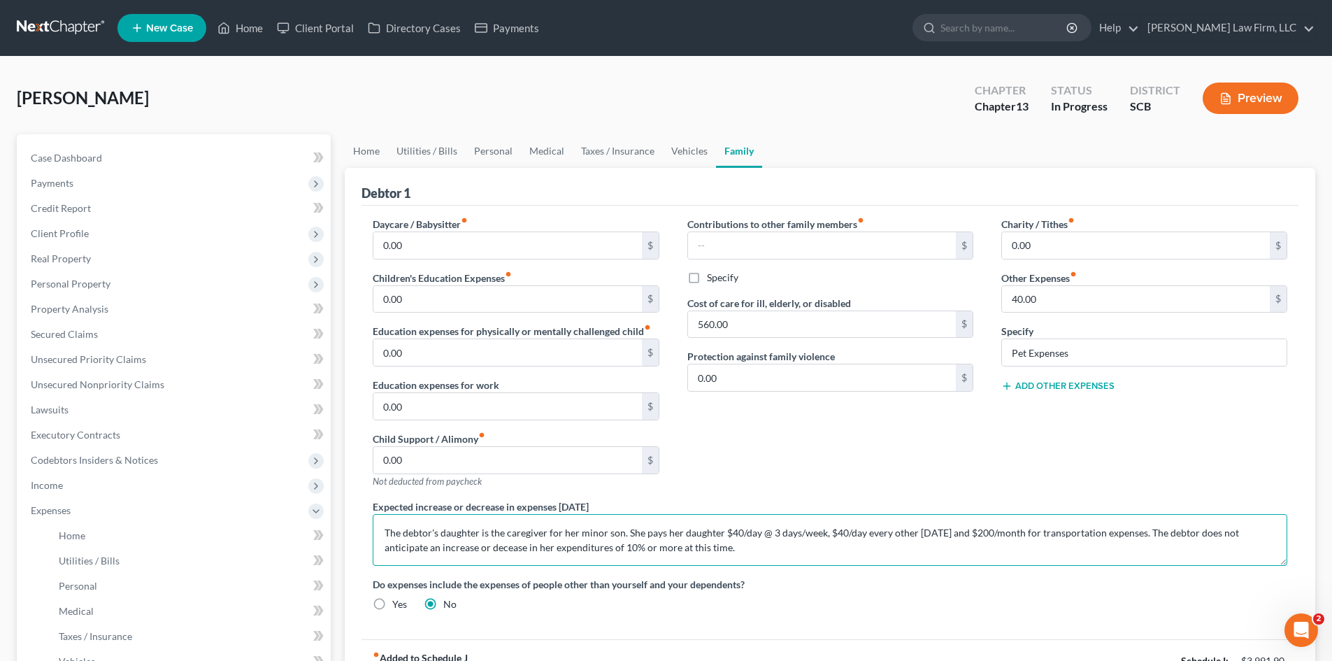
click at [441, 548] on textarea "The debtor's daughter is the caregiver for her minor son. She pays her daughter…" at bounding box center [830, 540] width 915 height 52
type textarea "The debtor's daughter is the caregiver for her minor son. She pays her daughter…"
click at [676, 150] on link "Vehicles" at bounding box center [689, 151] width 53 height 34
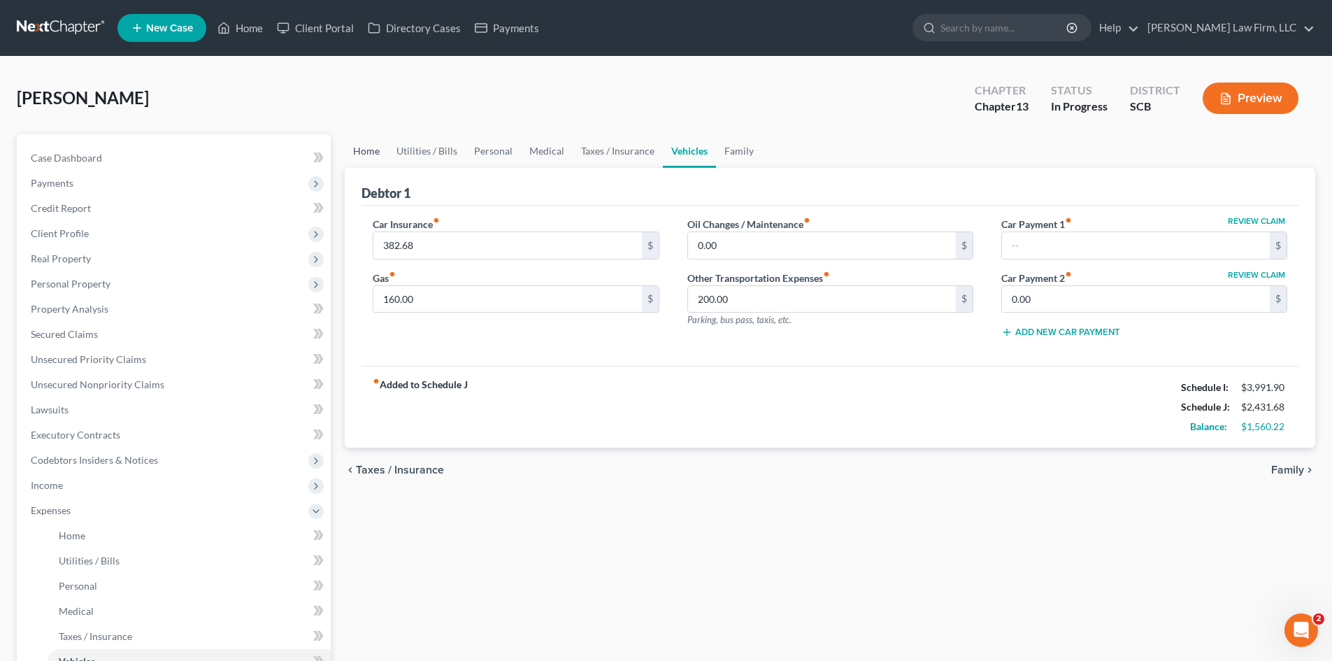
click at [372, 148] on link "Home" at bounding box center [366, 151] width 43 height 34
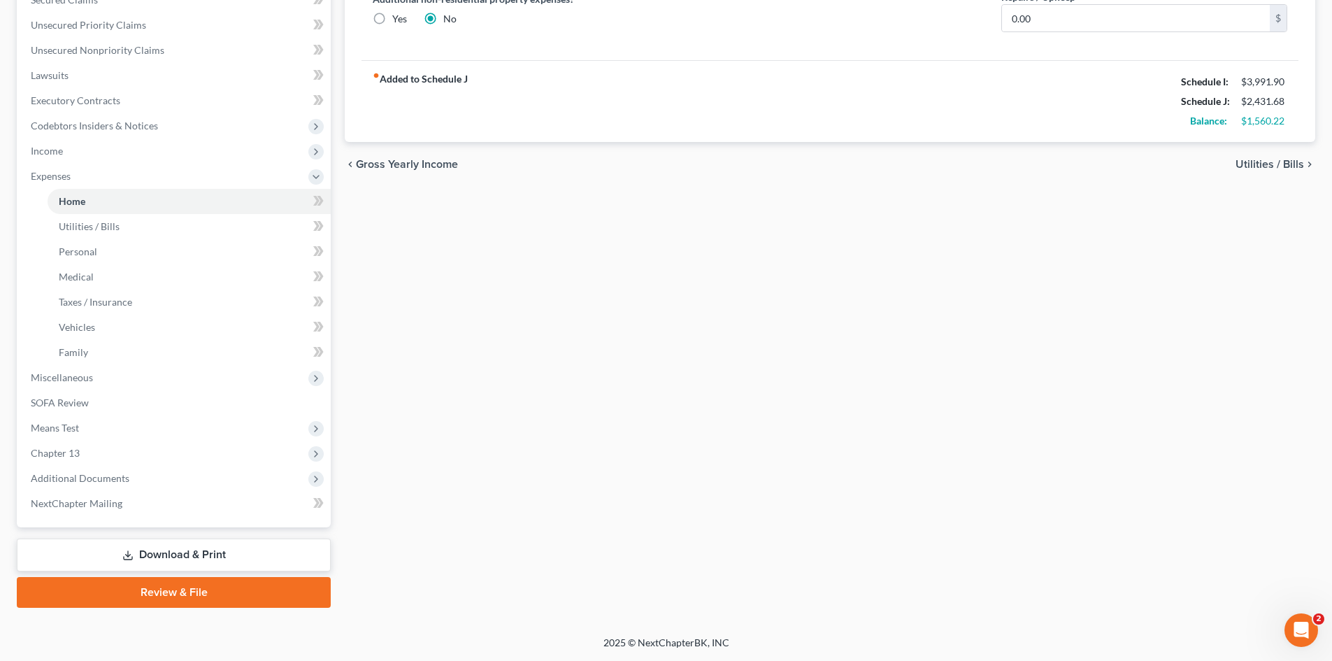
click at [50, 451] on span "Chapter 13" at bounding box center [55, 453] width 49 height 12
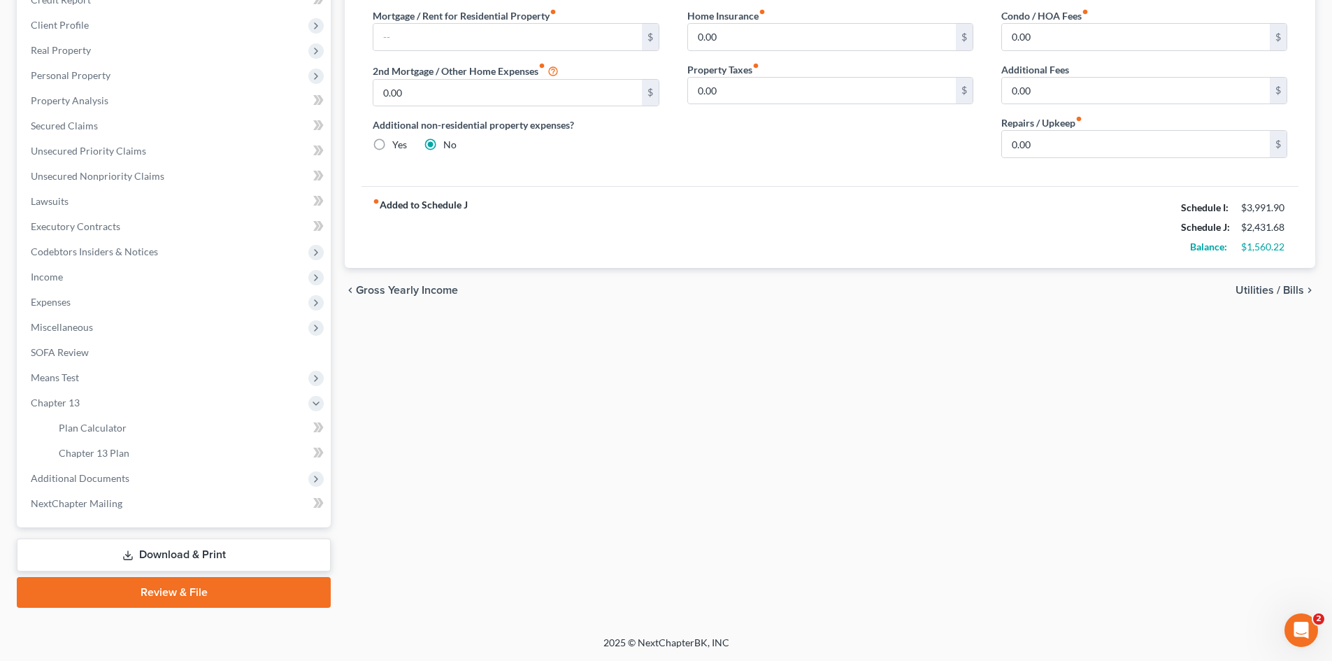
scroll to position [208, 0]
click at [57, 371] on span "Means Test" at bounding box center [55, 377] width 48 height 12
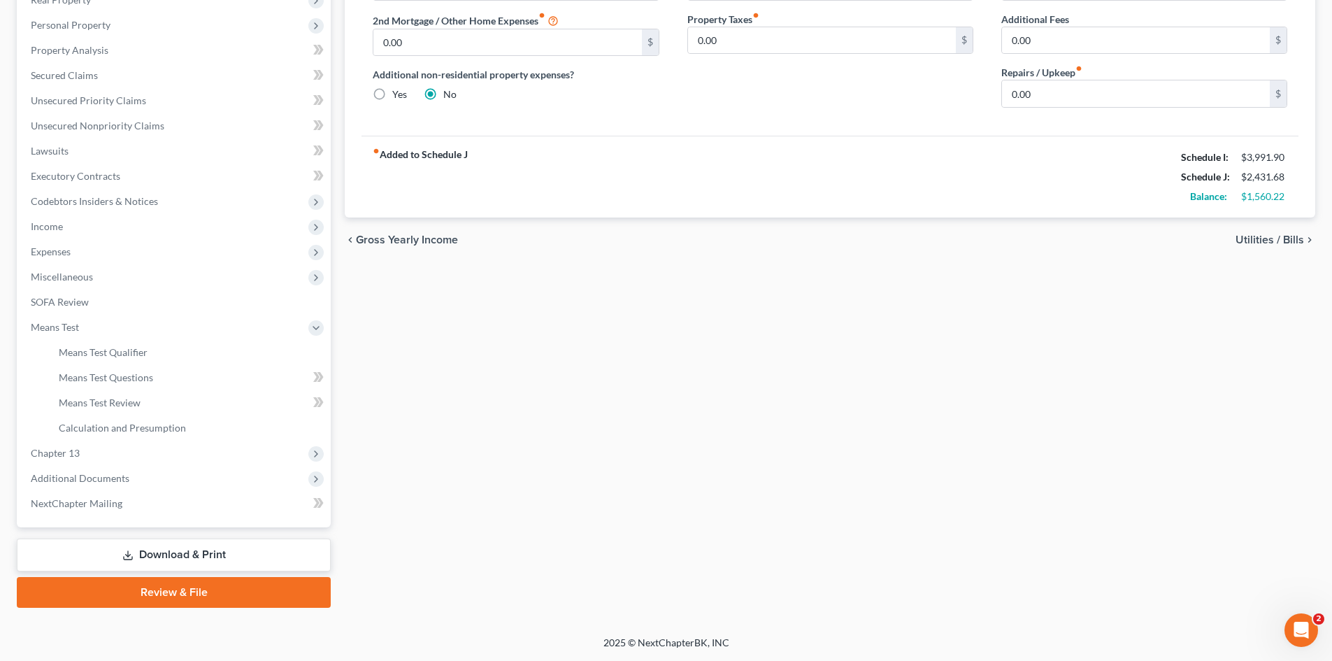
scroll to position [259, 0]
click at [78, 357] on span "Means Test Qualifier" at bounding box center [103, 352] width 89 height 12
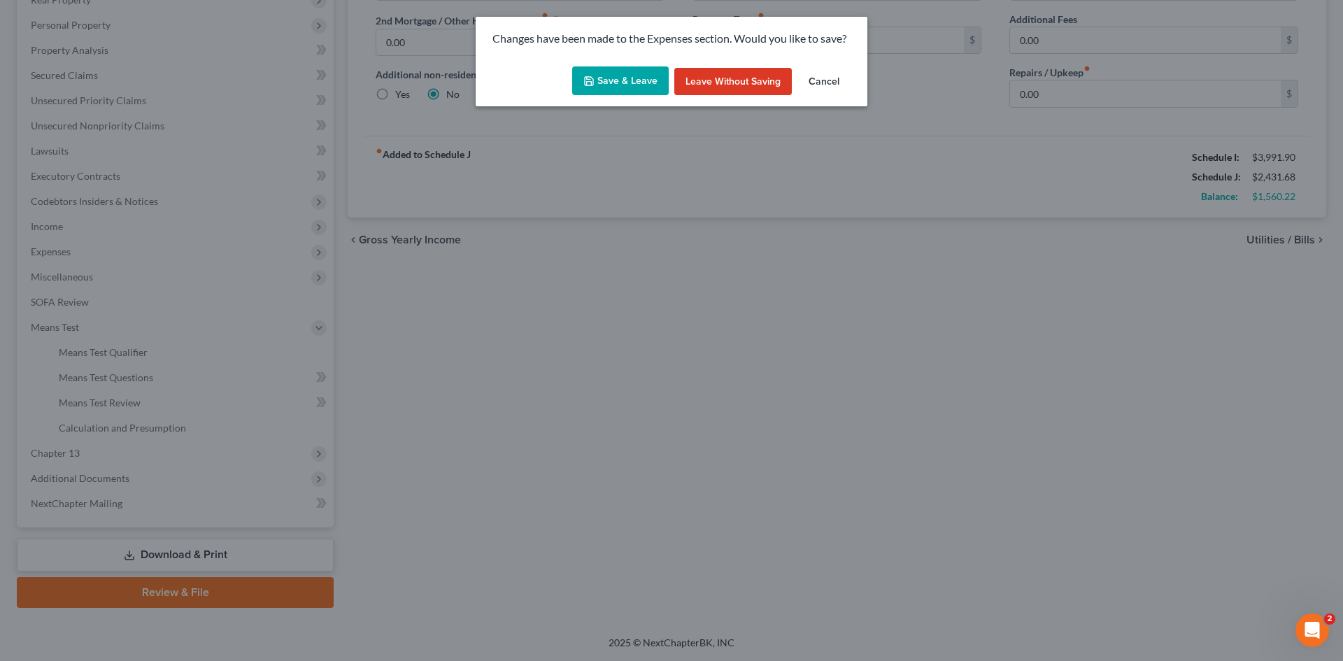
click at [606, 83] on button "Save & Leave" at bounding box center [620, 80] width 97 height 29
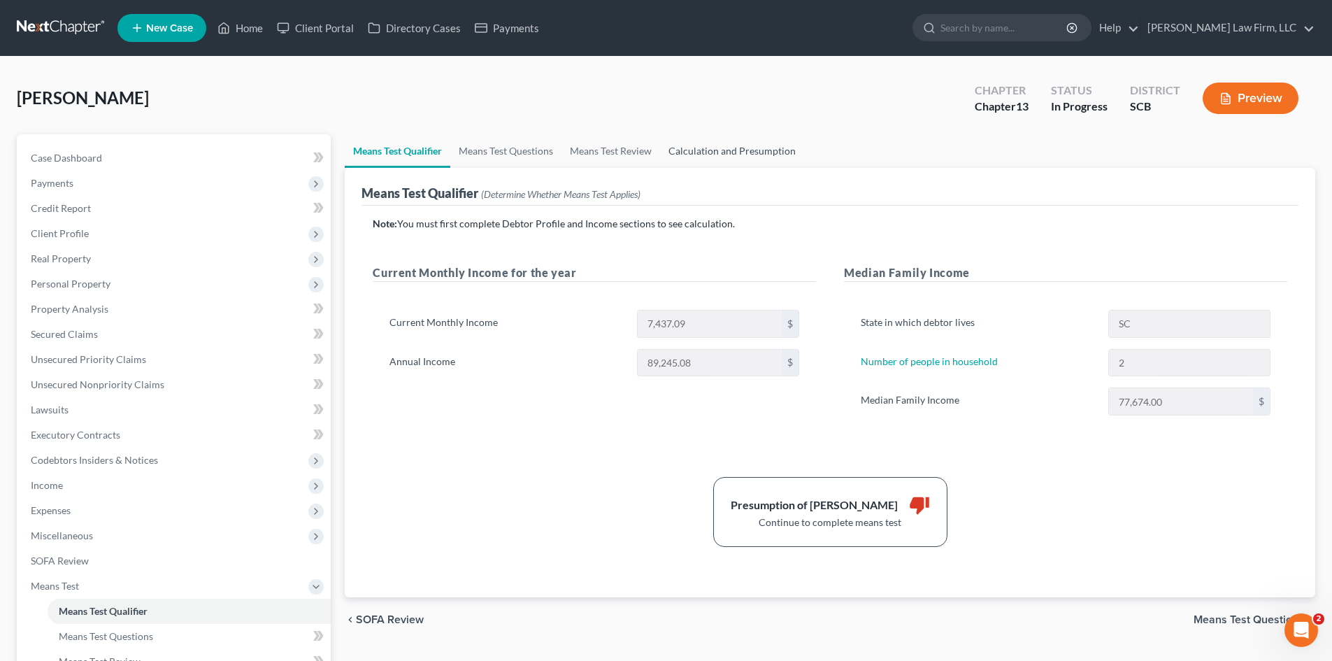
click at [723, 155] on link "Calculation and Presumption" at bounding box center [732, 151] width 144 height 34
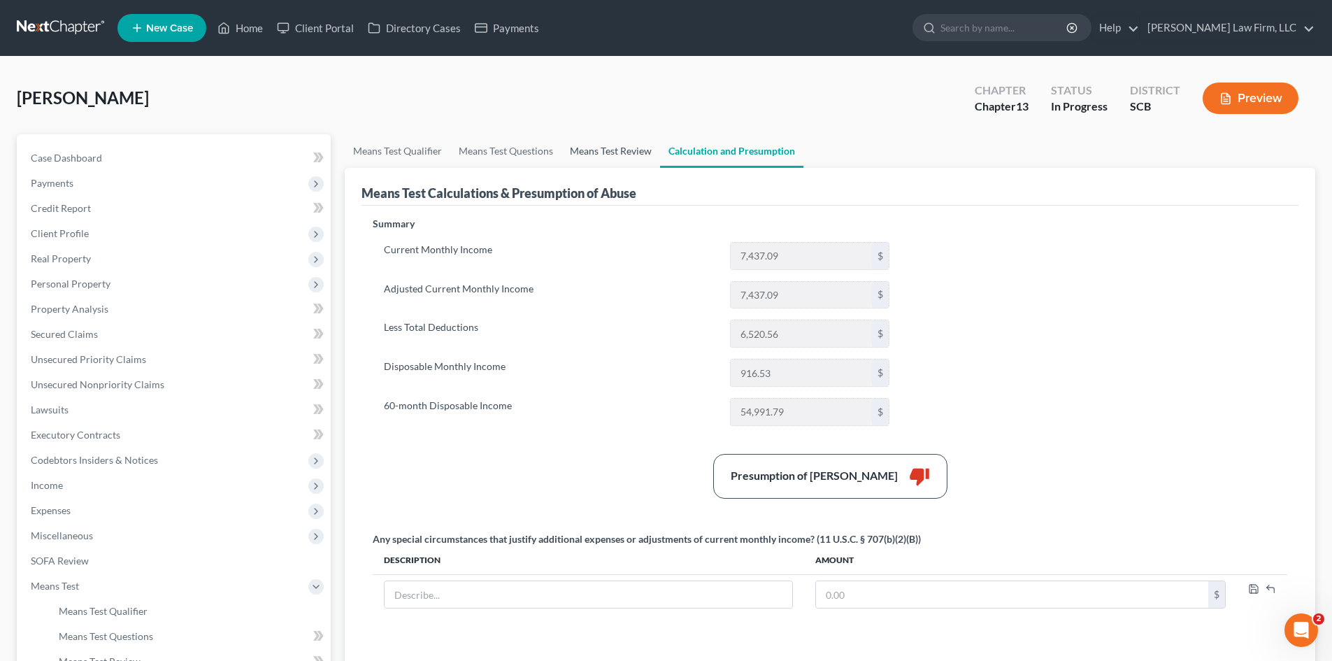
click at [624, 155] on link "Means Test Review" at bounding box center [611, 151] width 99 height 34
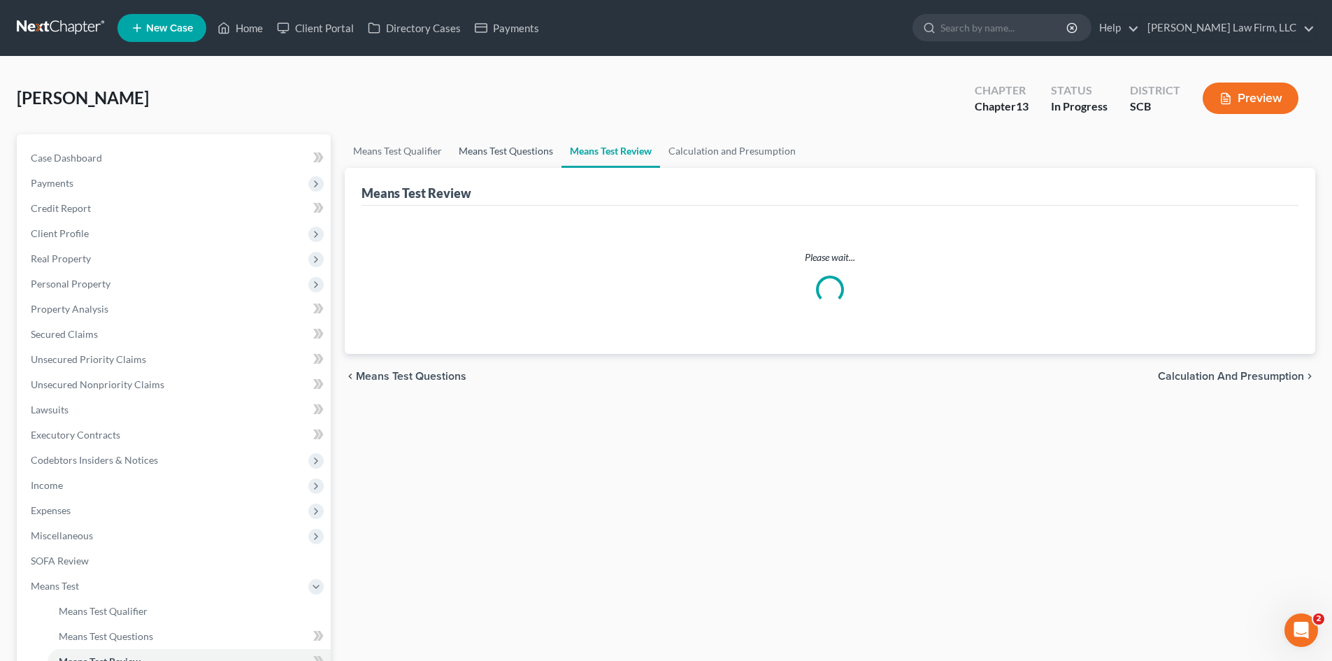
click at [470, 160] on link "Means Test Questions" at bounding box center [505, 151] width 111 height 34
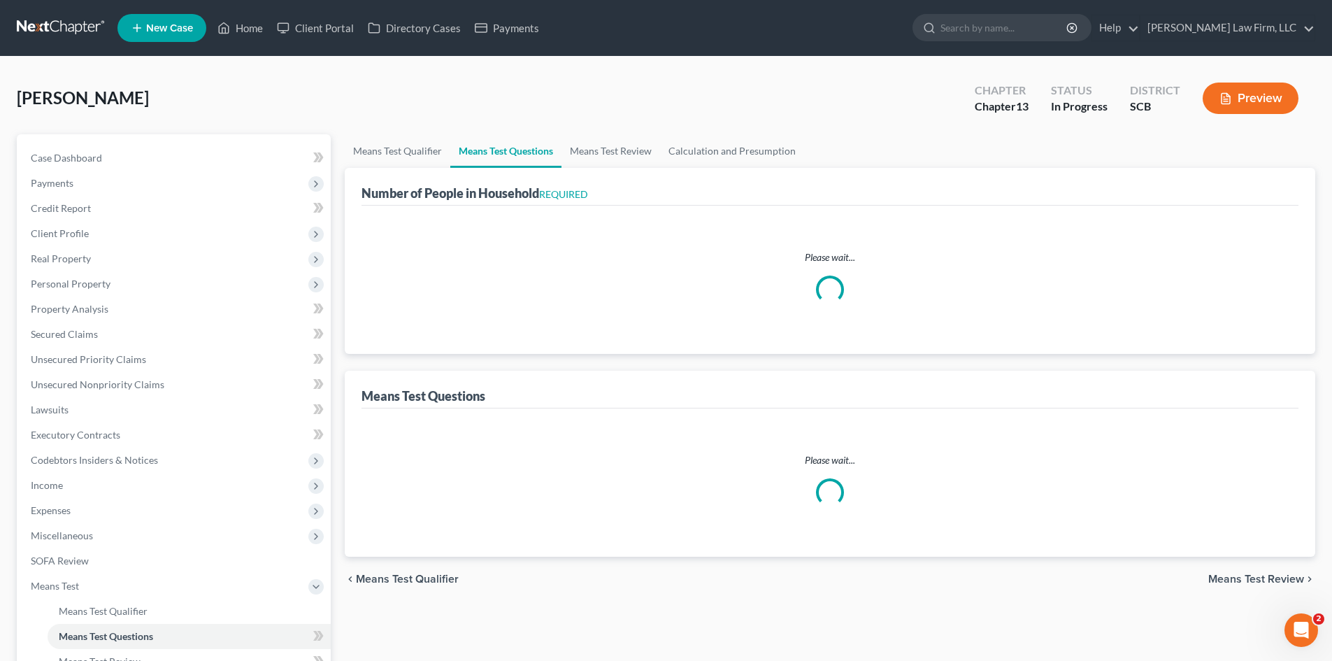
select select "0"
select select "60"
select select "1"
select select "60"
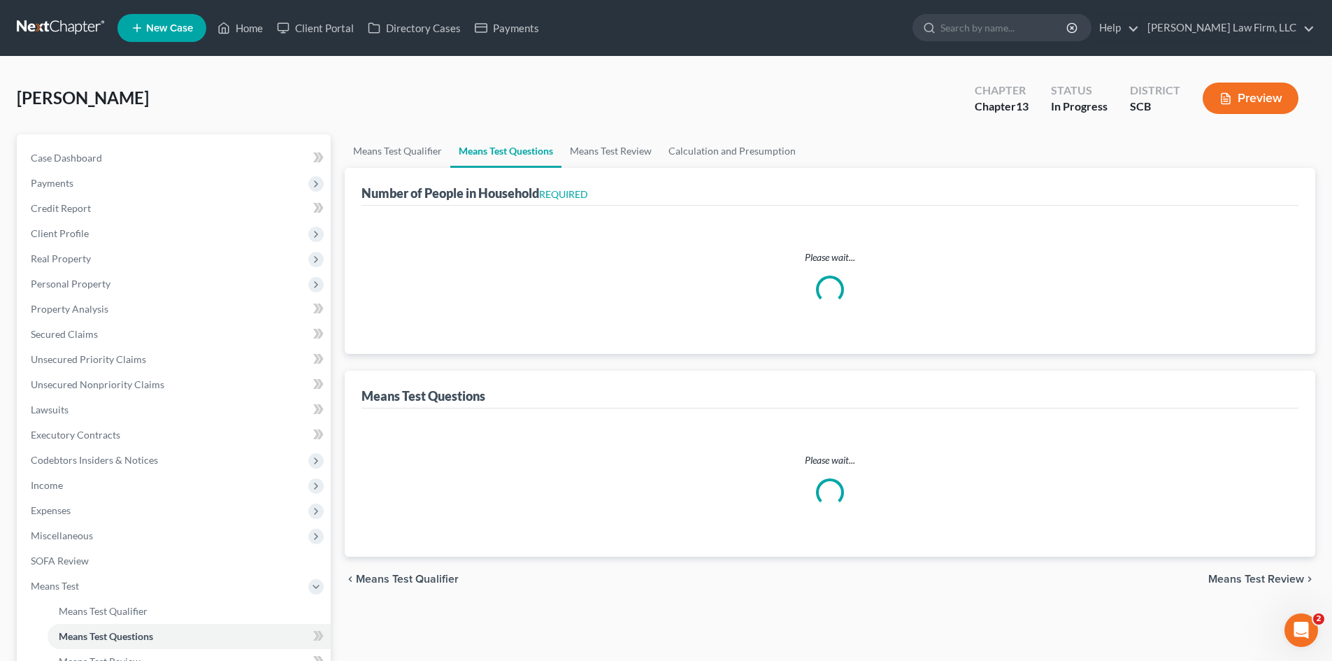
select select "1"
select select "60"
select select "0"
select select "60"
select select "0"
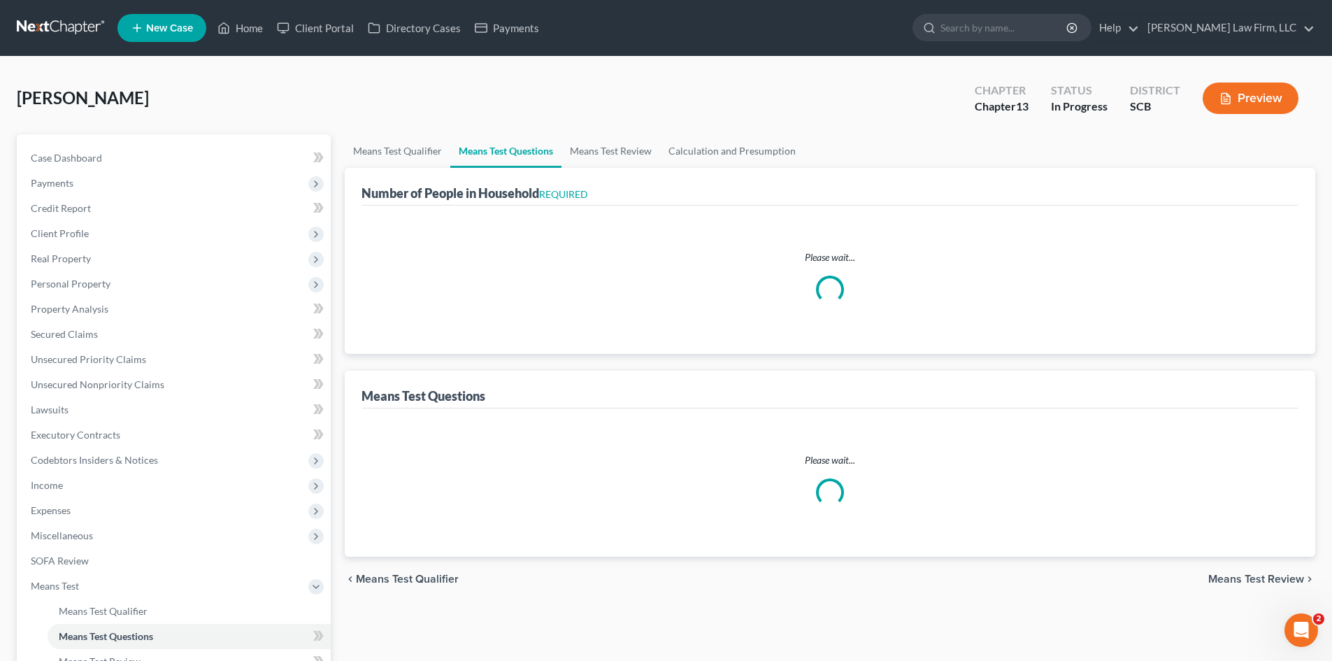
select select "60"
select select "0"
select select "60"
select select "2"
select select "1"
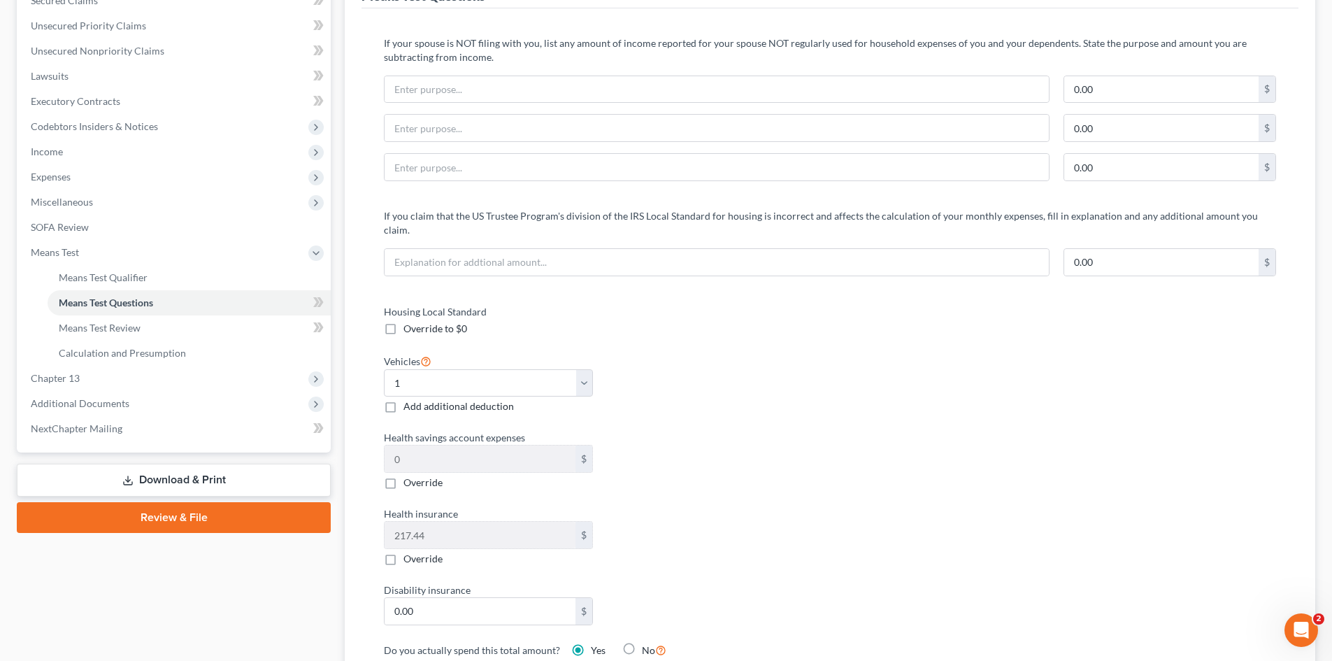
scroll to position [280, 0]
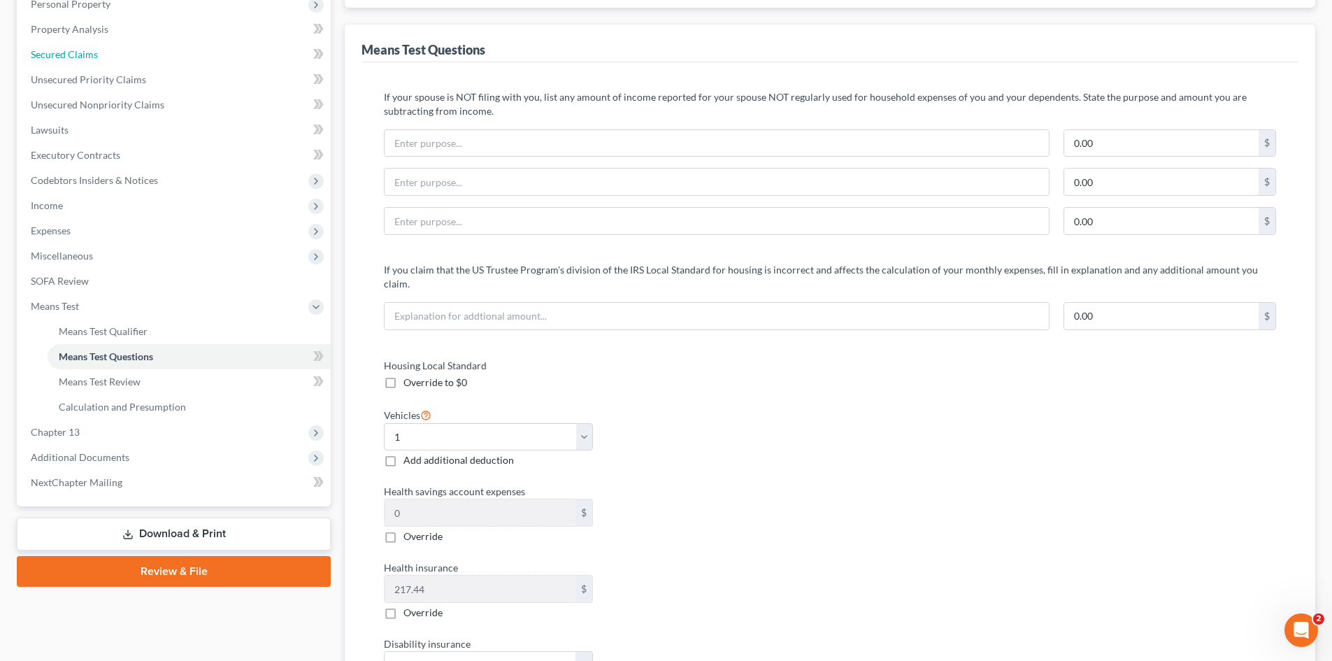
drag, startPoint x: 50, startPoint y: 50, endPoint x: 76, endPoint y: 56, distance: 27.3
click at [50, 50] on span "Secured Claims" at bounding box center [64, 54] width 67 height 12
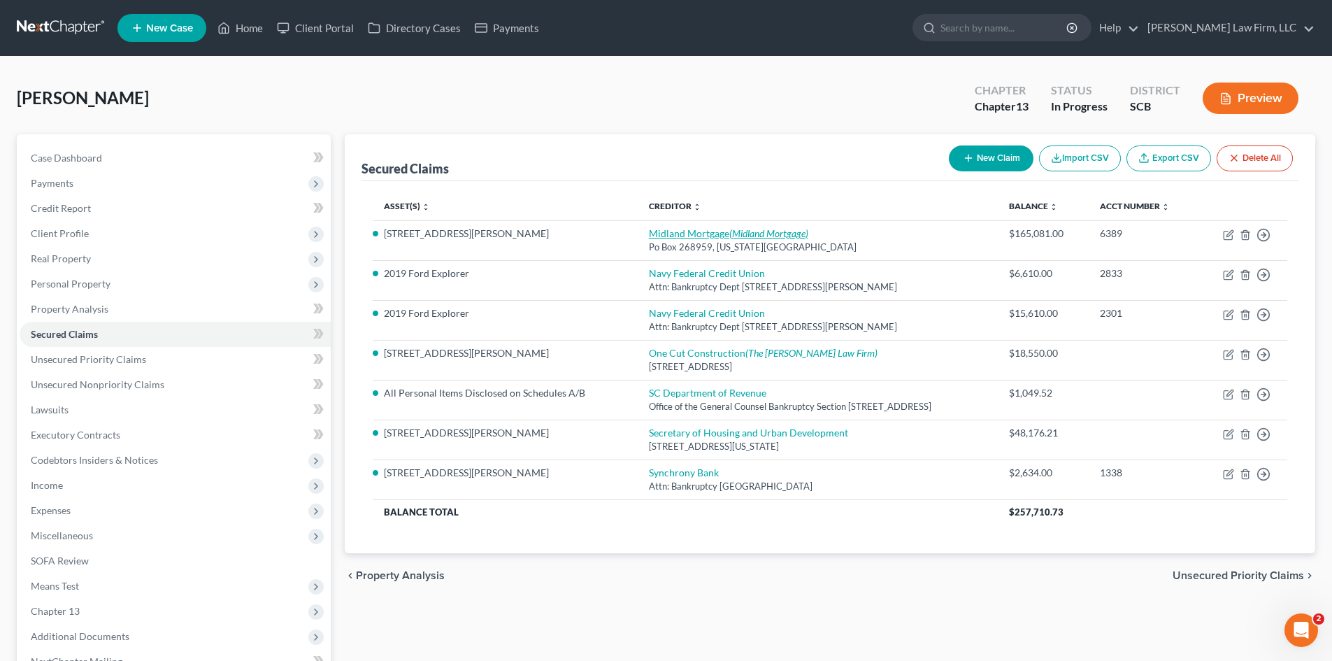
click at [729, 238] on icon "(Midland Mortgage)" at bounding box center [768, 233] width 79 height 12
select select "37"
select select "3"
select select "0"
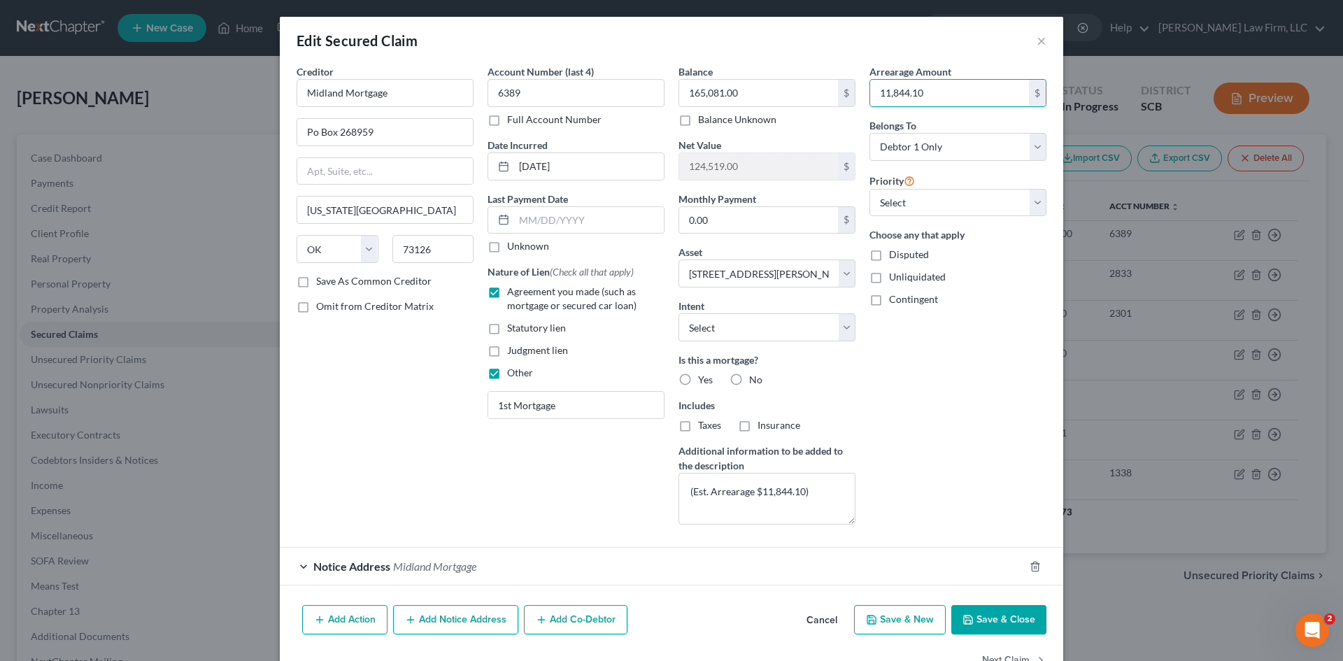
click at [999, 614] on button "Save & Close" at bounding box center [998, 619] width 95 height 29
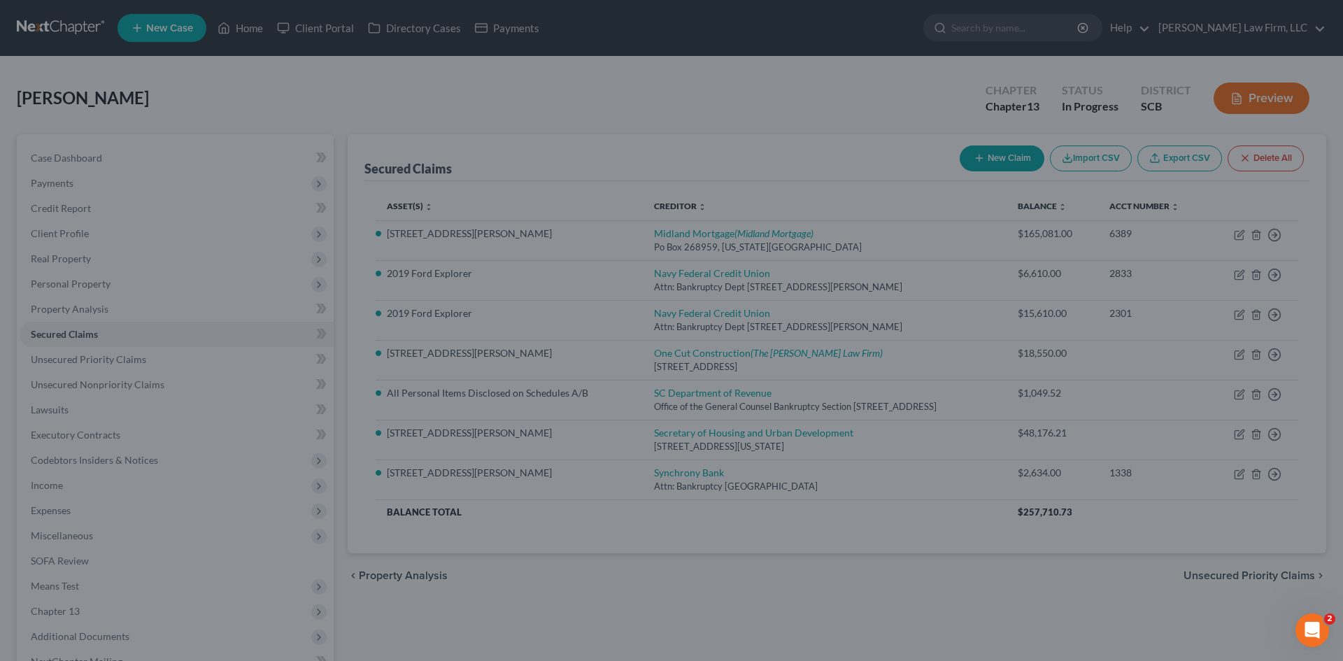
select select "3"
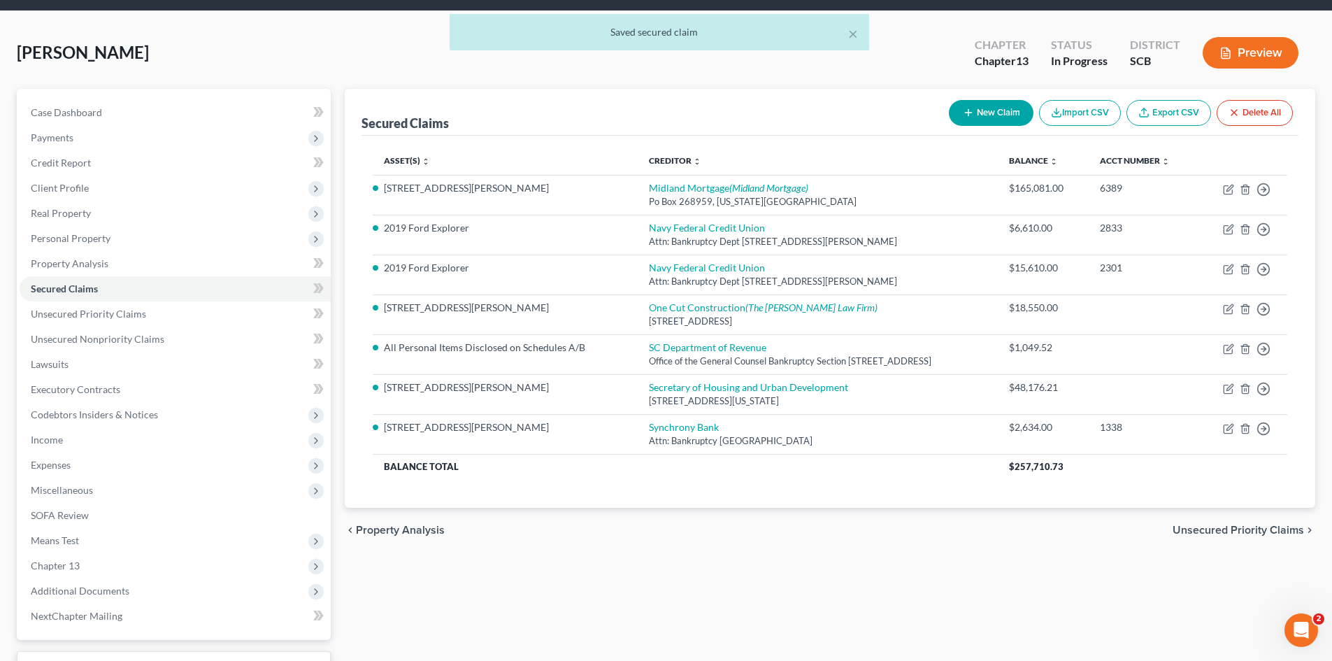
scroll to position [70, 0]
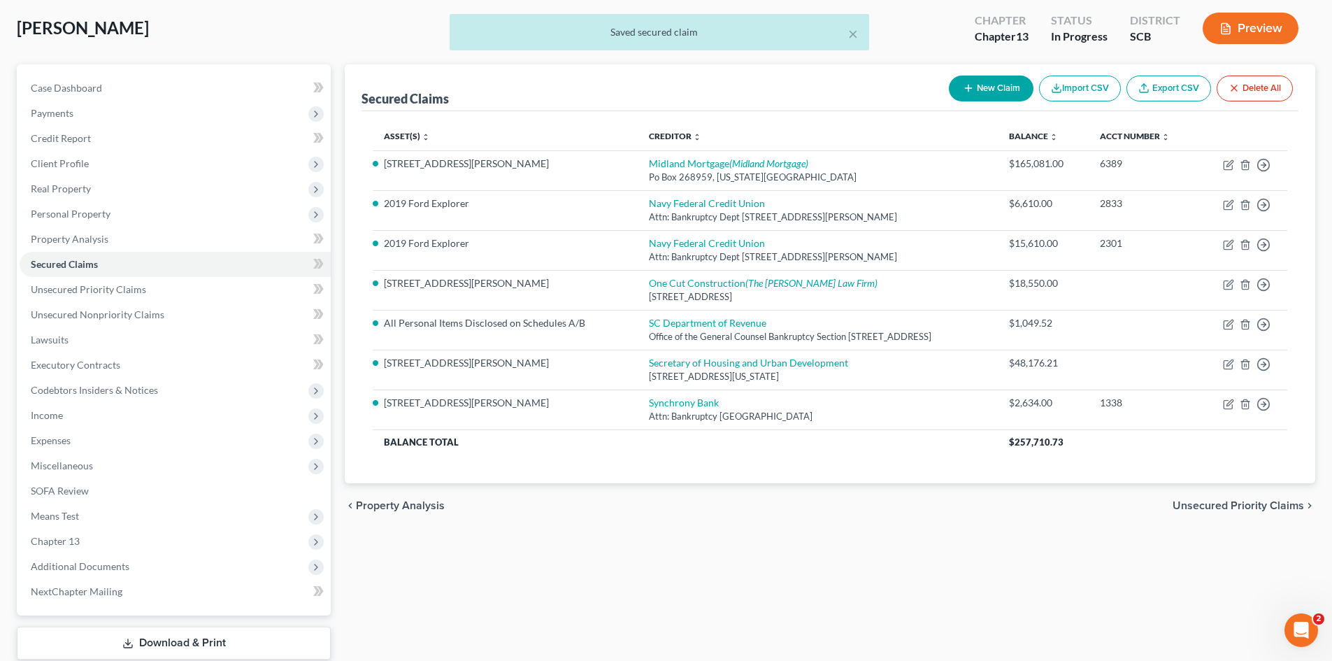
click at [48, 518] on span "Means Test" at bounding box center [55, 516] width 48 height 12
click at [113, 541] on span "Means Test Qualifier" at bounding box center [103, 541] width 89 height 12
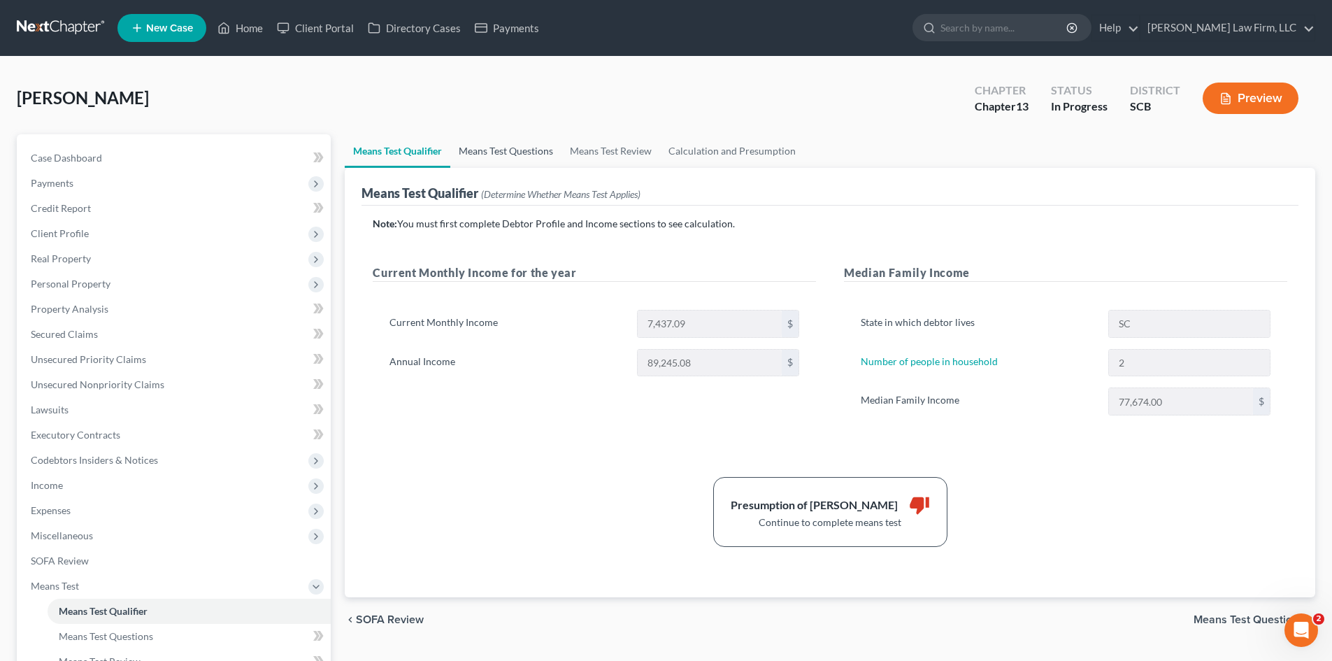
click at [494, 158] on link "Means Test Questions" at bounding box center [505, 151] width 111 height 34
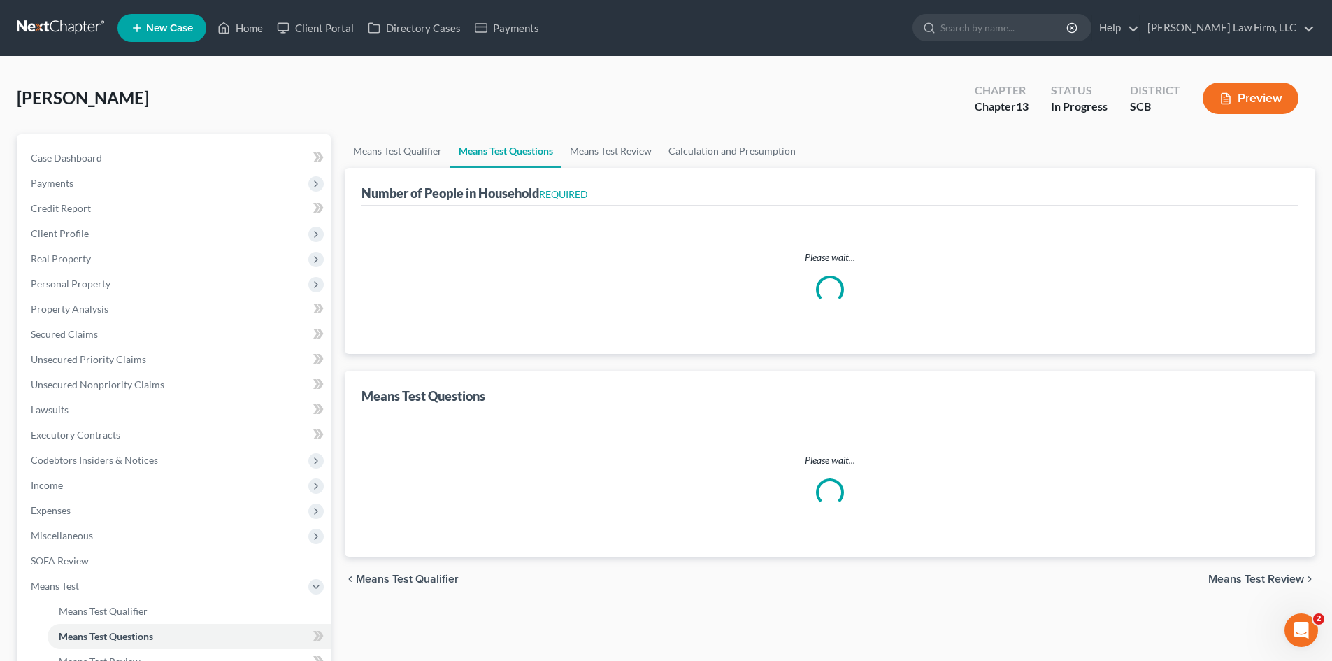
select select "0"
select select "60"
select select "1"
select select "60"
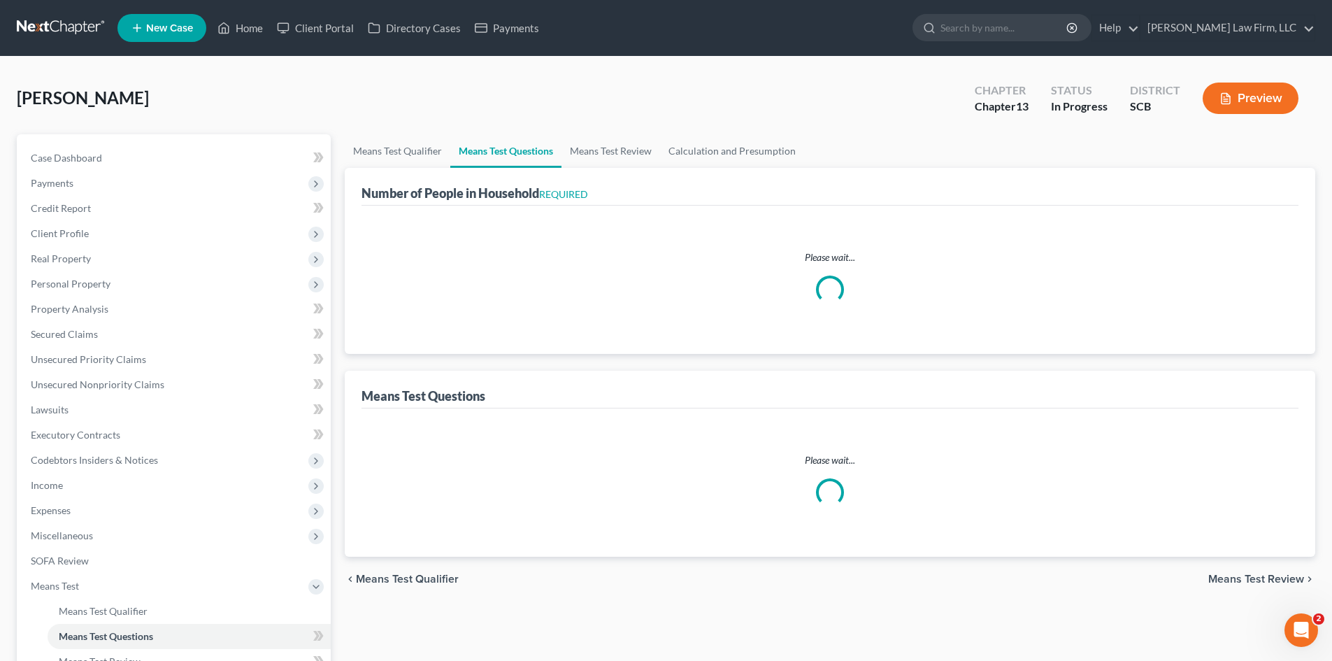
select select "1"
select select "60"
select select "0"
select select "60"
select select "0"
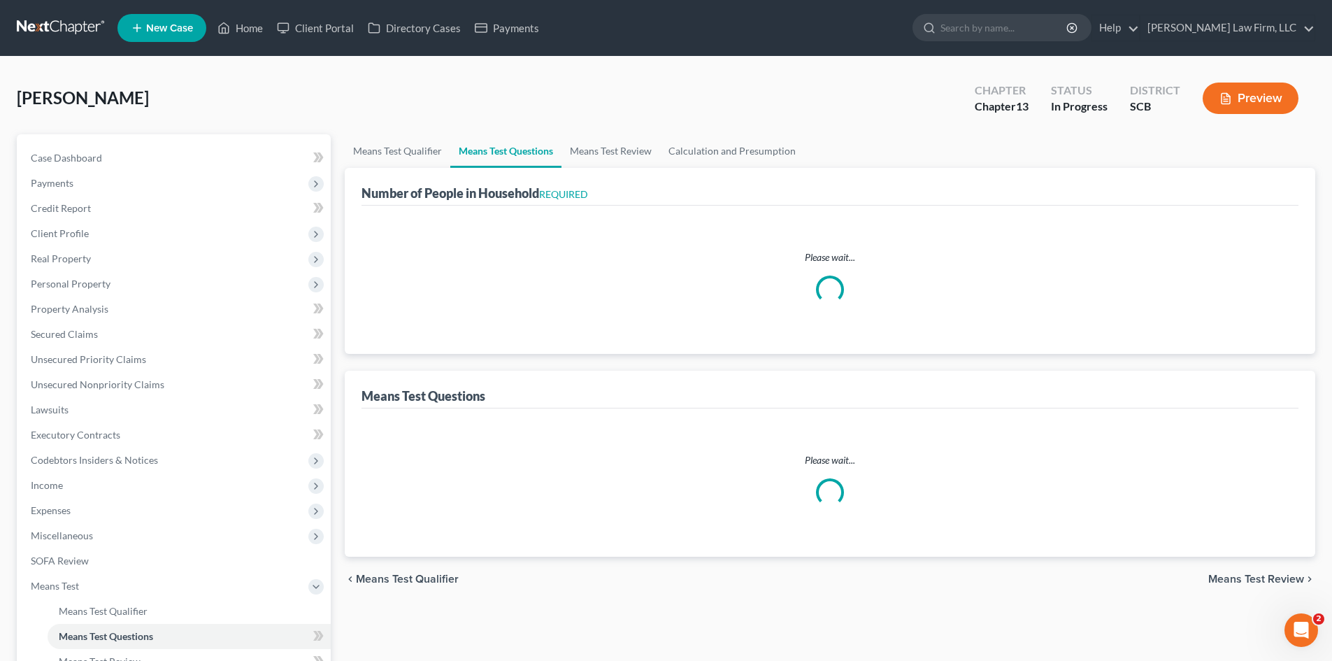
select select "60"
select select "0"
select select "60"
select select "2"
select select "1"
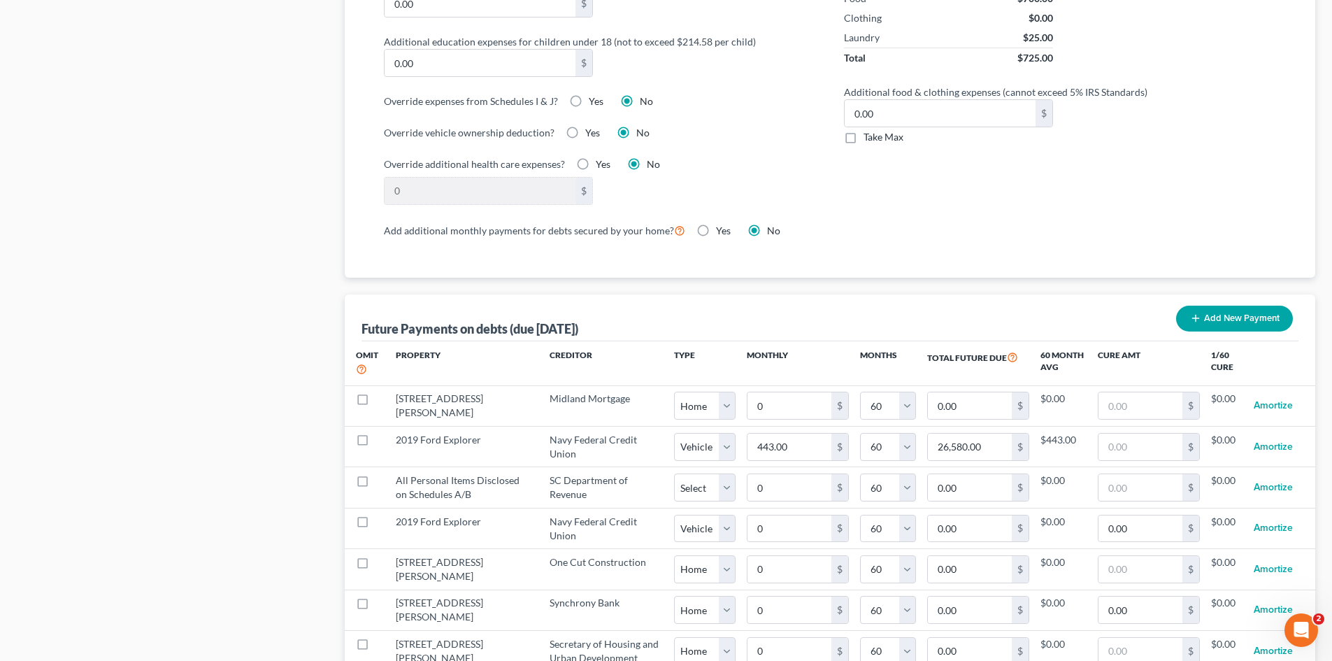
scroll to position [1119, 0]
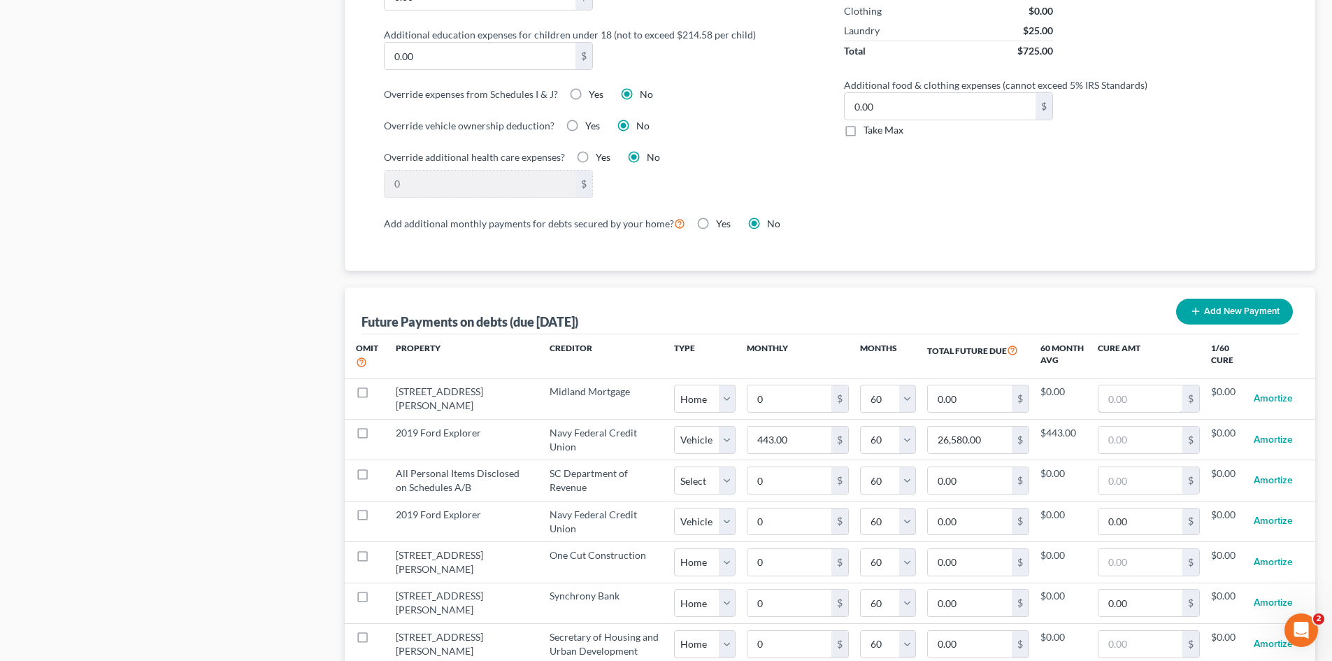
click at [1113, 386] on input "text" at bounding box center [1141, 398] width 84 height 27
paste input "11,844.10"
type input "11,844.10"
click at [963, 385] on input "0.00" at bounding box center [970, 398] width 84 height 27
select select "0"
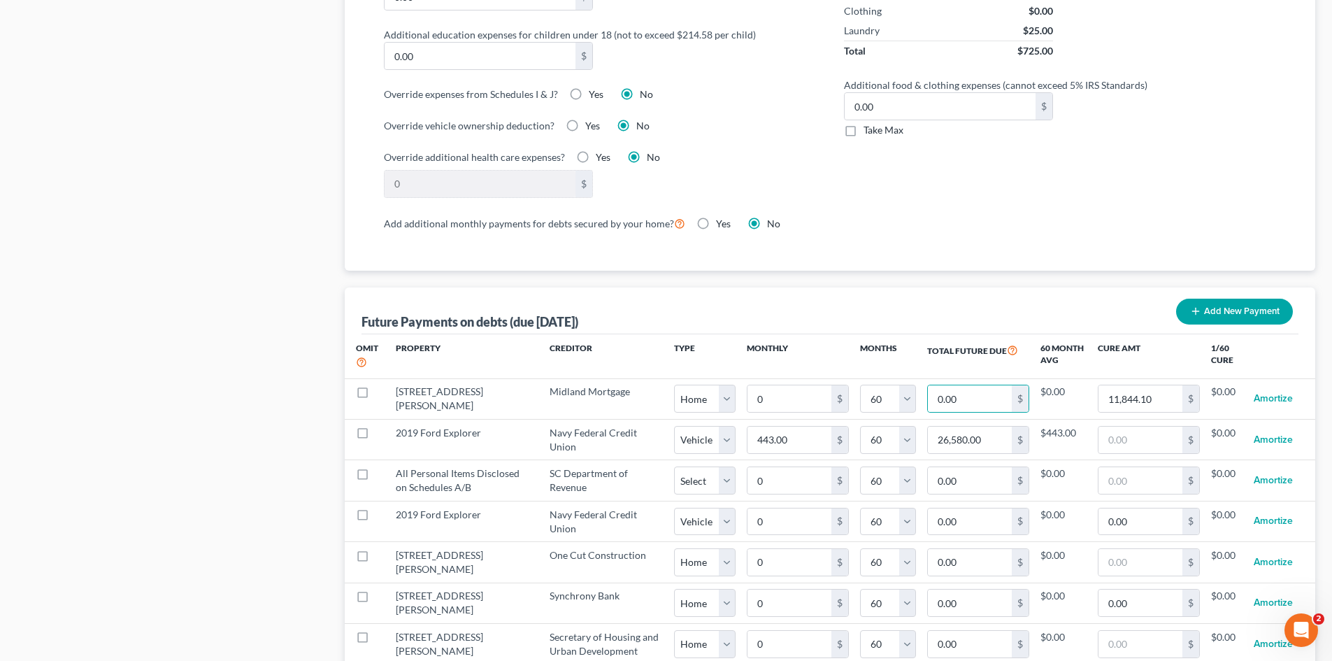
select select "60"
click at [973, 396] on input "0.00" at bounding box center [964, 398] width 83 height 27
type input "1,454."
select select "0"
select select "60"
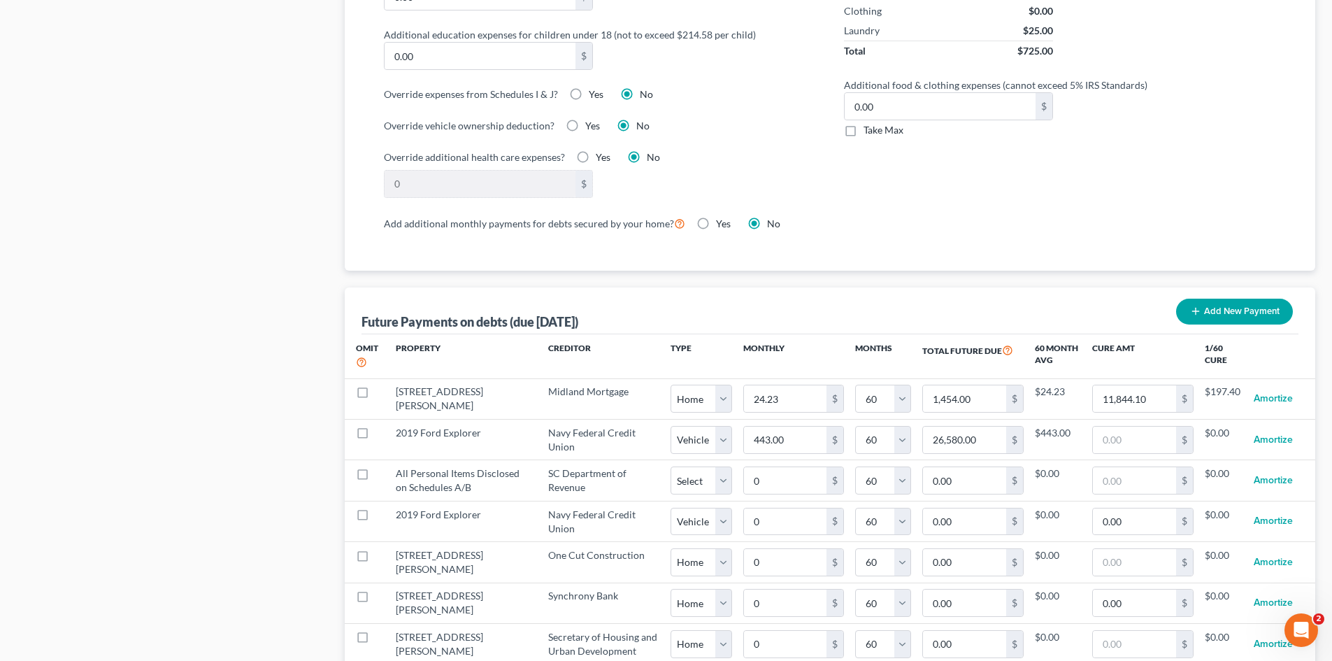
select select "0"
select select "60"
select select "0"
select select "60"
select select "0"
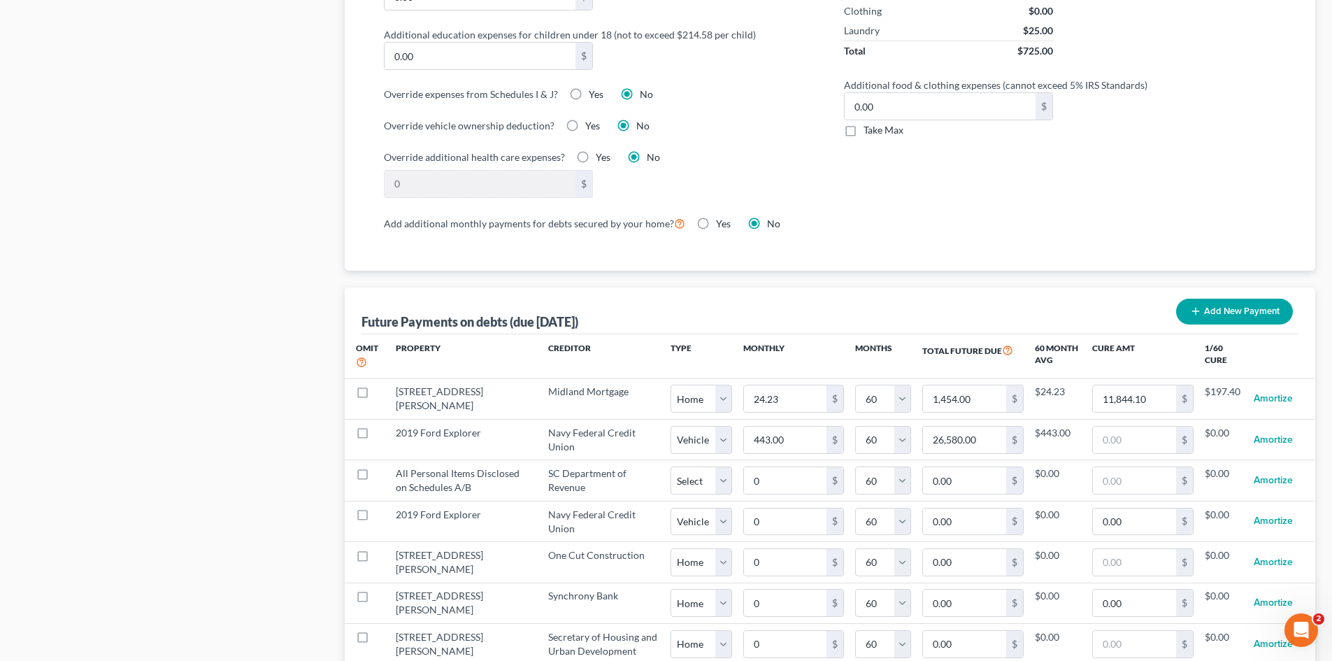
select select "60"
click at [773, 392] on input "24.23" at bounding box center [785, 398] width 83 height 27
type input "1"
type input "60.00"
type input "14"
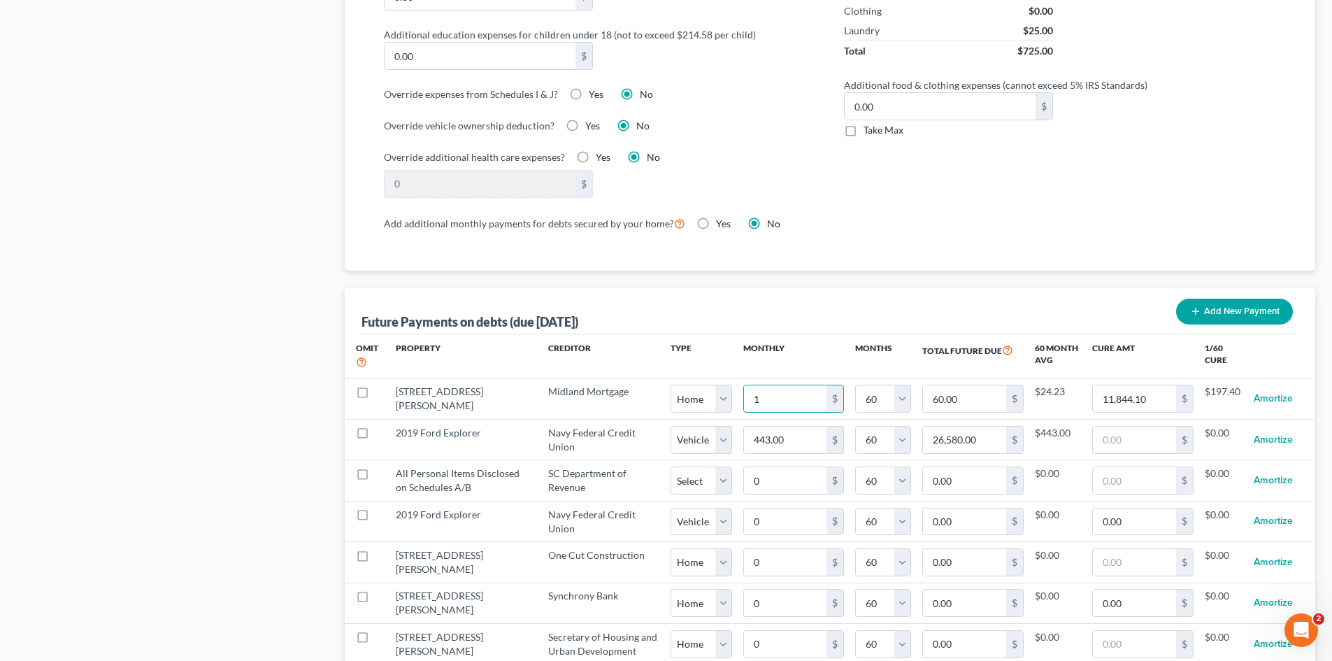
type input "840.00"
type input "145"
type input "8,700.00"
type input "1454"
type input "87,240.00"
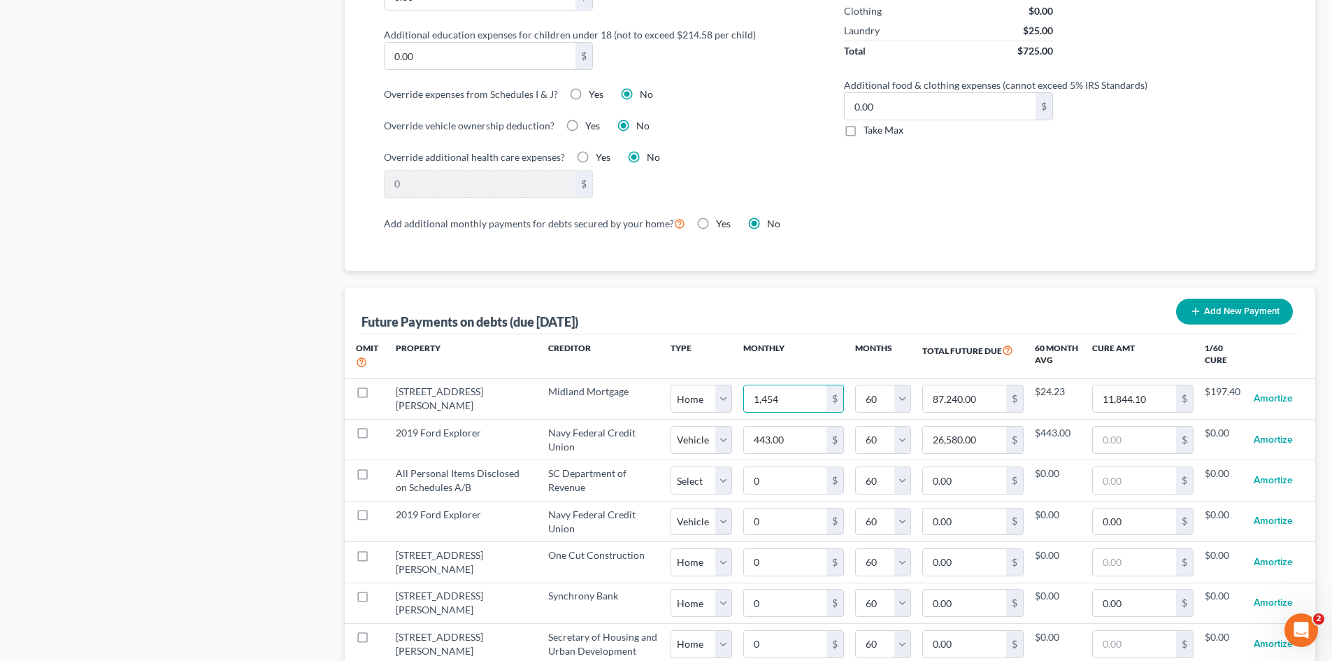
type input "1,454."
select select "0"
select select "60"
click at [783, 387] on input "1,454.00" at bounding box center [782, 398] width 83 height 27
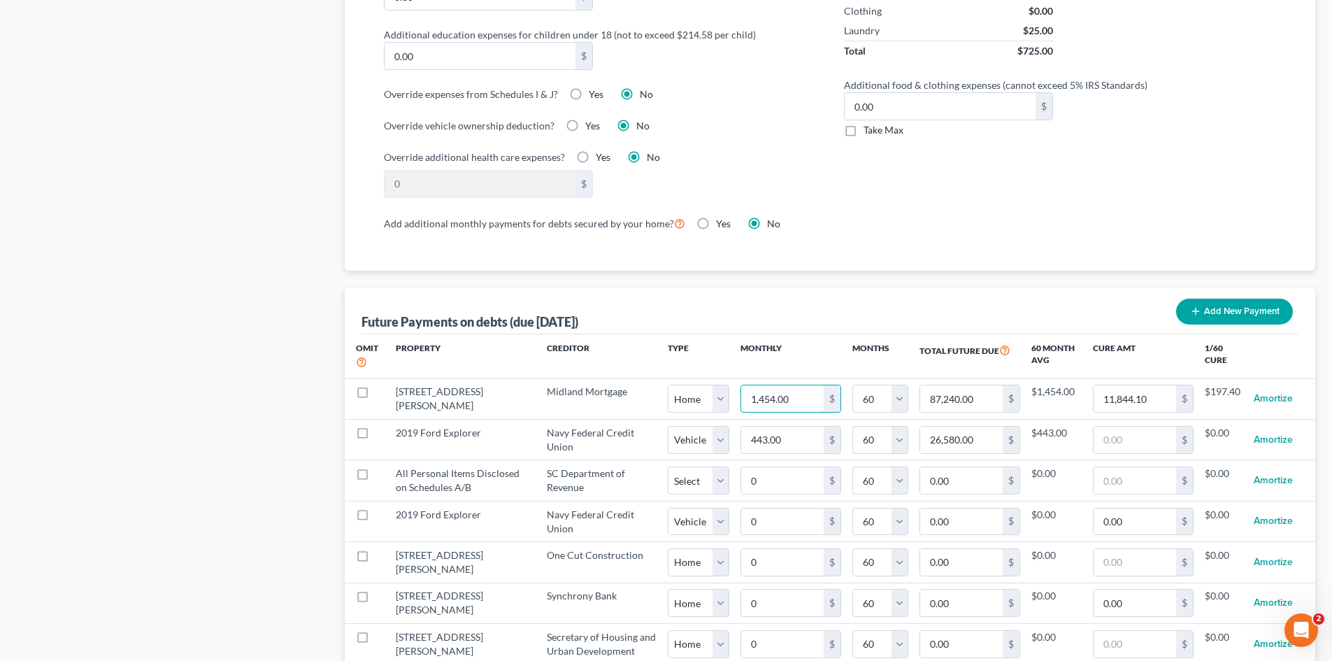
click at [783, 387] on input "1,454.00" at bounding box center [782, 398] width 83 height 27
type input "1,454."
select select "0"
select select "60"
select select "0"
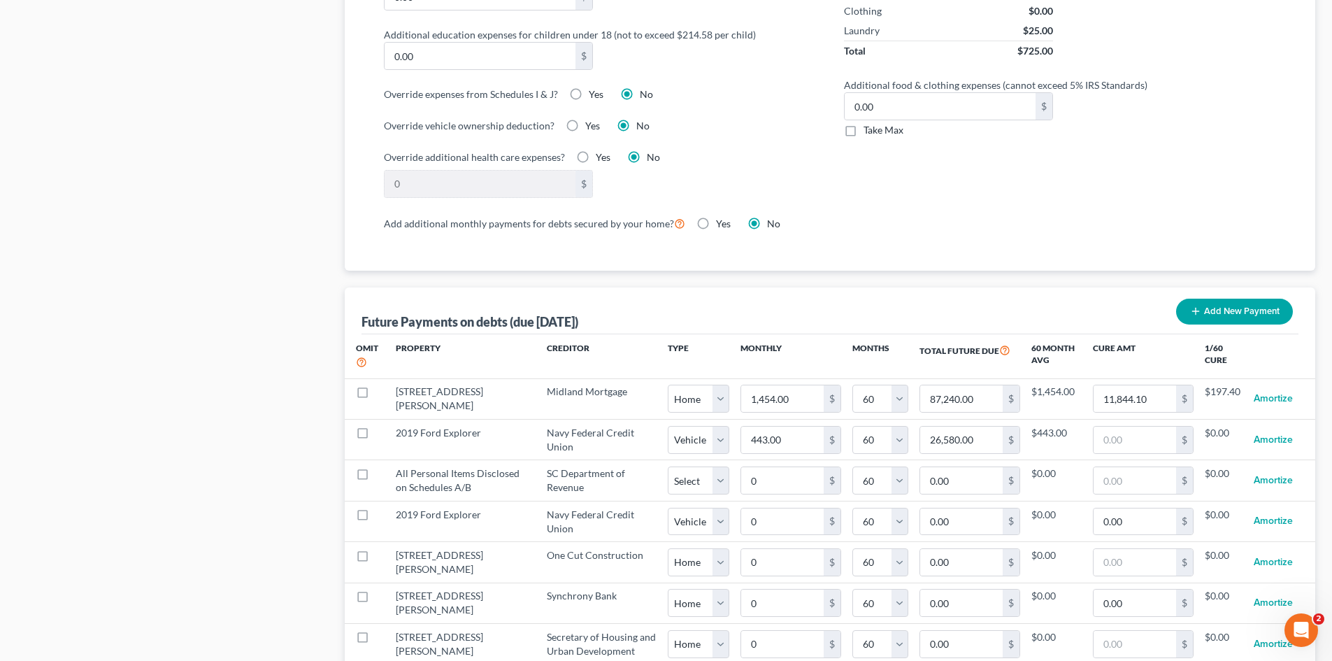
select select "60"
click at [806, 387] on input "1,454.00" at bounding box center [782, 398] width 83 height 27
click at [804, 386] on input "1,454.00" at bounding box center [782, 398] width 83 height 27
click at [806, 385] on input "1,454.00" at bounding box center [782, 398] width 83 height 27
type input "1,454.6"
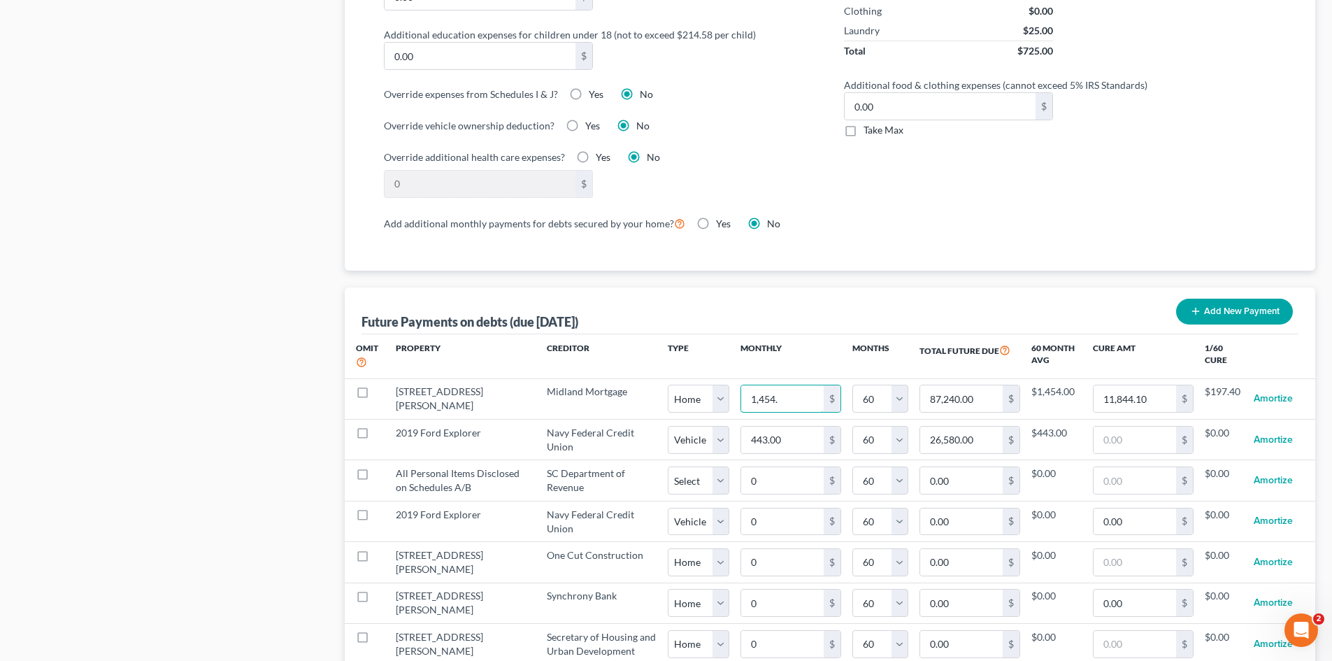
type input "87,276.00"
type input "1,454.66"
type input "87,279.60"
select select "0"
select select "60"
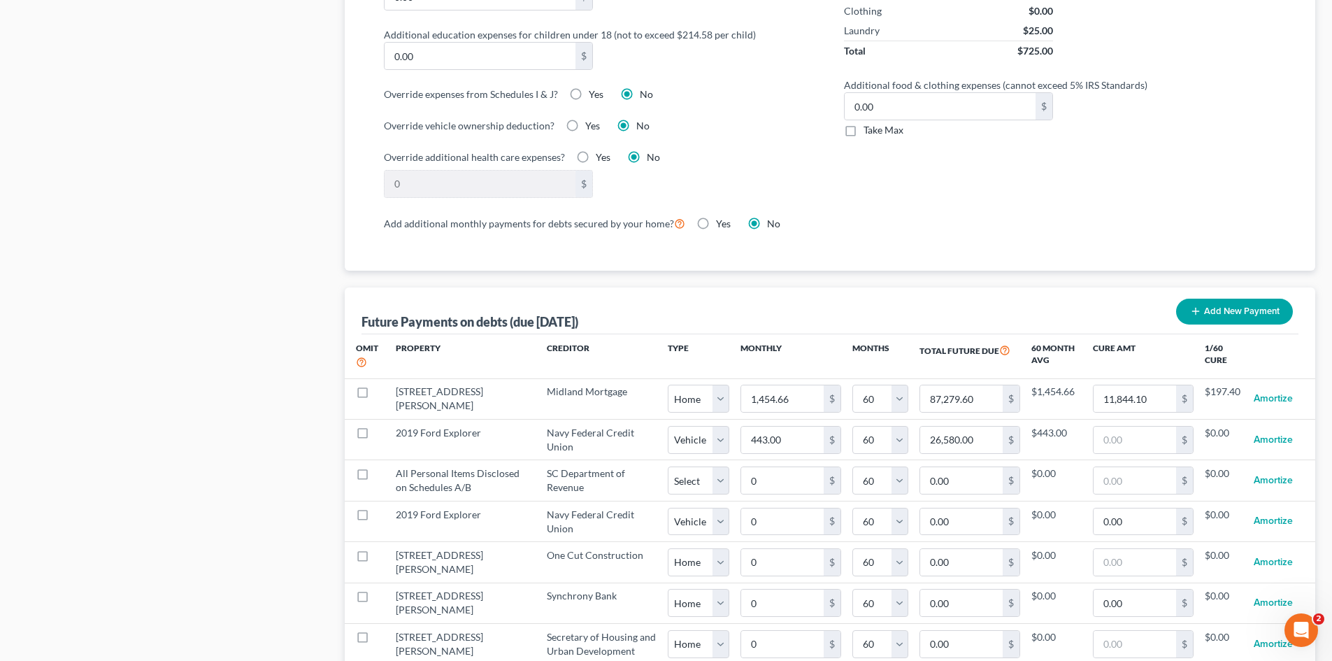
select select "0"
select select "60"
select select "0"
select select "60"
select select "0"
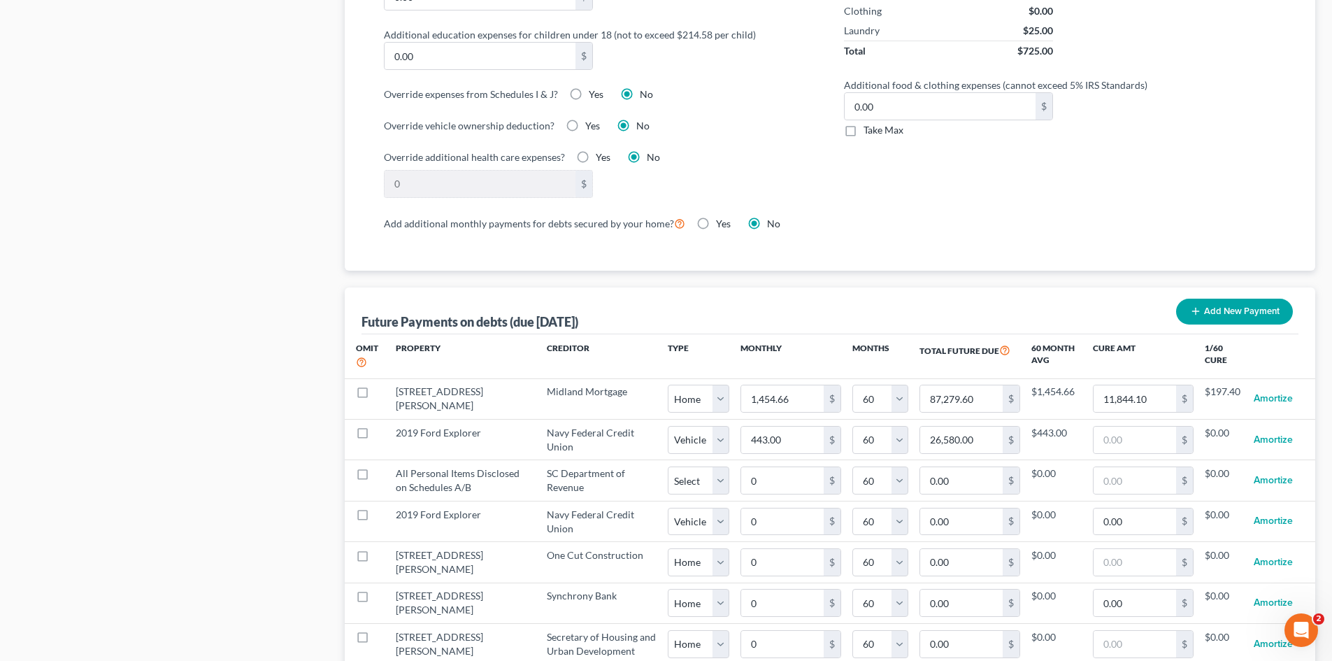
select select "60"
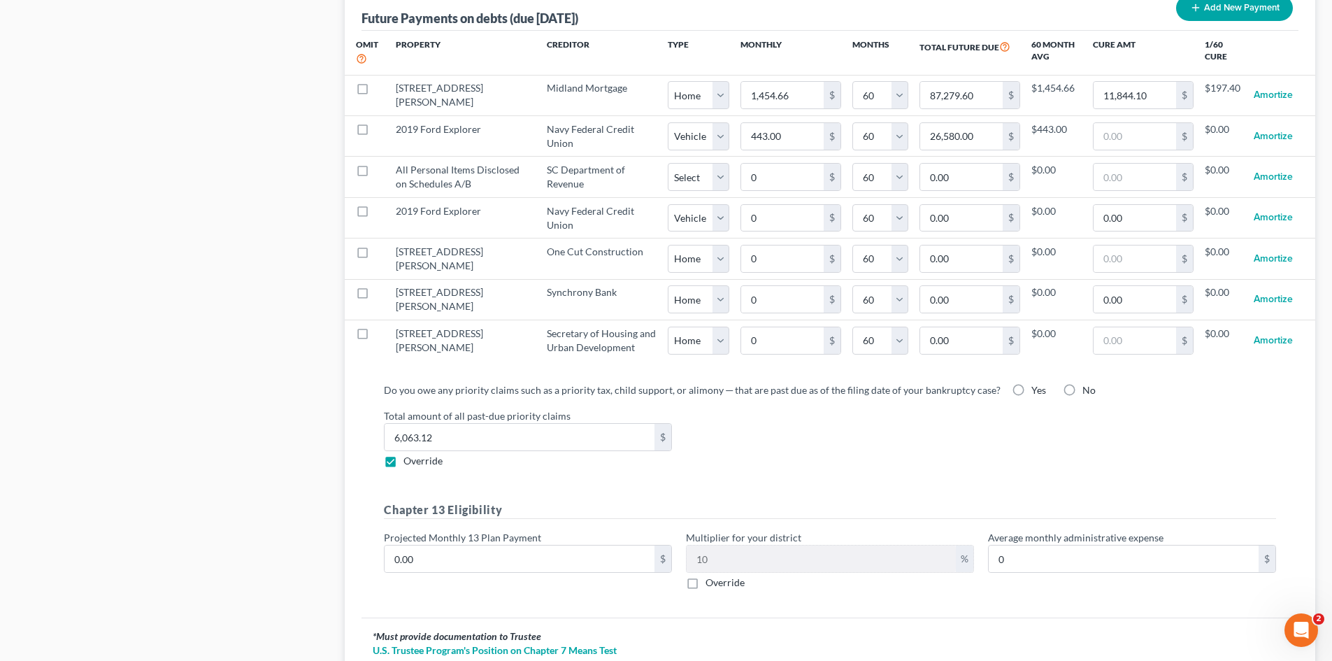
scroll to position [1541, 0]
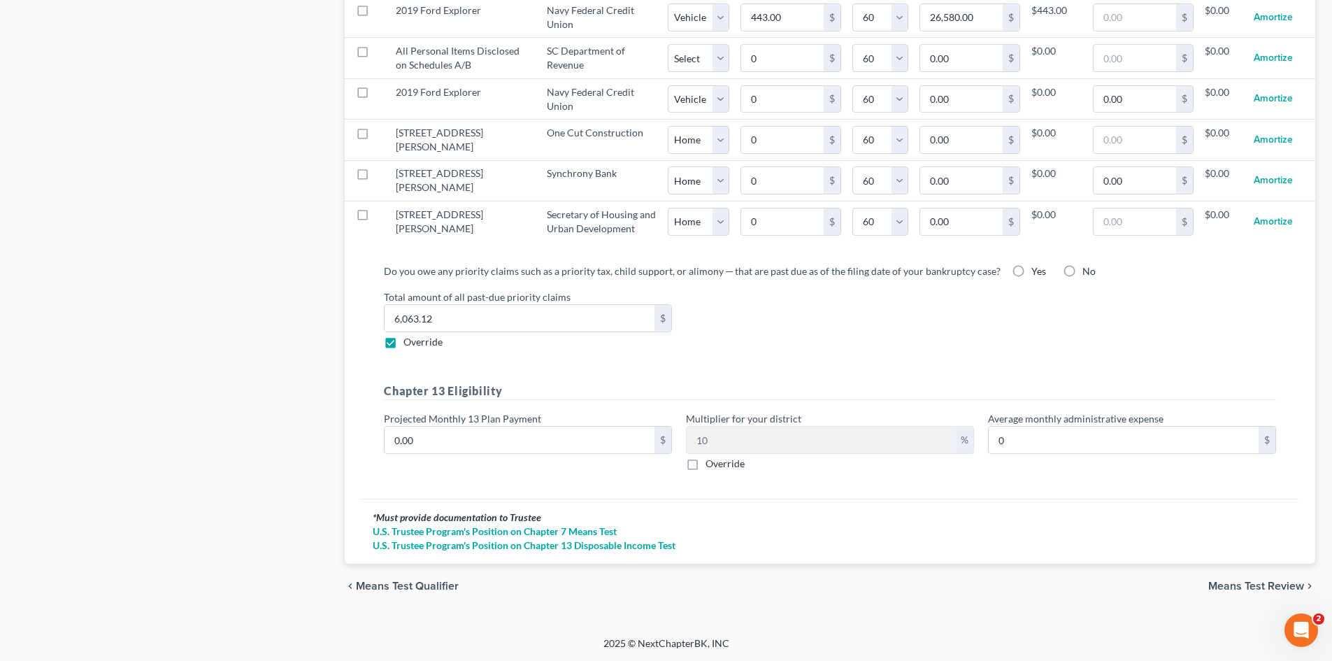
click at [376, 218] on label at bounding box center [376, 218] width 0 height 0
click at [381, 217] on input "checkbox" at bounding box center [385, 212] width 9 height 9
checkbox input "true"
select select "0"
select select "60"
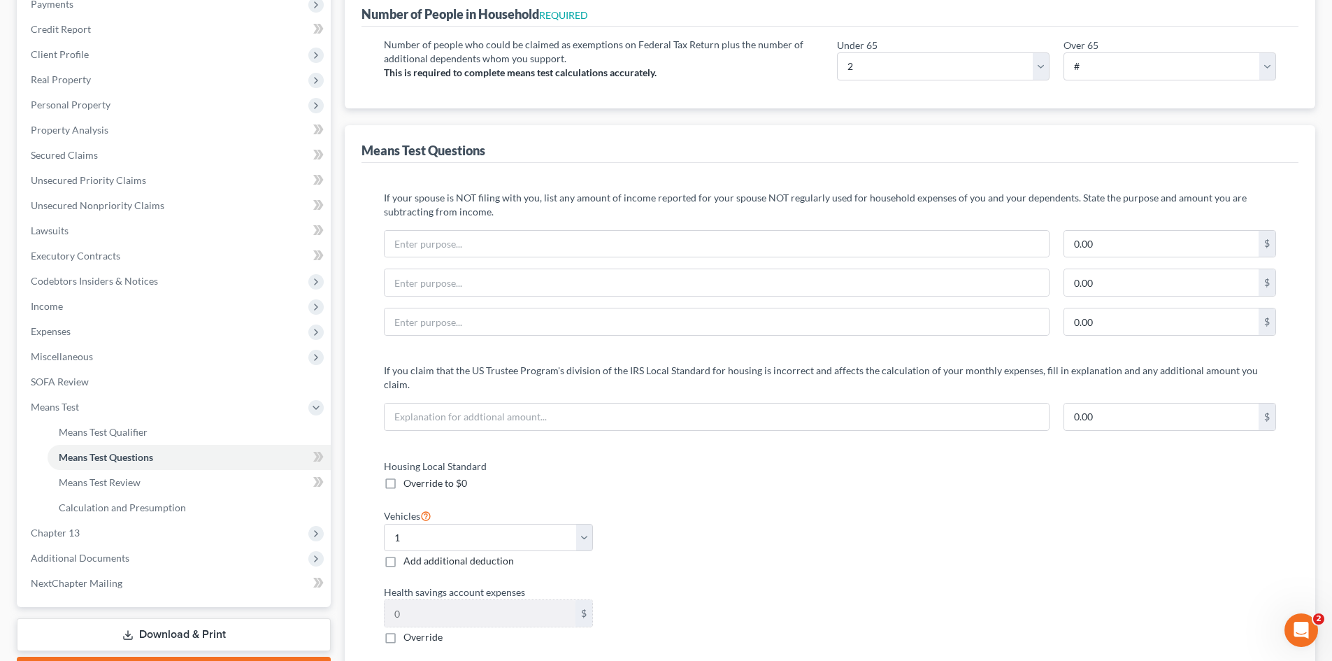
scroll to position [73, 0]
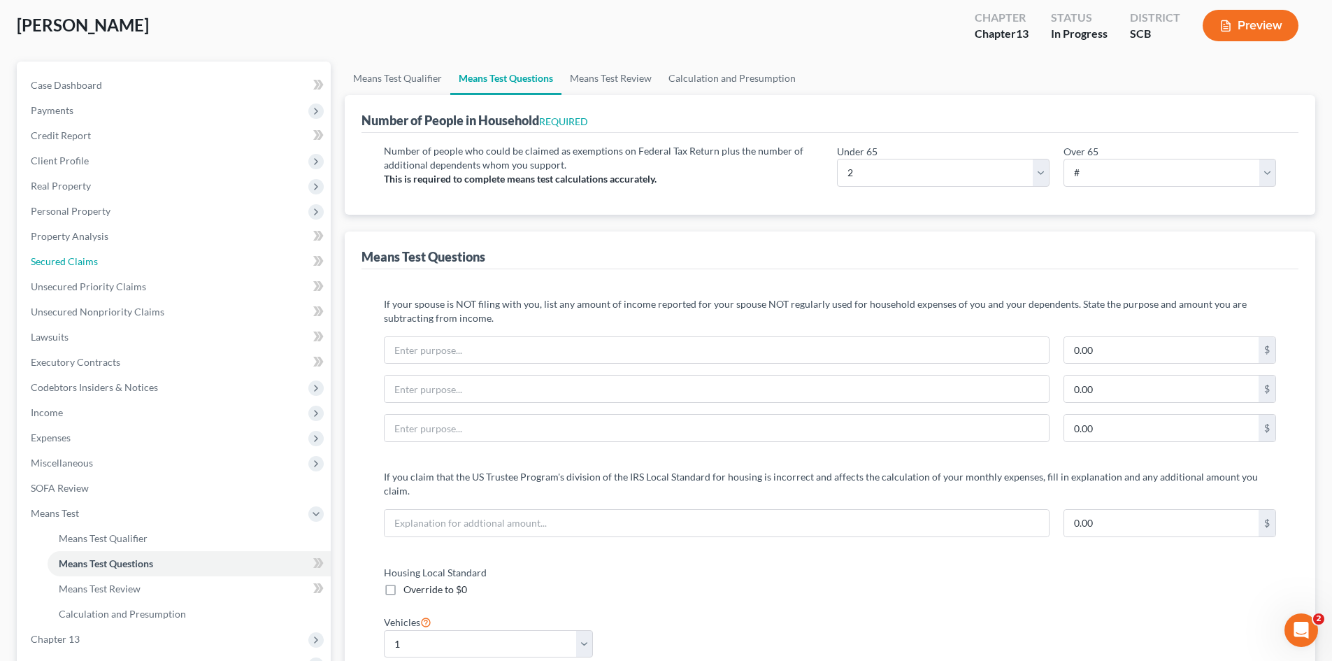
click at [93, 273] on link "Secured Claims" at bounding box center [175, 261] width 311 height 25
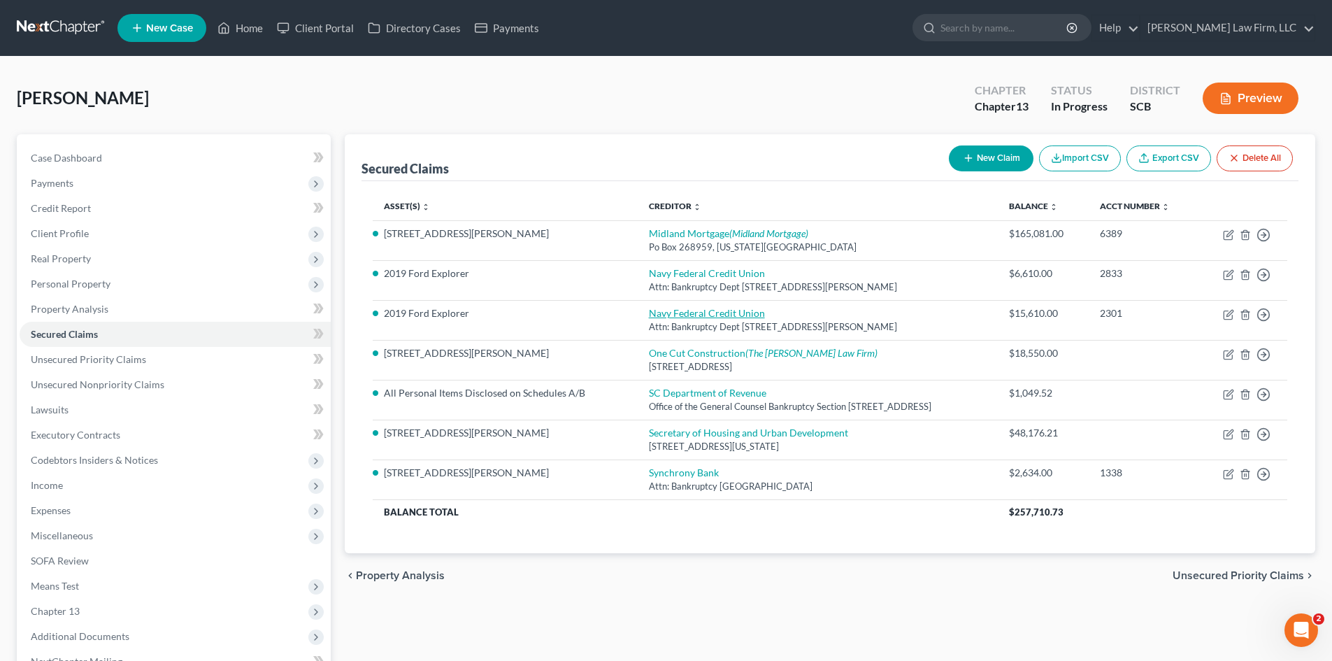
click at [652, 311] on link "Navy Federal Credit Union" at bounding box center [707, 313] width 116 height 12
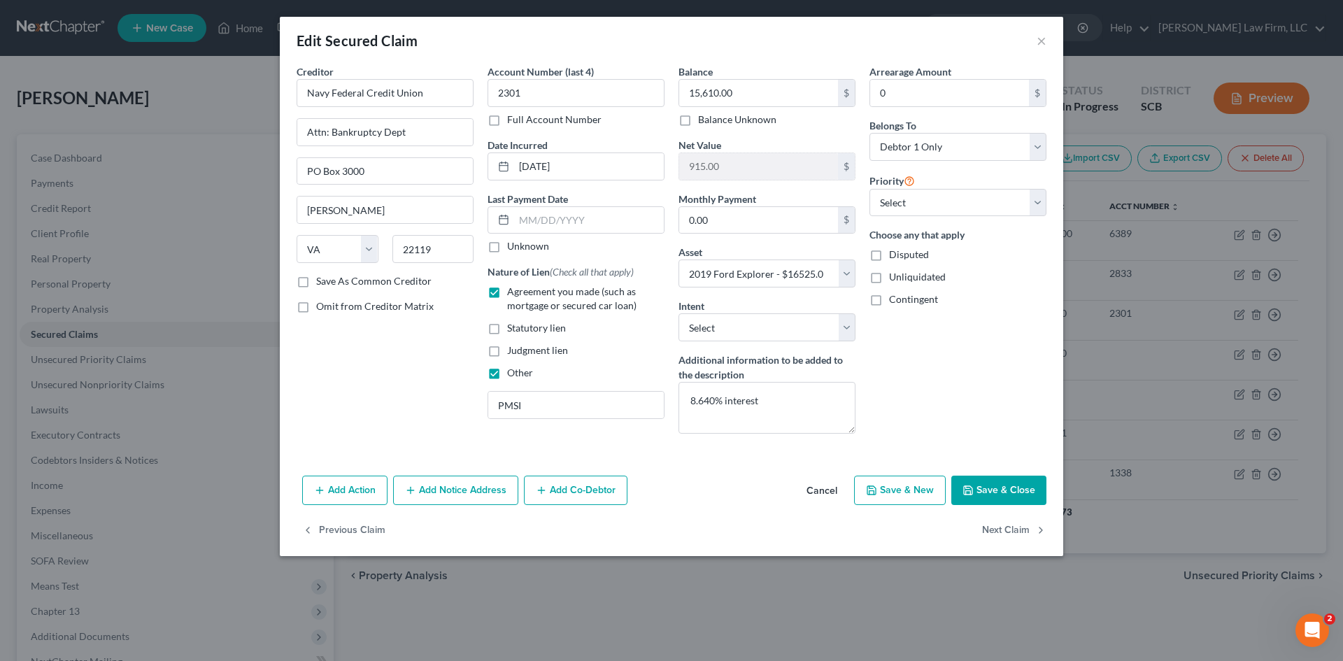
click at [996, 490] on button "Save & Close" at bounding box center [998, 490] width 95 height 29
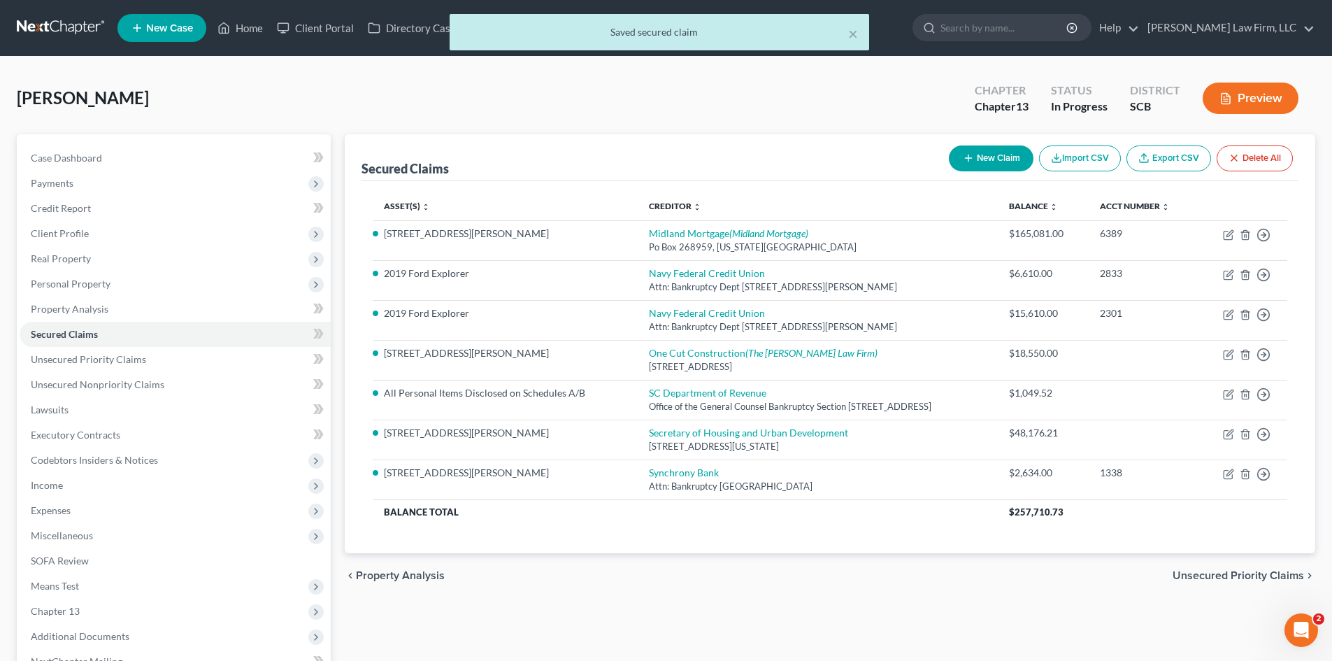
scroll to position [70, 0]
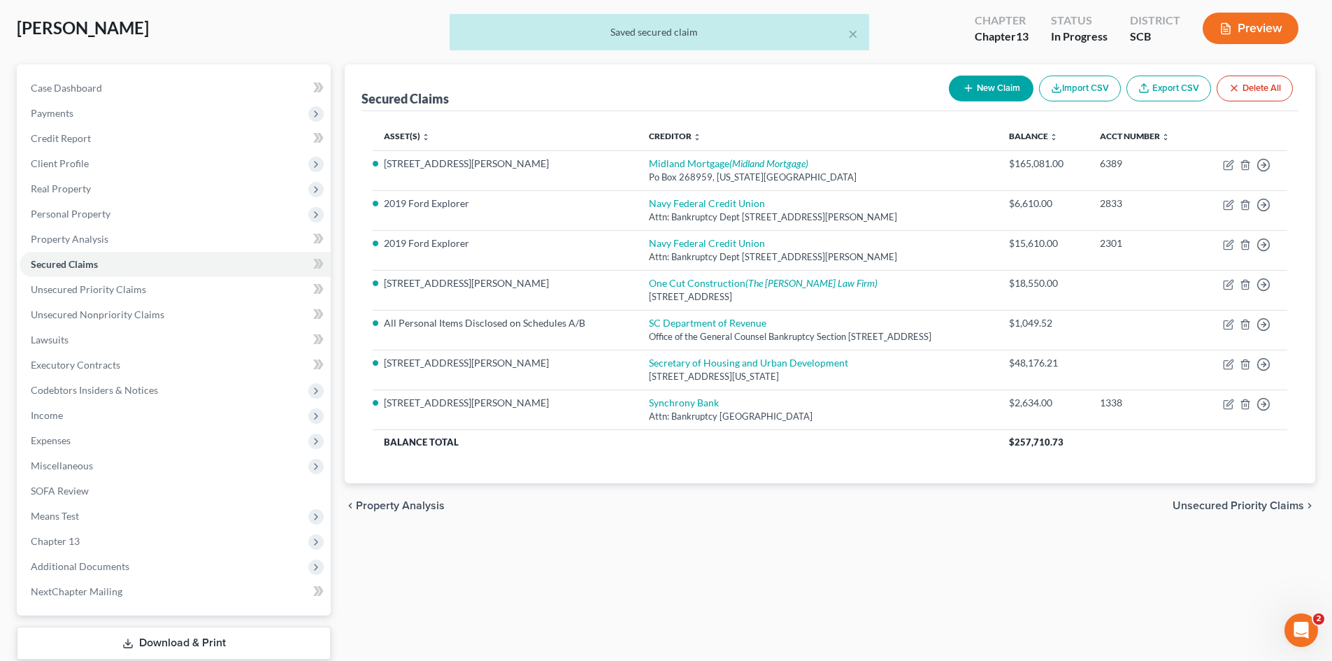
click at [46, 516] on span "Means Test" at bounding box center [55, 516] width 48 height 12
drag, startPoint x: 70, startPoint y: 535, endPoint x: 269, endPoint y: 494, distance: 203.5
click at [71, 535] on span "Means Test Qualifier" at bounding box center [103, 541] width 89 height 12
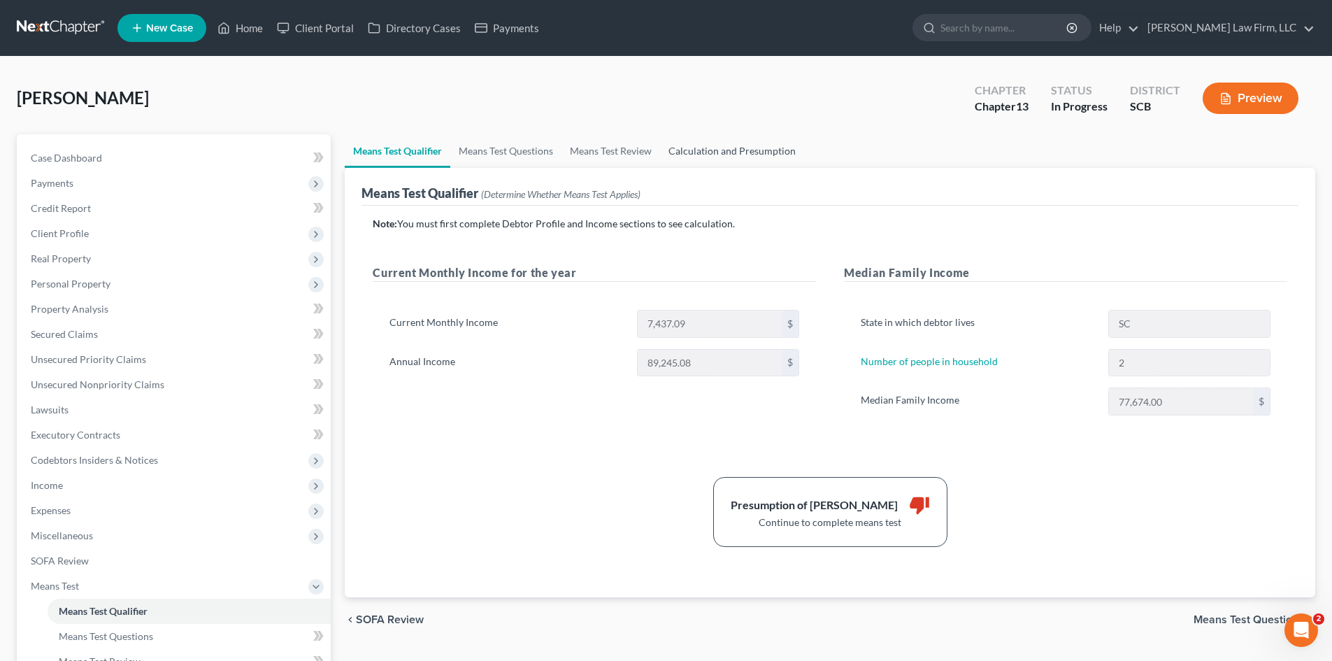
click at [688, 148] on link "Calculation and Presumption" at bounding box center [732, 151] width 144 height 34
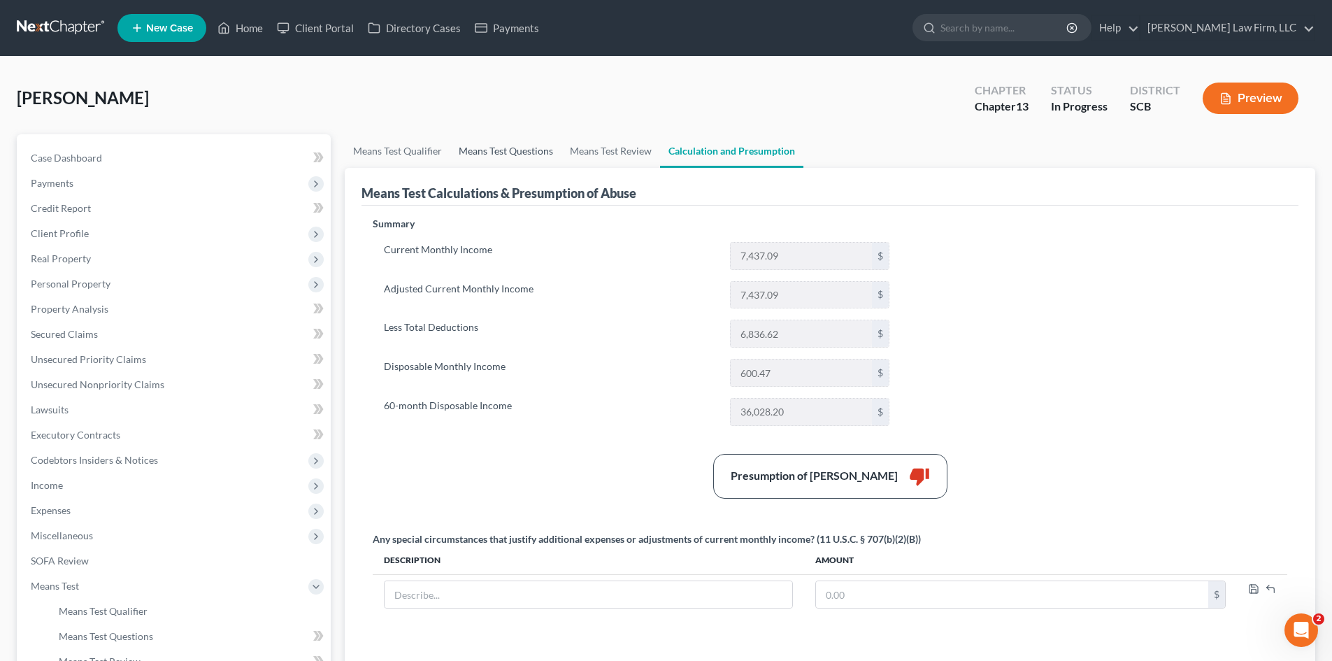
click at [520, 150] on link "Means Test Questions" at bounding box center [505, 151] width 111 height 34
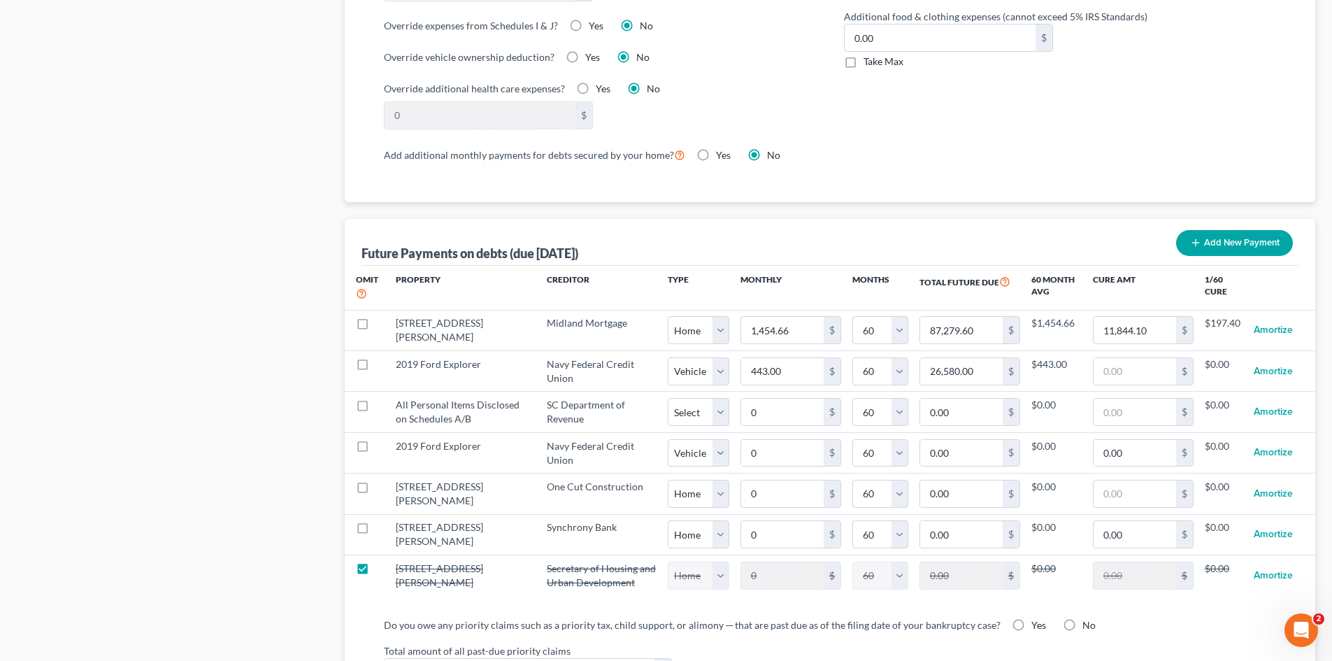
scroll to position [1189, 0]
click at [376, 448] on label at bounding box center [376, 448] width 0 height 0
click at [381, 447] on input "checkbox" at bounding box center [385, 442] width 9 height 9
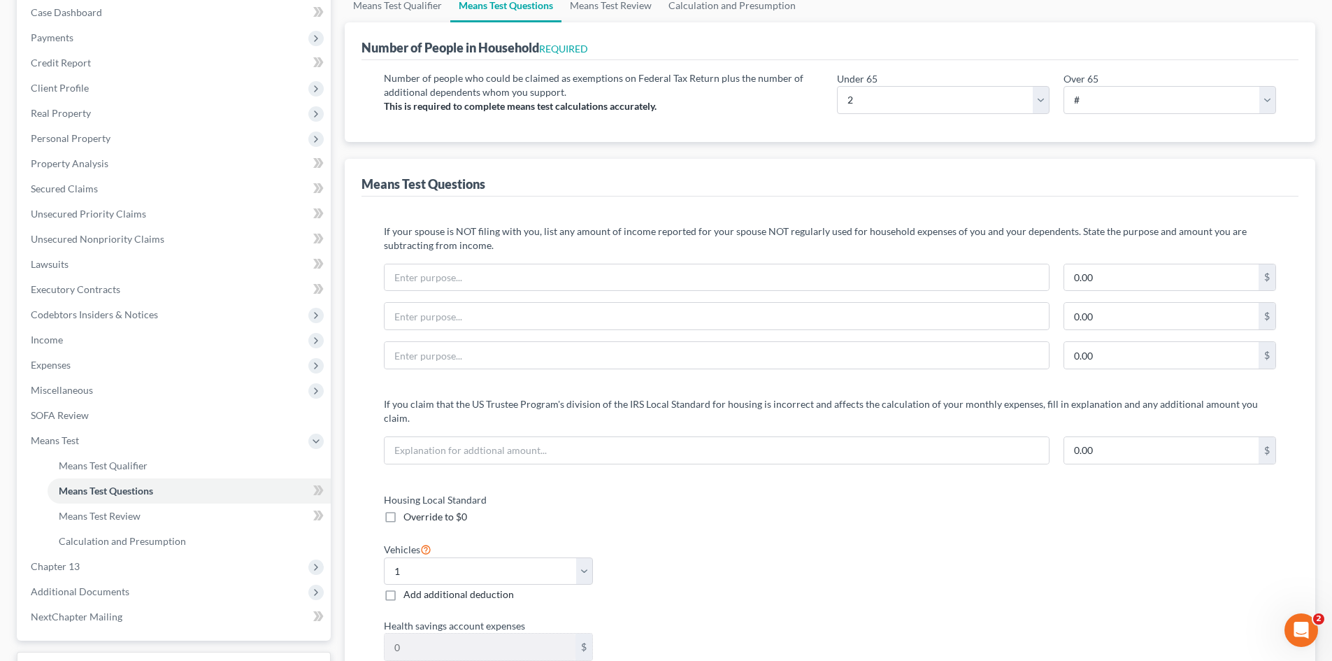
scroll to position [140, 0]
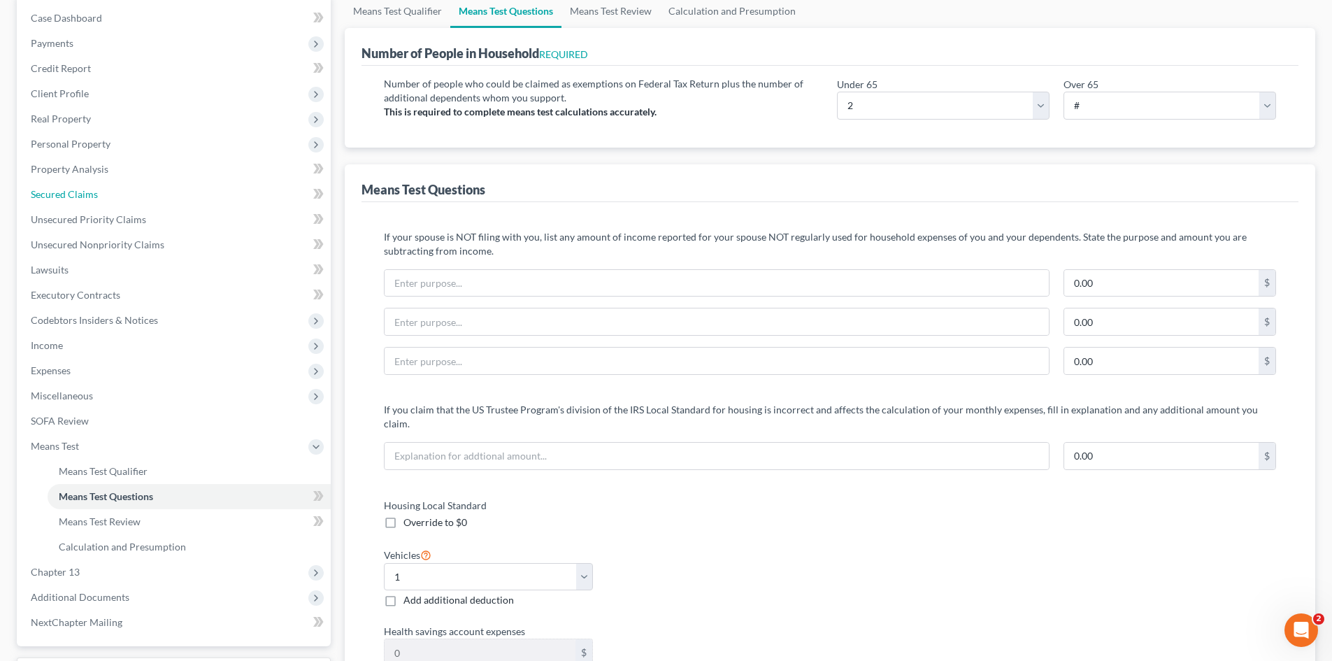
click at [91, 197] on span "Secured Claims" at bounding box center [64, 194] width 67 height 12
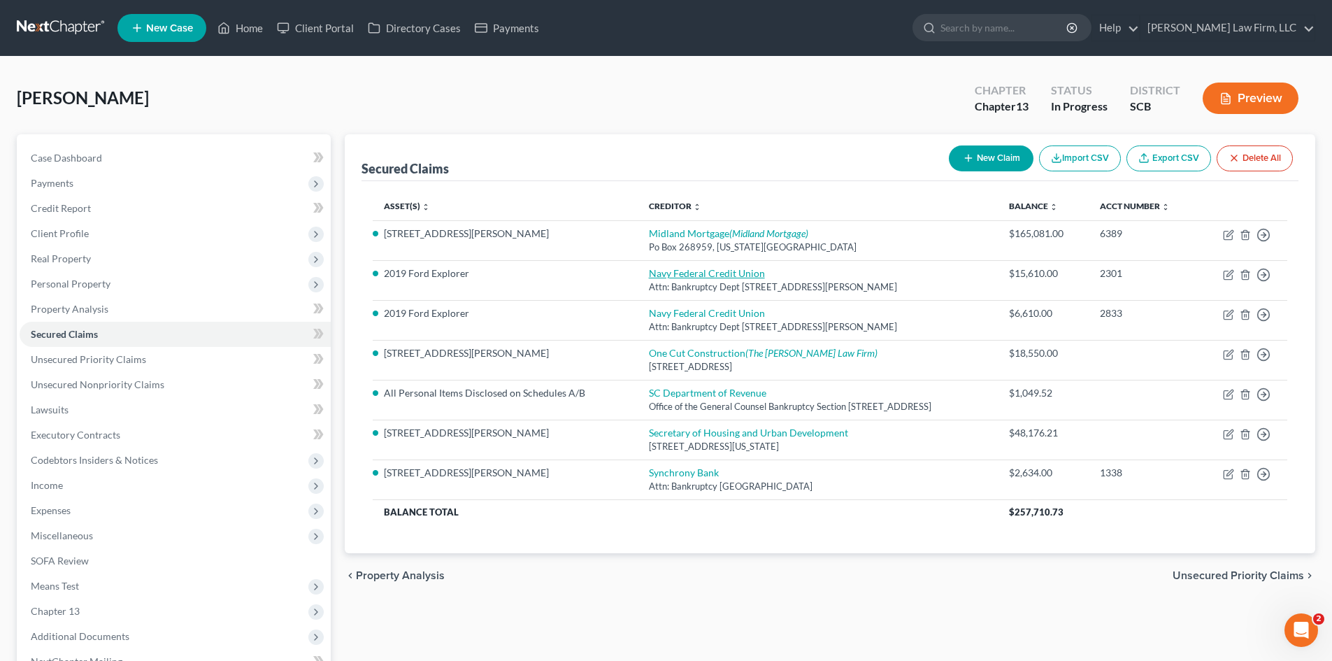
click at [665, 273] on link "Navy Federal Credit Union" at bounding box center [707, 273] width 116 height 12
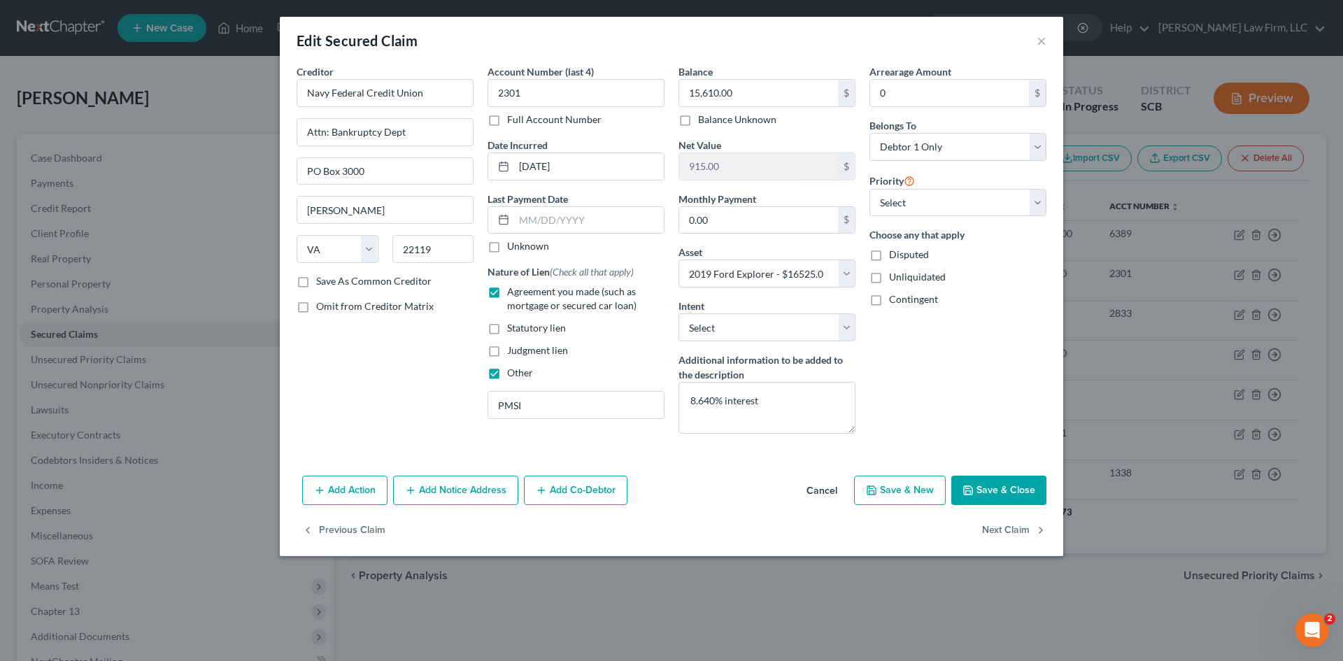
click at [1026, 491] on button "Save & Close" at bounding box center [998, 490] width 95 height 29
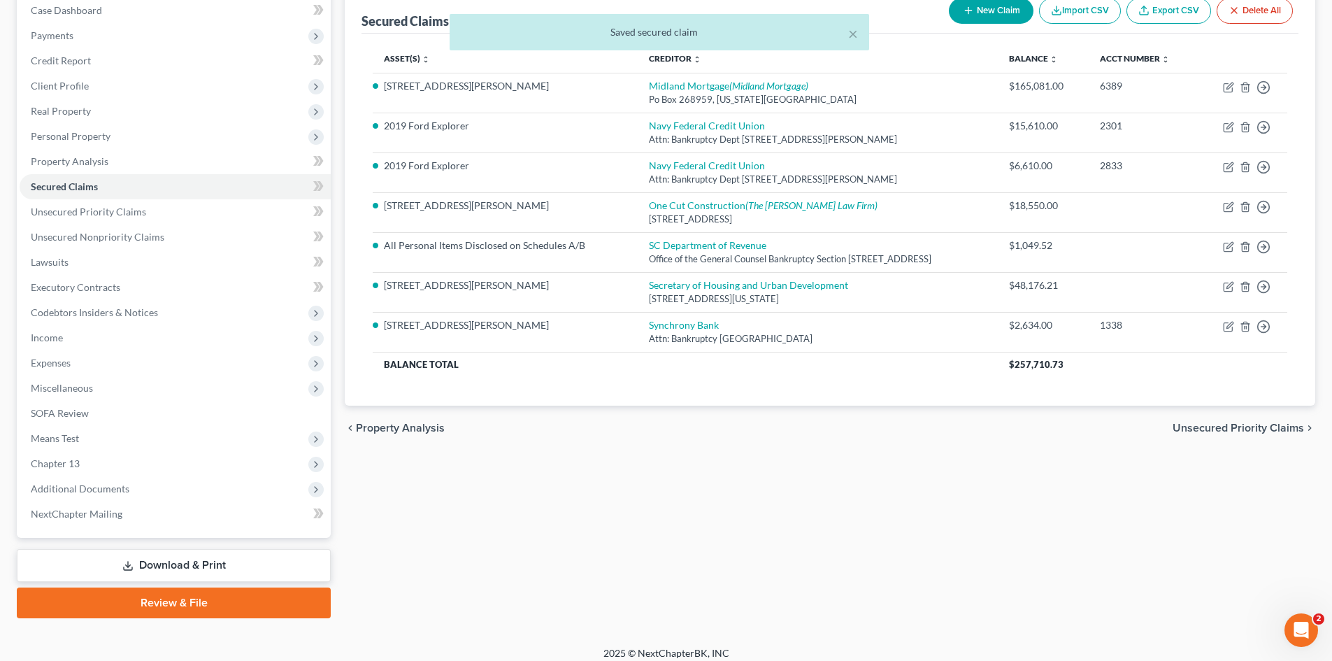
scroll to position [158, 0]
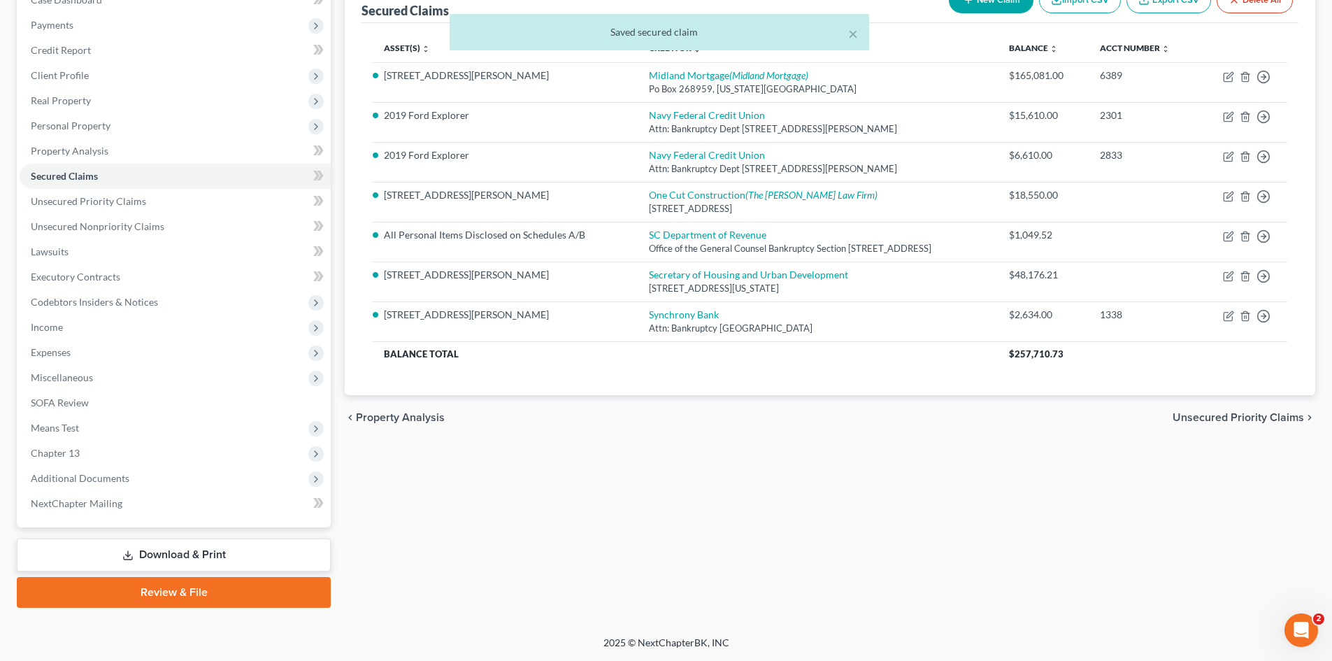
click at [62, 424] on span "Means Test" at bounding box center [55, 428] width 48 height 12
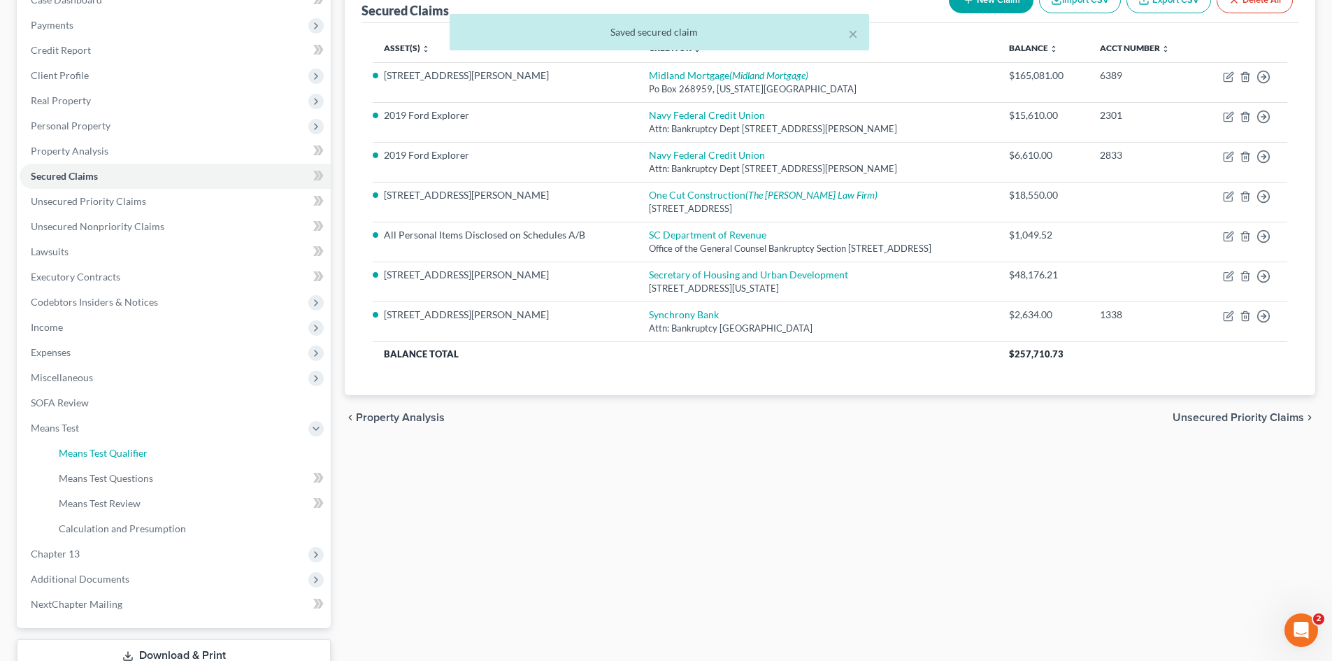
drag, startPoint x: 69, startPoint y: 450, endPoint x: 165, endPoint y: 436, distance: 97.6
click at [69, 450] on span "Means Test Qualifier" at bounding box center [103, 453] width 89 height 12
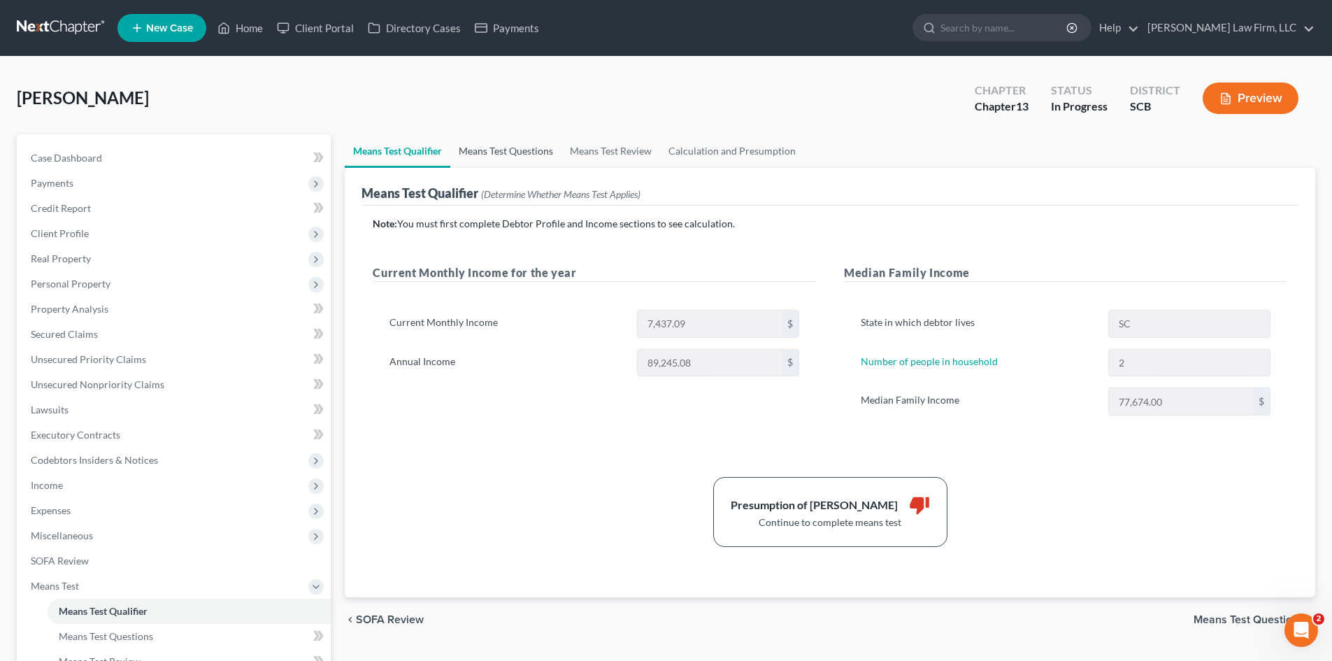
click at [515, 157] on link "Means Test Questions" at bounding box center [505, 151] width 111 height 34
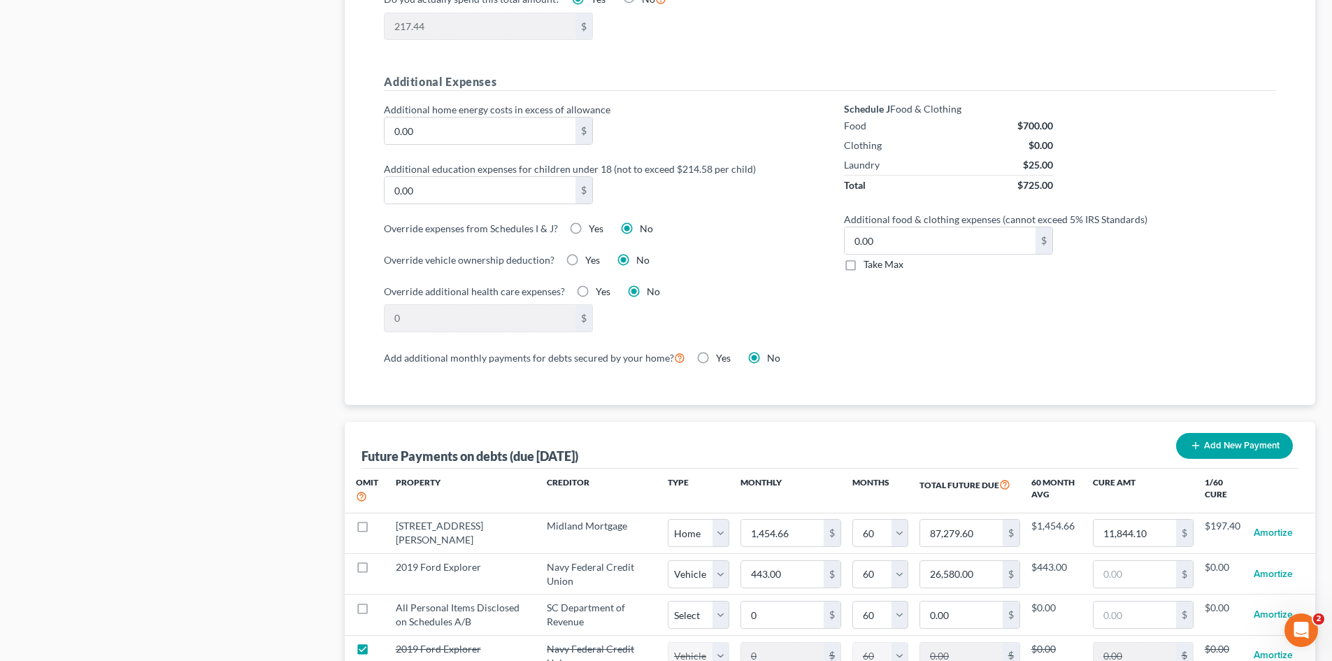
scroll to position [1119, 0]
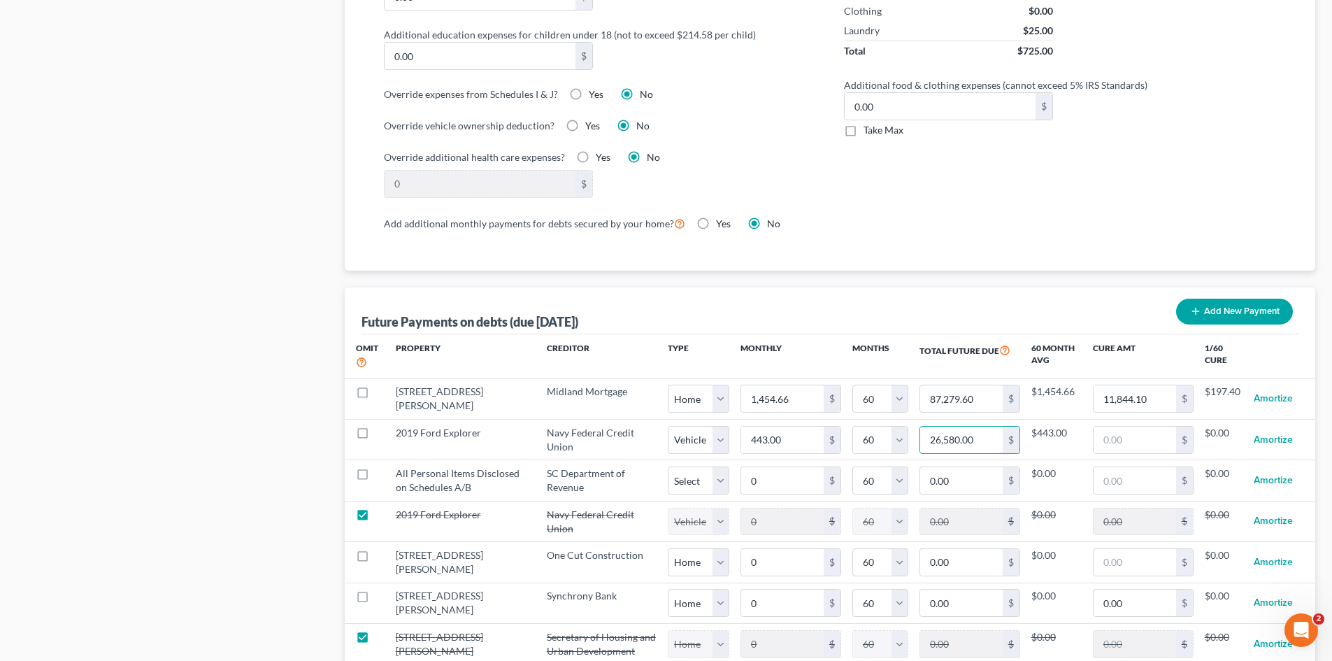
click at [975, 428] on input "26,580.00" at bounding box center [961, 440] width 83 height 27
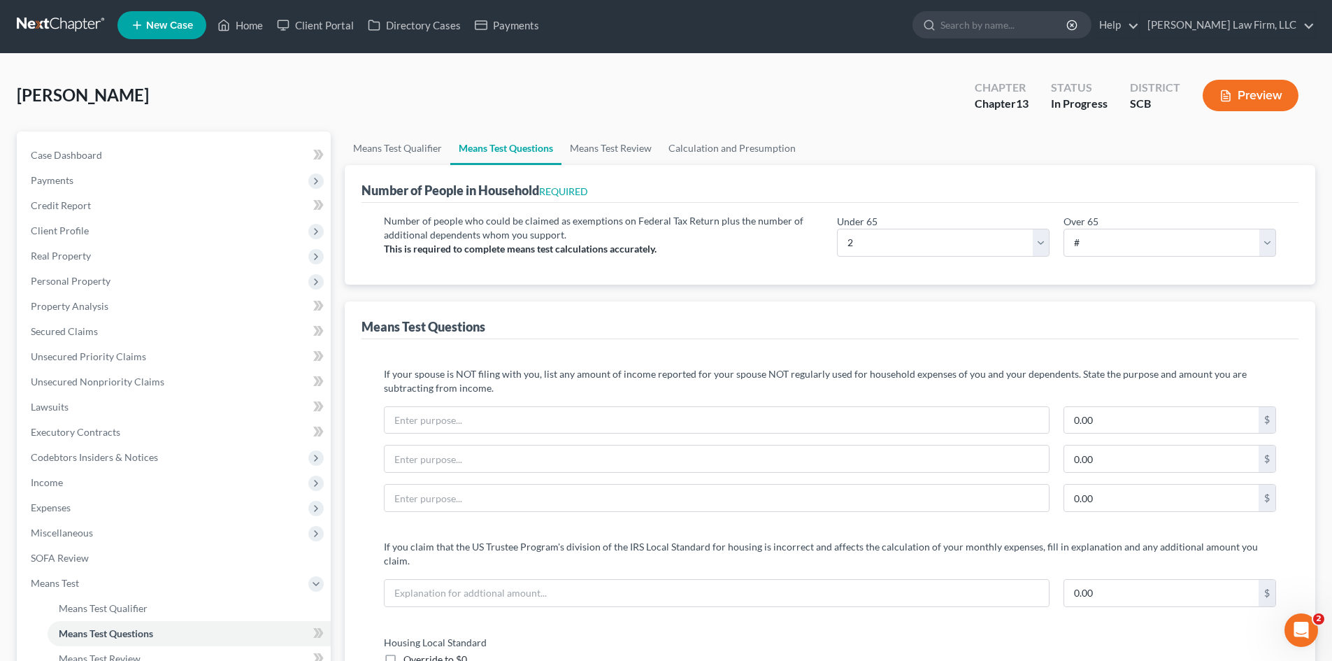
scroll to position [0, 0]
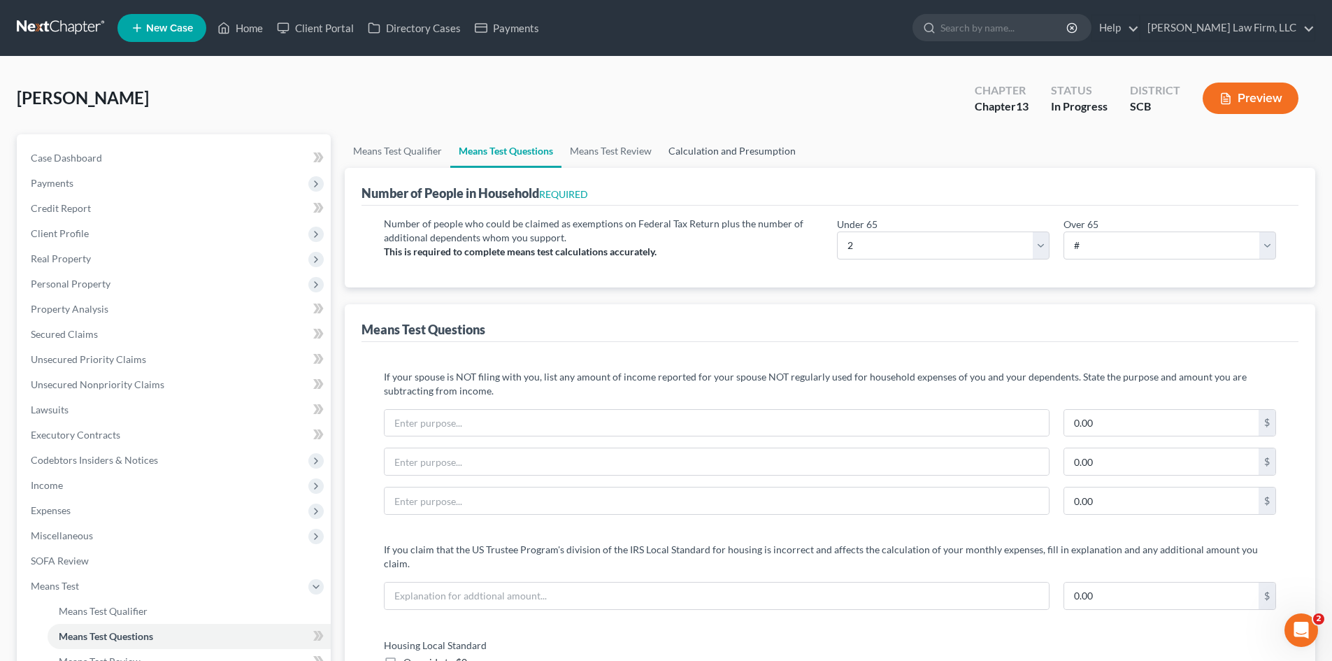
click at [727, 159] on link "Calculation and Presumption" at bounding box center [732, 151] width 144 height 34
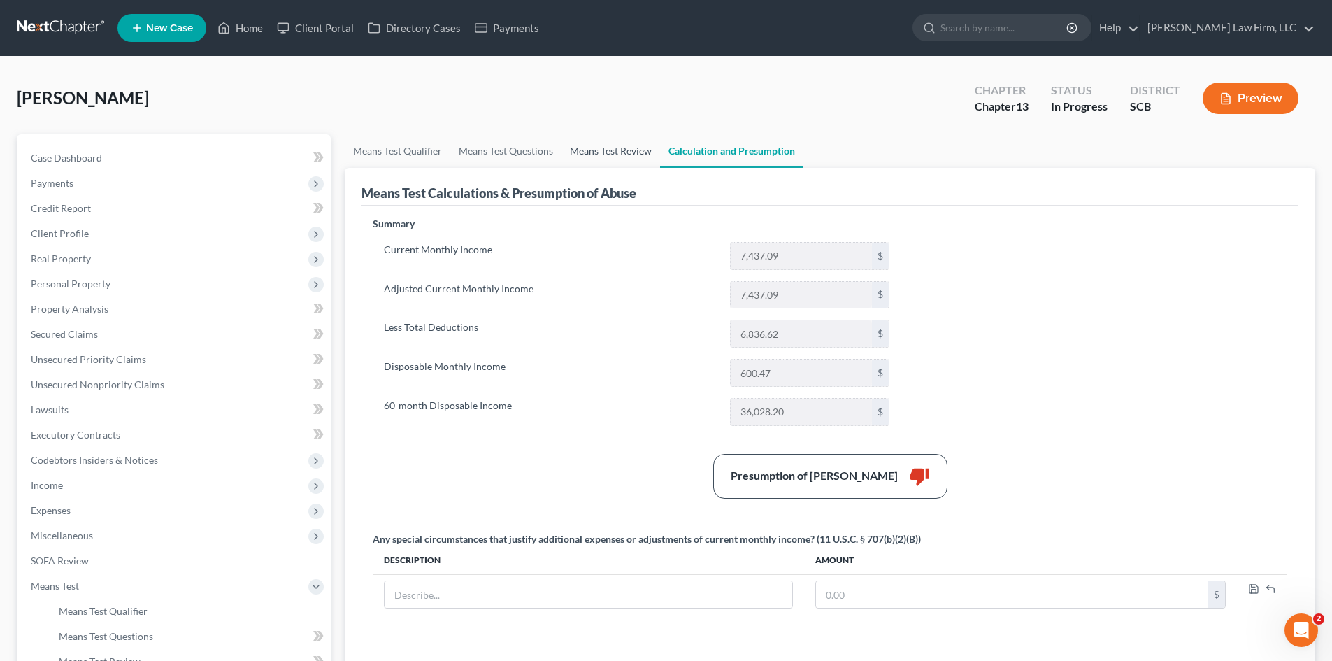
click at [648, 159] on link "Means Test Review" at bounding box center [611, 151] width 99 height 34
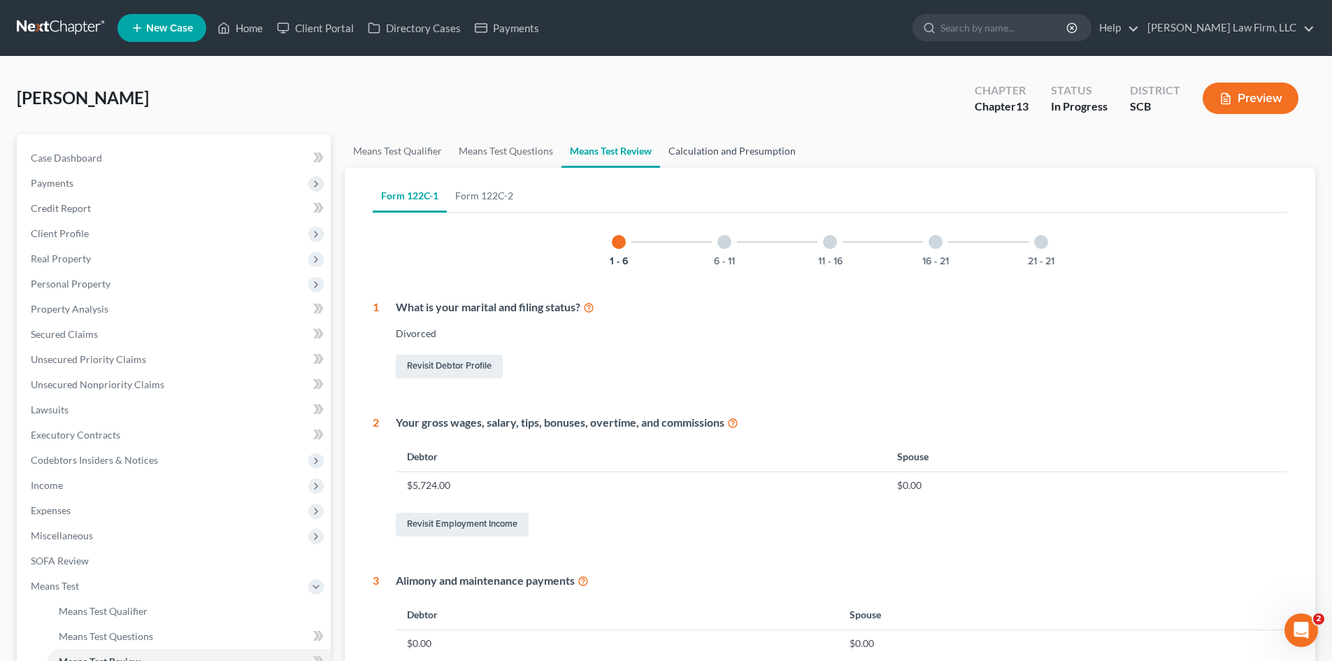
click at [698, 159] on link "Calculation and Presumption" at bounding box center [732, 151] width 144 height 34
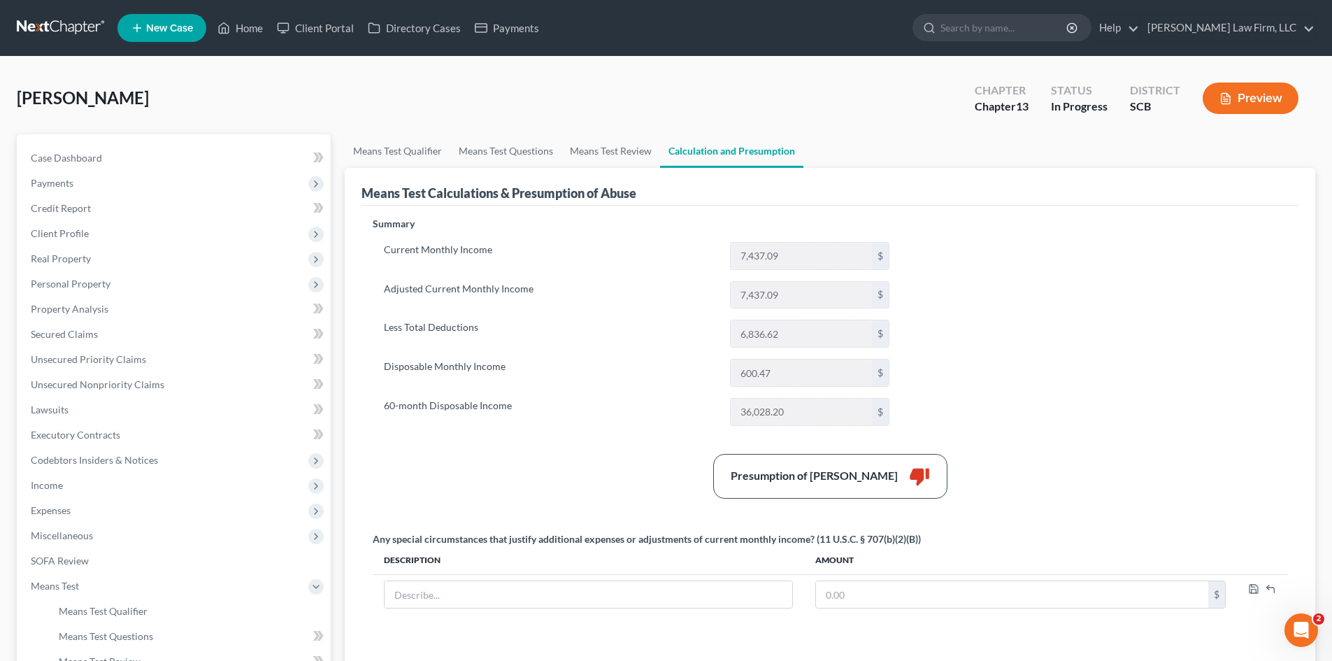
click at [57, 480] on span "Income" at bounding box center [47, 485] width 32 height 12
click at [64, 501] on link "Employment Income" at bounding box center [189, 510] width 283 height 25
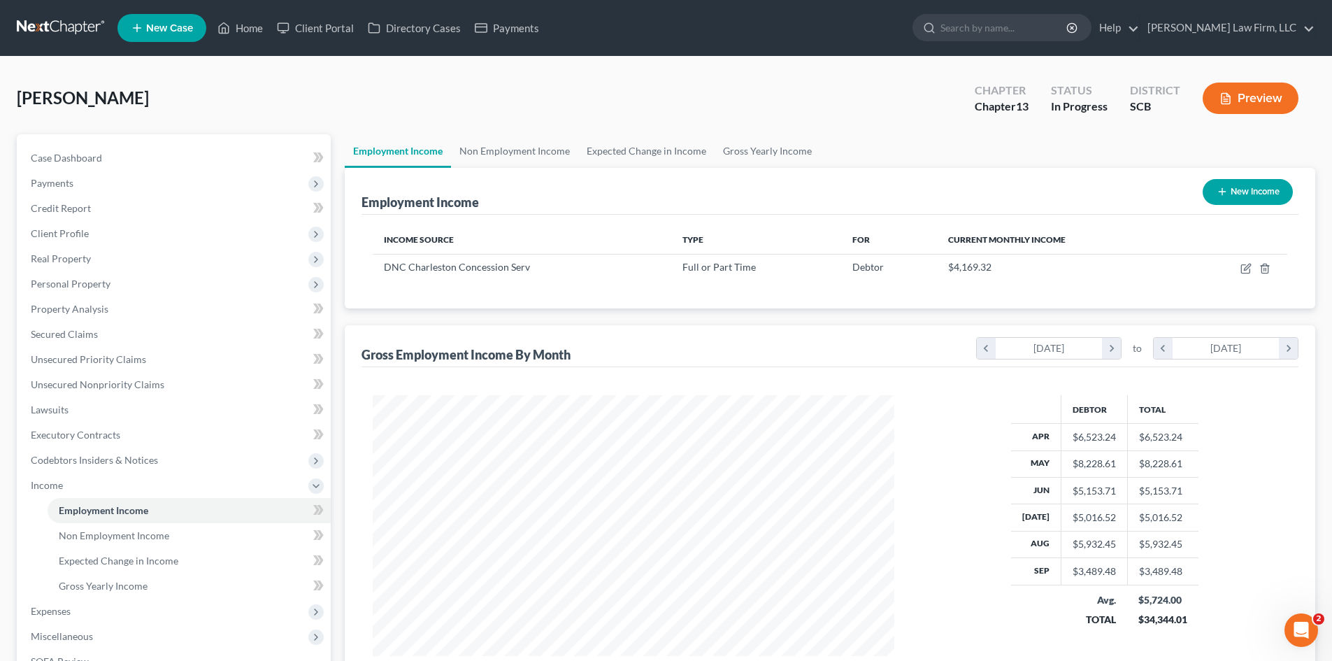
scroll to position [261, 550]
click at [482, 159] on link "Non Employment Income" at bounding box center [514, 151] width 127 height 34
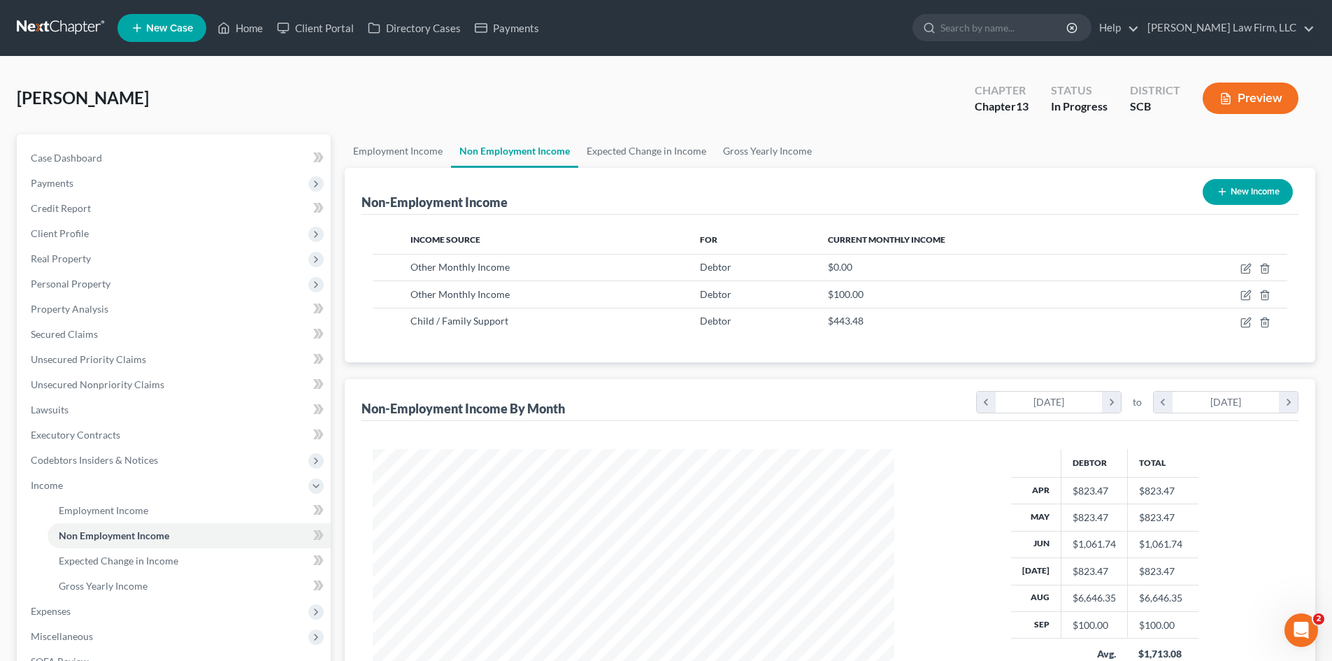
scroll to position [261, 550]
click at [653, 140] on link "Expected Change in Income" at bounding box center [646, 151] width 136 height 34
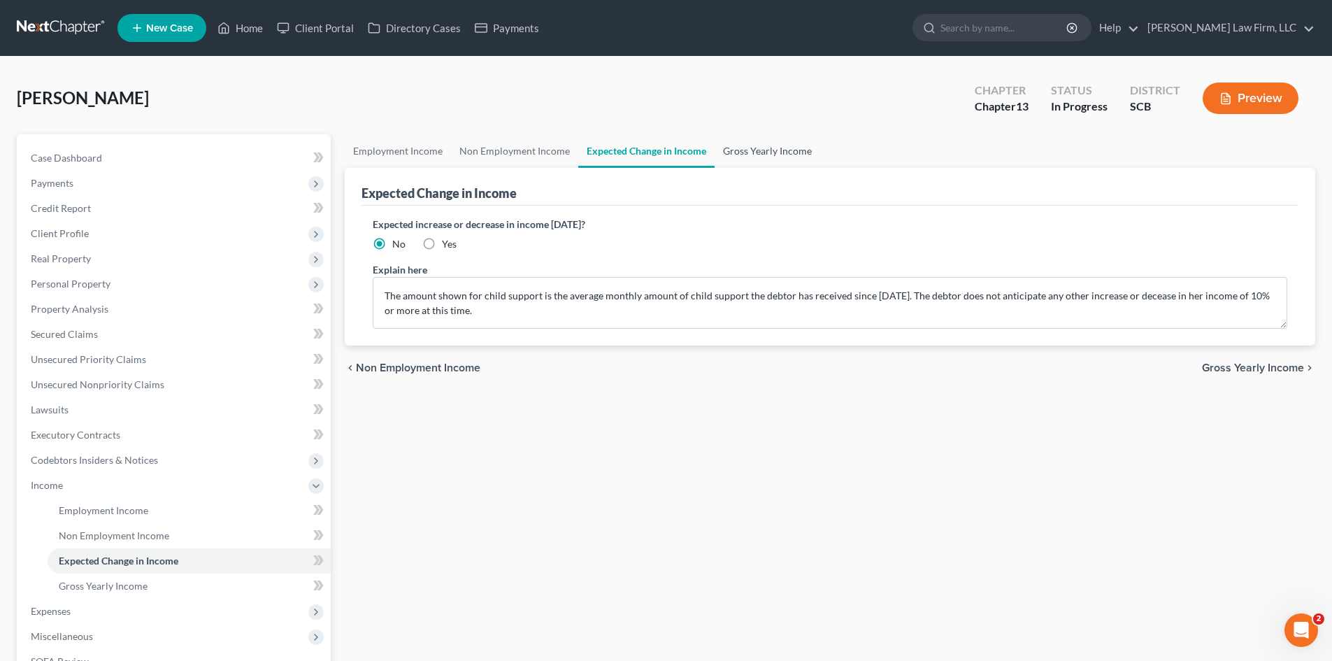
click at [757, 144] on link "Gross Yearly Income" at bounding box center [768, 151] width 106 height 34
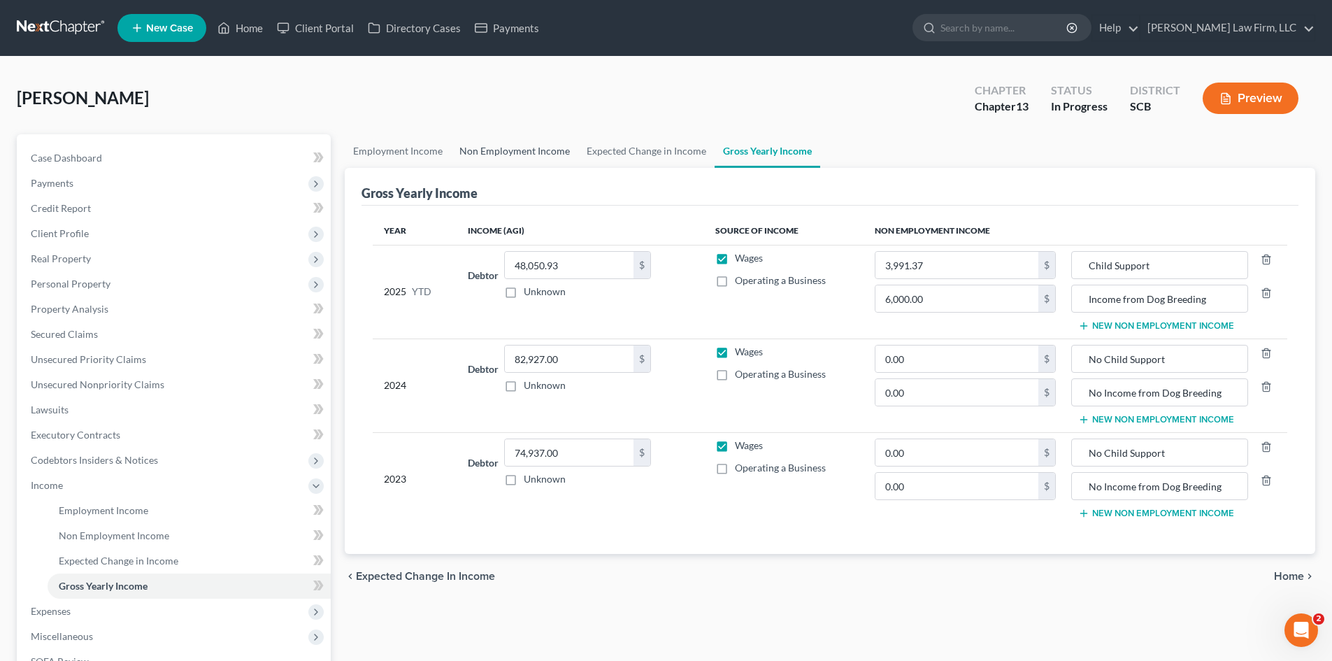
click at [469, 152] on link "Non Employment Income" at bounding box center [514, 151] width 127 height 34
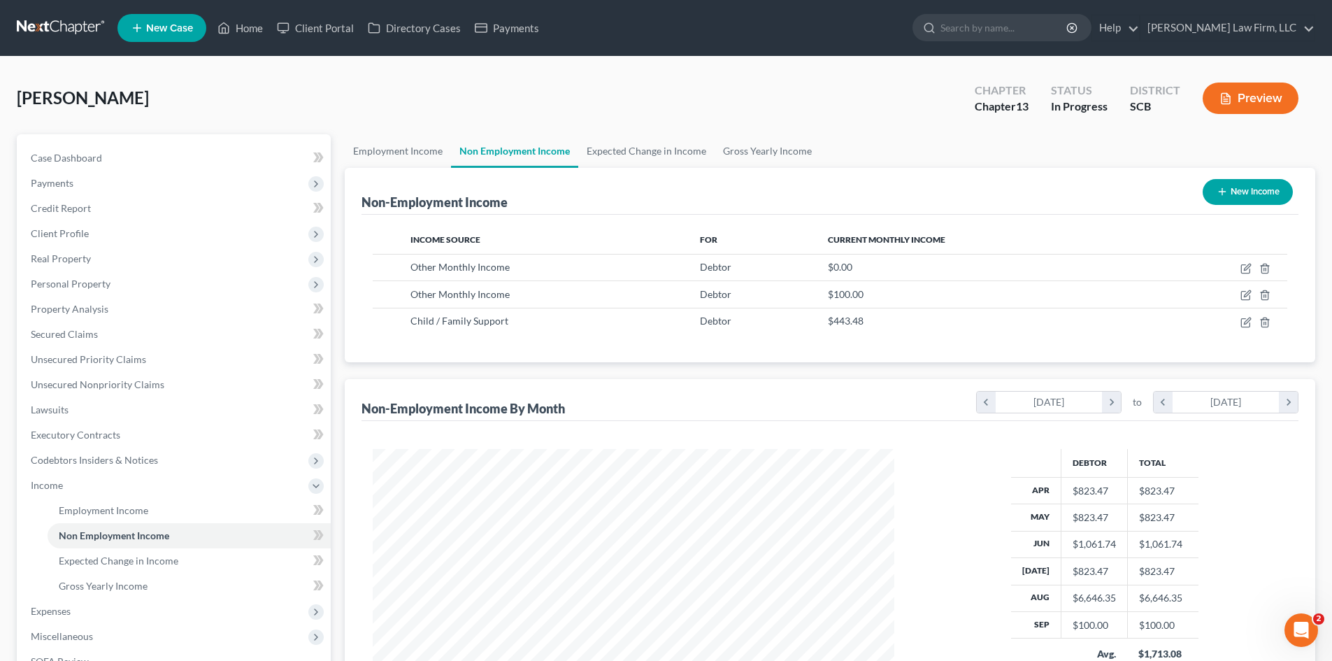
scroll to position [261, 550]
click at [576, 150] on link "Non Employment Income" at bounding box center [514, 151] width 127 height 34
click at [592, 150] on link "Expected Change in Income" at bounding box center [646, 151] width 136 height 34
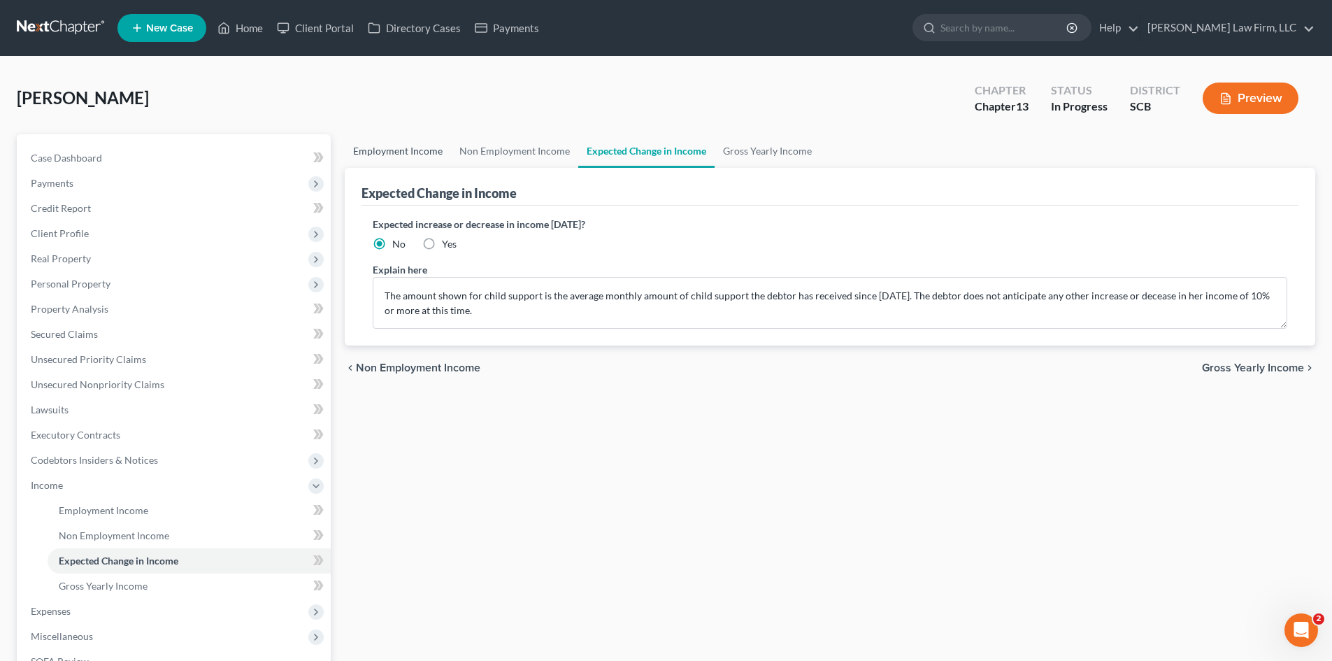
click at [408, 157] on link "Employment Income" at bounding box center [398, 151] width 106 height 34
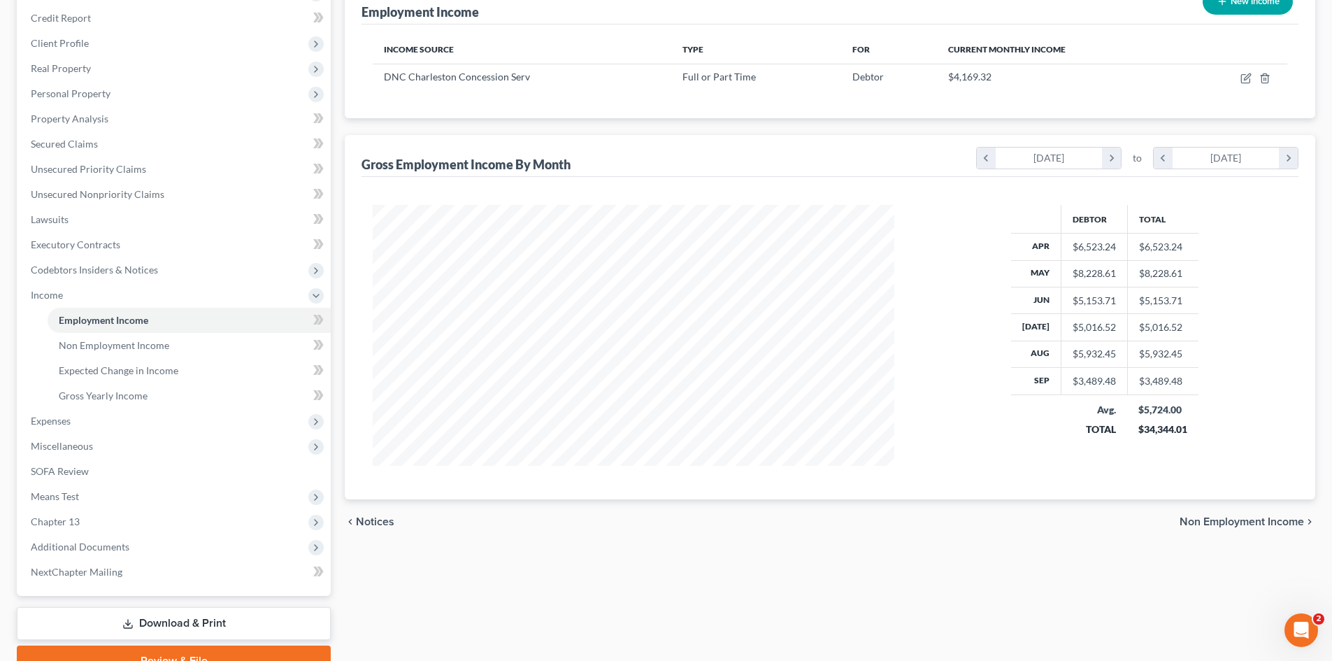
scroll to position [210, 0]
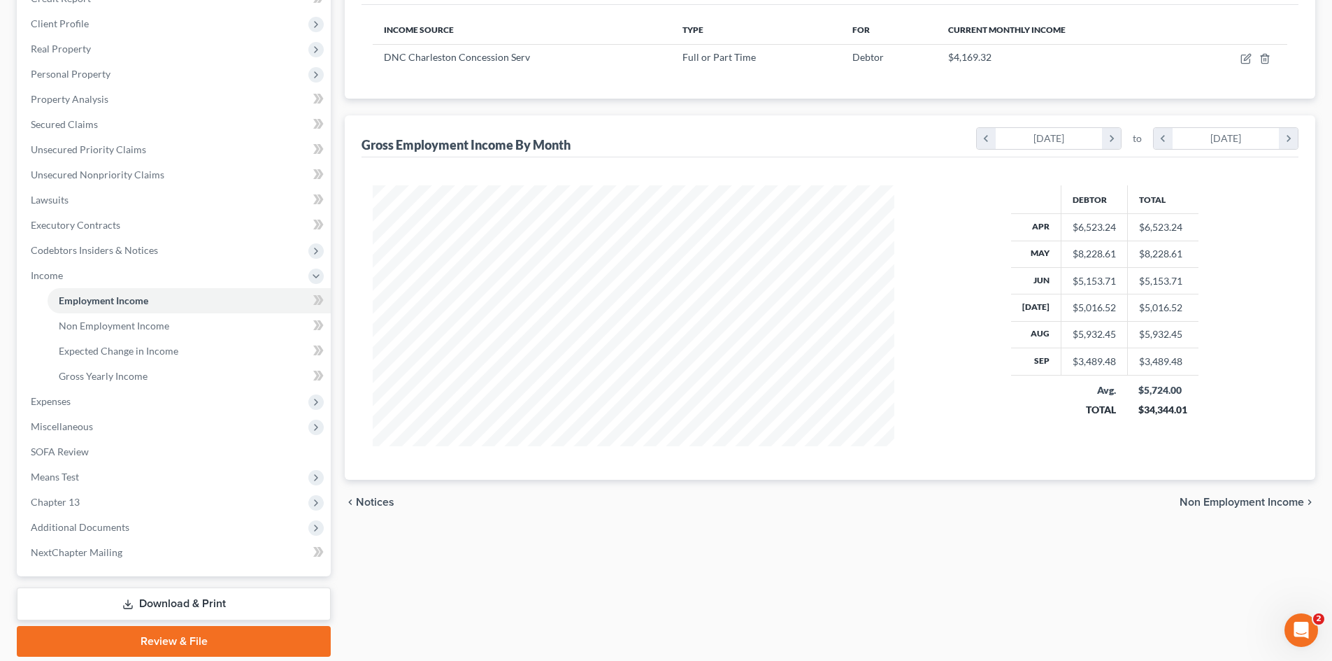
click at [78, 398] on span "Expenses" at bounding box center [175, 401] width 311 height 25
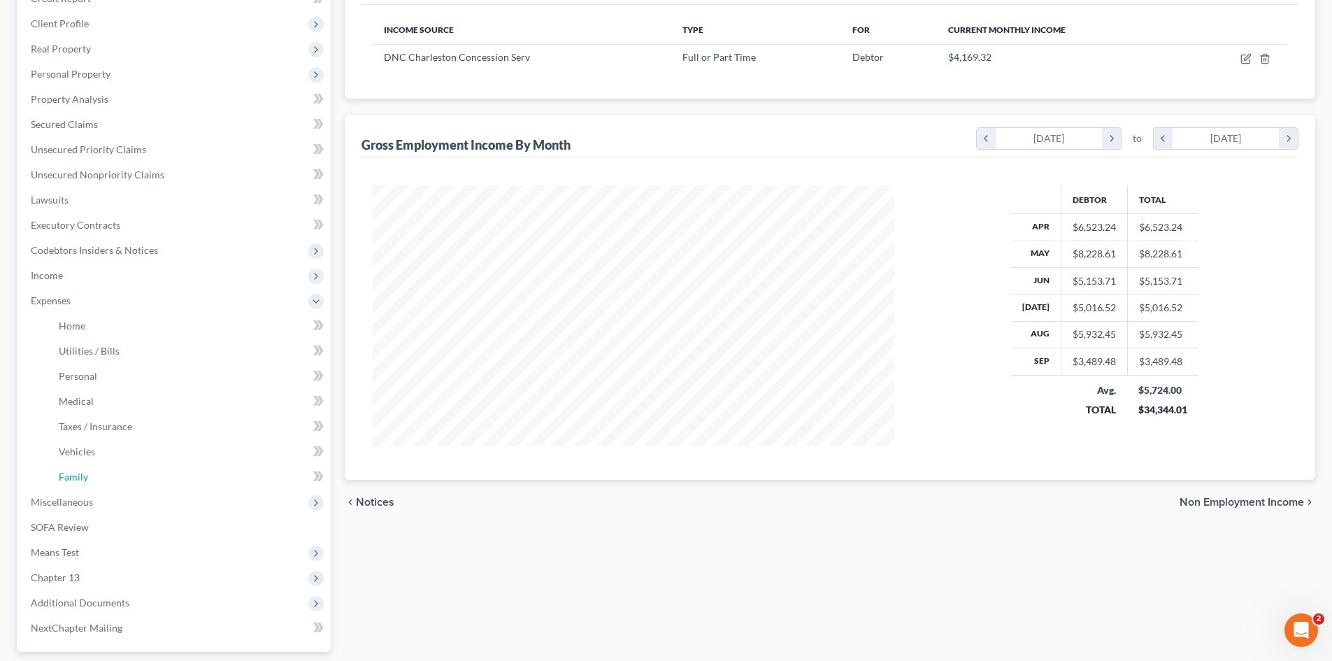
click at [89, 473] on link "Family" at bounding box center [189, 476] width 283 height 25
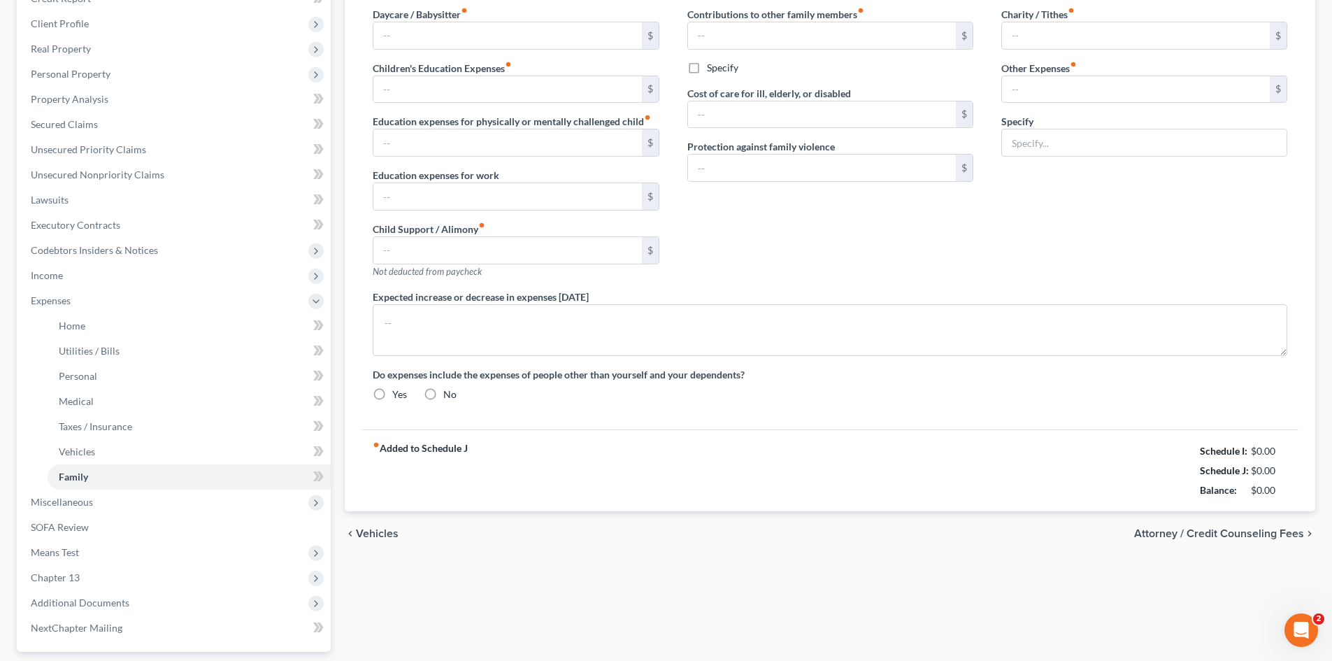
scroll to position [19, 0]
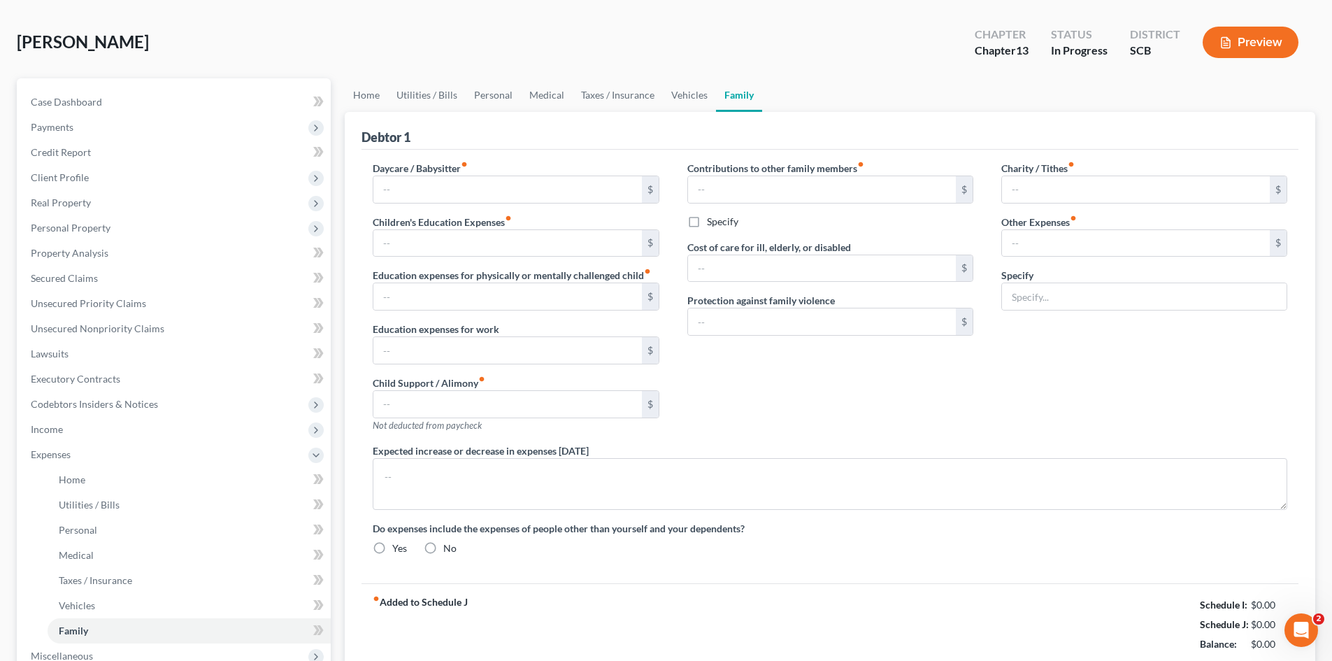
type input "0.00"
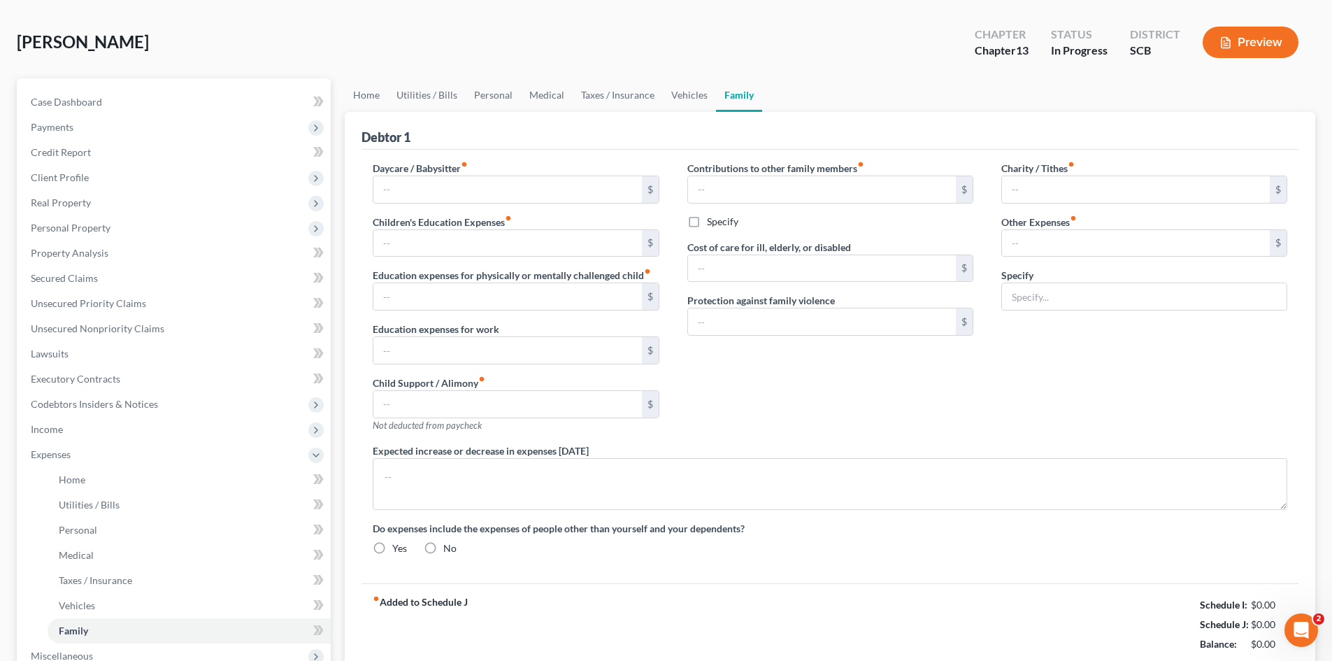
type input "560.00"
type input "0.00"
type input "40.00"
type input "Pet Expenses"
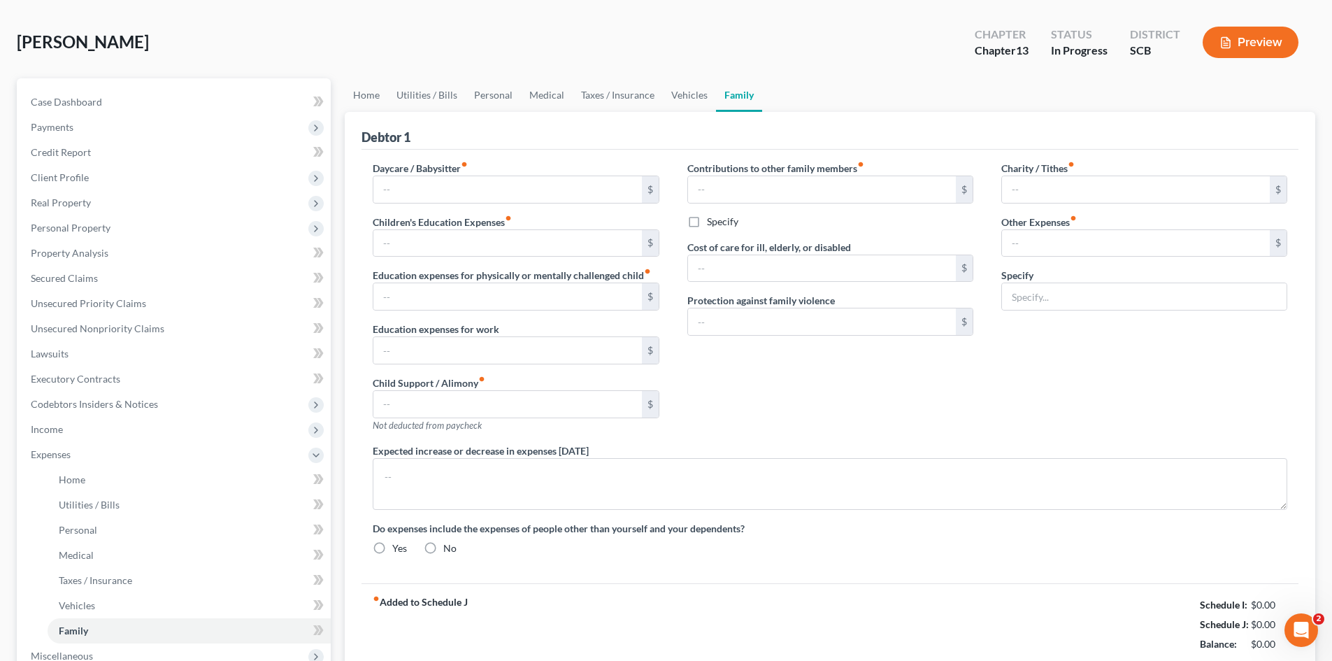
type textarea "The debtor's daughter is the caregiver for her minor son. She pays her daughter…"
radio input "true"
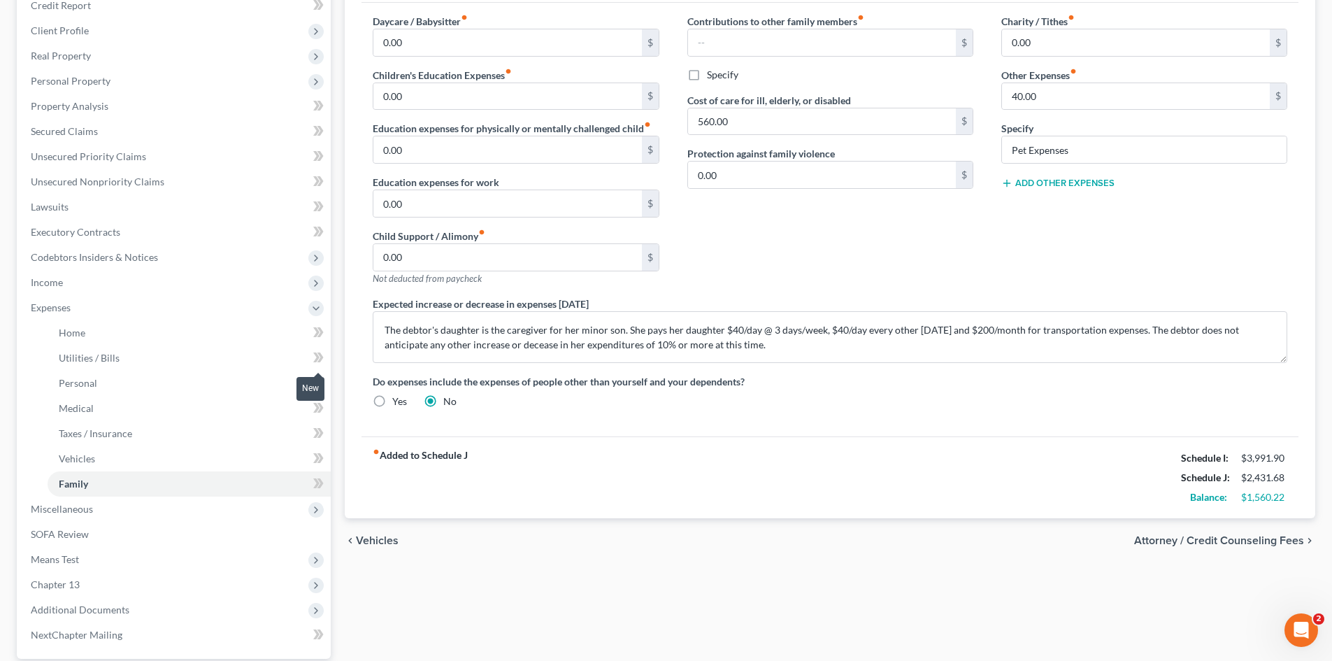
scroll to position [210, 0]
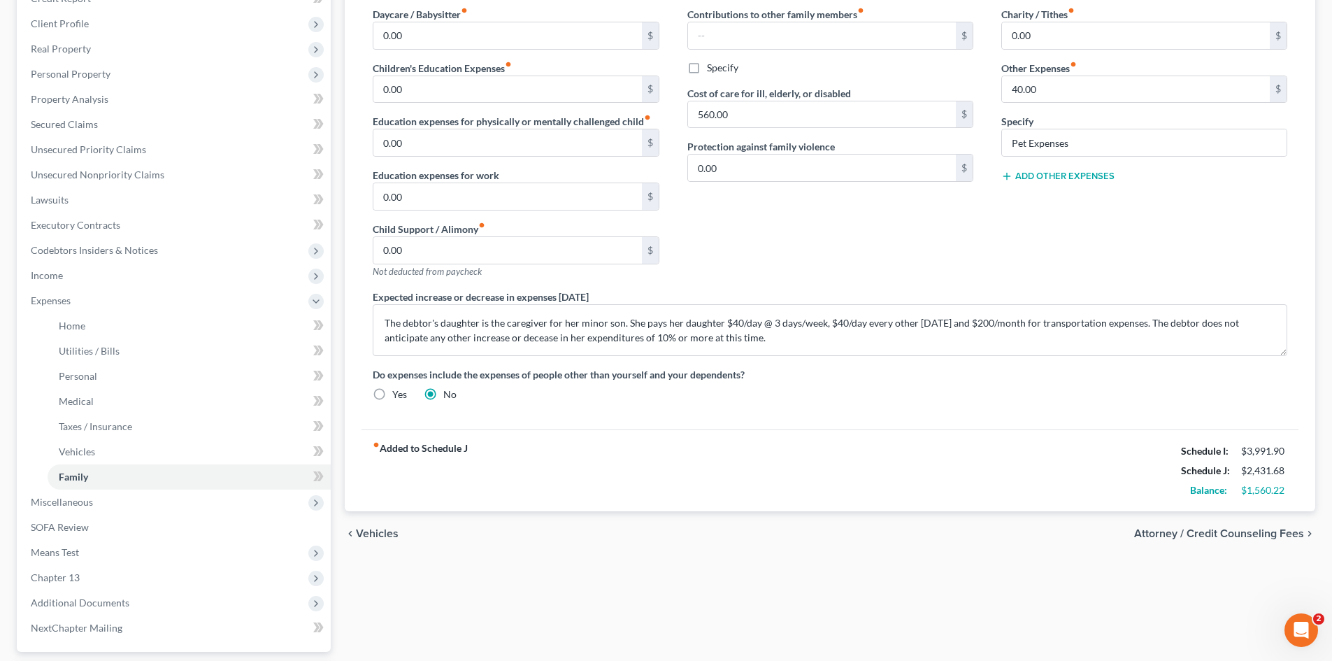
click at [66, 280] on span "Income" at bounding box center [175, 275] width 311 height 25
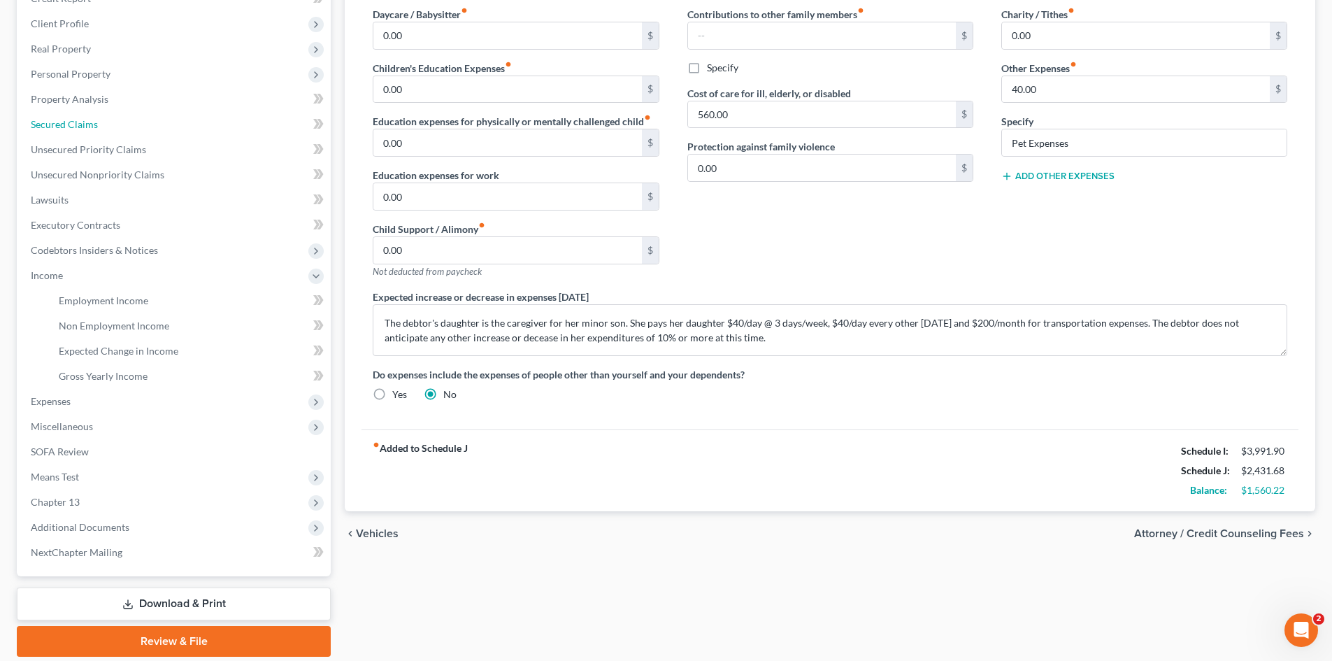
click at [70, 125] on span "Secured Claims" at bounding box center [64, 124] width 67 height 12
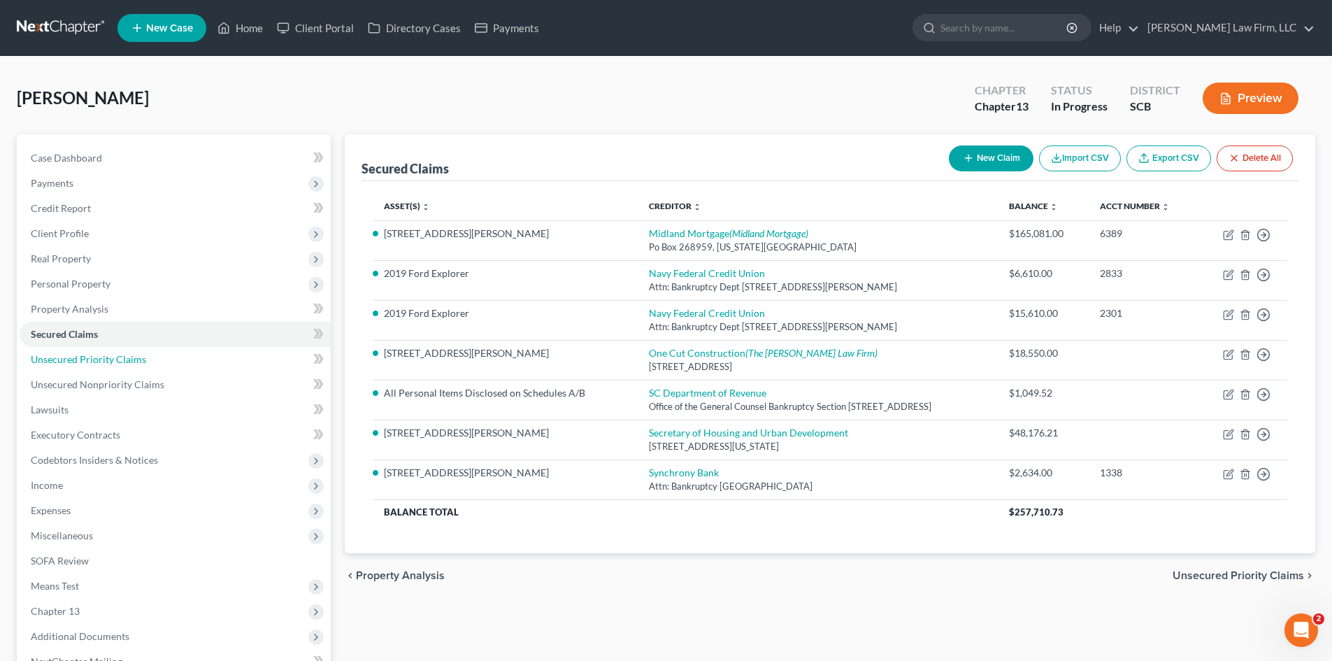
click at [99, 362] on span "Unsecured Priority Claims" at bounding box center [88, 359] width 115 height 12
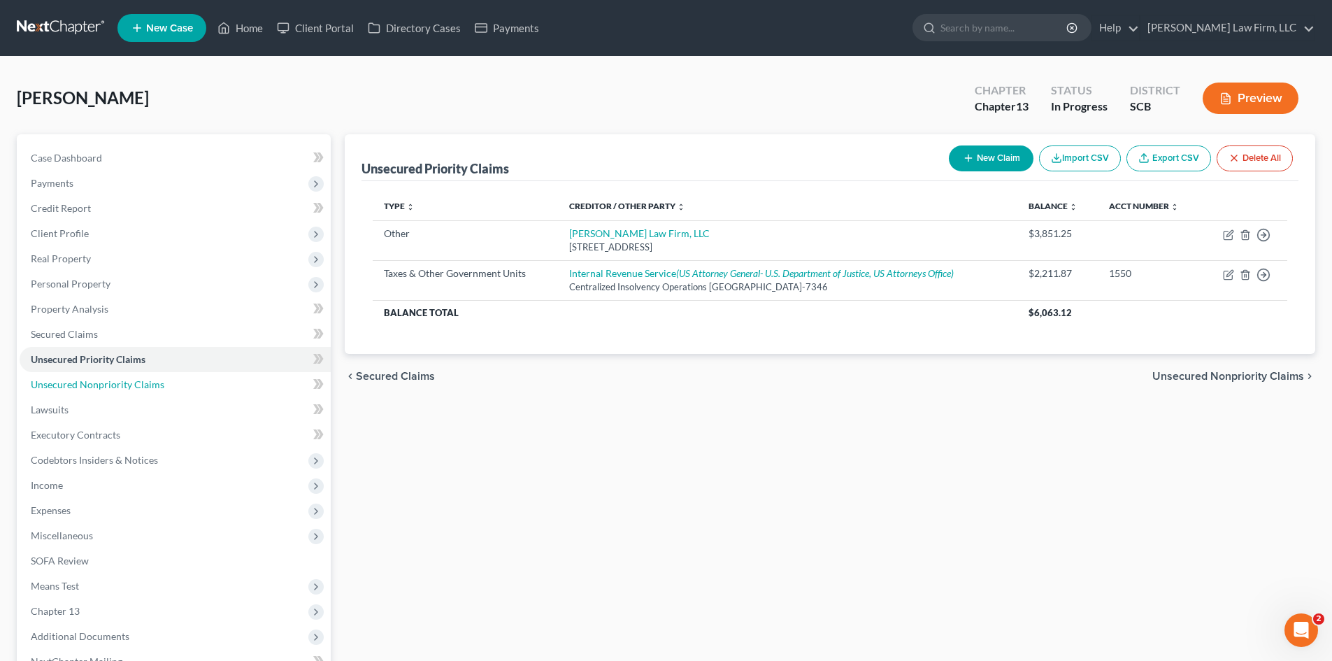
click at [137, 383] on span "Unsecured Nonpriority Claims" at bounding box center [98, 384] width 134 height 12
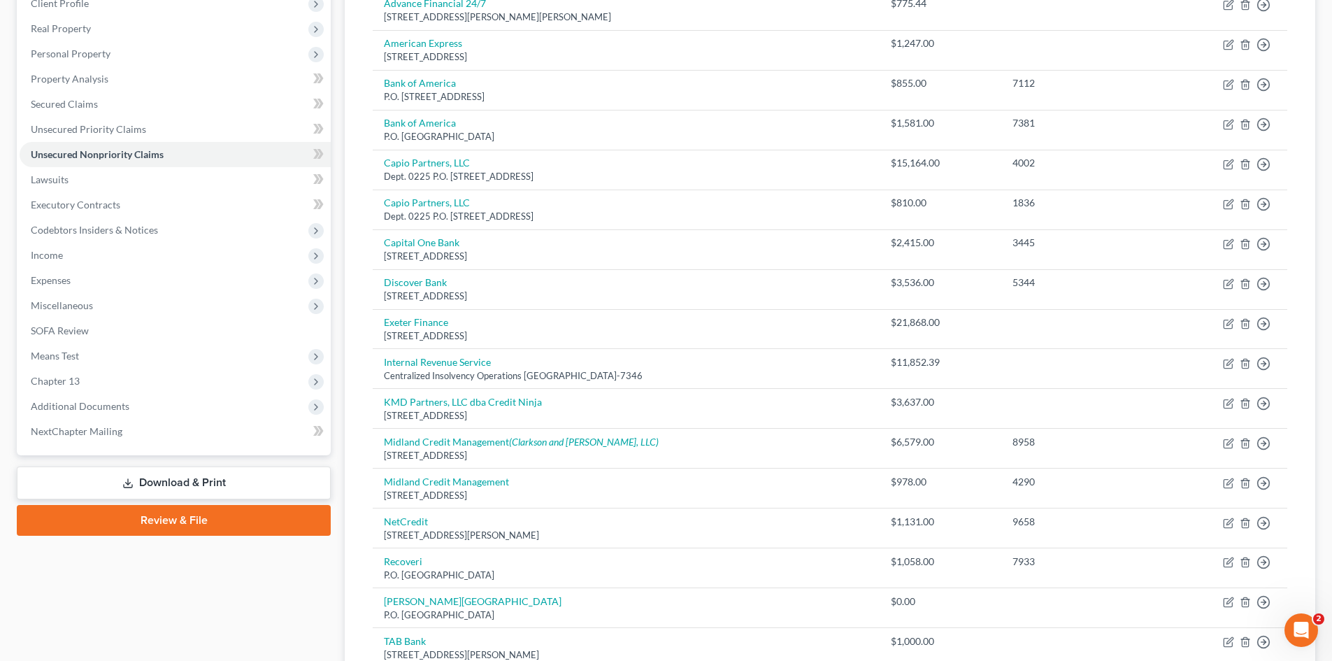
scroll to position [210, 0]
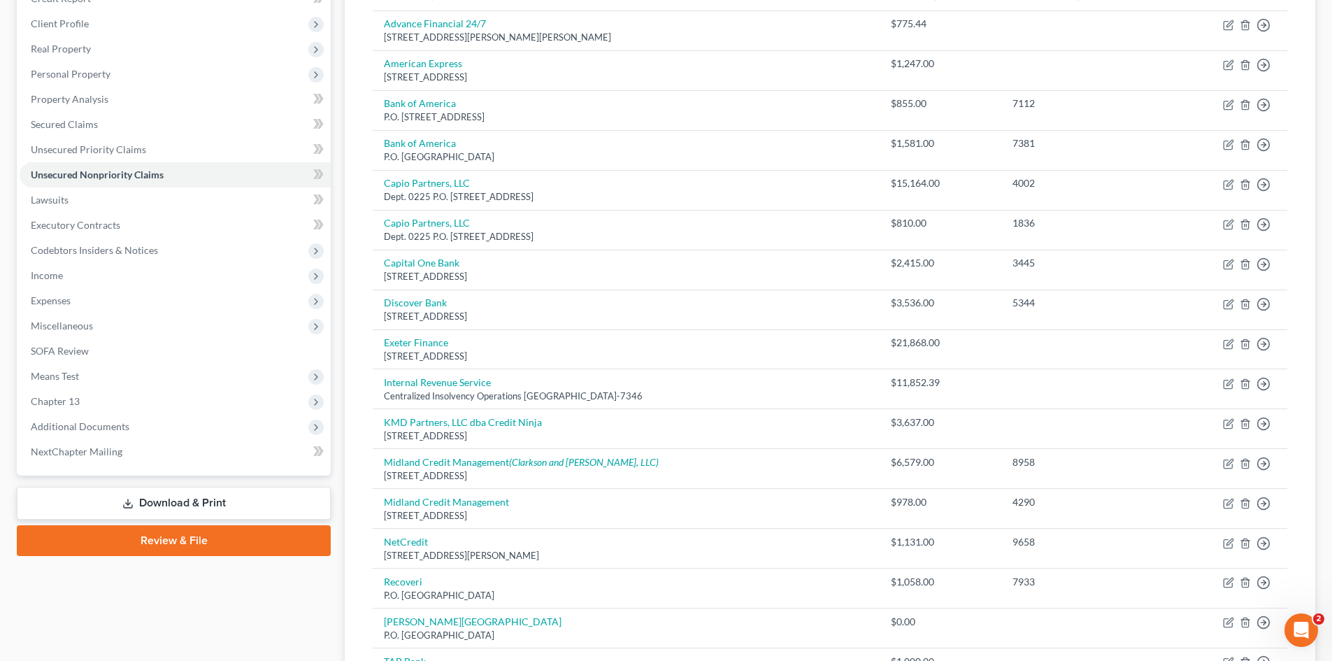
click at [39, 274] on span "Income" at bounding box center [47, 275] width 32 height 12
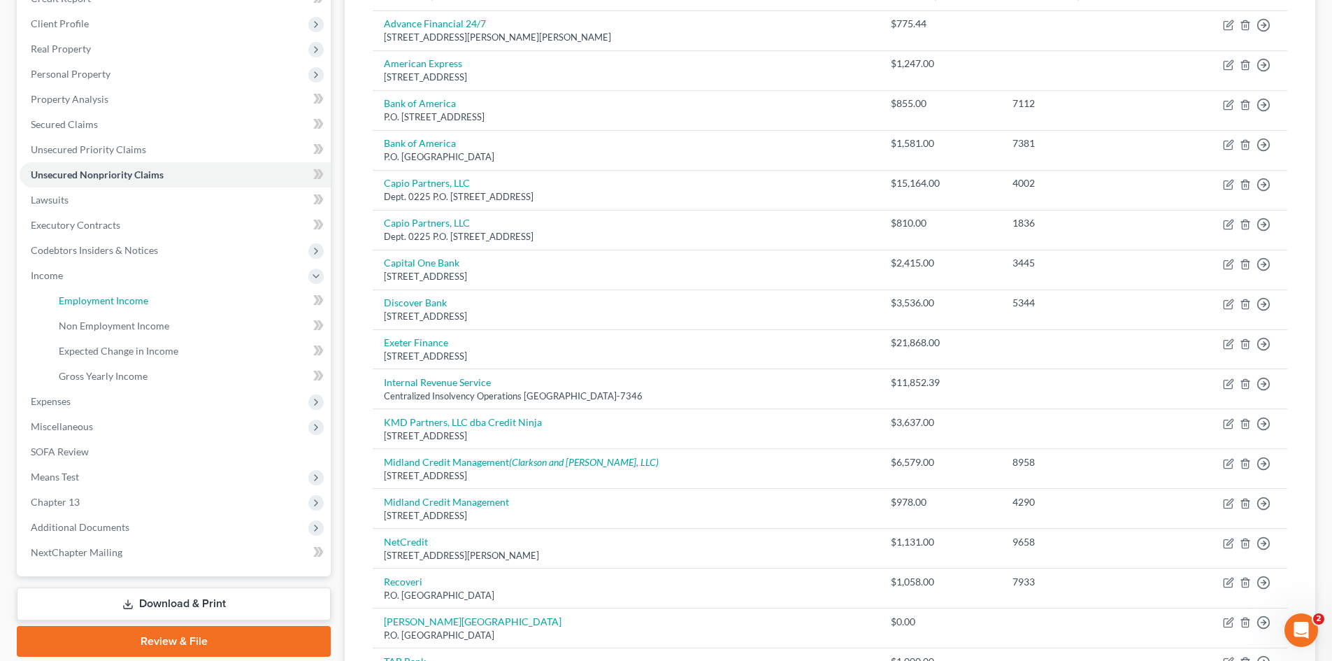
drag, startPoint x: 63, startPoint y: 292, endPoint x: 69, endPoint y: 289, distance: 7.2
click at [64, 292] on link "Employment Income" at bounding box center [189, 300] width 283 height 25
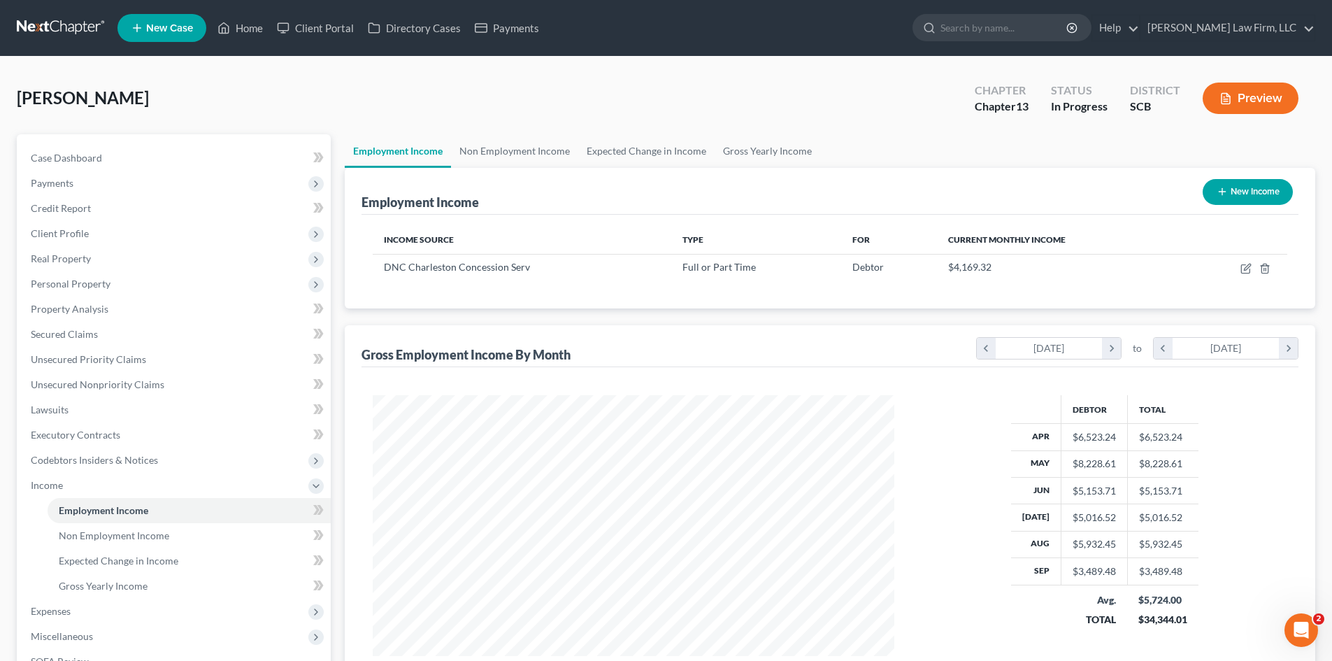
scroll to position [261, 550]
click at [504, 162] on link "Non Employment Income" at bounding box center [514, 151] width 127 height 34
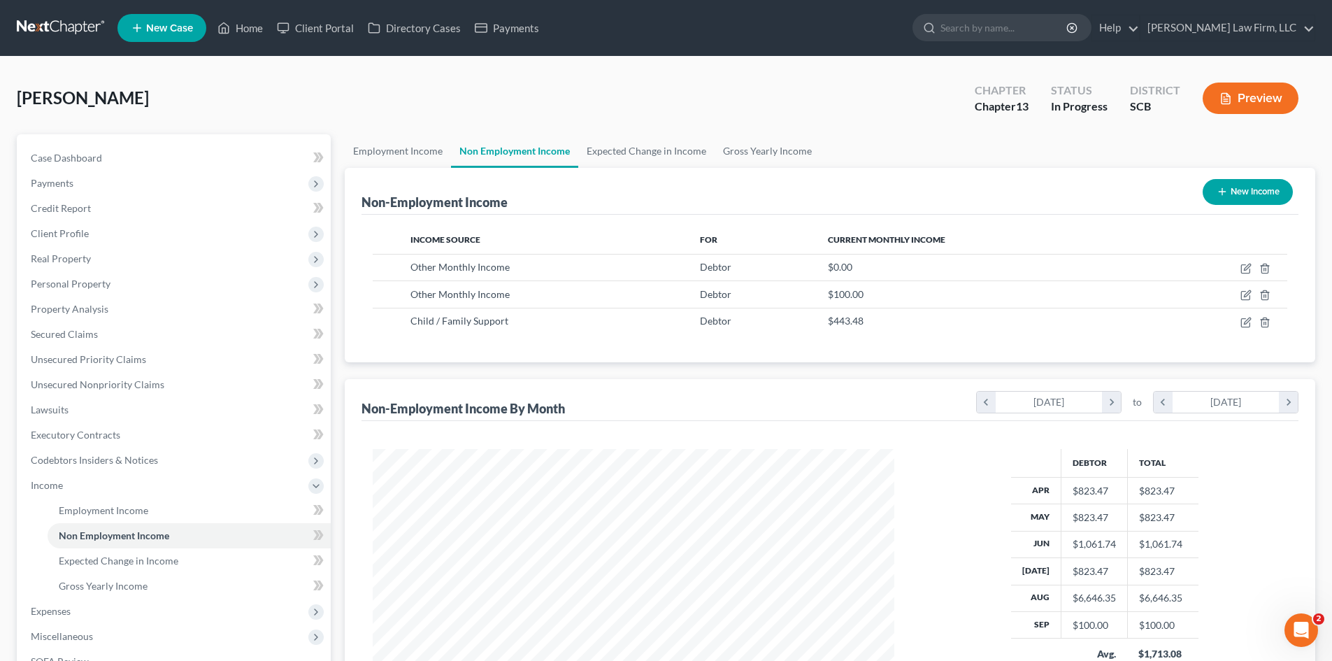
scroll to position [261, 550]
click at [626, 154] on link "Expected Change in Income" at bounding box center [646, 151] width 136 height 34
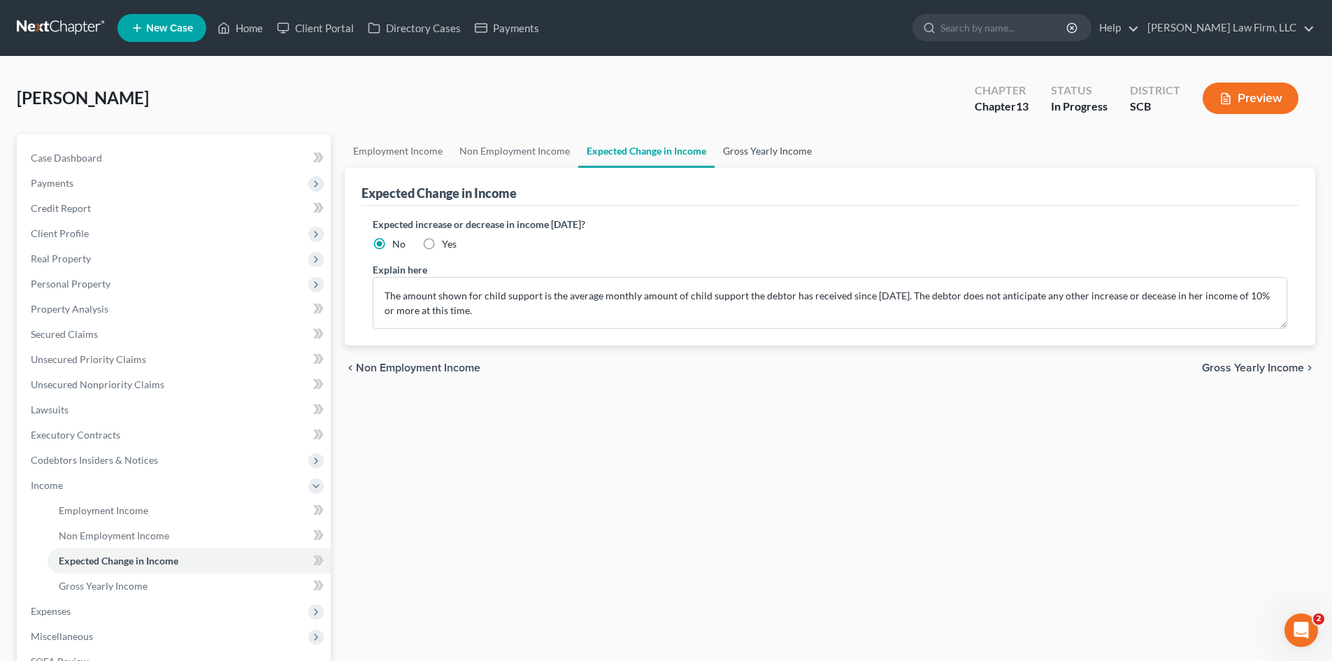
click at [716, 150] on link "Gross Yearly Income" at bounding box center [768, 151] width 106 height 34
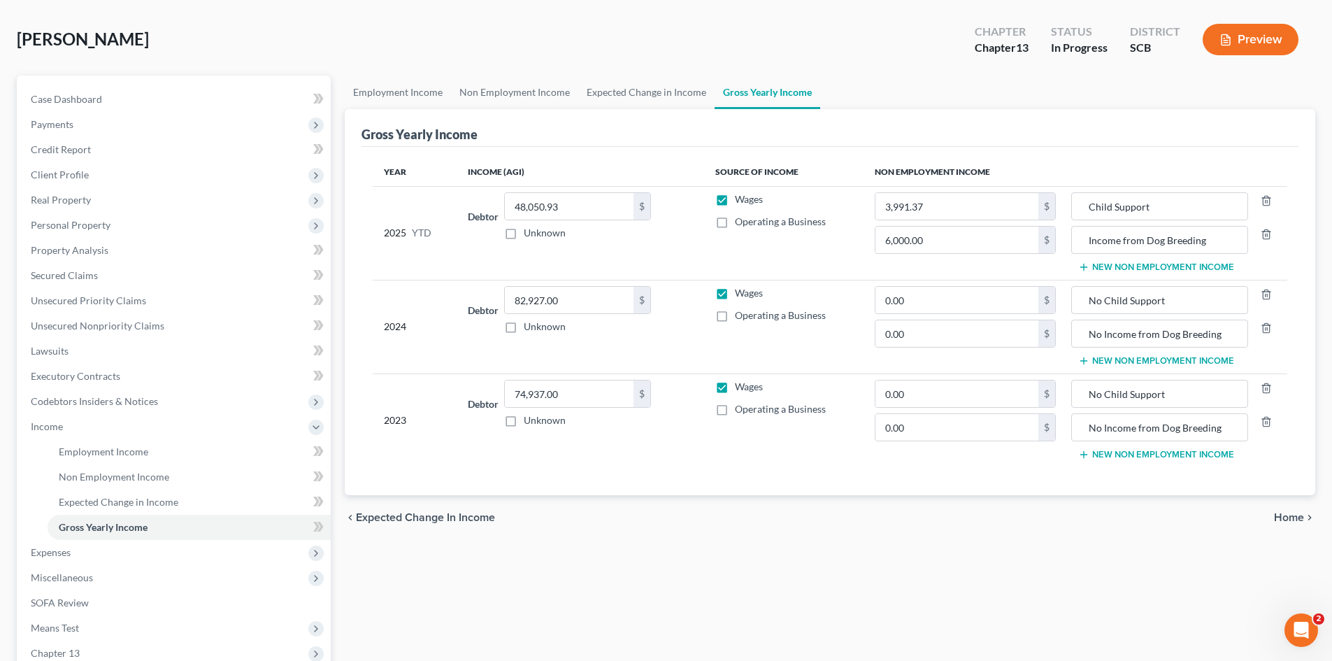
scroll to position [140, 0]
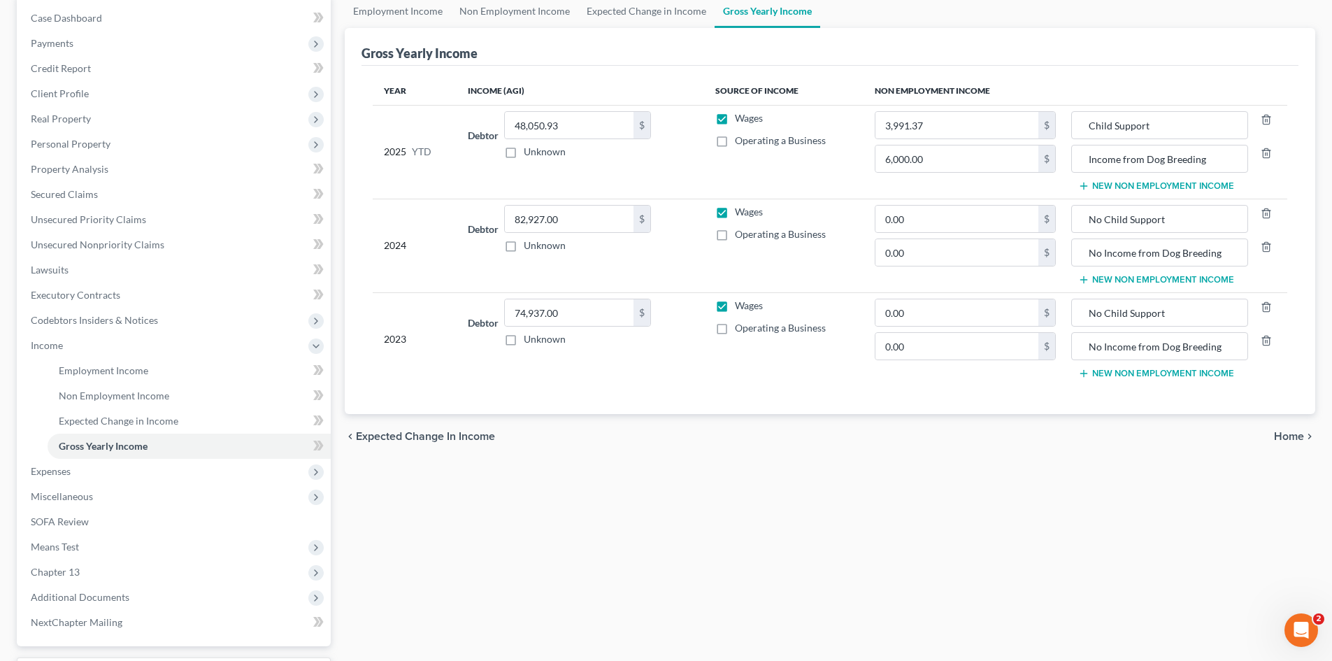
click at [60, 465] on span "Expenses" at bounding box center [51, 471] width 40 height 12
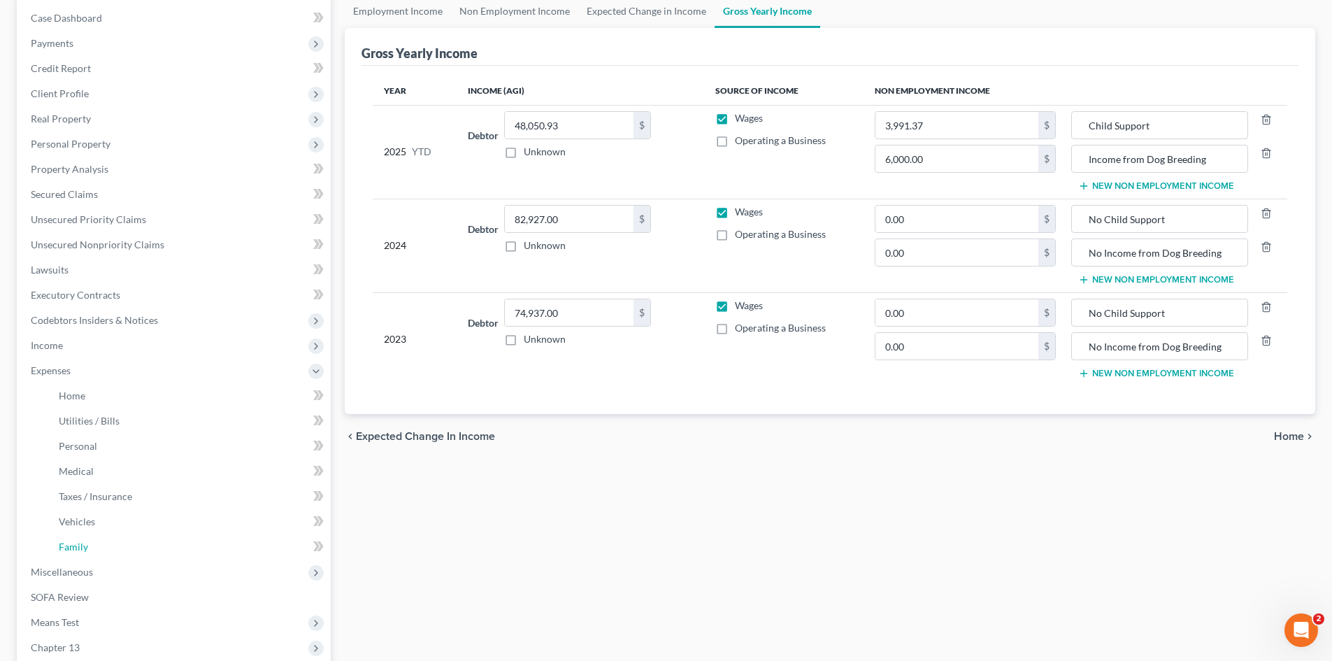
click at [69, 541] on span "Family" at bounding box center [73, 547] width 29 height 12
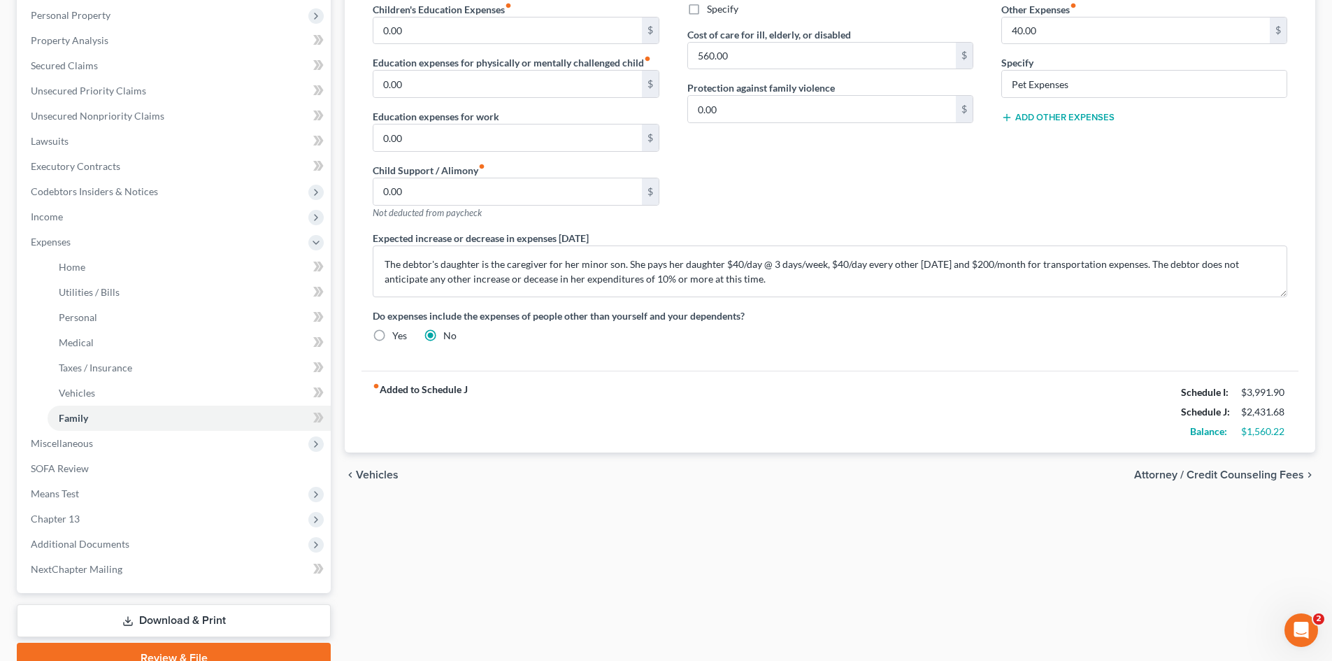
scroll to position [334, 0]
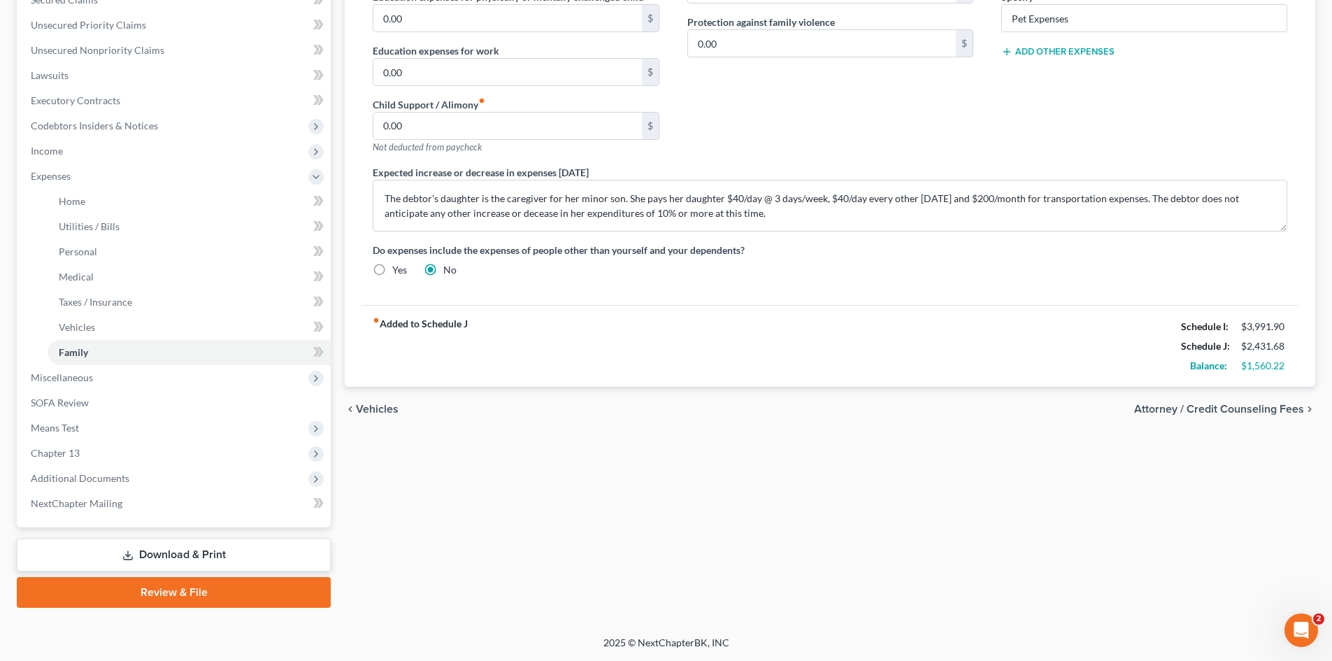
click at [45, 373] on span "Miscellaneous" at bounding box center [62, 377] width 62 height 12
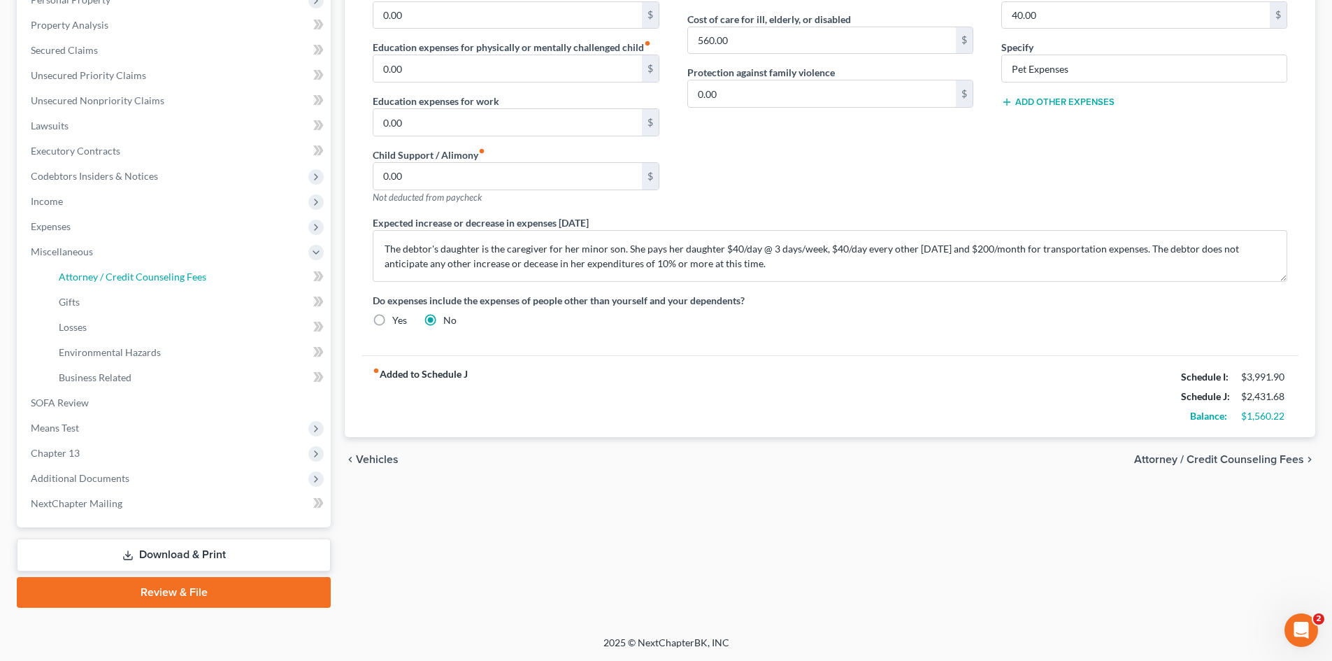
click at [91, 276] on span "Attorney / Credit Counseling Fees" at bounding box center [133, 277] width 148 height 12
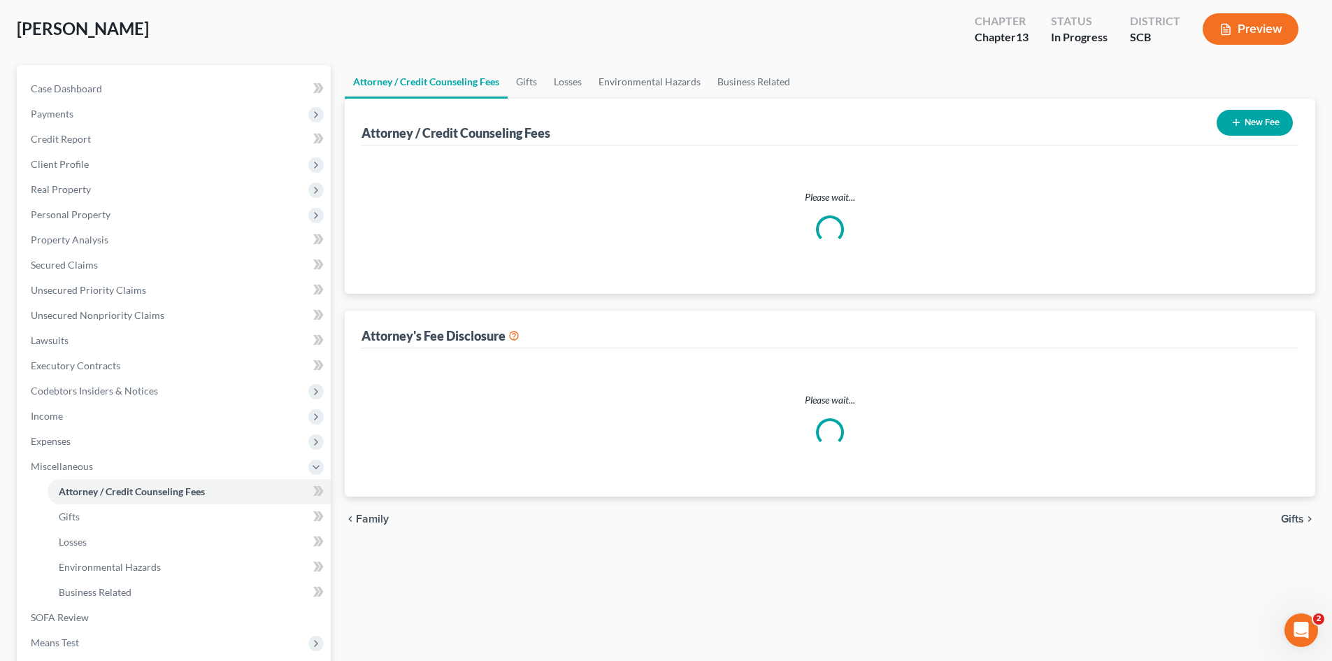
select select "0"
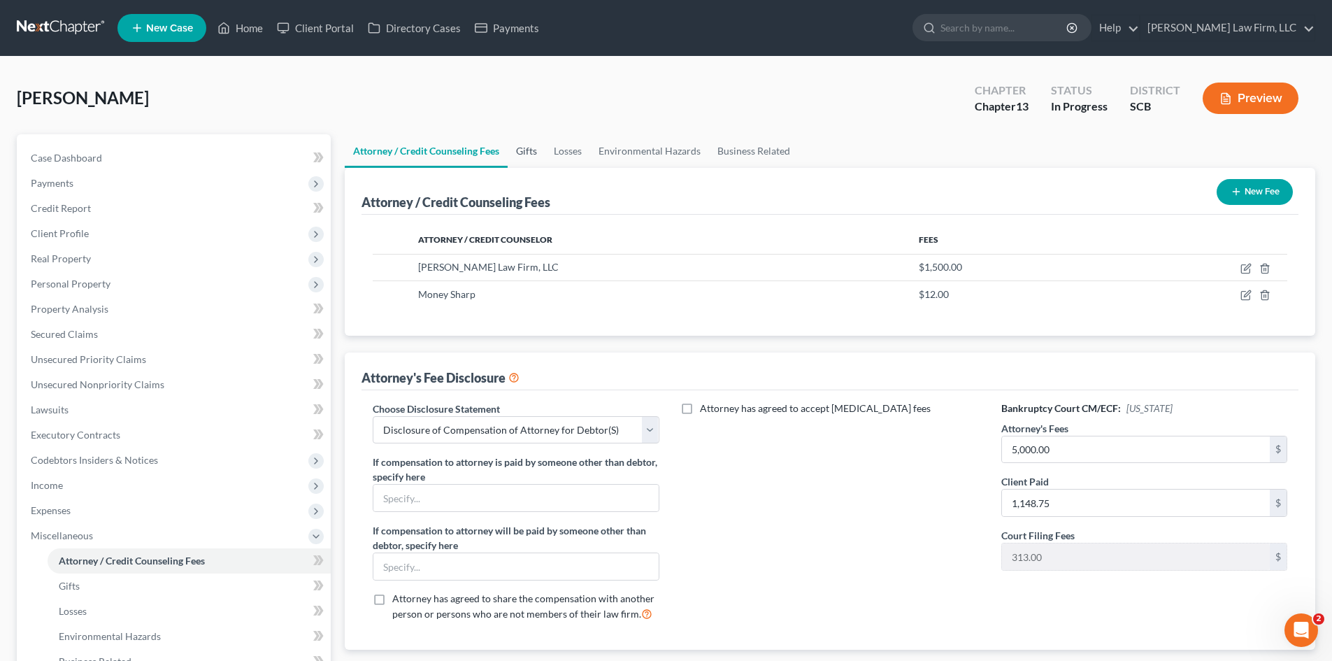
click at [544, 152] on link "Gifts" at bounding box center [527, 151] width 38 height 34
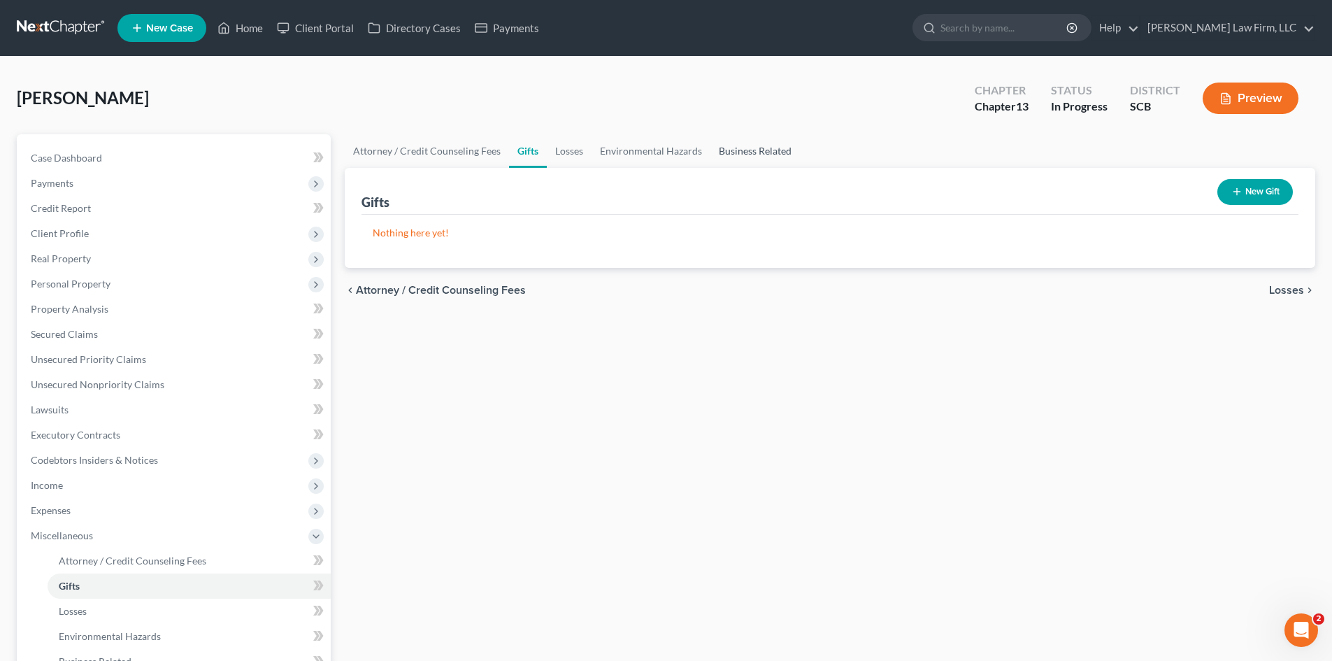
click at [750, 148] on link "Business Related" at bounding box center [756, 151] width 90 height 34
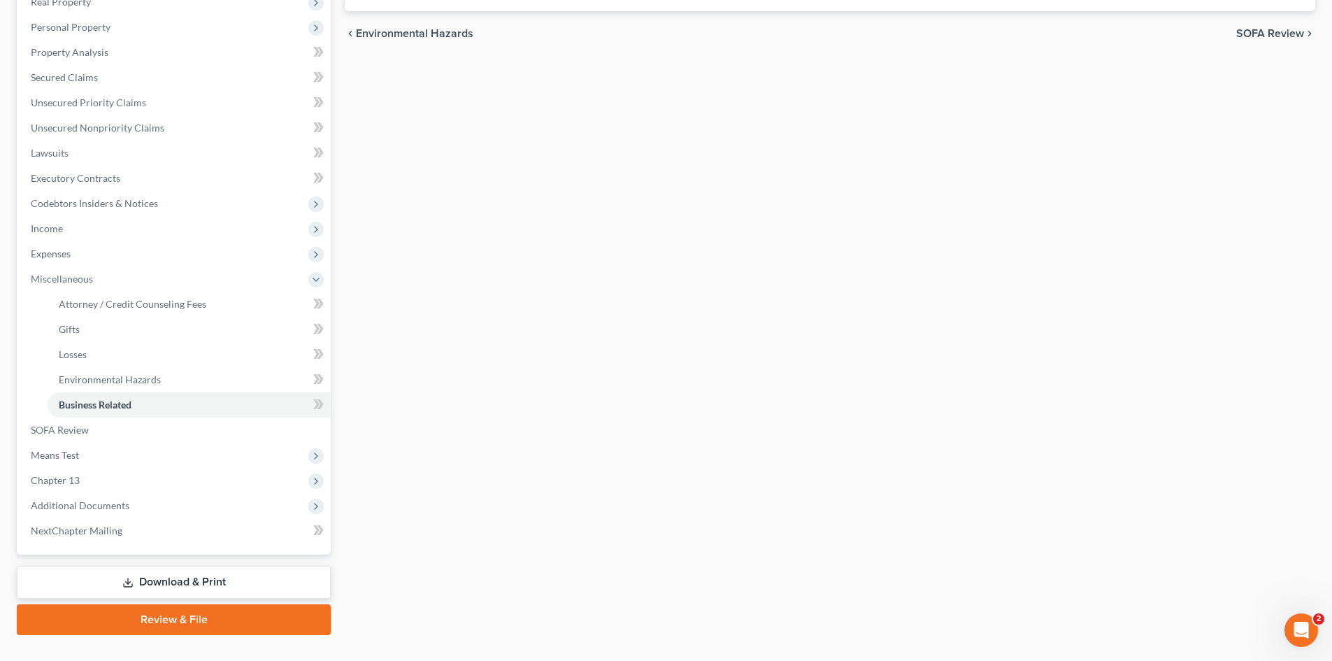
scroll to position [280, 0]
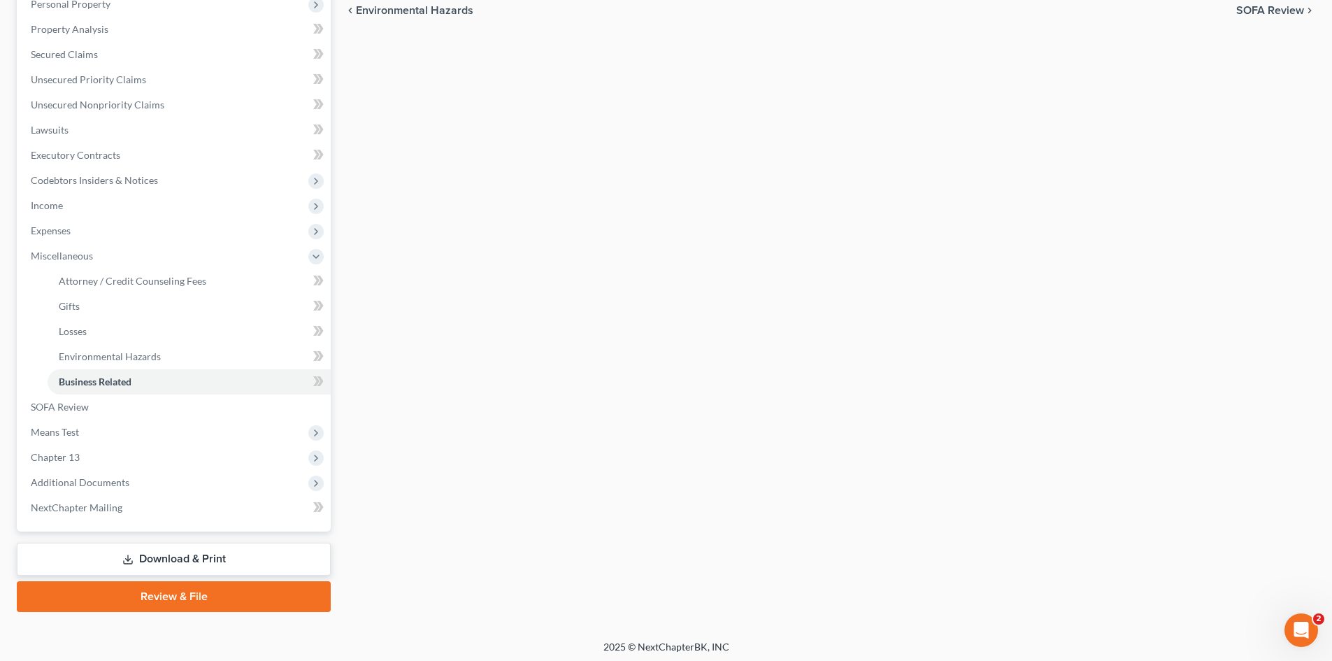
click at [47, 431] on span "Means Test" at bounding box center [55, 432] width 48 height 12
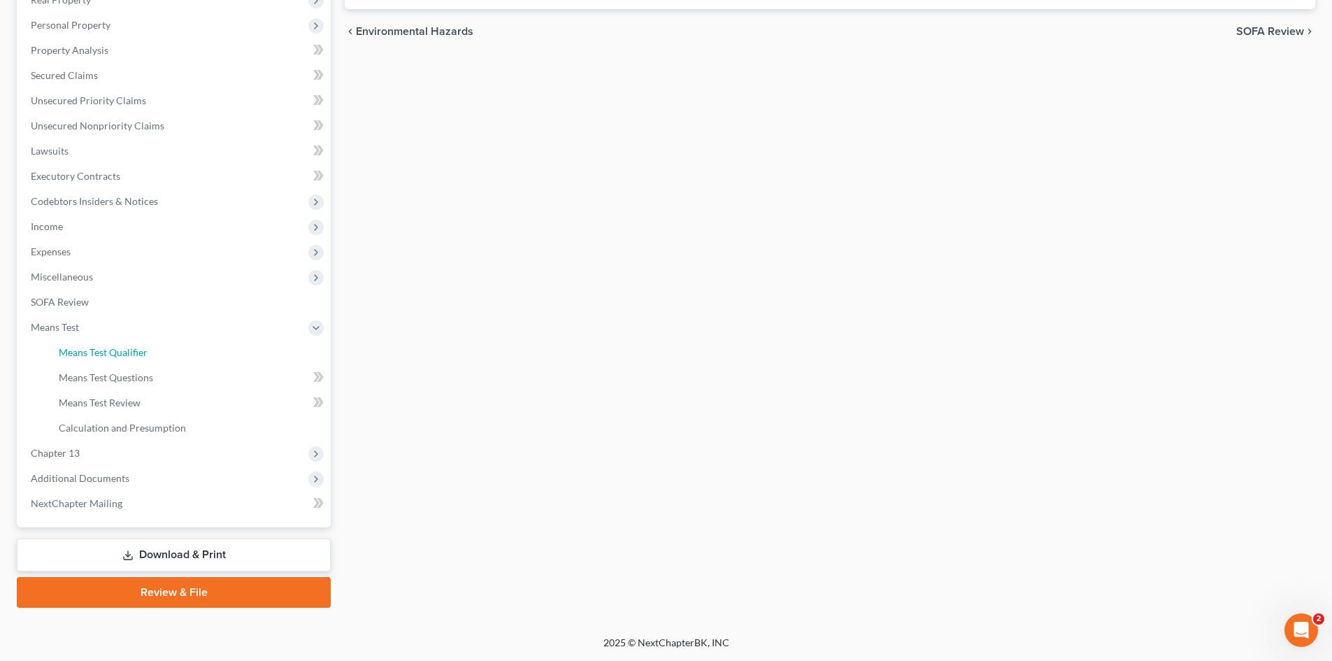
click at [86, 357] on span "Means Test Qualifier" at bounding box center [103, 352] width 89 height 12
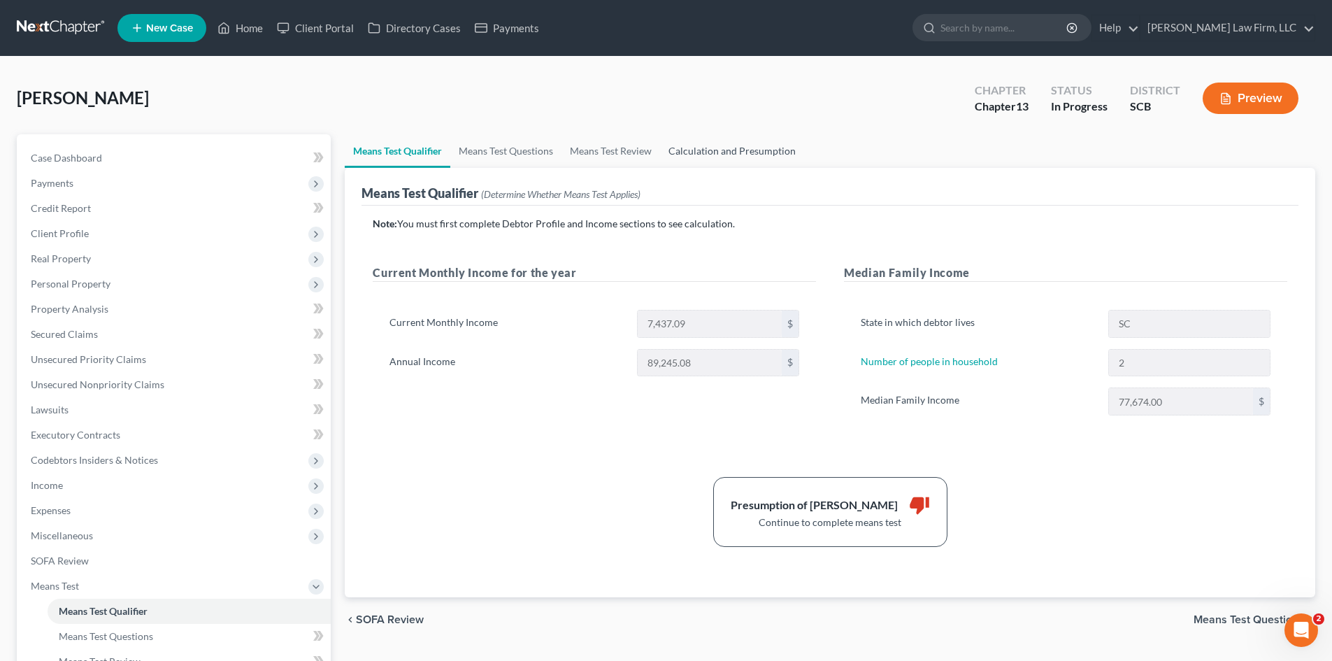
click at [757, 159] on link "Calculation and Presumption" at bounding box center [732, 151] width 144 height 34
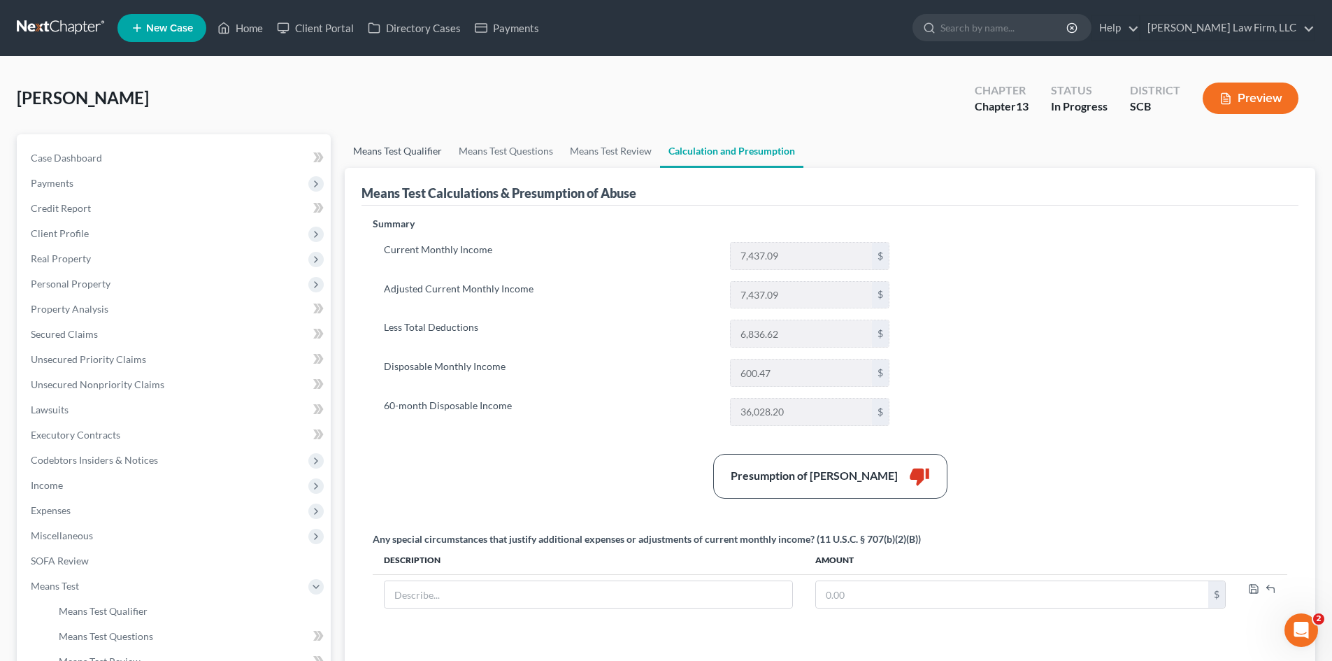
click at [419, 157] on link "Means Test Qualifier" at bounding box center [398, 151] width 106 height 34
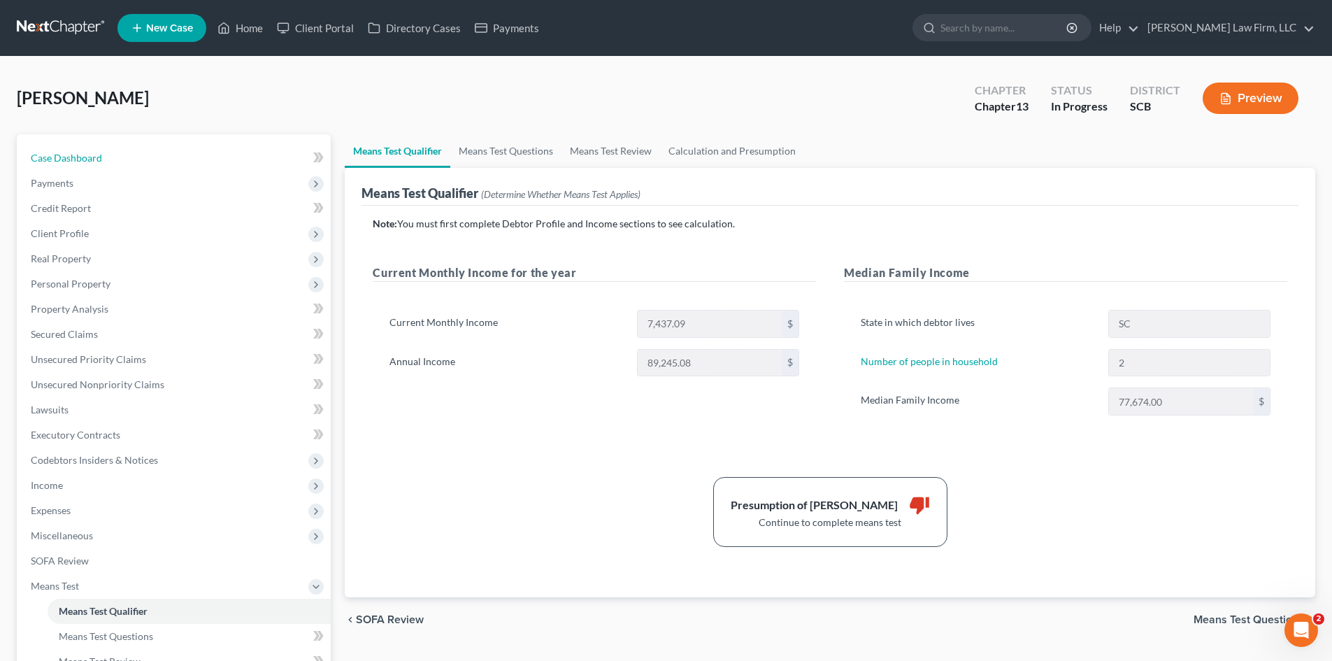
click at [63, 162] on span "Case Dashboard" at bounding box center [66, 158] width 71 height 12
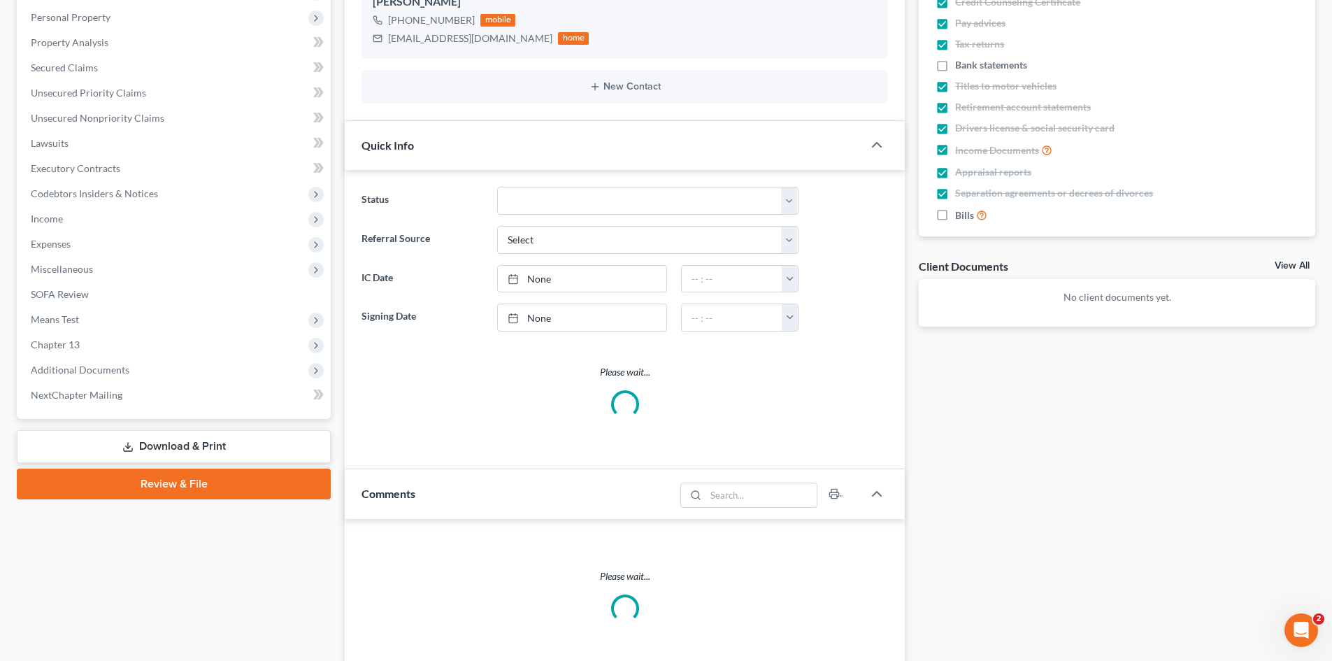
select select "0"
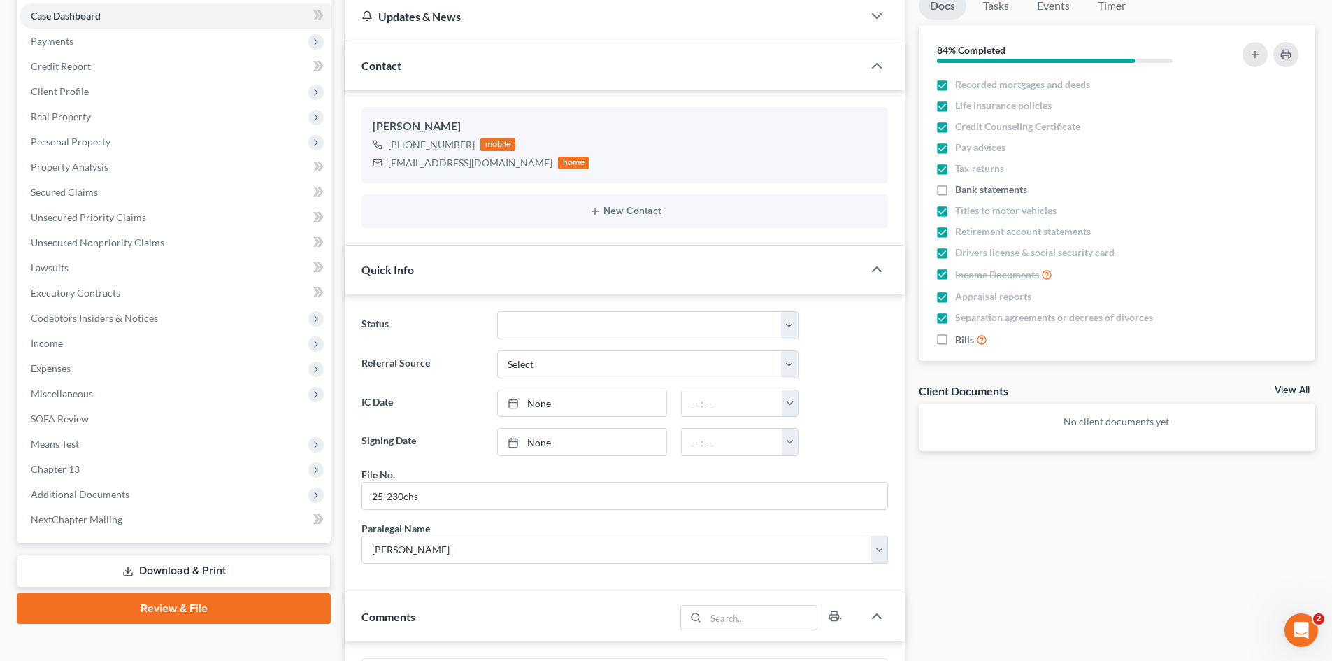
scroll to position [140, 0]
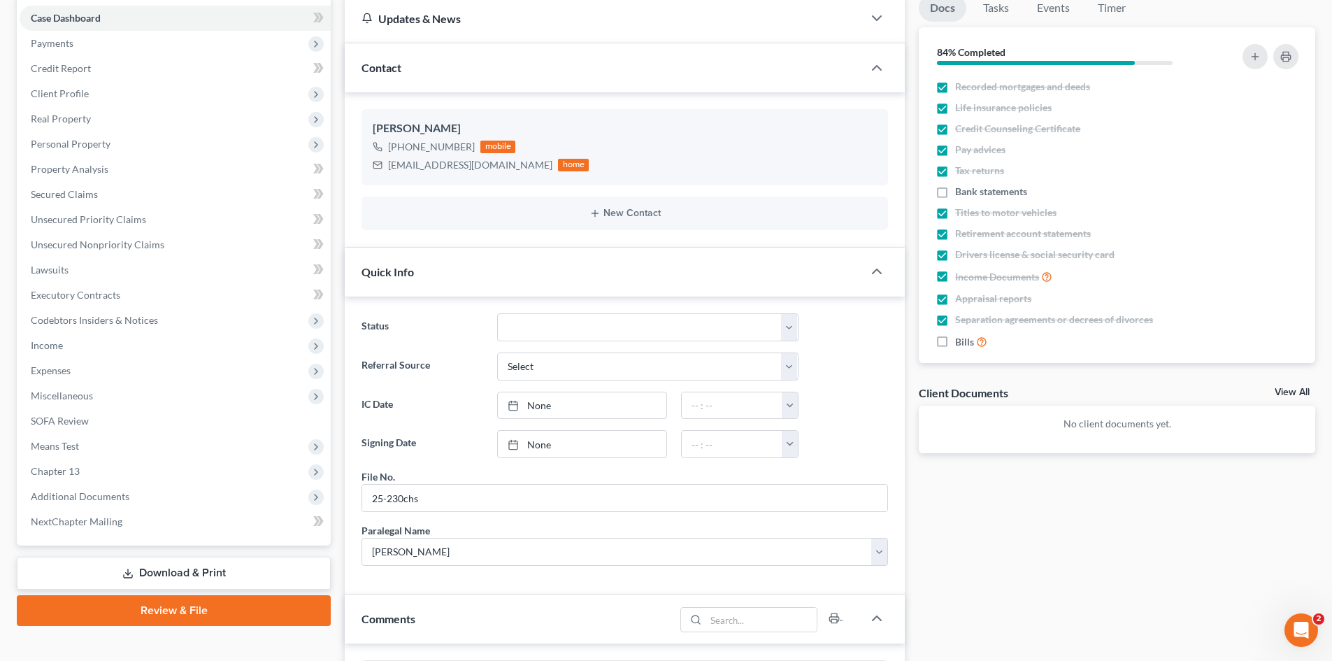
click at [55, 348] on span "Income" at bounding box center [47, 345] width 32 height 12
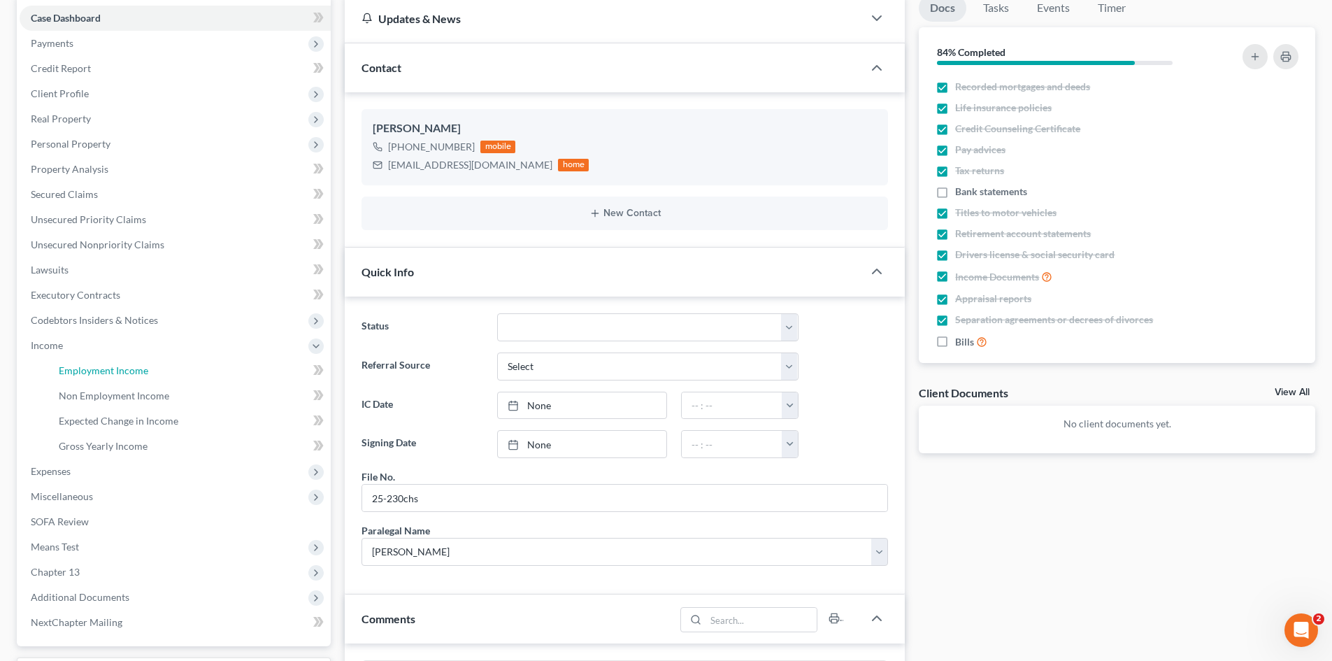
drag, startPoint x: 78, startPoint y: 368, endPoint x: 164, endPoint y: 370, distance: 85.3
click at [79, 369] on span "Employment Income" at bounding box center [104, 370] width 90 height 12
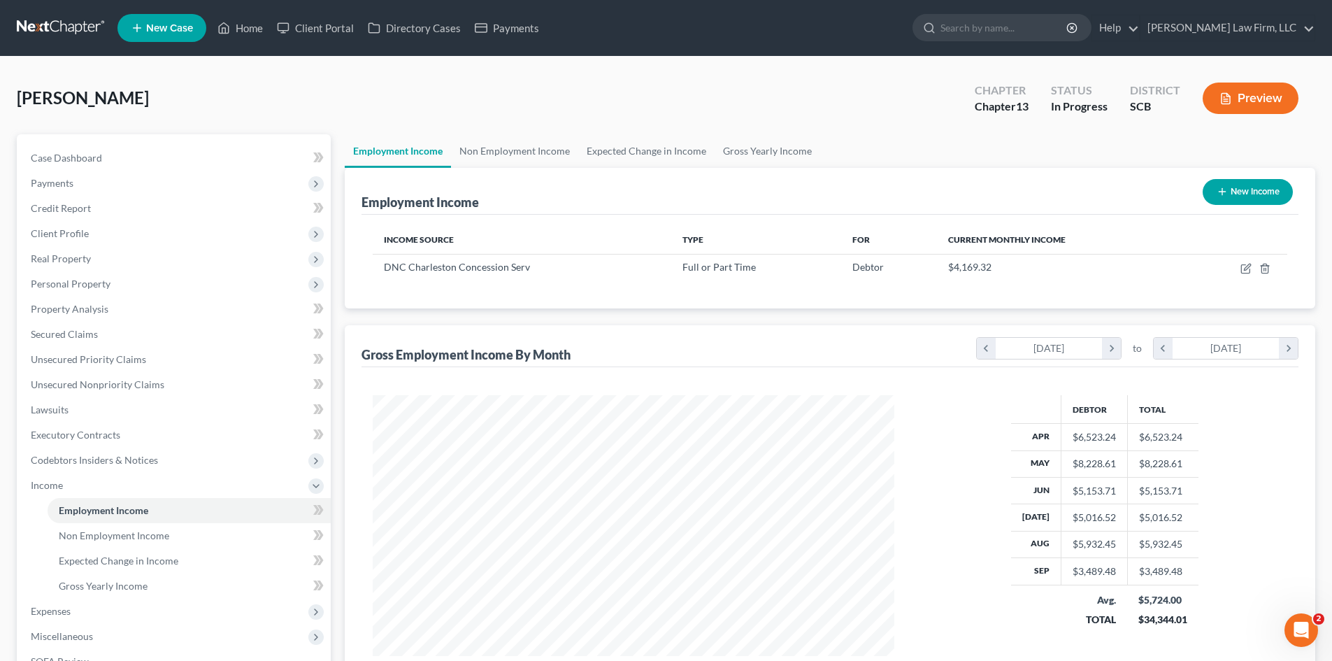
scroll to position [261, 550]
click at [538, 149] on link "Non Employment Income" at bounding box center [514, 151] width 127 height 34
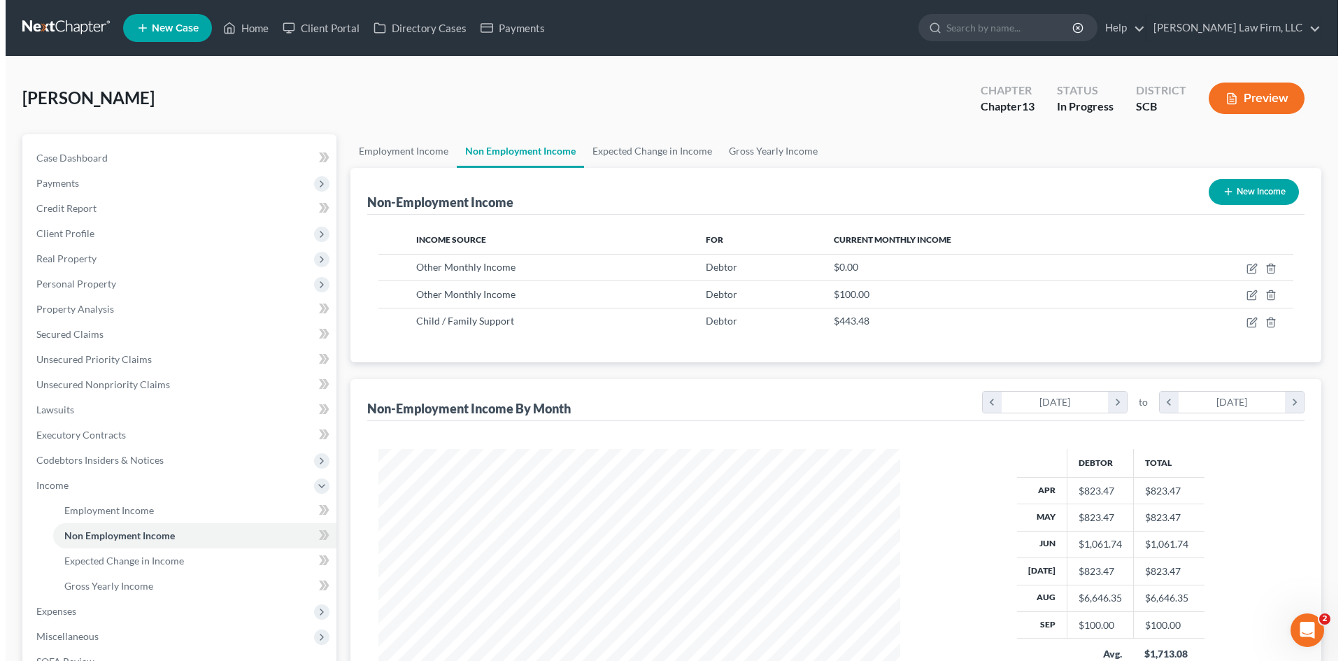
scroll to position [261, 550]
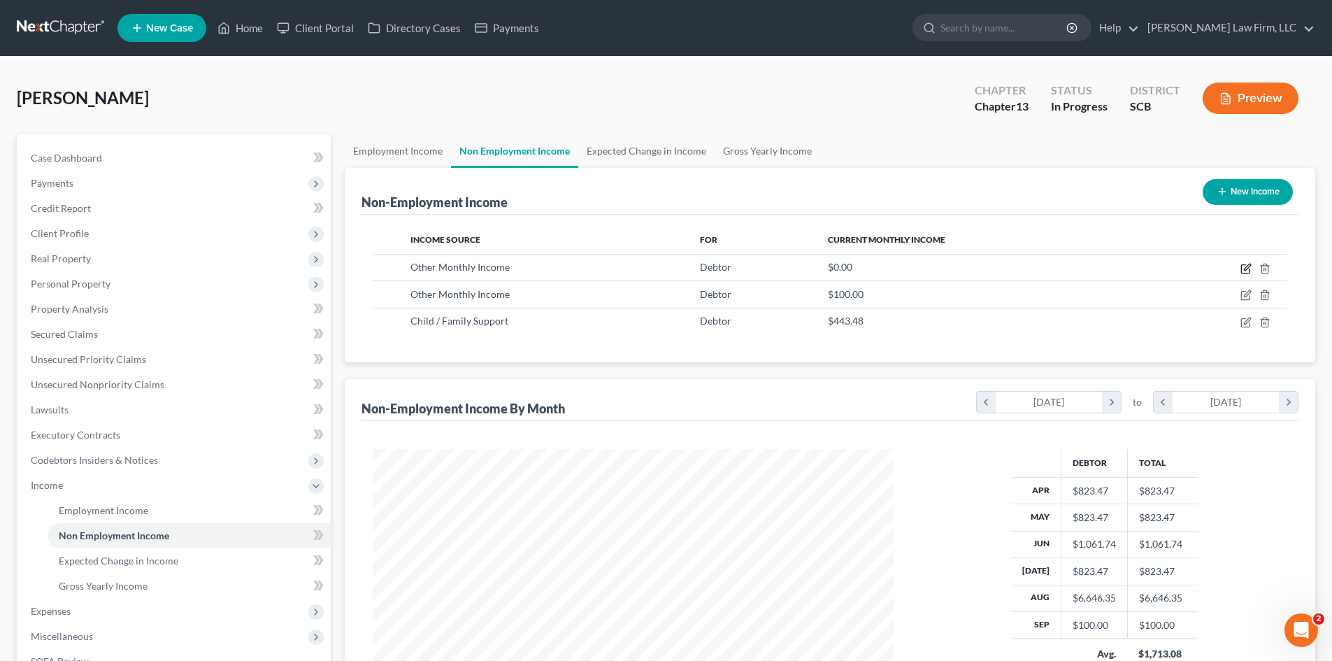
click at [1244, 271] on icon "button" at bounding box center [1246, 268] width 11 height 11
select select "13"
select select "0"
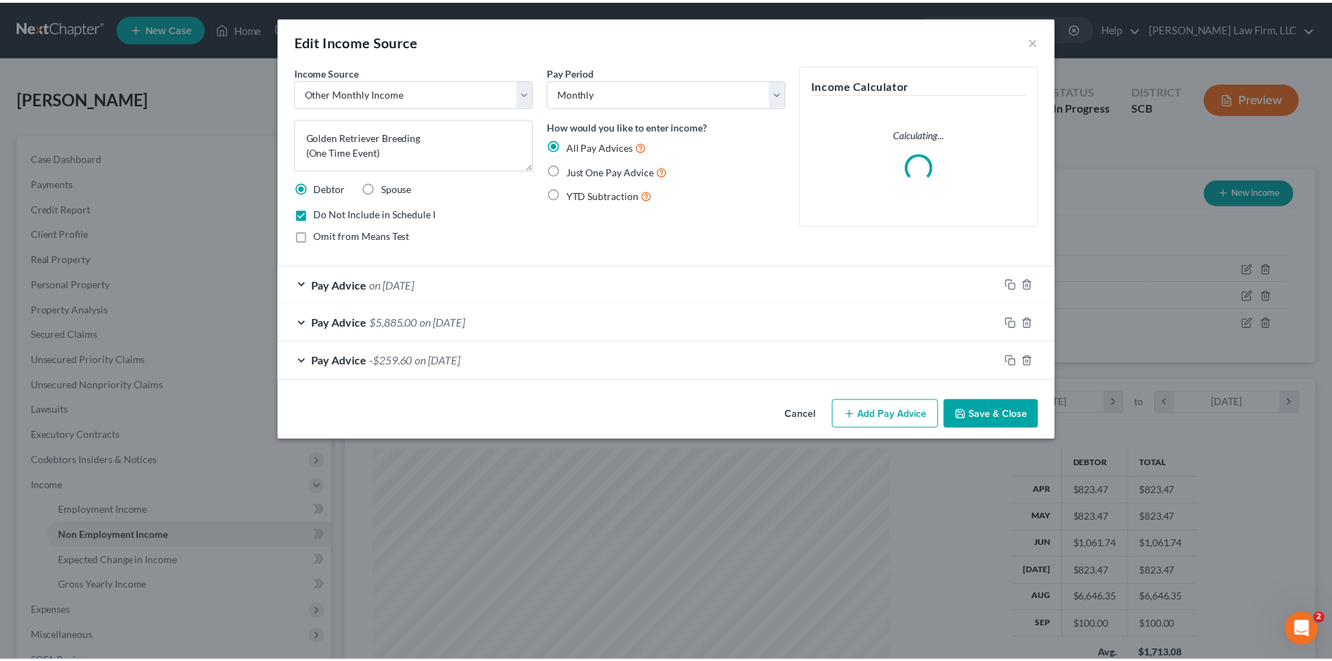
scroll to position [263, 555]
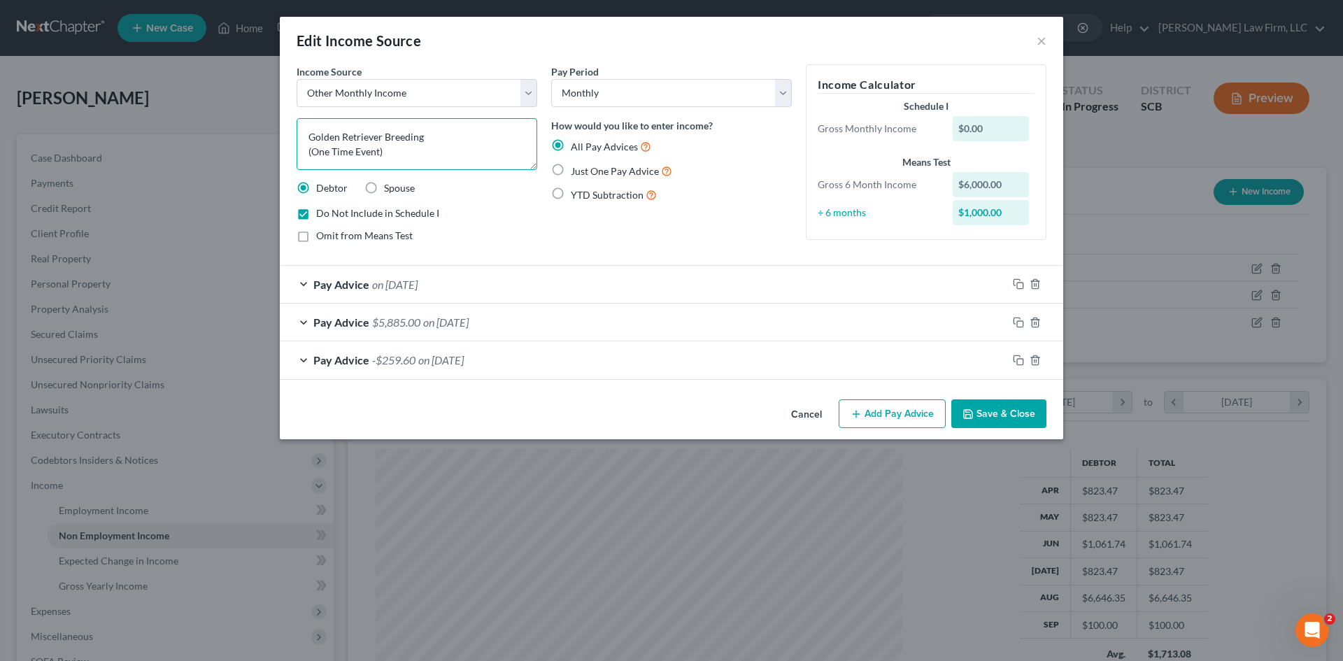
drag, startPoint x: 379, startPoint y: 151, endPoint x: 388, endPoint y: 152, distance: 9.1
click at [379, 152] on textarea "Golden Retriever Breeding (One Time Event)" at bounding box center [417, 144] width 241 height 52
type textarea "Golden Retriever Breeding (One Time Event-Still has 4 remaining Puppies)"
click at [973, 425] on button "Save & Close" at bounding box center [998, 413] width 95 height 29
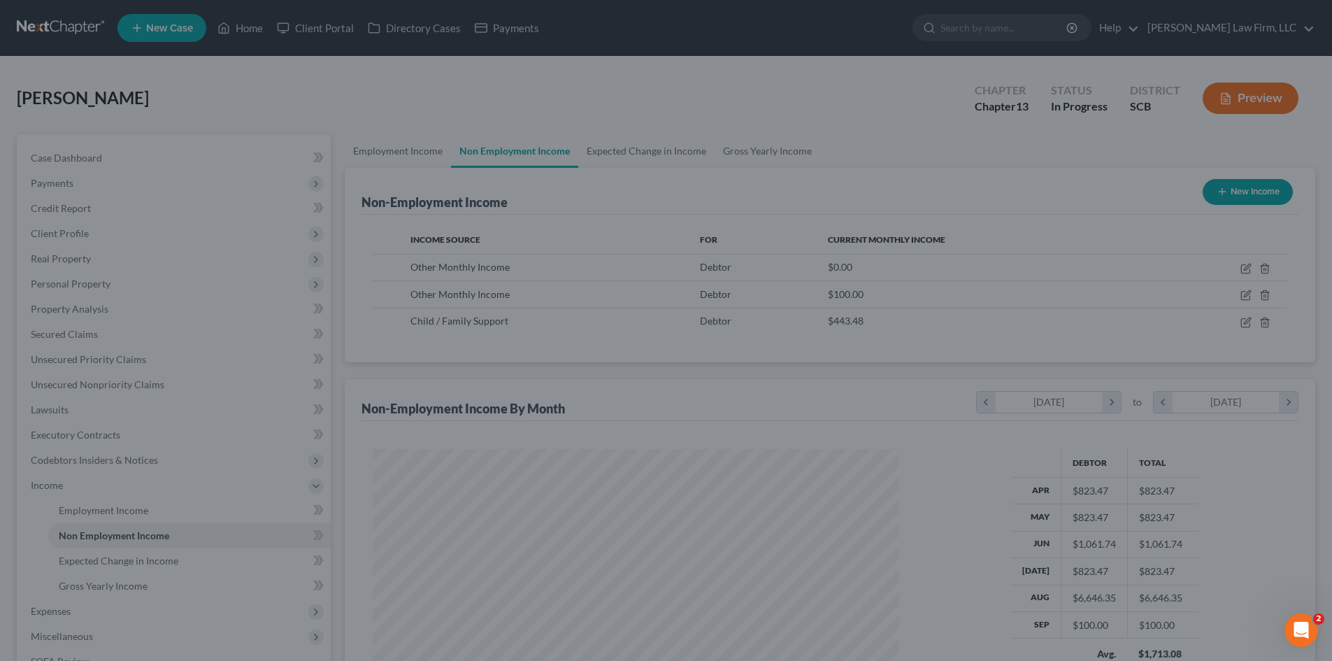
scroll to position [699085, 698796]
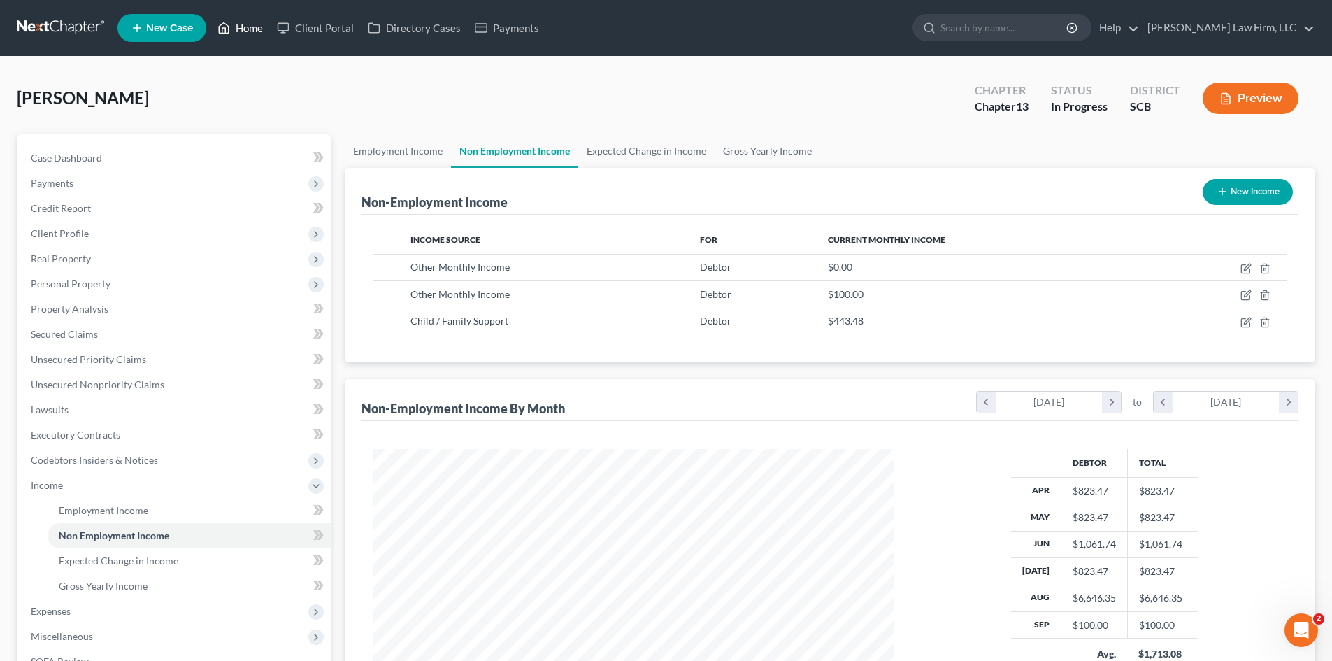
click at [251, 30] on link "Home" at bounding box center [240, 27] width 59 height 25
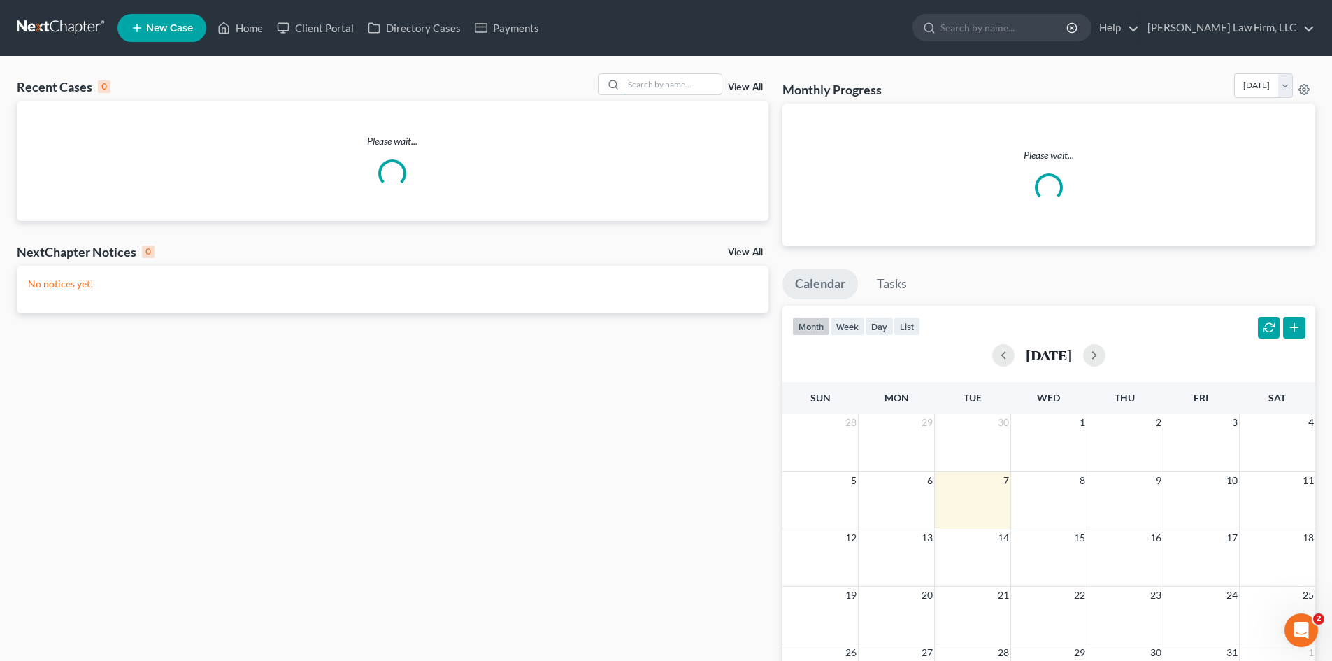
click at [636, 82] on input "search" at bounding box center [673, 84] width 98 height 20
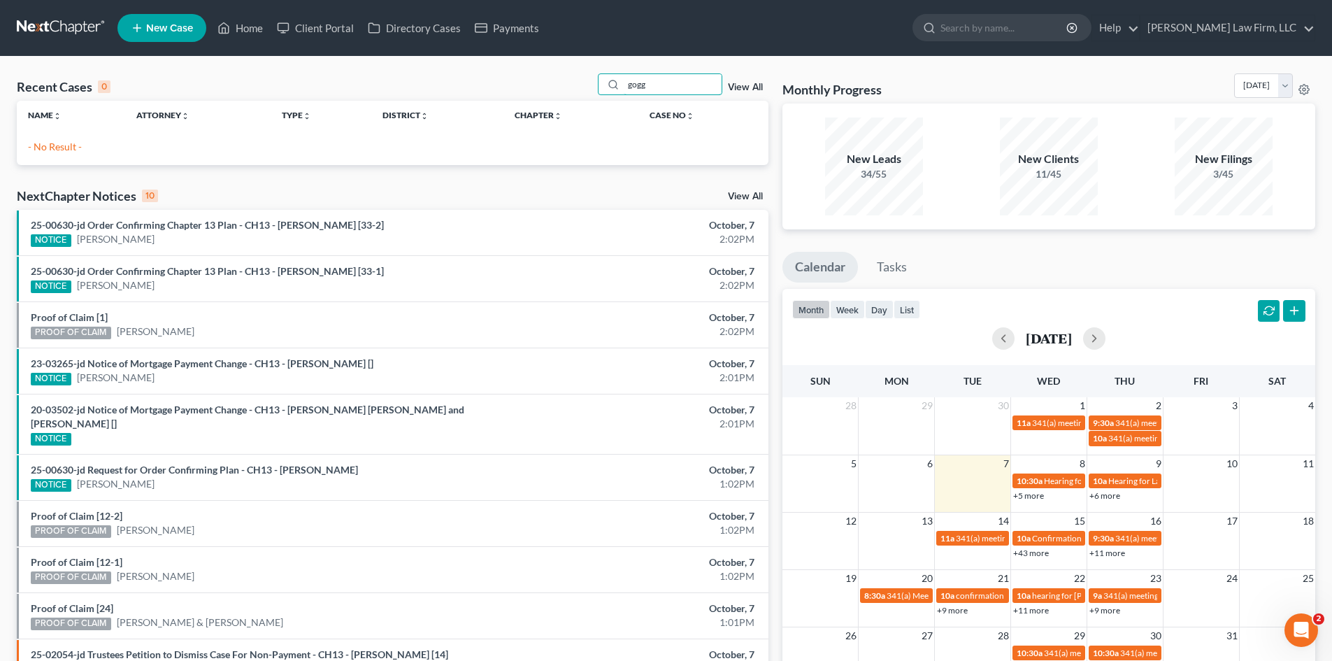
drag, startPoint x: 662, startPoint y: 90, endPoint x: 625, endPoint y: 93, distance: 36.5
click at [625, 93] on div "gogg" at bounding box center [660, 84] width 124 height 22
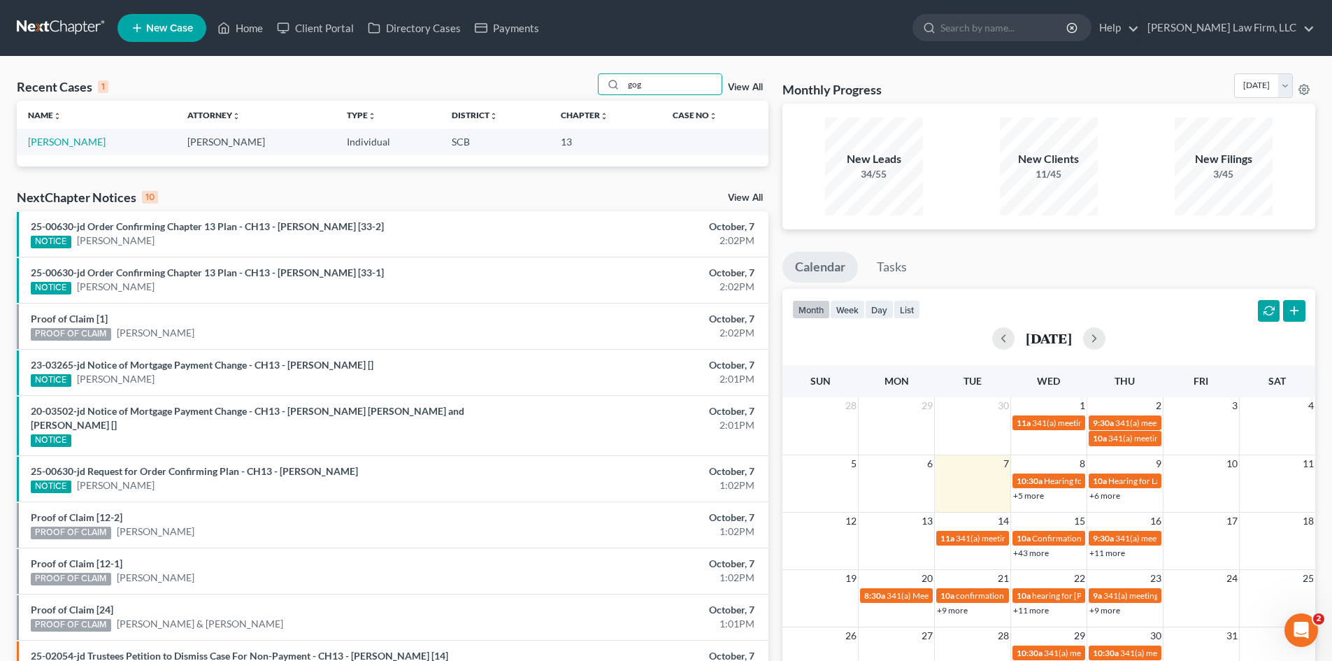
type input "gog"
click at [83, 145] on link "Goglin, Jonathan" at bounding box center [67, 142] width 78 height 12
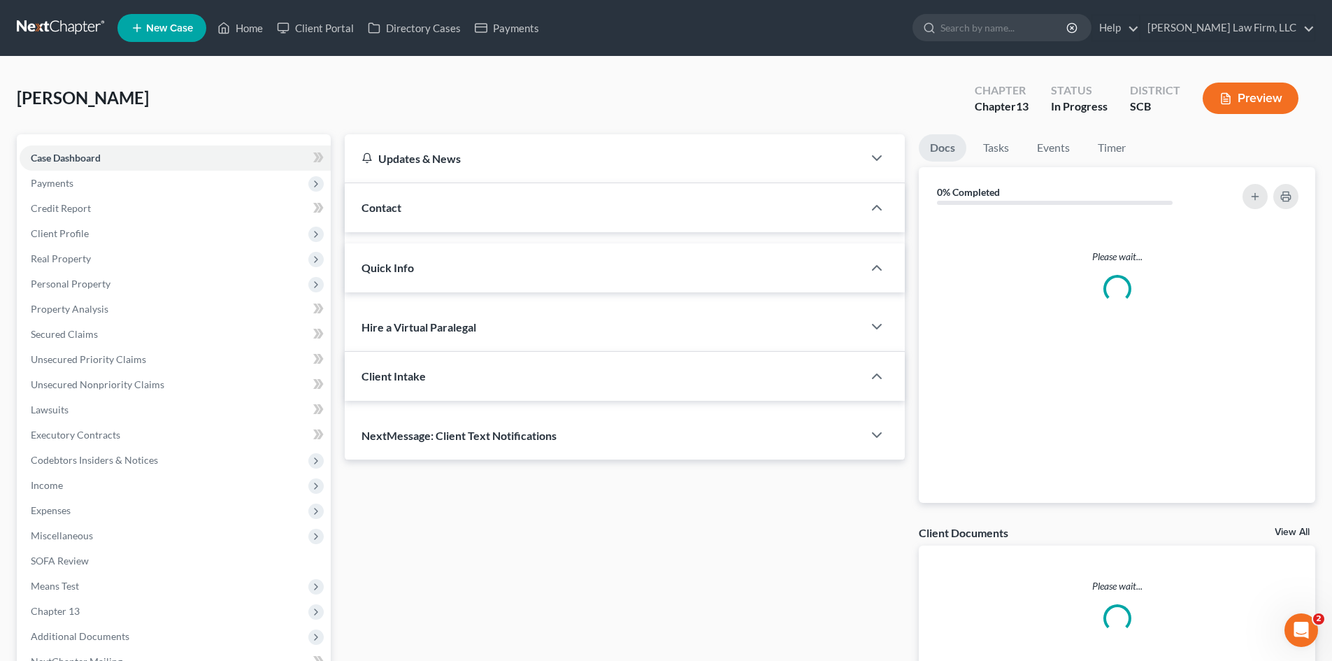
select select "0"
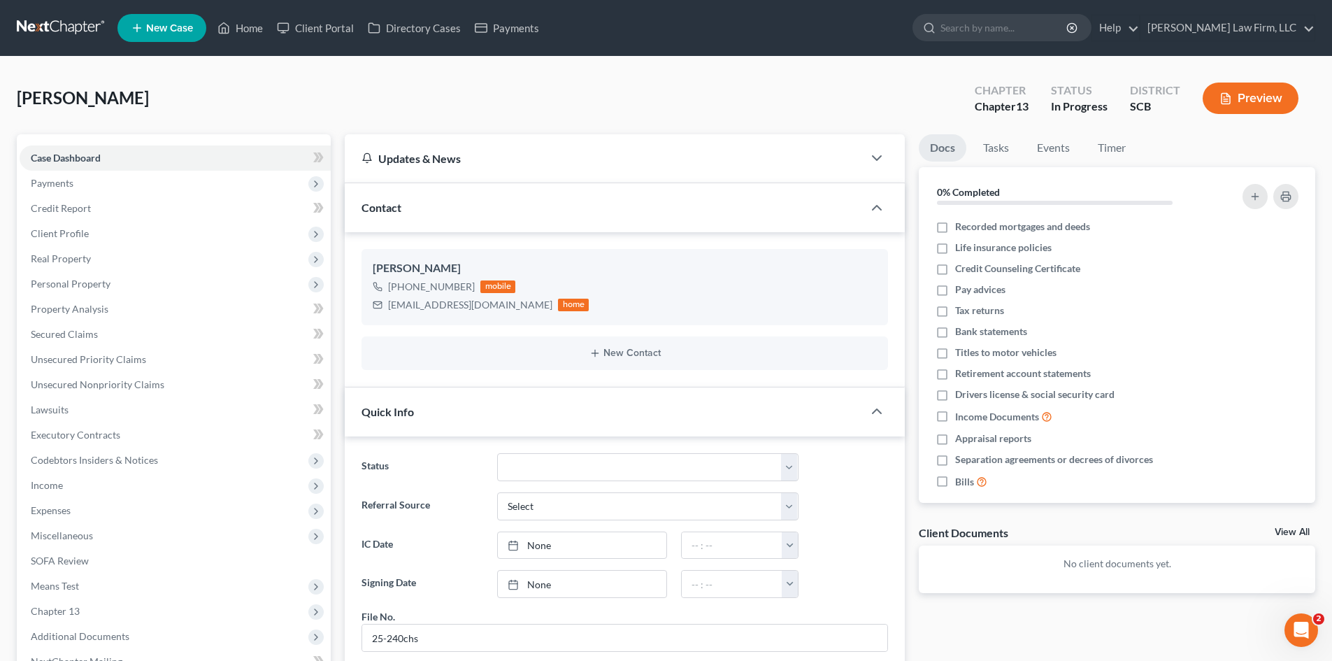
click at [85, 183] on span "Payments" at bounding box center [175, 183] width 311 height 25
click at [87, 204] on span "Invoices" at bounding box center [77, 208] width 36 height 12
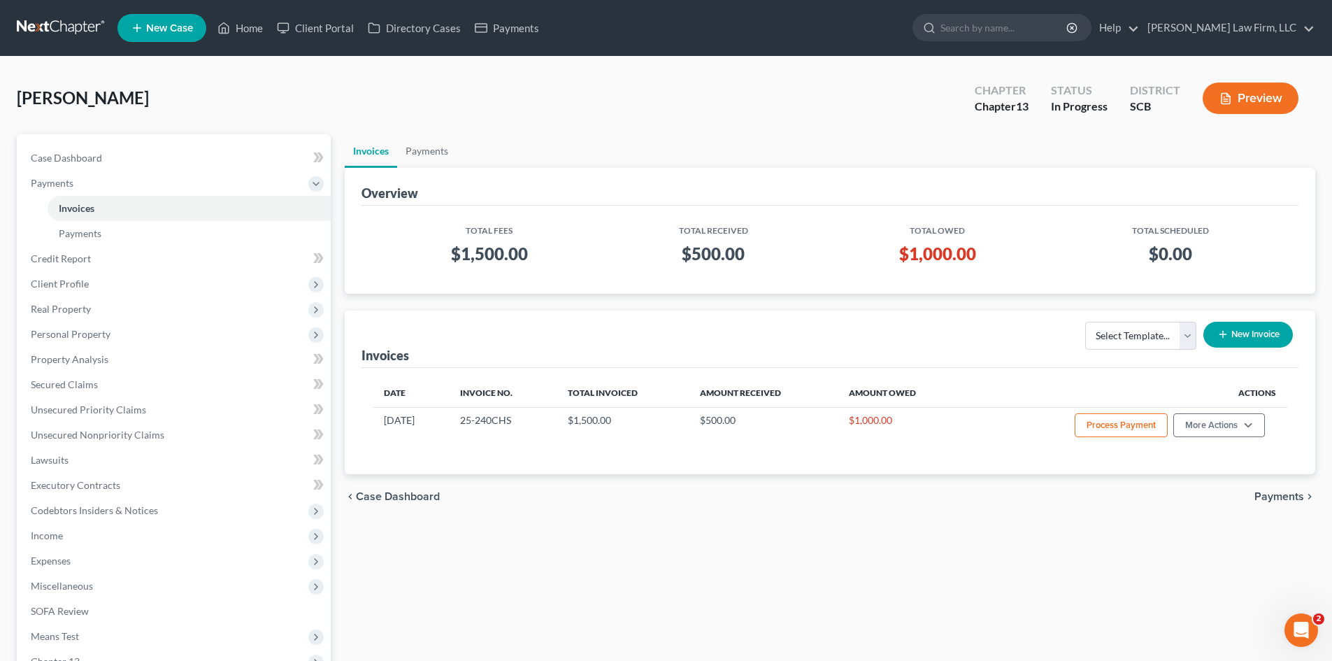
click at [69, 175] on span "Payments" at bounding box center [175, 183] width 311 height 25
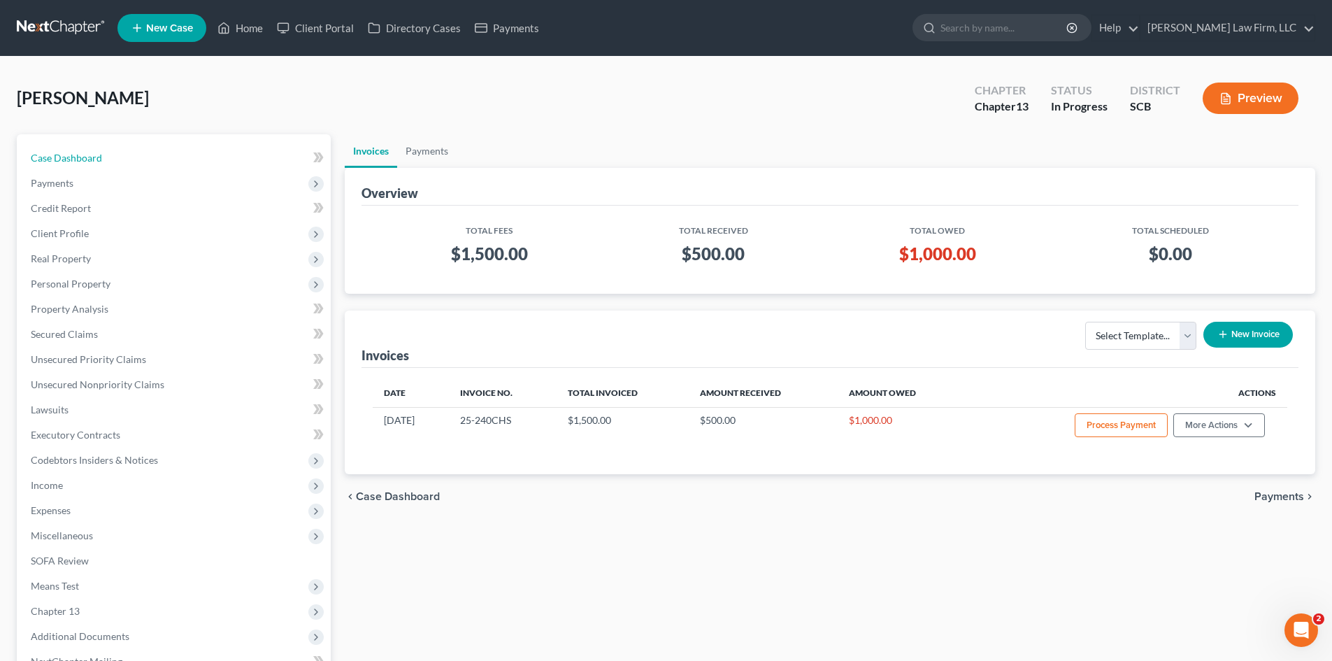
click at [70, 160] on span "Case Dashboard" at bounding box center [66, 158] width 71 height 12
select select "0"
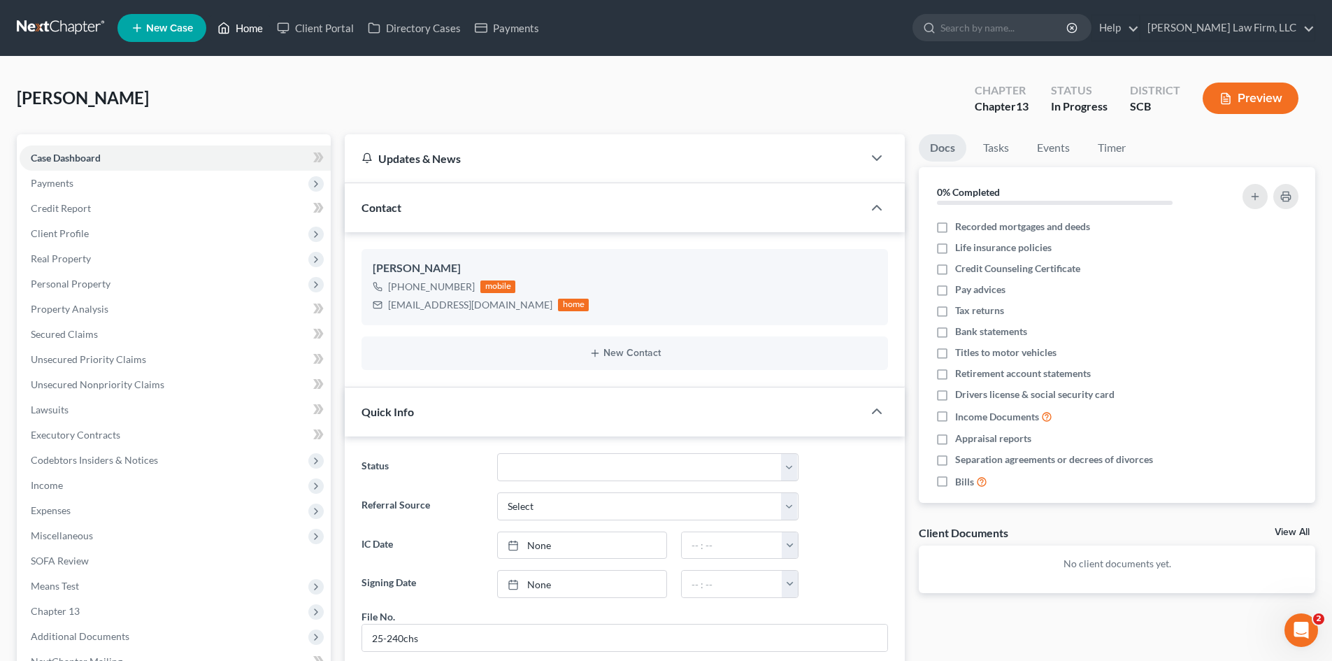
click at [263, 27] on link "Home" at bounding box center [240, 27] width 59 height 25
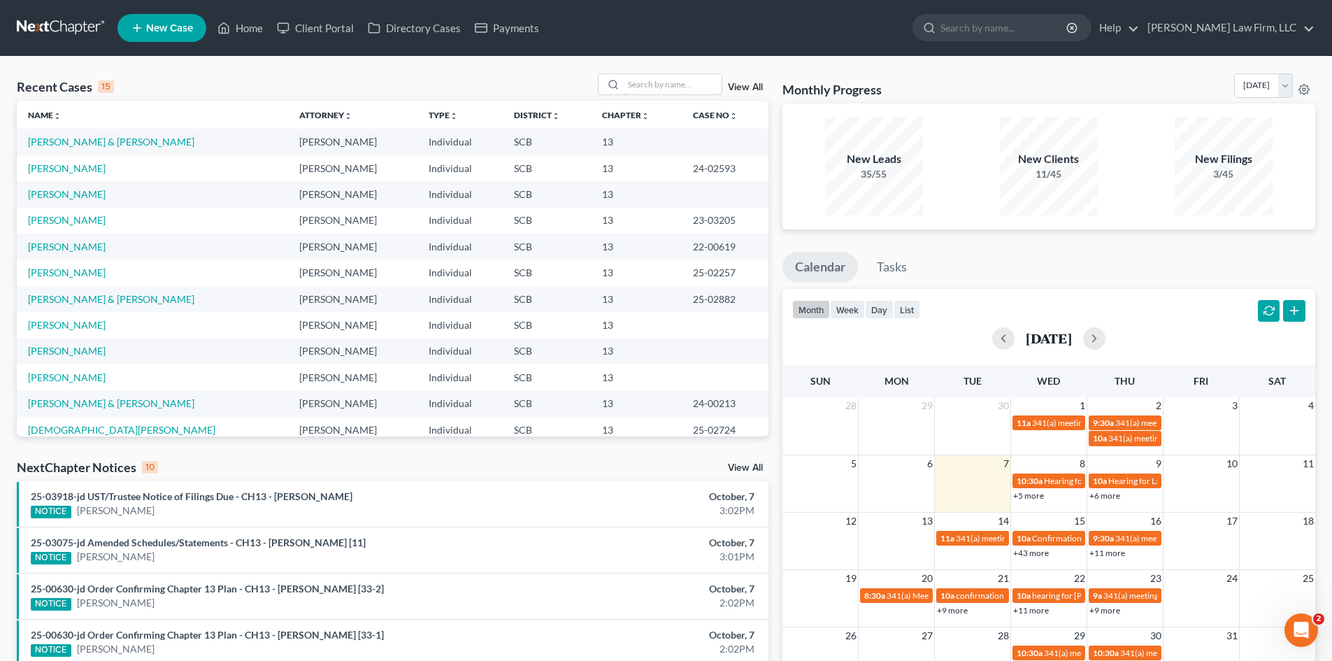
click at [680, 87] on input "search" at bounding box center [673, 84] width 98 height 20
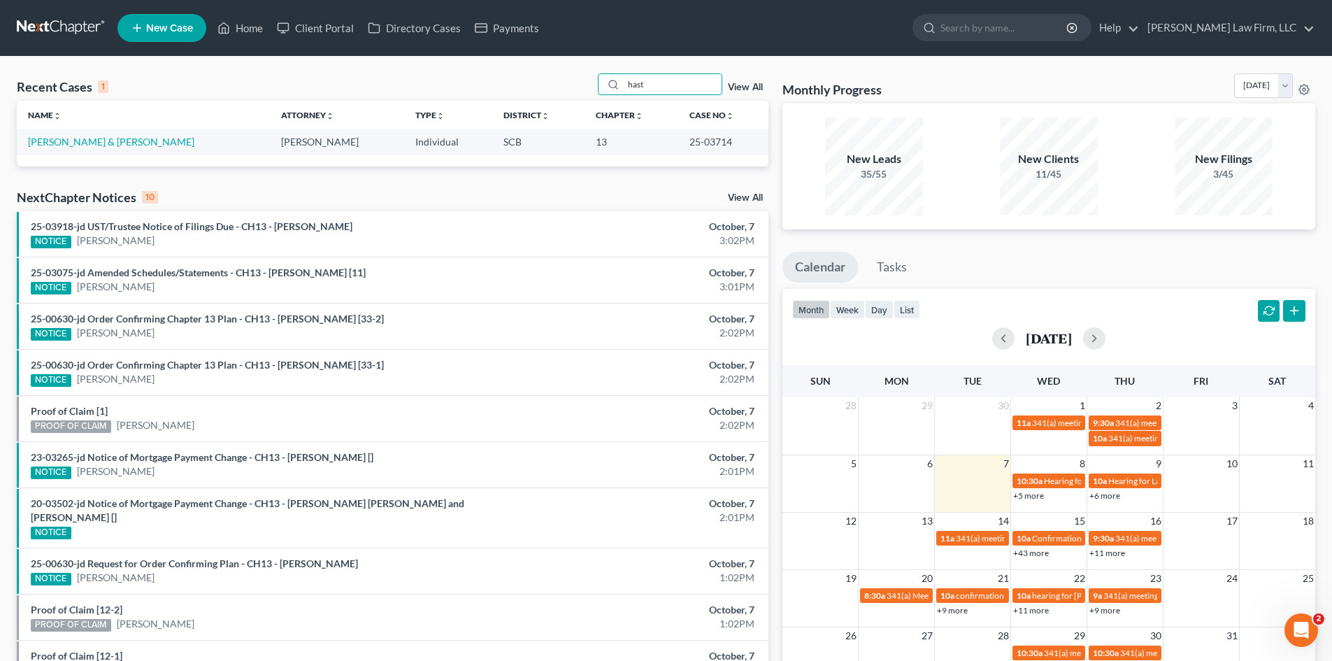
type input "hast"
click at [96, 143] on link "Hastrich, Donald & Noel" at bounding box center [111, 142] width 166 height 12
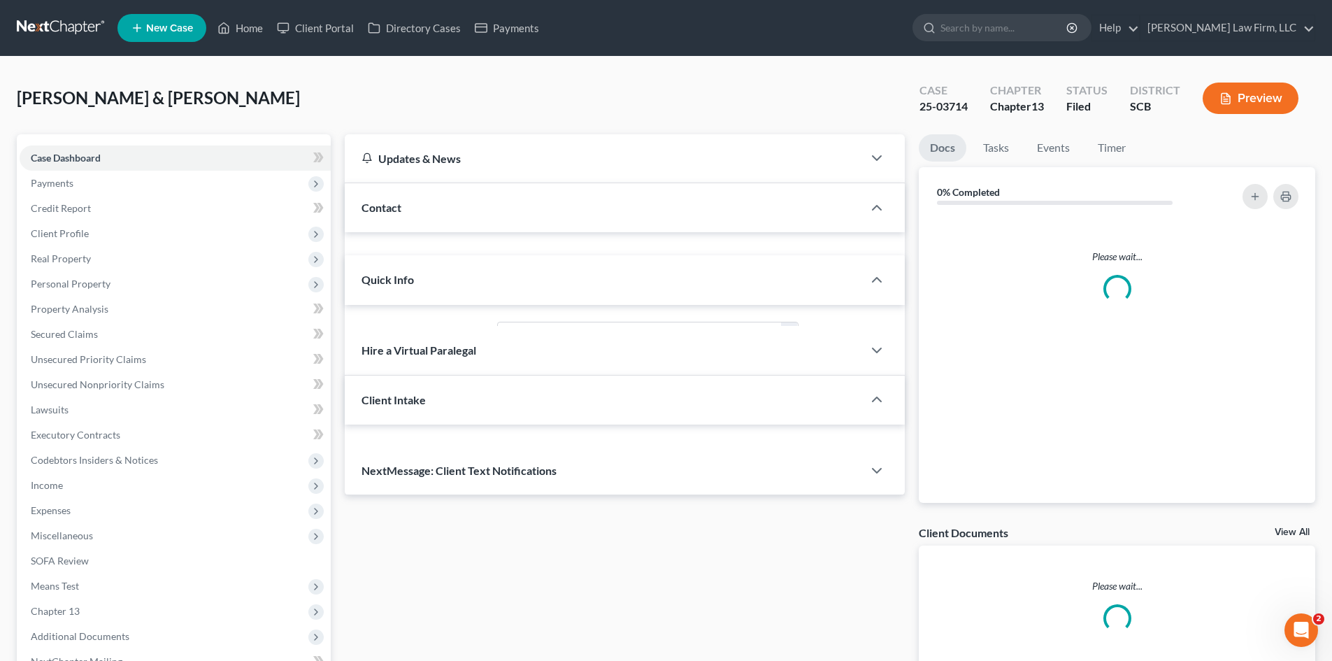
select select "0"
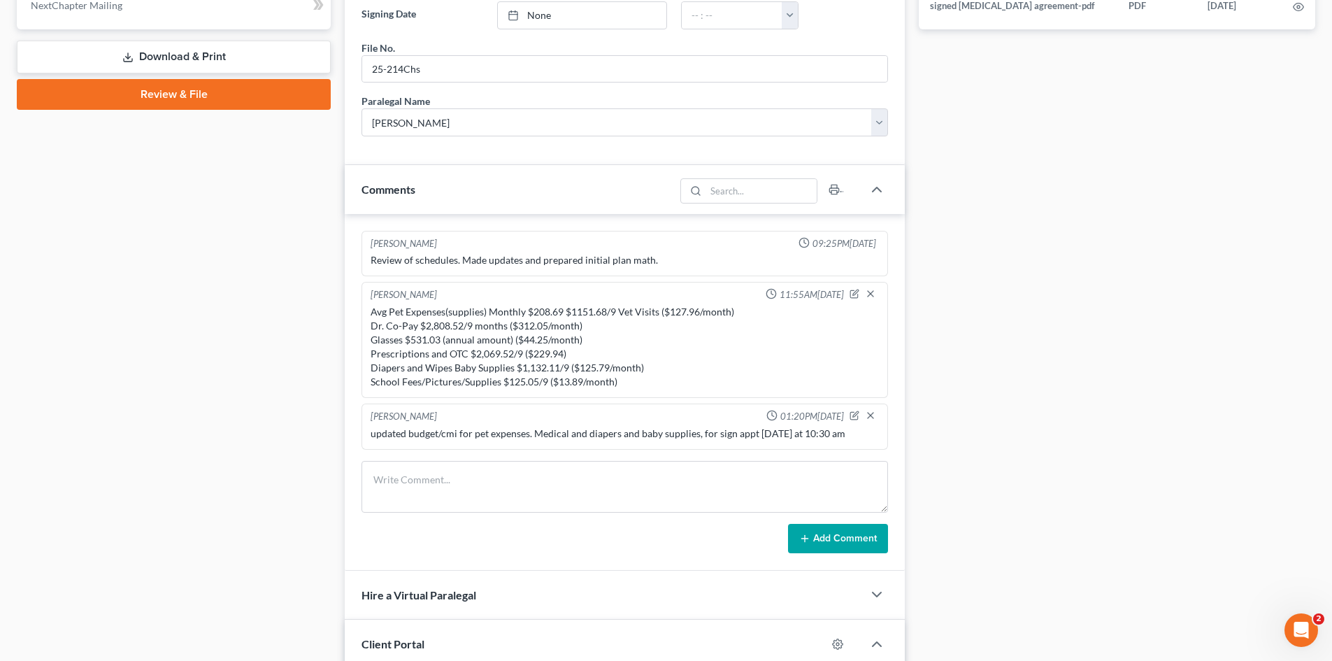
scroll to position [699, 0]
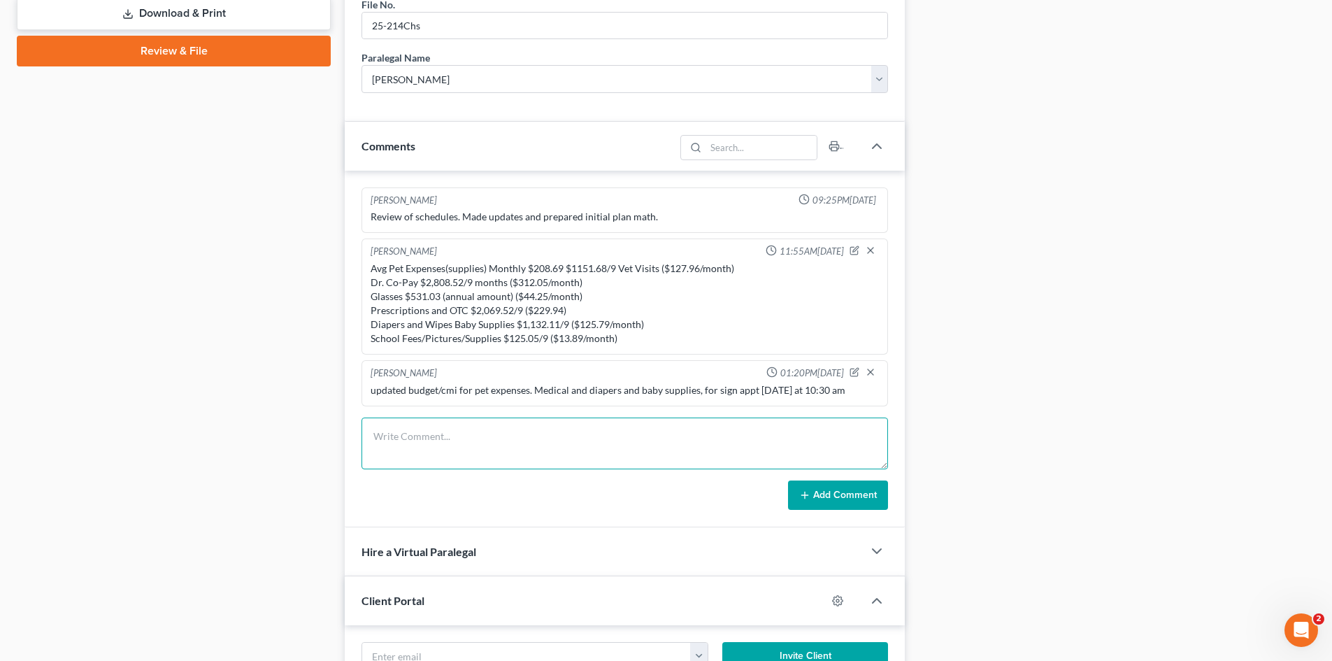
click at [419, 434] on textarea at bounding box center [625, 444] width 527 height 52
drag, startPoint x: 419, startPoint y: 427, endPoint x: 406, endPoint y: 433, distance: 13.8
click at [406, 433] on textarea at bounding box center [625, 444] width 527 height 52
paste textarea "For the lease on the sectional. Snap Finance refunded a payment of $183.24 from…"
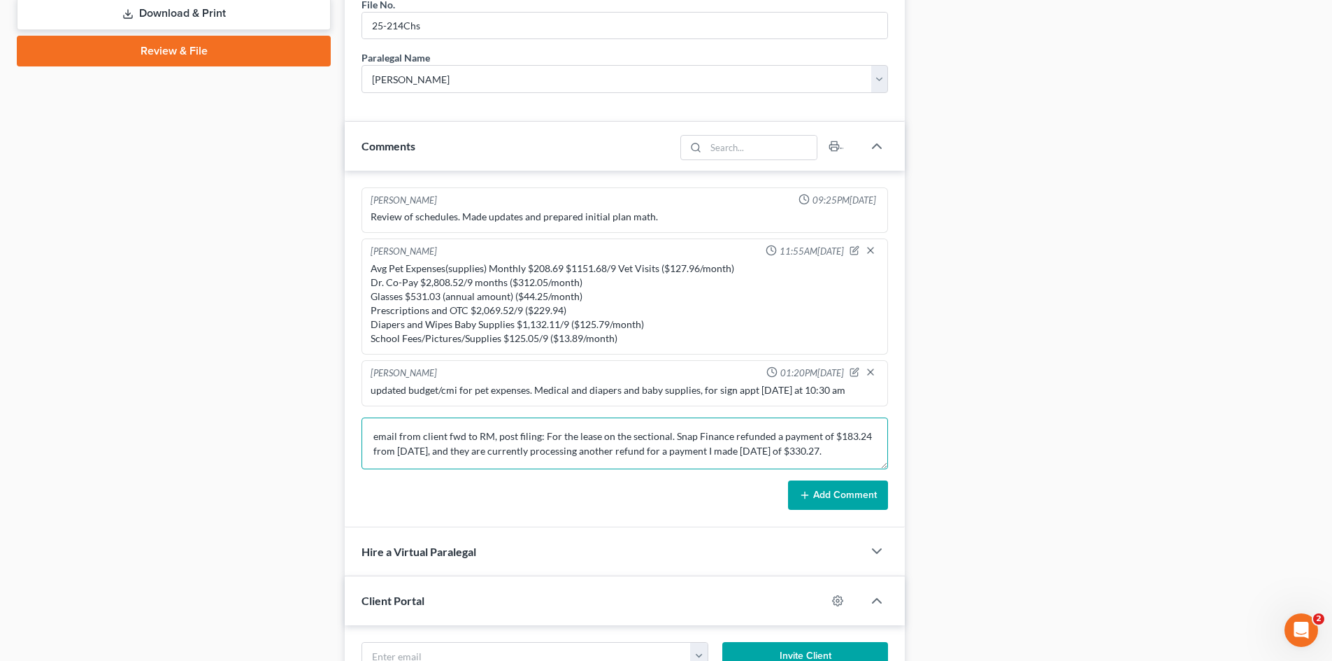
scroll to position [150, 0]
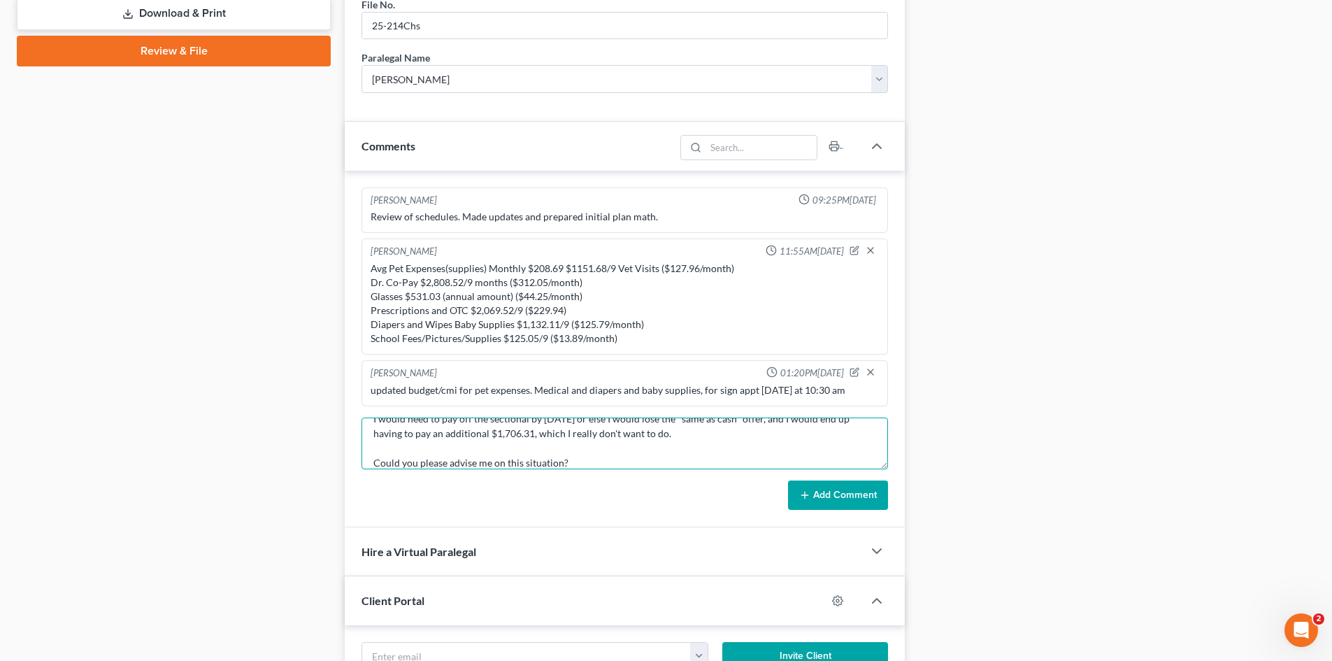
type textarea "email from client fwd to RM, post filing: For the lease on the sectional. Snap …"
click at [887, 492] on button "Add Comment" at bounding box center [838, 494] width 100 height 29
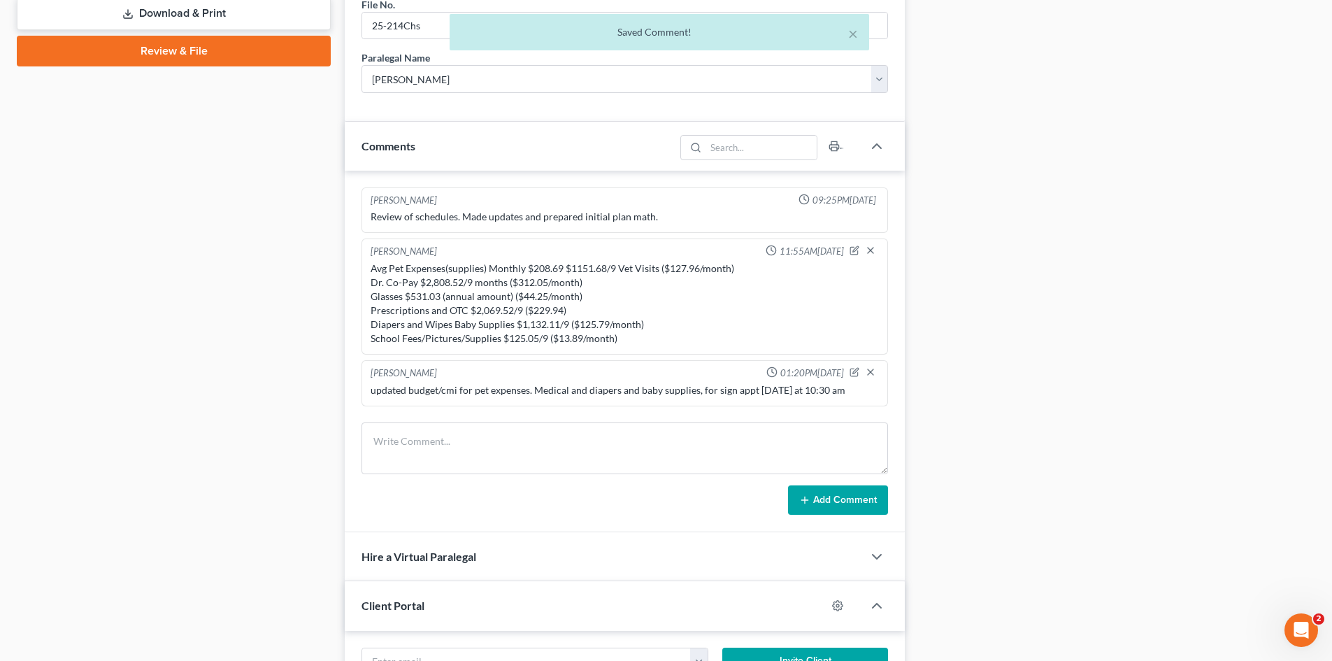
scroll to position [215, 0]
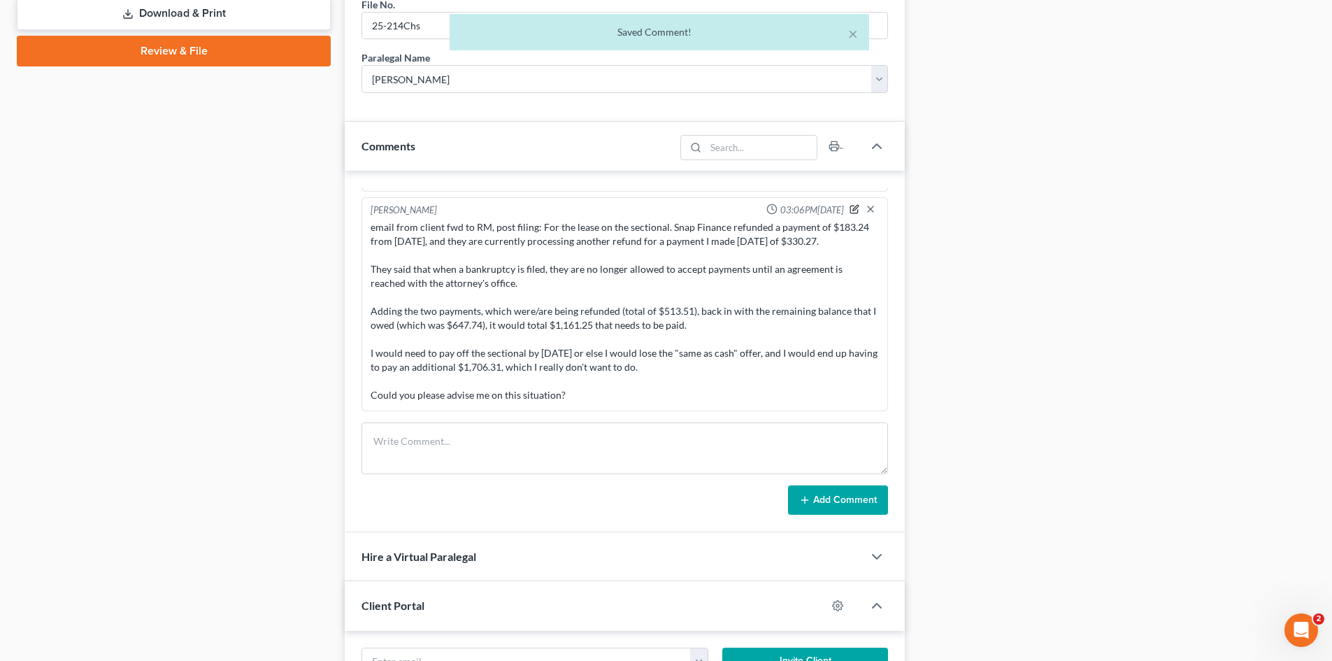
click at [850, 211] on icon "button" at bounding box center [855, 209] width 10 height 10
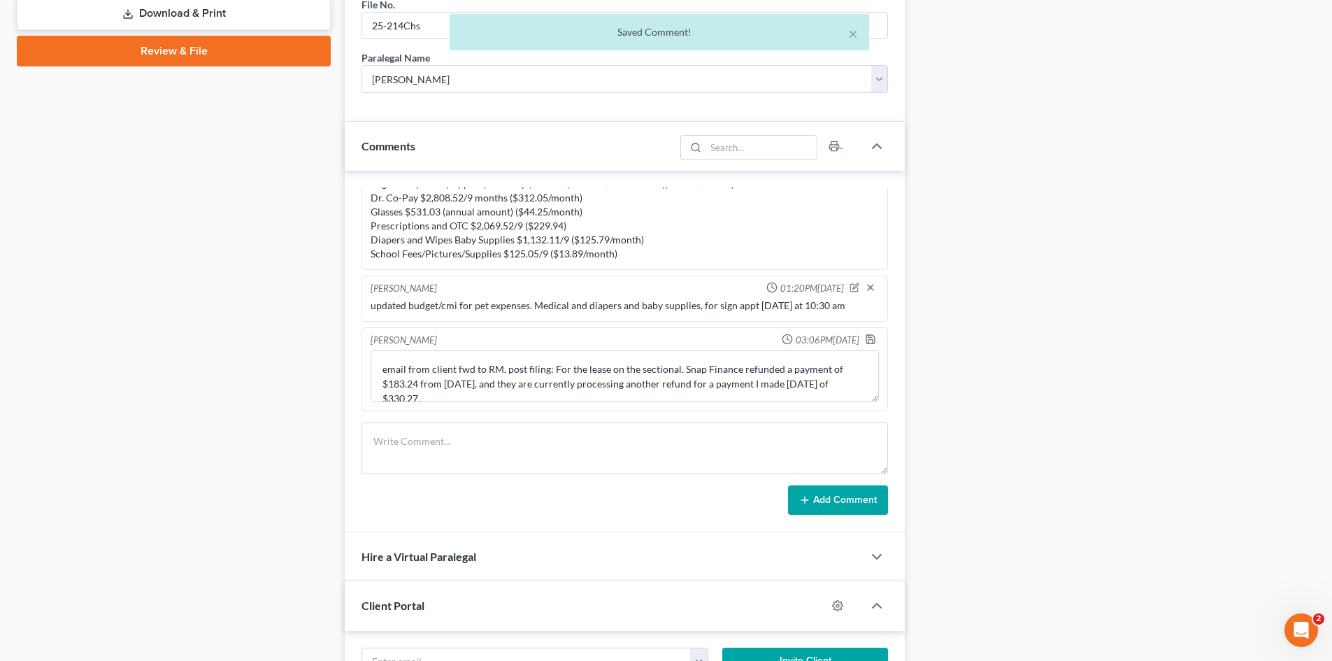
scroll to position [85, 0]
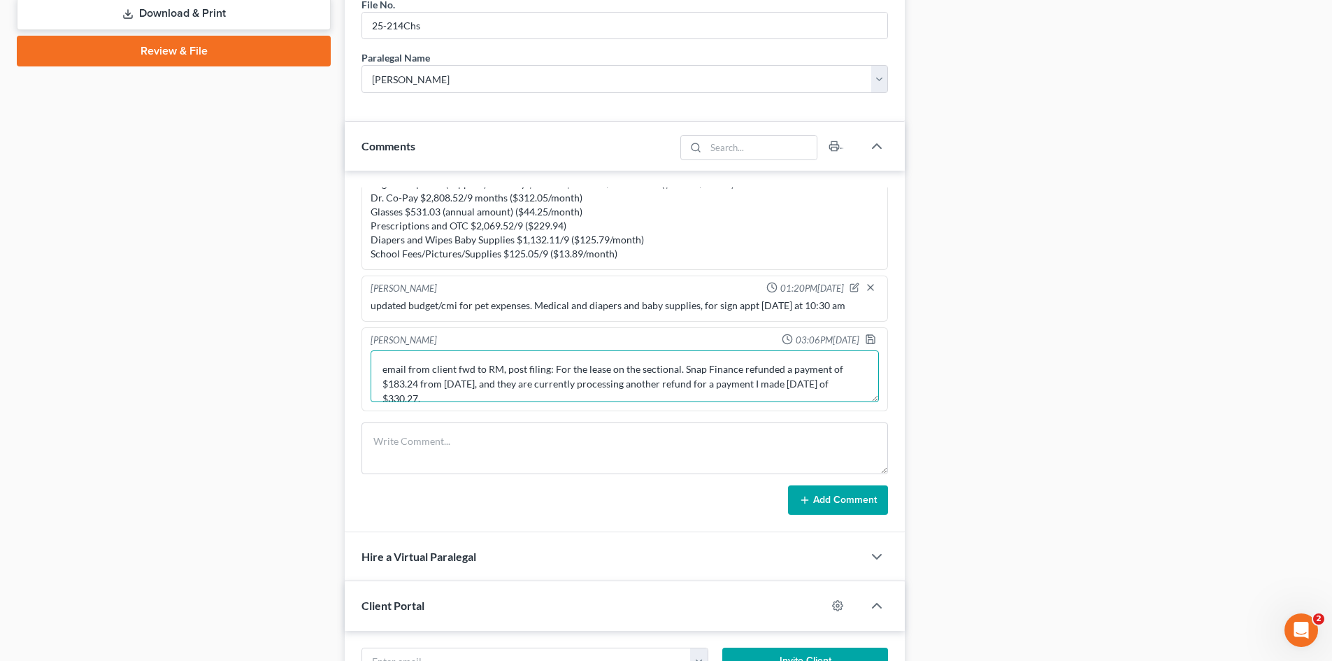
click at [552, 372] on textarea "email from client fwd to RM, post filing: For the lease on the sectional. Snap …" at bounding box center [625, 376] width 508 height 52
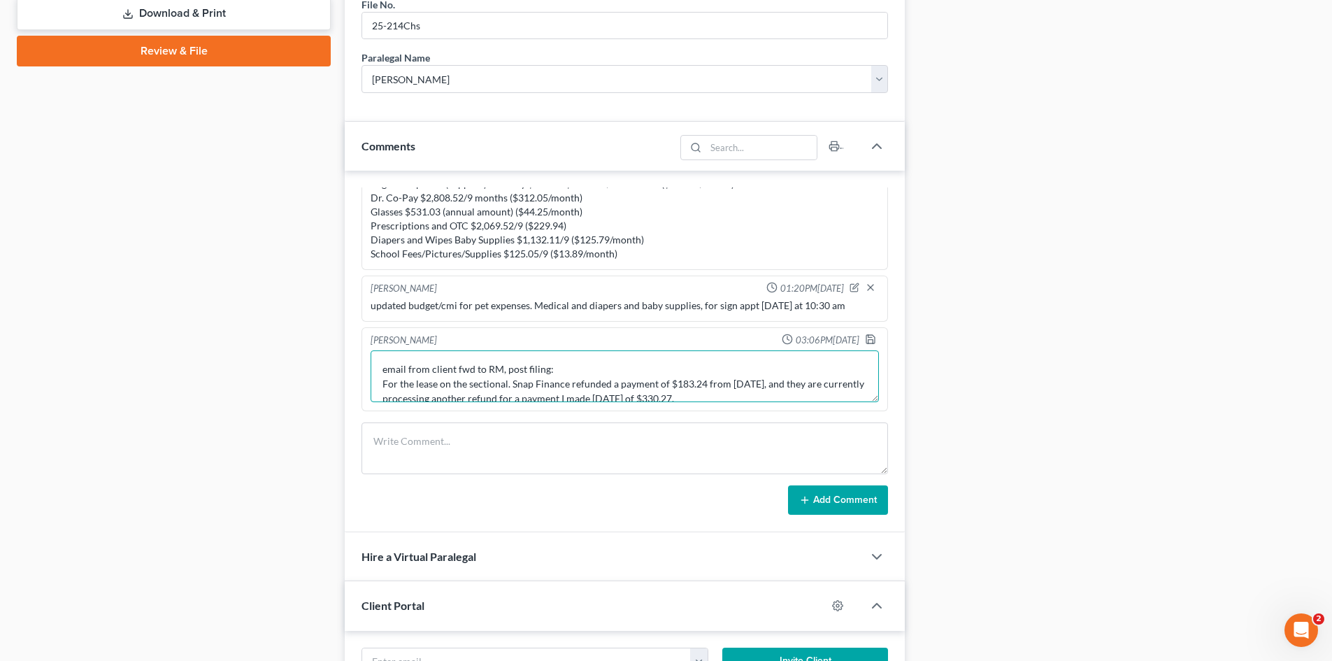
type textarea "email from client fwd to RM, post filing: For the lease on the sectional. Snap …"
click at [865, 334] on icon "button" at bounding box center [870, 339] width 11 height 11
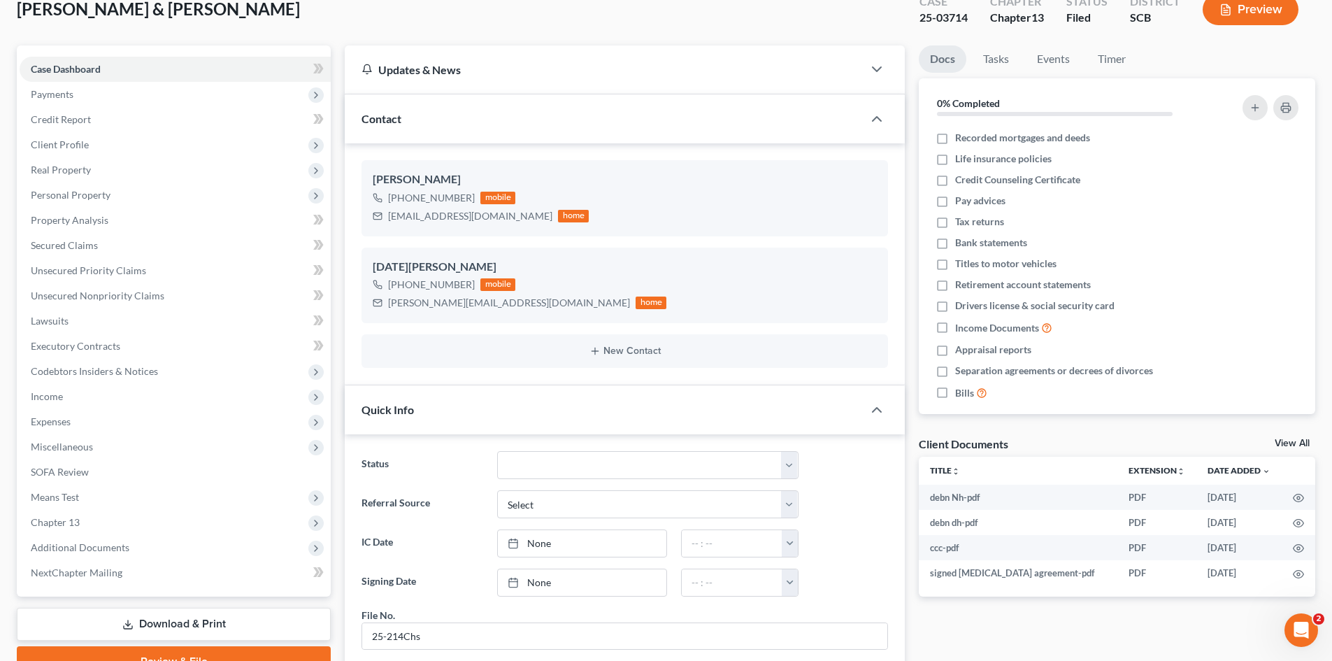
scroll to position [0, 0]
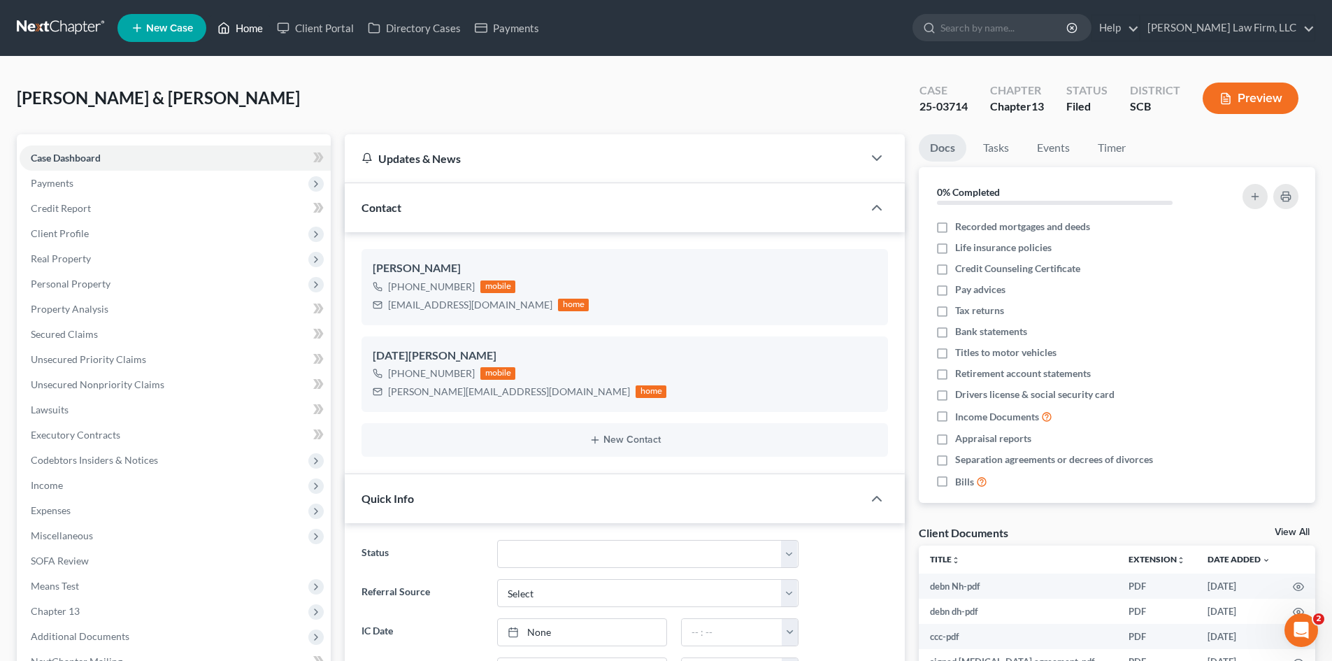
click at [233, 34] on link "Home" at bounding box center [240, 27] width 59 height 25
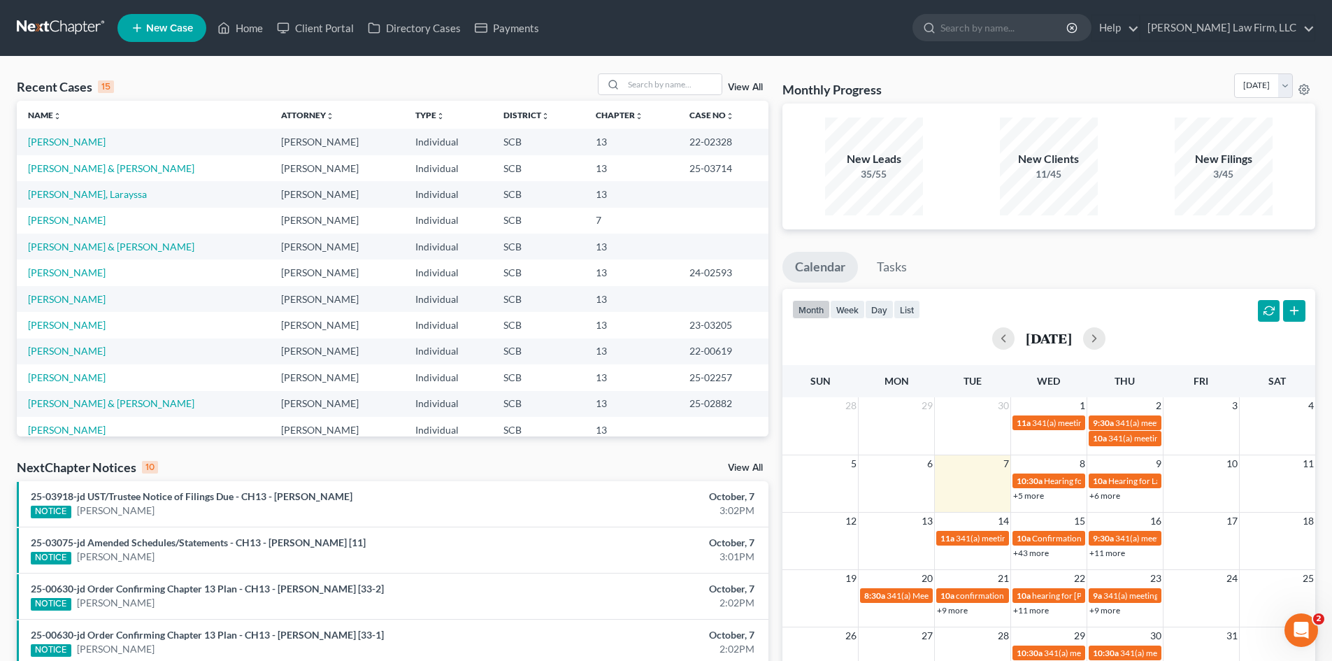
click at [624, 85] on div at bounding box center [611, 84] width 25 height 20
click at [669, 78] on input "search" at bounding box center [673, 84] width 98 height 20
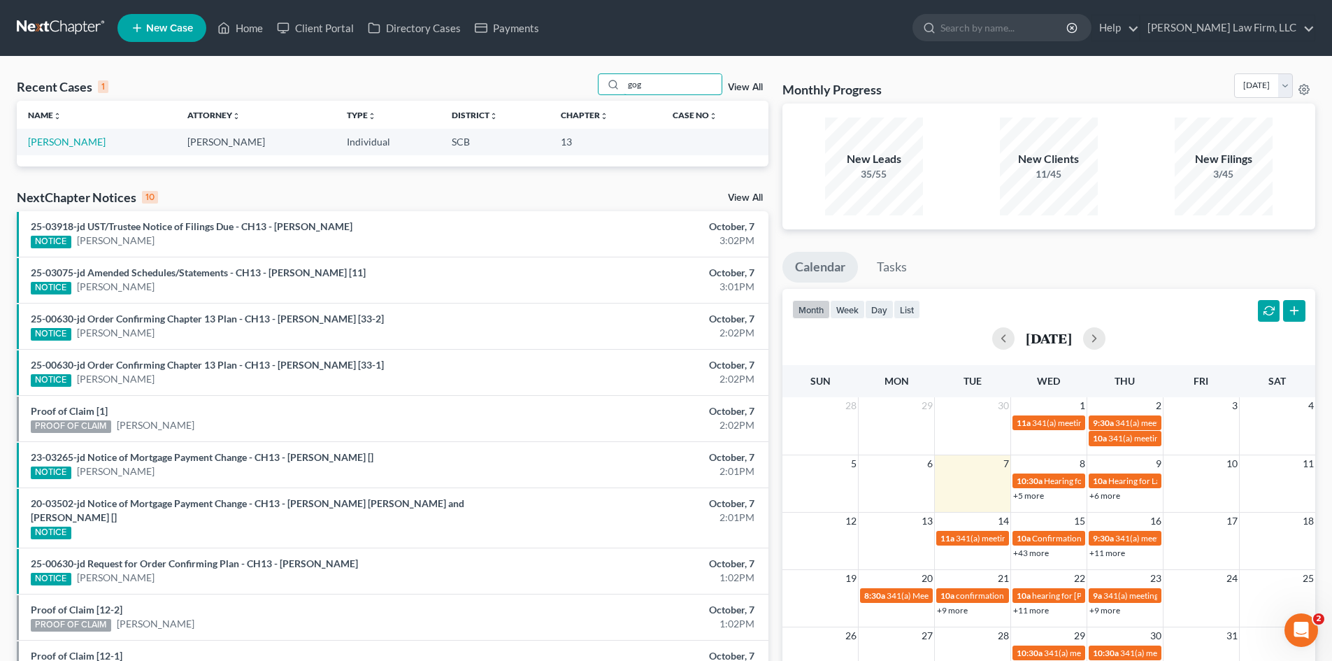
type input "gog"
click at [57, 138] on link "Goglin, Jonathan" at bounding box center [67, 142] width 78 height 12
select select "3"
select select "0"
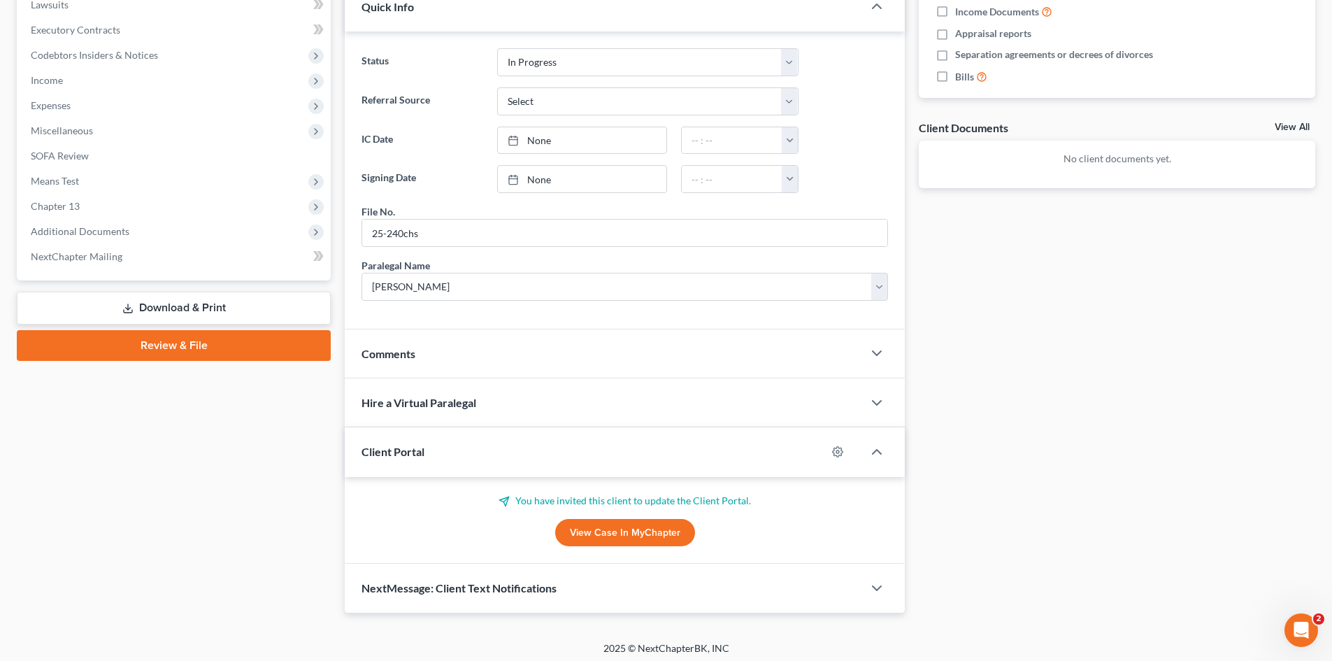
scroll to position [411, 0]
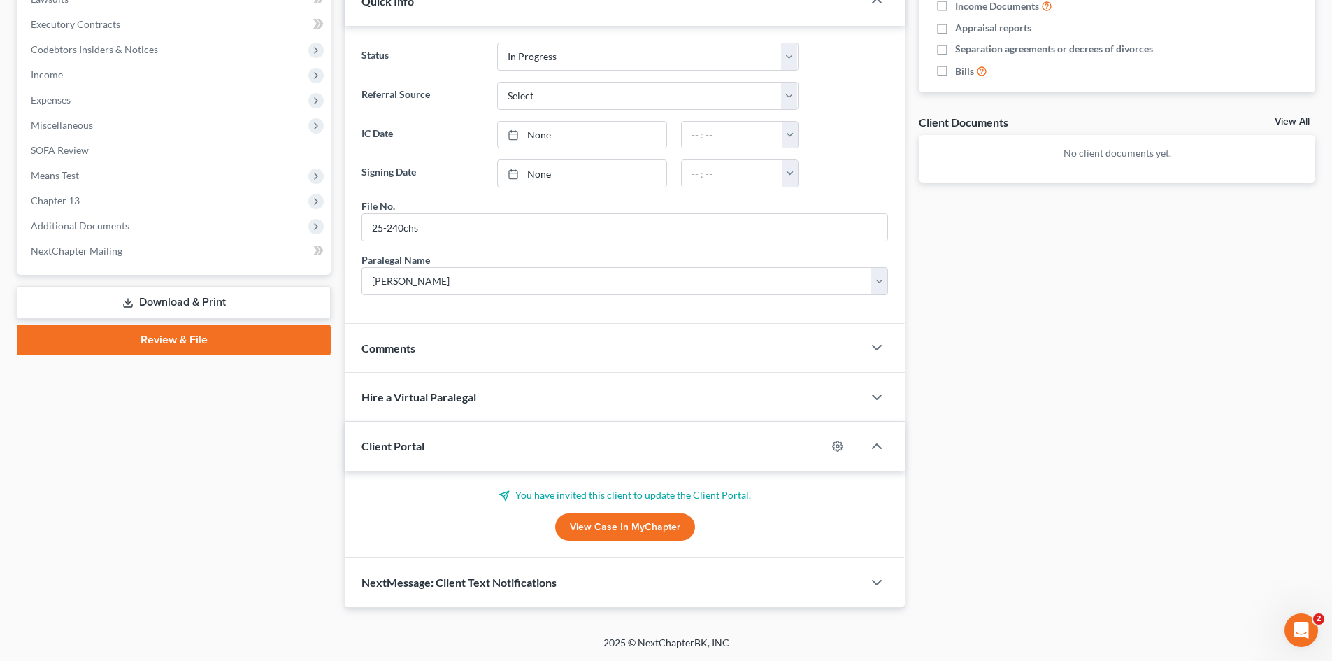
click at [598, 519] on link "View Case in MyChapter" at bounding box center [625, 527] width 140 height 28
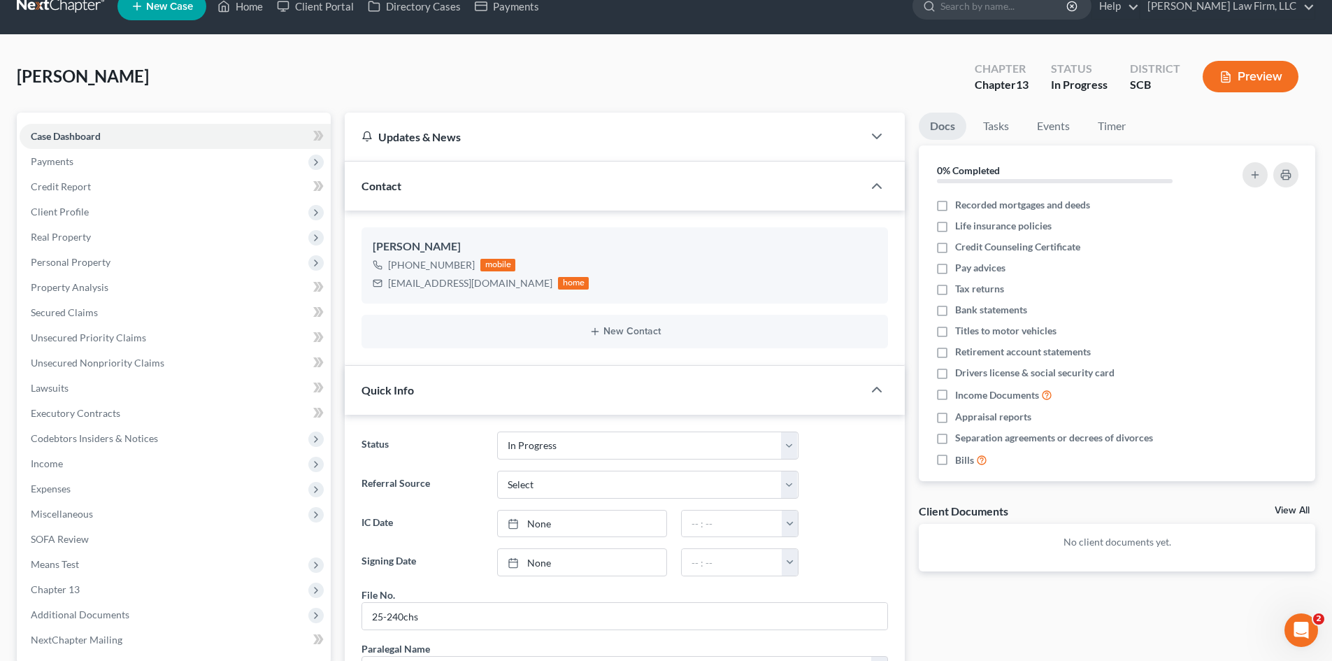
scroll to position [0, 0]
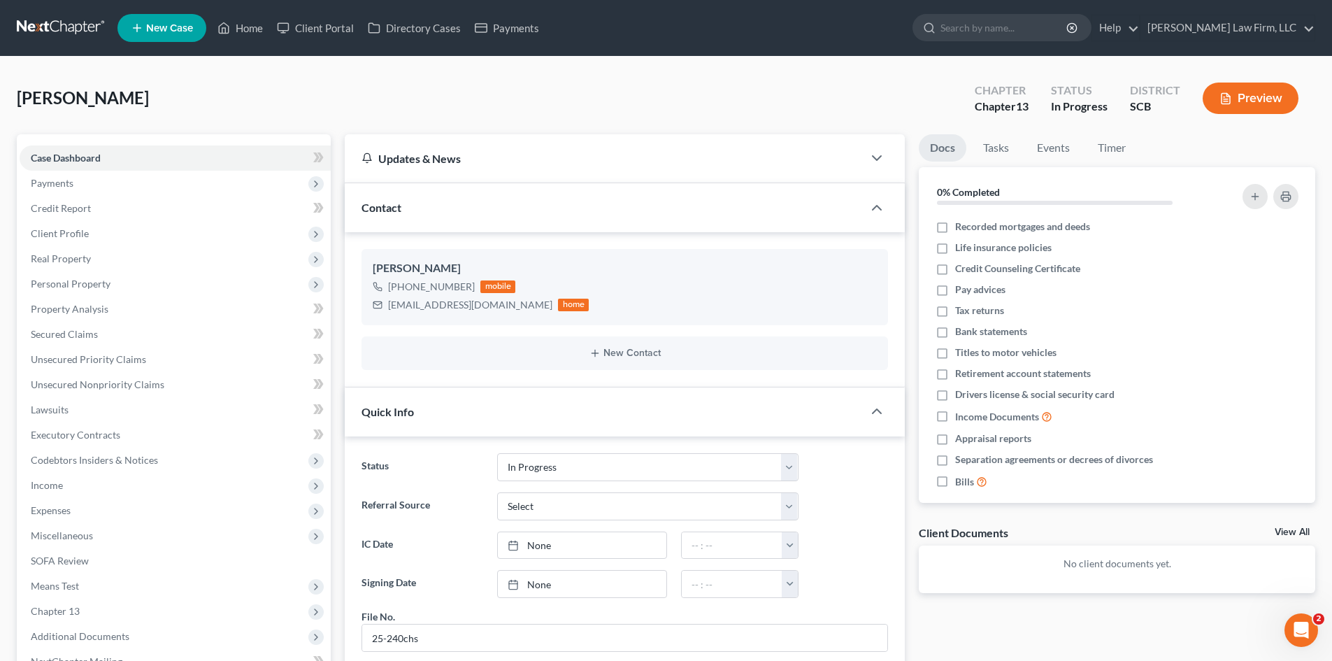
drag, startPoint x: 67, startPoint y: 178, endPoint x: 66, endPoint y: 204, distance: 25.9
click at [67, 179] on span "Payments" at bounding box center [52, 183] width 43 height 12
click at [66, 206] on span "Invoices" at bounding box center [77, 208] width 36 height 12
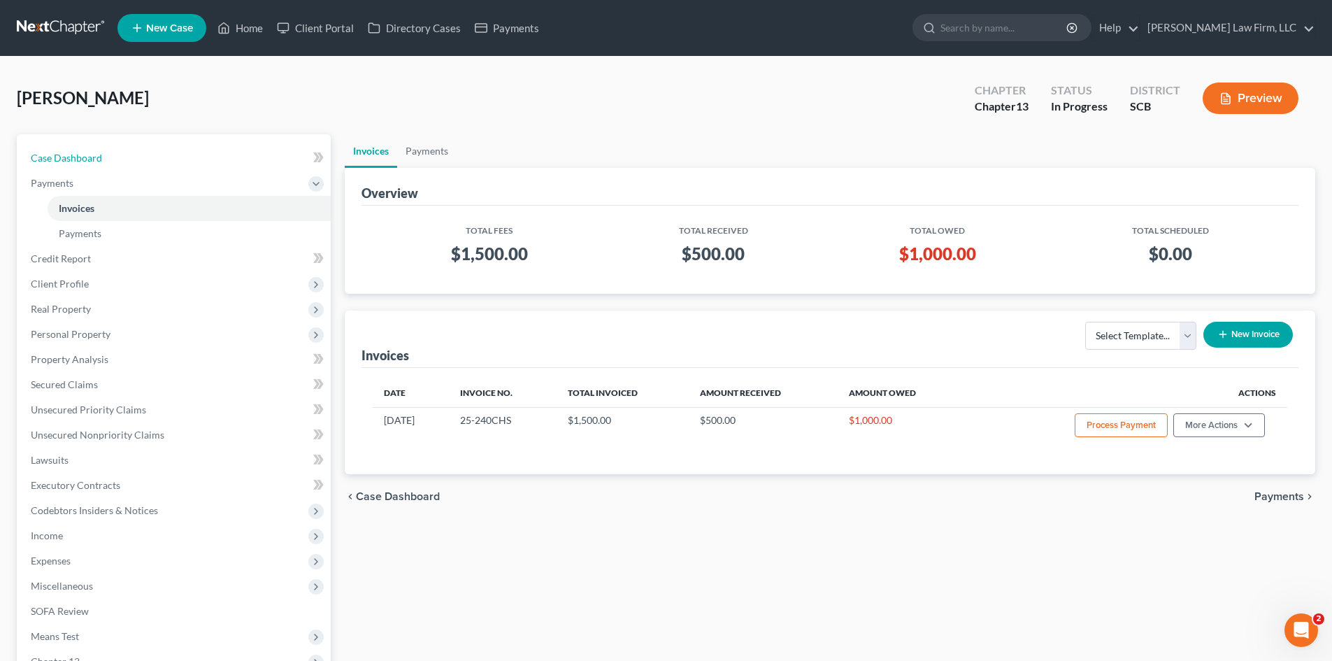
click at [66, 157] on span "Case Dashboard" at bounding box center [66, 158] width 71 height 12
select select "0"
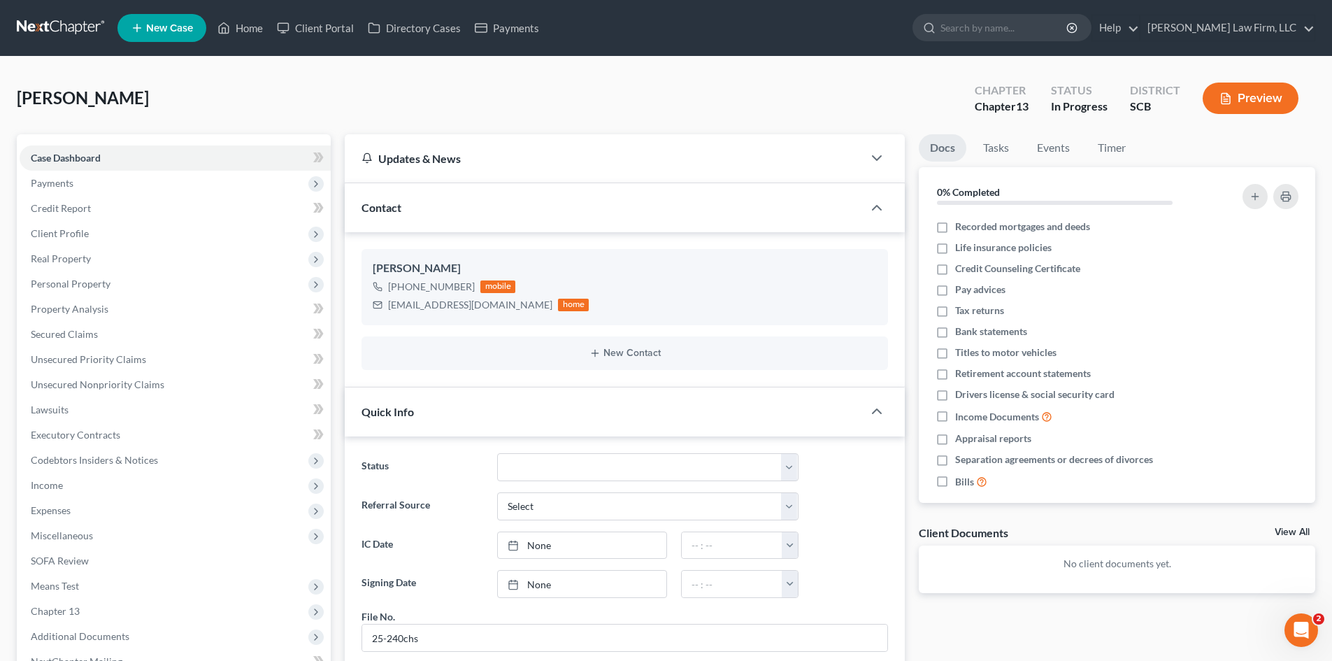
click at [66, 184] on span "Payments" at bounding box center [52, 183] width 43 height 12
click at [98, 207] on link "Invoices" at bounding box center [189, 208] width 283 height 25
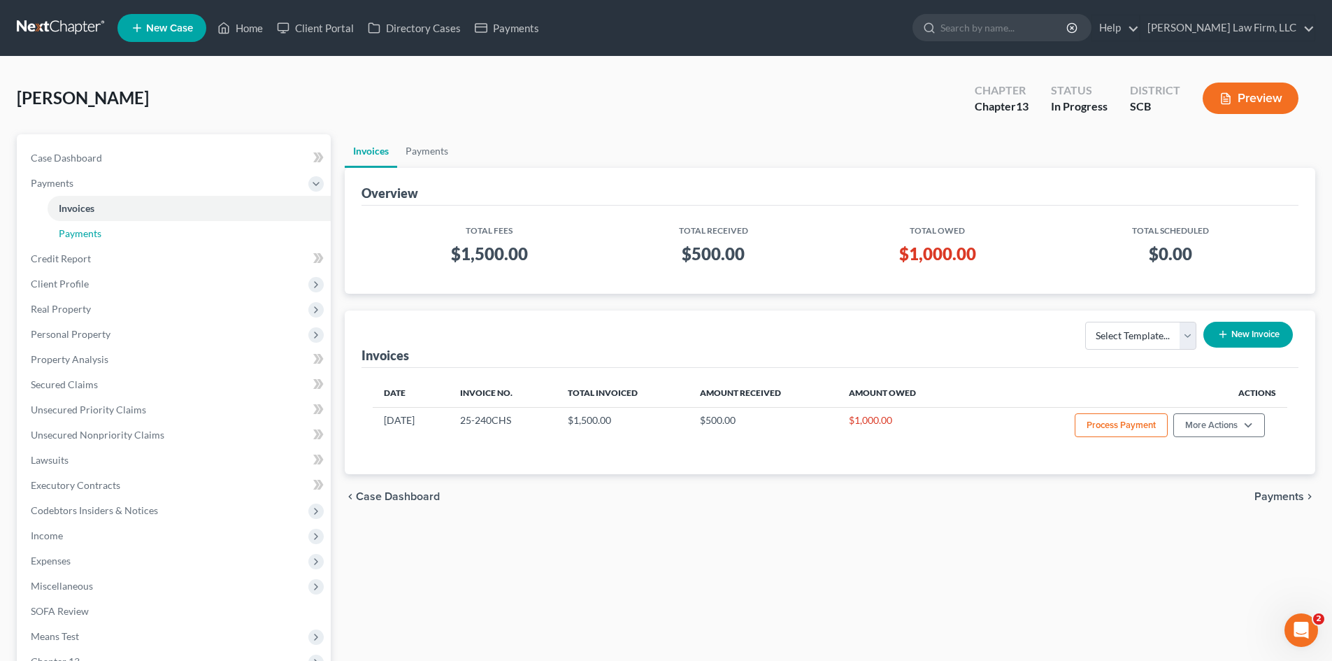
click at [110, 241] on link "Payments" at bounding box center [189, 233] width 283 height 25
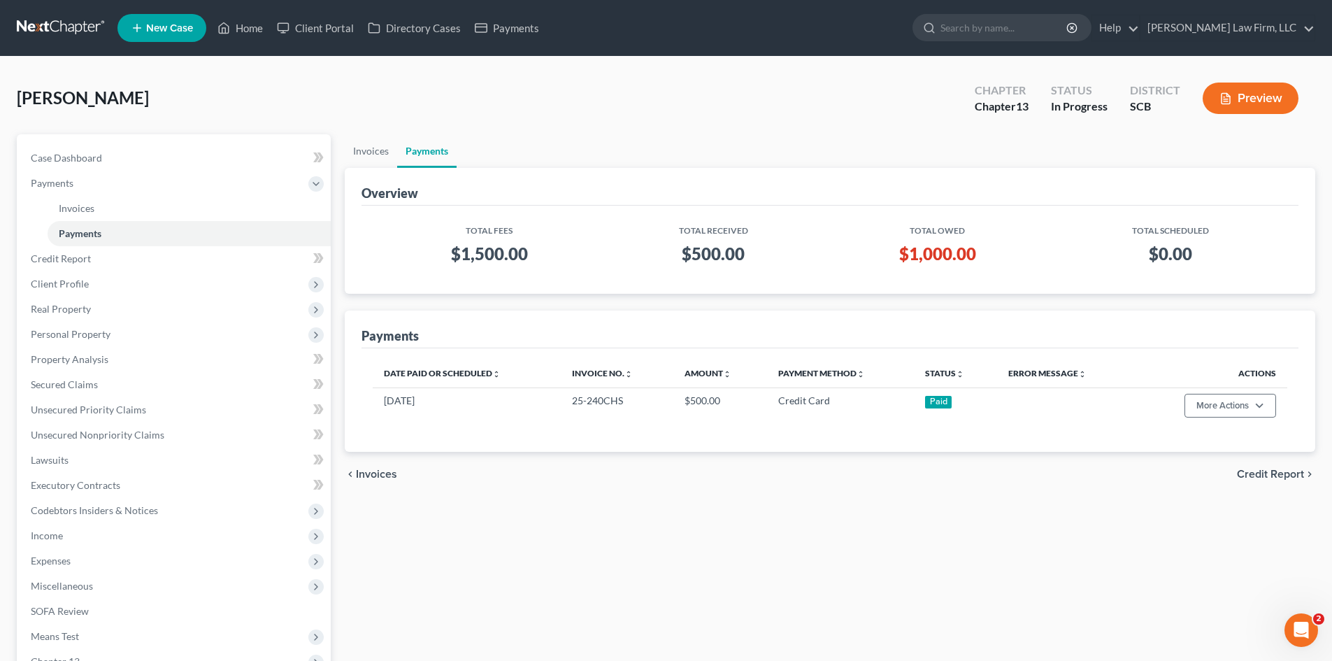
click at [81, 284] on span "Client Profile" at bounding box center [60, 284] width 58 height 12
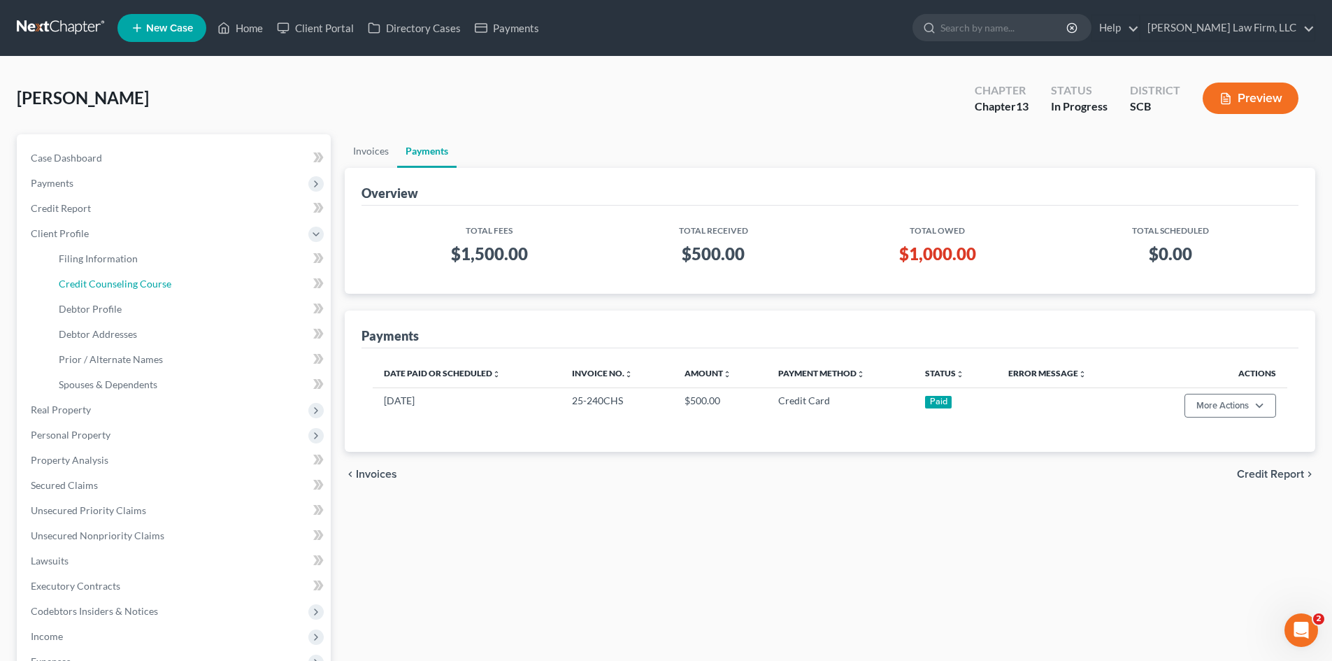
click at [105, 290] on link "Credit Counseling Course" at bounding box center [189, 283] width 283 height 25
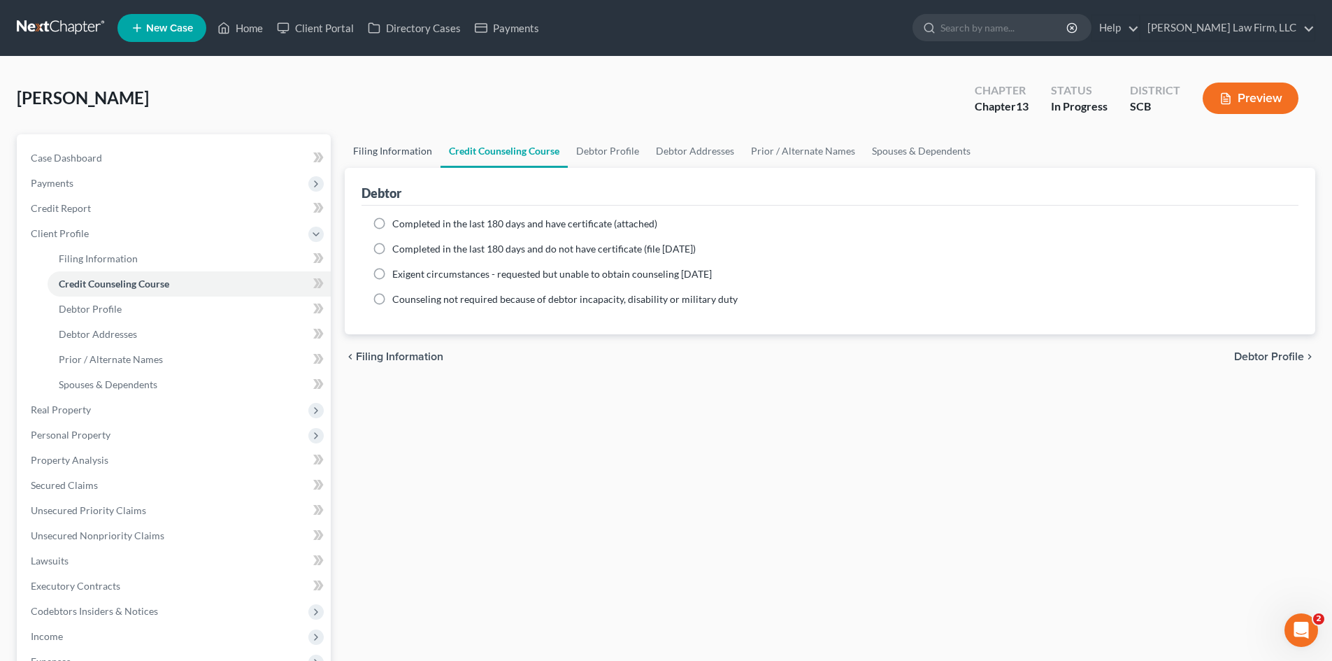
click at [399, 145] on link "Filing Information" at bounding box center [393, 151] width 96 height 34
select select "1"
select select "0"
select select "3"
select select "42"
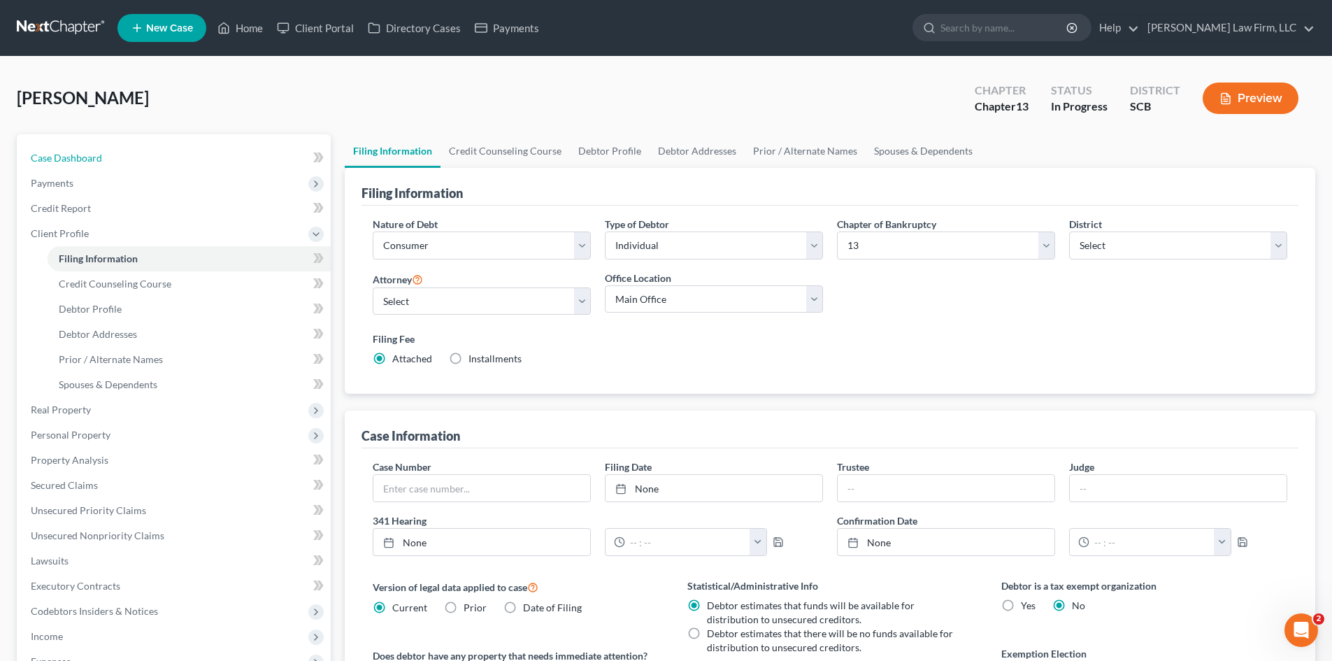
click at [92, 150] on link "Case Dashboard" at bounding box center [175, 157] width 311 height 25
select select "3"
select select "0"
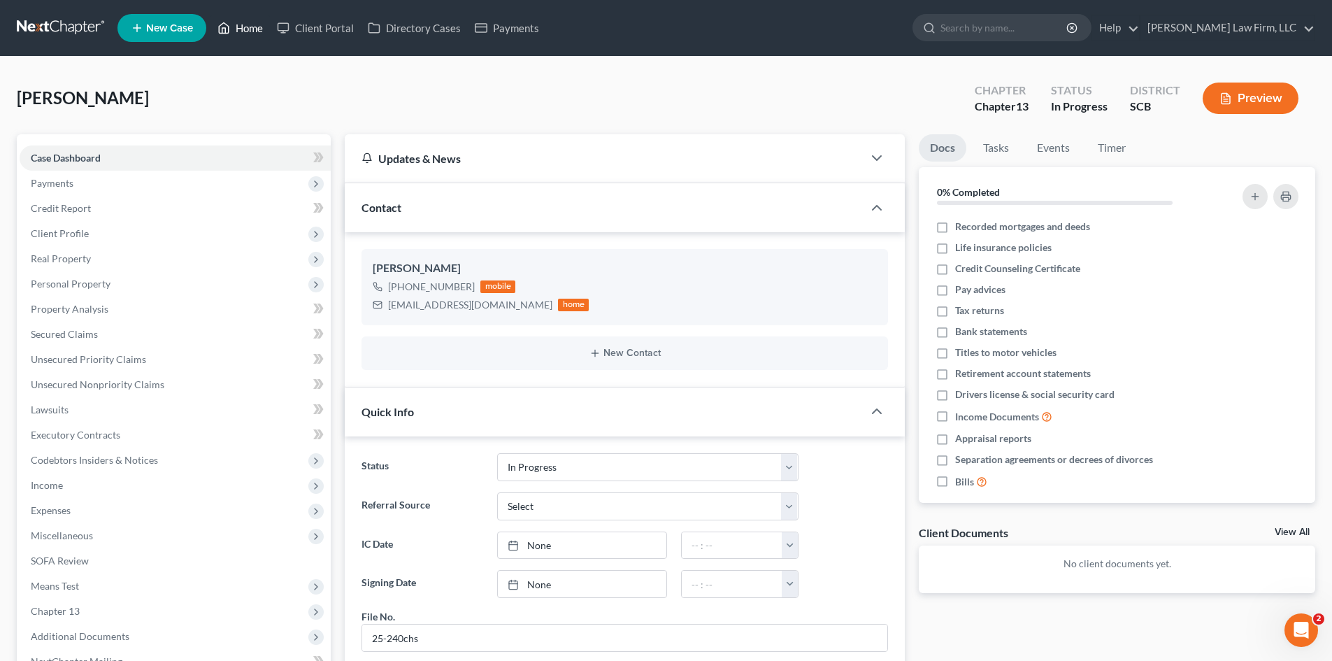
drag, startPoint x: 250, startPoint y: 36, endPoint x: 370, endPoint y: 2, distance: 124.4
click at [250, 36] on link "Home" at bounding box center [240, 27] width 59 height 25
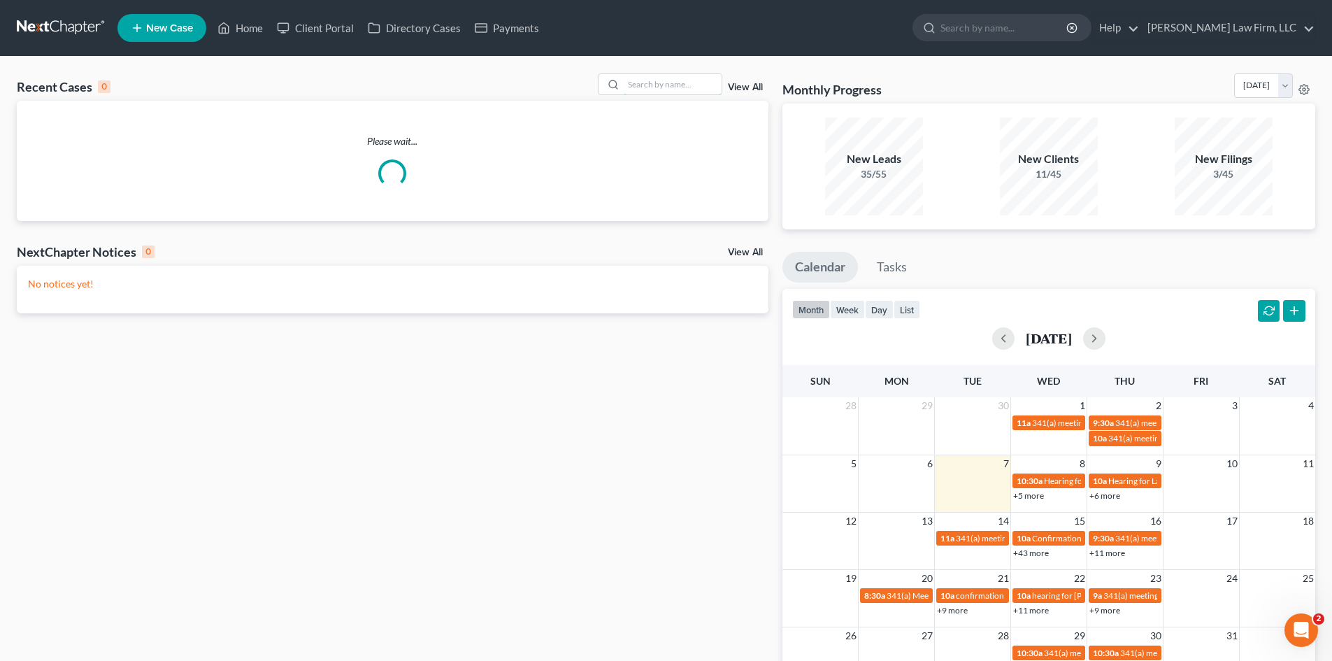
click at [684, 83] on input "search" at bounding box center [673, 84] width 98 height 20
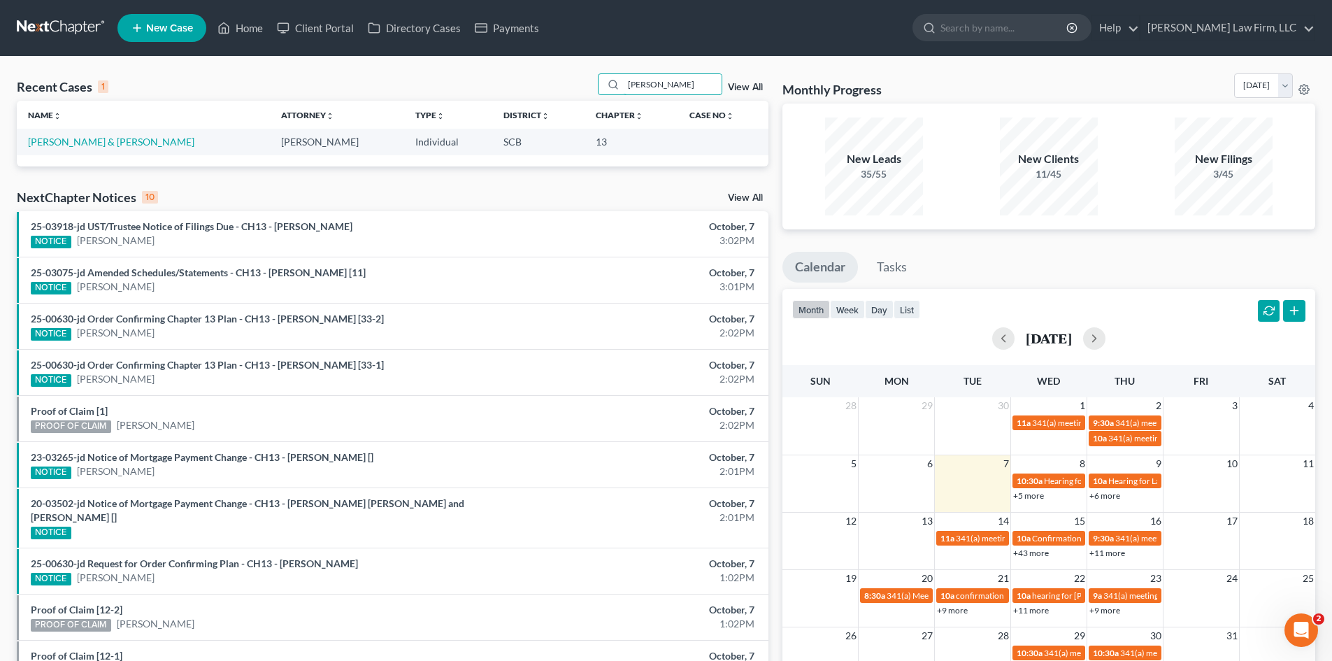
type input "harkins"
click at [78, 144] on link "Harkins, John & Elizabeth" at bounding box center [111, 142] width 166 height 12
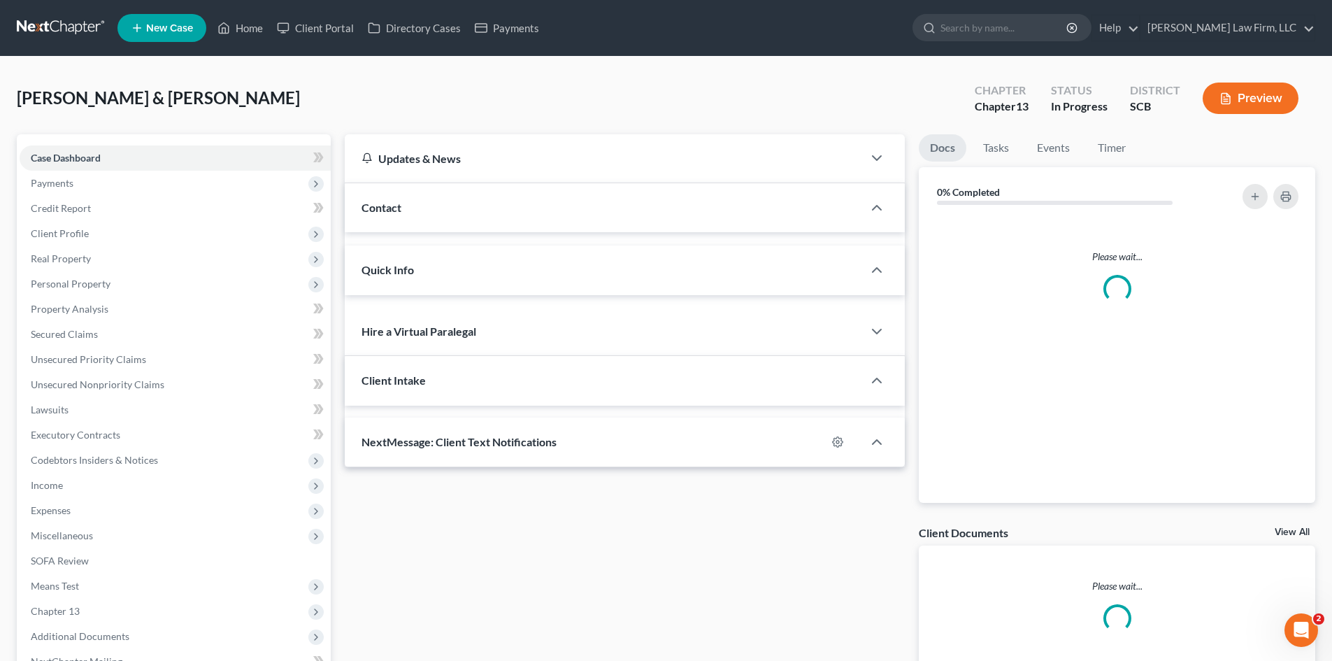
select select "1"
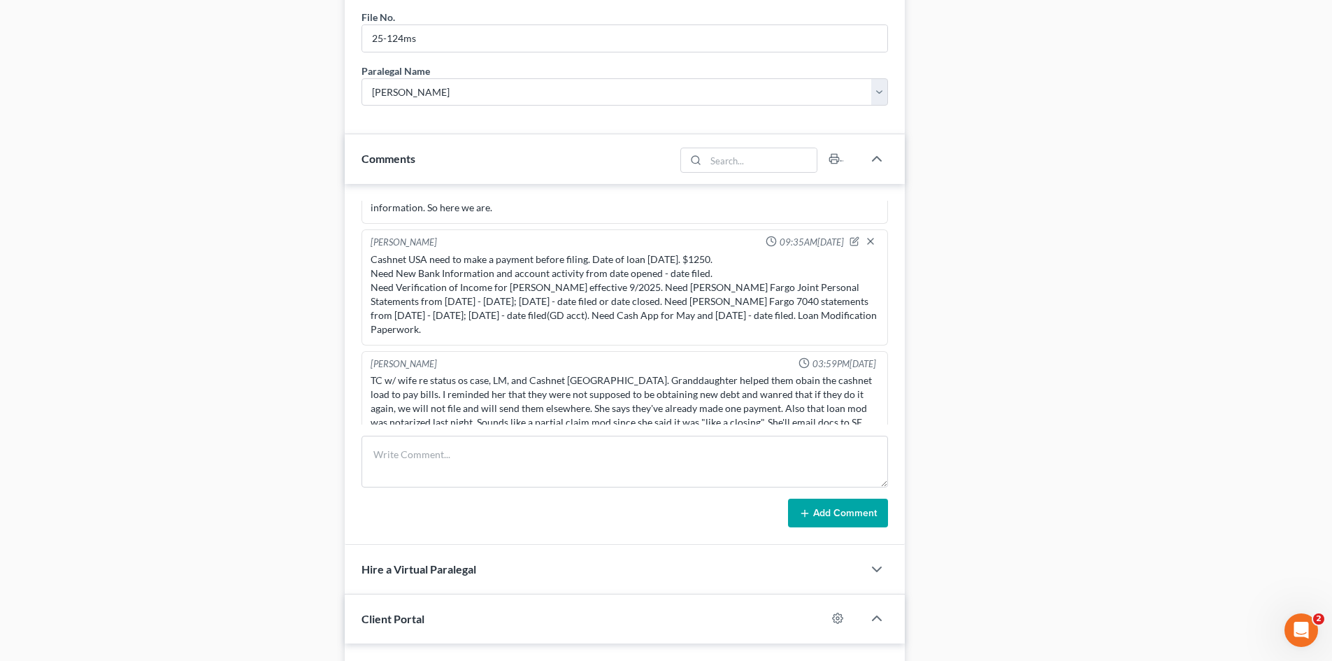
scroll to position [1049, 0]
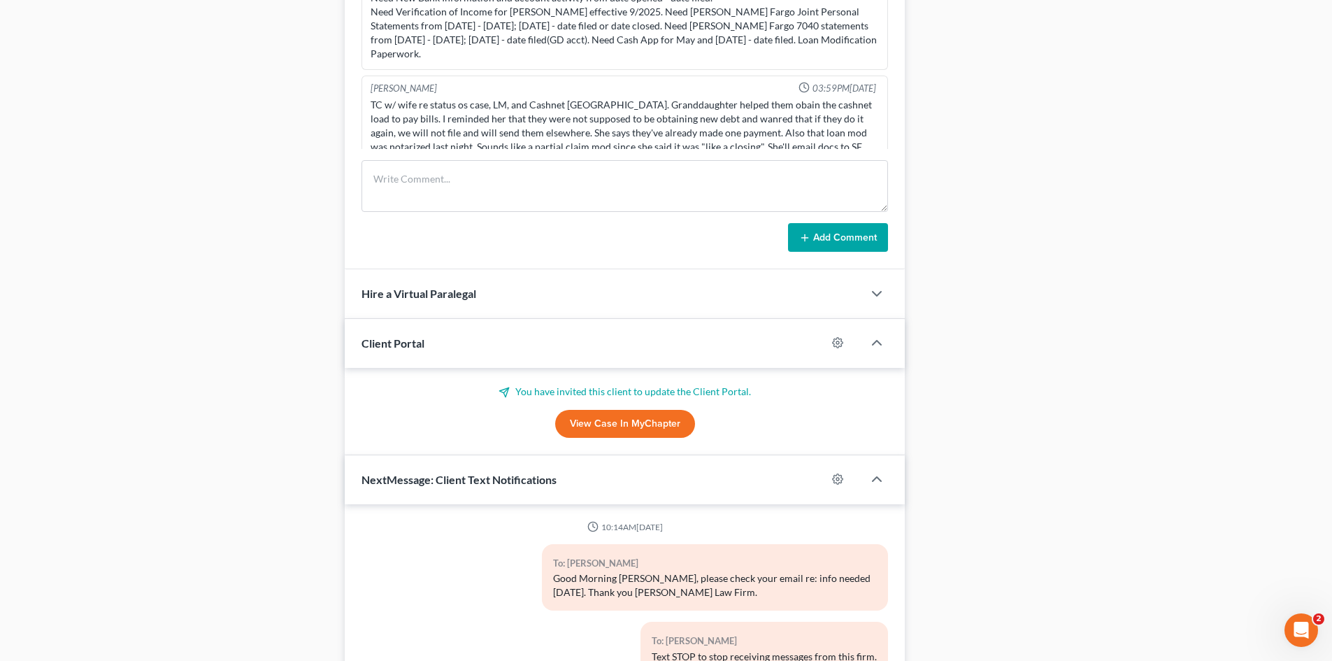
drag, startPoint x: 598, startPoint y: 427, endPoint x: 566, endPoint y: 427, distance: 32.2
click at [598, 427] on link "View Case in MyChapter" at bounding box center [625, 424] width 140 height 28
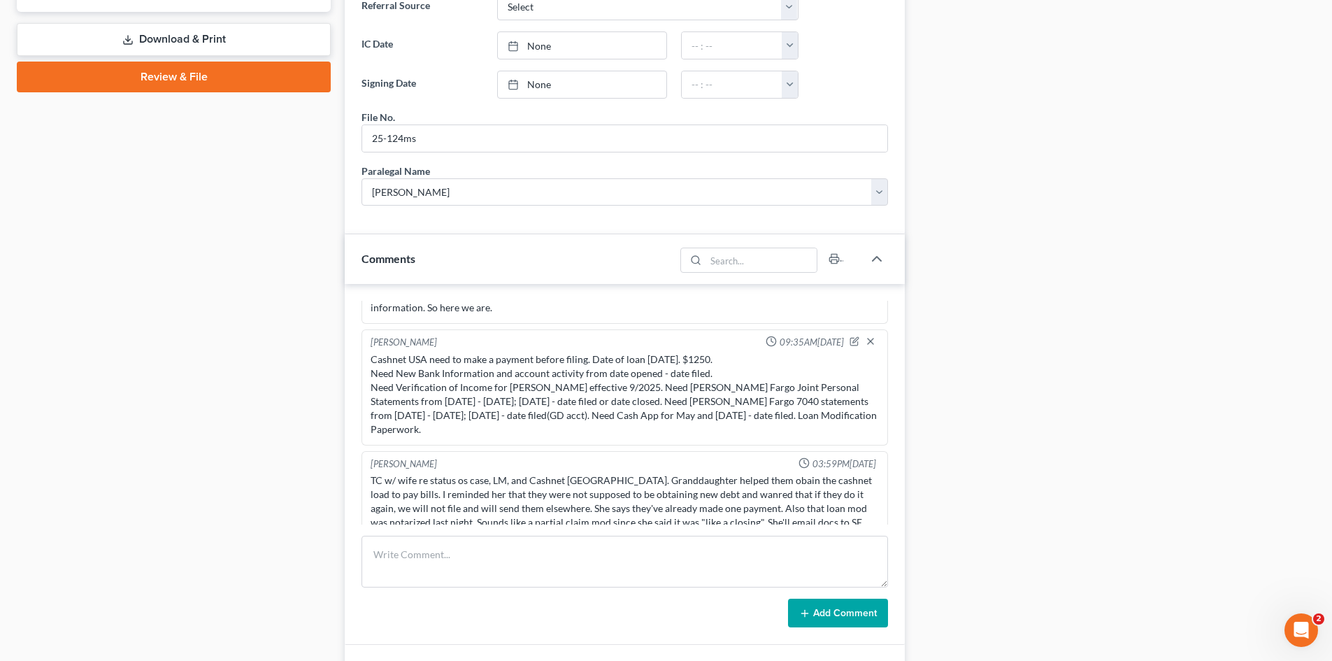
scroll to position [769, 0]
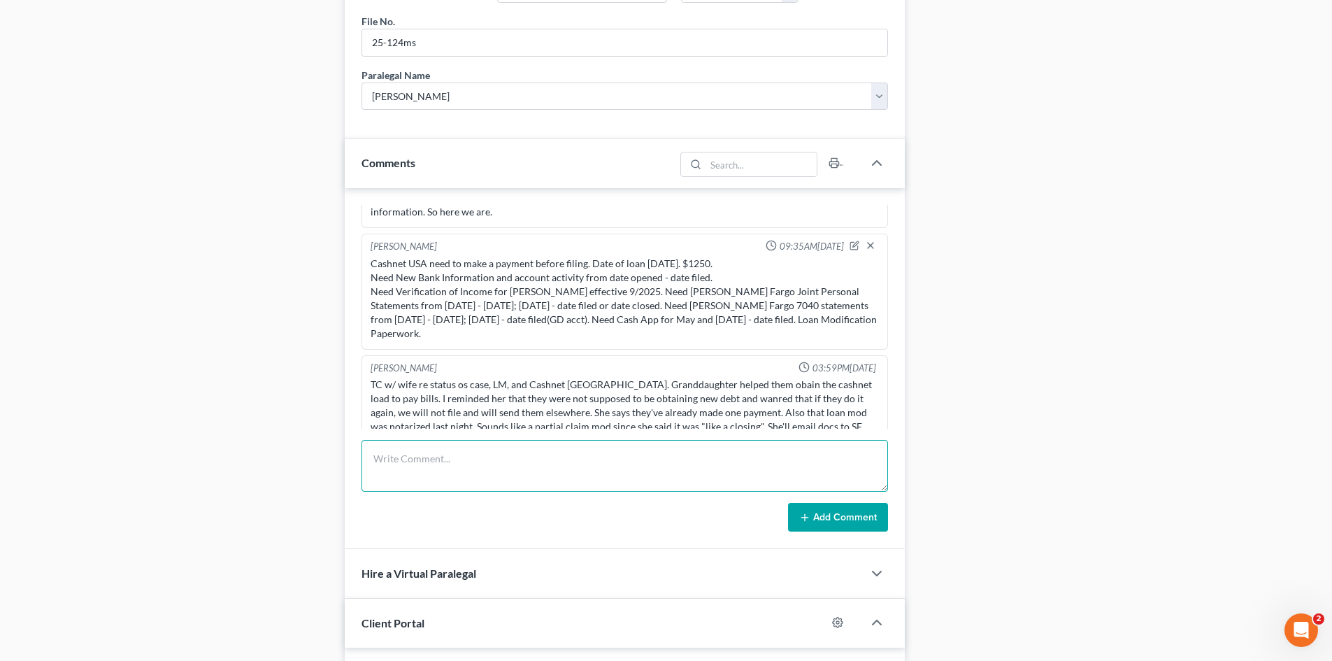
click at [463, 448] on textarea at bounding box center [625, 466] width 527 height 52
type textarea "r"
type textarea "emailed for status update."
click at [875, 521] on button "Add Comment" at bounding box center [838, 517] width 100 height 29
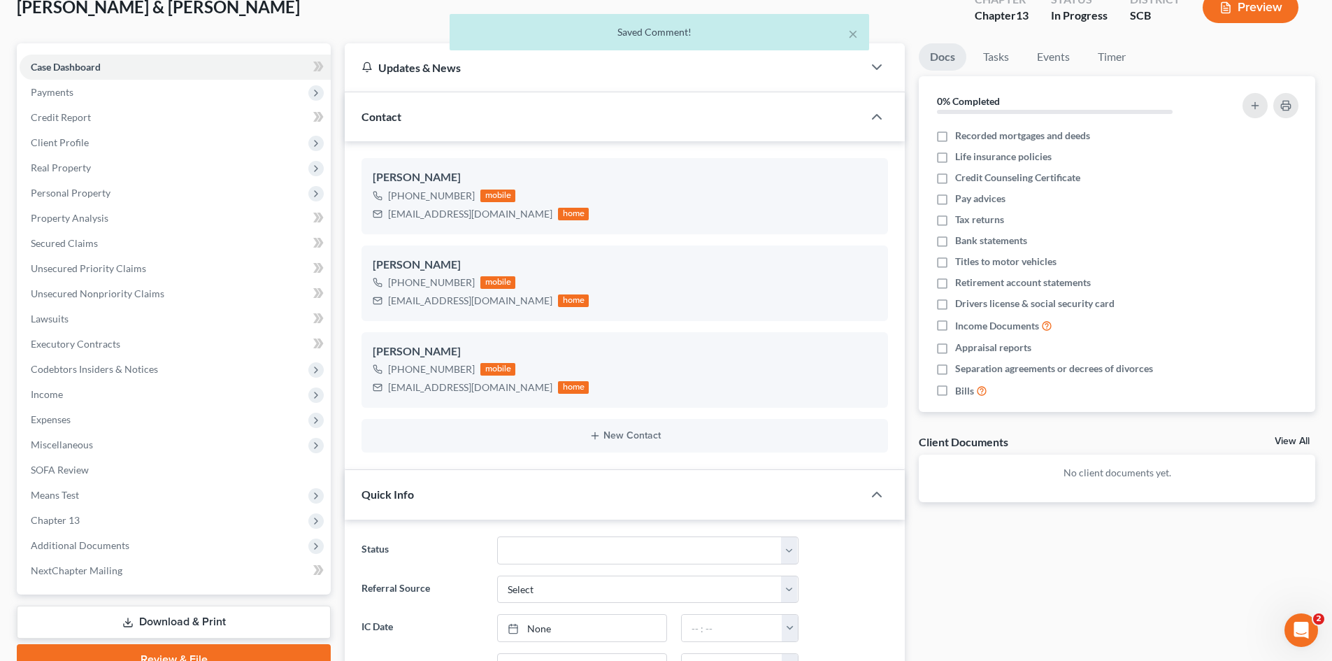
scroll to position [0, 0]
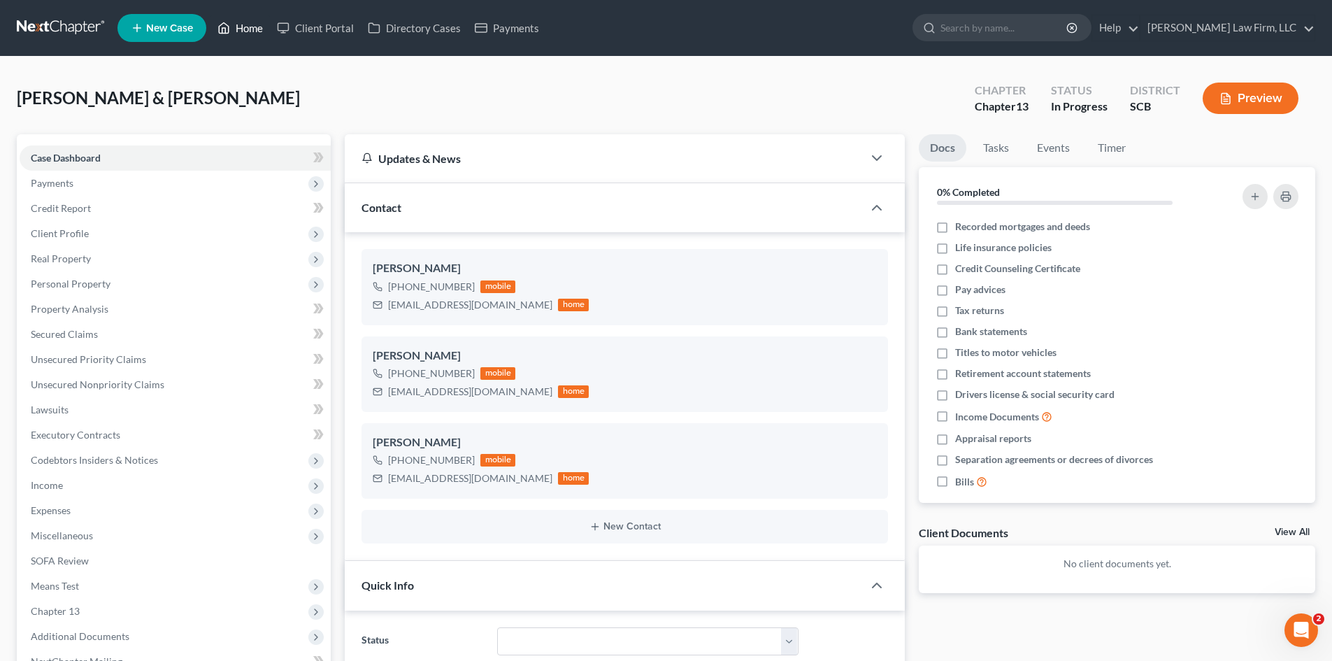
drag, startPoint x: 253, startPoint y: 30, endPoint x: 1104, endPoint y: 103, distance: 853.5
click at [253, 30] on link "Home" at bounding box center [240, 27] width 59 height 25
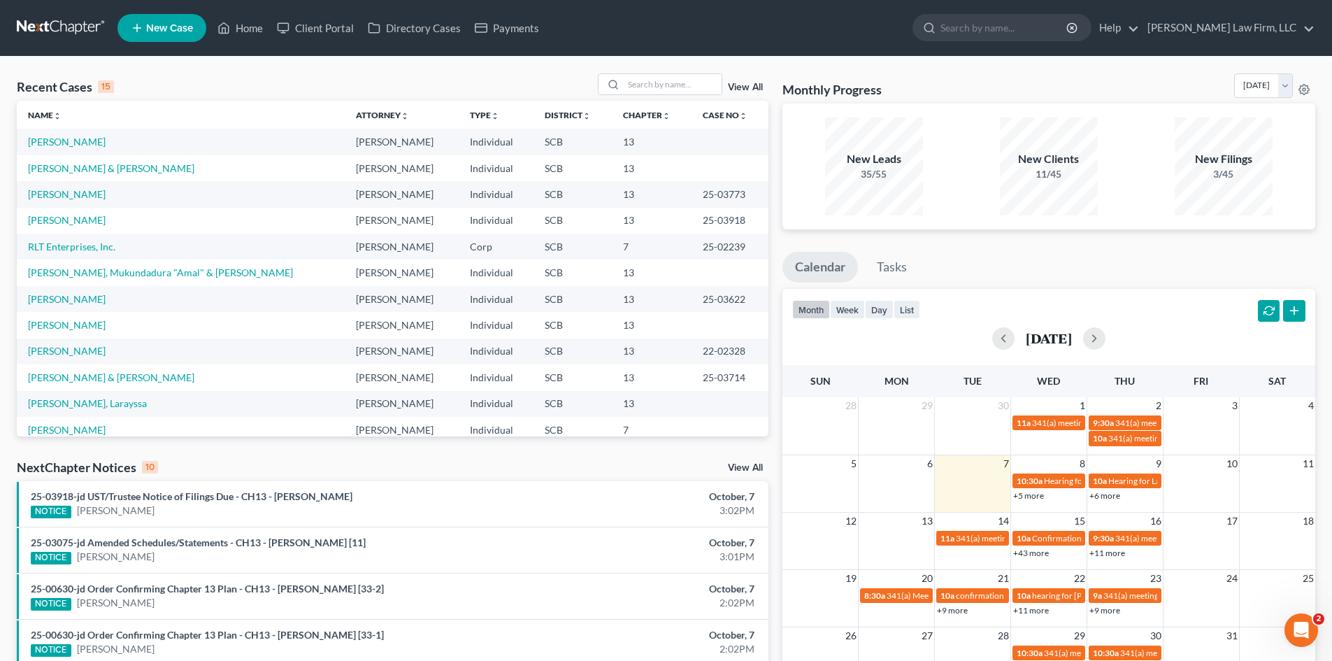
click at [83, 155] on td "Harkins, John & Elizabeth" at bounding box center [181, 168] width 328 height 26
drag, startPoint x: 87, startPoint y: 163, endPoint x: 113, endPoint y: 178, distance: 30.4
click at [87, 164] on link "Harkins, John & Elizabeth" at bounding box center [111, 168] width 166 height 12
select select "1"
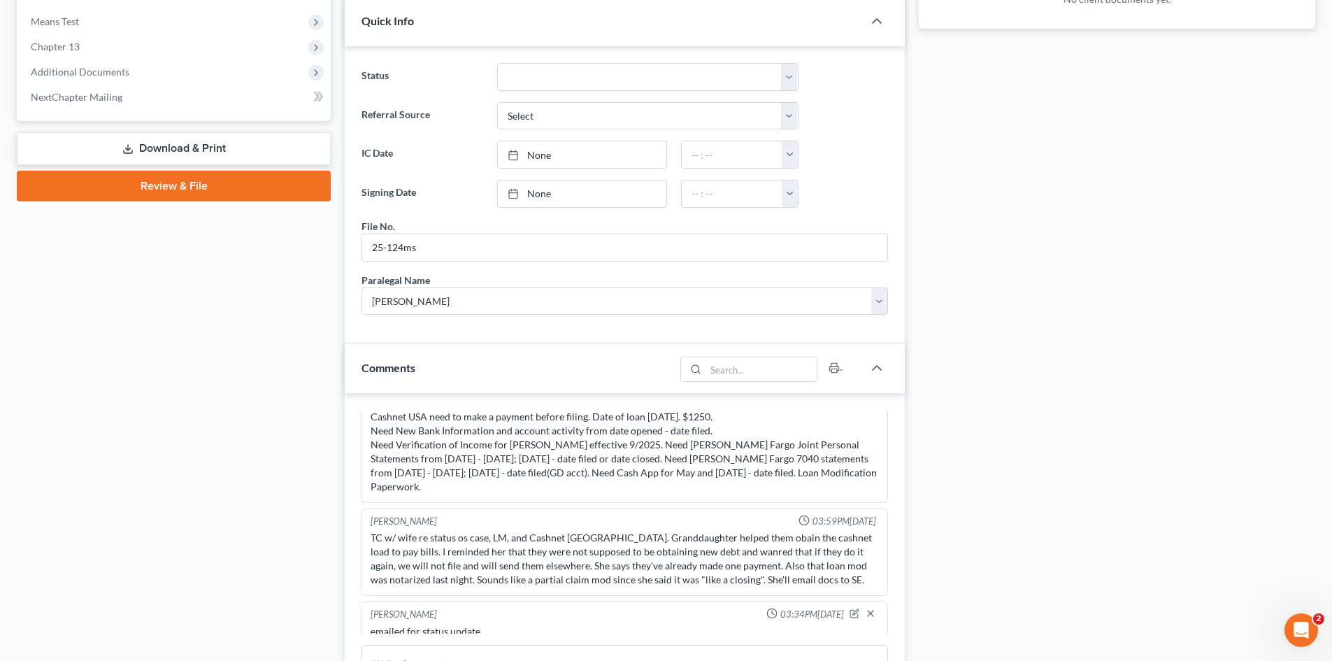
scroll to position [769, 0]
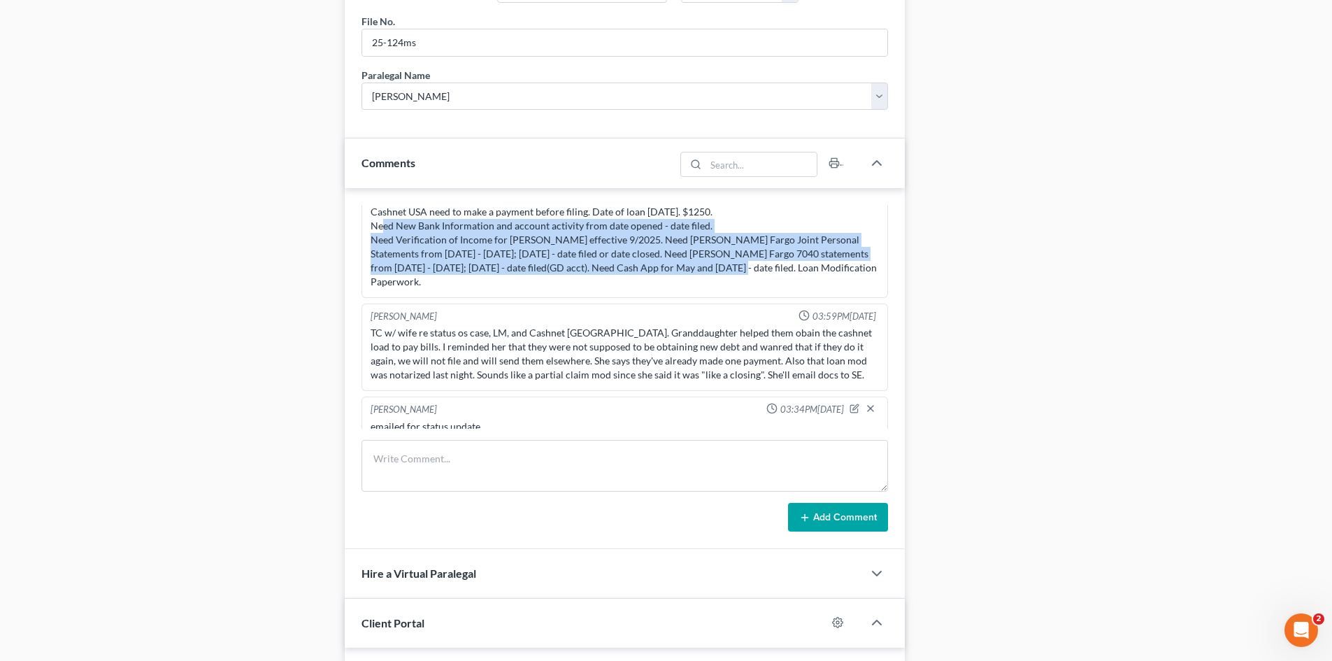
drag, startPoint x: 371, startPoint y: 227, endPoint x: 689, endPoint y: 267, distance: 320.1
click at [689, 267] on div "Cashnet USA need to make a payment before filing. Date of loan 9/9/2025. $1250.…" at bounding box center [625, 247] width 508 height 84
copy div "Need New Bank Information and account activity from date opened - date filed. N…"
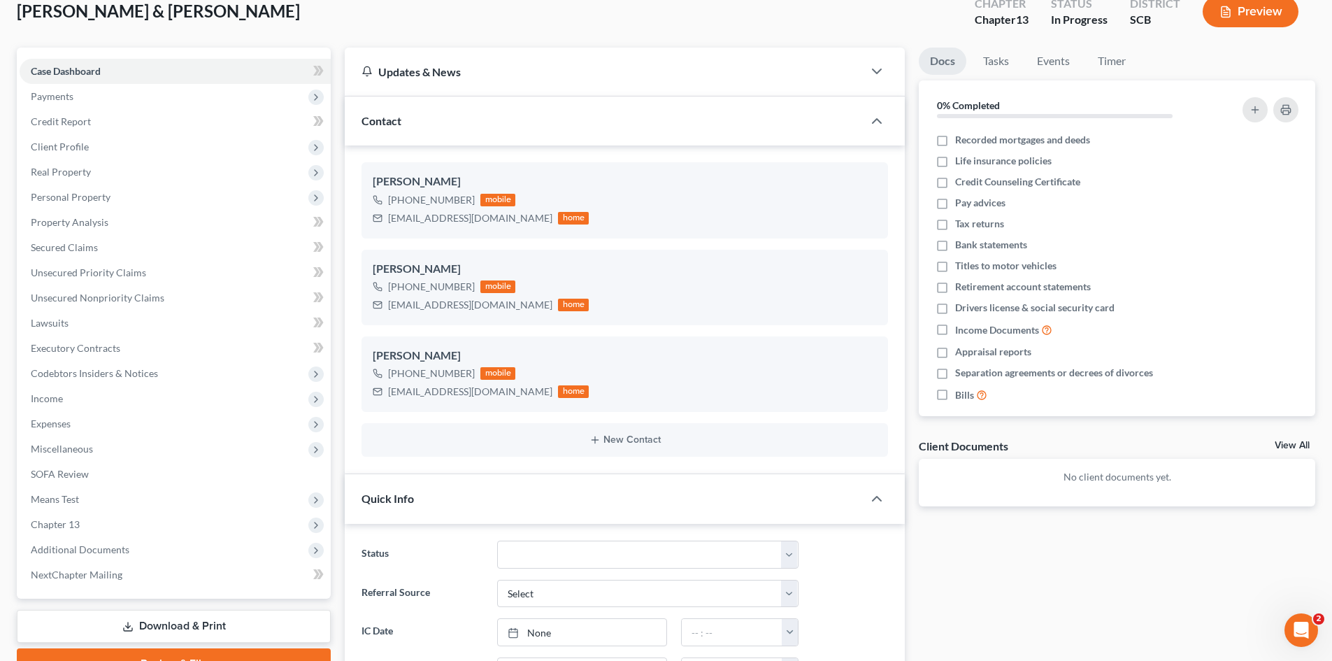
scroll to position [0, 0]
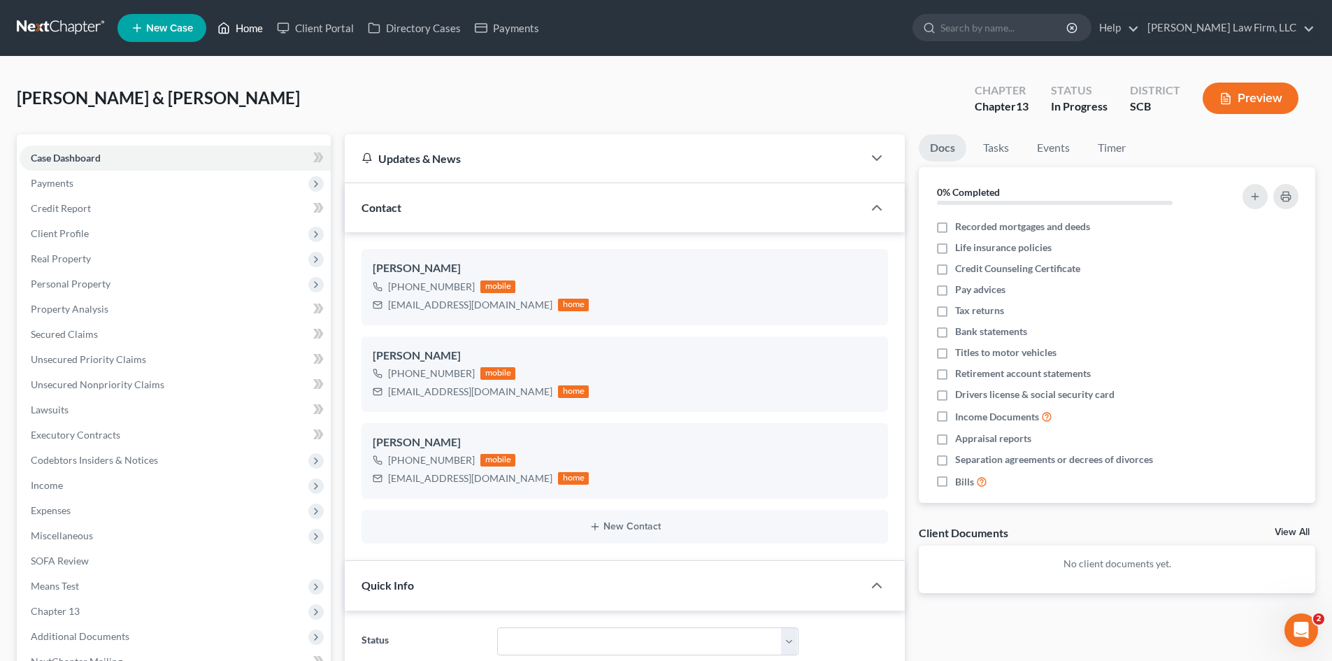
drag, startPoint x: 234, startPoint y: 27, endPoint x: 456, endPoint y: 57, distance: 224.3
click at [234, 27] on link "Home" at bounding box center [240, 27] width 59 height 25
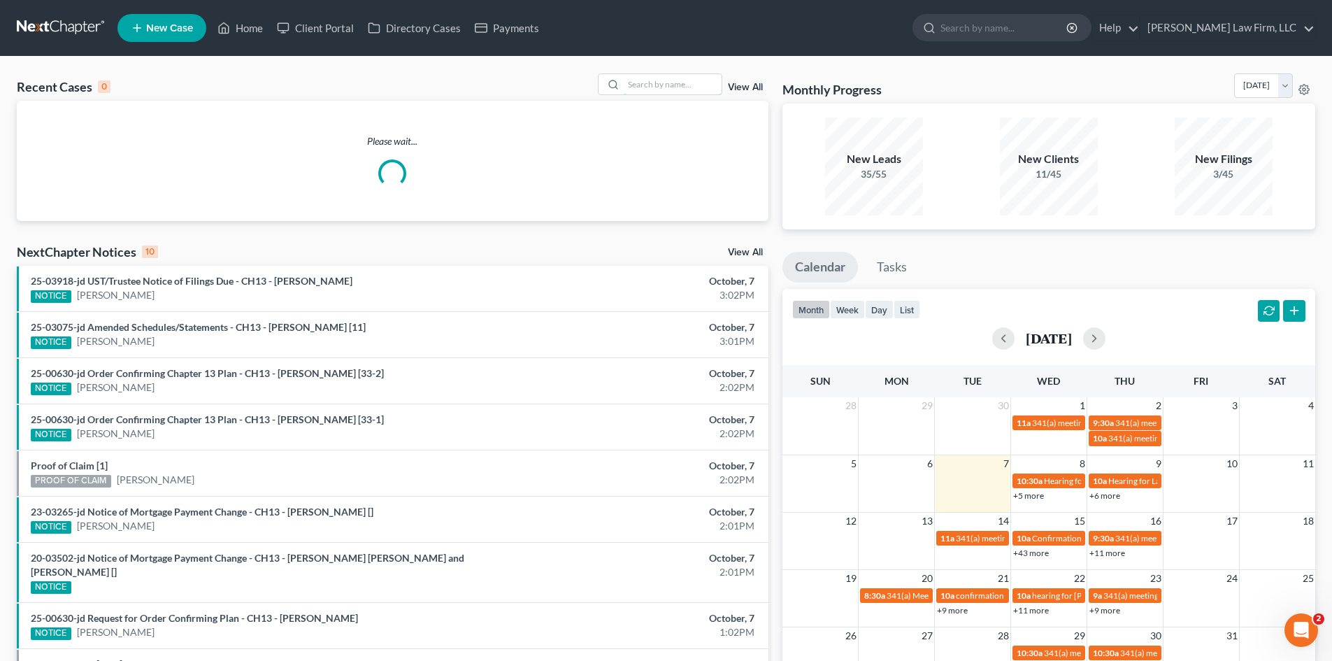
click at [632, 81] on input "search" at bounding box center [673, 84] width 98 height 20
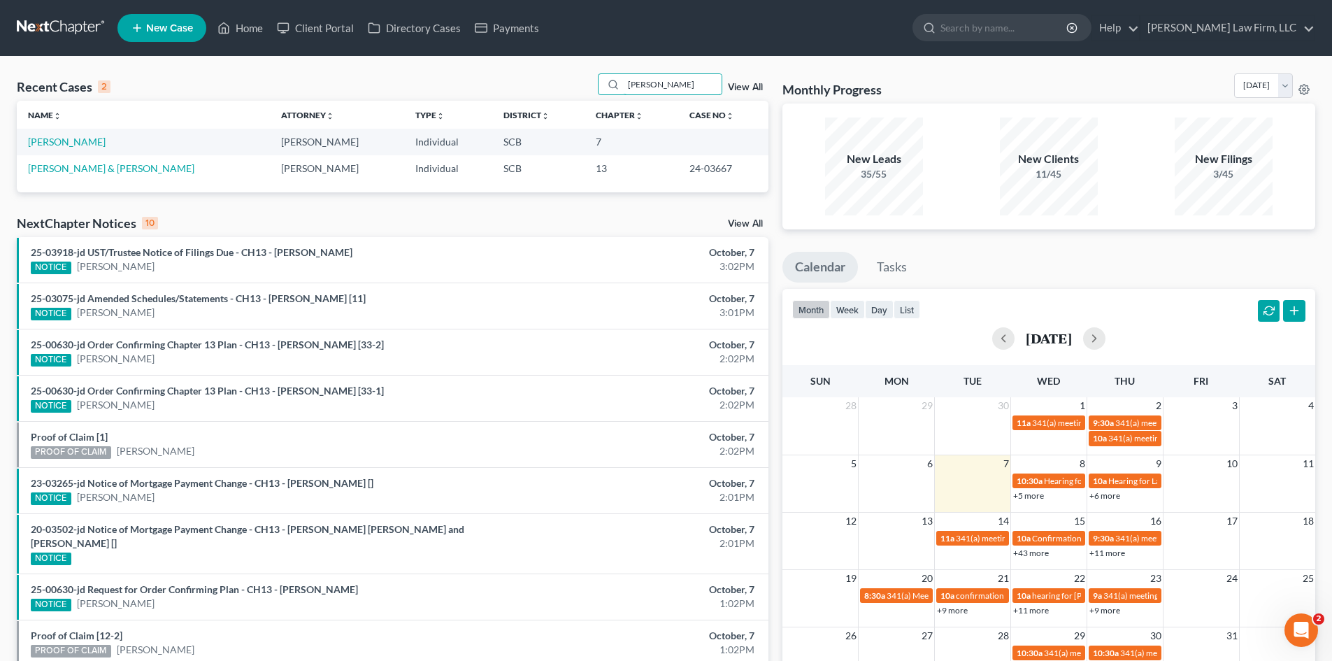
type input "horr"
click at [52, 146] on link "[PERSON_NAME]" at bounding box center [67, 142] width 78 height 12
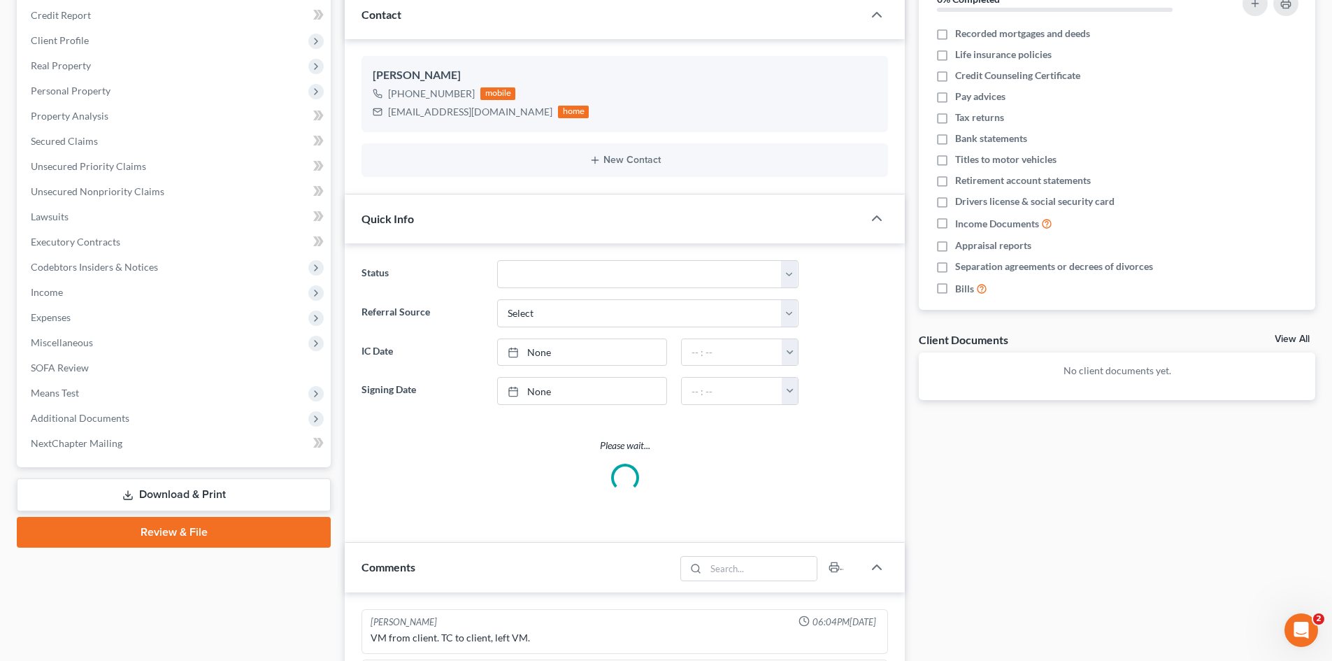
select select "0"
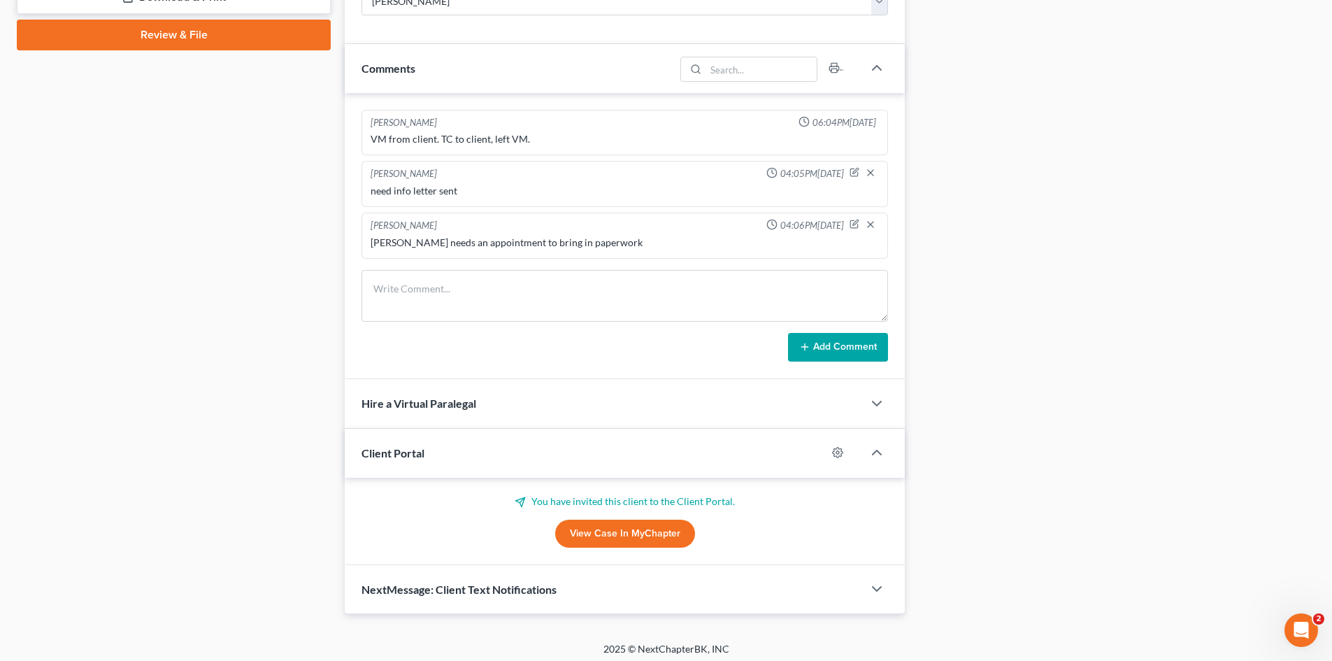
scroll to position [697, 0]
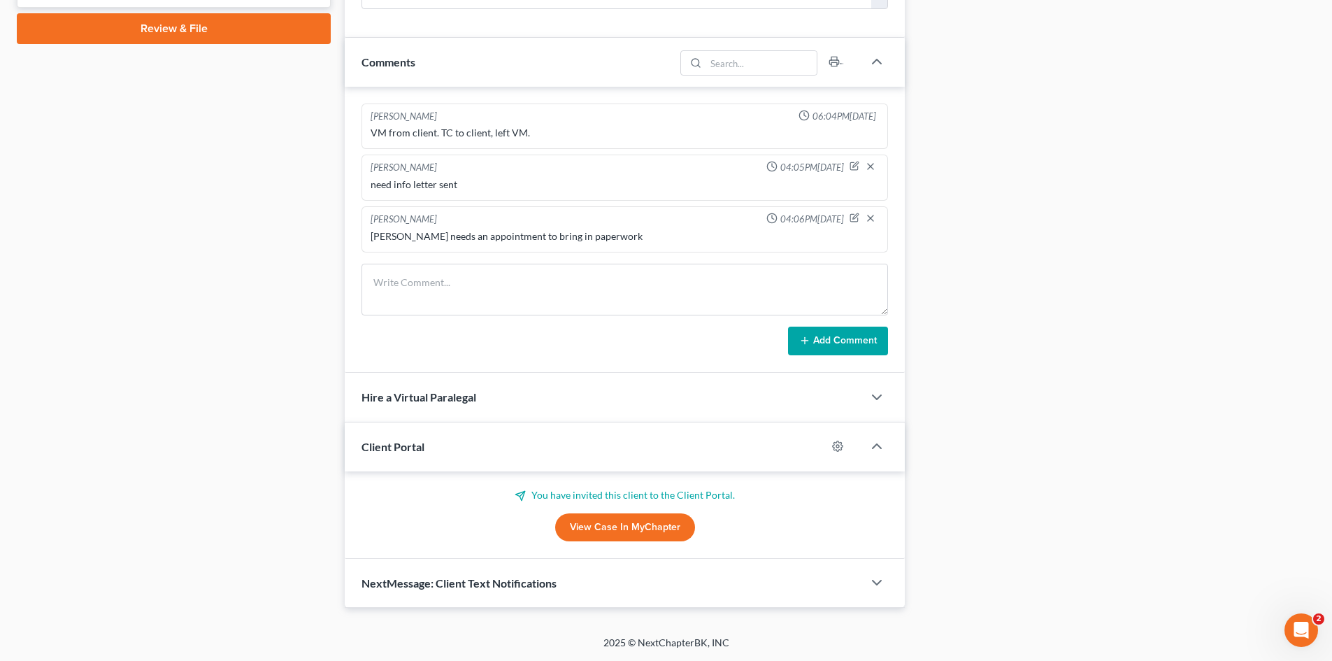
click at [596, 536] on link "View Case in MyChapter" at bounding box center [625, 527] width 140 height 28
click at [533, 294] on textarea at bounding box center [625, 290] width 527 height 52
type textarea "emailed to make sure he is ready for appt on Thursday."
click at [830, 350] on button "Add Comment" at bounding box center [838, 341] width 100 height 29
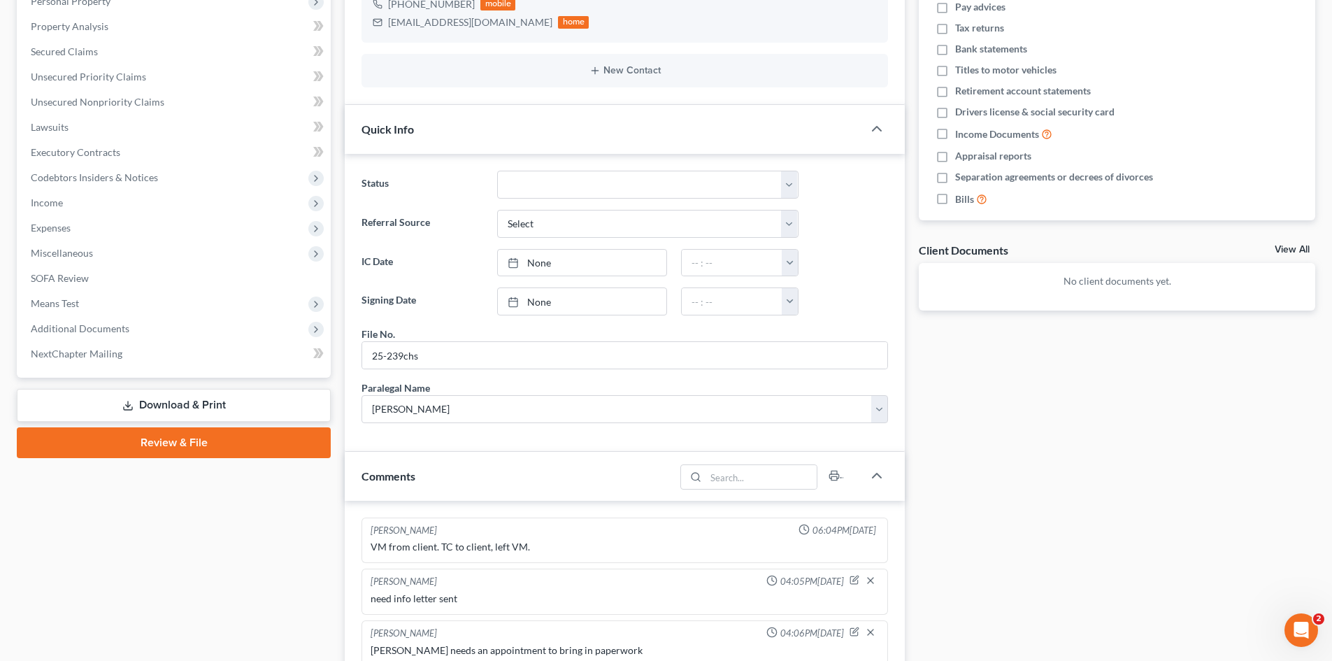
scroll to position [277, 0]
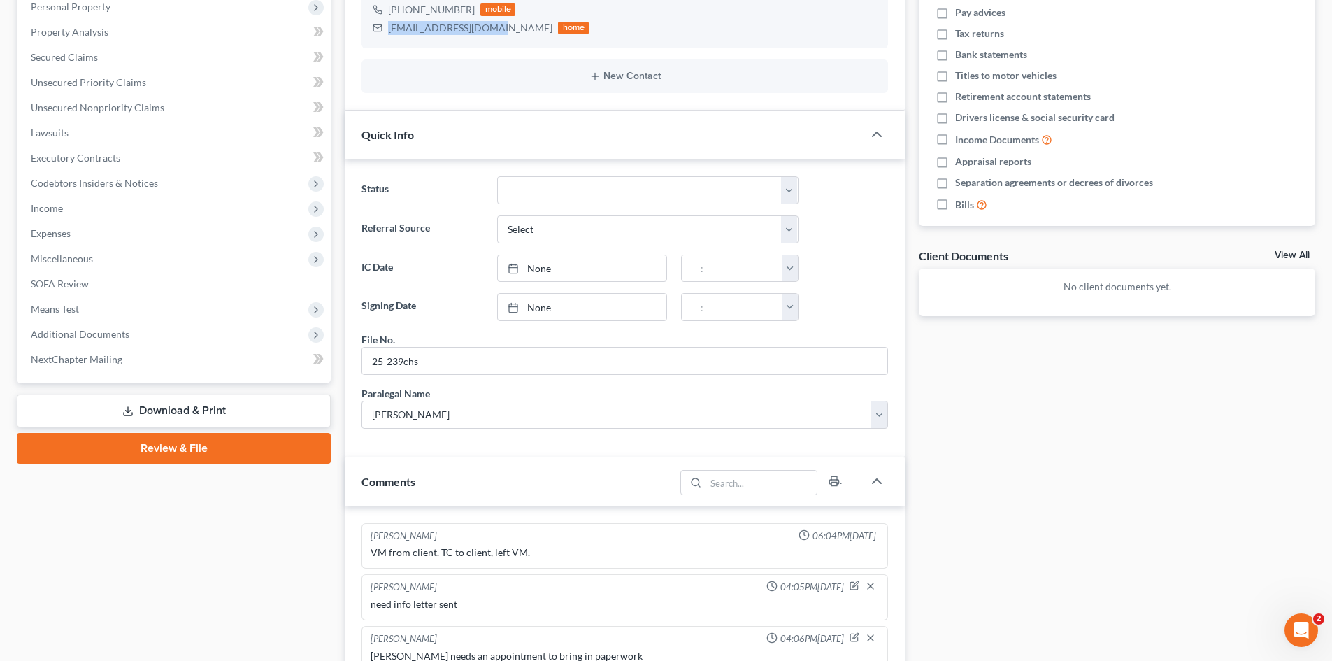
drag, startPoint x: 390, startPoint y: 28, endPoint x: 489, endPoint y: 34, distance: 99.5
click at [489, 34] on div "Marti4zales@gmail.com" at bounding box center [470, 28] width 164 height 14
copy div "Marti4zales@gmail.com"
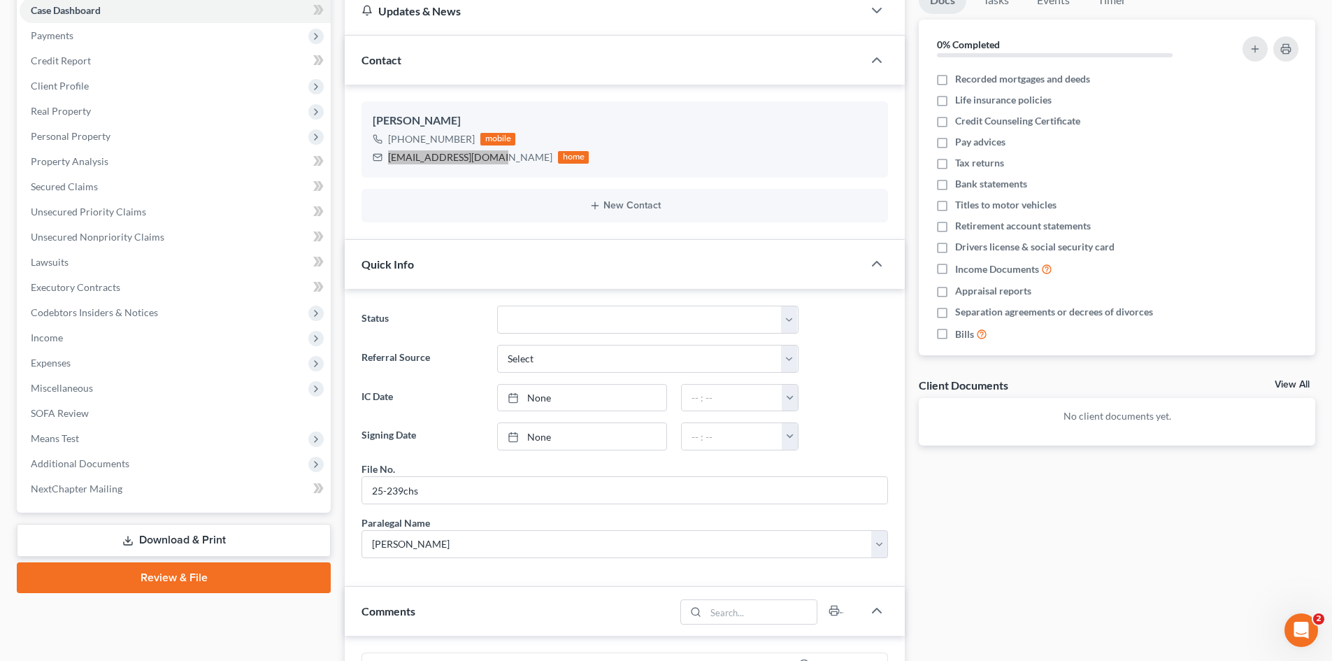
scroll to position [0, 0]
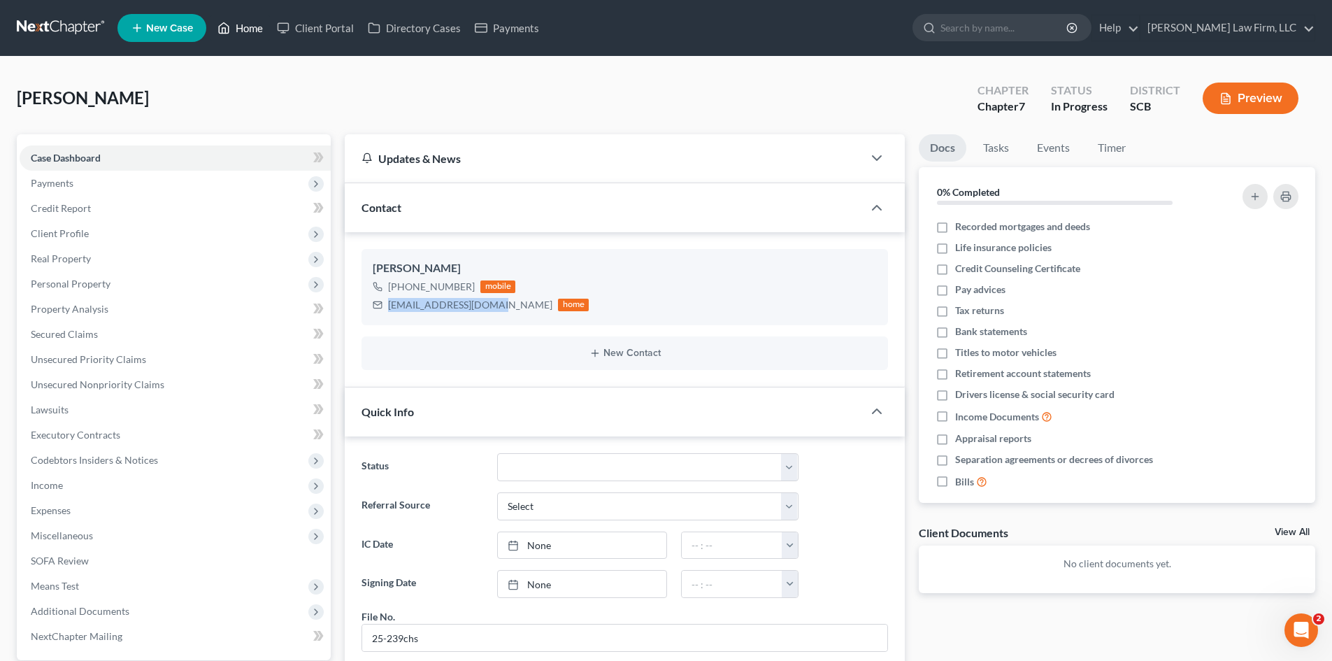
click at [256, 35] on link "Home" at bounding box center [240, 27] width 59 height 25
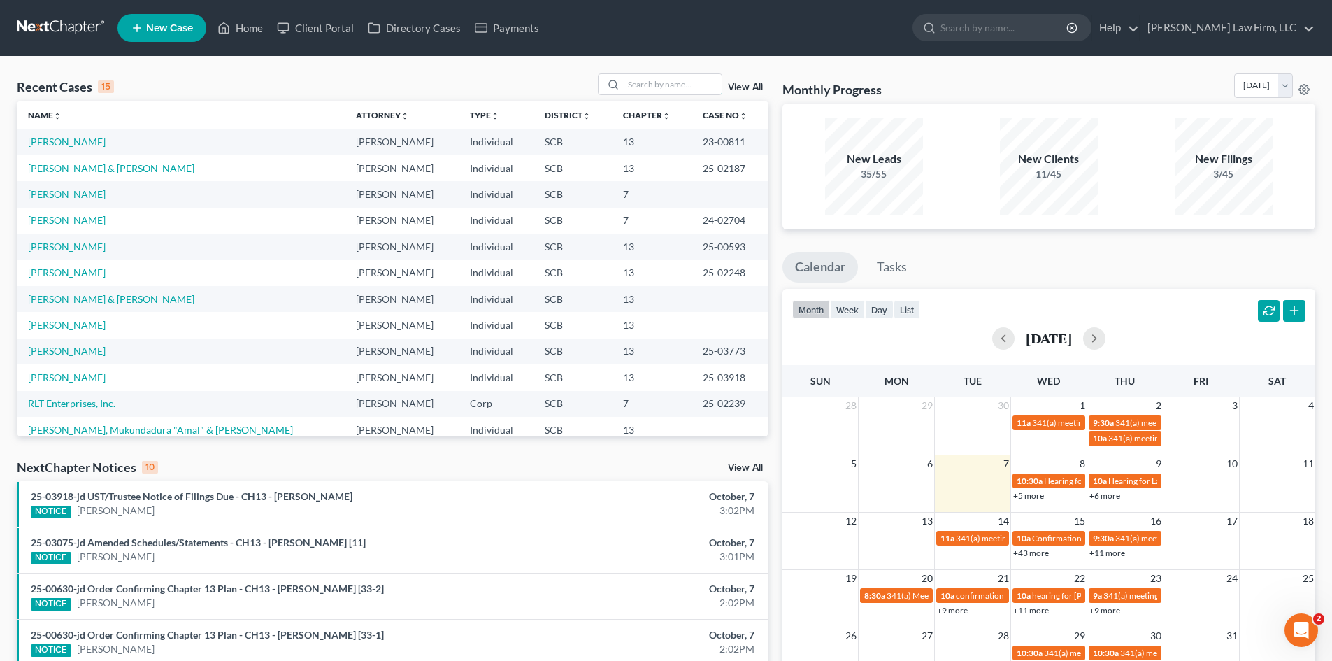
click at [645, 76] on input "search" at bounding box center [673, 84] width 98 height 20
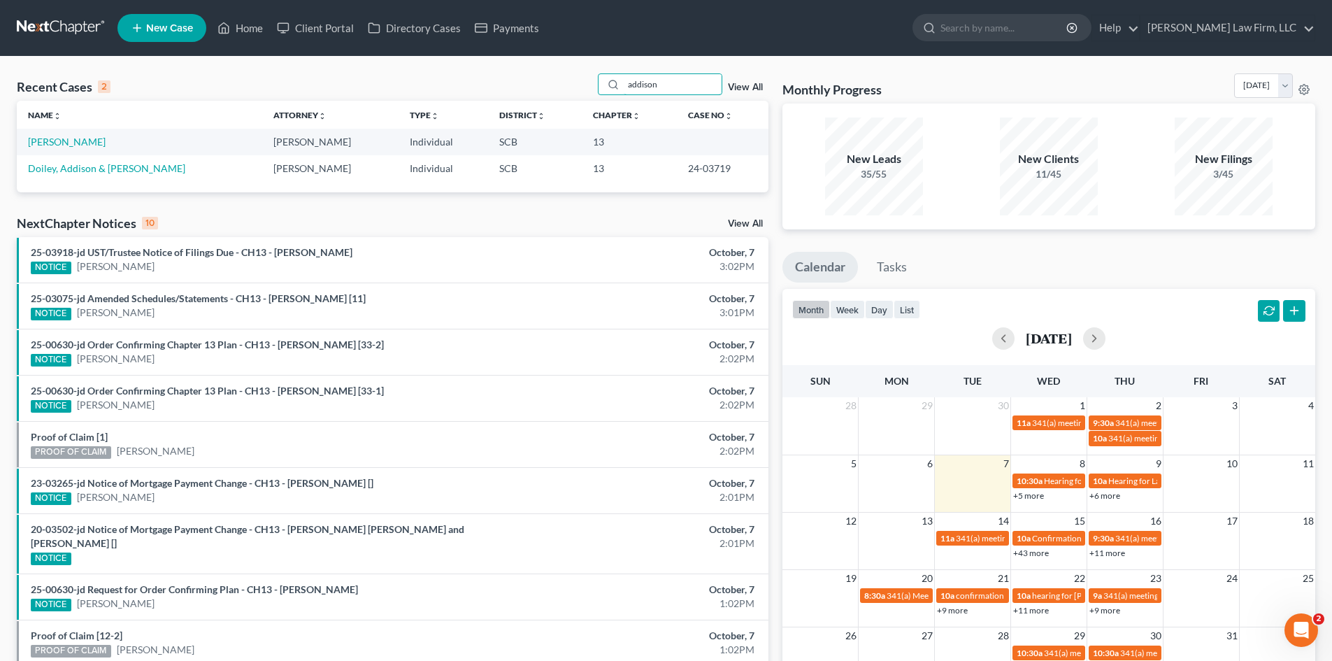
type input "addison"
click at [69, 145] on link "[PERSON_NAME]" at bounding box center [67, 142] width 78 height 12
select select "0"
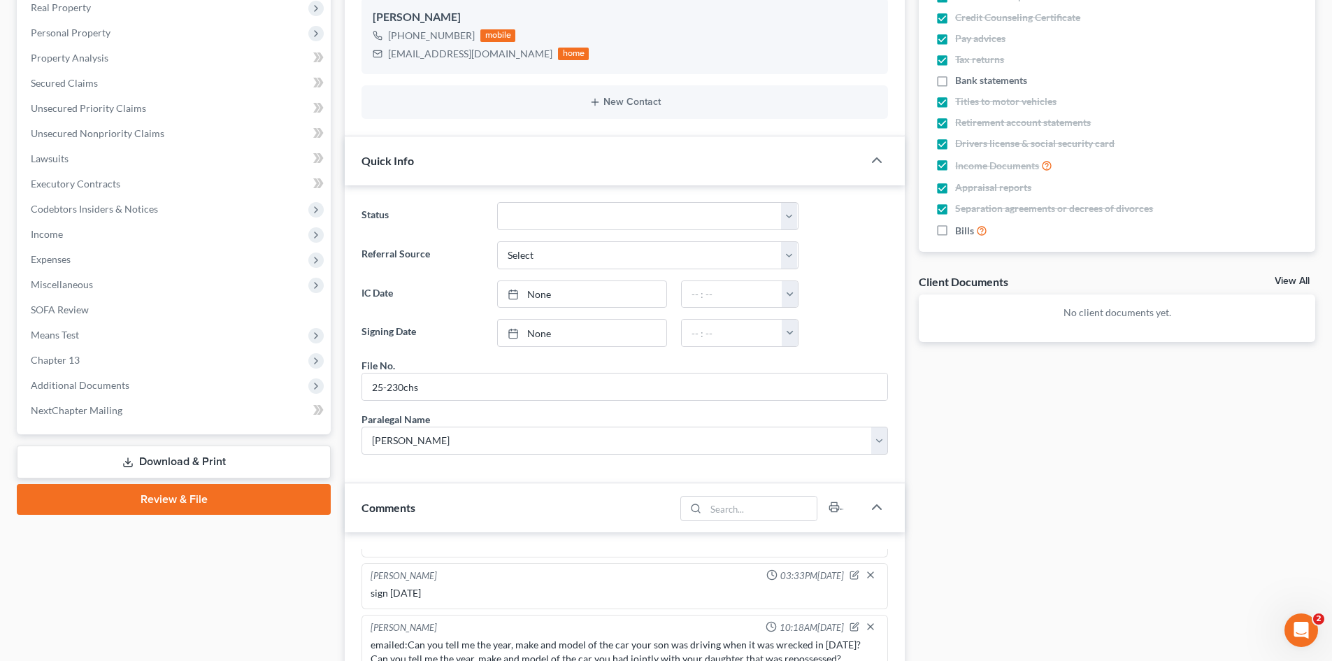
scroll to position [280, 0]
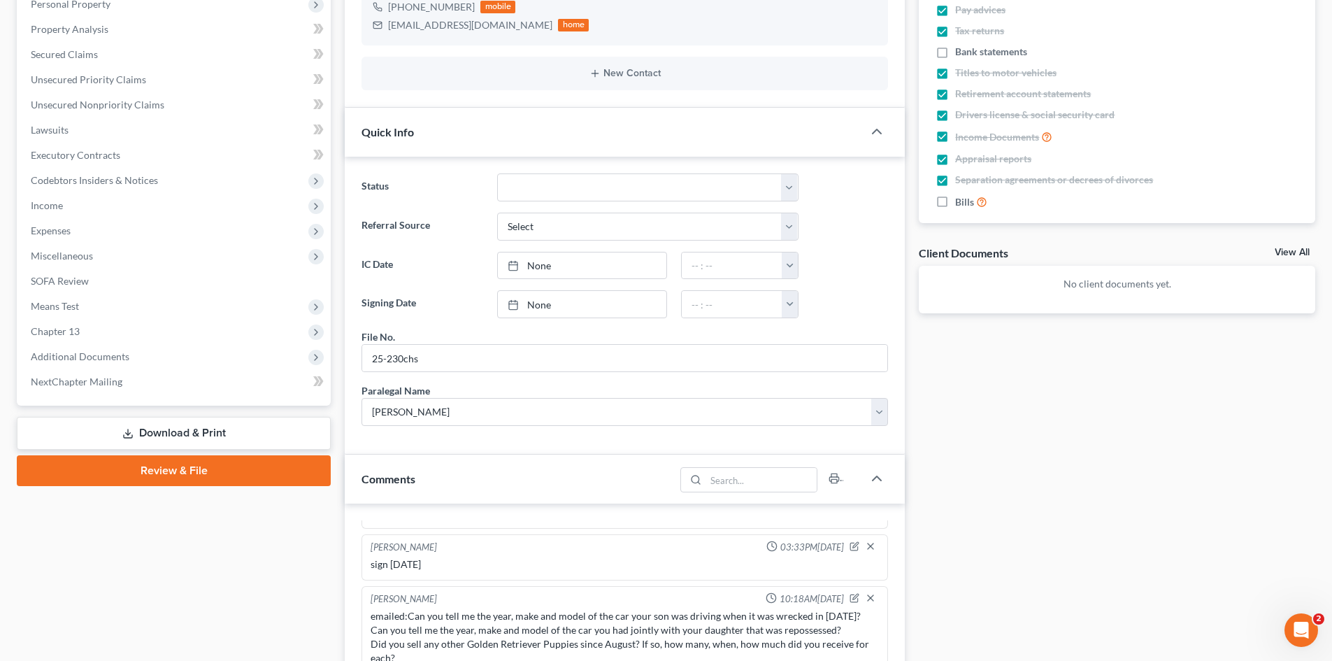
click at [55, 306] on span "Means Test" at bounding box center [55, 306] width 48 height 12
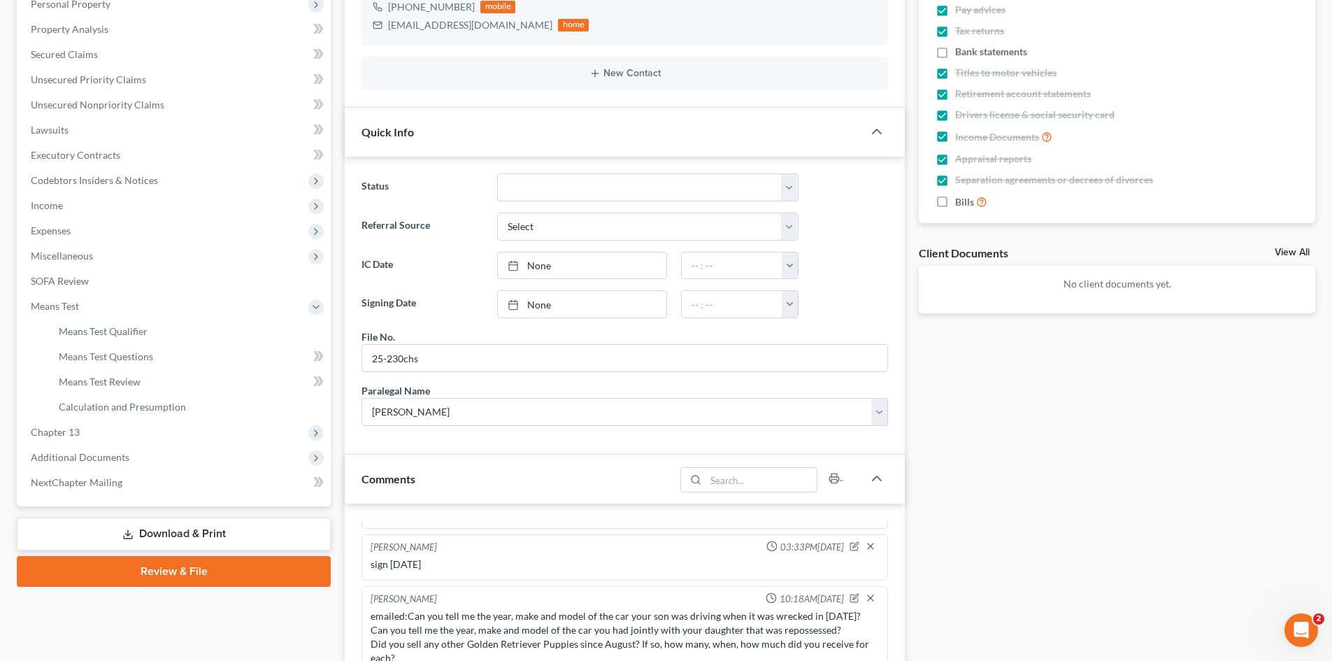
click at [64, 452] on span "Additional Documents" at bounding box center [80, 457] width 99 height 12
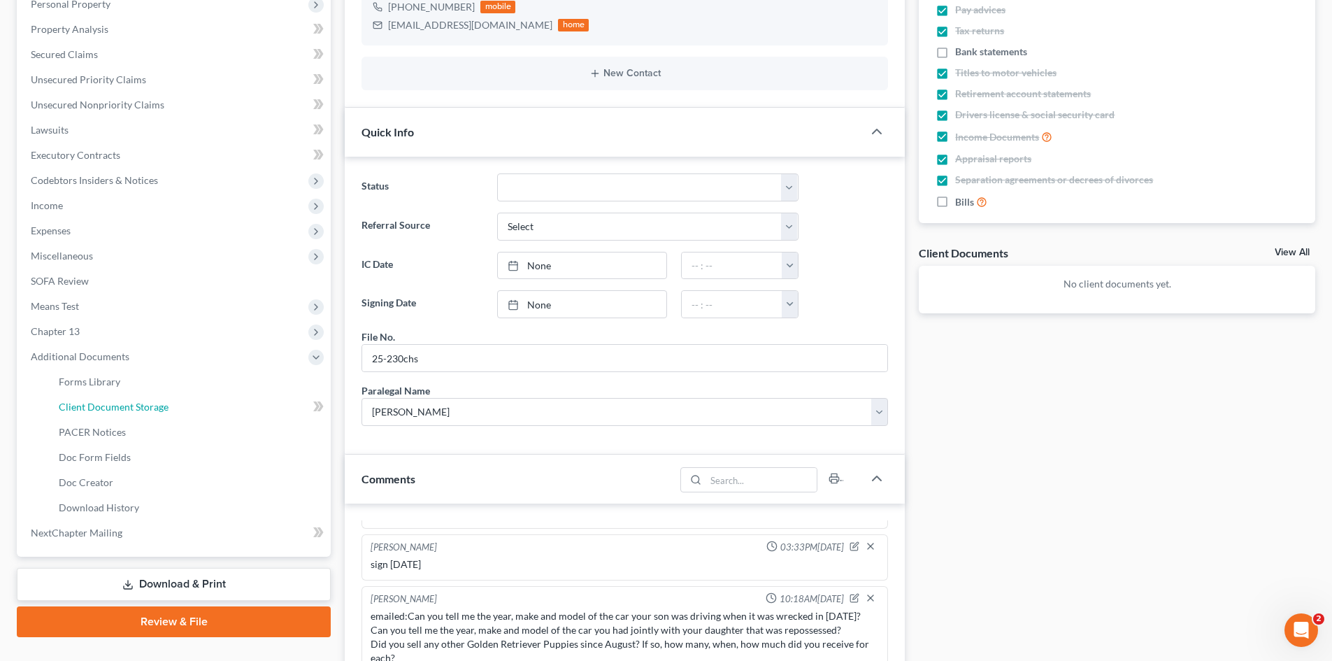
click at [112, 401] on span "Client Document Storage" at bounding box center [114, 407] width 110 height 12
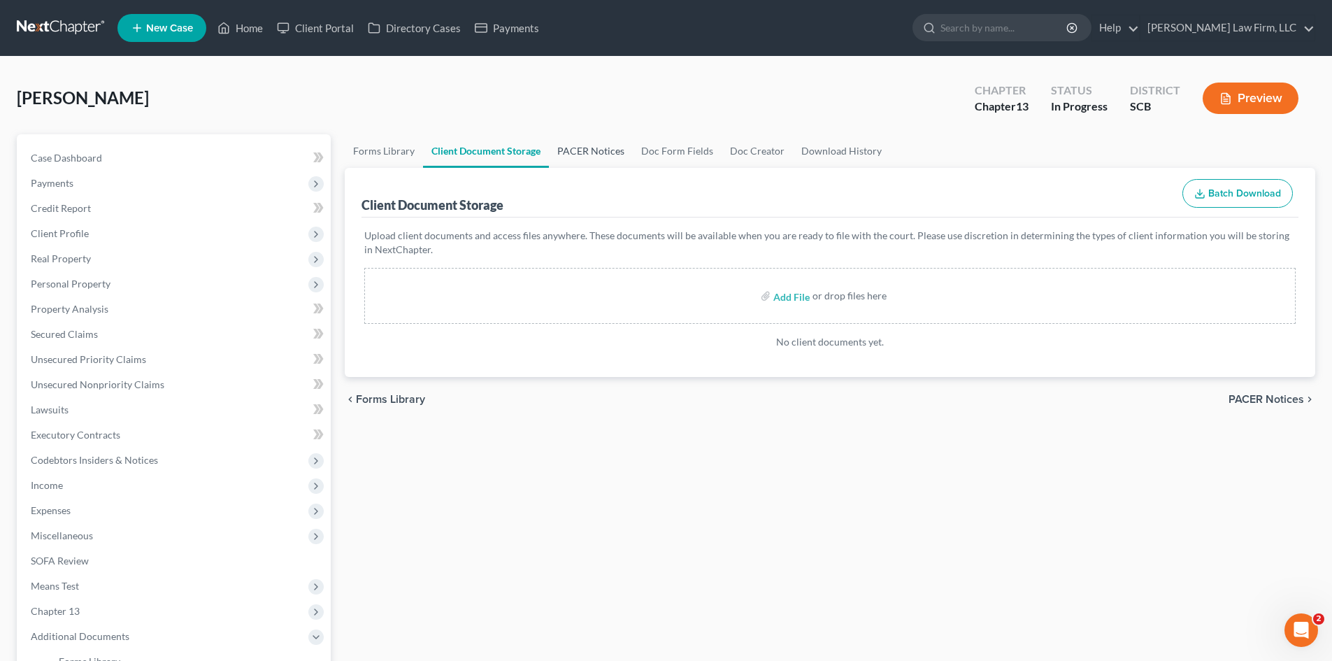
click at [562, 150] on link "PACER Notices" at bounding box center [591, 151] width 84 height 34
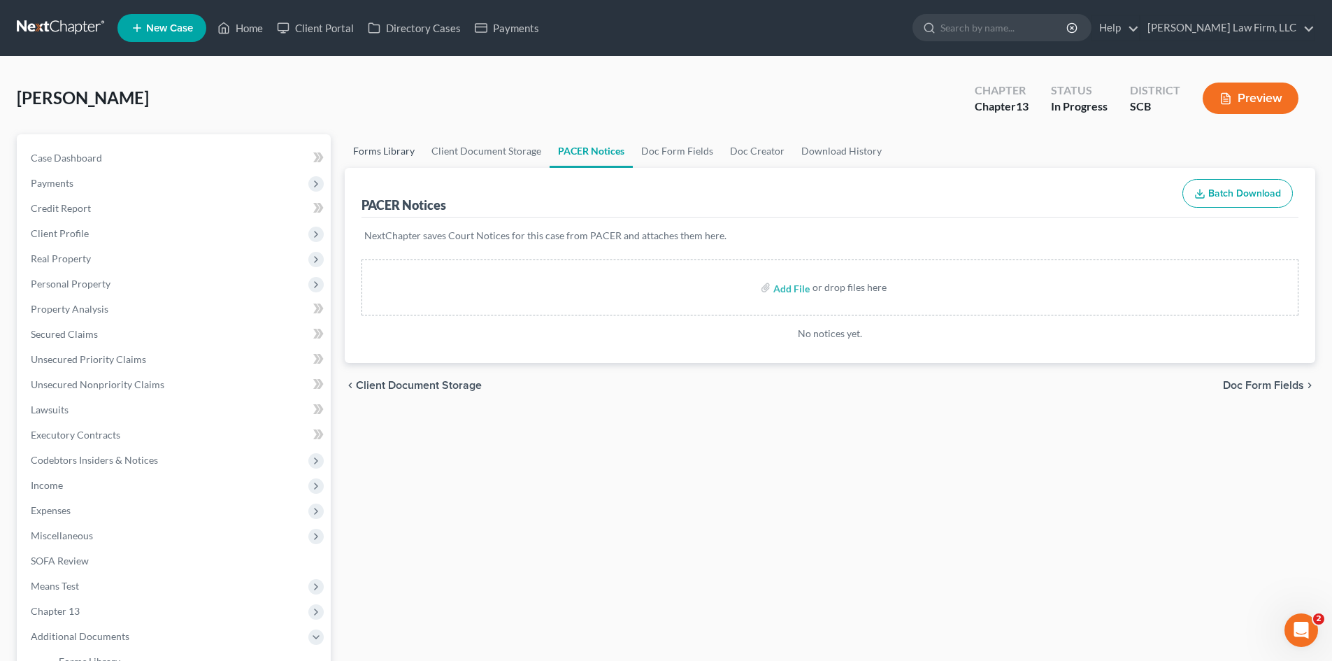
click at [406, 151] on link "Forms Library" at bounding box center [384, 151] width 78 height 34
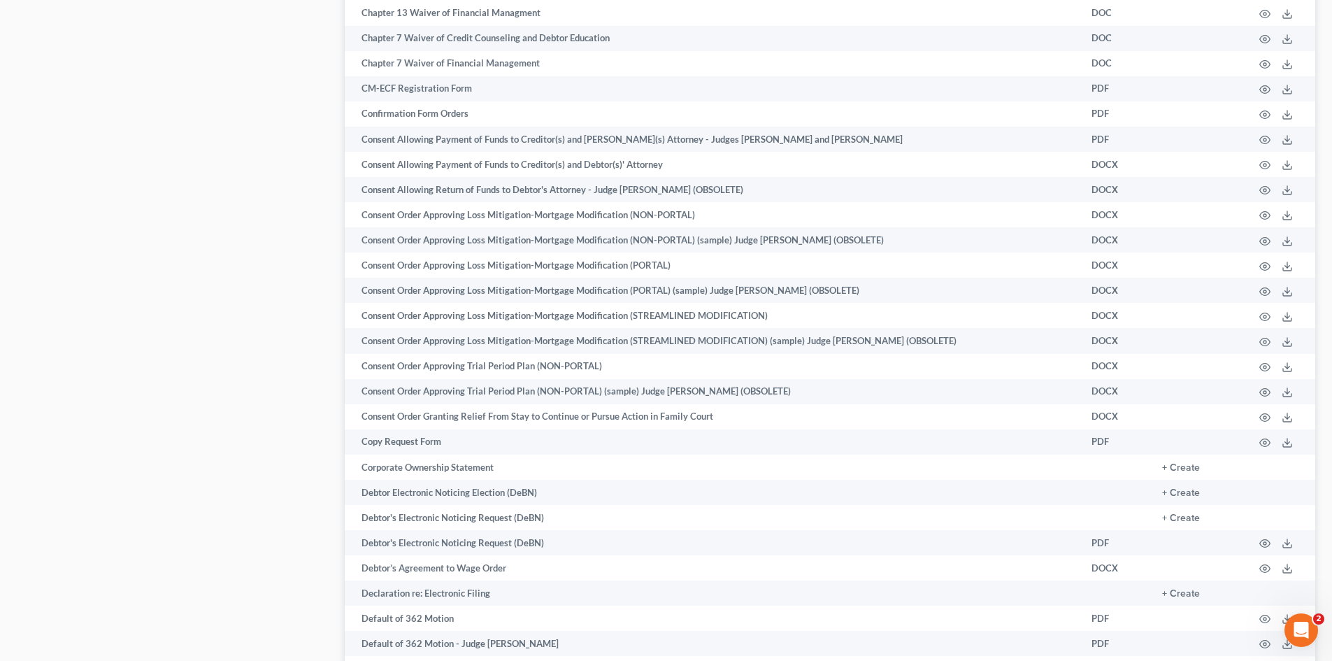
scroll to position [1428, 0]
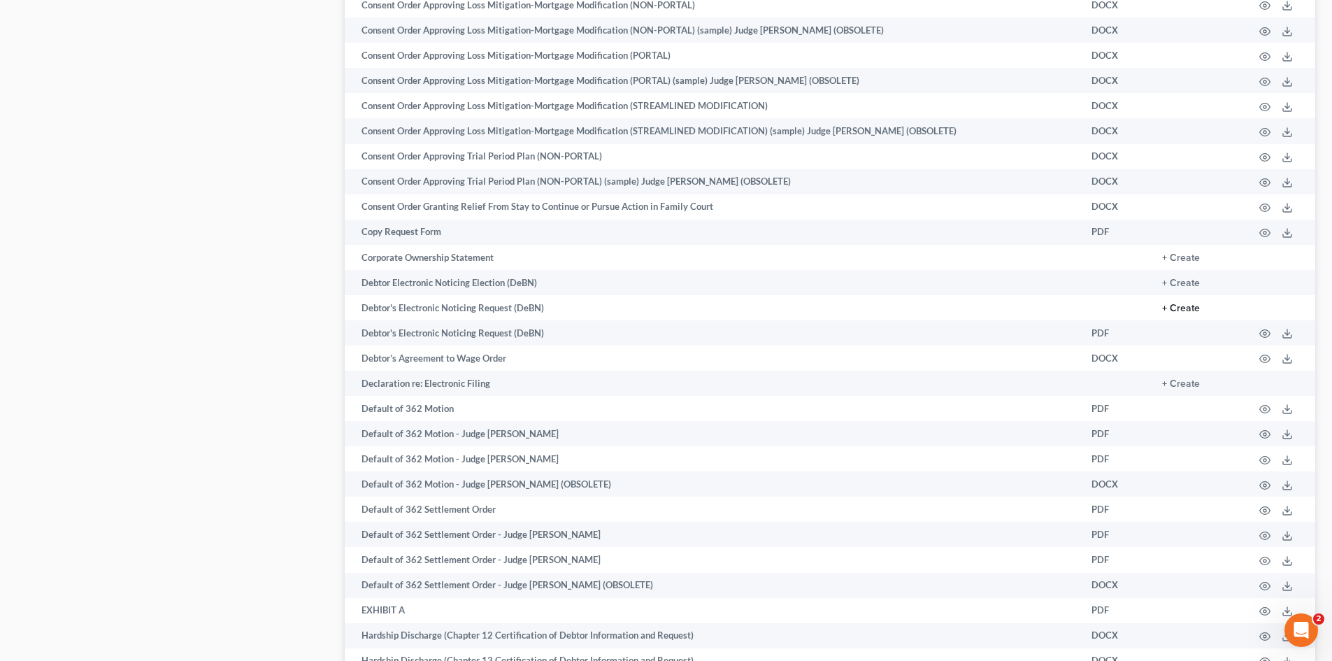
click at [1177, 310] on button "+ Create" at bounding box center [1181, 309] width 38 height 10
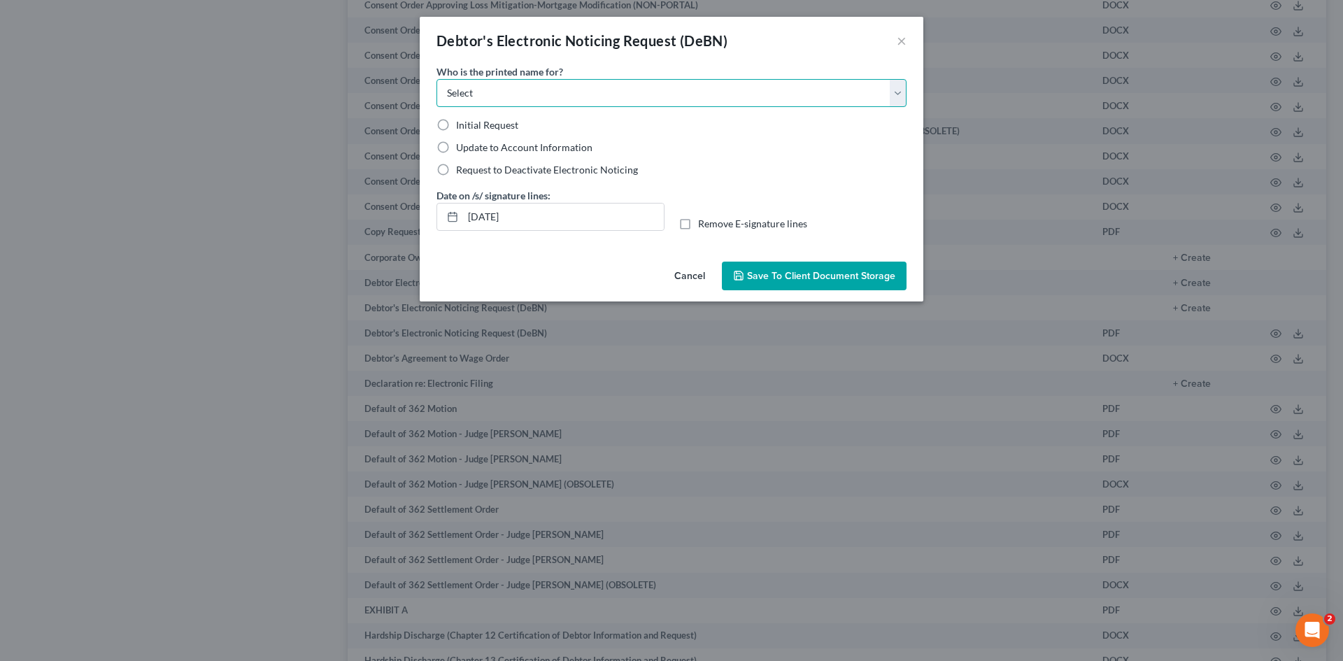
drag, startPoint x: 688, startPoint y: 92, endPoint x: 653, endPoint y: 105, distance: 37.2
click at [688, 92] on select "Select Debtor Attorney" at bounding box center [671, 93] width 470 height 28
select select "0"
click at [436, 79] on select "Select Debtor Attorney" at bounding box center [671, 93] width 470 height 28
click at [469, 127] on span "Initial Request" at bounding box center [487, 125] width 62 height 12
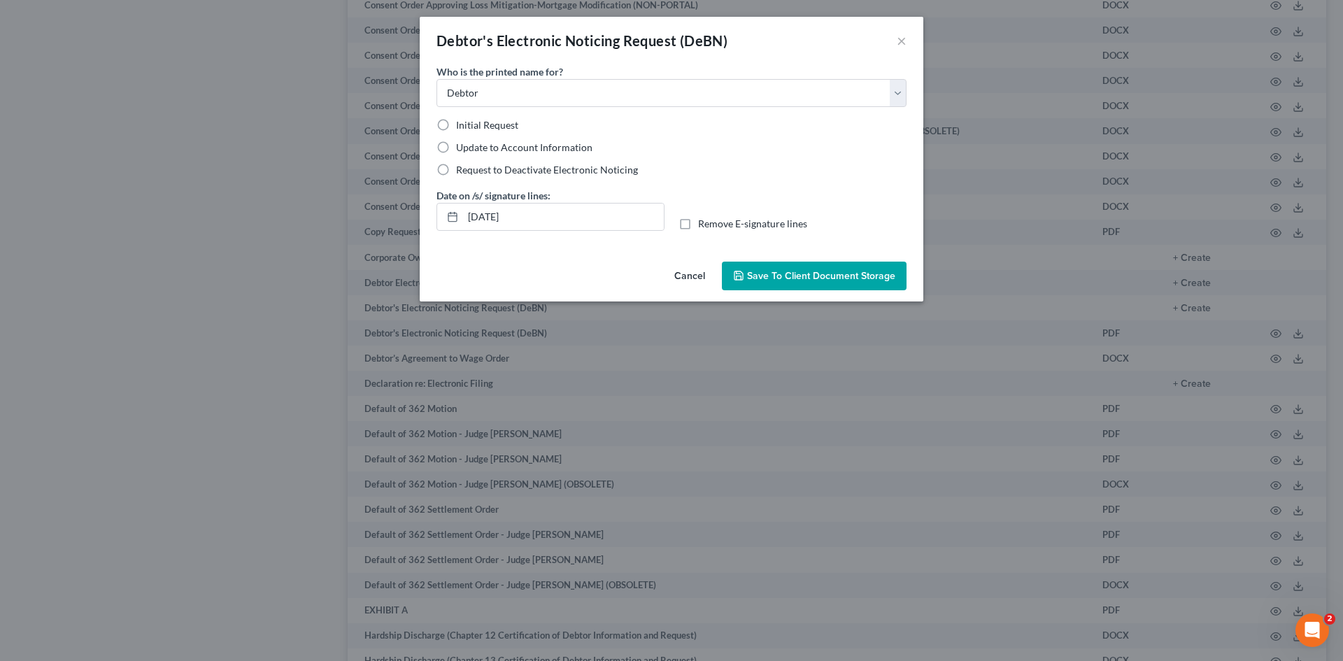
click at [469, 127] on input "Initial Request" at bounding box center [466, 122] width 9 height 9
radio input "true"
drag, startPoint x: 464, startPoint y: 220, endPoint x: 527, endPoint y: 212, distance: 62.7
click at [520, 215] on input "[DATE]" at bounding box center [563, 217] width 201 height 27
click at [698, 224] on label "Remove E-signature lines" at bounding box center [752, 224] width 109 height 14
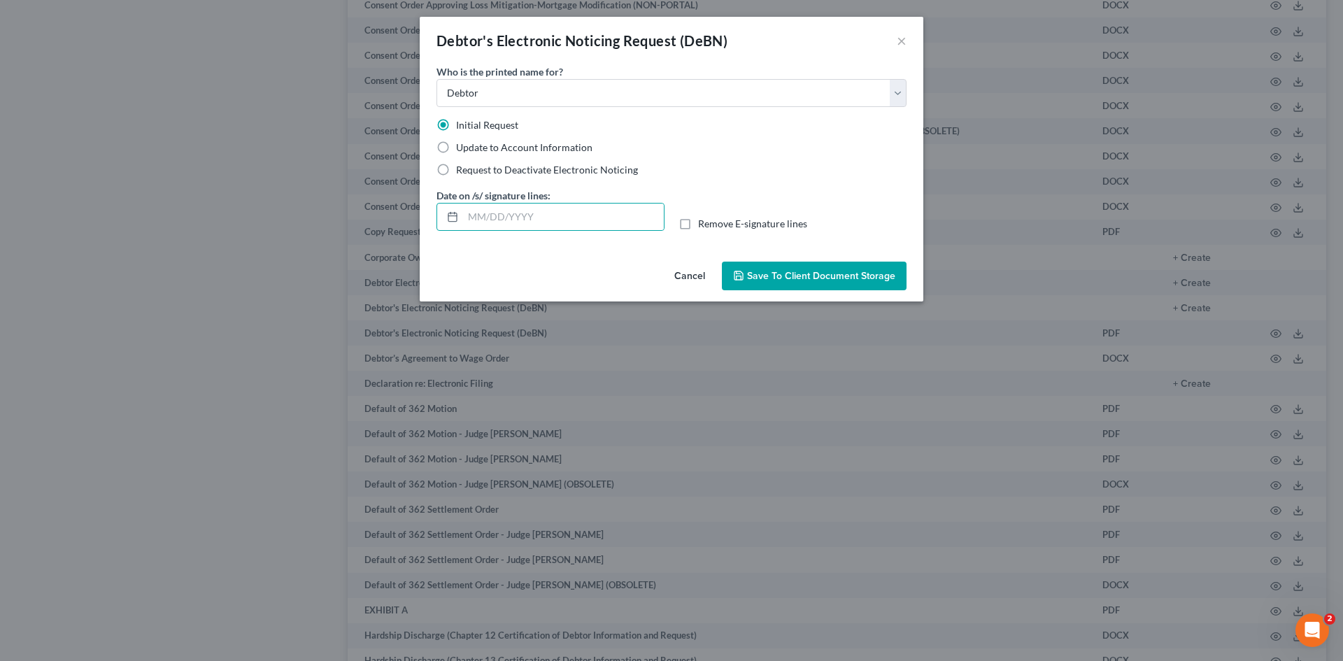
click at [704, 224] on input "Remove E-signature lines" at bounding box center [708, 221] width 9 height 9
checkbox input "true"
click at [871, 285] on button "Save to Client Document Storage" at bounding box center [814, 276] width 185 height 29
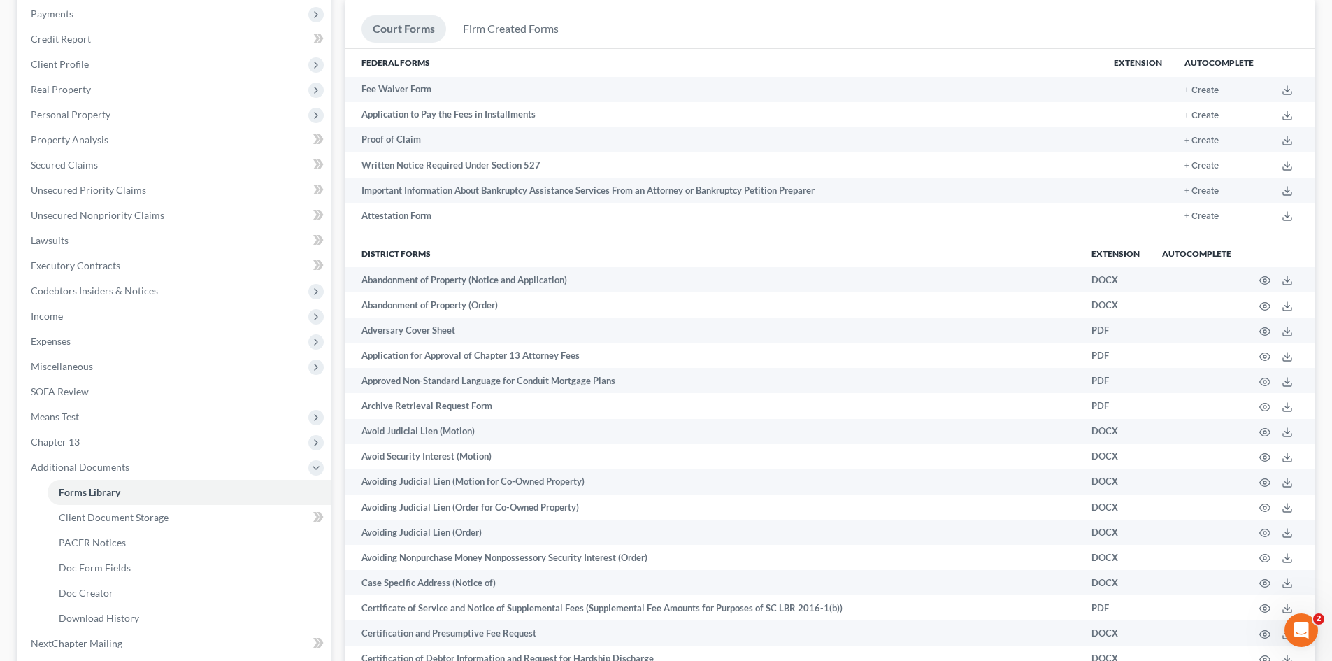
scroll to position [0, 0]
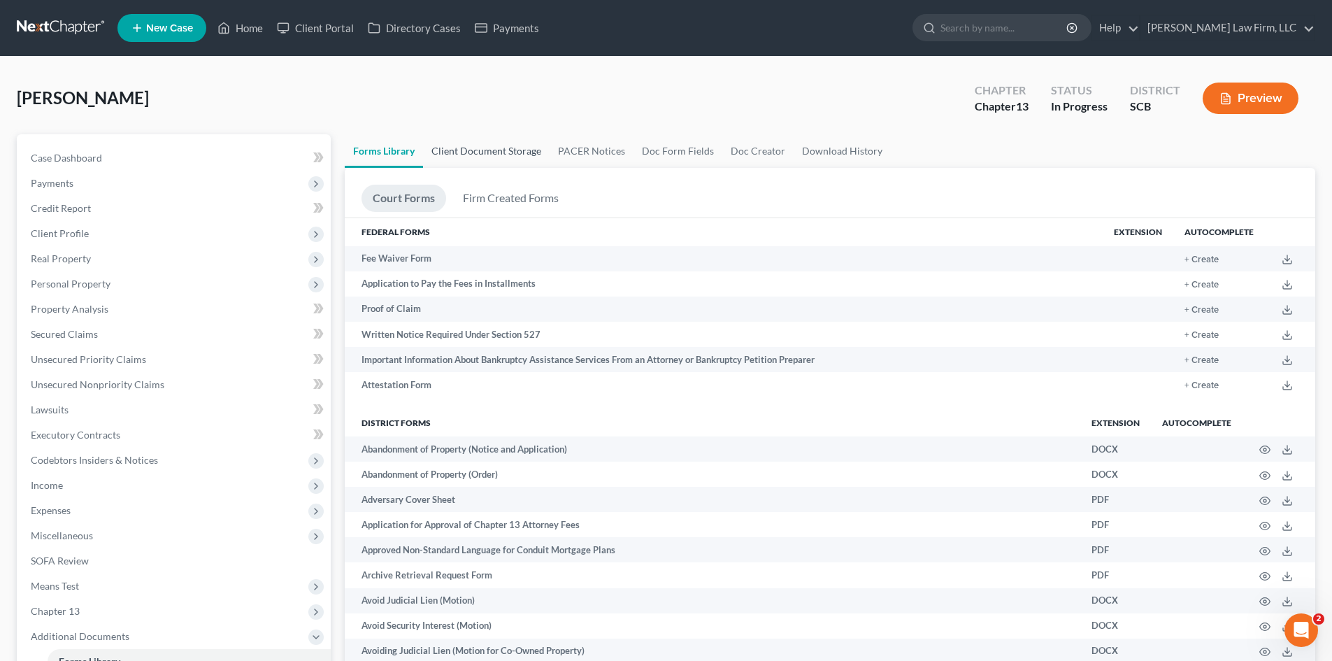
click at [495, 156] on link "Client Document Storage" at bounding box center [486, 151] width 127 height 34
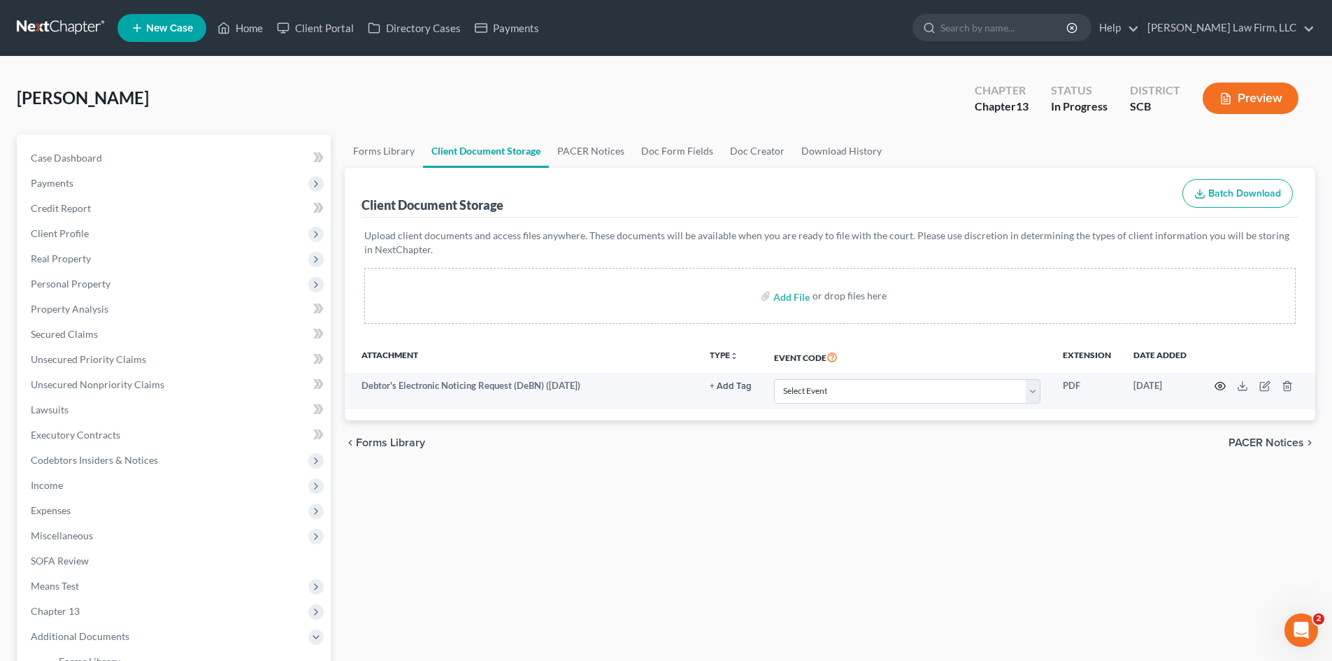
click at [1219, 381] on icon "button" at bounding box center [1220, 385] width 11 height 11
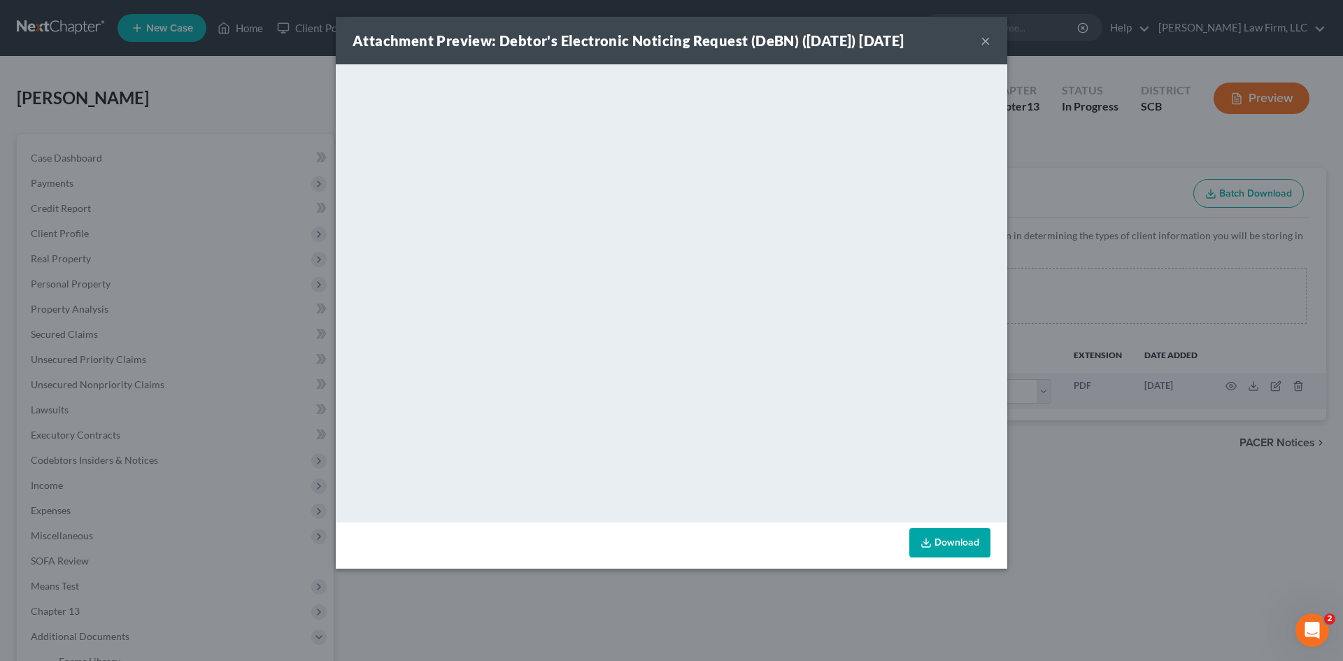
click at [982, 43] on button "×" at bounding box center [985, 40] width 10 height 17
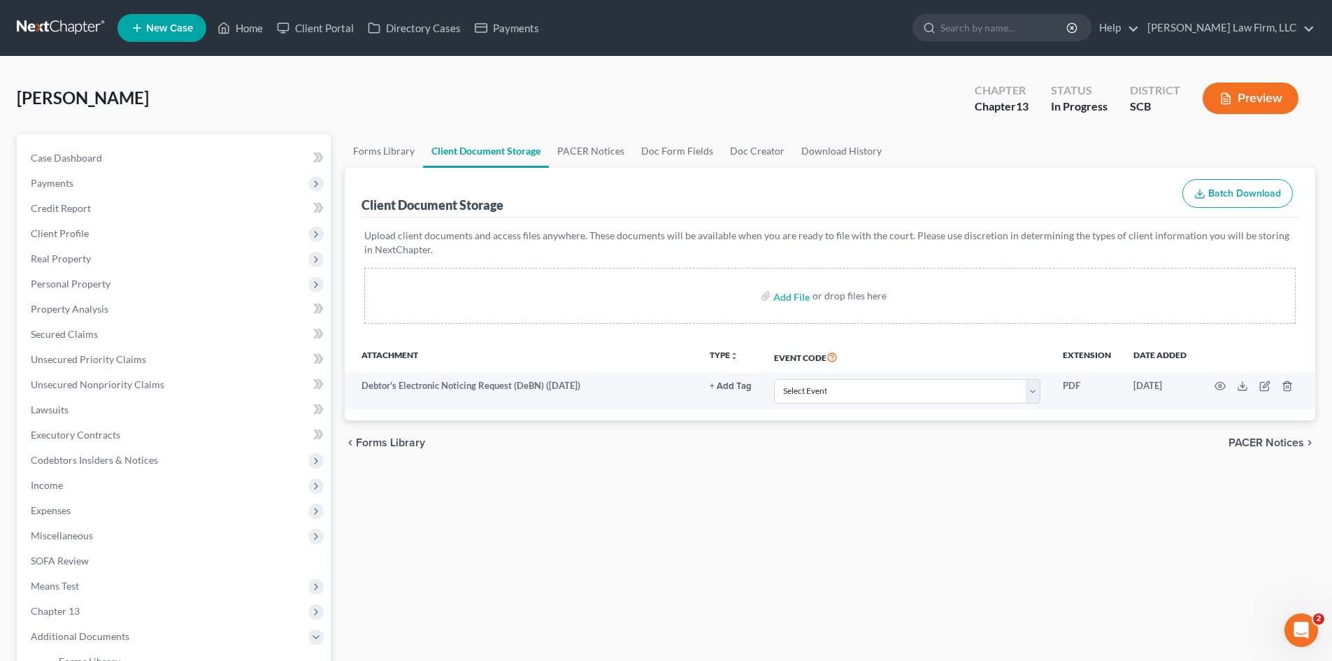
click at [55, 510] on span "Expenses" at bounding box center [51, 510] width 40 height 12
click at [68, 533] on span "Home" at bounding box center [72, 535] width 27 height 12
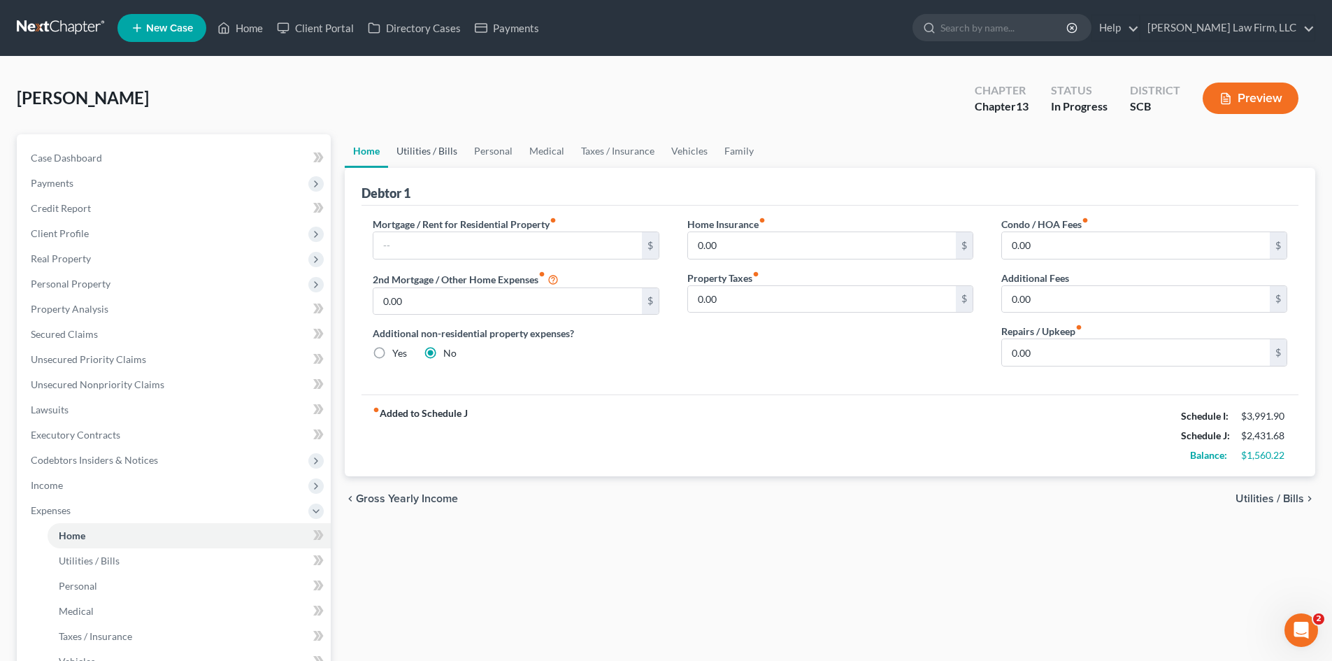
click at [404, 150] on link "Utilities / Bills" at bounding box center [427, 151] width 78 height 34
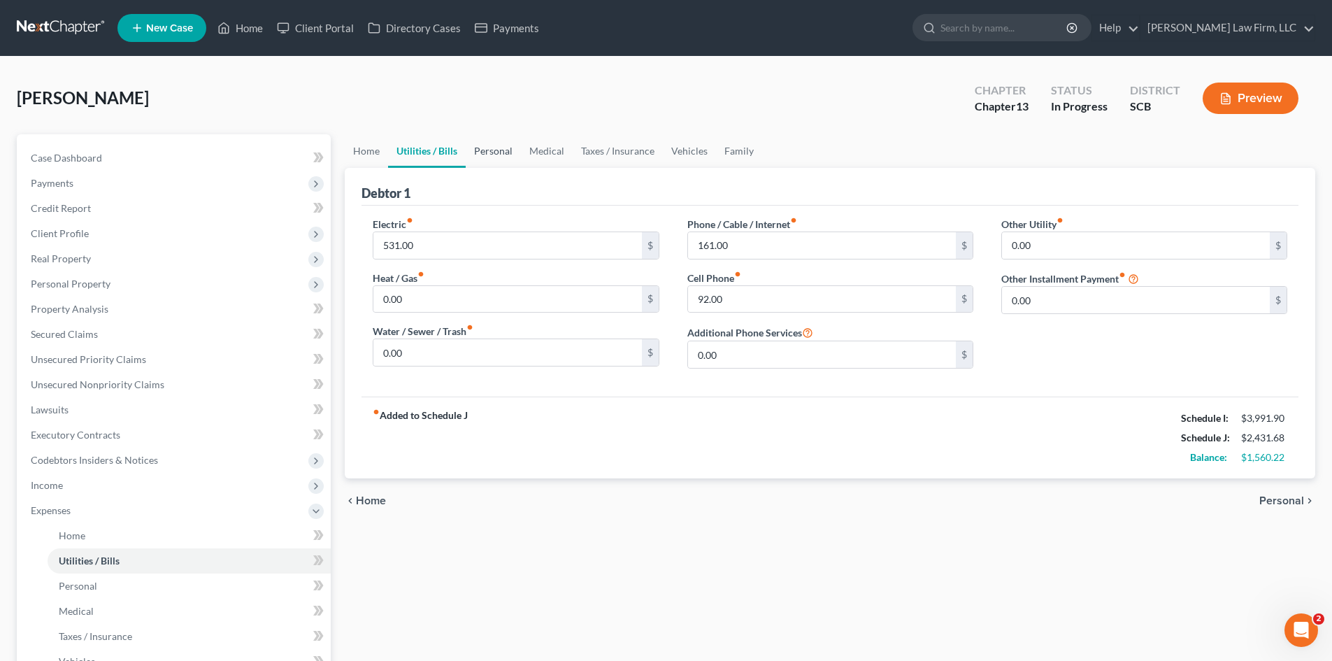
click at [501, 156] on link "Personal" at bounding box center [493, 151] width 55 height 34
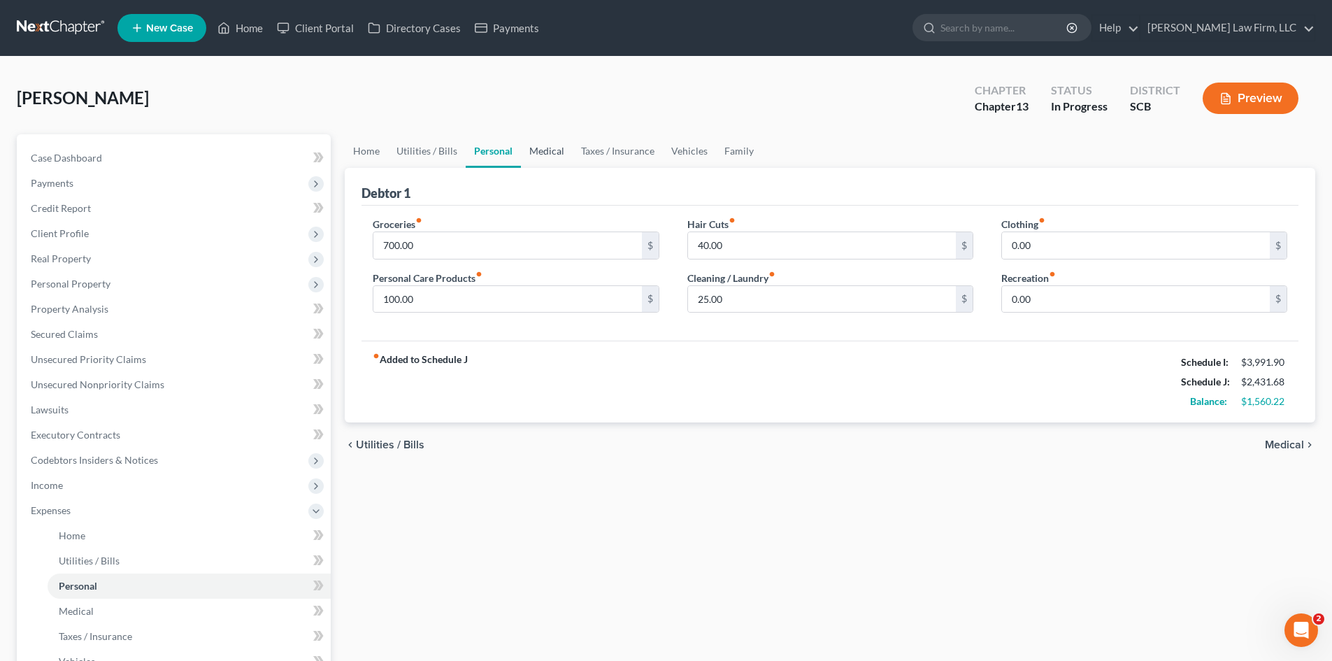
click at [549, 156] on link "Medical" at bounding box center [547, 151] width 52 height 34
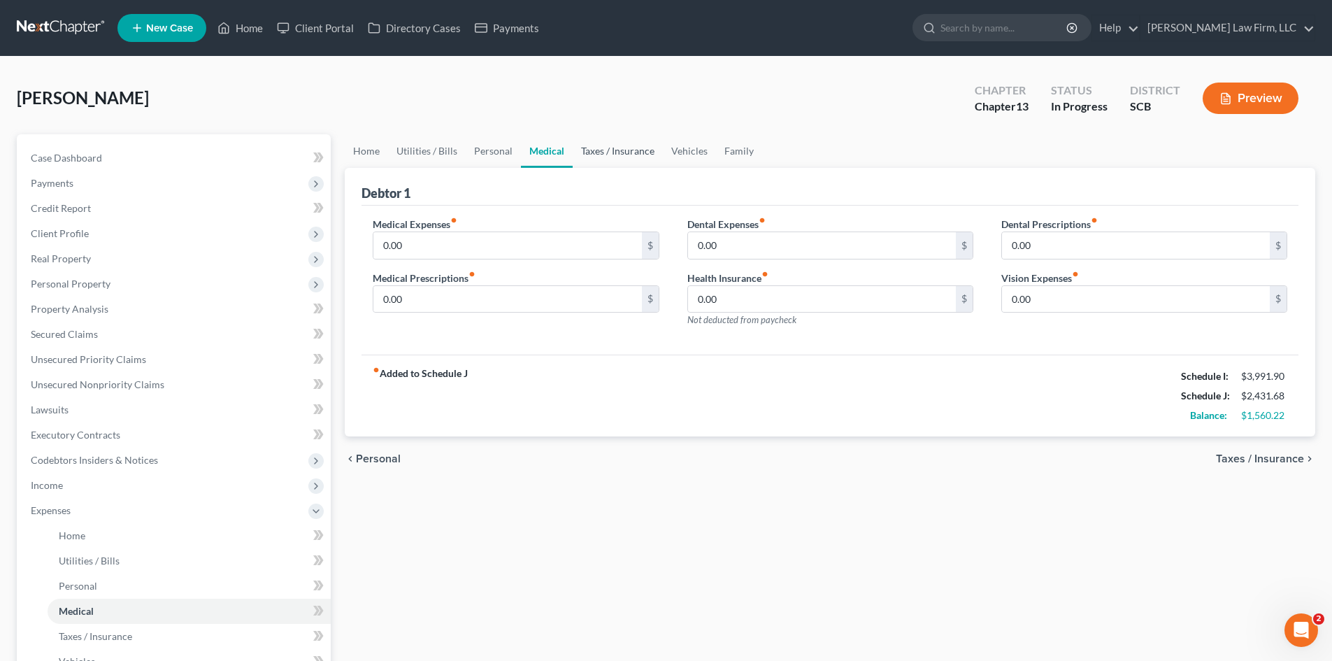
click at [584, 155] on link "Taxes / Insurance" at bounding box center [618, 151] width 90 height 34
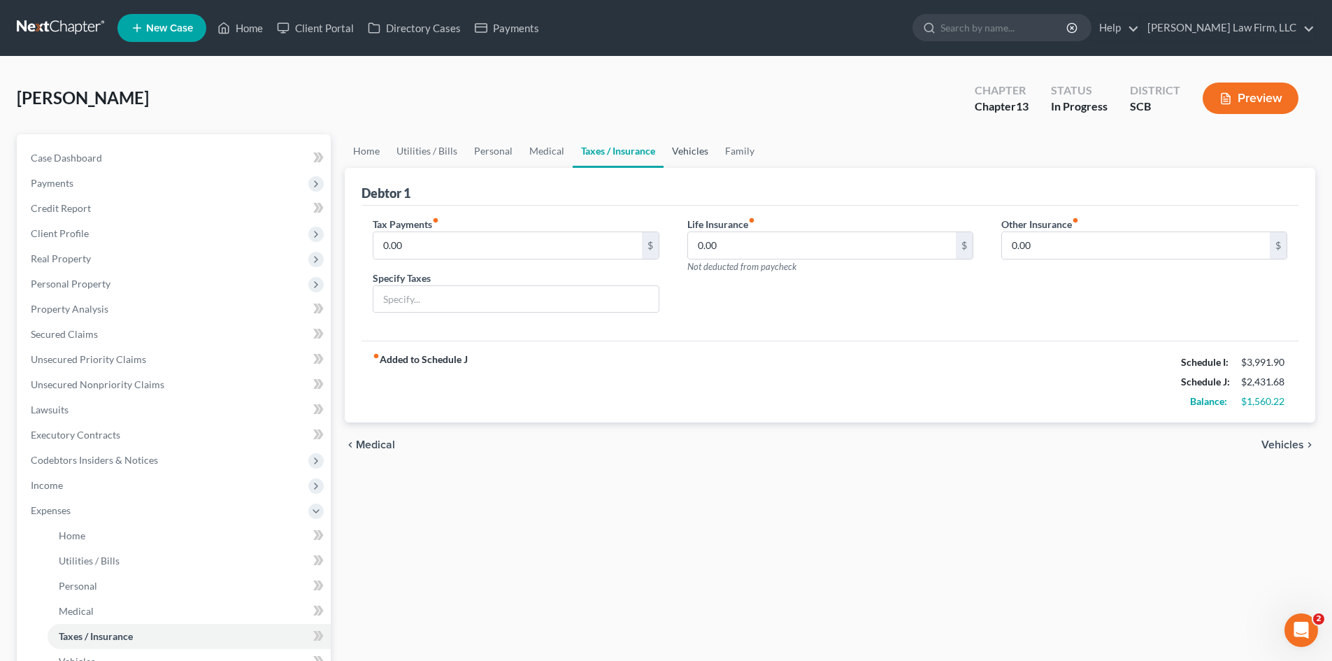
click at [676, 150] on link "Vehicles" at bounding box center [690, 151] width 53 height 34
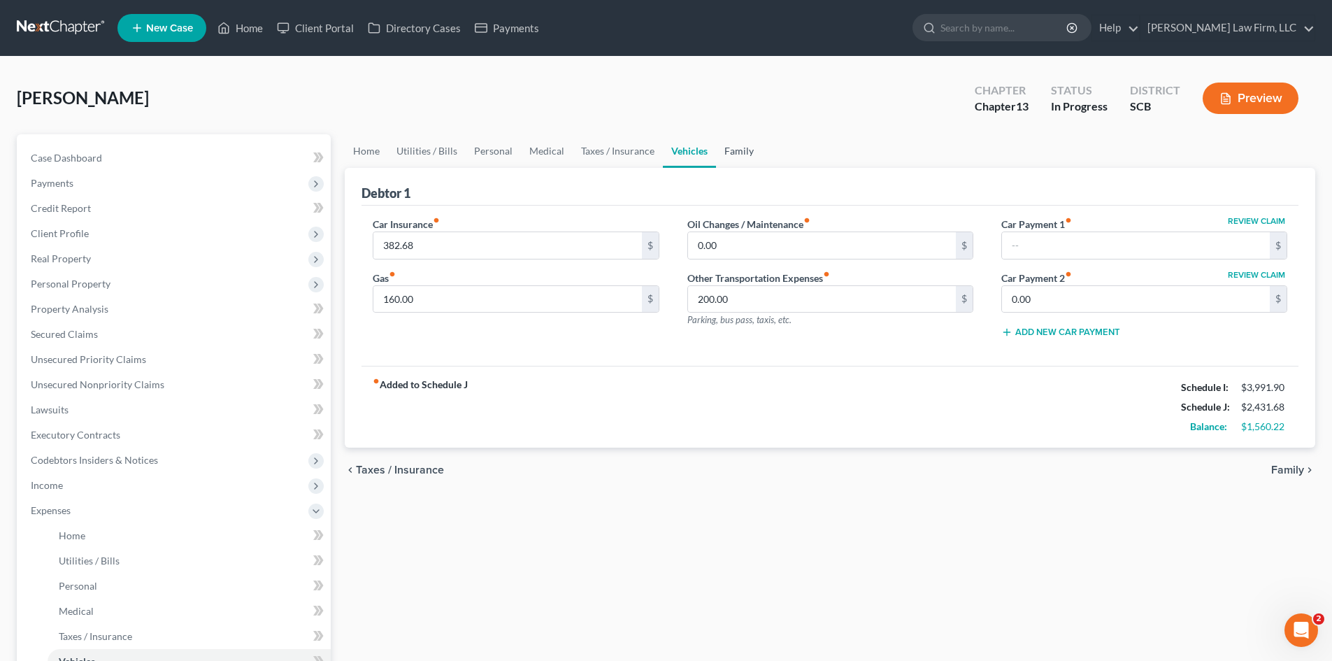
click at [722, 154] on link "Family" at bounding box center [739, 151] width 46 height 34
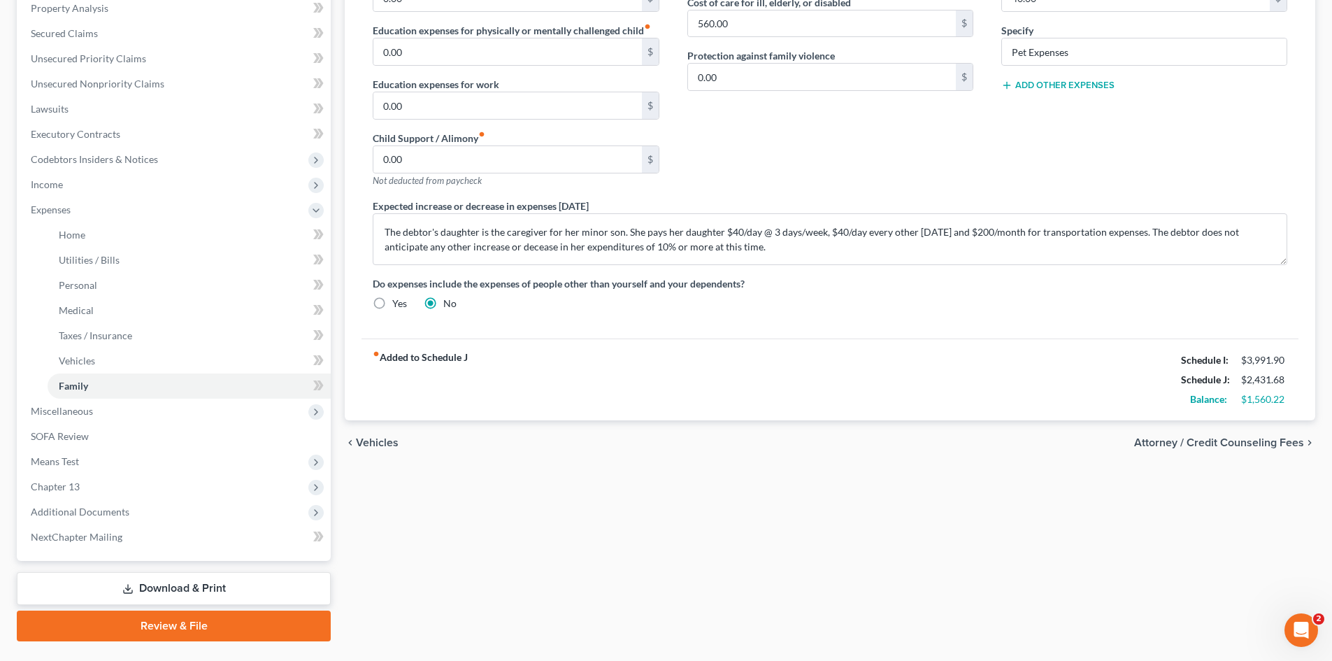
scroll to position [334, 0]
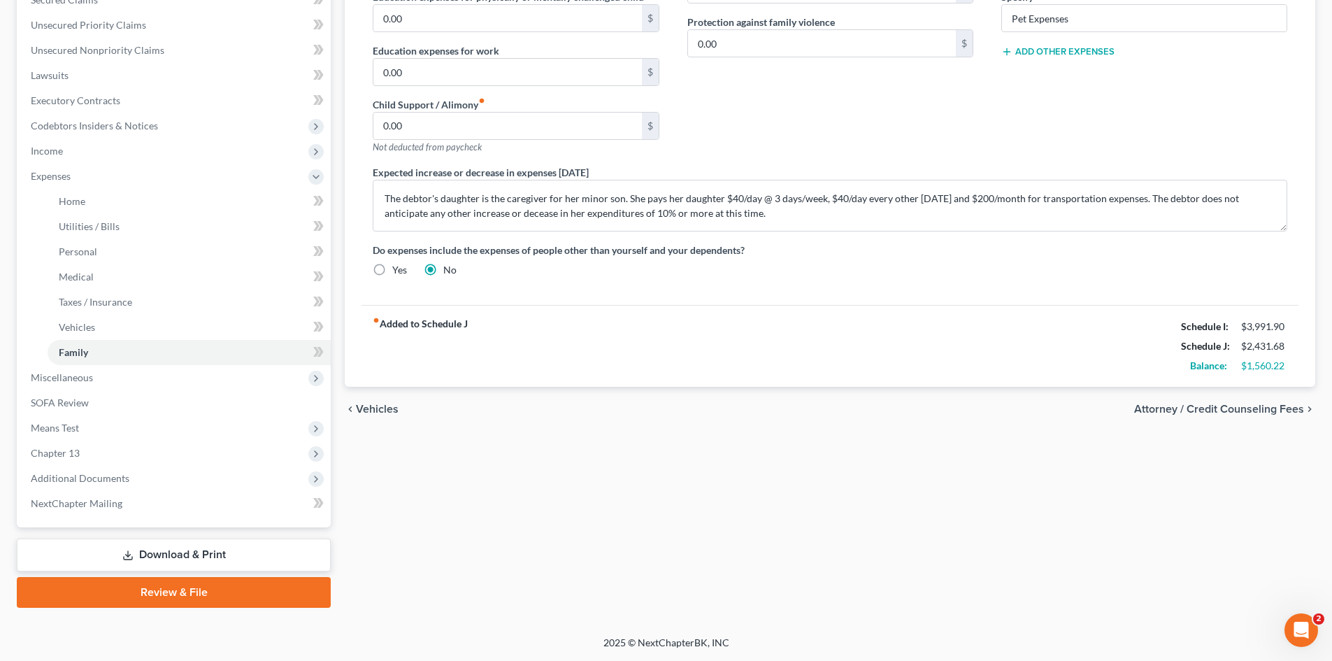
click at [75, 431] on span "Means Test" at bounding box center [55, 428] width 48 height 12
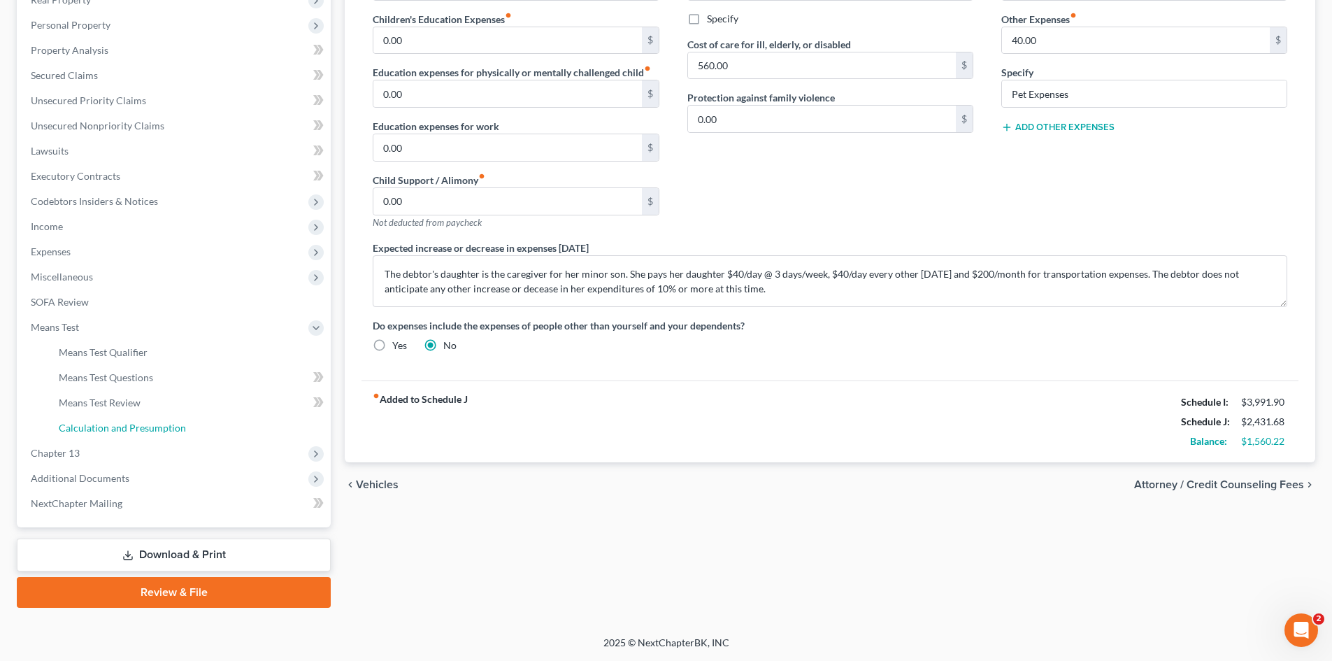
click at [91, 428] on span "Calculation and Presumption" at bounding box center [122, 428] width 127 height 12
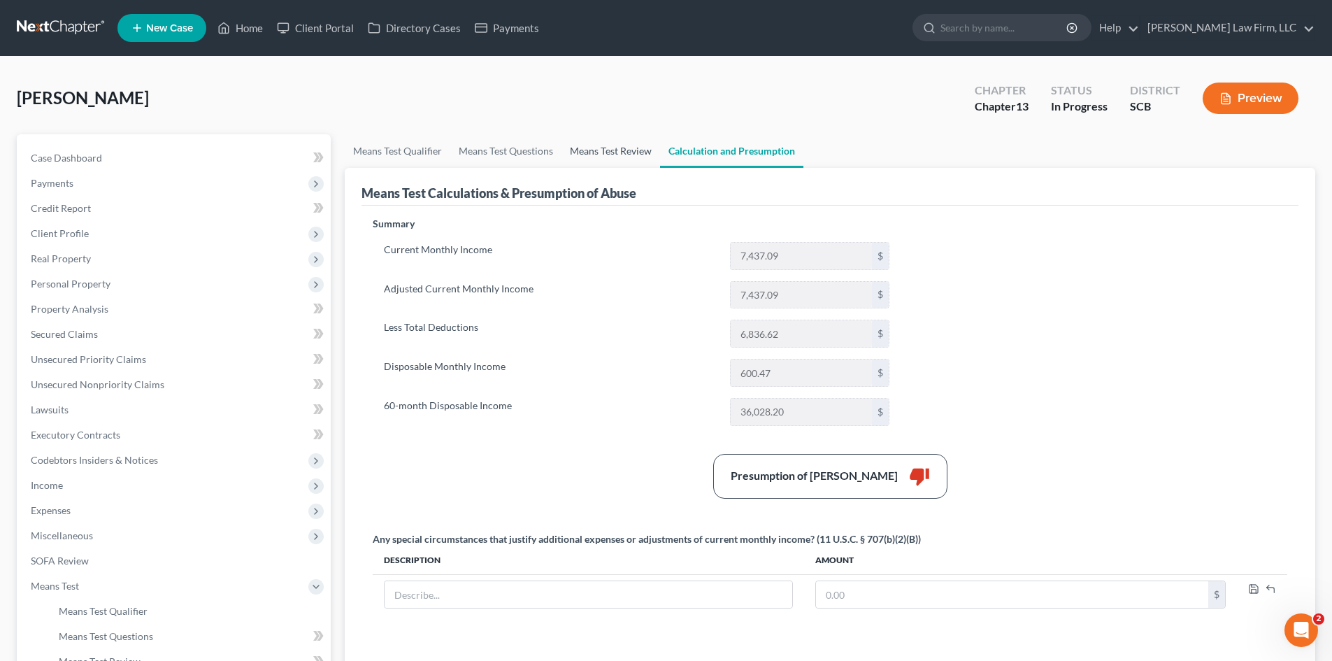
click at [563, 148] on link "Means Test Review" at bounding box center [611, 151] width 99 height 34
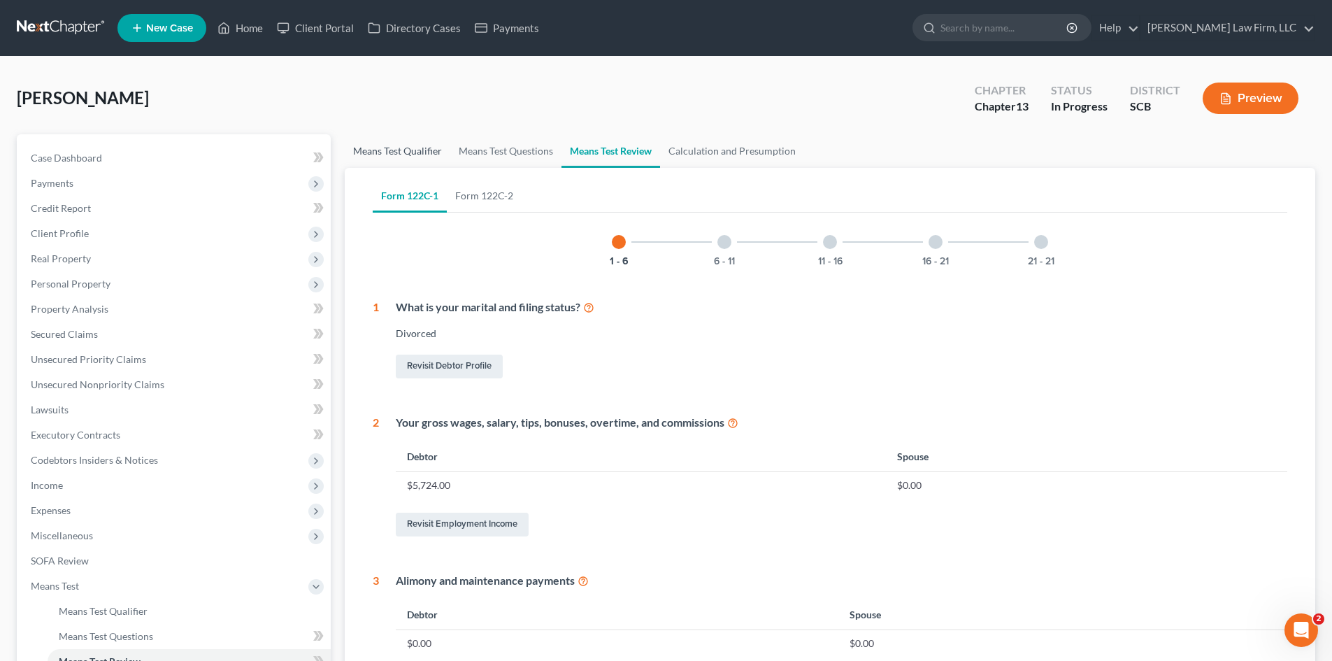
click at [407, 161] on link "Means Test Qualifier" at bounding box center [398, 151] width 106 height 34
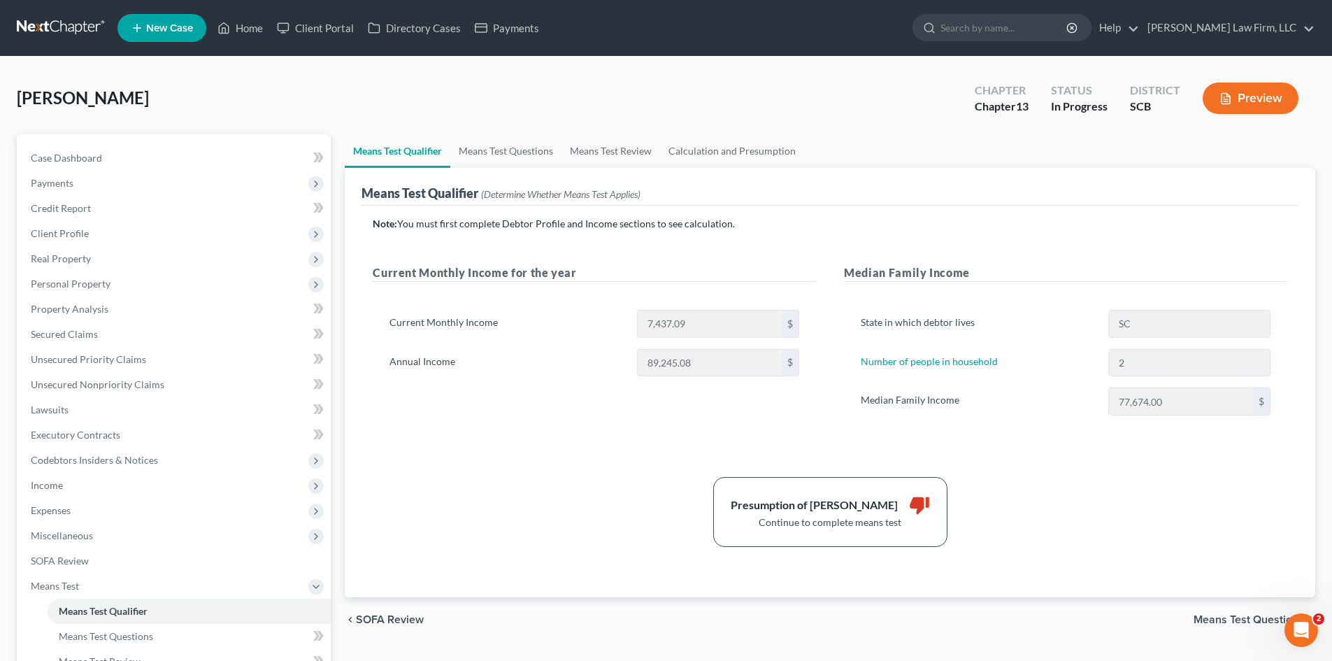
click at [87, 488] on span "Income" at bounding box center [175, 485] width 311 height 25
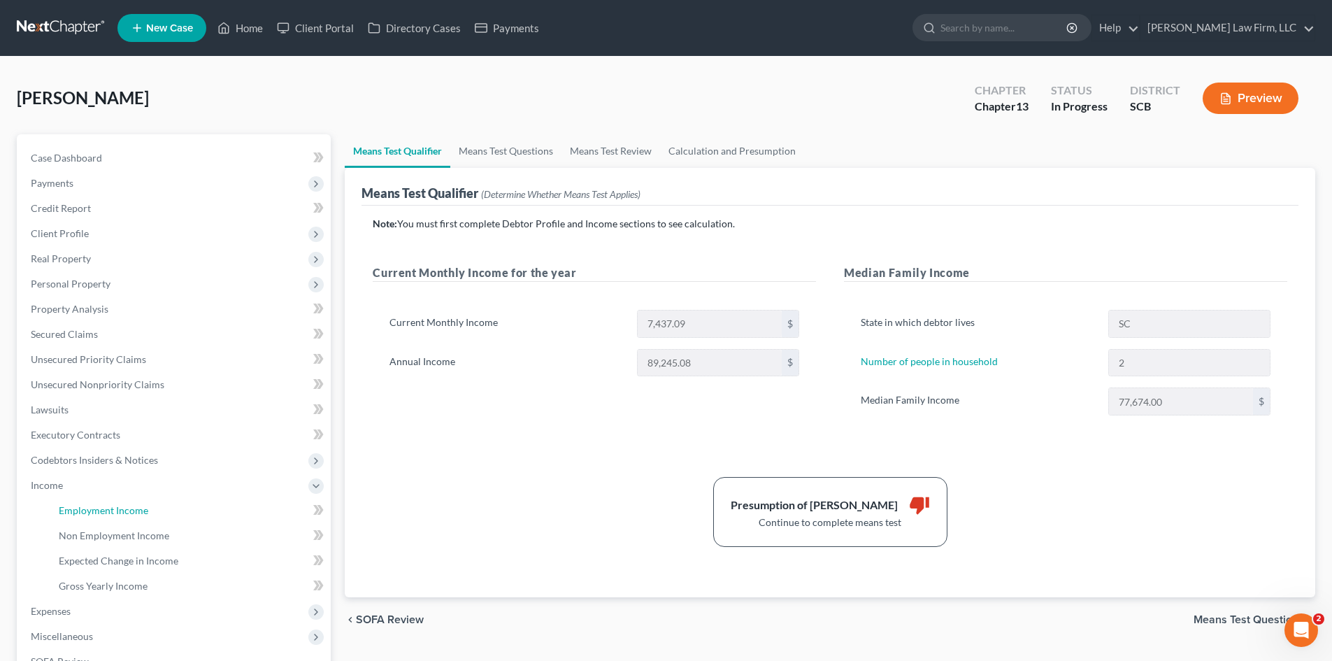
click at [82, 506] on span "Employment Income" at bounding box center [104, 510] width 90 height 12
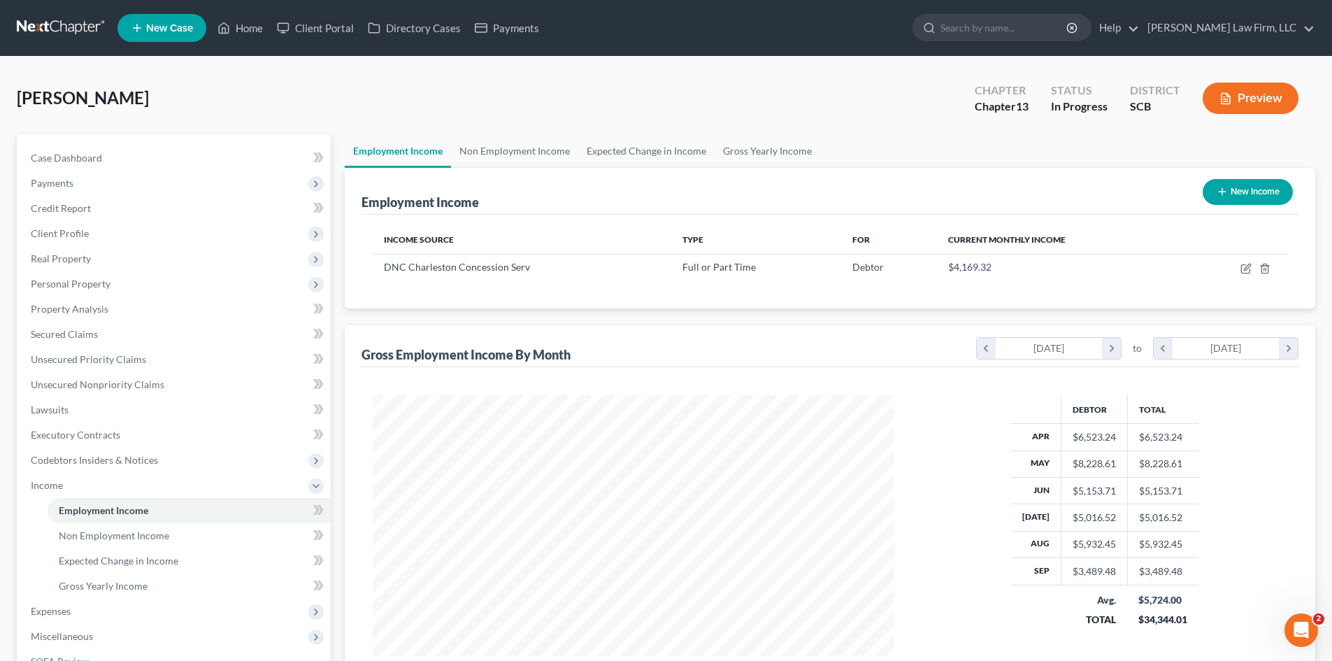
scroll to position [261, 550]
click at [529, 152] on link "Non Employment Income" at bounding box center [514, 151] width 127 height 34
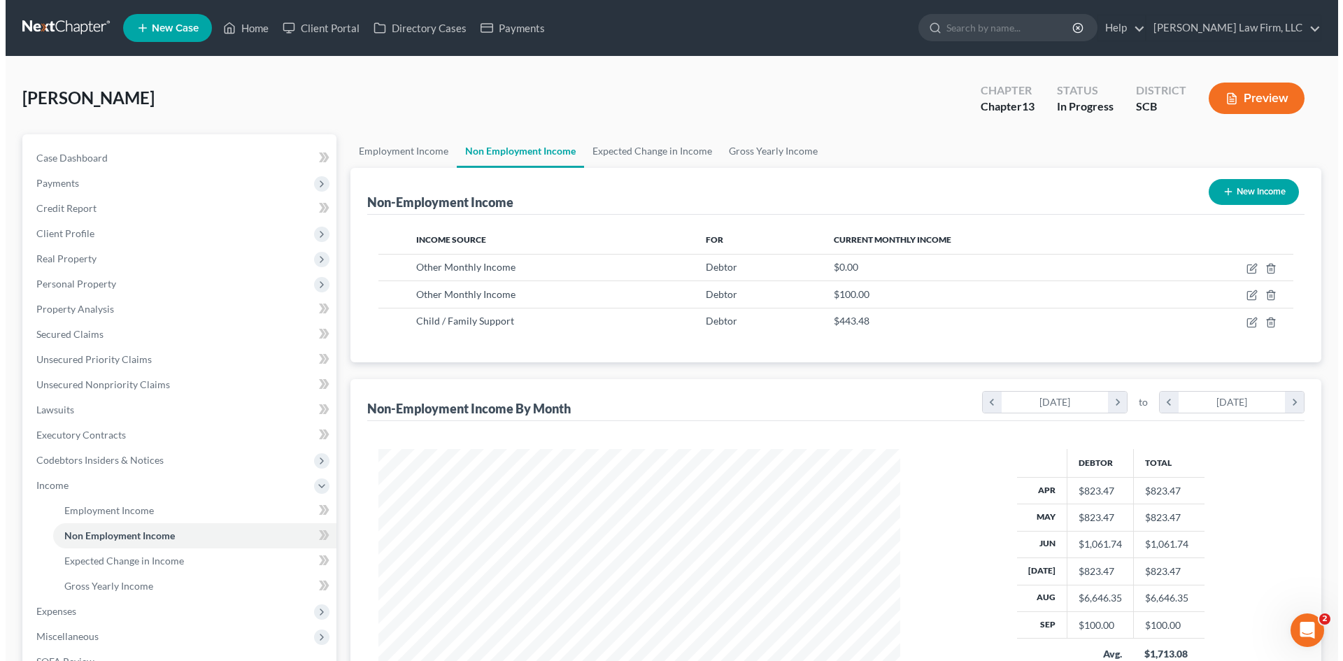
scroll to position [261, 550]
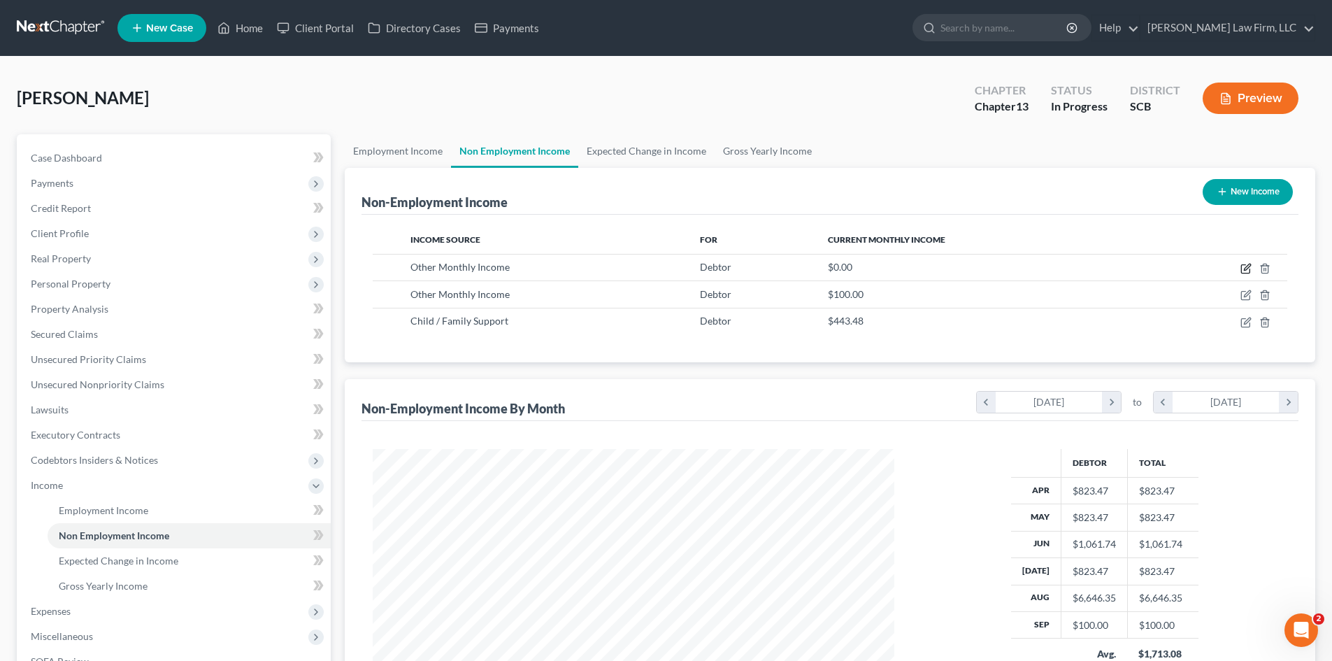
click at [1241, 269] on icon "button" at bounding box center [1245, 269] width 8 height 8
select select "13"
select select "0"
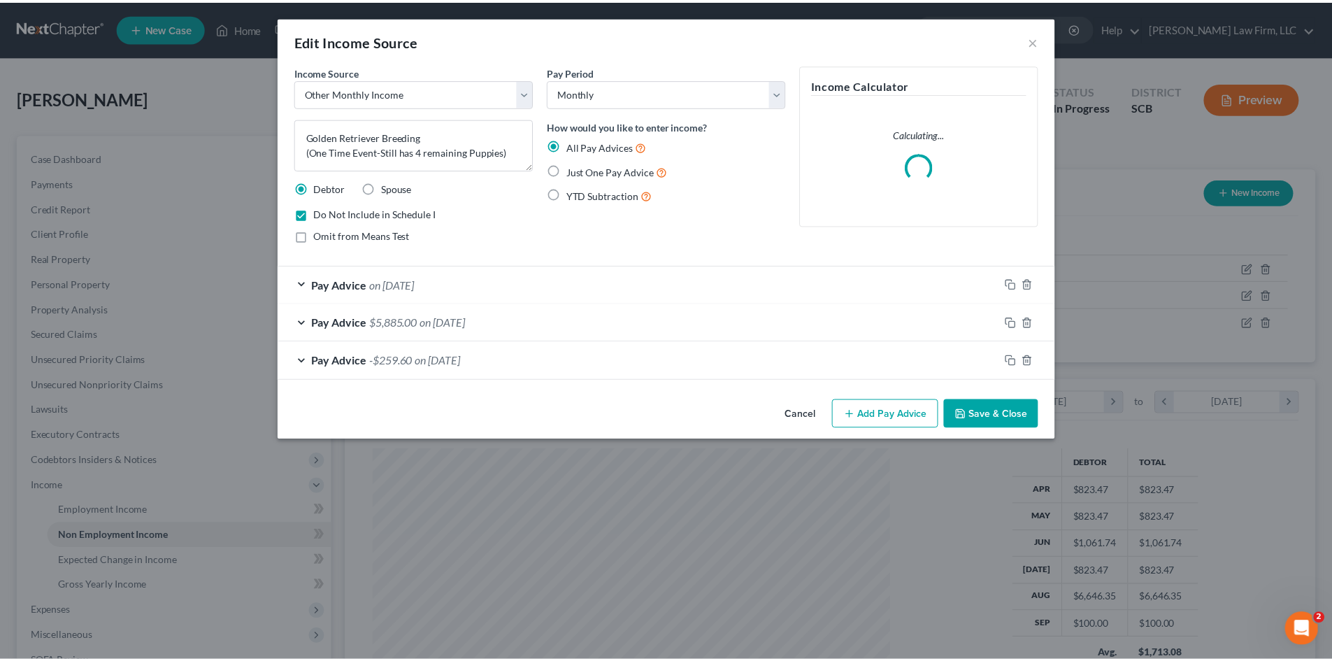
scroll to position [263, 555]
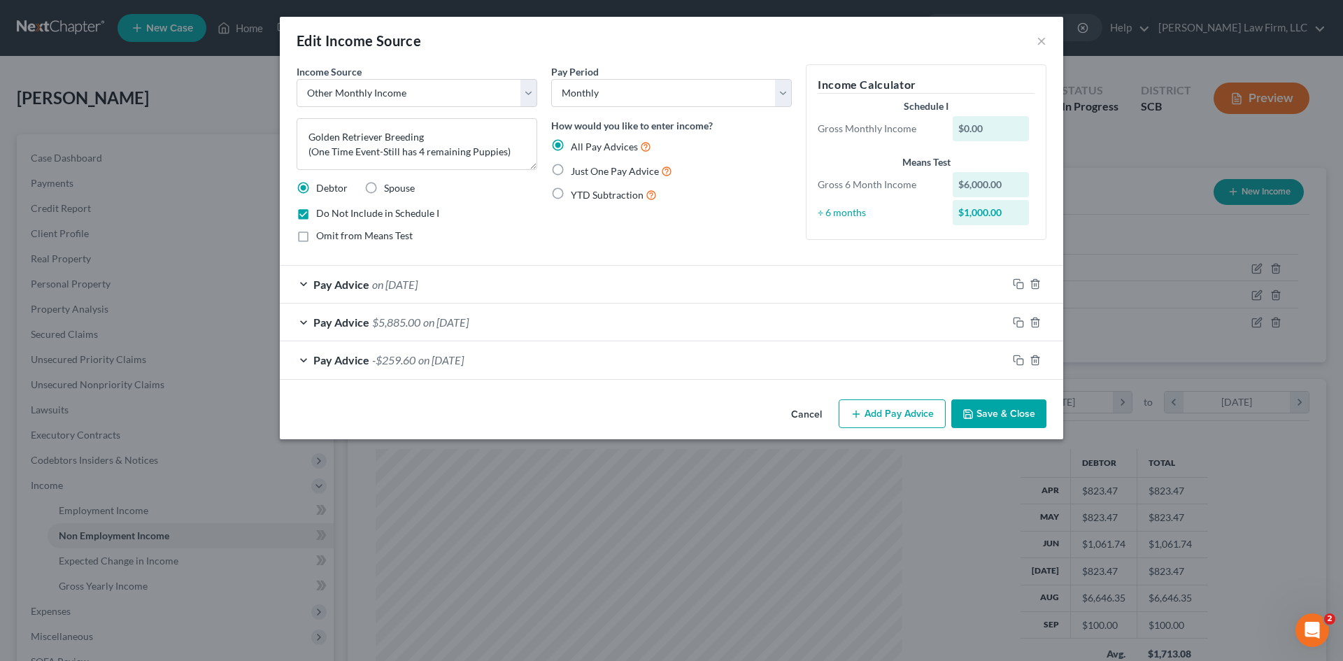
click at [998, 422] on button "Save & Close" at bounding box center [998, 413] width 95 height 29
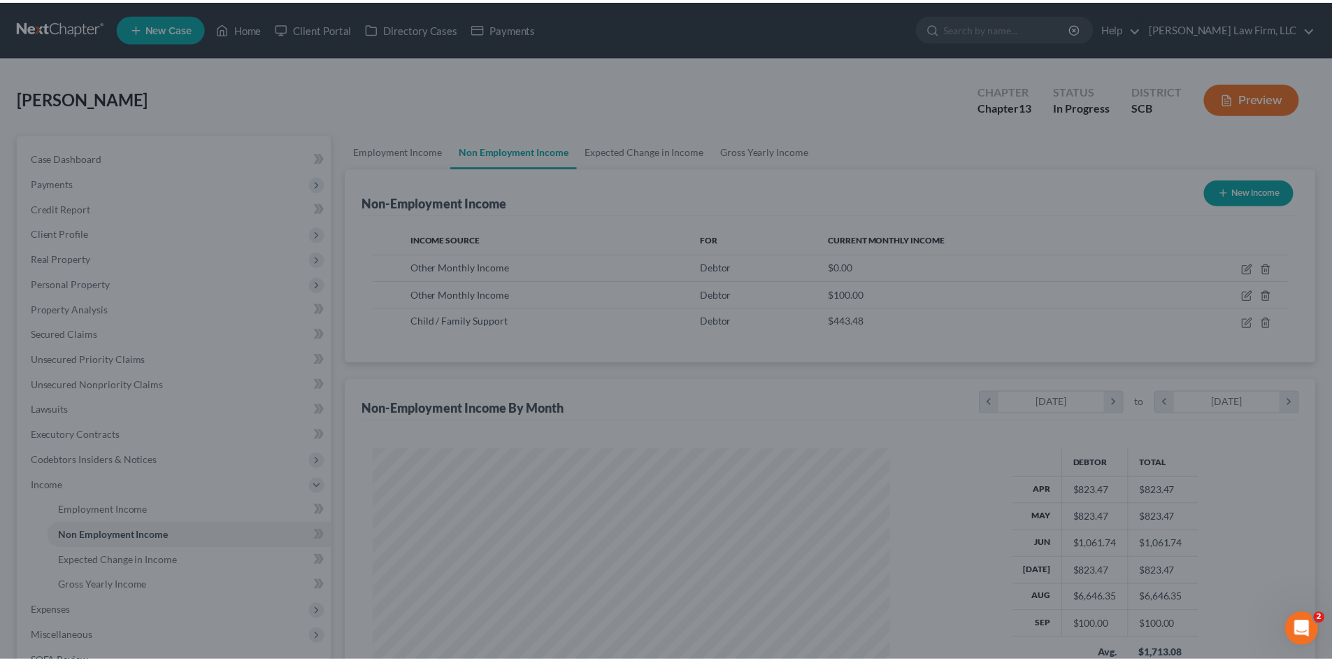
scroll to position [699085, 698796]
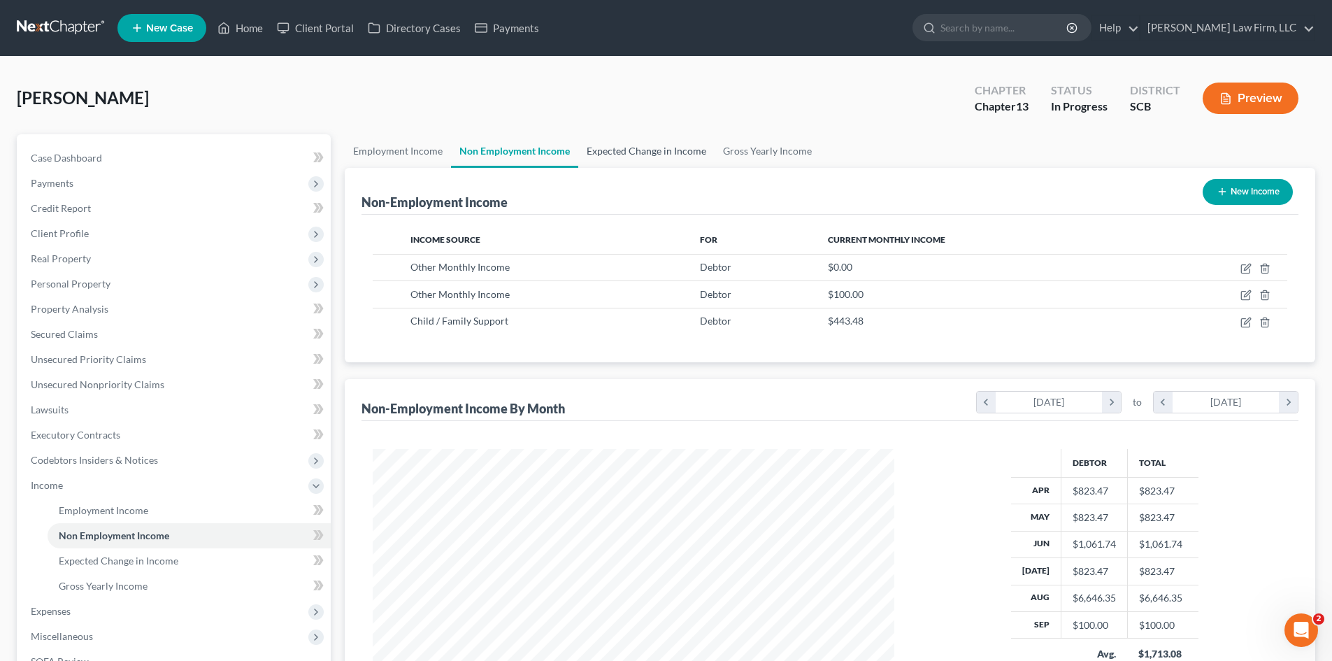
click at [652, 160] on link "Expected Change in Income" at bounding box center [646, 151] width 136 height 34
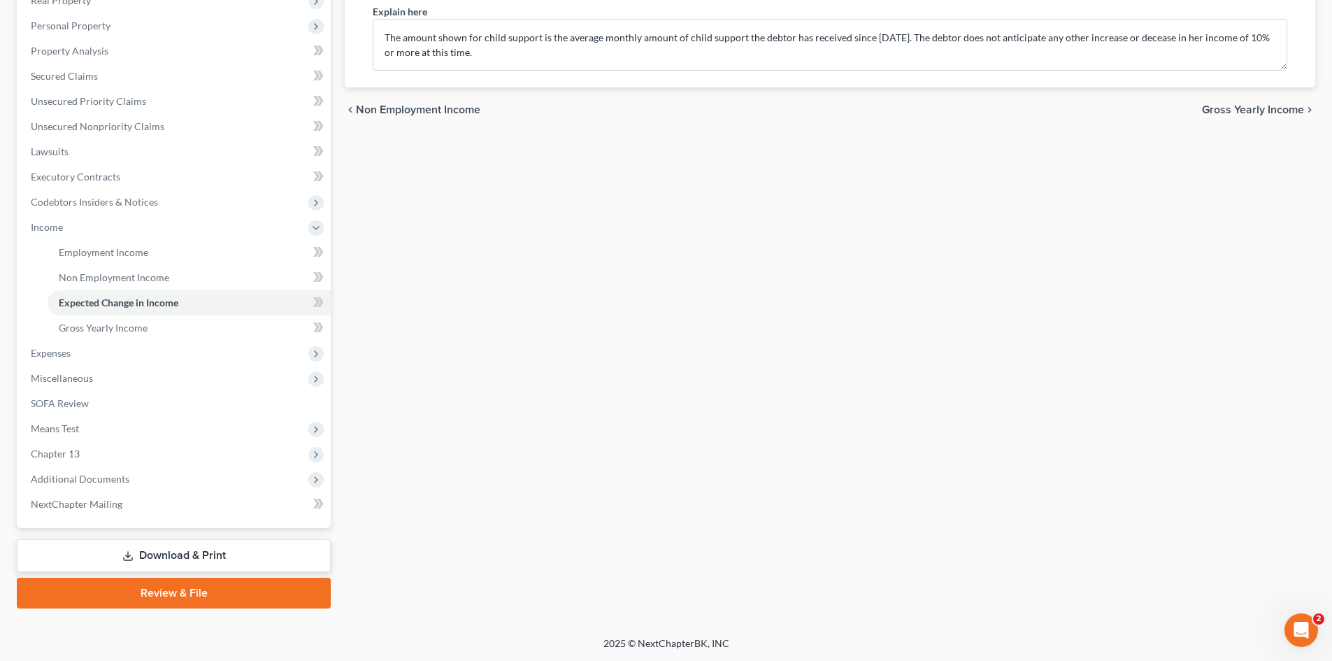
scroll to position [259, 0]
click at [148, 542] on link "Download & Print" at bounding box center [174, 554] width 314 height 33
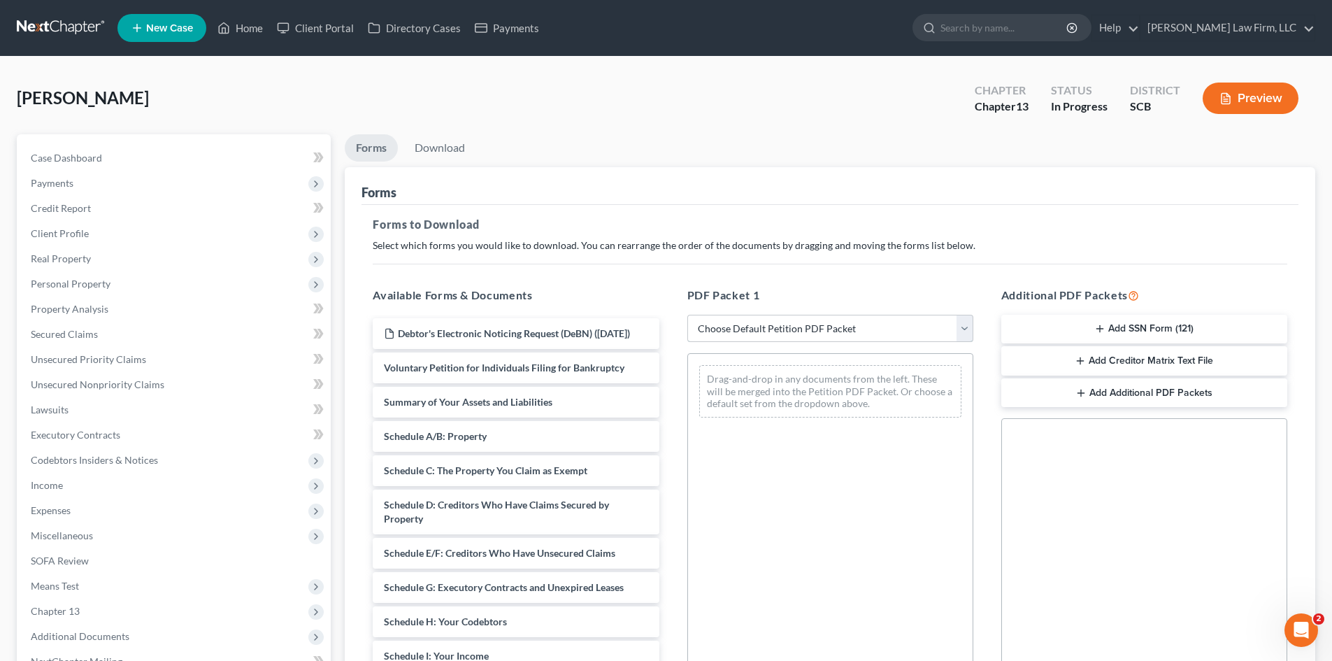
click at [771, 324] on select "Choose Default Petition PDF Packet Complete Bankruptcy Petition (all forms and …" at bounding box center [830, 329] width 286 height 28
select select "0"
click at [687, 315] on select "Choose Default Petition PDF Packet Complete Bankruptcy Petition (all forms and …" at bounding box center [830, 329] width 286 height 28
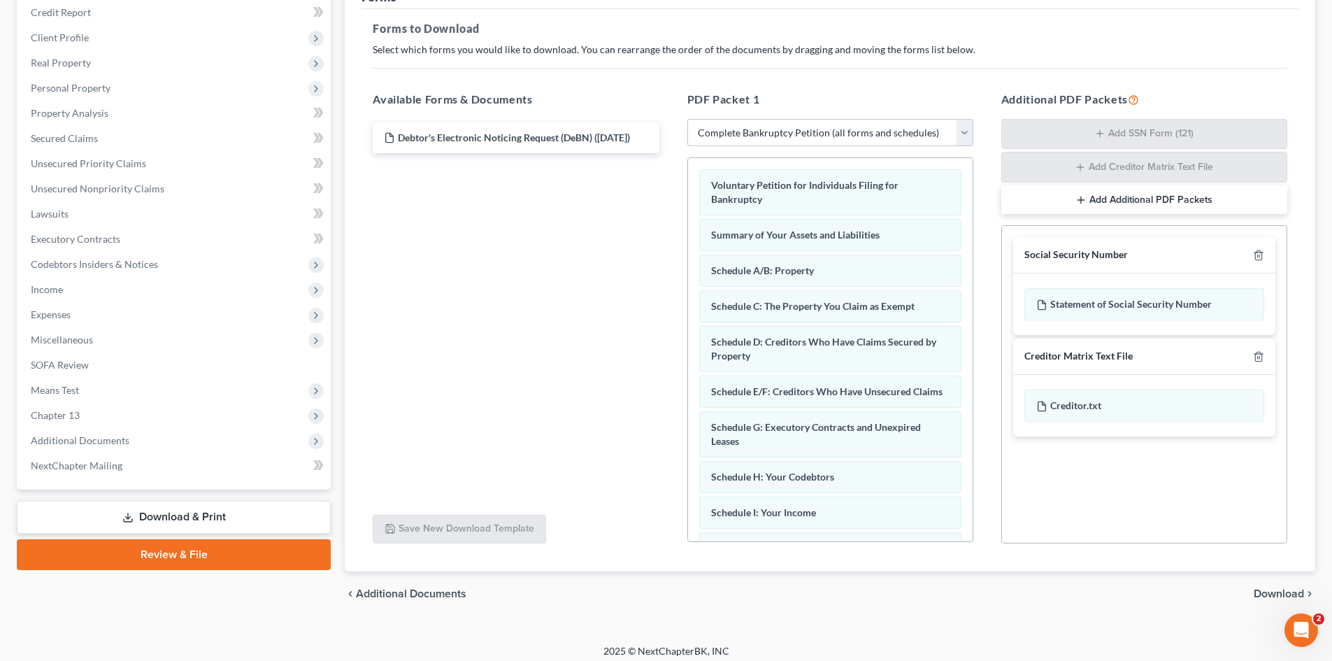
scroll to position [204, 0]
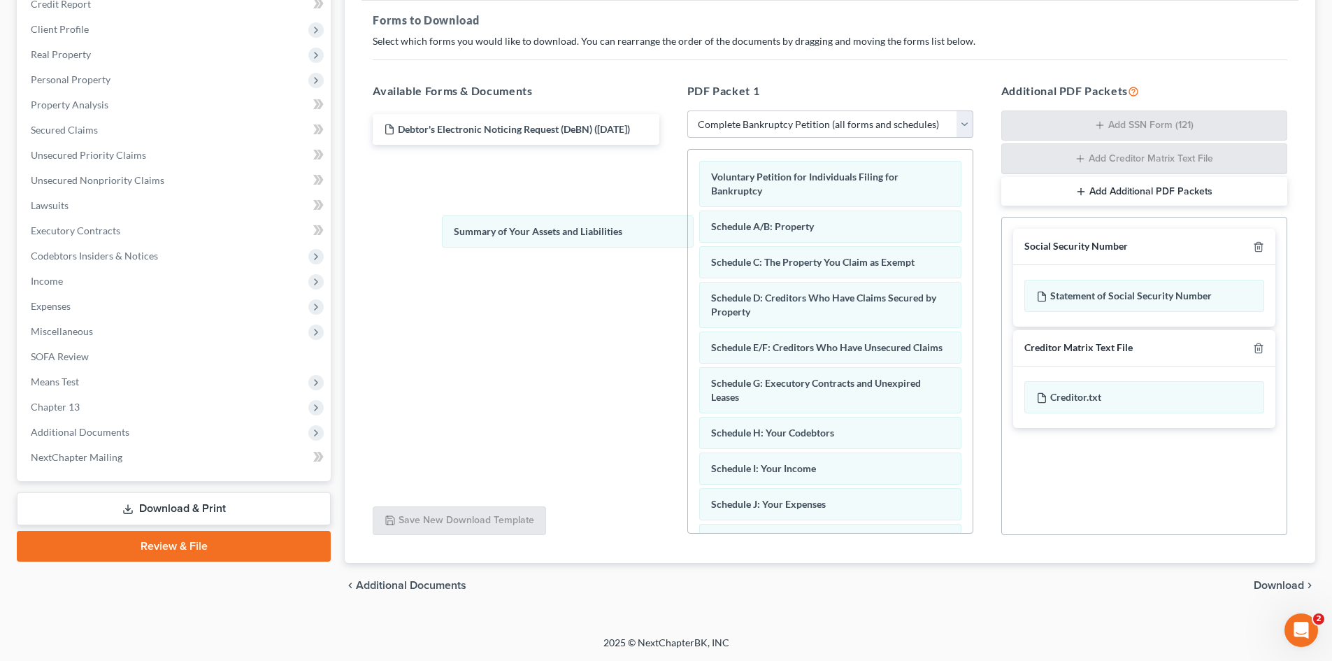
drag, startPoint x: 810, startPoint y: 229, endPoint x: 455, endPoint y: 206, distance: 356.1
click at [688, 226] on div "Summary of Your Assets and Liabilities Voluntary Petition for Individuals Filin…" at bounding box center [830, 532] width 285 height 765
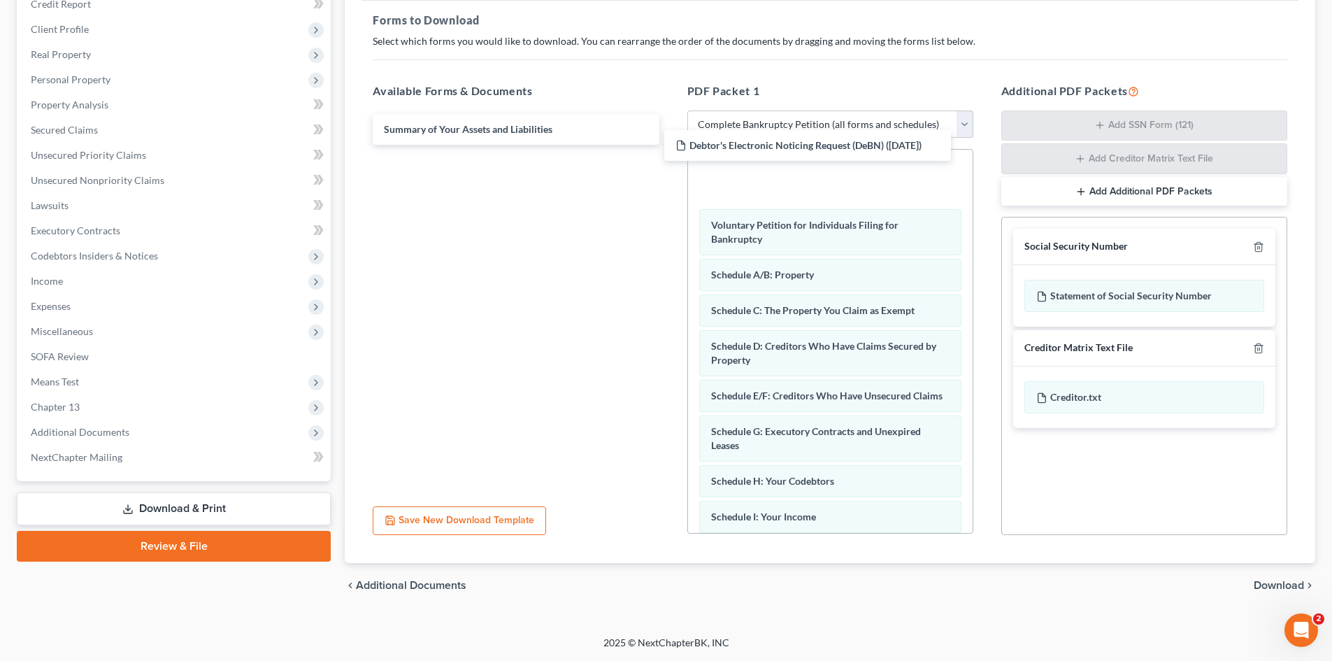
drag, startPoint x: 443, startPoint y: 127, endPoint x: 734, endPoint y: 143, distance: 292.1
click at [670, 143] on div "Debtor's Electronic Noticing Request (DeBN) (10/07/2025) Debtor's Electronic No…" at bounding box center [516, 129] width 308 height 31
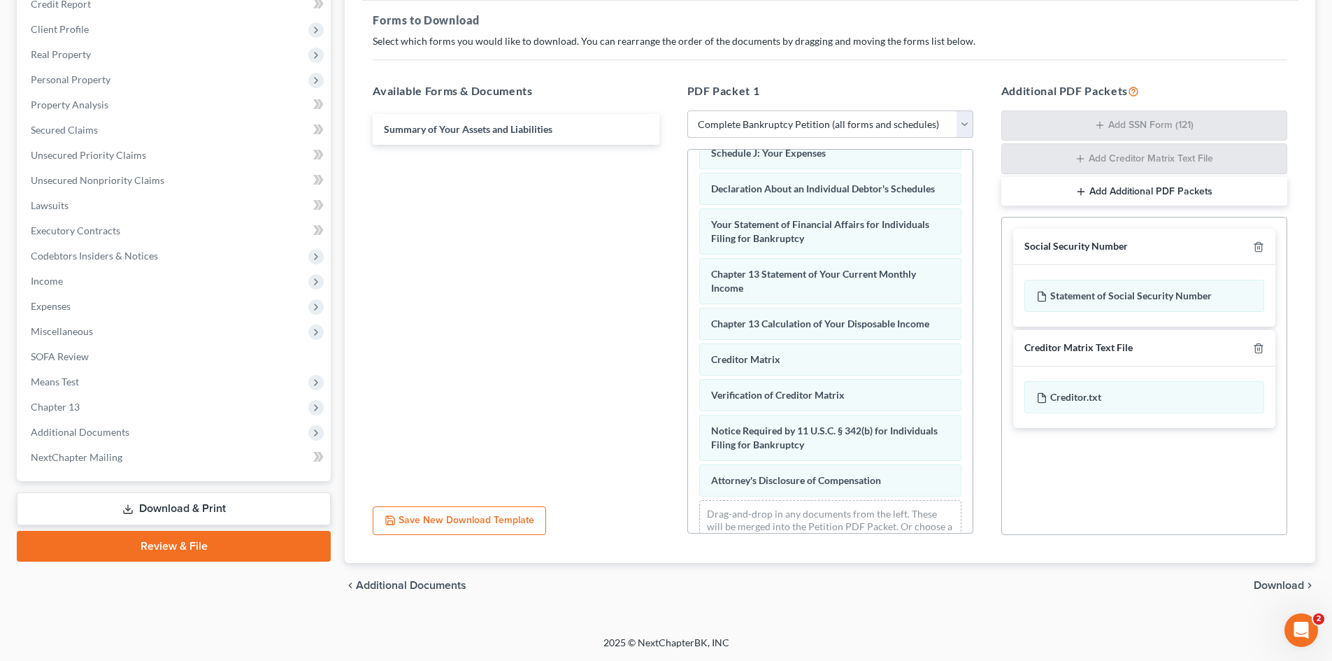
scroll to position [445, 0]
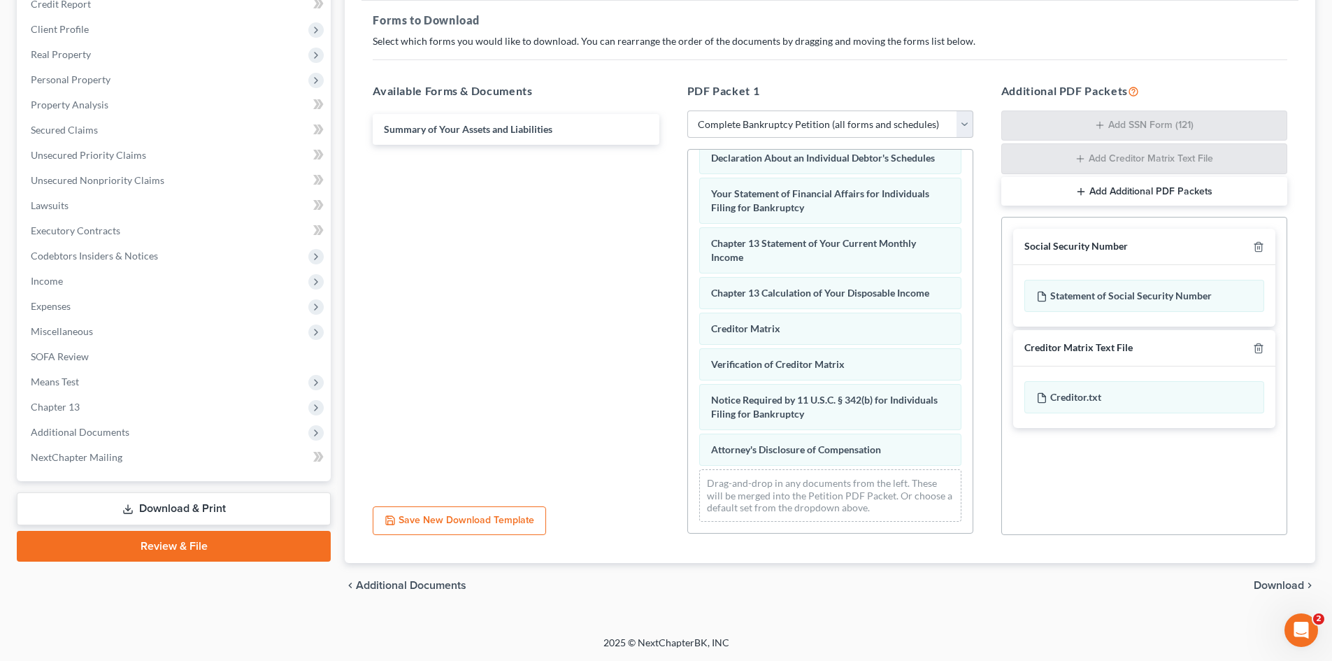
click at [1264, 583] on span "Download" at bounding box center [1279, 585] width 50 height 11
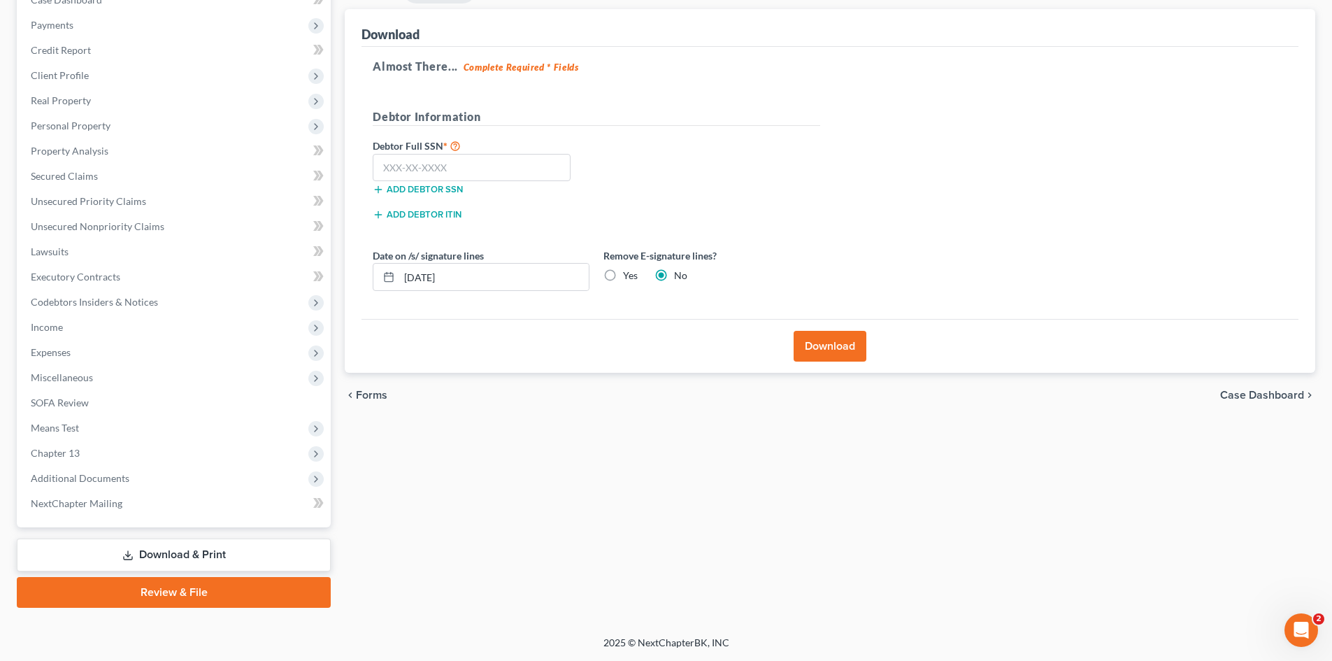
scroll to position [158, 0]
click at [517, 173] on input "text" at bounding box center [472, 168] width 198 height 28
type input "251-59-1550"
drag, startPoint x: 487, startPoint y: 287, endPoint x: 394, endPoint y: 290, distance: 92.4
click at [394, 290] on div "[DATE]" at bounding box center [481, 277] width 217 height 28
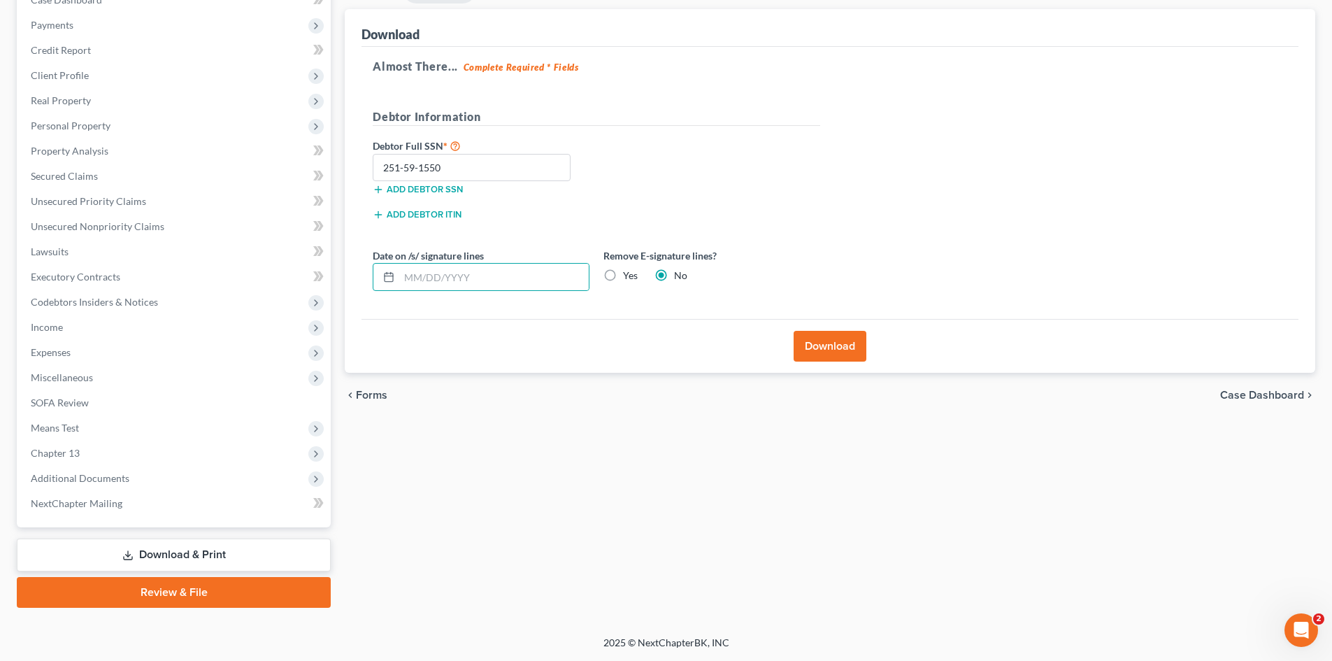
click at [627, 273] on label "Yes" at bounding box center [630, 276] width 15 height 14
click at [629, 273] on input "Yes" at bounding box center [633, 273] width 9 height 9
radio input "true"
radio input "false"
click at [811, 341] on button "Download" at bounding box center [830, 346] width 73 height 31
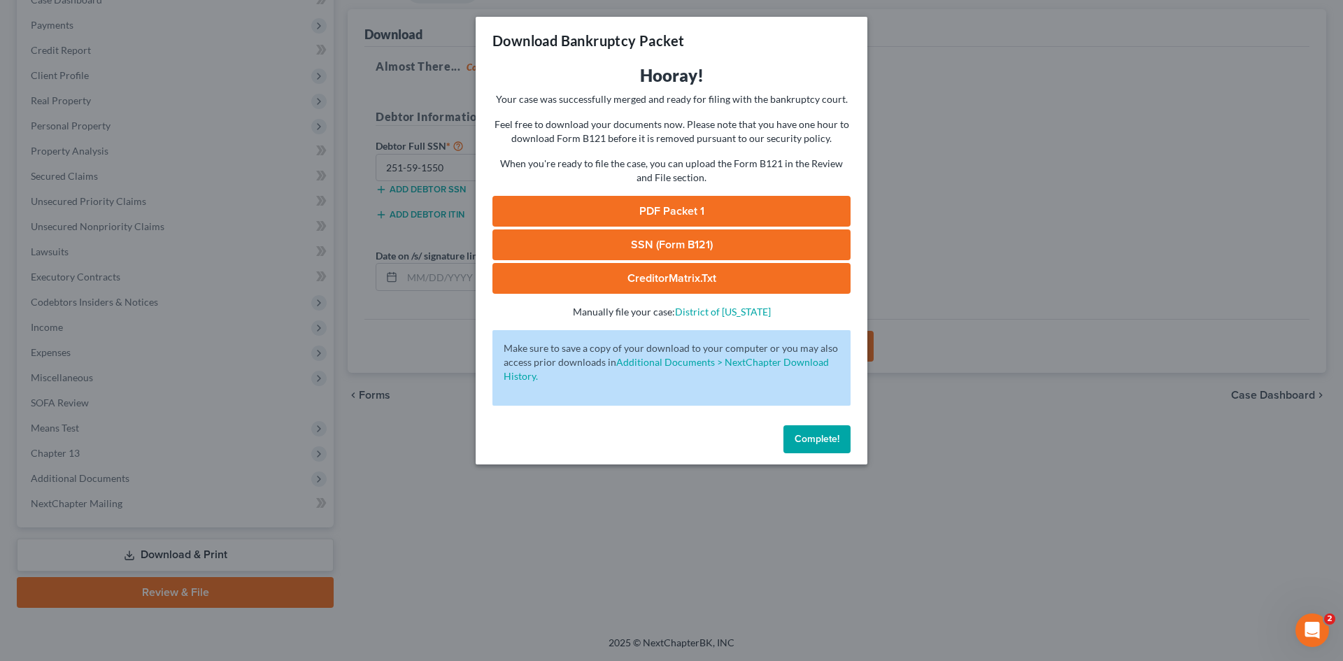
click at [622, 246] on link "SSN (Form B121)" at bounding box center [671, 244] width 358 height 31
click at [590, 214] on link "PDF Packet 1" at bounding box center [671, 211] width 358 height 31
drag, startPoint x: 795, startPoint y: 424, endPoint x: 800, endPoint y: 432, distance: 9.7
click at [795, 425] on div "Complete!" at bounding box center [672, 442] width 392 height 45
drag, startPoint x: 806, startPoint y: 439, endPoint x: 815, endPoint y: 602, distance: 163.2
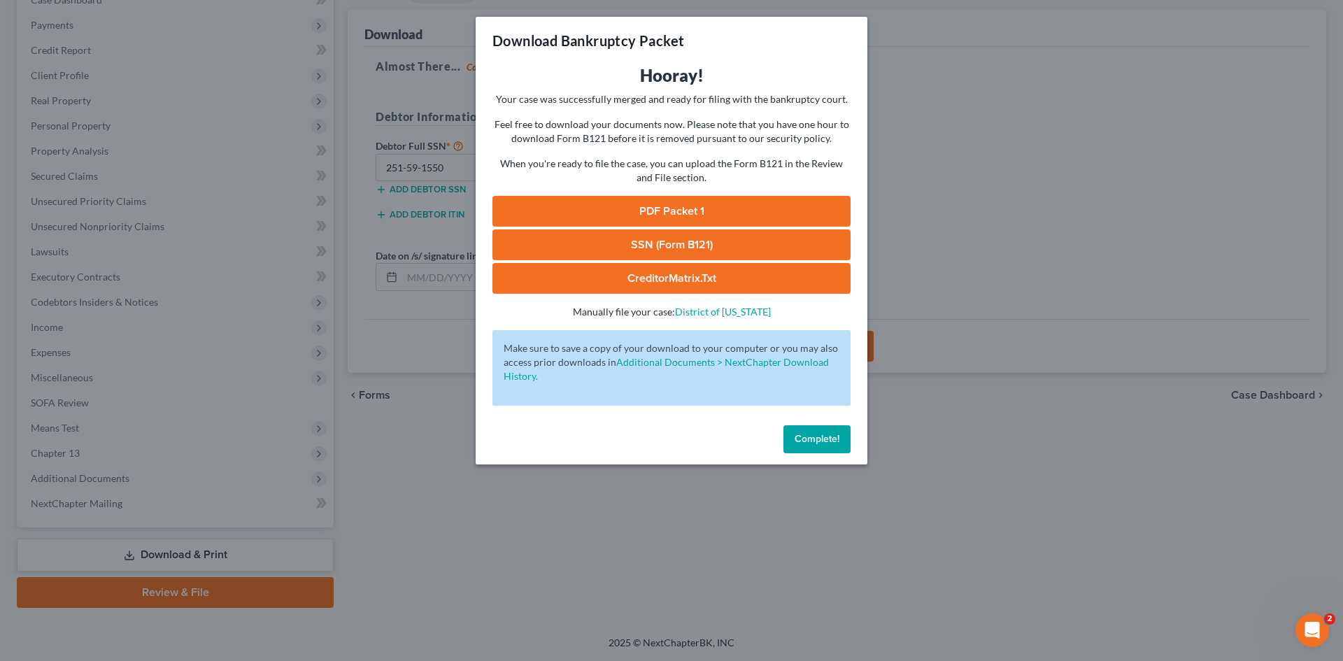
click at [807, 442] on span "Complete!" at bounding box center [816, 439] width 45 height 12
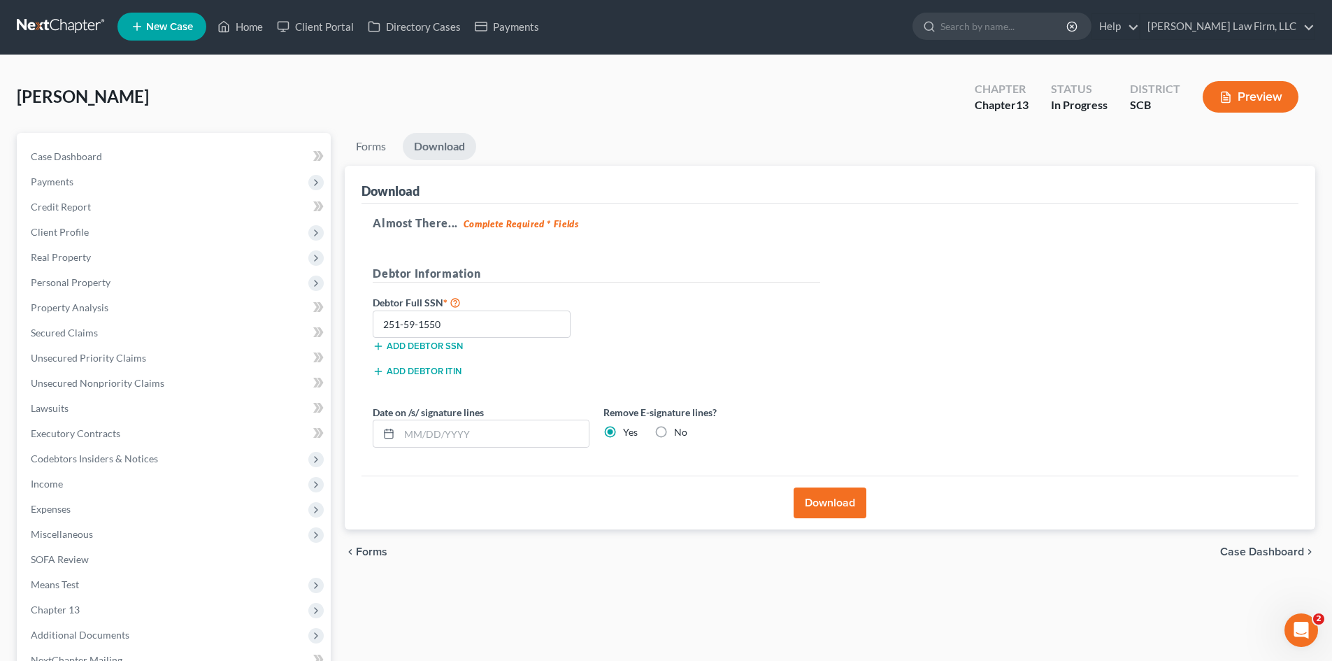
scroll to position [0, 0]
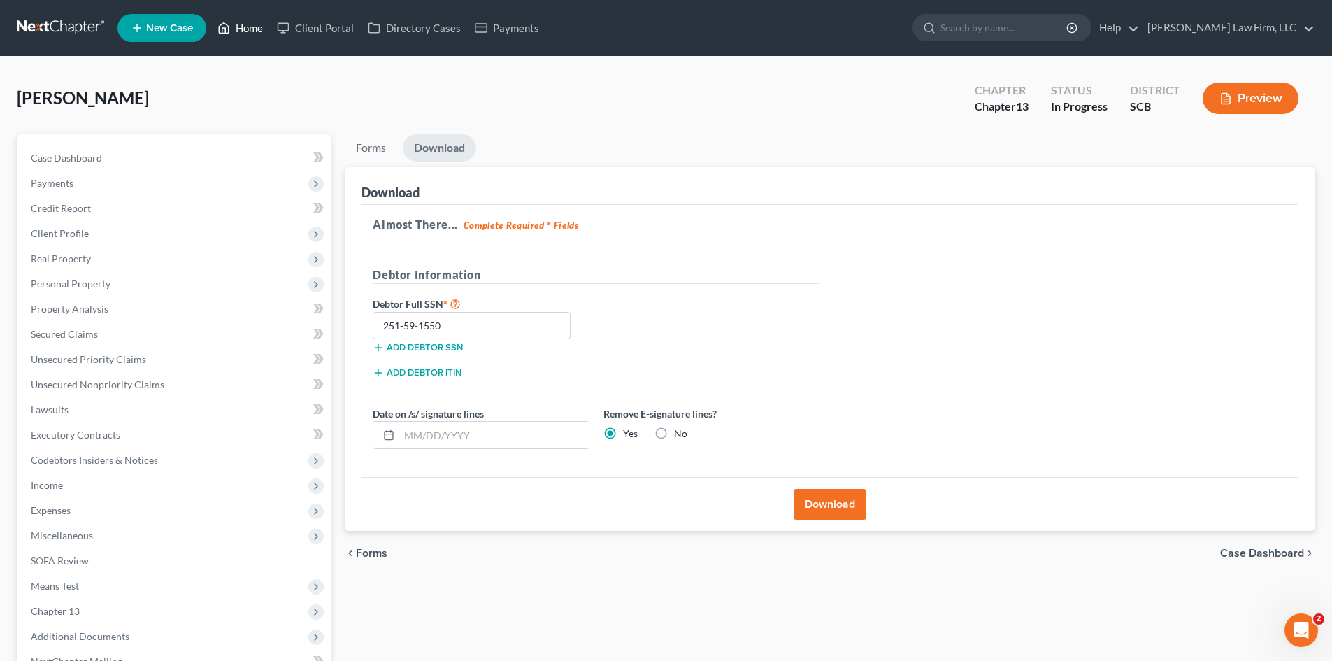
click at [262, 24] on link "Home" at bounding box center [240, 27] width 59 height 25
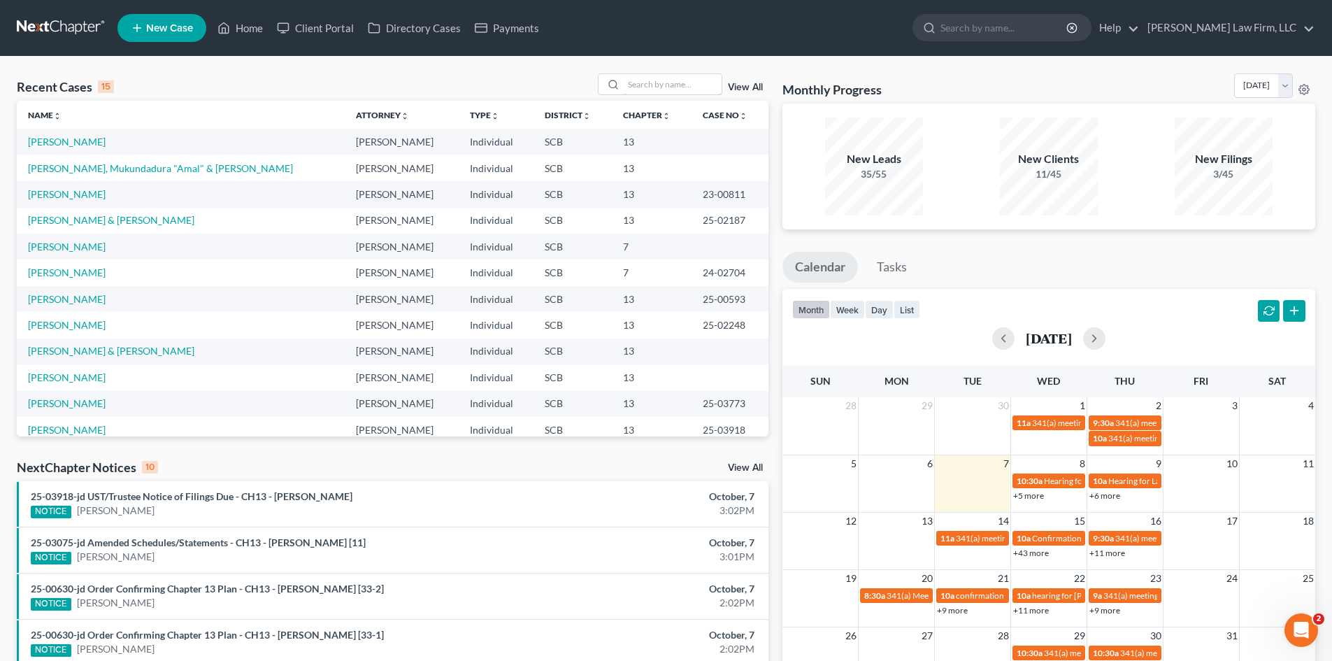
click at [654, 83] on input "search" at bounding box center [673, 84] width 98 height 20
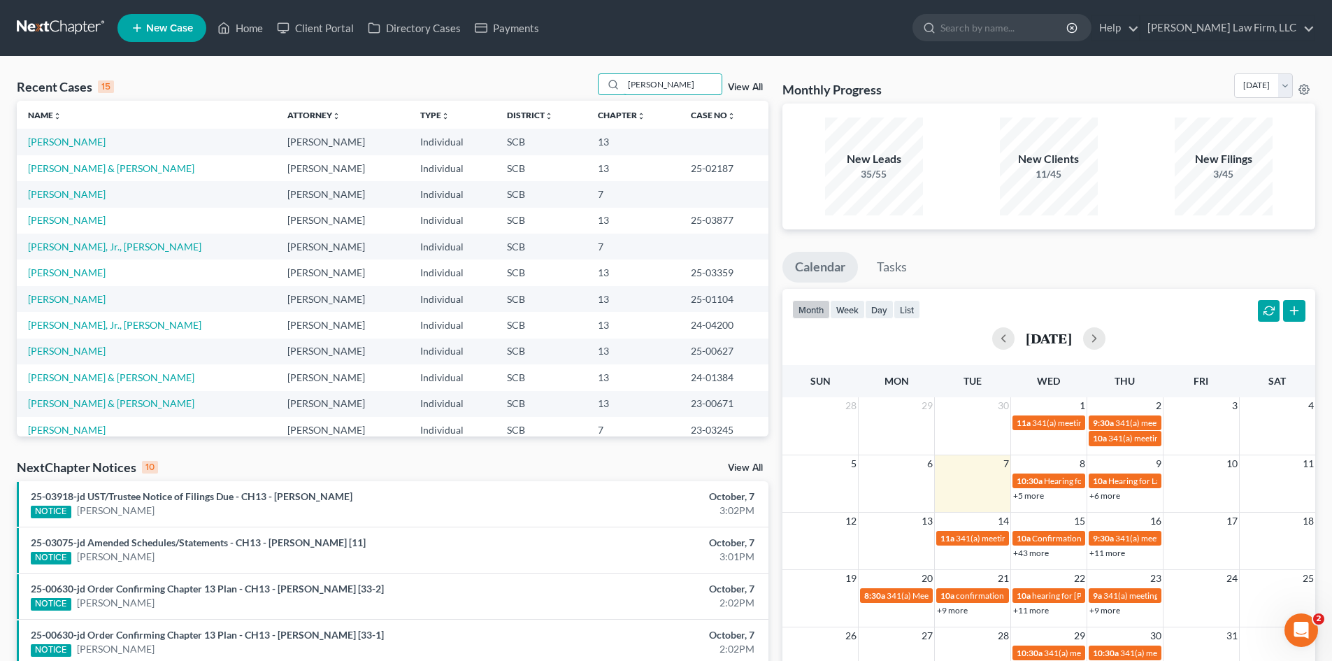
type input "allen"
click at [68, 144] on link "[PERSON_NAME]" at bounding box center [67, 142] width 78 height 12
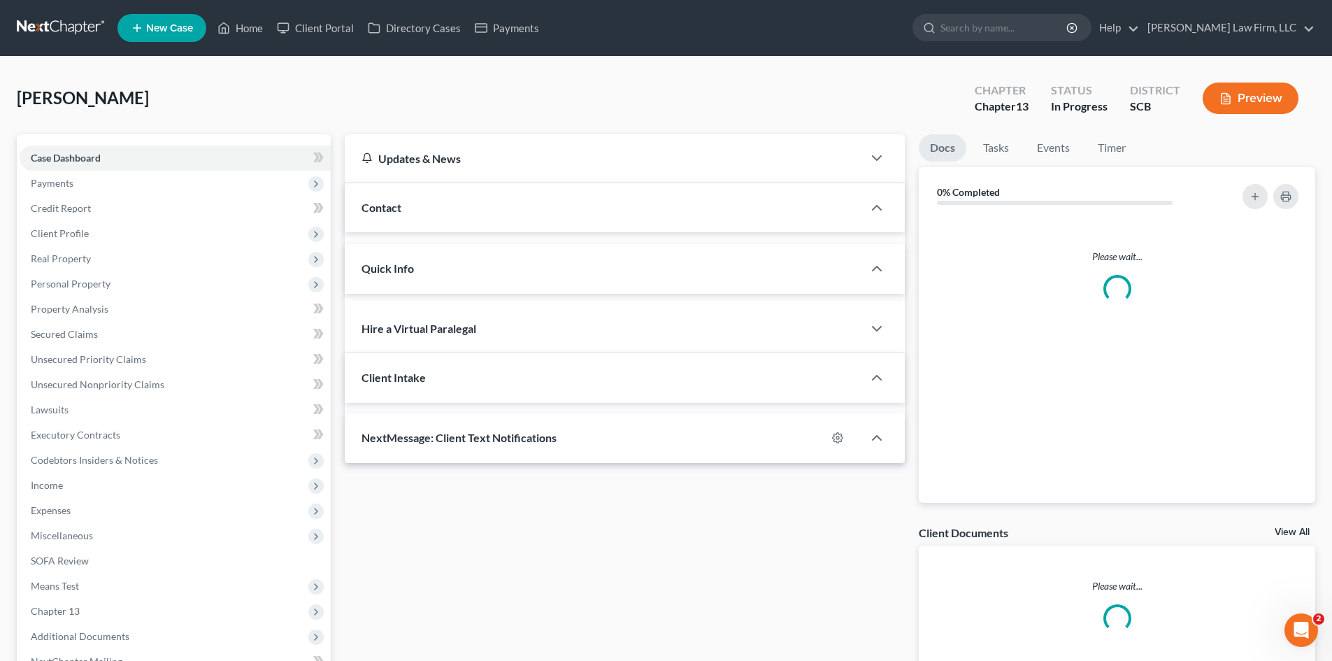
select select "0"
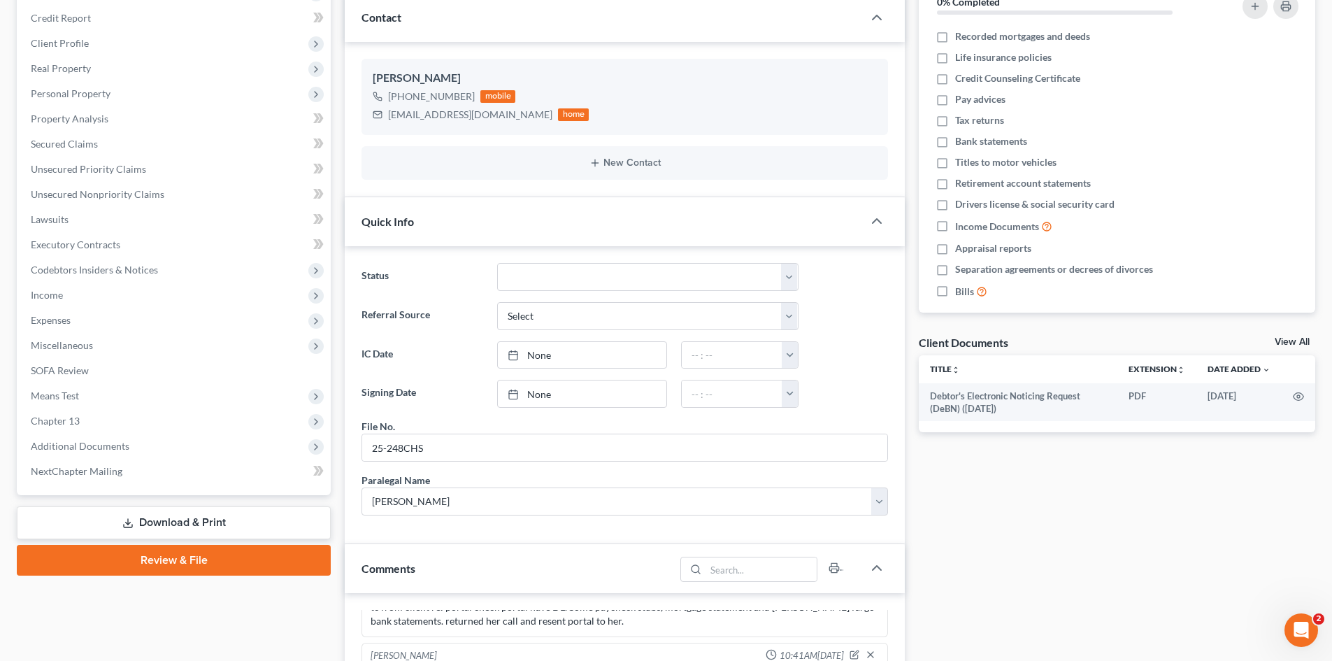
scroll to position [537, 0]
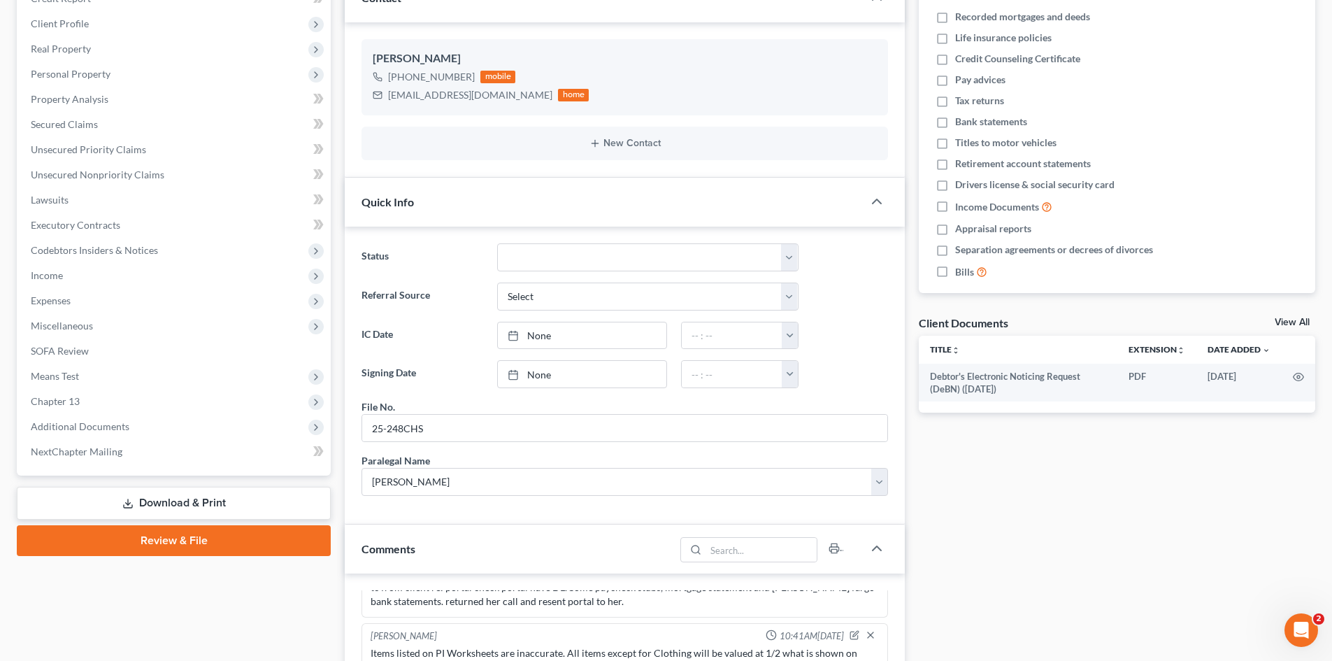
click at [65, 431] on span "Additional Documents" at bounding box center [80, 426] width 99 height 12
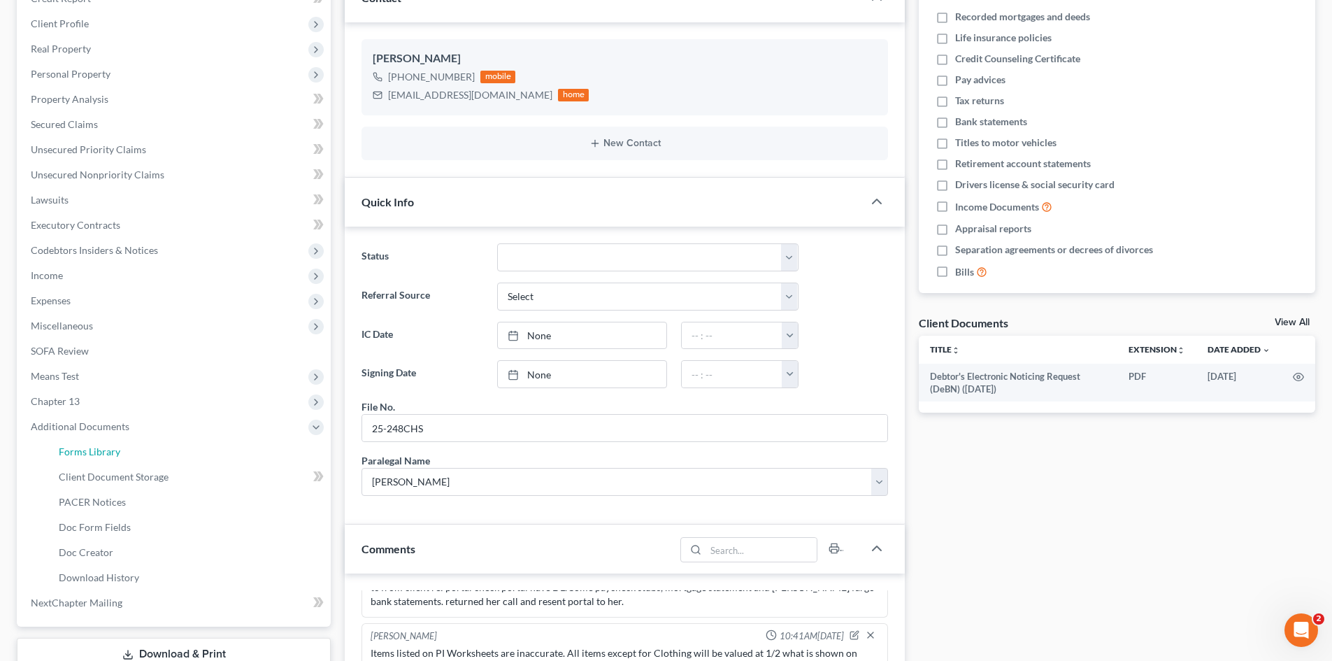
click at [83, 441] on link "Forms Library" at bounding box center [189, 451] width 283 height 25
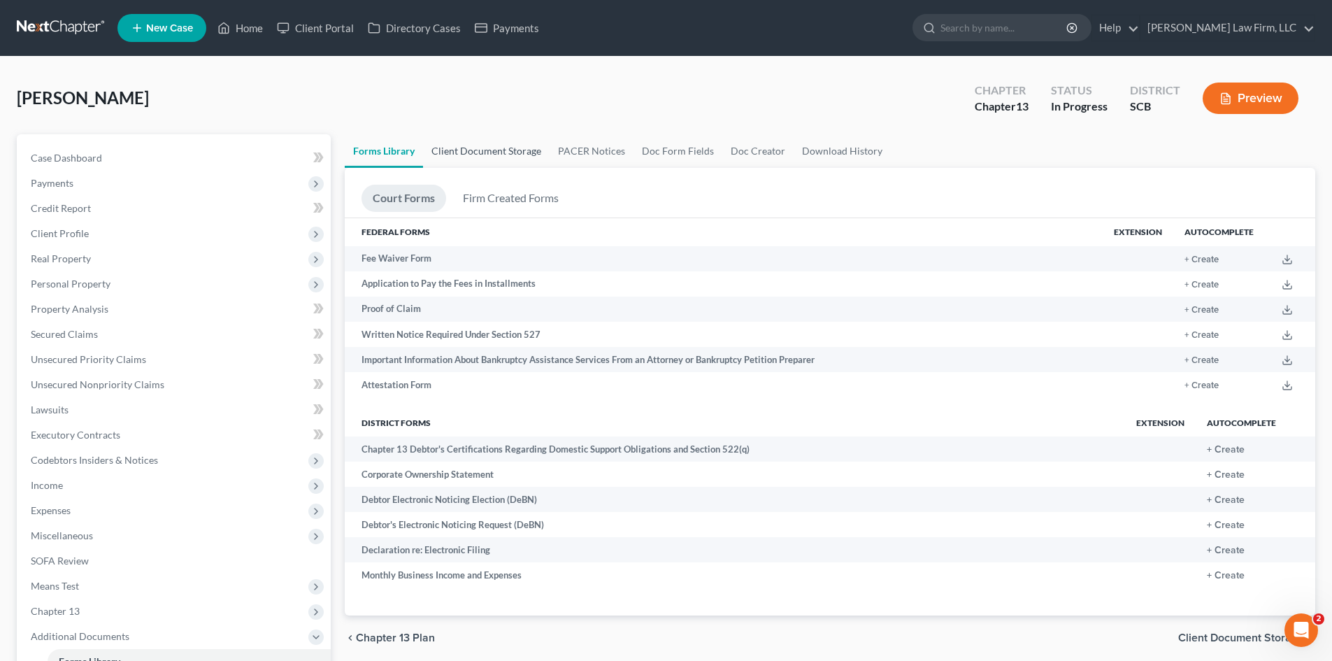
click at [477, 162] on link "Client Document Storage" at bounding box center [486, 151] width 127 height 34
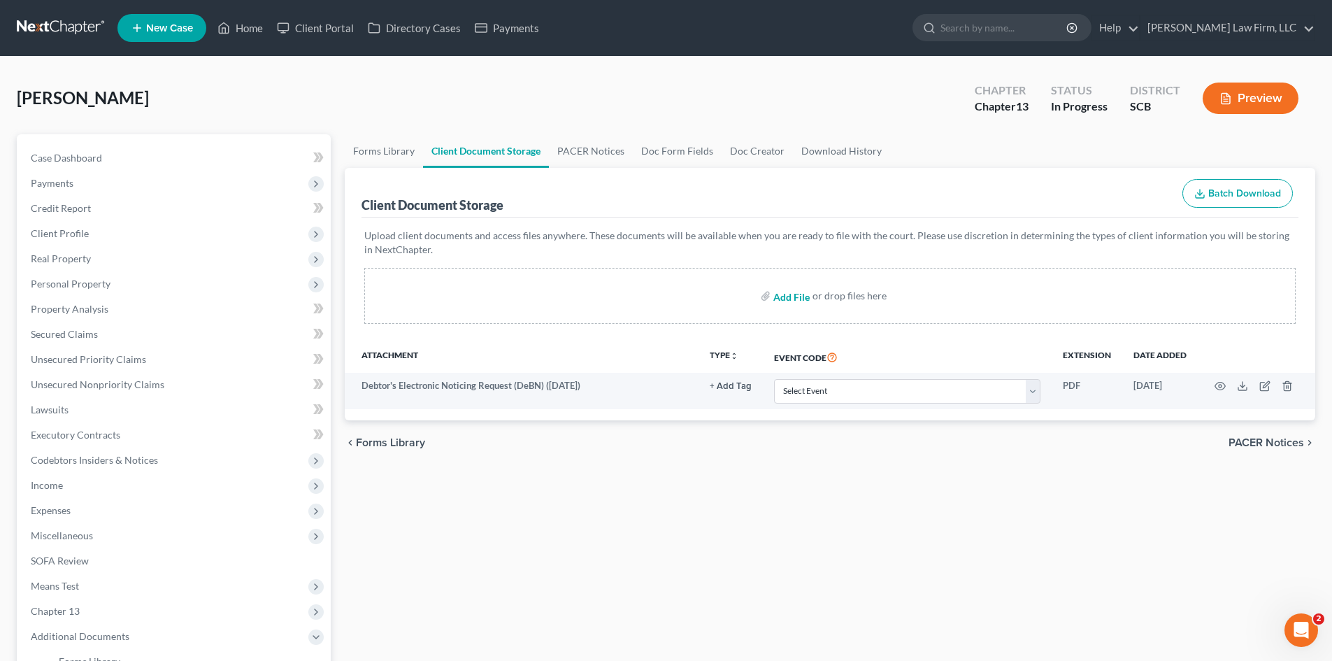
click at [793, 294] on input "file" at bounding box center [790, 295] width 34 height 25
type input "C:\fakepath\Certificate of Credit Counseling.pdf"
click at [797, 299] on input "file" at bounding box center [790, 295] width 34 height 25
type input "C:\fakepath\dec re elect filing.pdf"
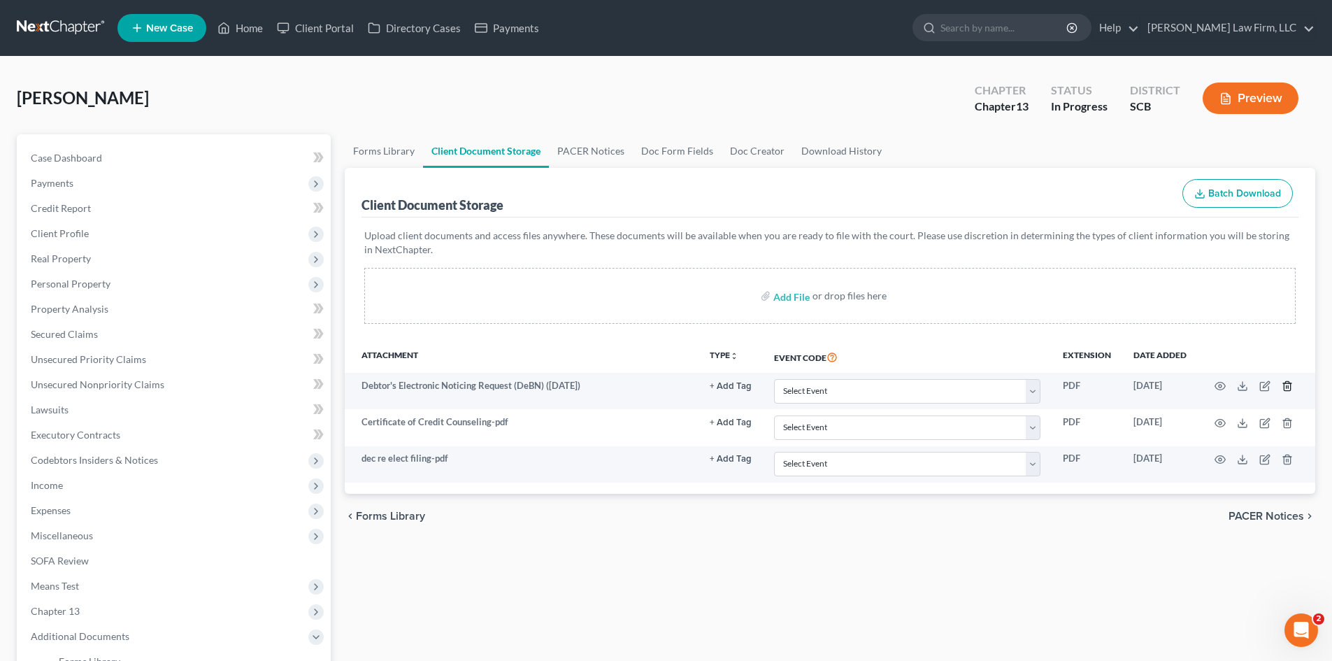
click at [1290, 387] on icon "button" at bounding box center [1287, 386] width 6 height 9
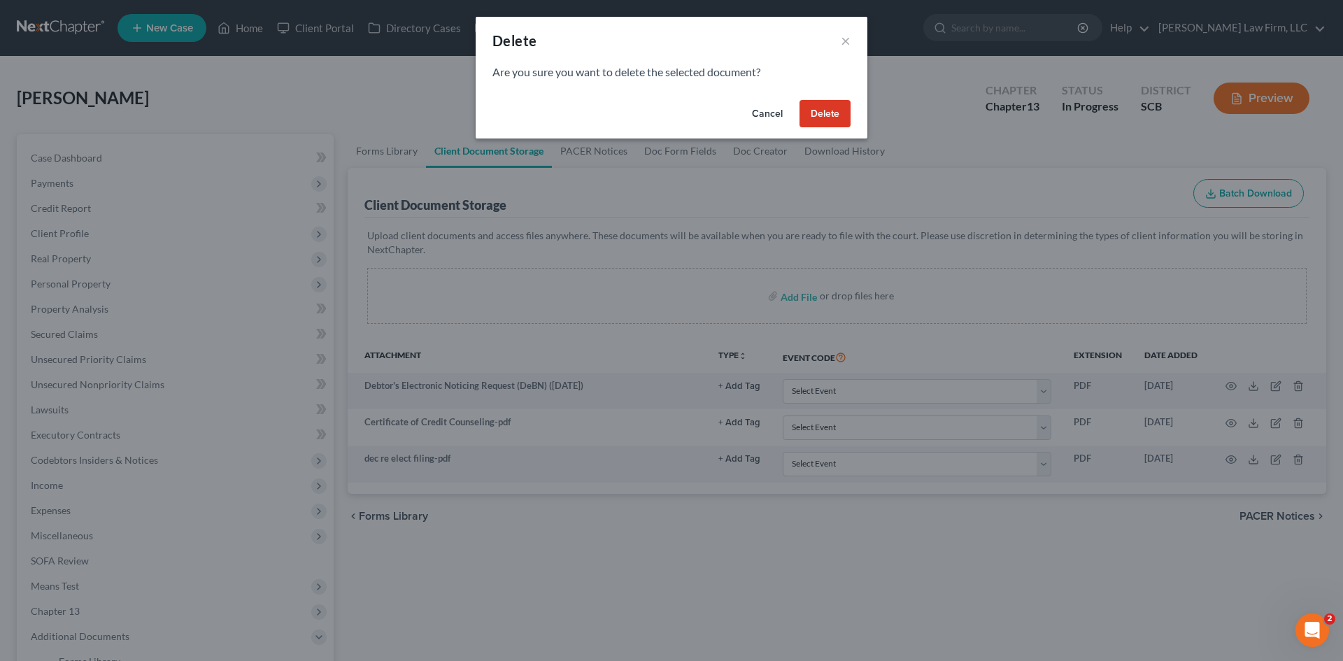
click at [836, 115] on button "Delete" at bounding box center [824, 114] width 51 height 28
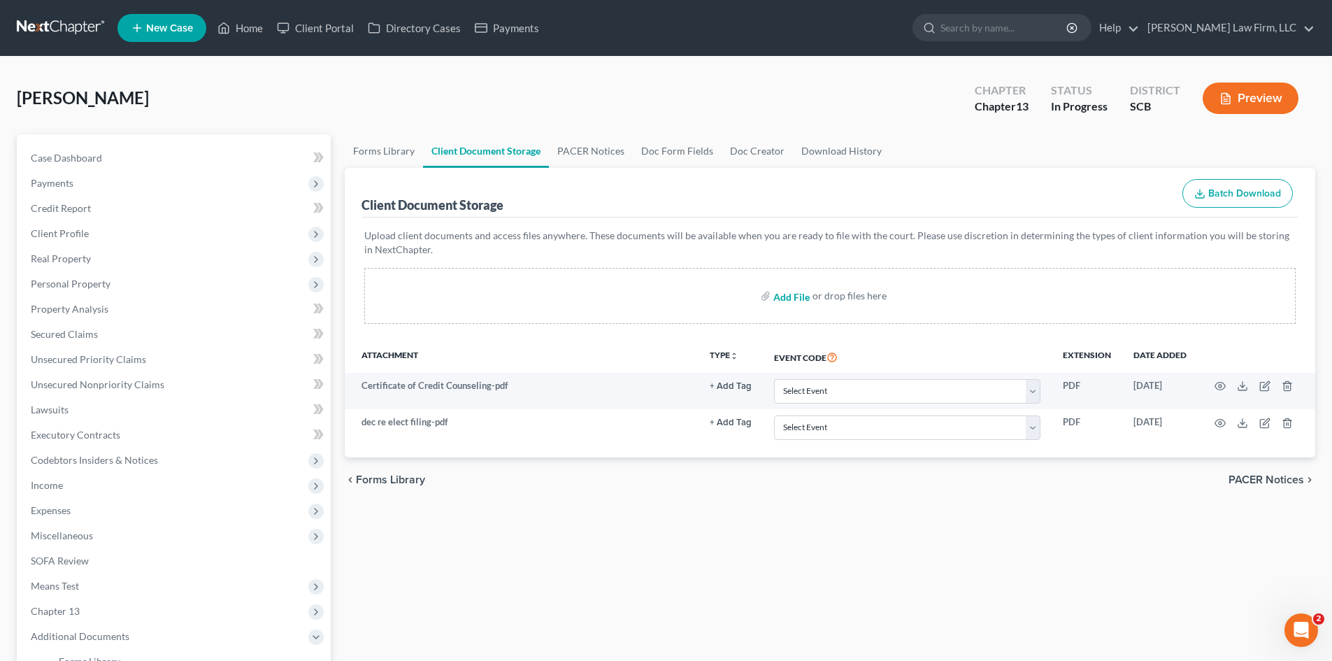
click at [793, 295] on input "file" at bounding box center [790, 295] width 34 height 25
type input "C:\fakepath\signed retainer.pdf"
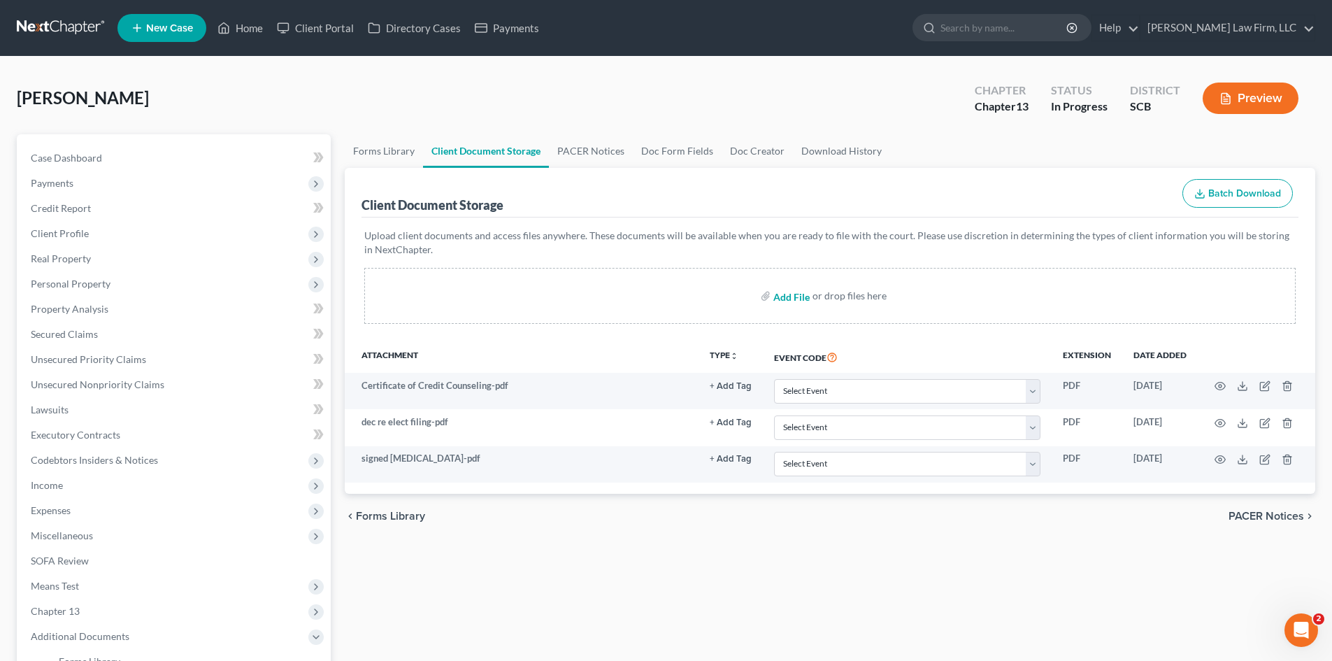
click at [787, 300] on input "file" at bounding box center [790, 295] width 34 height 25
type input "C:\fakepath\pay advices 10.7.25.pdf"
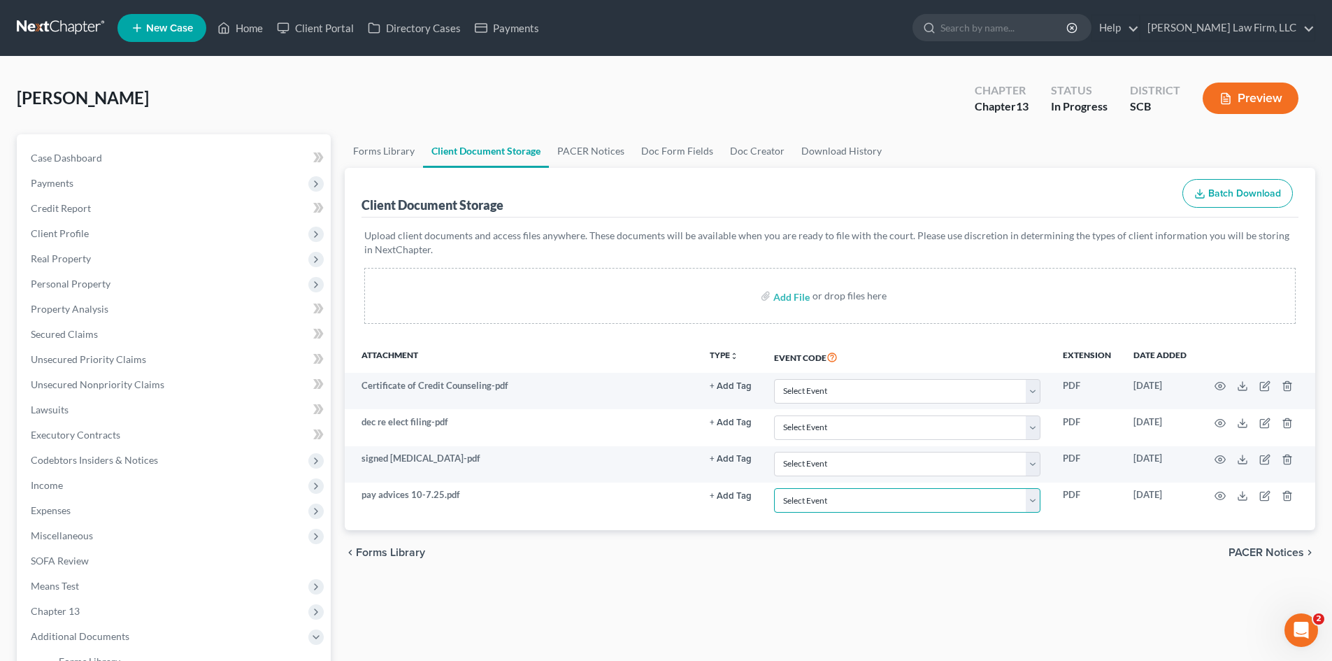
click at [834, 503] on select "Select Event Amended Application Amended Document Amended Schedules/Statements …" at bounding box center [907, 500] width 266 height 24
select select "15"
click at [774, 488] on select "Select Event Amended Application Amended Document Amended Schedules/Statements …" at bounding box center [907, 500] width 266 height 24
click at [725, 457] on button "+ Add Tag" at bounding box center [731, 459] width 42 height 9
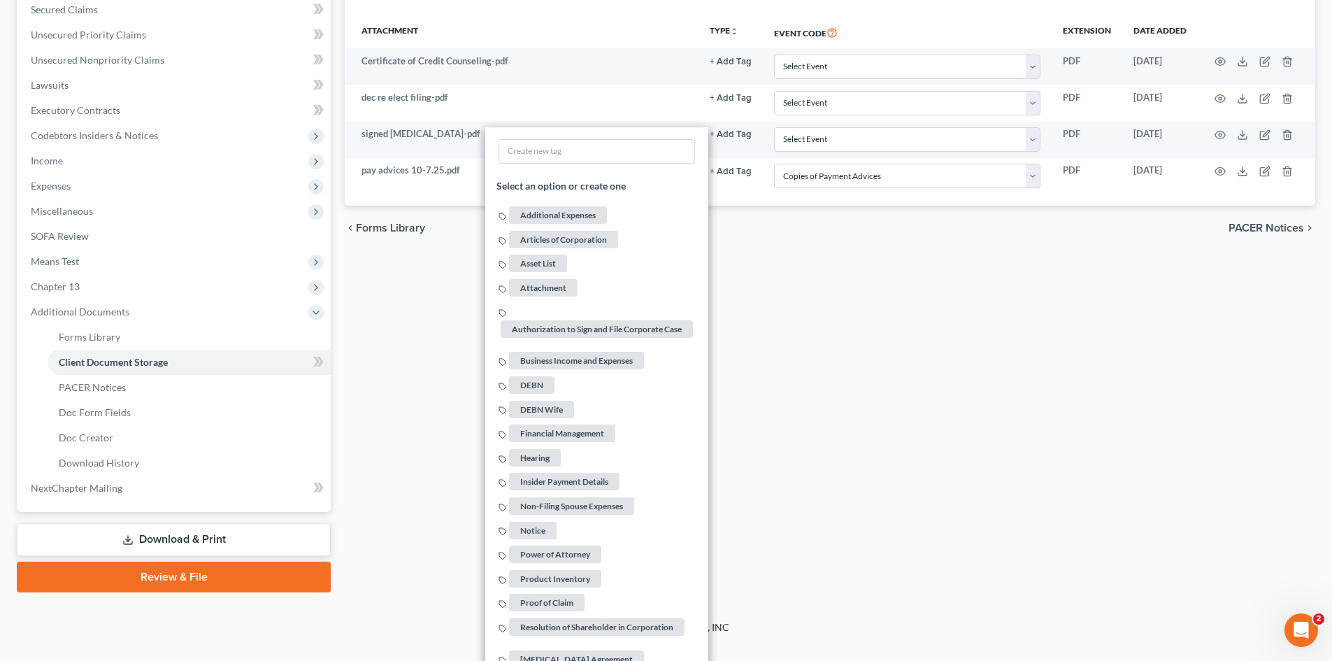
scroll to position [350, 0]
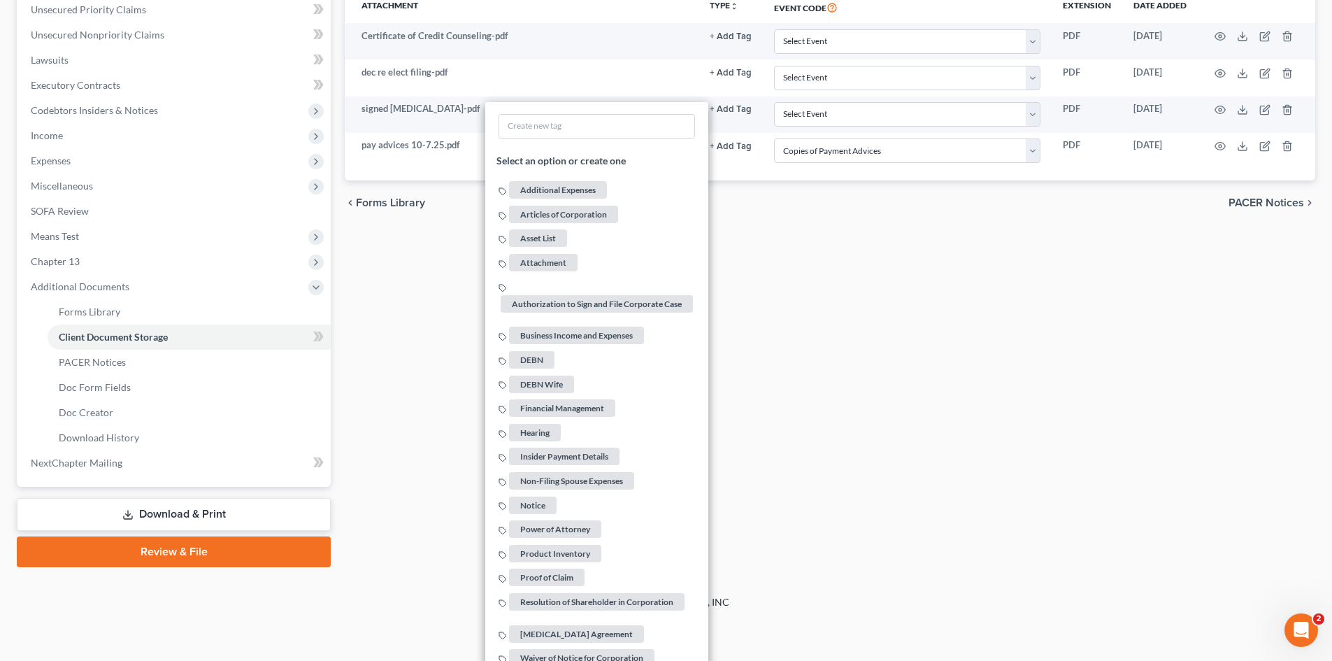
click at [544, 629] on span "Retainer Agreement" at bounding box center [576, 633] width 135 height 17
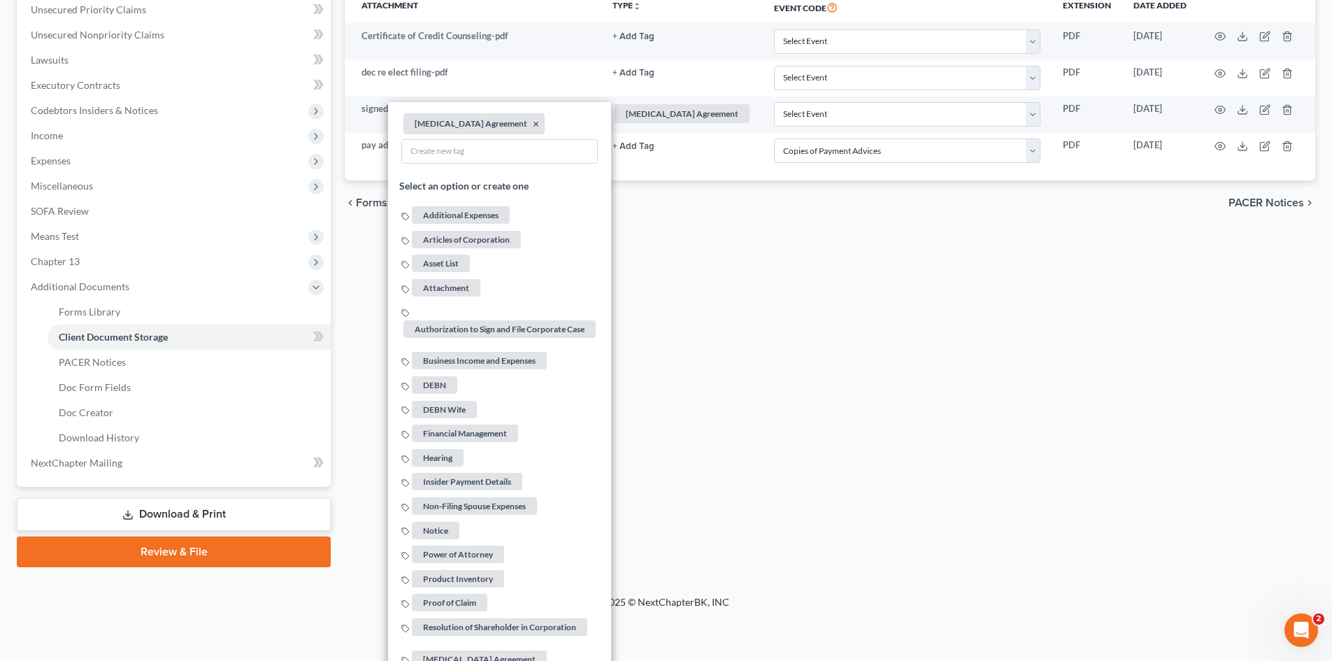
drag, startPoint x: 899, startPoint y: 266, endPoint x: 825, endPoint y: 231, distance: 82.6
click at [899, 266] on div "Forms Library Client Document Storage PACER Notices Doc Form Fields Doc Creator…" at bounding box center [830, 176] width 985 height 783
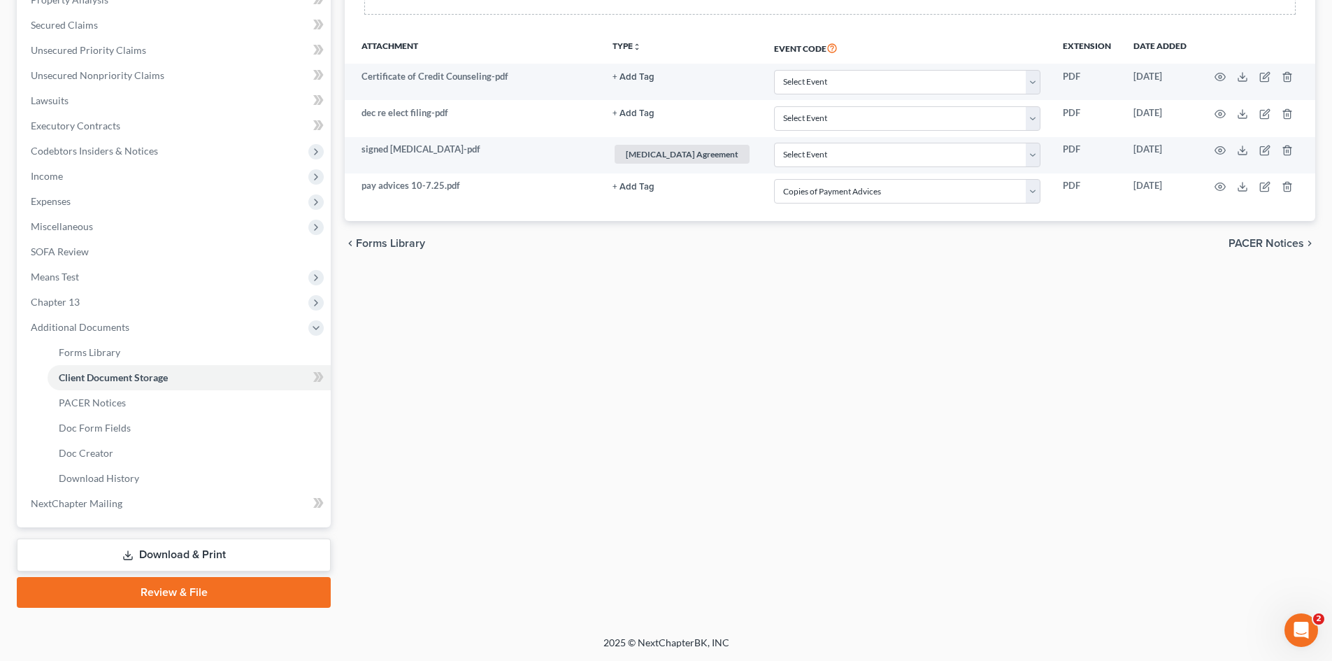
scroll to position [309, 0]
click at [824, 115] on select "Select Event Amended Application Amended Document Amended Schedules/Statements …" at bounding box center [907, 118] width 266 height 24
select select "16"
click at [774, 106] on select "Select Event Amended Application Amended Document Amended Schedules/Statements …" at bounding box center [907, 118] width 266 height 24
click at [804, 79] on select "Select Event Amended Application Amended Document Amended Schedules/Statements …" at bounding box center [907, 82] width 266 height 24
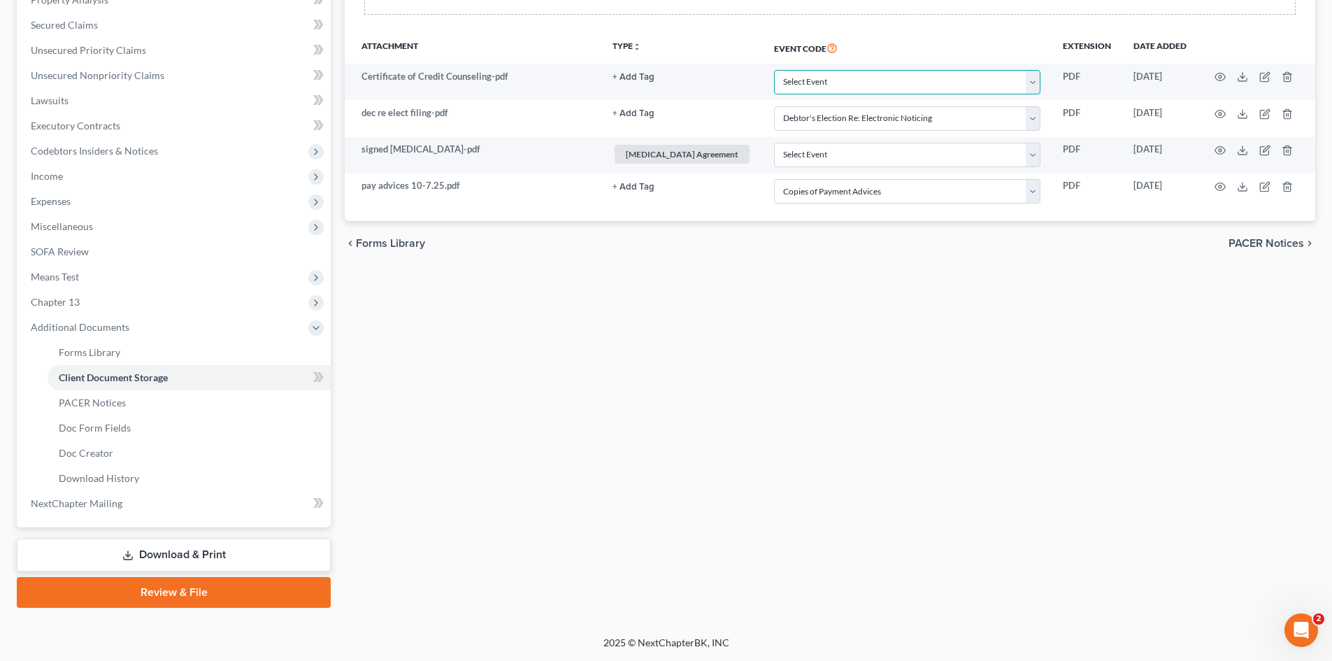
select select "6"
click at [774, 70] on select "Select Event Amended Application Amended Document Amended Schedules/Statements …" at bounding box center [907, 82] width 266 height 24
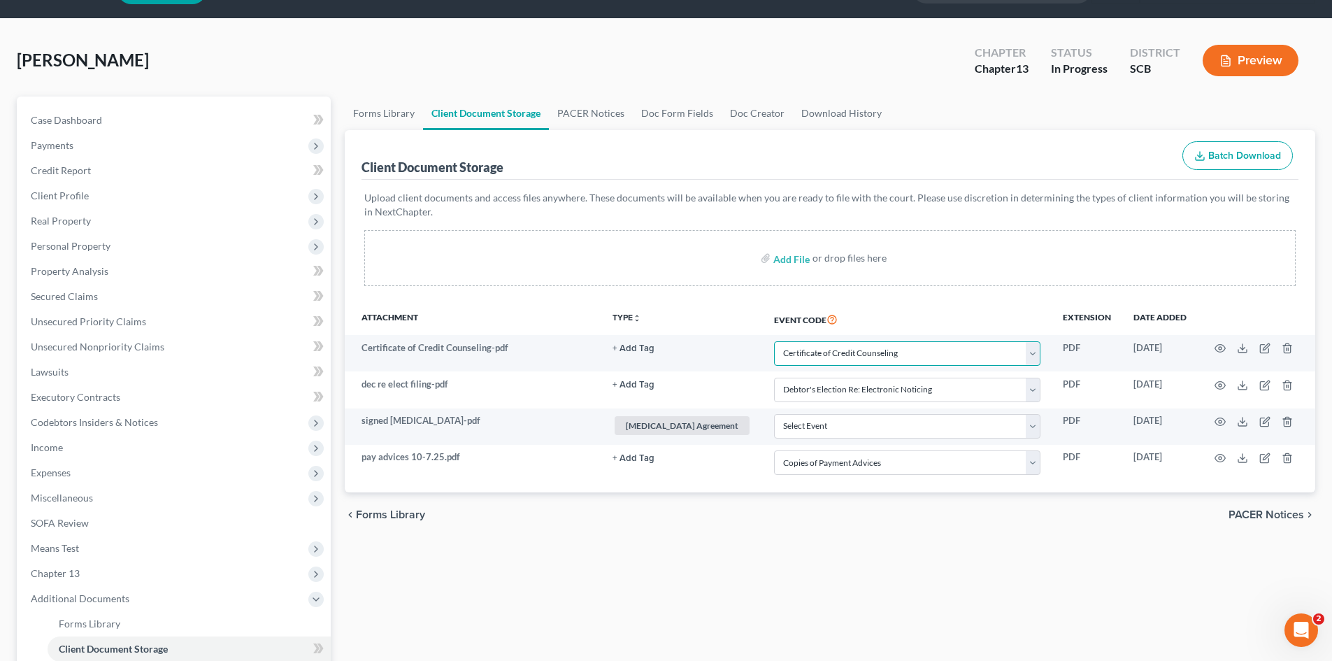
scroll to position [29, 0]
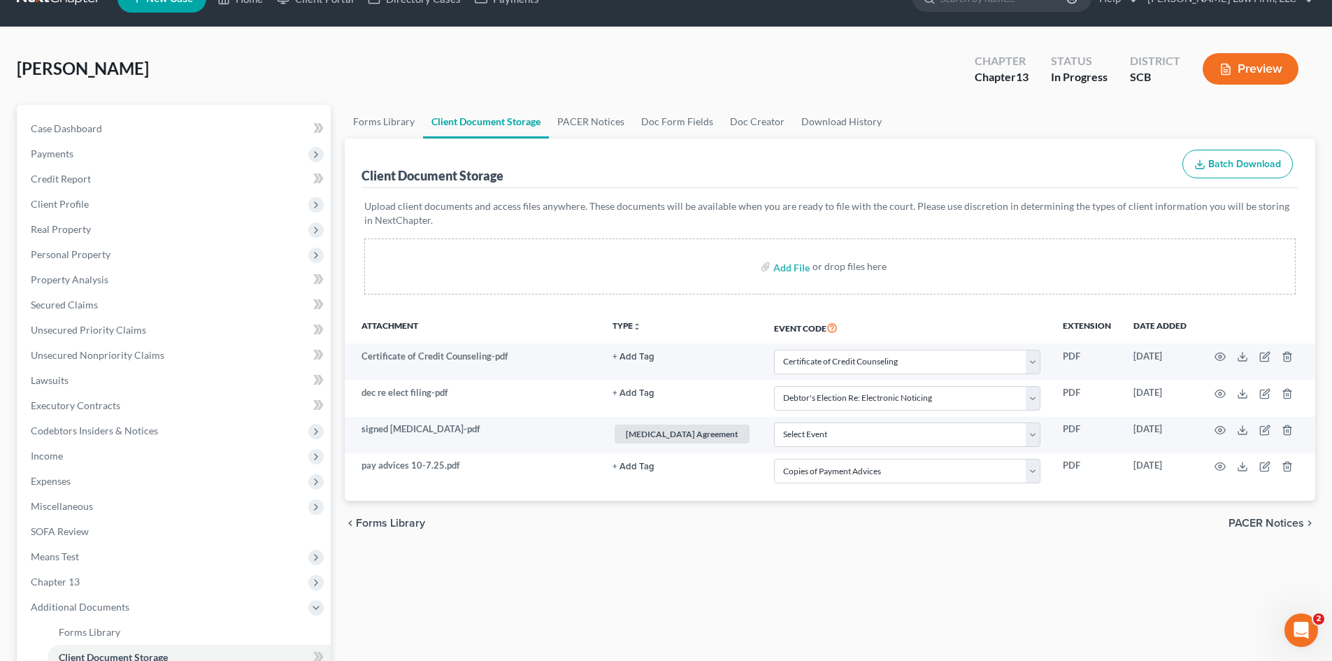
click at [62, 154] on span "Payments" at bounding box center [52, 154] width 43 height 12
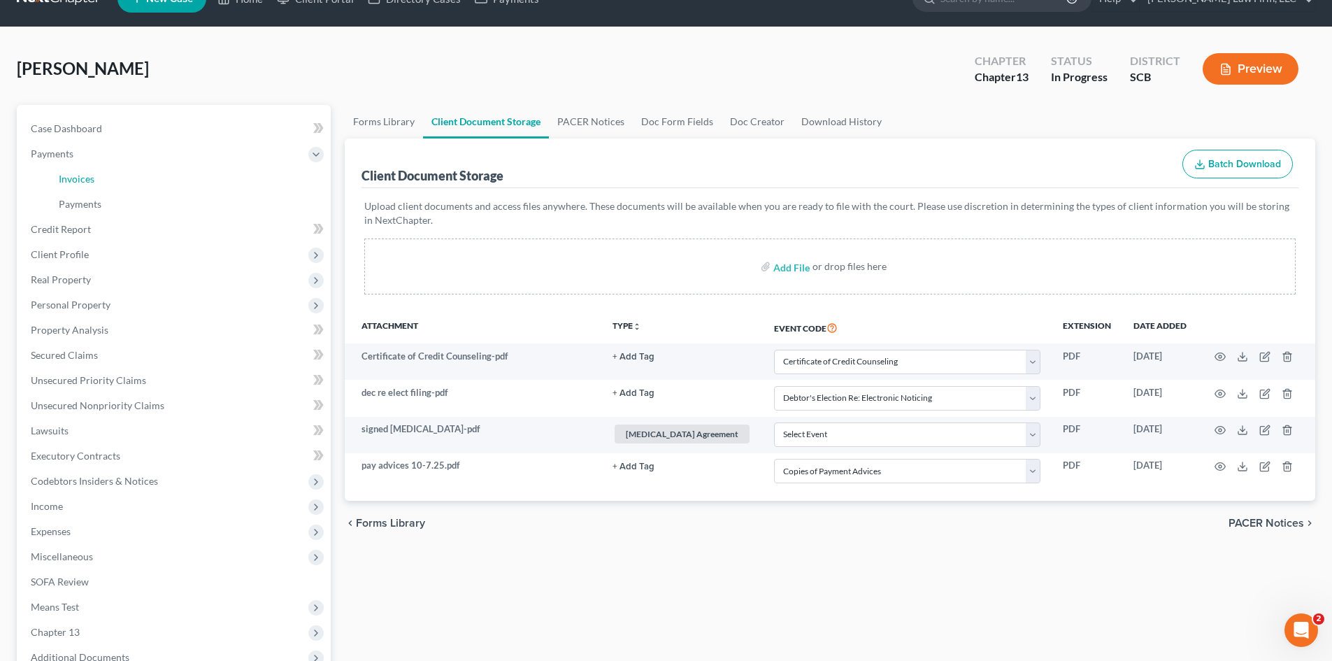
click at [60, 180] on span "Invoices" at bounding box center [77, 179] width 36 height 12
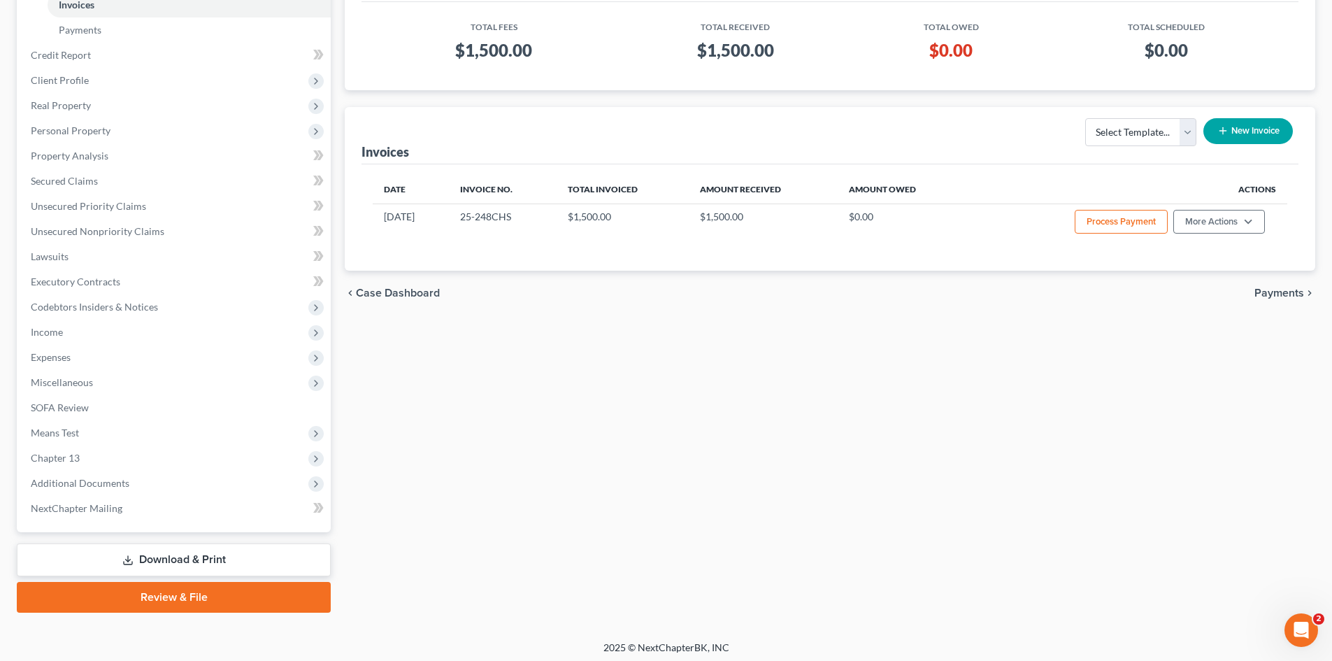
scroll to position [208, 0]
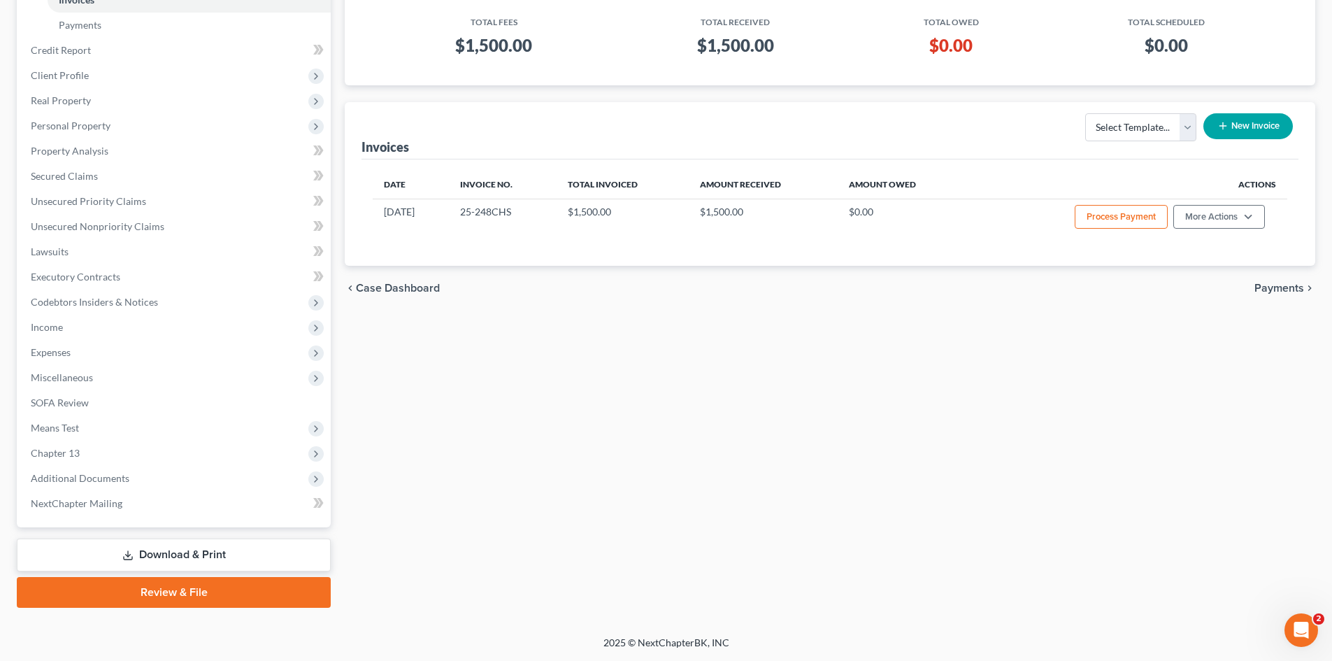
click at [87, 585] on link "Review & File" at bounding box center [174, 592] width 314 height 31
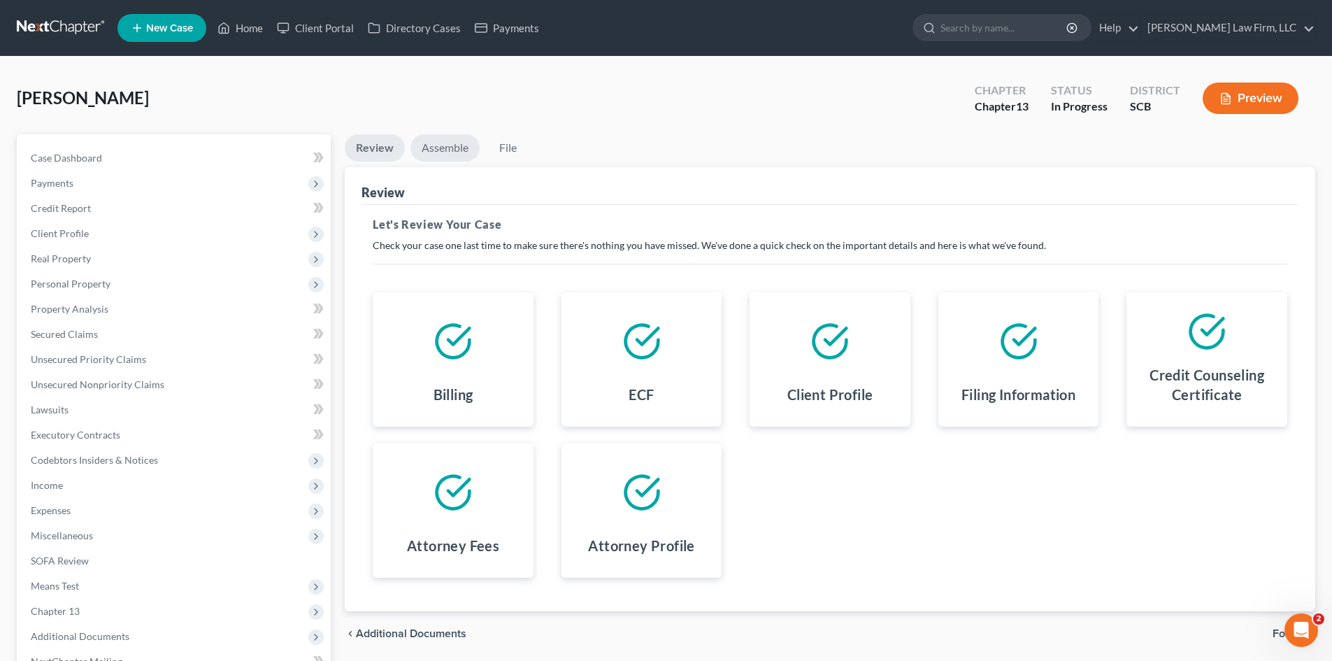
click at [448, 155] on link "Assemble" at bounding box center [445, 147] width 69 height 27
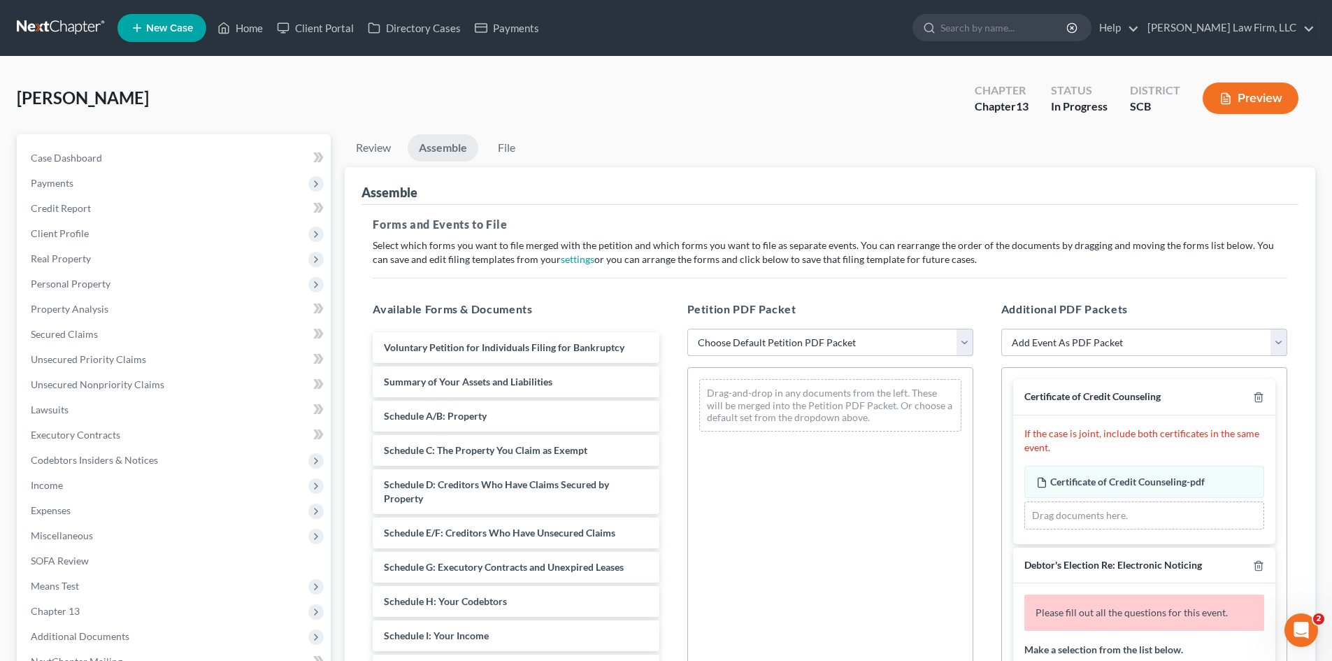
drag, startPoint x: 824, startPoint y: 338, endPoint x: 825, endPoint y: 354, distance: 15.4
click at [824, 339] on select "Choose Default Petition PDF Packet Complete Bankruptcy Petition (all forms and …" at bounding box center [830, 343] width 286 height 28
select select "0"
click at [687, 329] on select "Choose Default Petition PDF Packet Complete Bankruptcy Petition (all forms and …" at bounding box center [830, 343] width 286 height 28
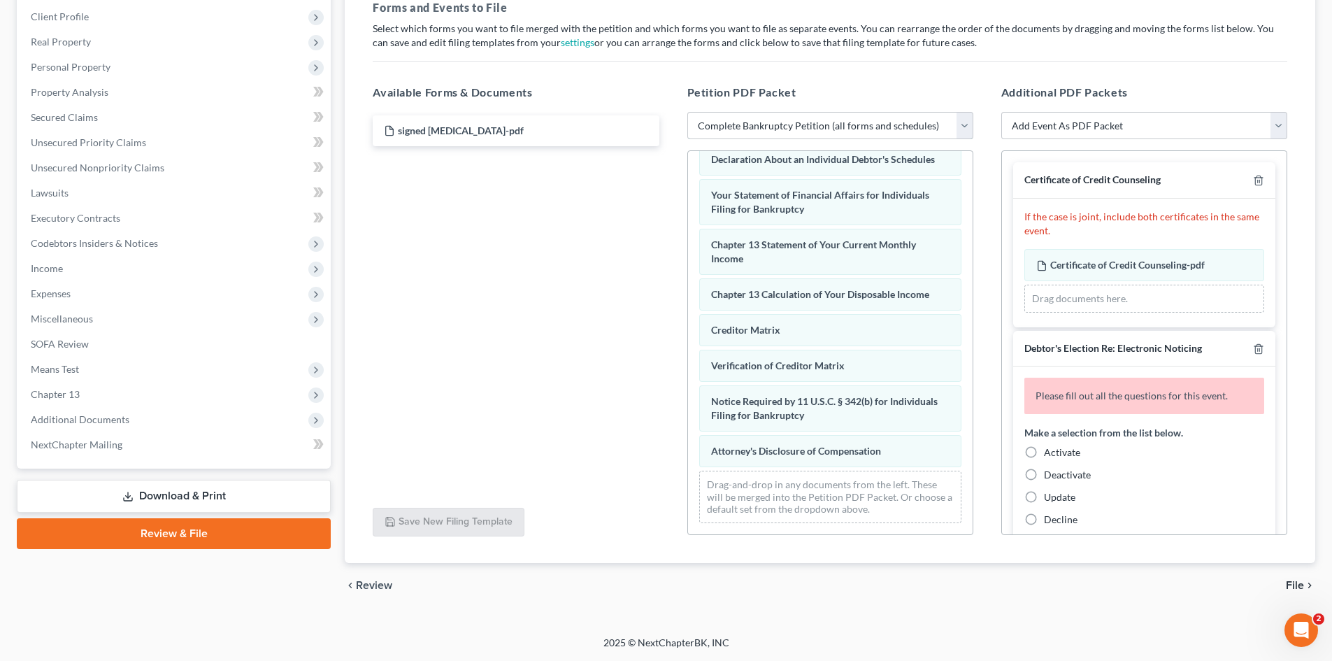
scroll to position [431, 0]
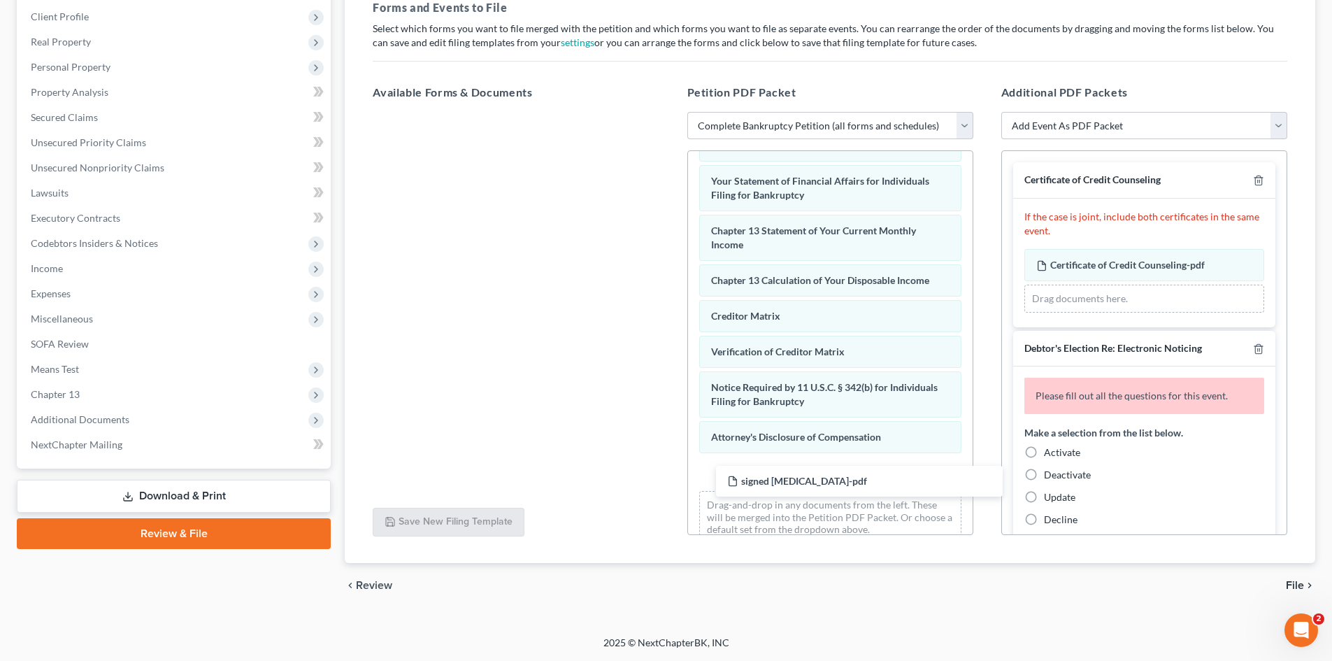
drag, startPoint x: 436, startPoint y: 138, endPoint x: 936, endPoint y: 455, distance: 591.4
click at [670, 112] on div "signed retainer-pdf signed retainer-pdf" at bounding box center [516, 112] width 308 height 0
click at [1044, 447] on label "Activate" at bounding box center [1062, 452] width 36 height 14
click at [1050, 447] on input "Activate" at bounding box center [1054, 449] width 9 height 9
radio input "true"
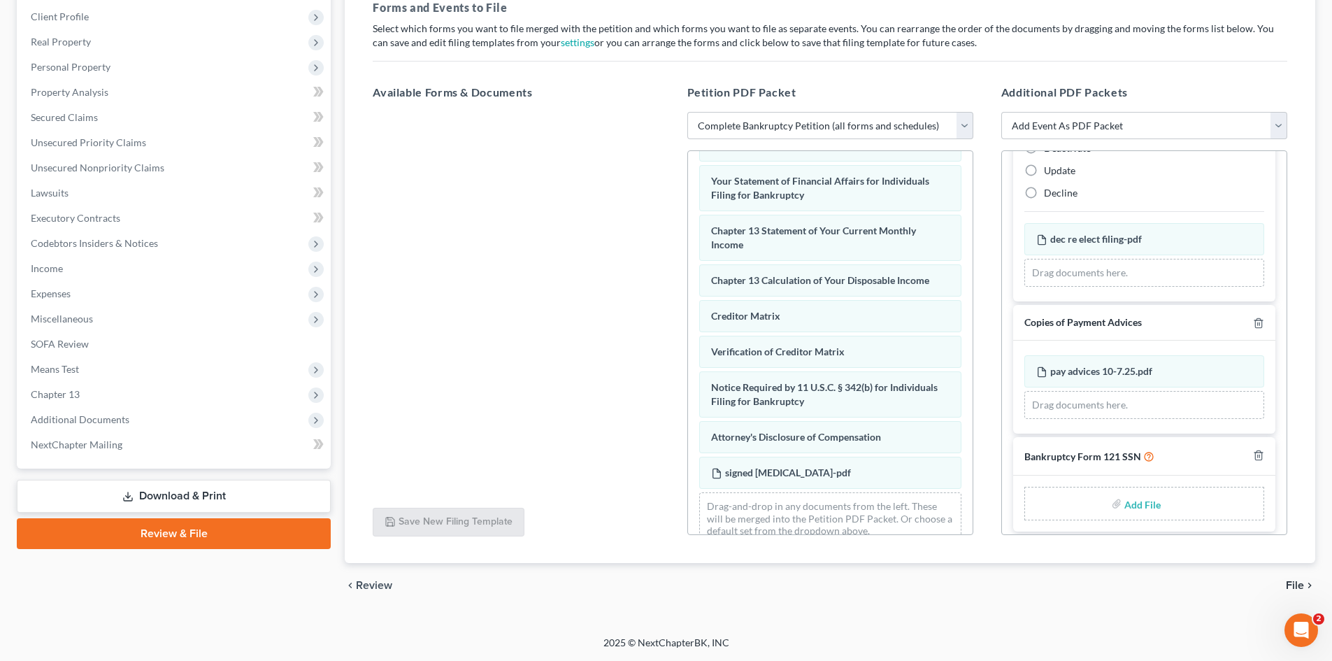
scroll to position [287, 0]
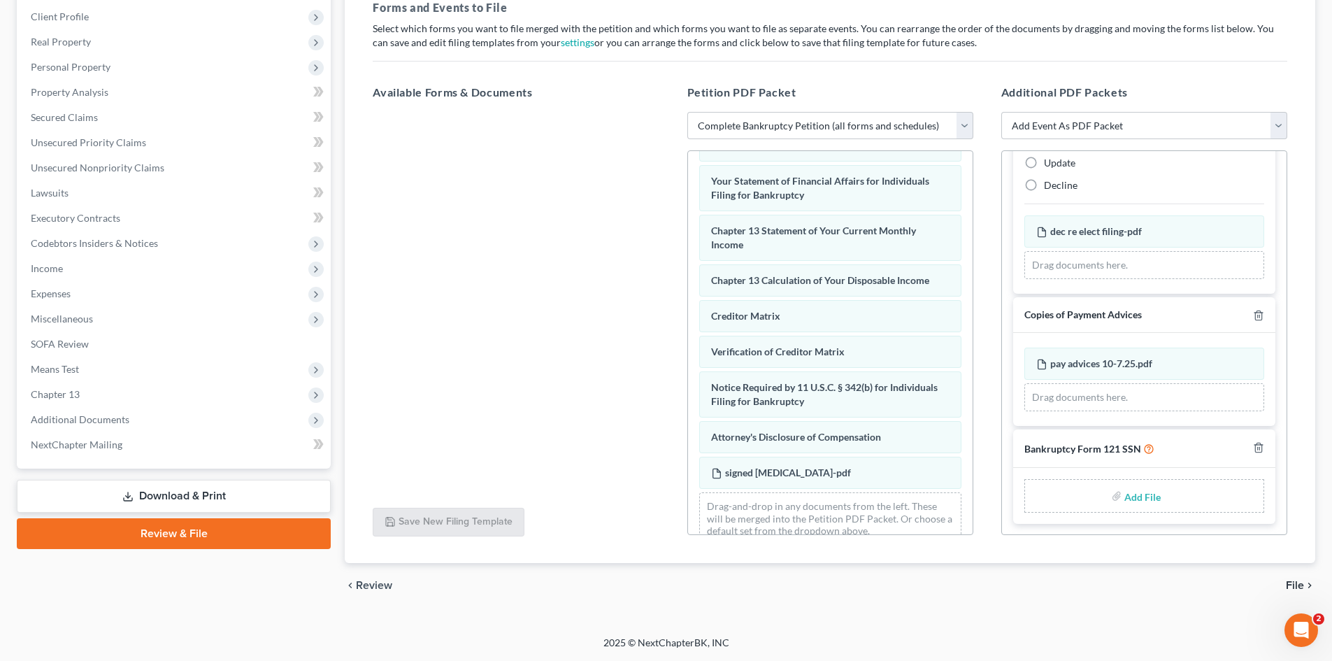
click at [1134, 498] on input "file" at bounding box center [1142, 495] width 34 height 25
type input "C:\fakepath\ssn.pdf"
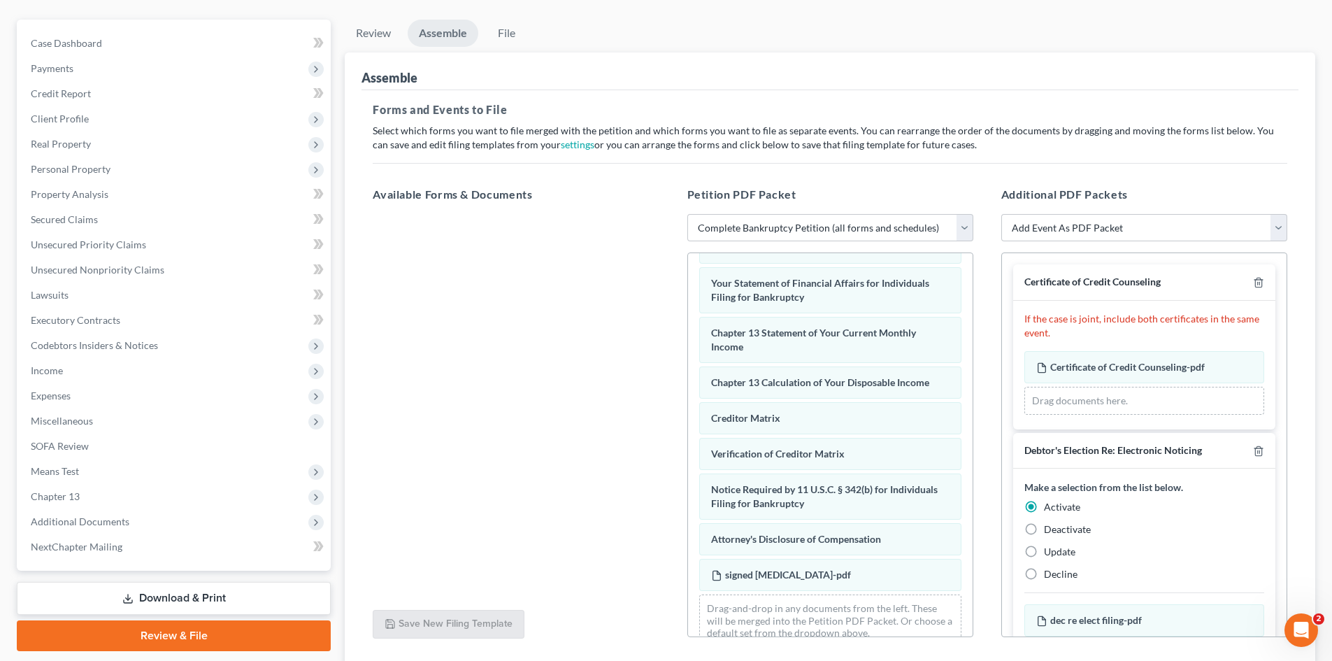
scroll to position [217, 0]
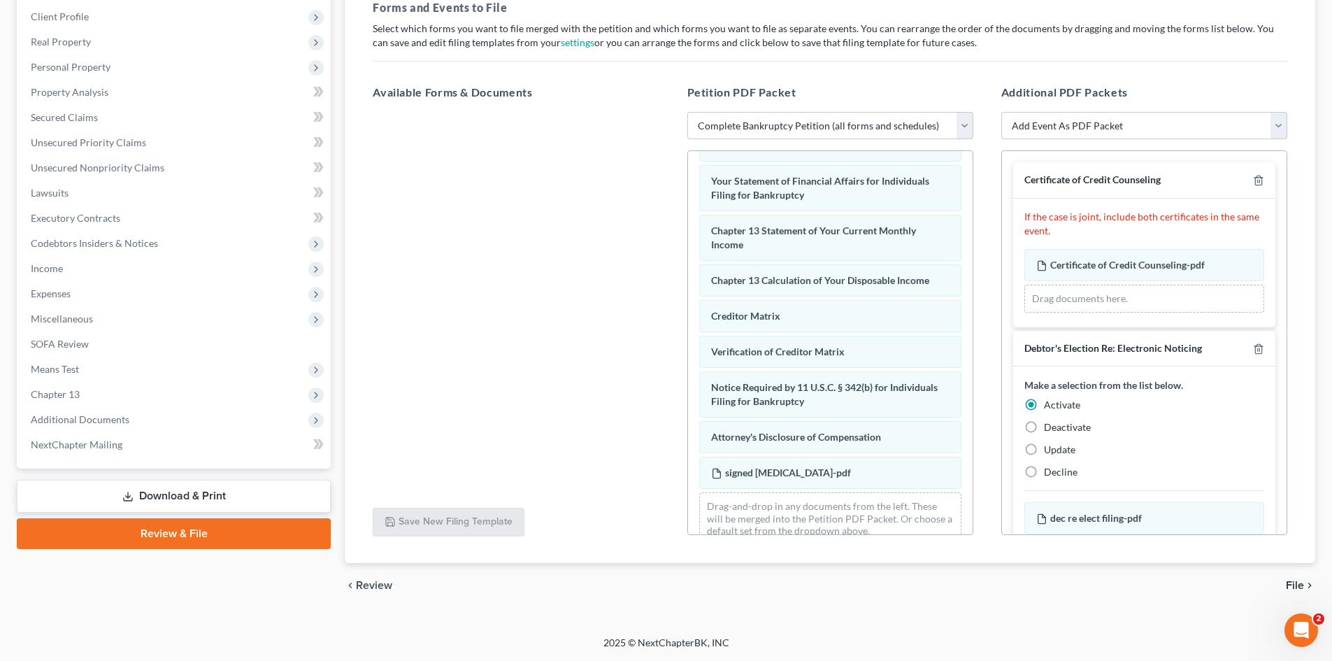
click at [1295, 587] on span "File" at bounding box center [1295, 585] width 18 height 11
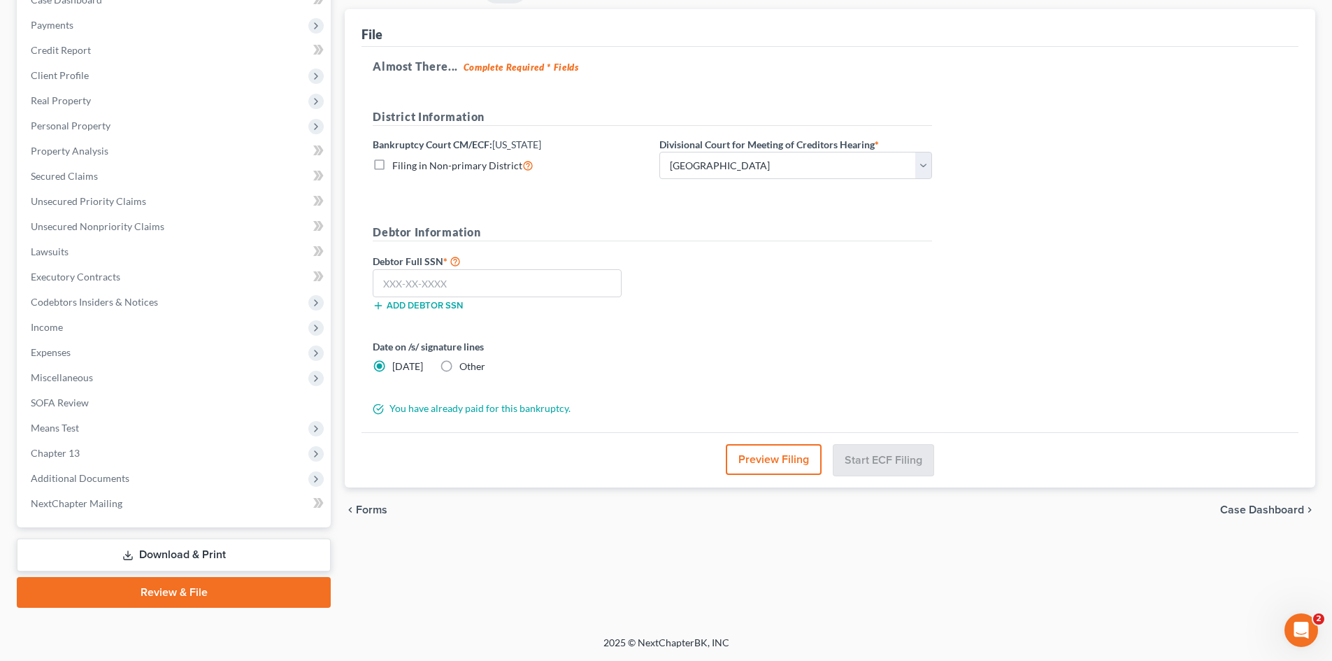
scroll to position [158, 0]
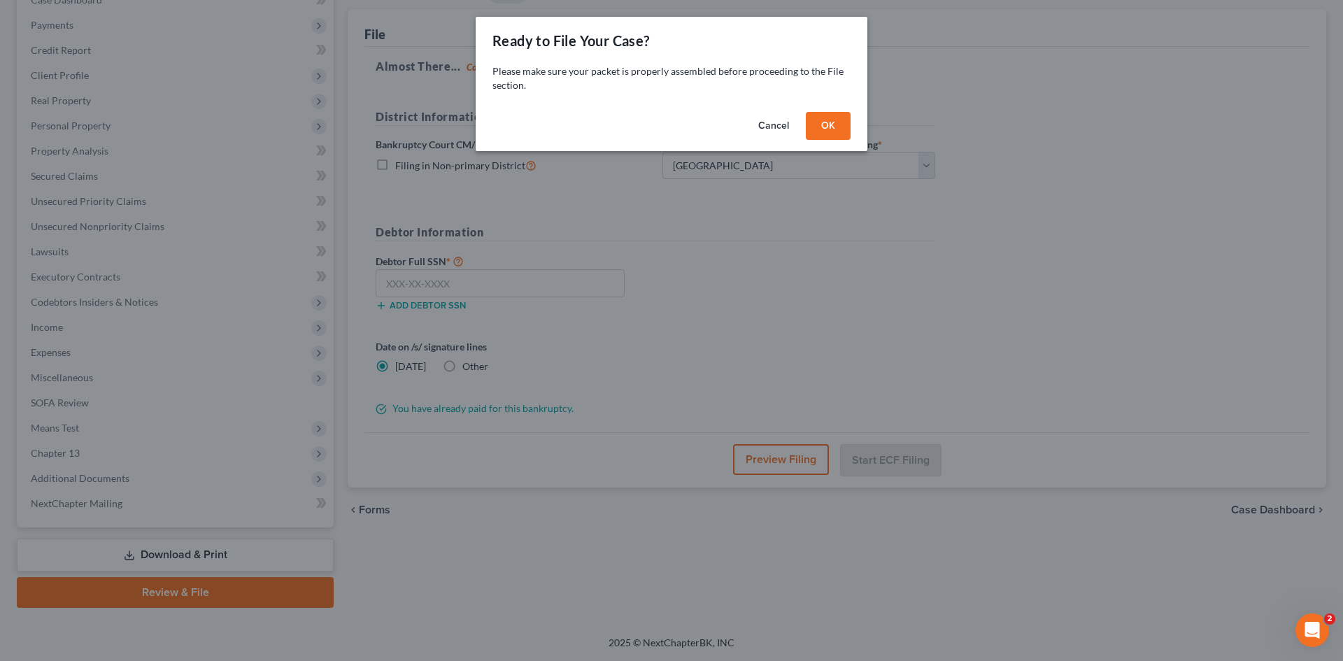
click at [836, 127] on button "OK" at bounding box center [828, 126] width 45 height 28
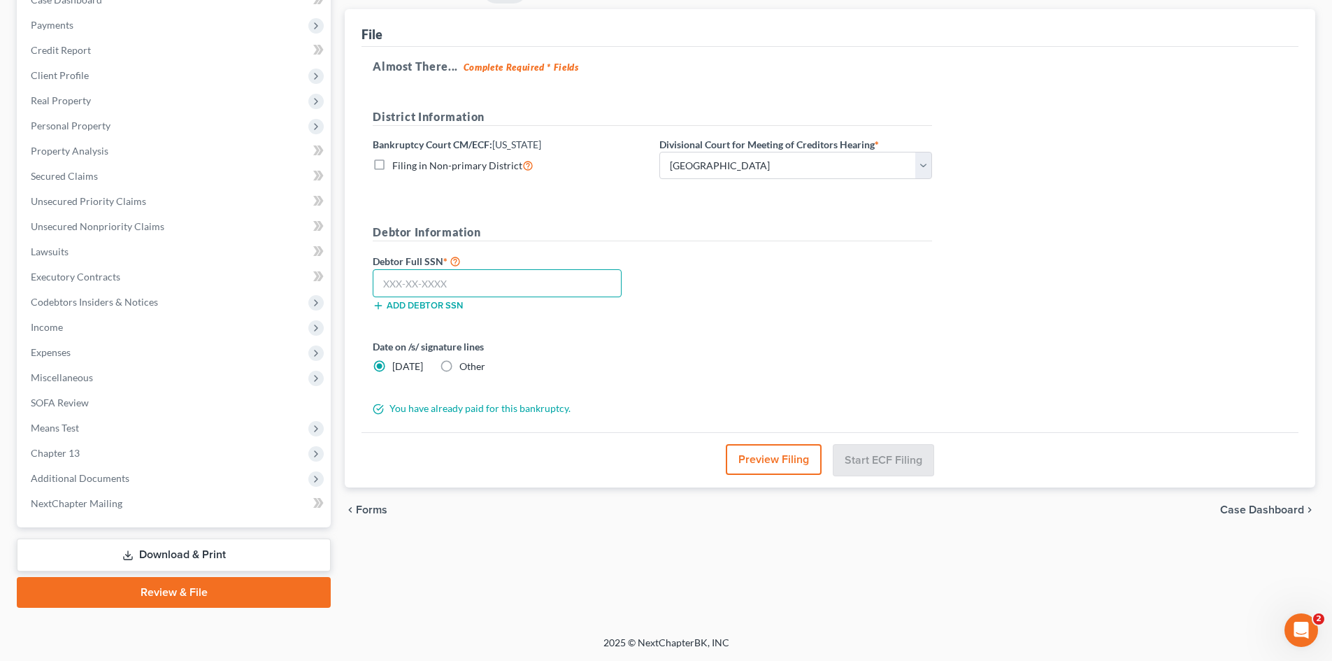
drag, startPoint x: 585, startPoint y: 283, endPoint x: 599, endPoint y: 273, distance: 16.9
click at [588, 279] on input "text" at bounding box center [497, 283] width 249 height 28
type input "251-65-5227"
click at [913, 461] on button "Start ECF Filing" at bounding box center [884, 459] width 100 height 31
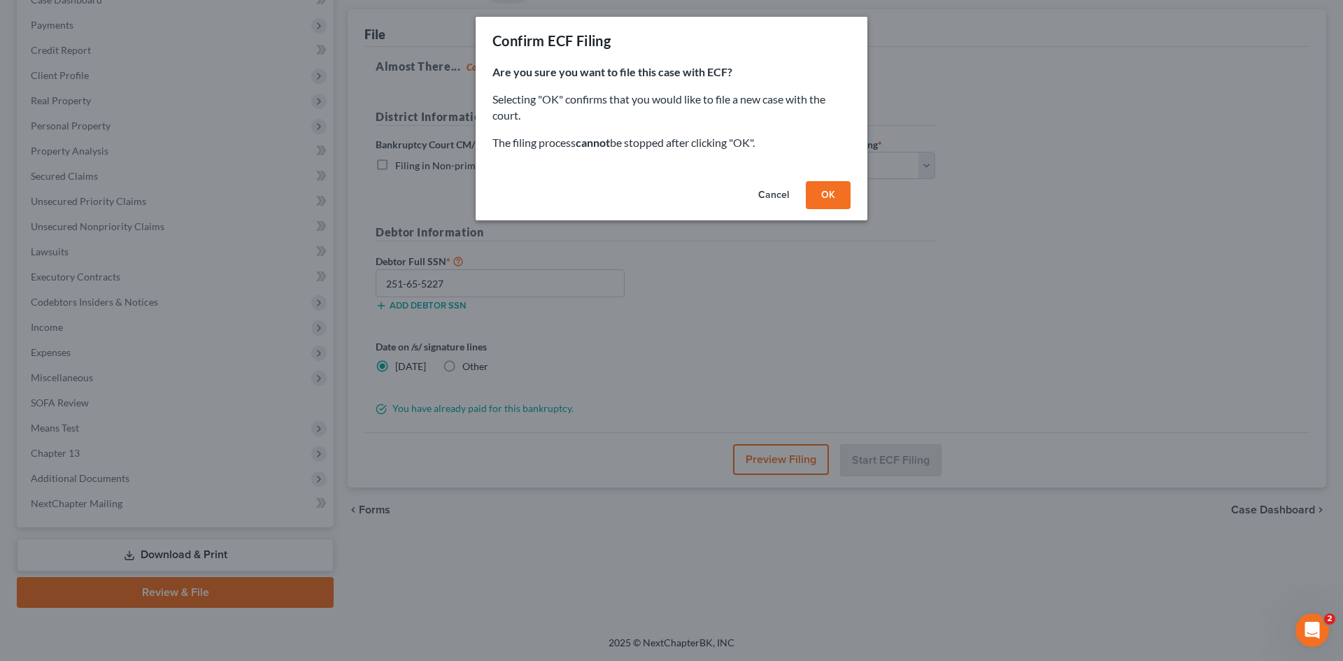
click at [835, 192] on button "OK" at bounding box center [828, 195] width 45 height 28
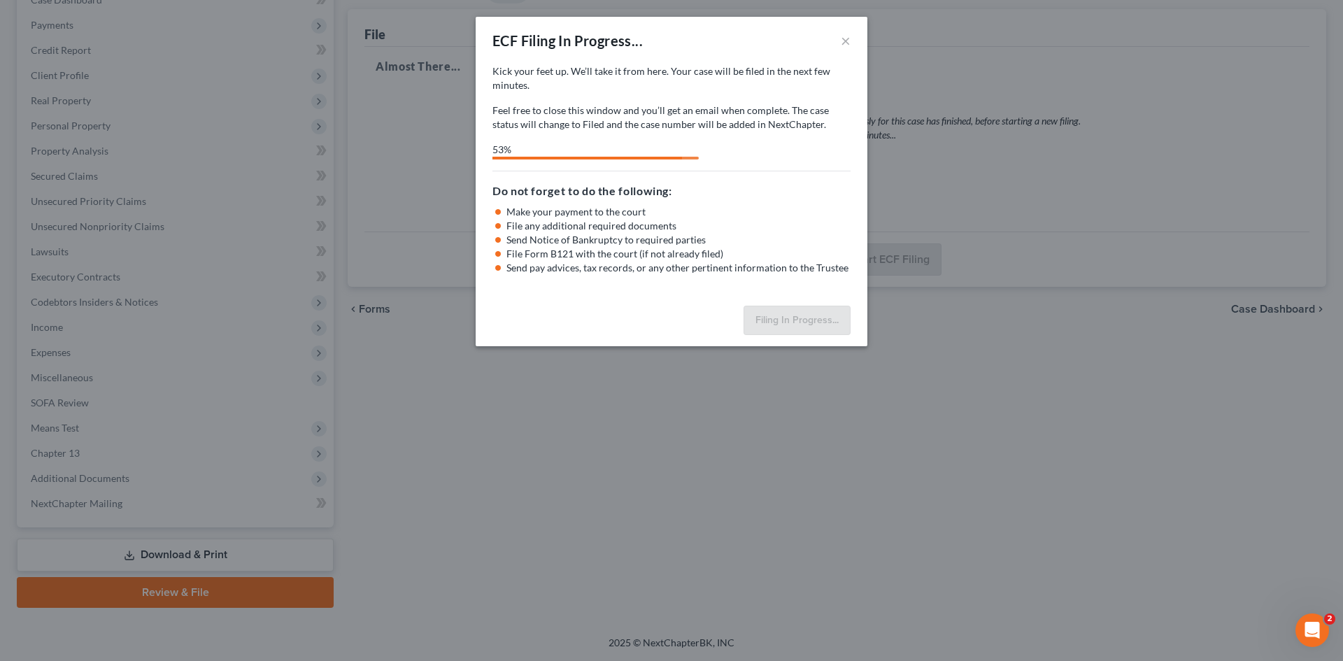
select select "0"
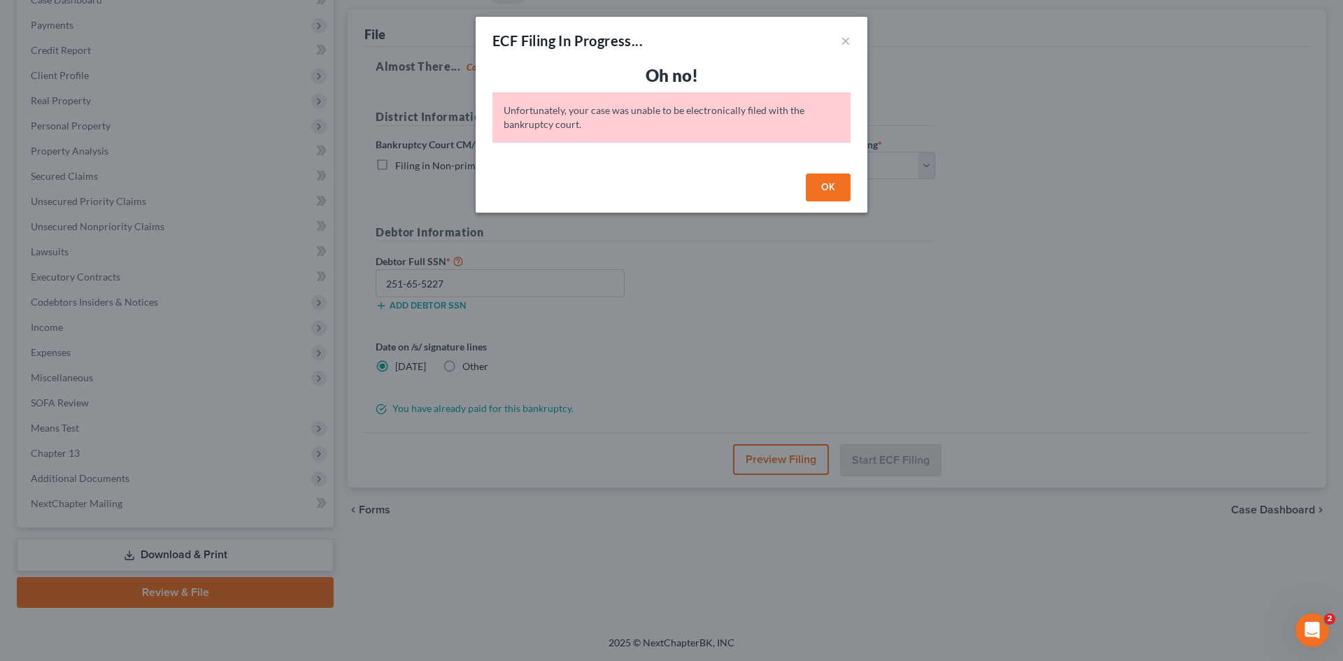
drag, startPoint x: 832, startPoint y: 184, endPoint x: 420, endPoint y: 377, distance: 455.5
click at [832, 184] on button "OK" at bounding box center [828, 187] width 45 height 28
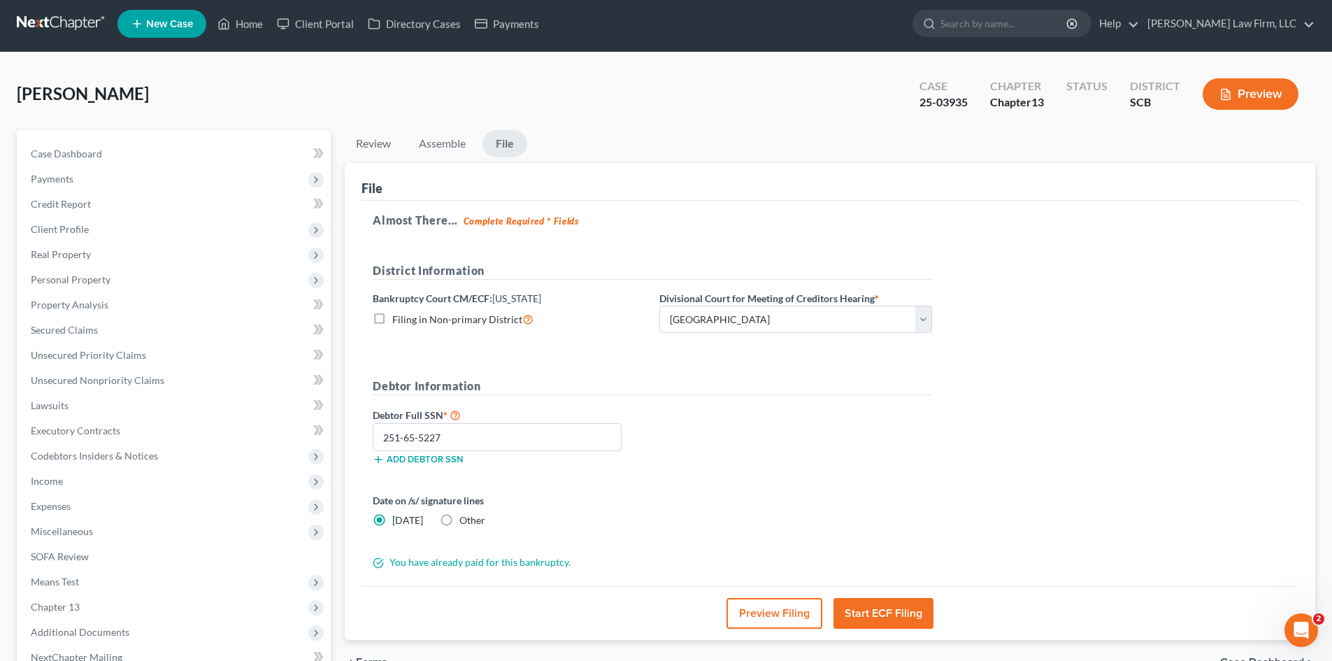
scroll to position [0, 0]
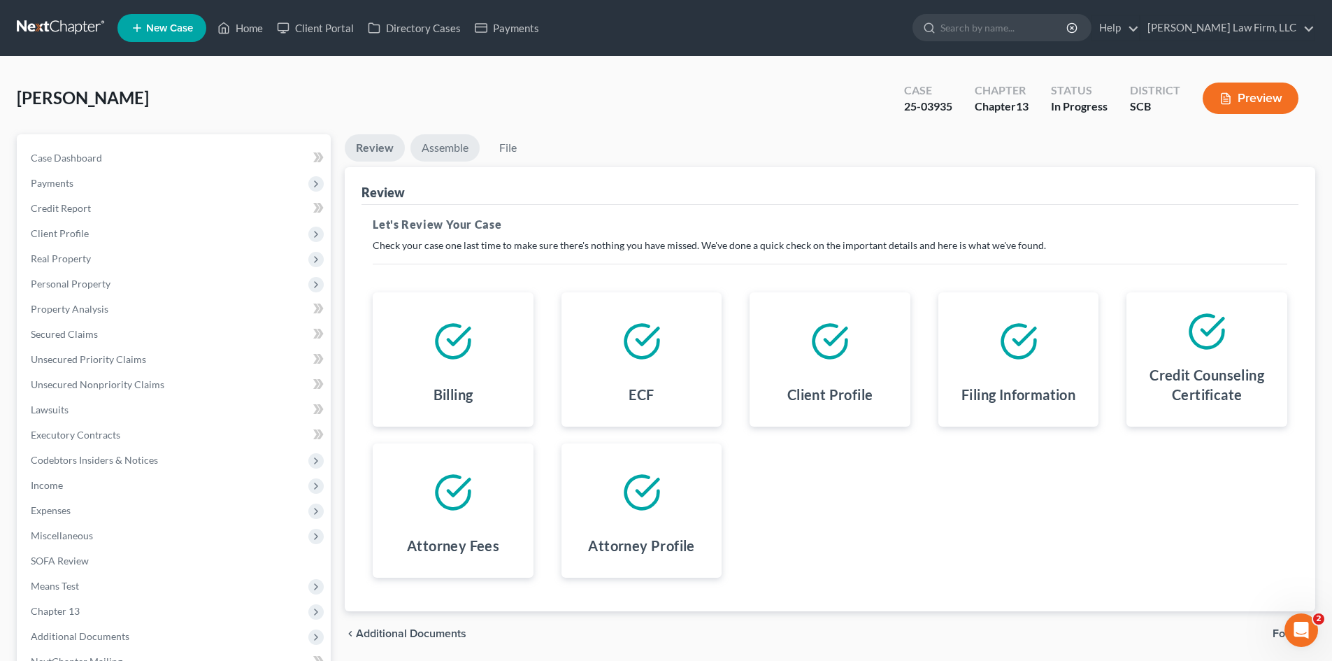
click at [434, 157] on link "Assemble" at bounding box center [445, 147] width 69 height 27
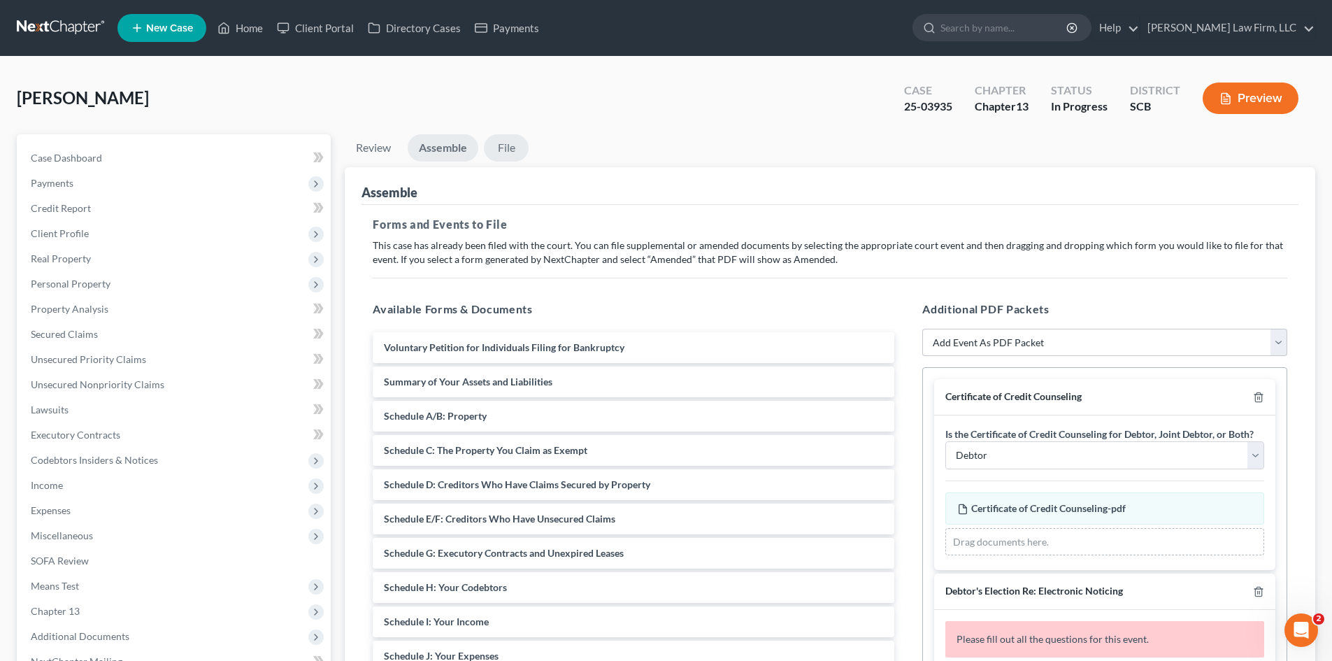
click at [502, 156] on link "File" at bounding box center [506, 147] width 45 height 27
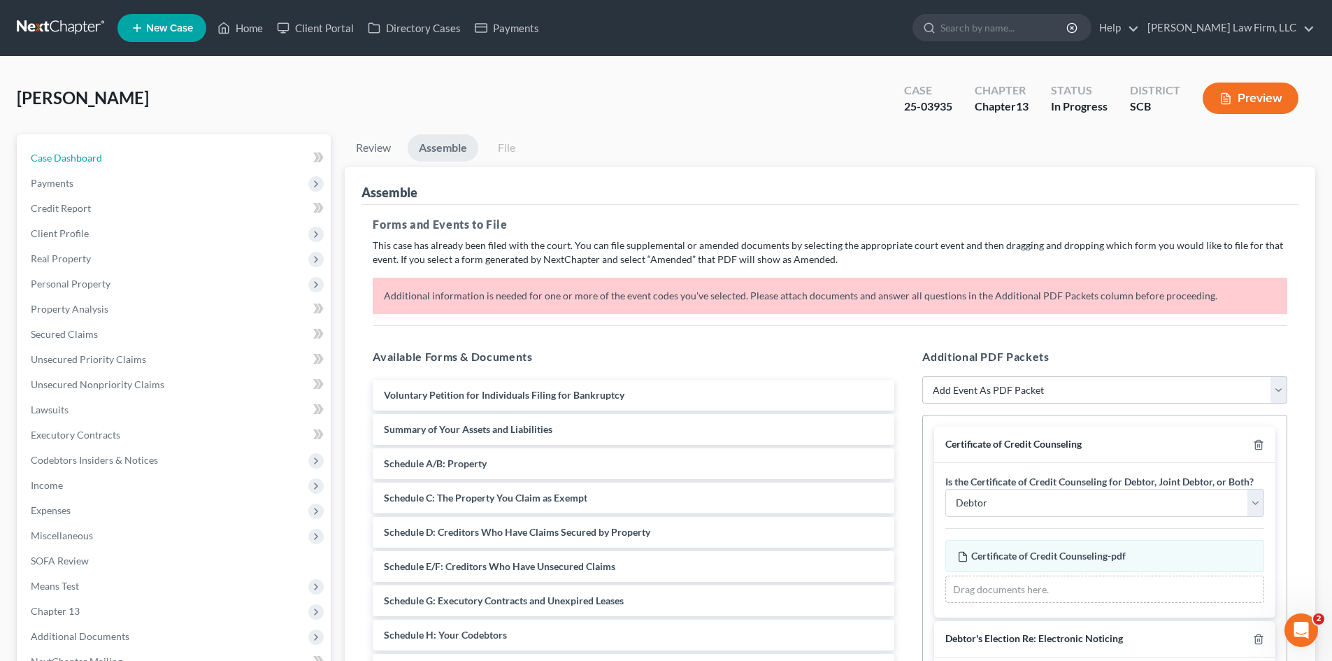
click at [73, 166] on link "Case Dashboard" at bounding box center [175, 157] width 311 height 25
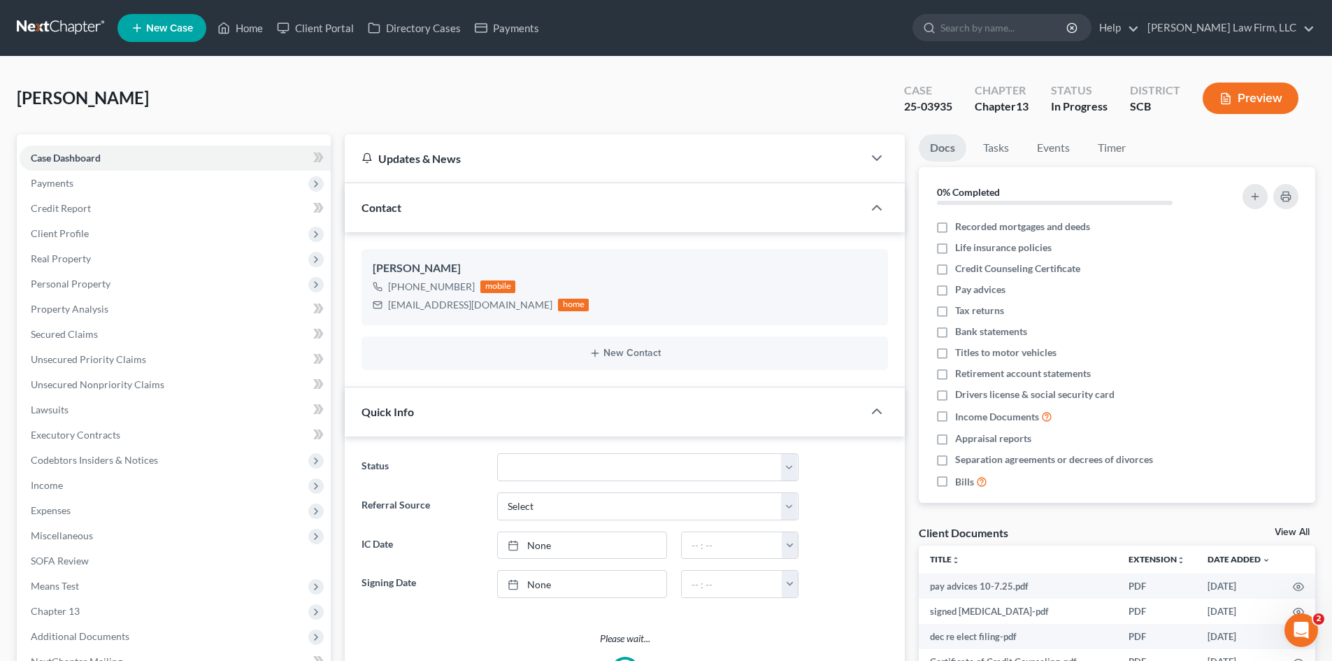
select select "0"
click at [500, 467] on select "Discharged Dismissed Filed In Progress Lead Lost Lead Ready to File To Review W…" at bounding box center [647, 467] width 301 height 28
select select "2"
click at [497, 453] on select "Discharged Dismissed Filed In Progress Lead Lost Lead Ready to File To Review W…" at bounding box center [647, 467] width 301 height 28
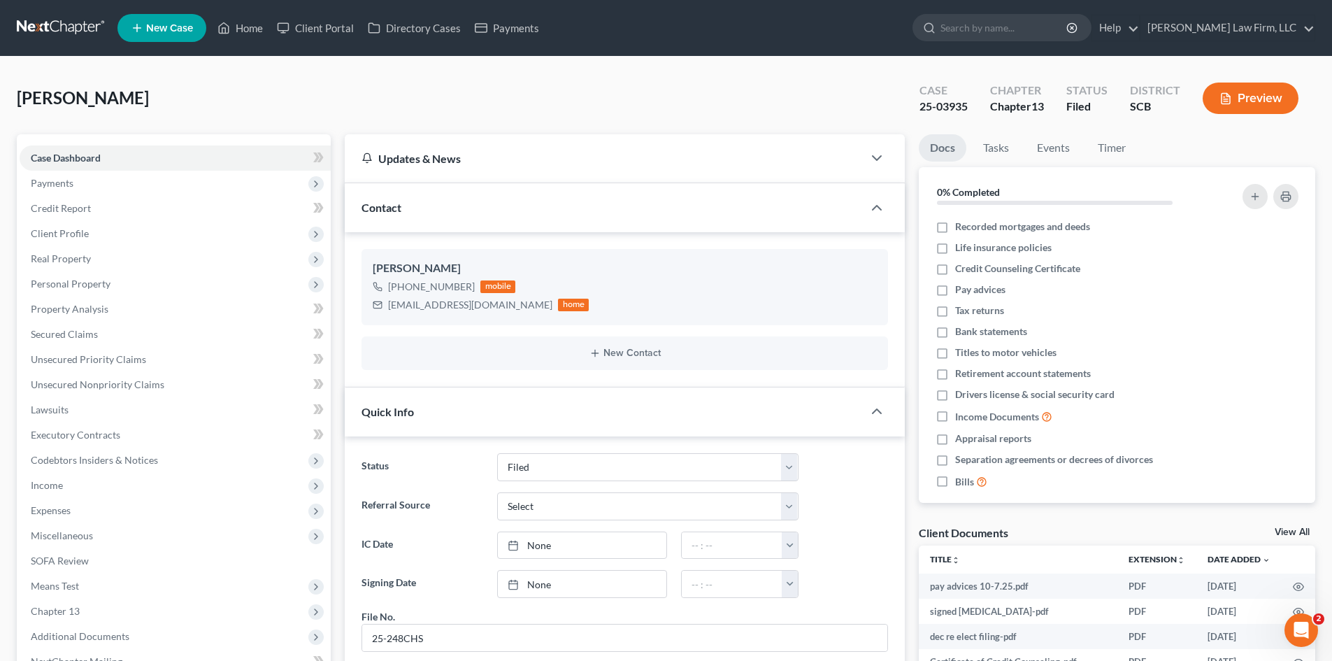
click at [65, 233] on span "Client Profile" at bounding box center [60, 233] width 58 height 12
click at [107, 262] on span "Filing Information" at bounding box center [98, 258] width 79 height 12
select select "1"
select select "0"
select select "3"
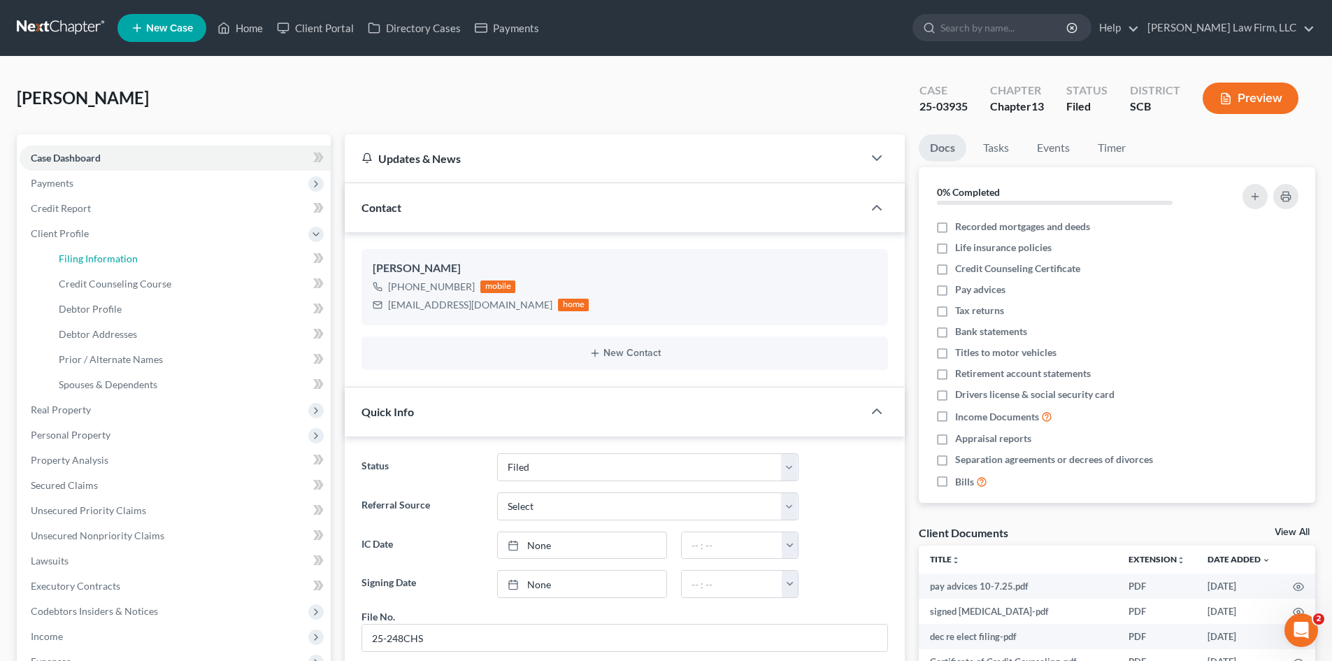
select select "42"
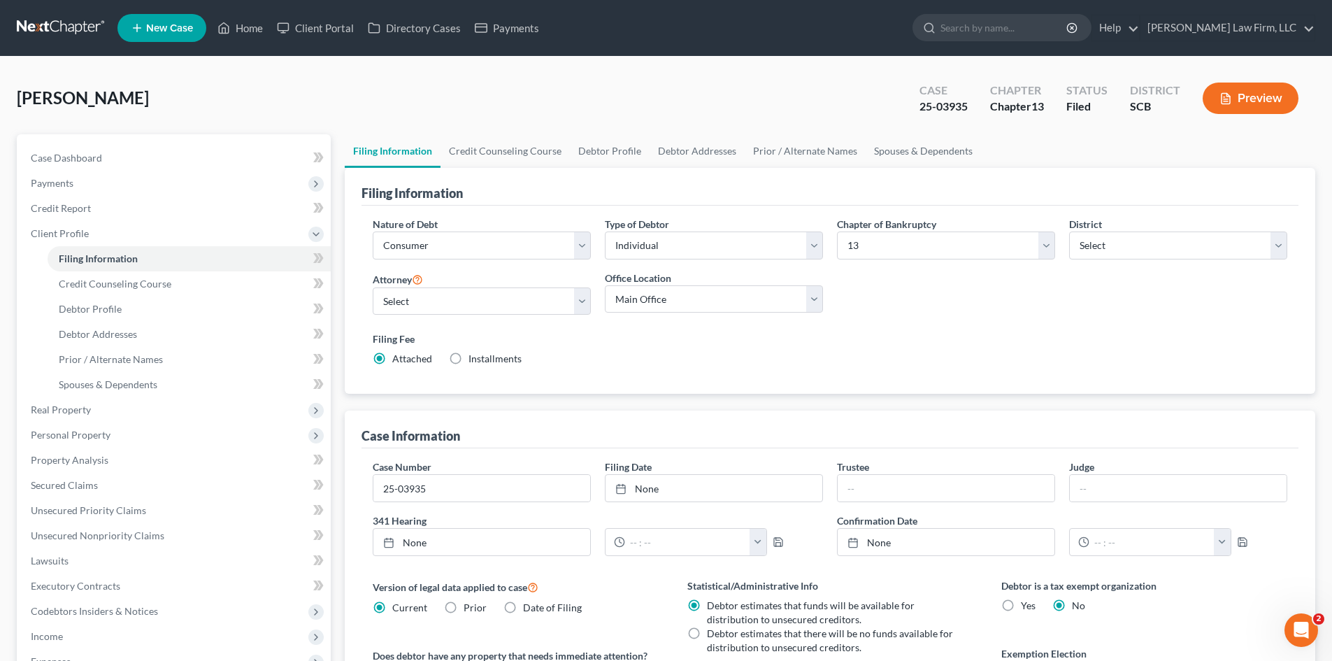
type input "[DATE]"
click at [643, 496] on link "None" at bounding box center [714, 488] width 217 height 27
click at [498, 150] on link "Credit Counseling Course" at bounding box center [505, 151] width 129 height 34
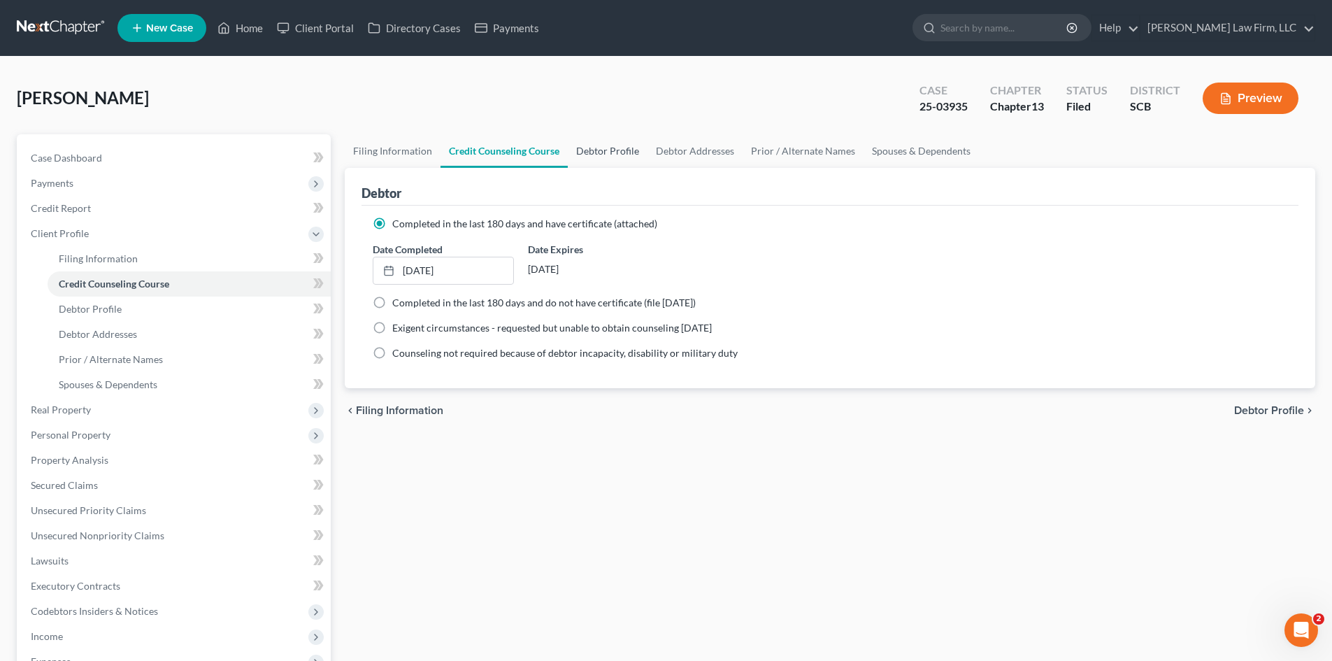
click at [615, 150] on link "Debtor Profile" at bounding box center [608, 151] width 80 height 34
select select "0"
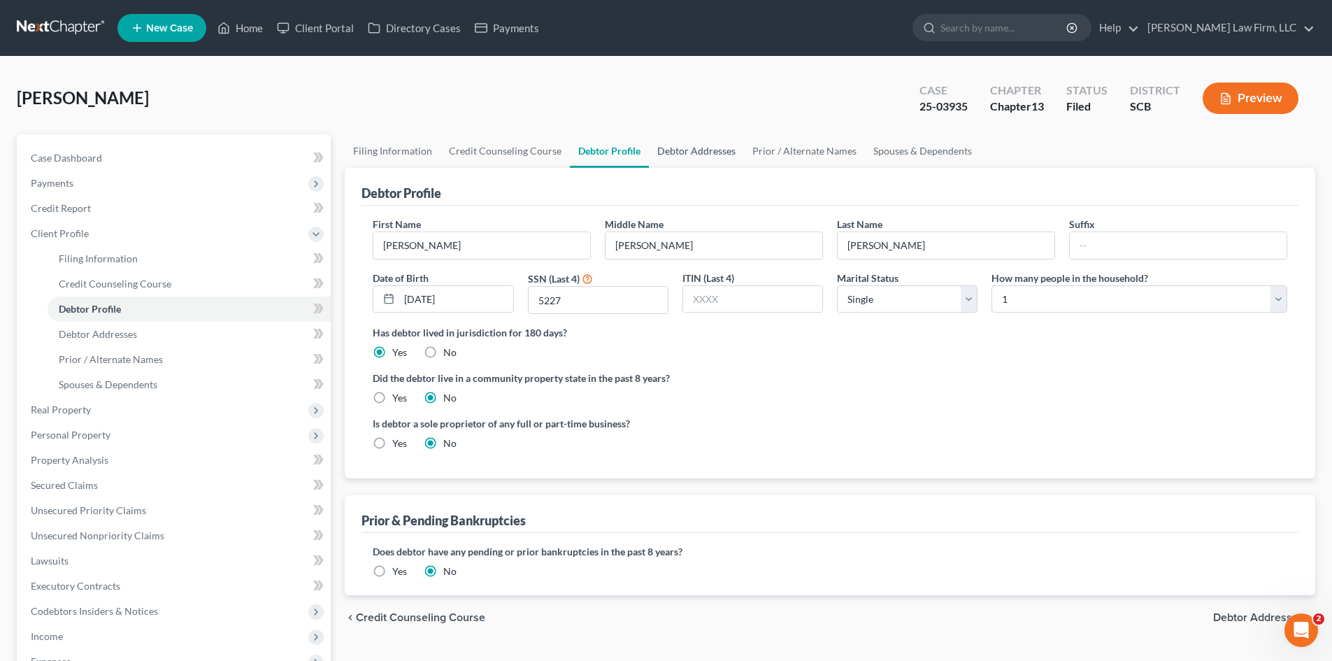
click at [673, 149] on link "Debtor Addresses" at bounding box center [696, 151] width 95 height 34
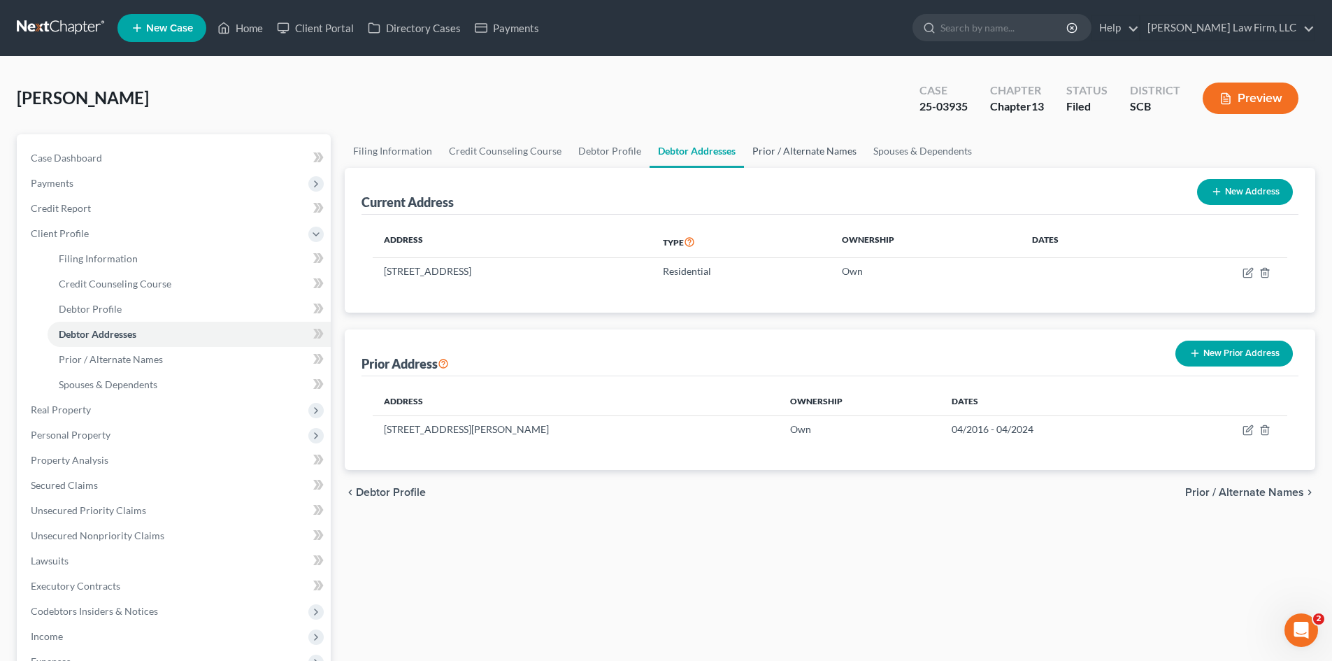
click at [794, 148] on link "Prior / Alternate Names" at bounding box center [804, 151] width 121 height 34
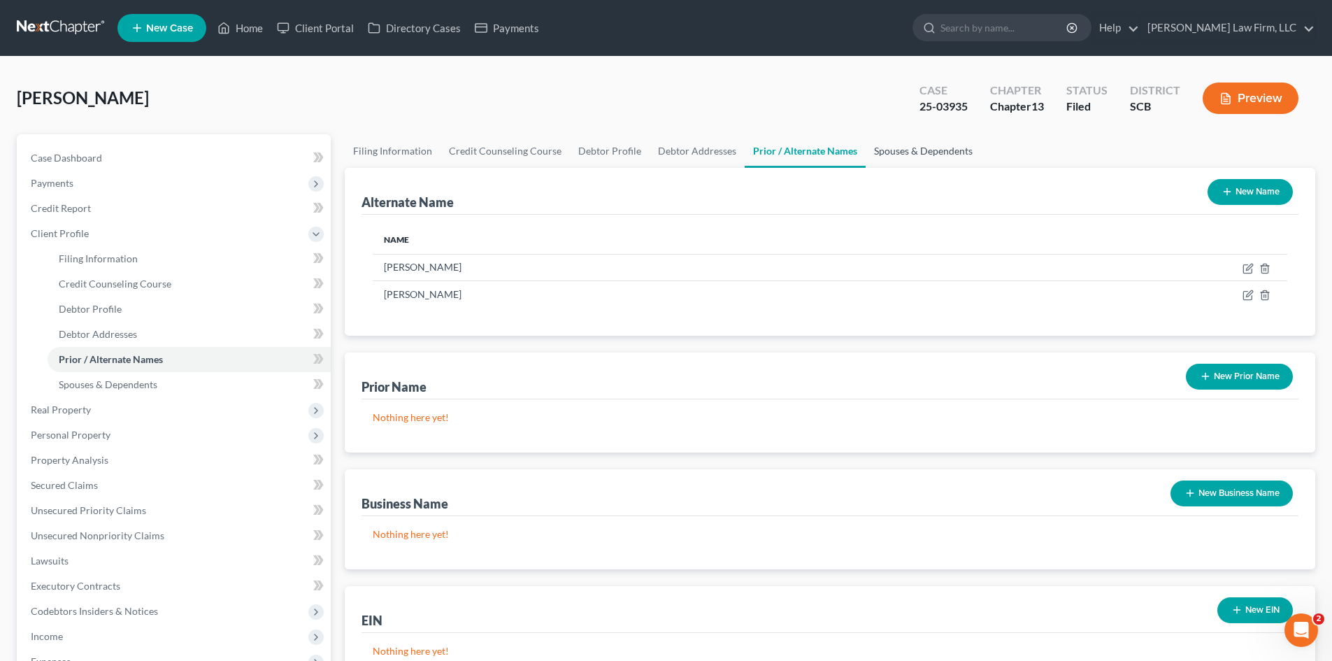
click at [925, 144] on link "Spouses & Dependents" at bounding box center [923, 151] width 115 height 34
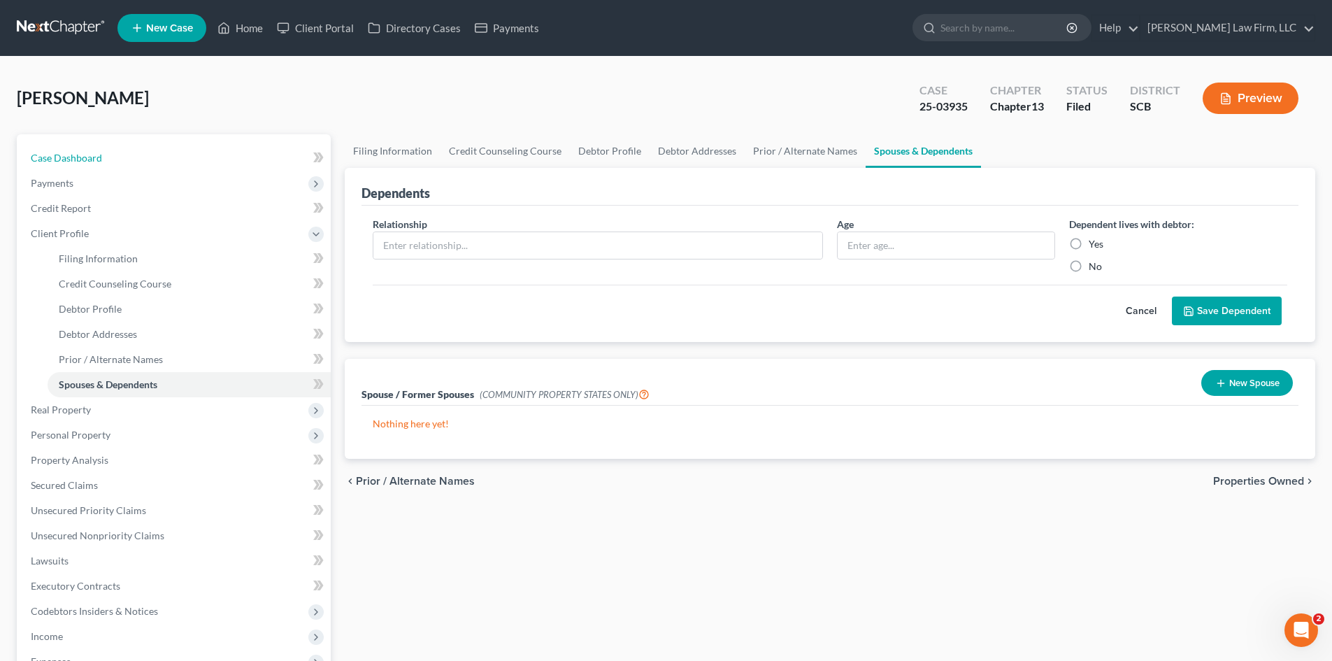
click at [92, 164] on link "Case Dashboard" at bounding box center [175, 157] width 311 height 25
select select "0"
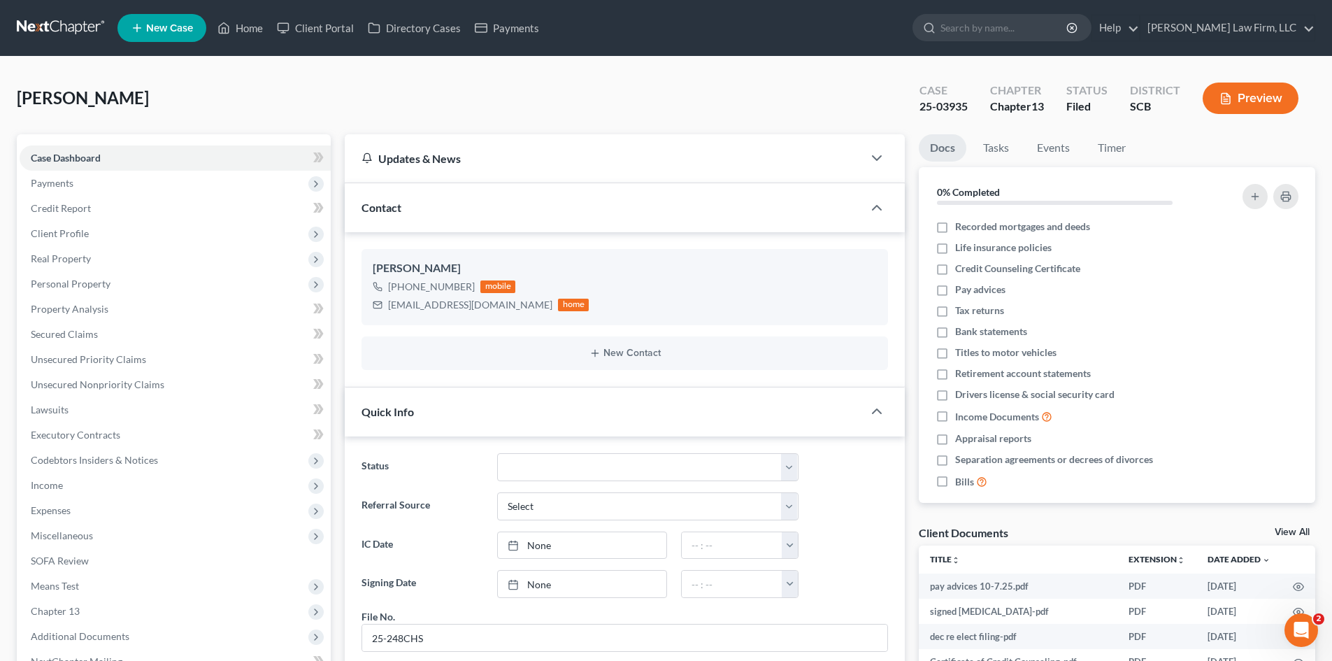
scroll to position [537, 0]
click at [1296, 626] on icon "Open Intercom Messenger" at bounding box center [1301, 630] width 23 height 23
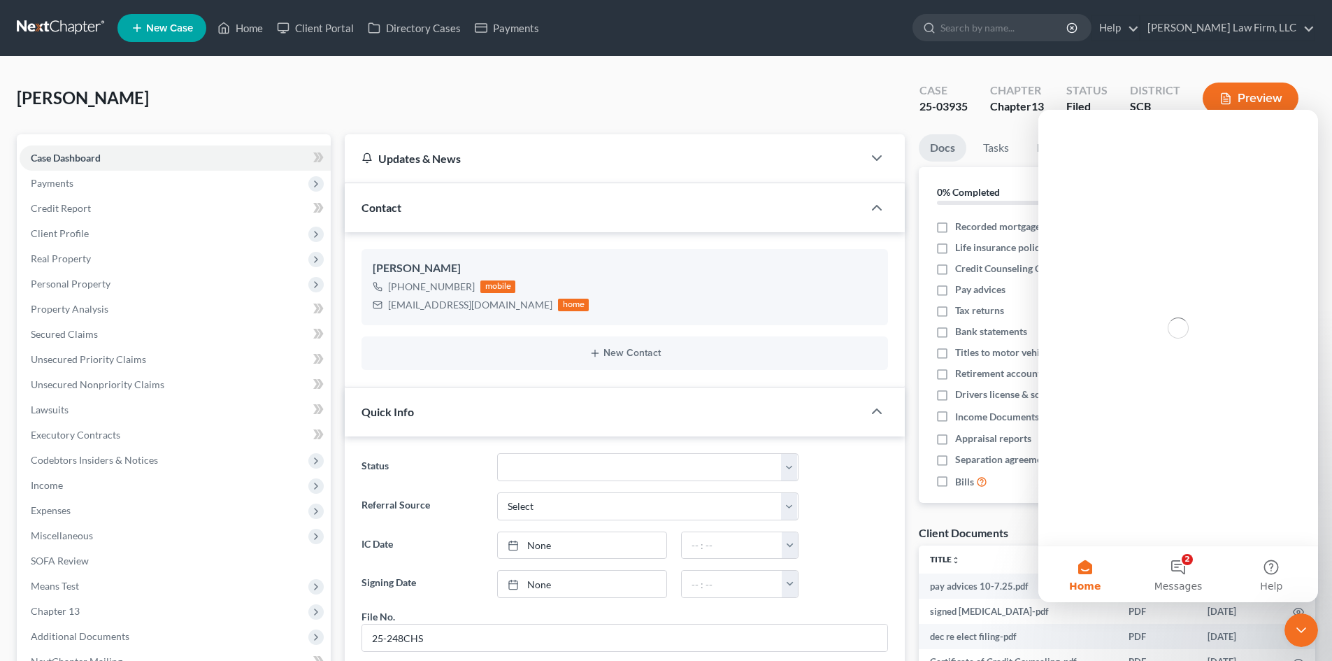
scroll to position [0, 0]
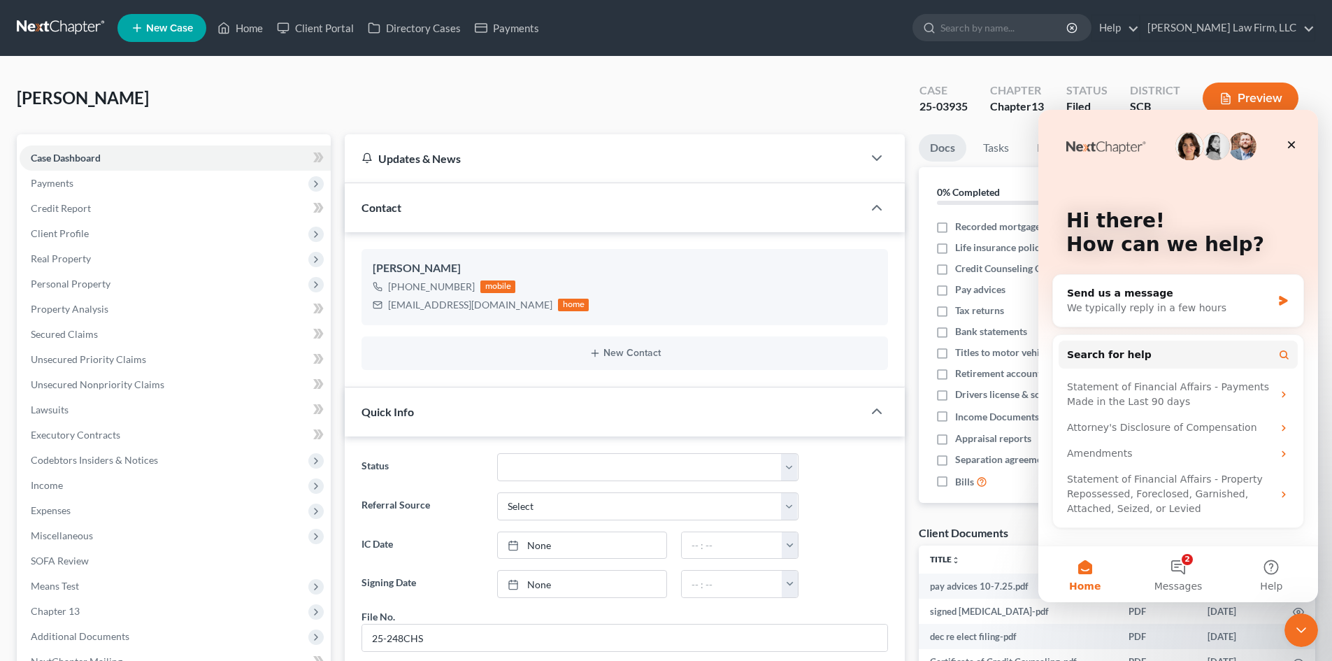
click at [1199, 575] on button "2 Messages" at bounding box center [1178, 574] width 93 height 56
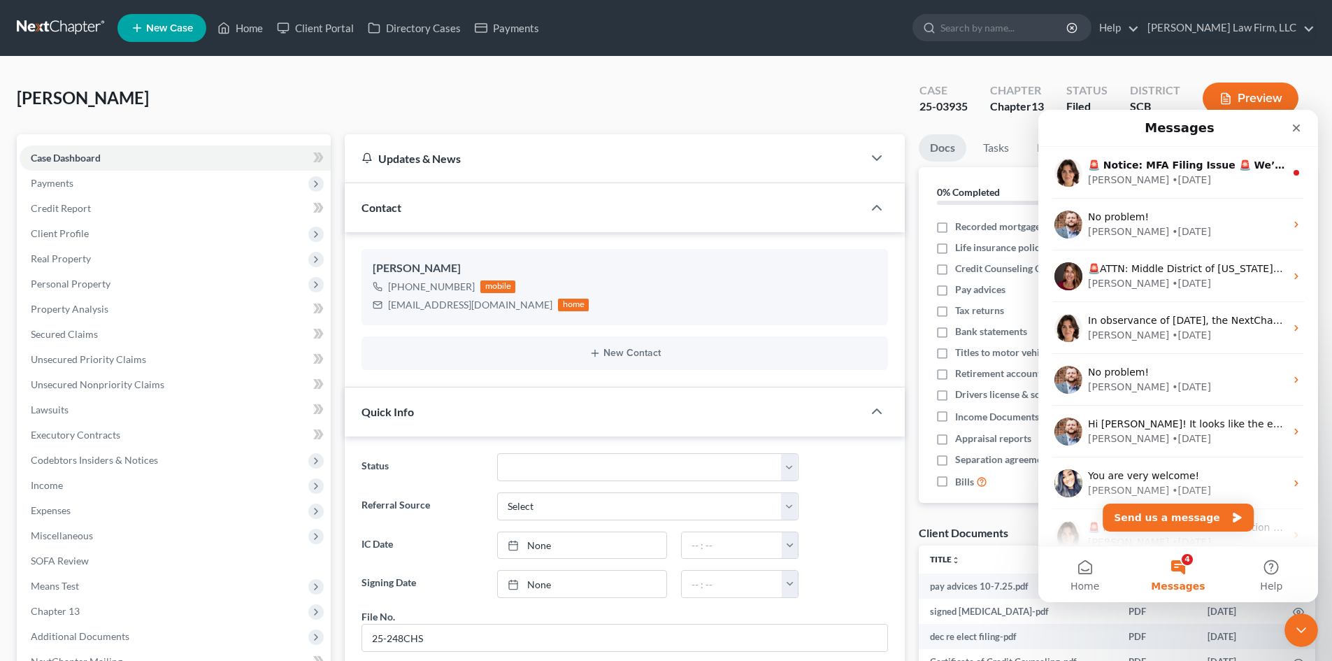
click at [1299, 128] on icon "Close" at bounding box center [1296, 127] width 11 height 11
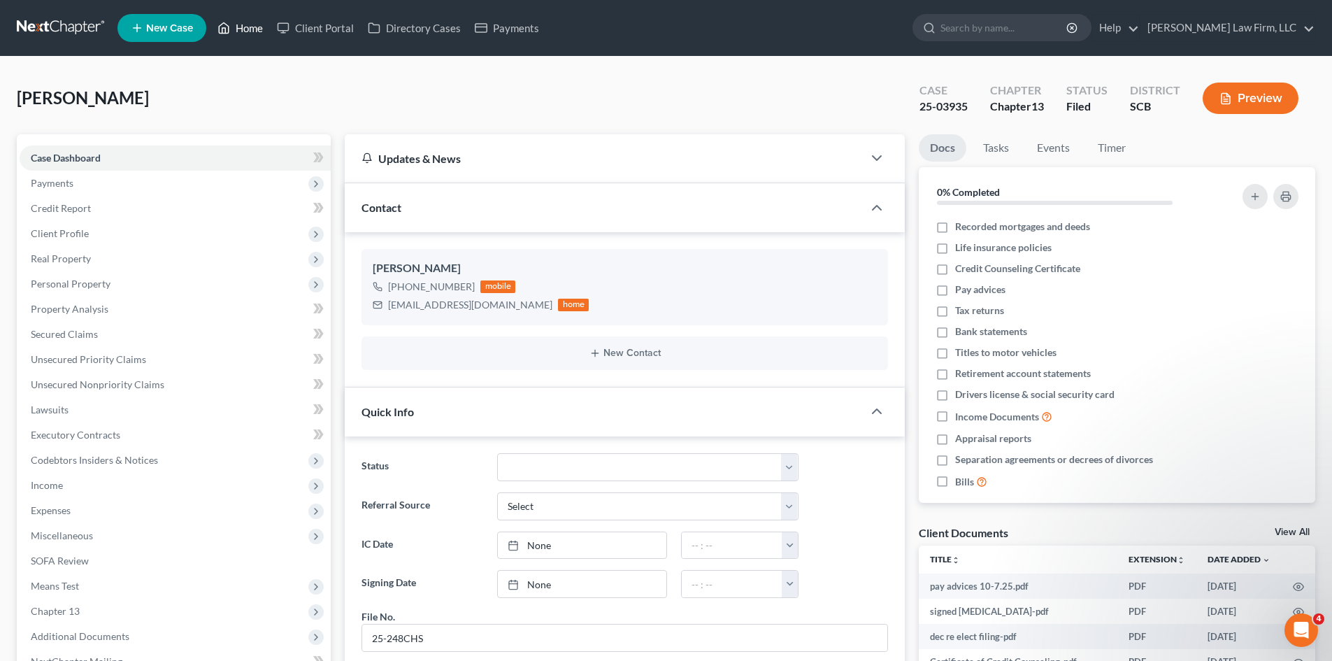
click at [243, 29] on link "Home" at bounding box center [240, 27] width 59 height 25
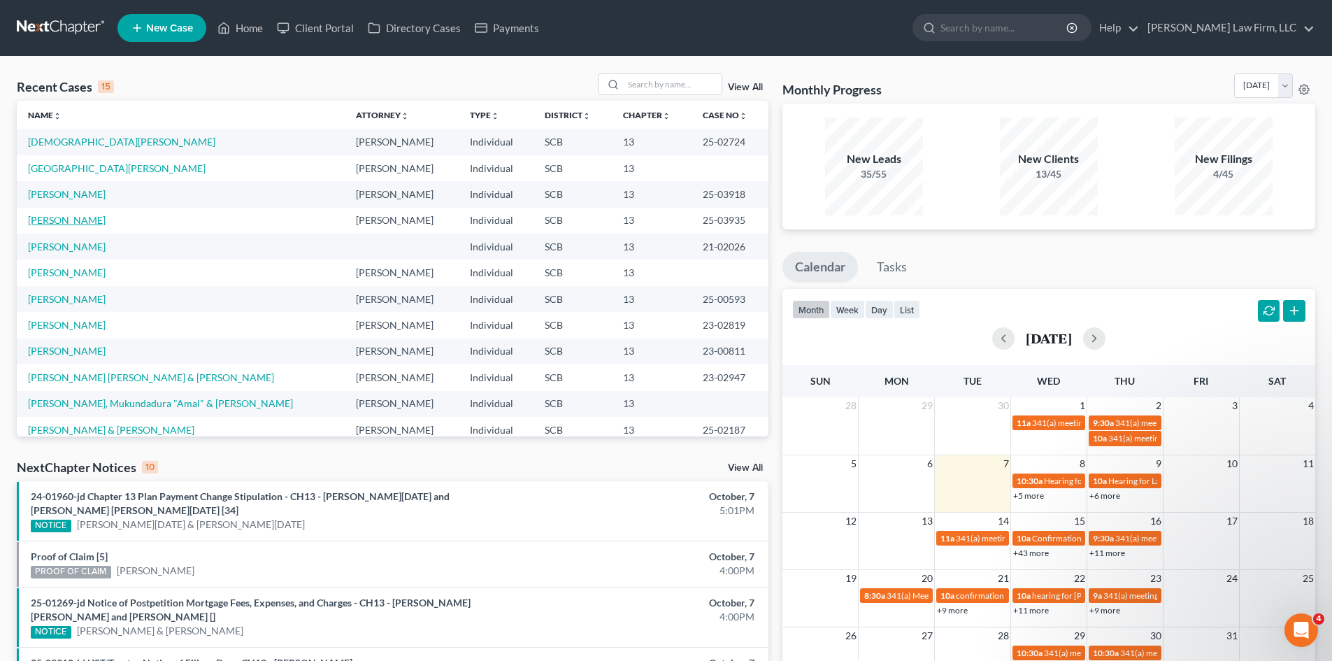
click at [65, 221] on link "[PERSON_NAME]" at bounding box center [67, 220] width 78 height 12
select select "2"
select select "0"
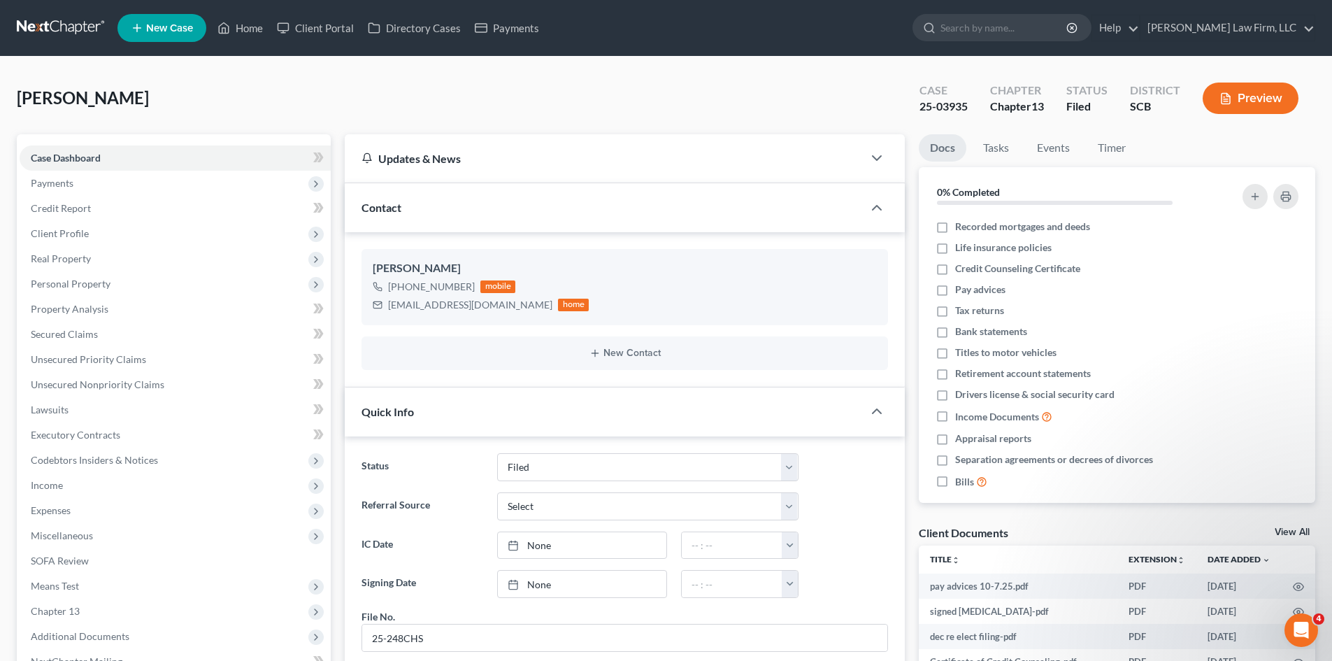
scroll to position [537, 0]
click at [251, 20] on link "Home" at bounding box center [240, 27] width 59 height 25
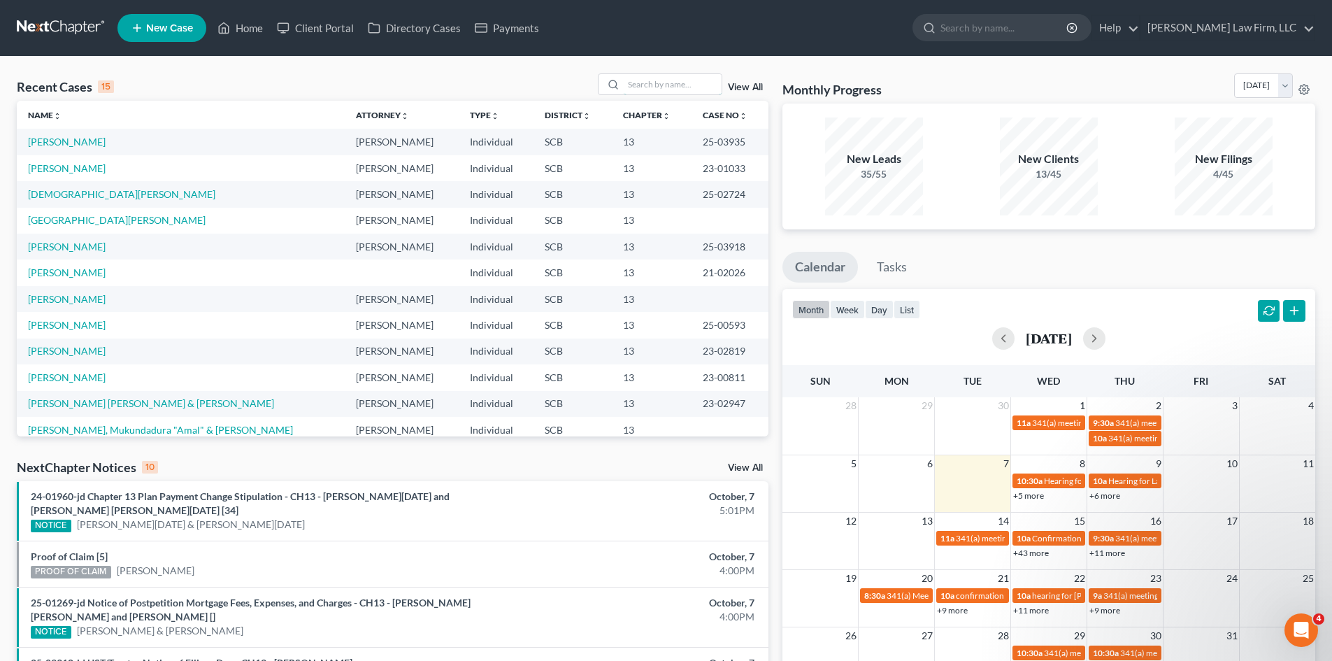
click at [679, 88] on input "search" at bounding box center [673, 84] width 98 height 20
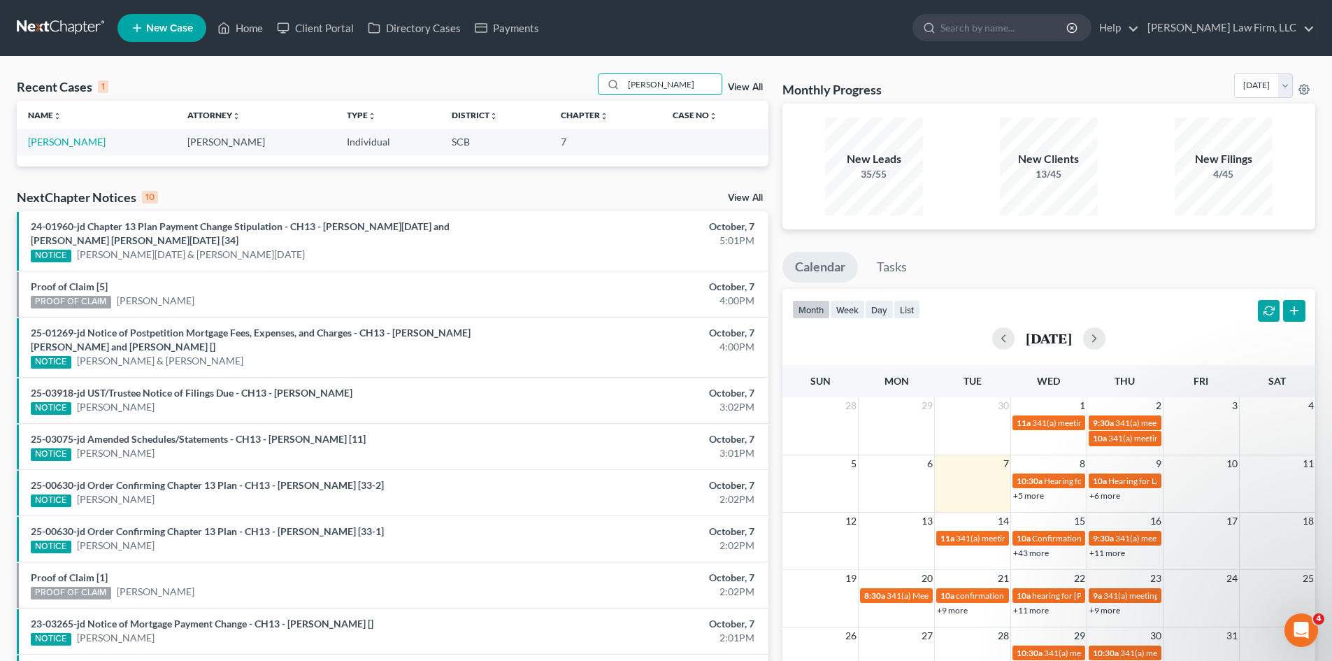
type input "[PERSON_NAME]"
click at [73, 143] on link "[PERSON_NAME]" at bounding box center [67, 142] width 78 height 12
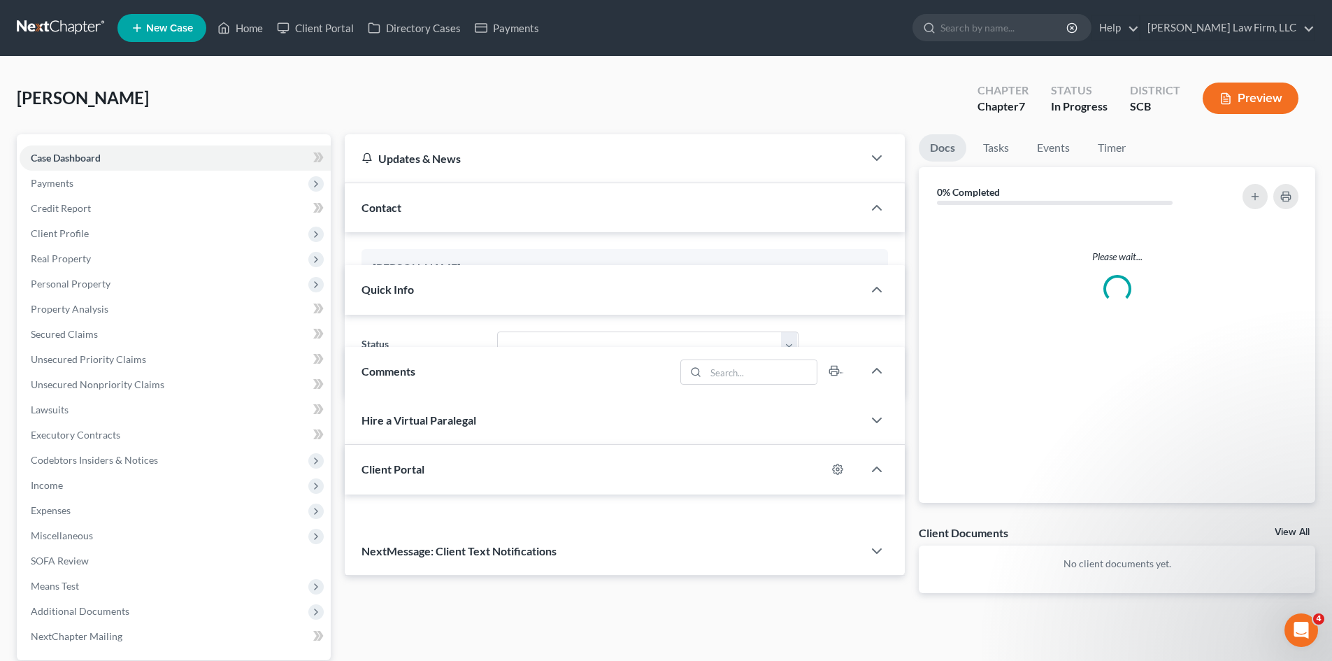
select select "0"
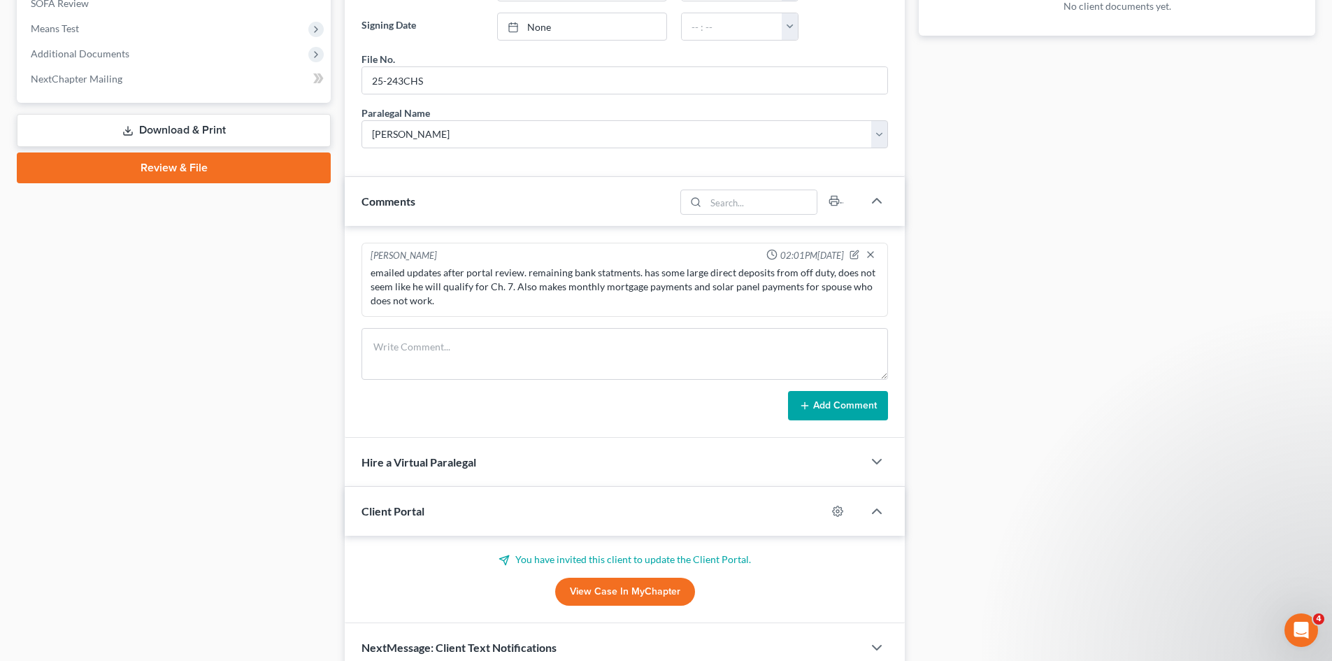
scroll to position [622, 0]
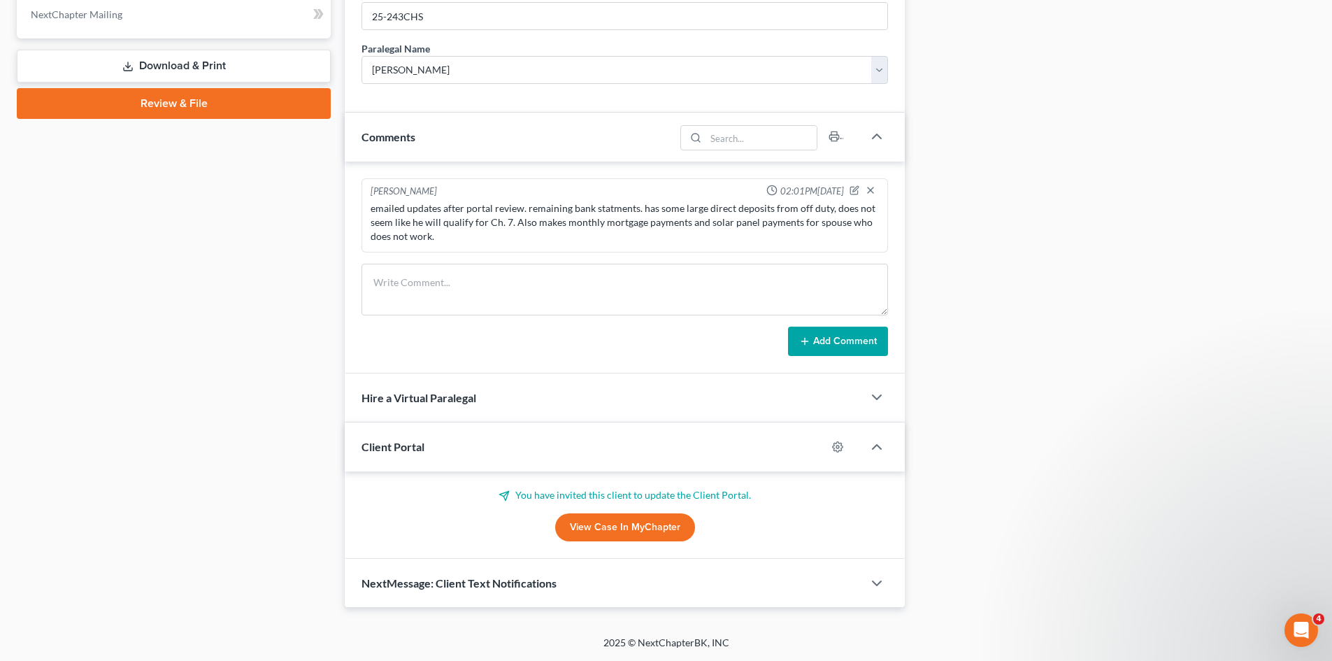
click at [608, 528] on link "View Case in MyChapter" at bounding box center [625, 527] width 140 height 28
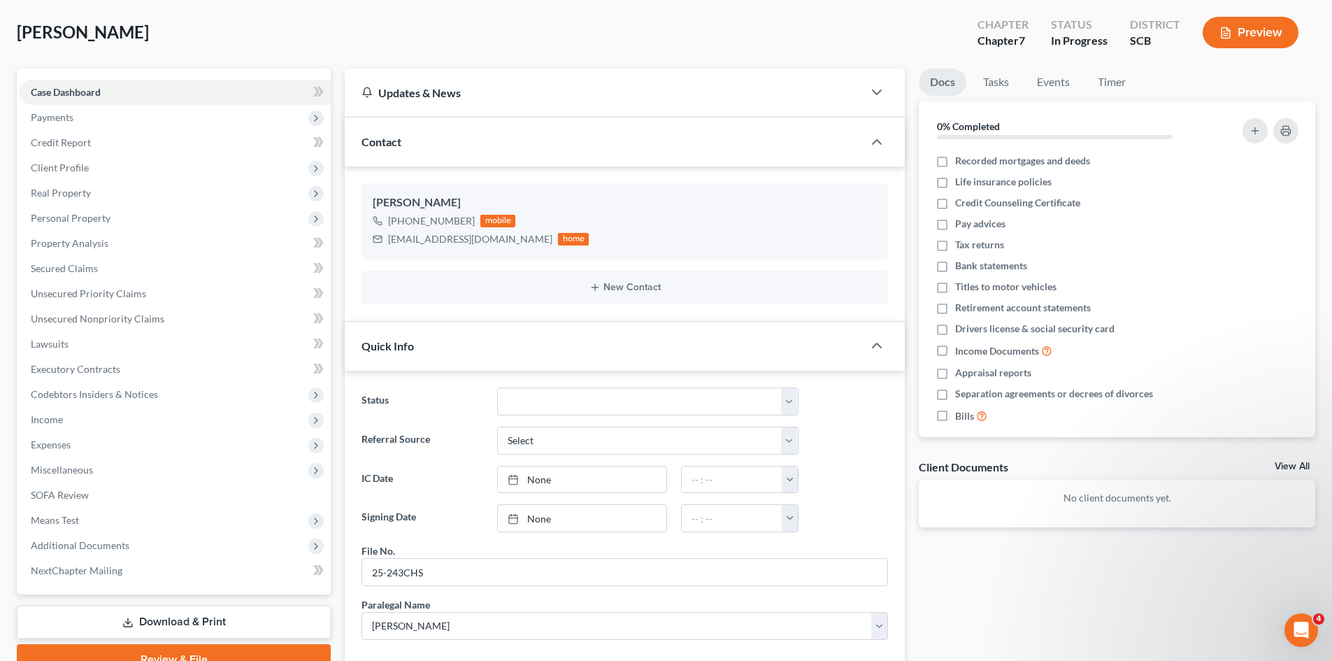
scroll to position [0, 0]
